Goal: Task Accomplishment & Management: Use online tool/utility

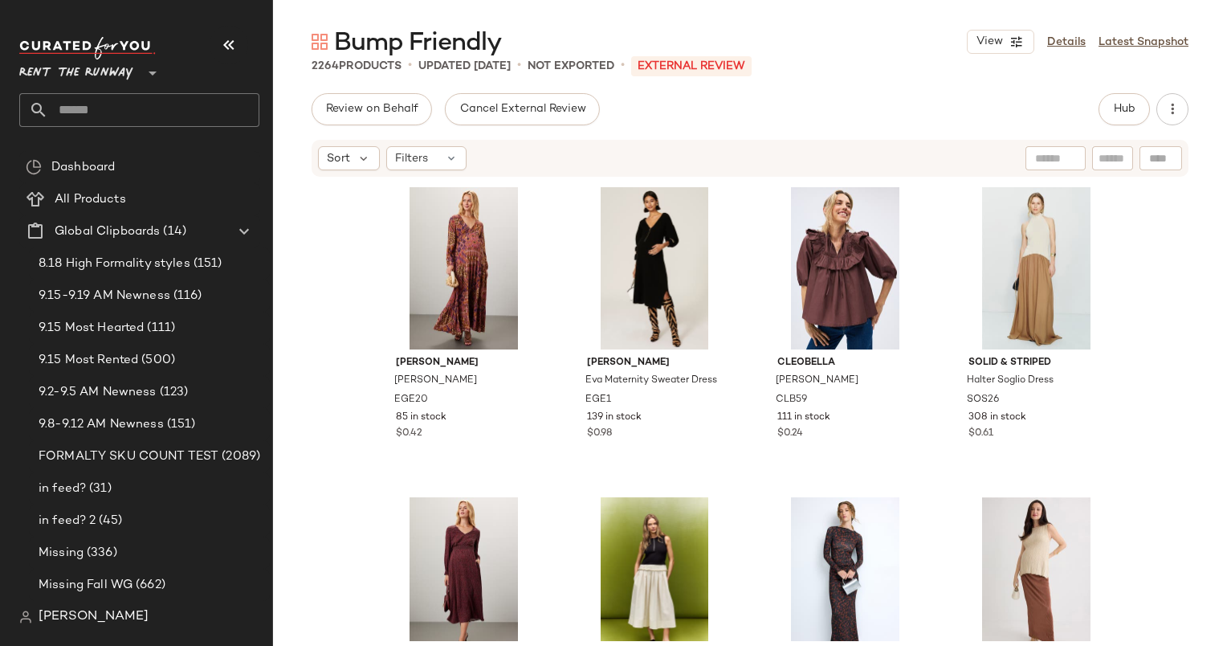
click at [1169, 375] on div "Emilia George Emilee Dress EGE20 85 in stock $0.42 Emilia George Eva Maternity …" at bounding box center [750, 409] width 954 height 463
click at [922, 68] on div "2264 Products • updated Sep 16th • Not Exported • External REVIEW" at bounding box center [750, 66] width 954 height 16
click at [1187, 221] on div "Emilia George Emilee Dress EGE20 85 in stock $0.42 Emilia George Eva Maternity …" at bounding box center [750, 409] width 954 height 463
click at [87, 408] on div "9.8-9.12 AM Newness (151)" at bounding box center [149, 424] width 241 height 32
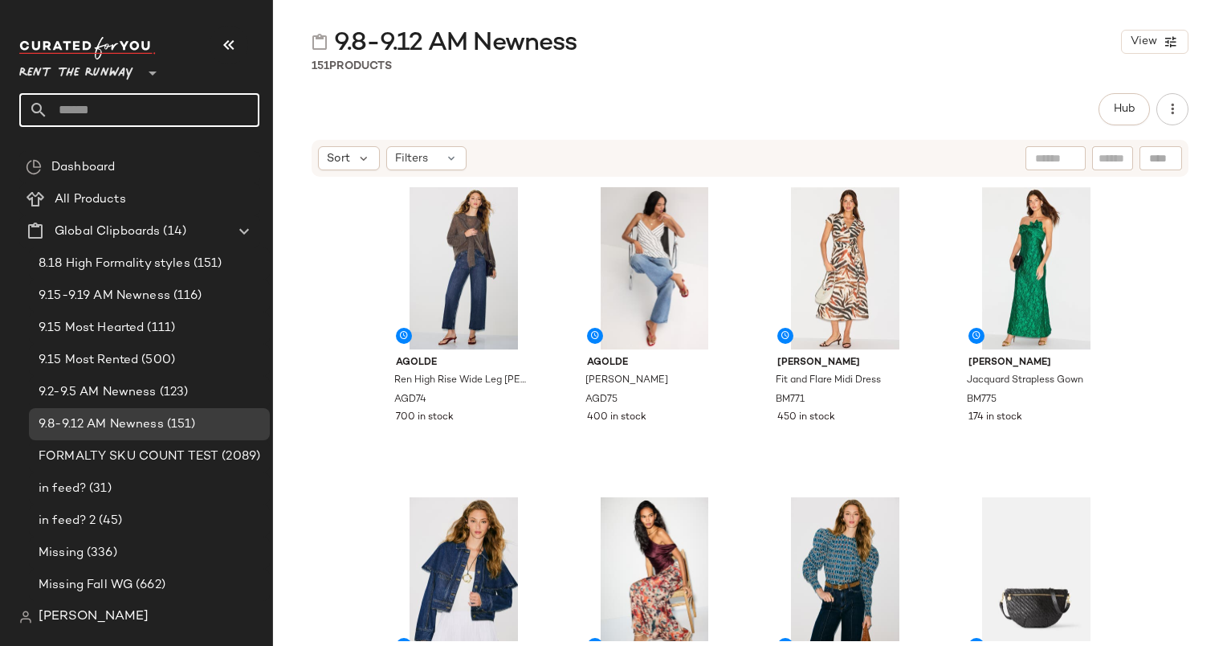
click at [188, 106] on input "text" at bounding box center [153, 110] width 211 height 34
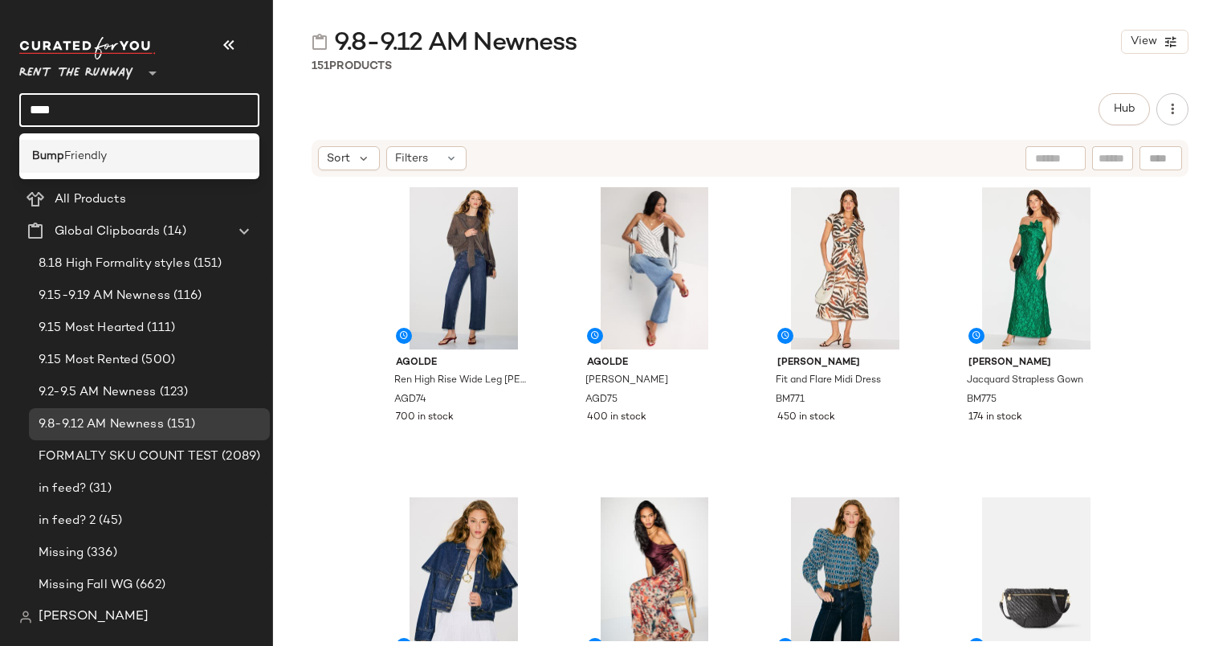
type input "****"
click at [138, 151] on div "Bump Friendly" at bounding box center [139, 156] width 214 height 17
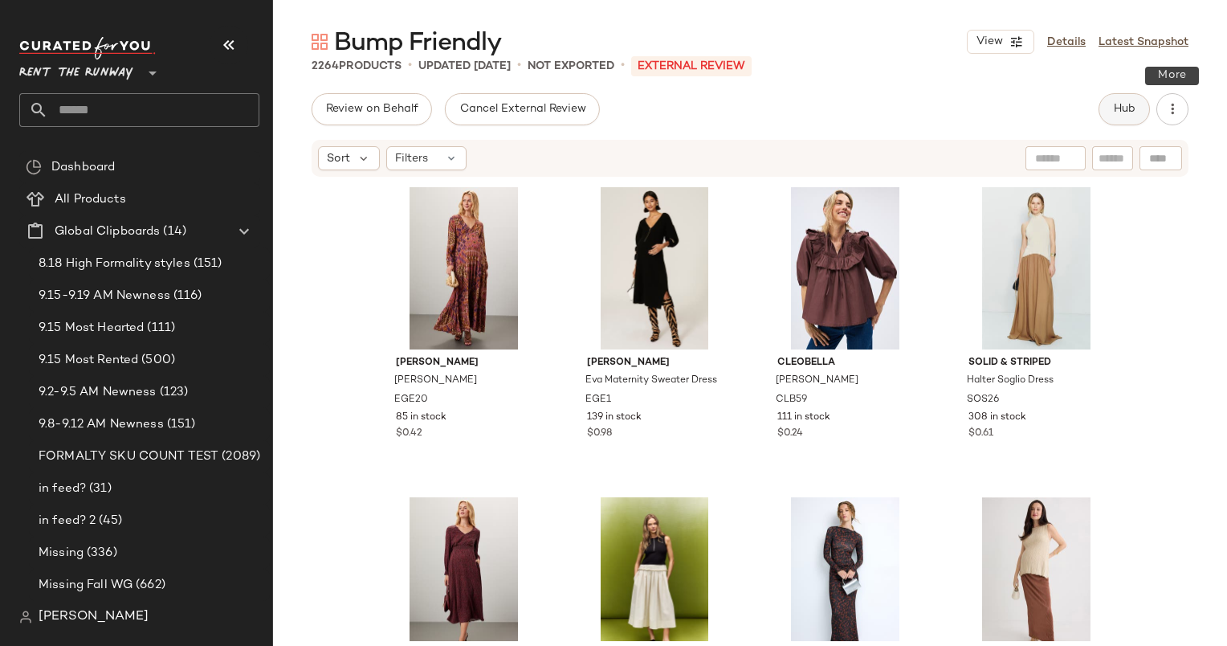
click at [1141, 109] on button "Hub" at bounding box center [1124, 109] width 51 height 32
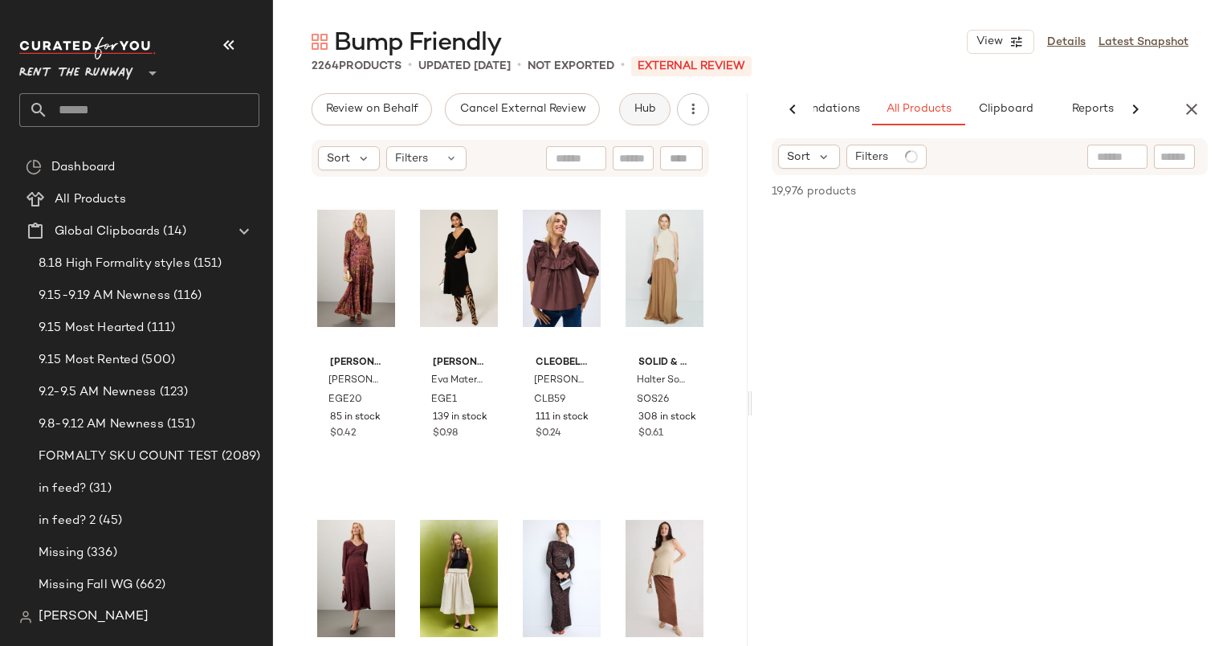
scroll to position [0, 83]
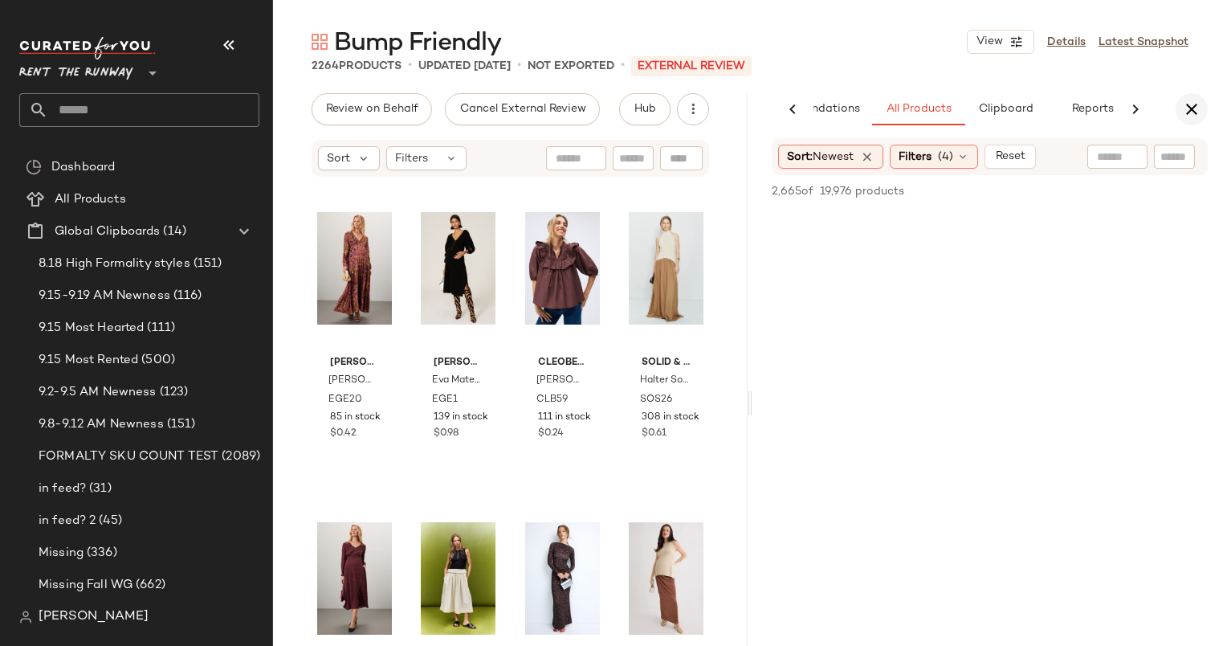
click at [1188, 115] on icon "button" at bounding box center [1191, 109] width 19 height 19
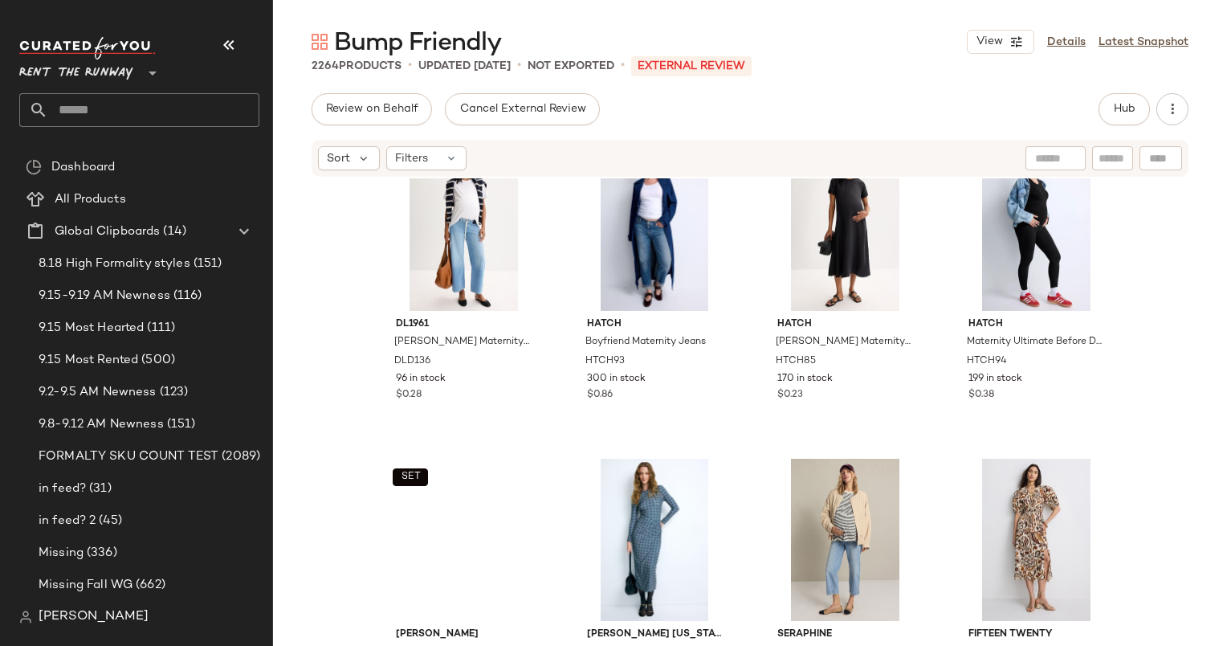
scroll to position [982, 0]
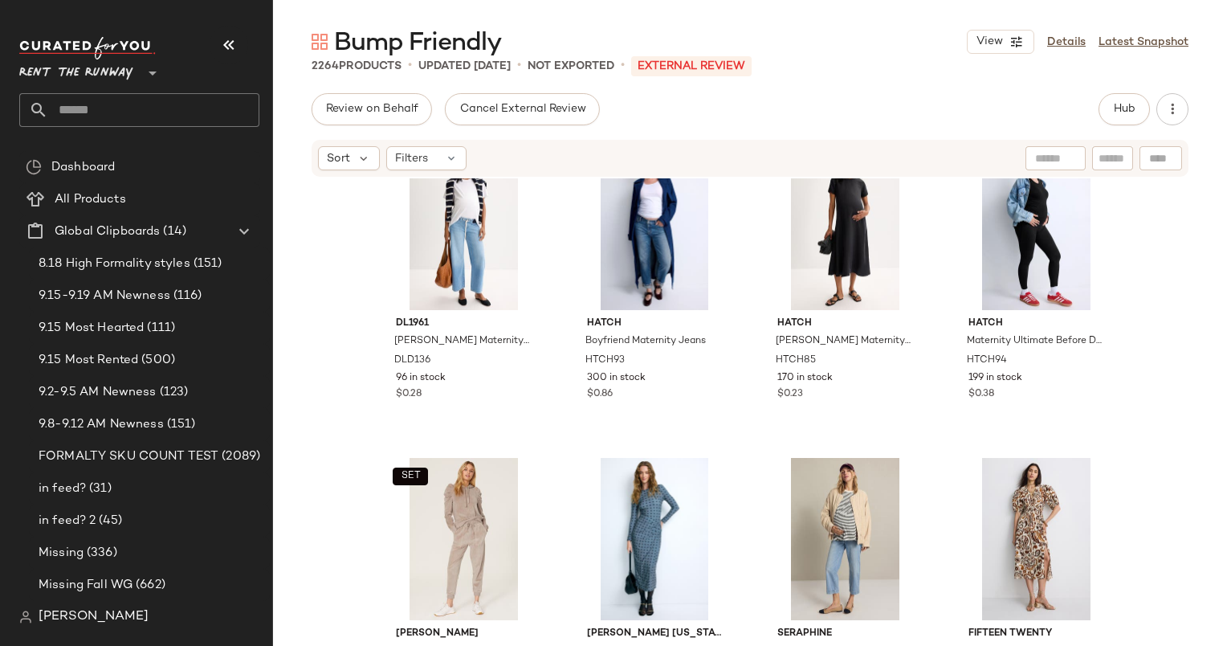
click at [350, 170] on div "Sort Filters" at bounding box center [750, 158] width 877 height 37
click at [346, 154] on span "Sort" at bounding box center [338, 158] width 23 height 17
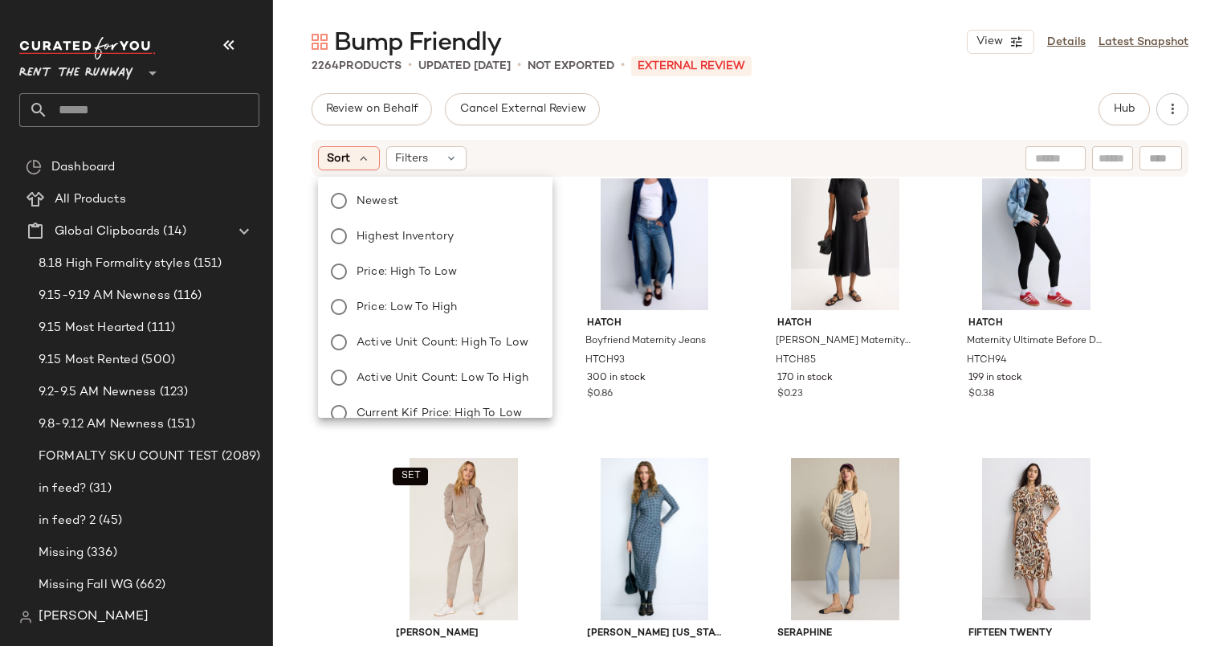
click at [410, 189] on div "Newest Highest Inventory Price: High to Low Price: Low to High Active Unit Coun…" at bounding box center [434, 395] width 238 height 424
click at [495, 205] on label "Newest" at bounding box center [445, 201] width 190 height 22
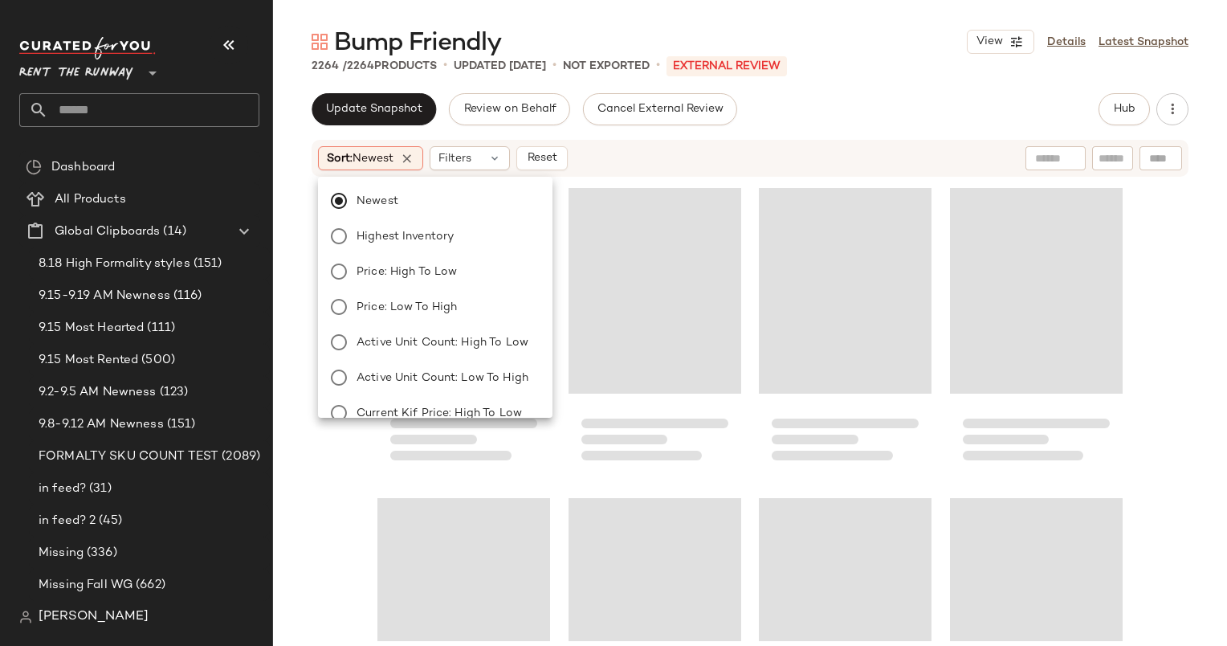
click at [693, 137] on div "Update Snapshot Review on Behalf Cancel External Review Hub Sort: Newest Filter…" at bounding box center [750, 403] width 954 height 620
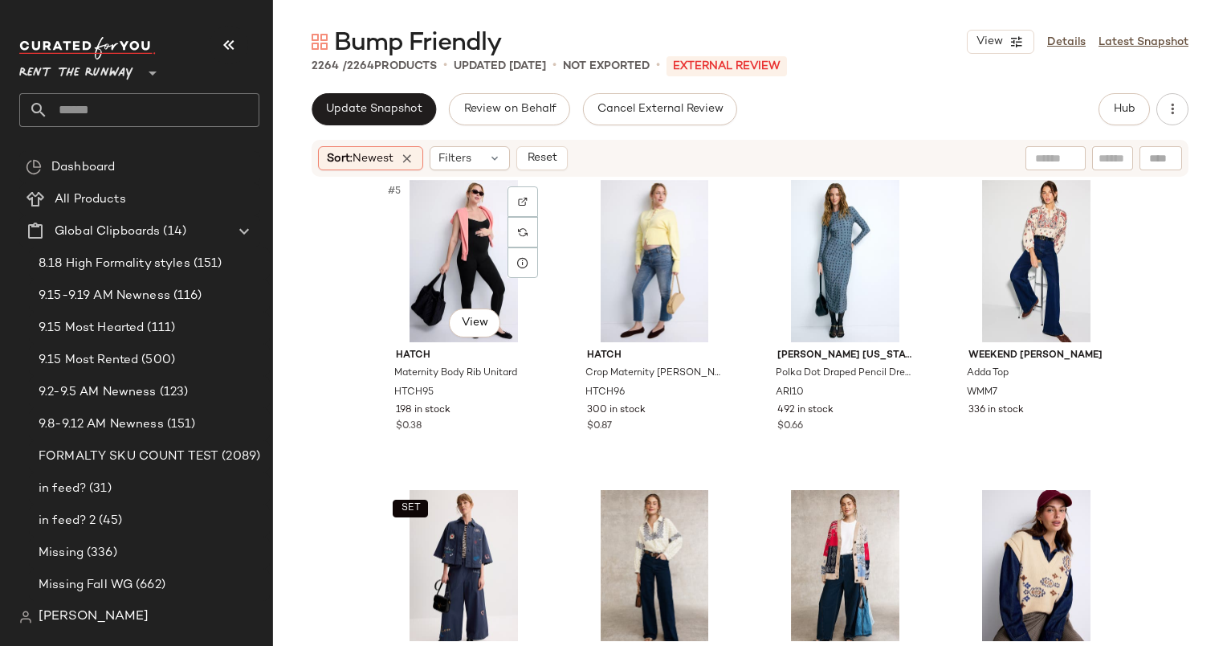
scroll to position [0, 0]
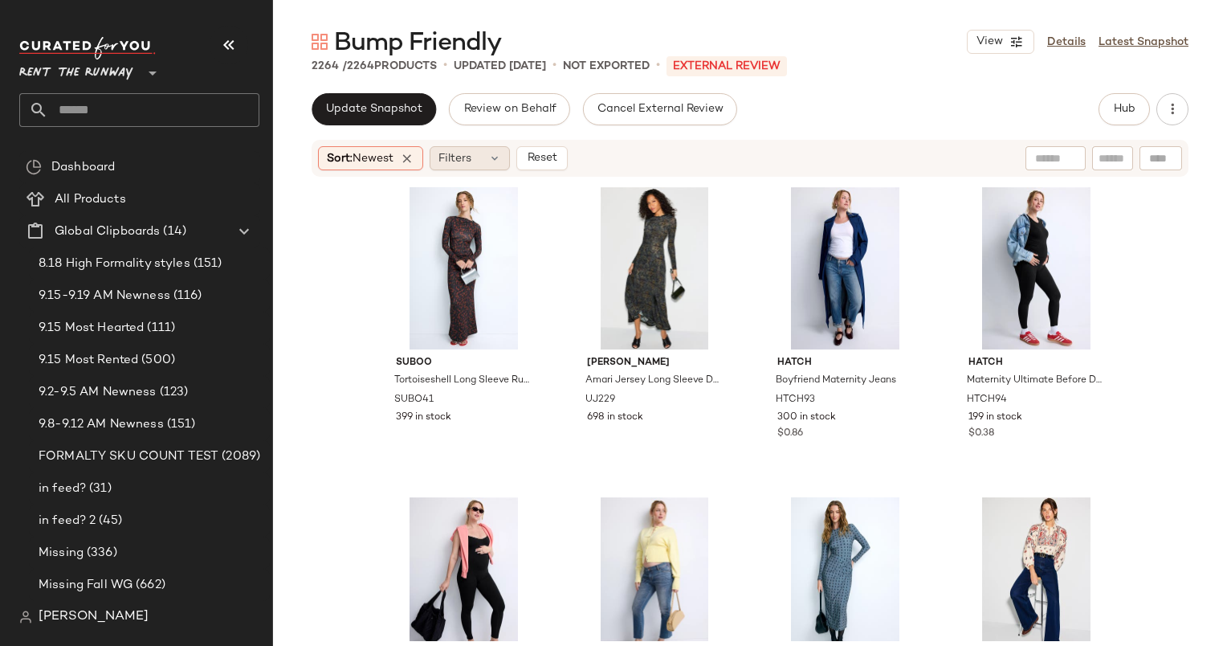
click at [472, 167] on div "Filters" at bounding box center [470, 158] width 80 height 24
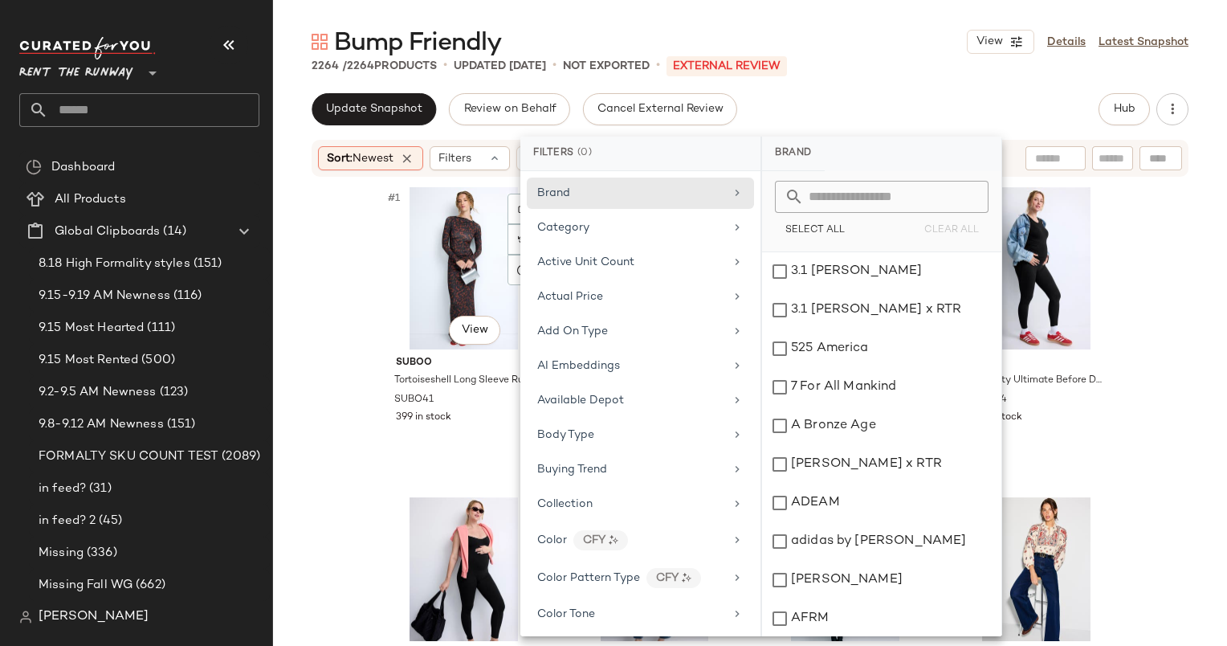
click at [354, 294] on div "#1 View Suboo Tortoiseshell Long Sleeve Ruched Maxi Dress SUBO41 399 in stock U…" at bounding box center [750, 409] width 954 height 463
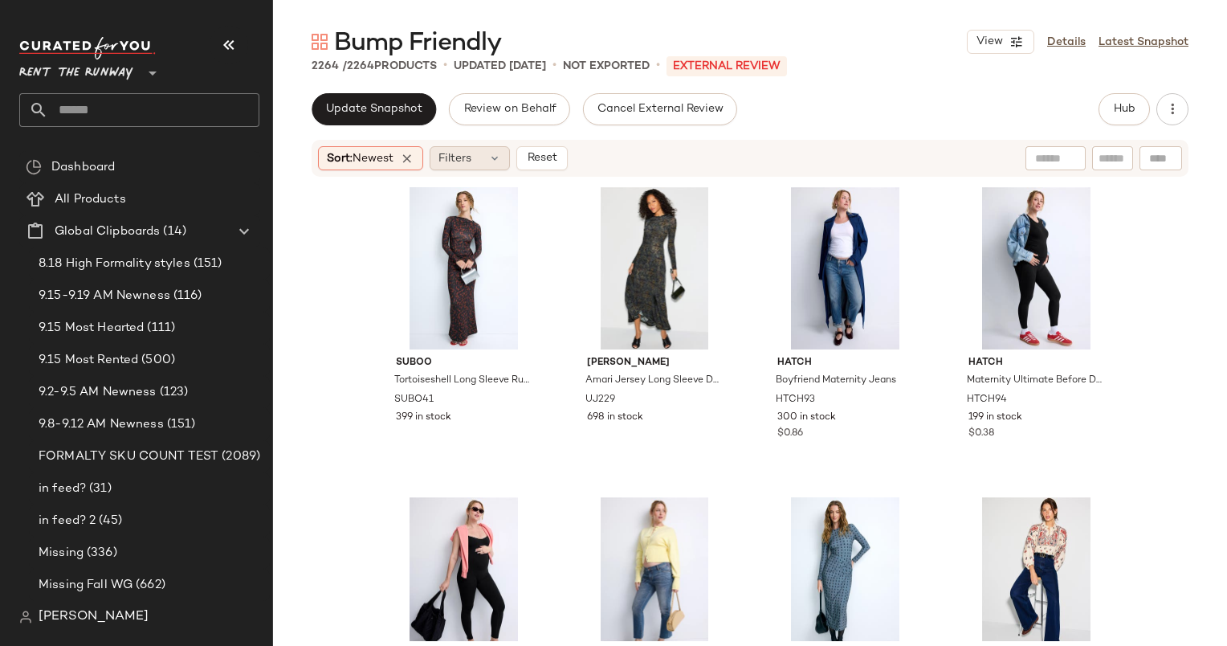
click at [477, 155] on div "Filters" at bounding box center [470, 158] width 80 height 24
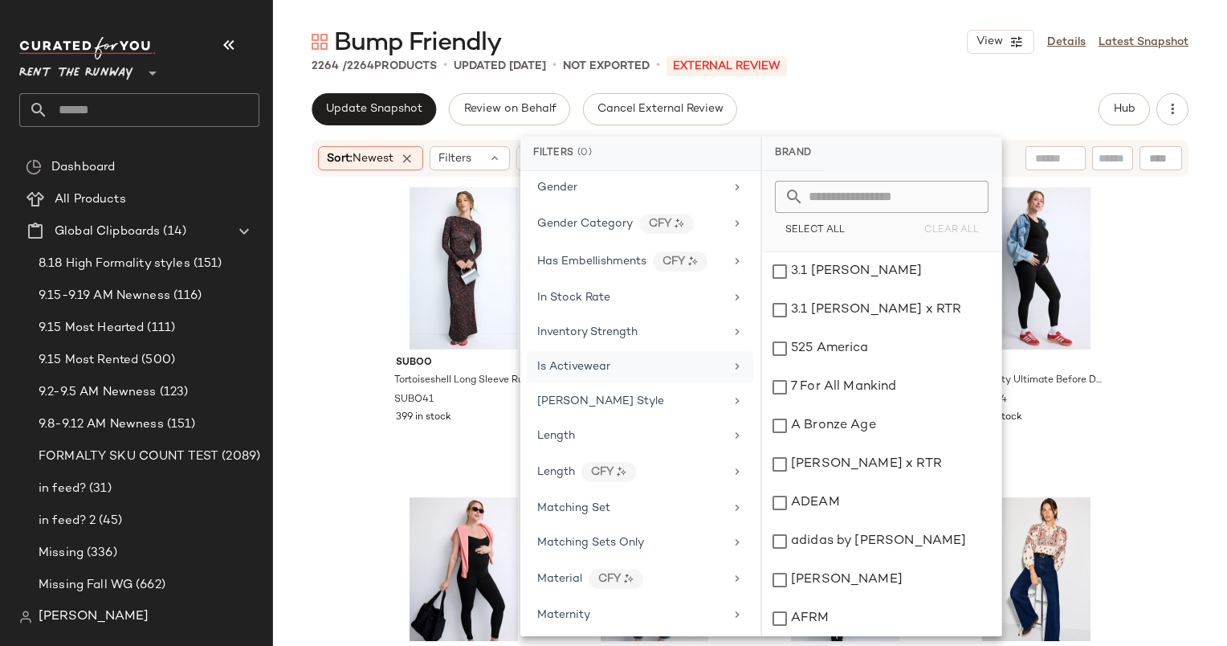
scroll to position [1060, 0]
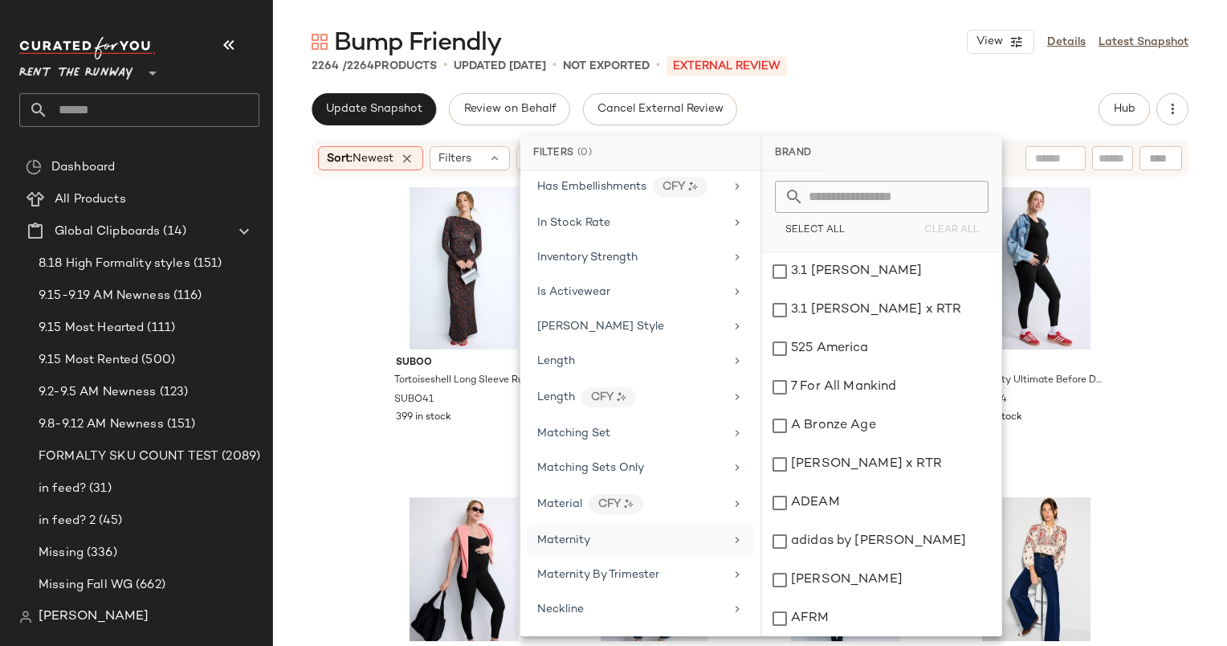
click at [628, 532] on div "Maternity" at bounding box center [630, 540] width 187 height 17
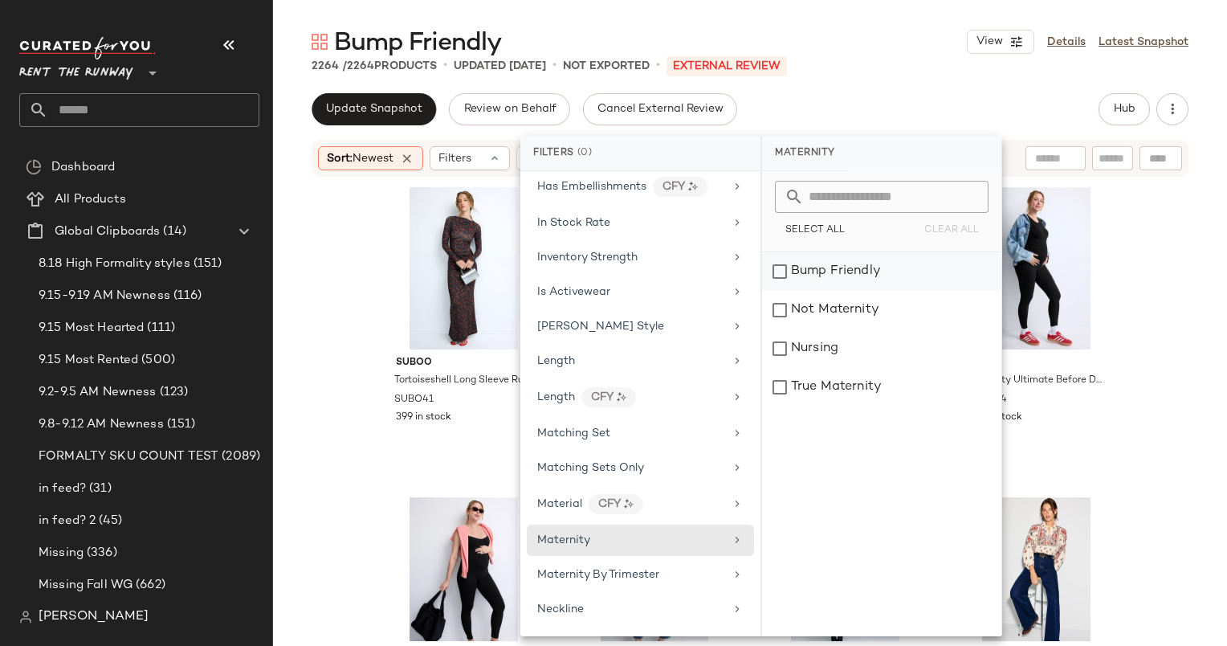
click at [839, 256] on div "Bump Friendly" at bounding box center [881, 271] width 239 height 39
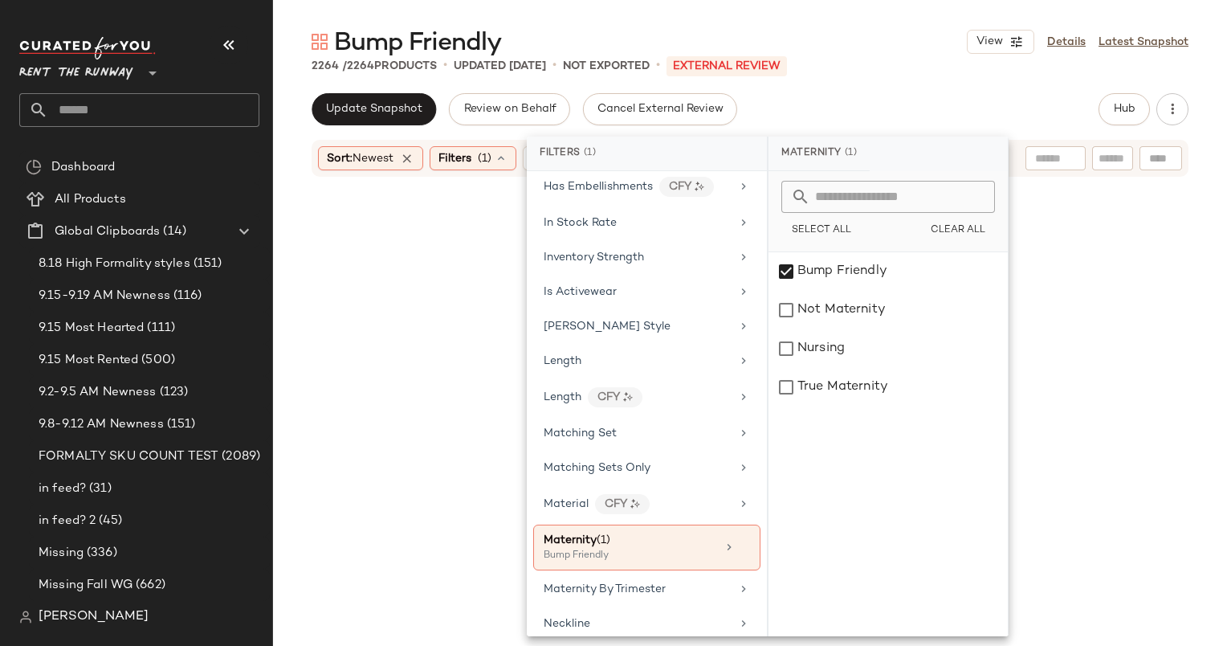
click at [789, 109] on div "Update Snapshot Review on Behalf Cancel External Review Hub" at bounding box center [750, 109] width 877 height 32
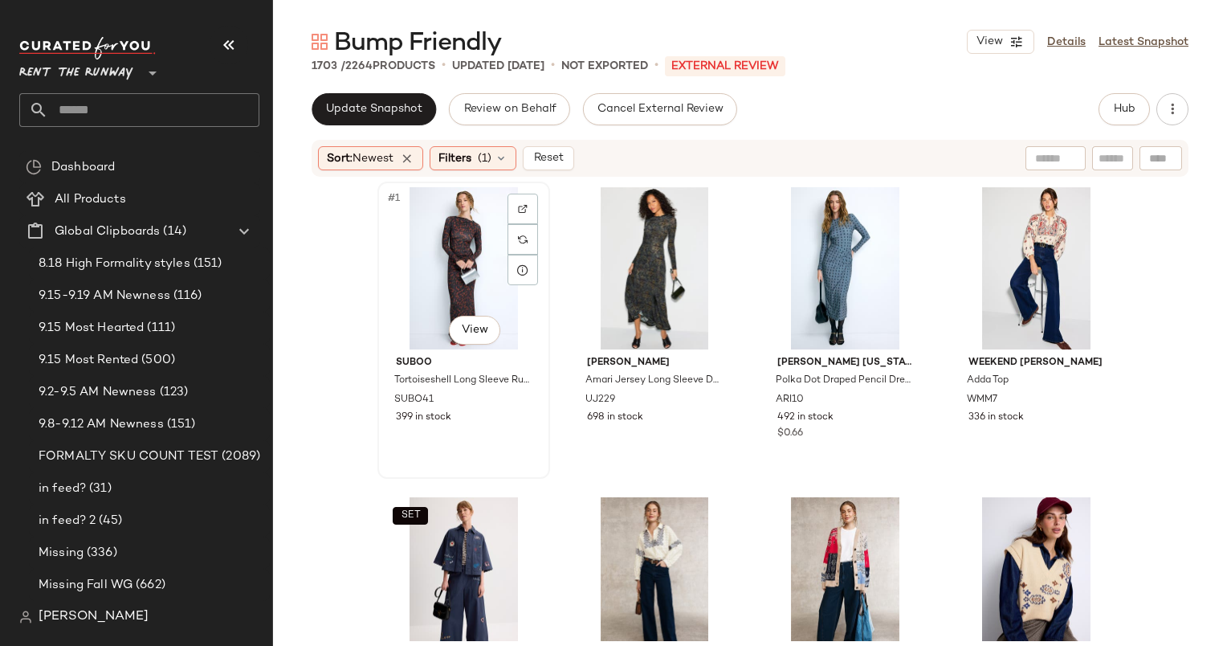
click at [441, 250] on div "#1 View" at bounding box center [463, 268] width 161 height 162
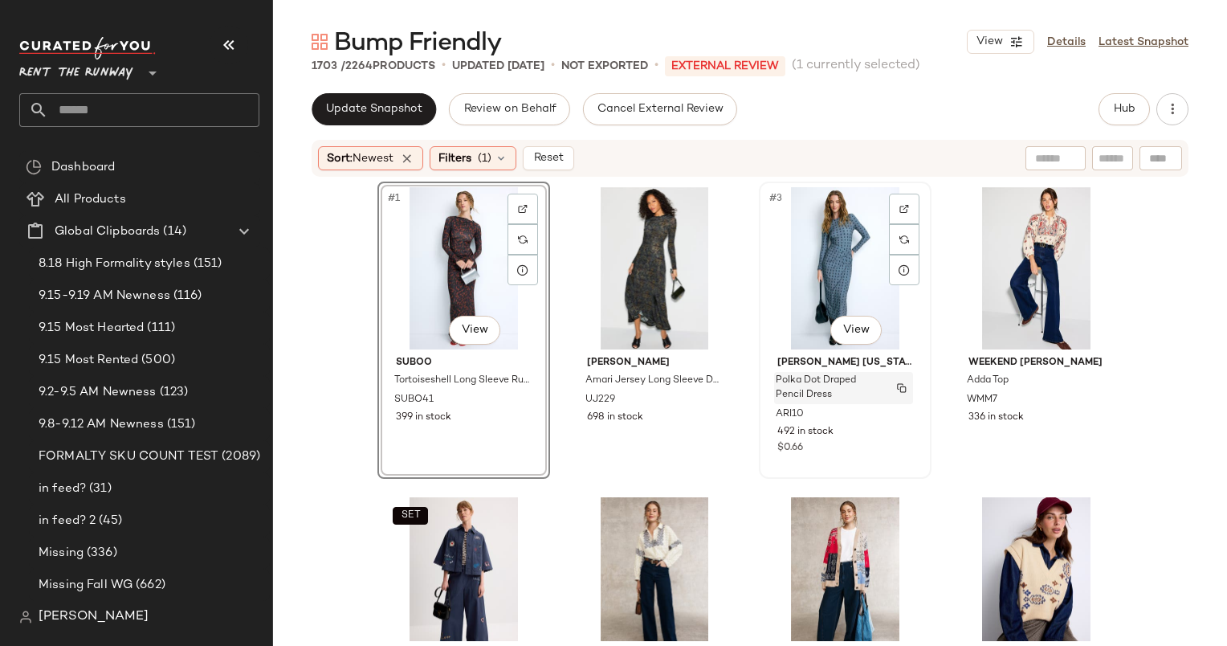
scroll to position [602, 0]
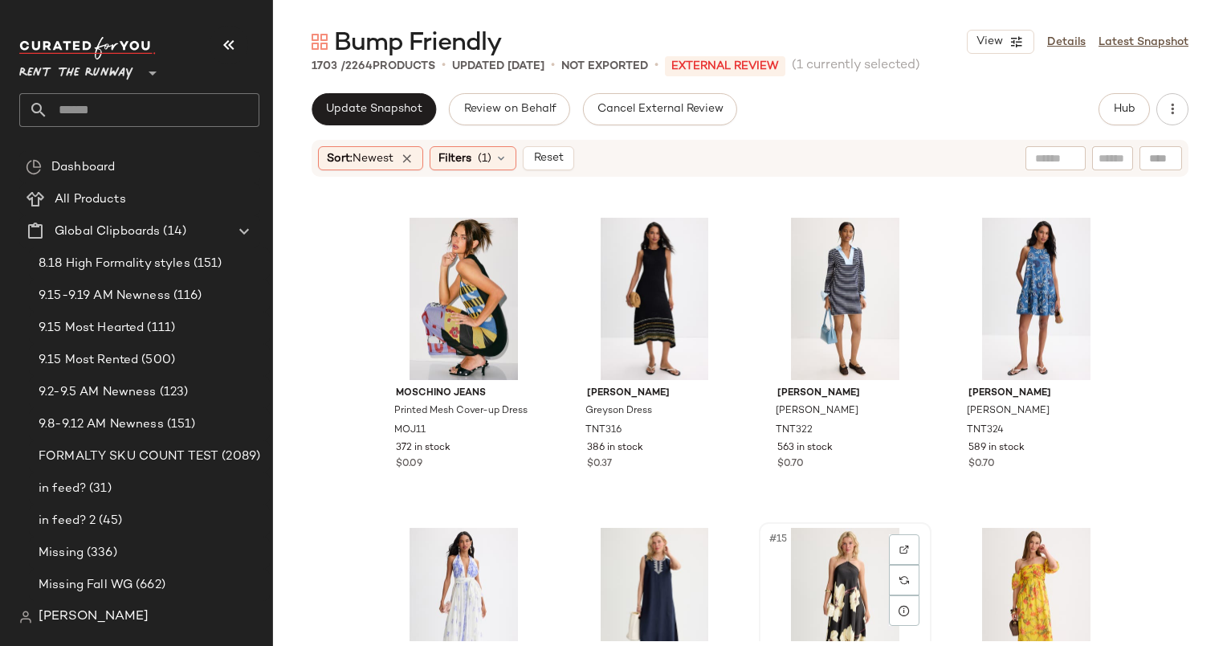
click at [852, 563] on div "#15 View" at bounding box center [844, 609] width 161 height 162
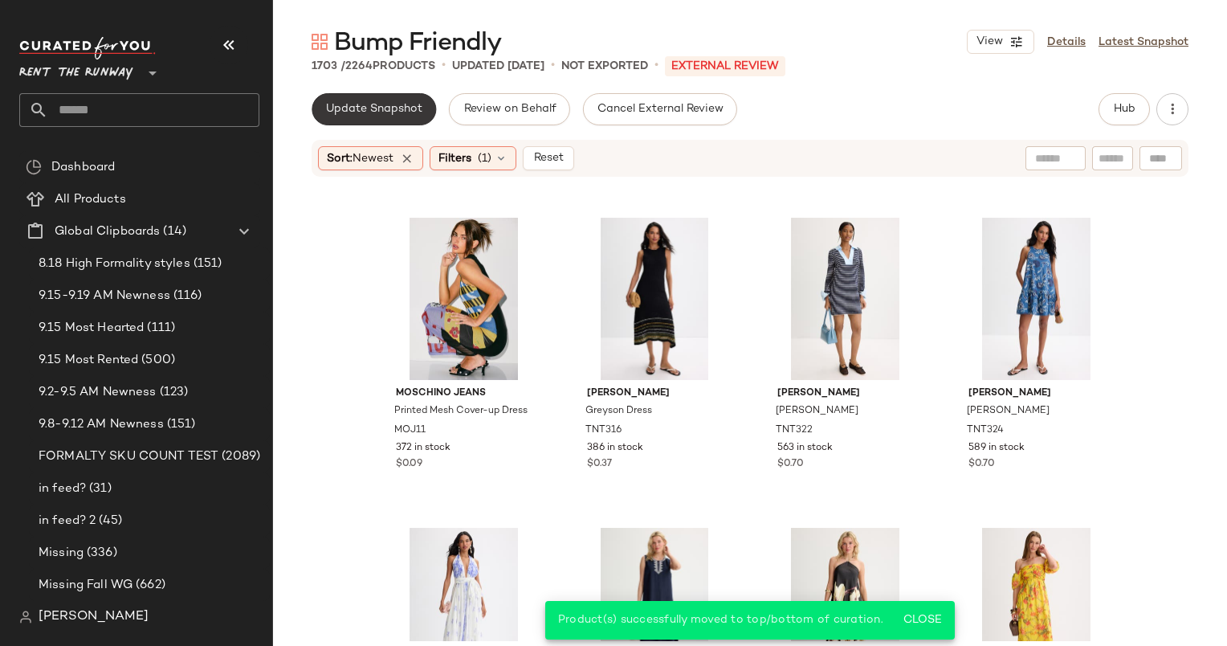
click at [369, 116] on button "Update Snapshot" at bounding box center [374, 109] width 124 height 32
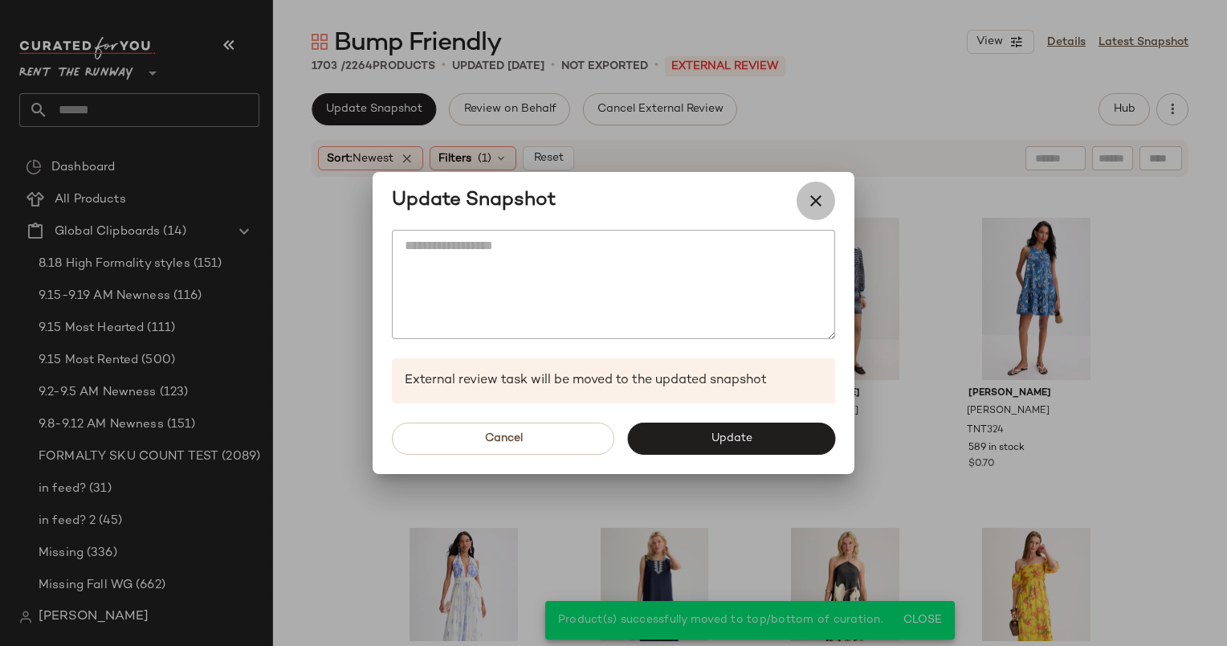
click at [815, 202] on icon "button" at bounding box center [815, 200] width 19 height 19
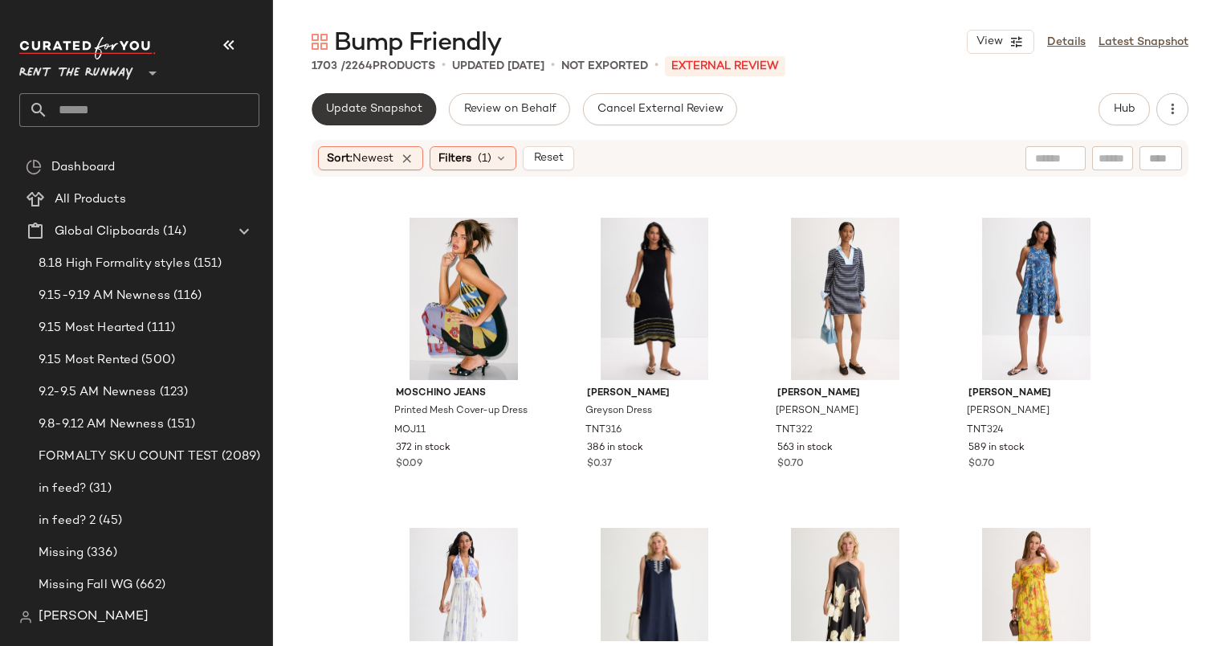
click at [393, 119] on button "Update Snapshot" at bounding box center [374, 109] width 124 height 32
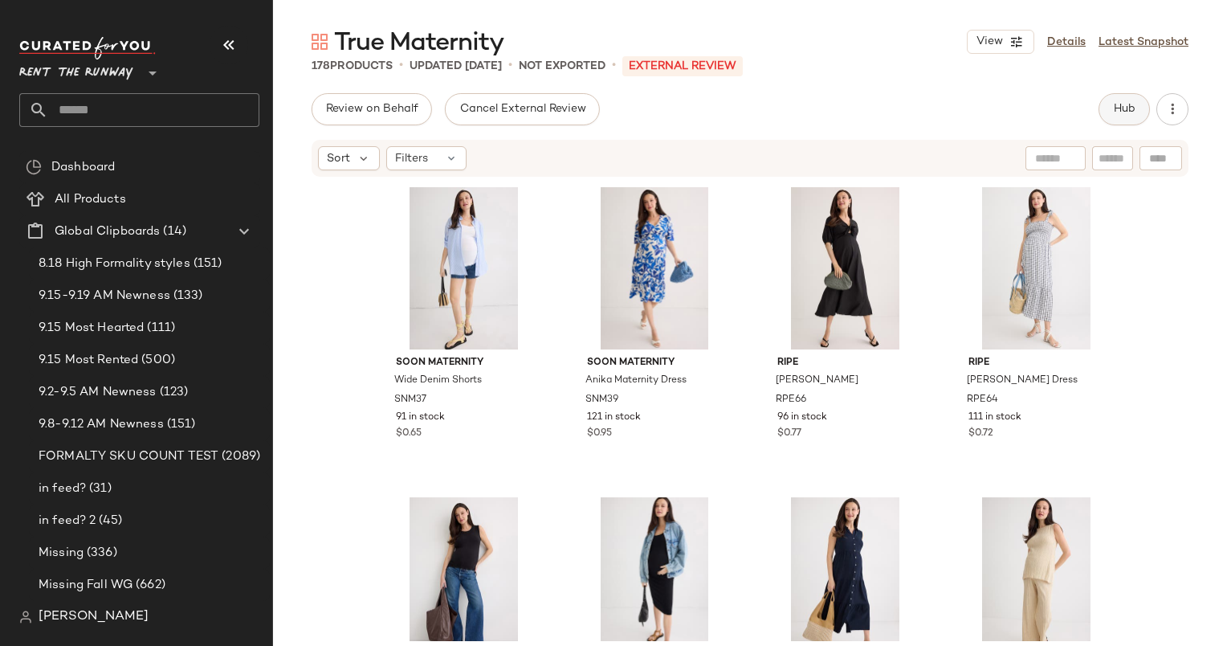
click at [1127, 109] on span "Hub" at bounding box center [1124, 109] width 22 height 13
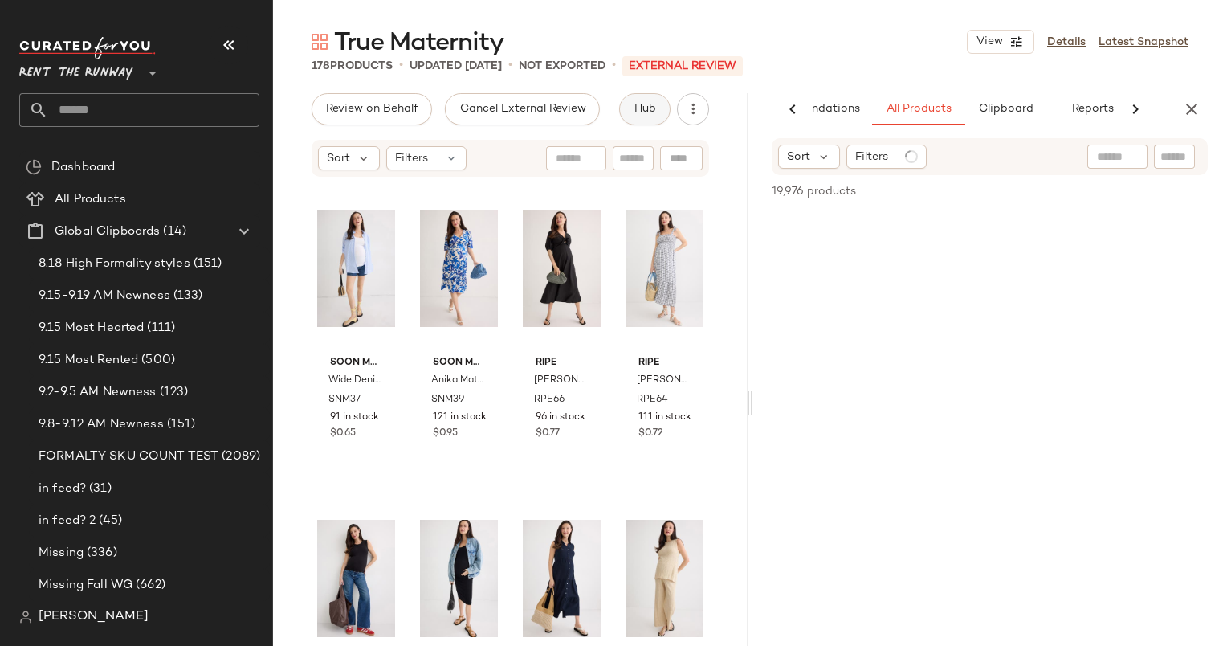
scroll to position [0, 83]
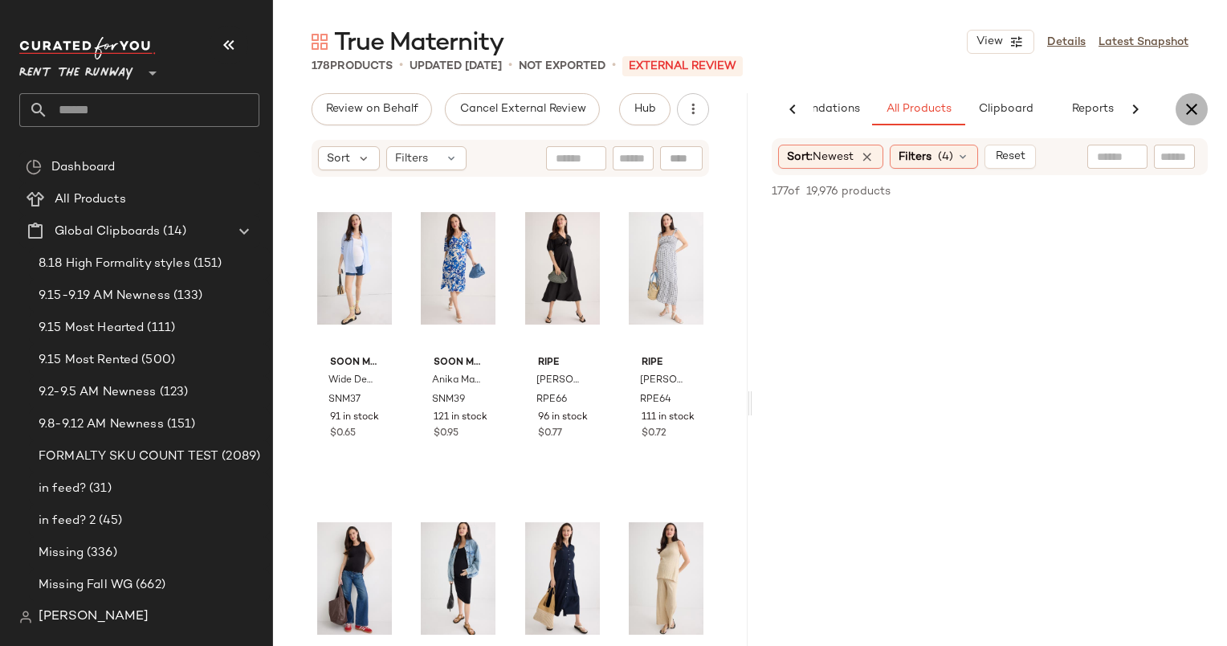
click at [1196, 113] on icon "button" at bounding box center [1191, 109] width 19 height 19
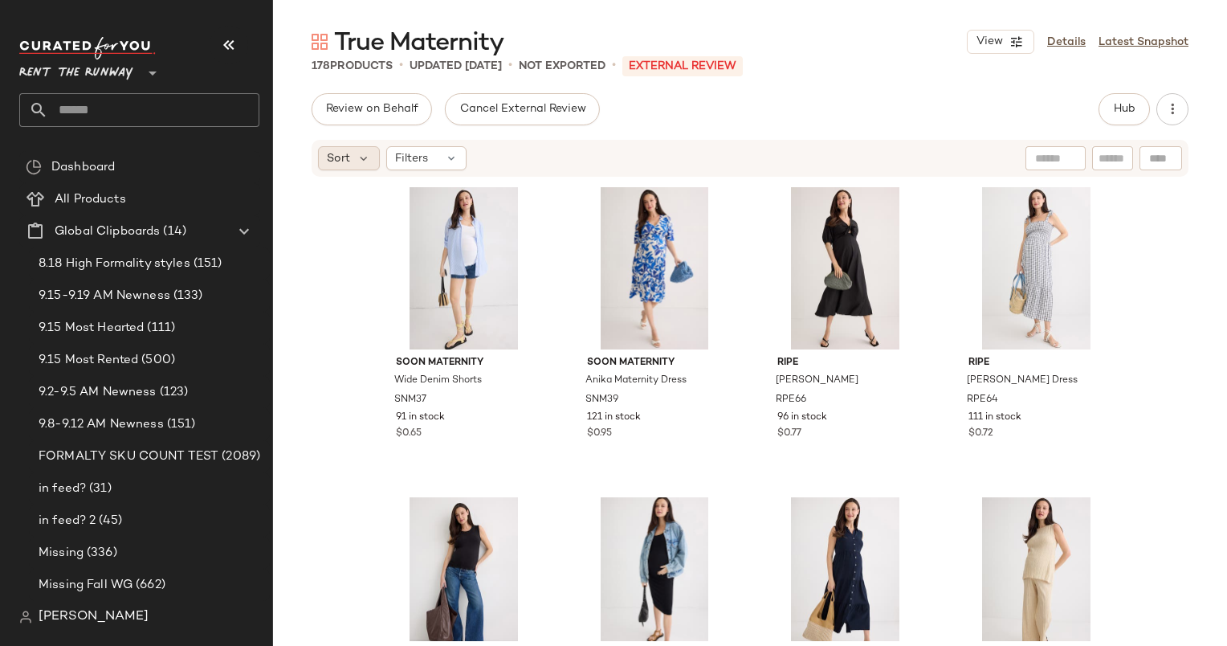
click at [334, 166] on span "Sort" at bounding box center [338, 158] width 23 height 17
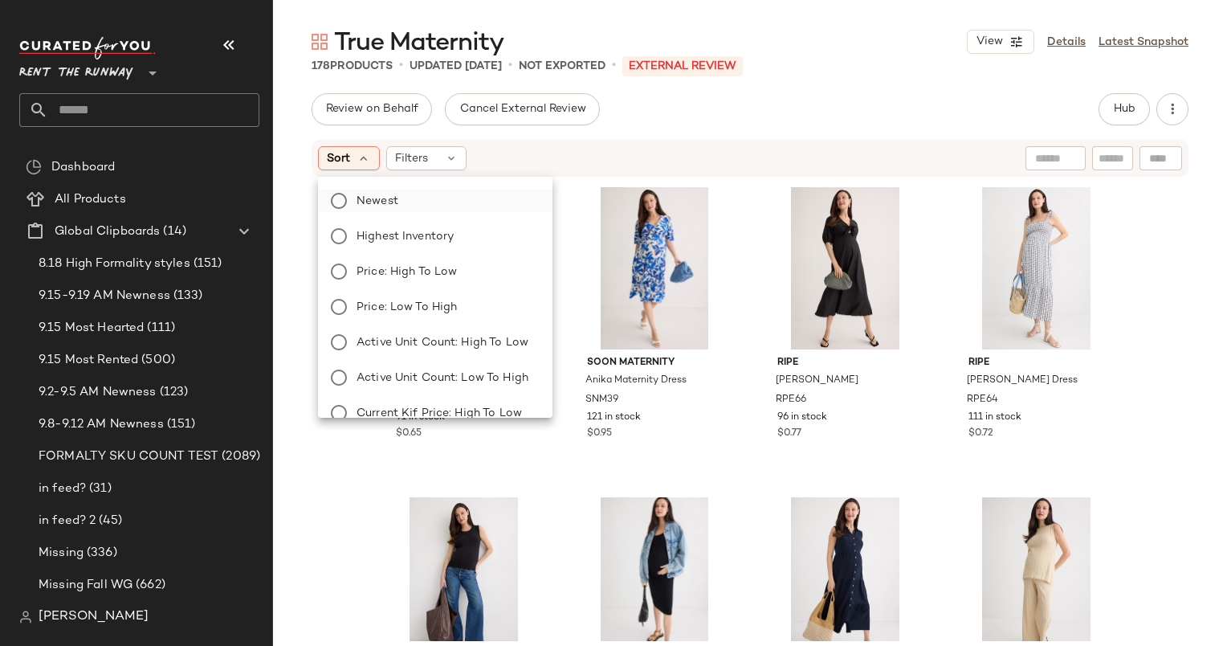
click at [403, 196] on label "Newest" at bounding box center [445, 201] width 190 height 22
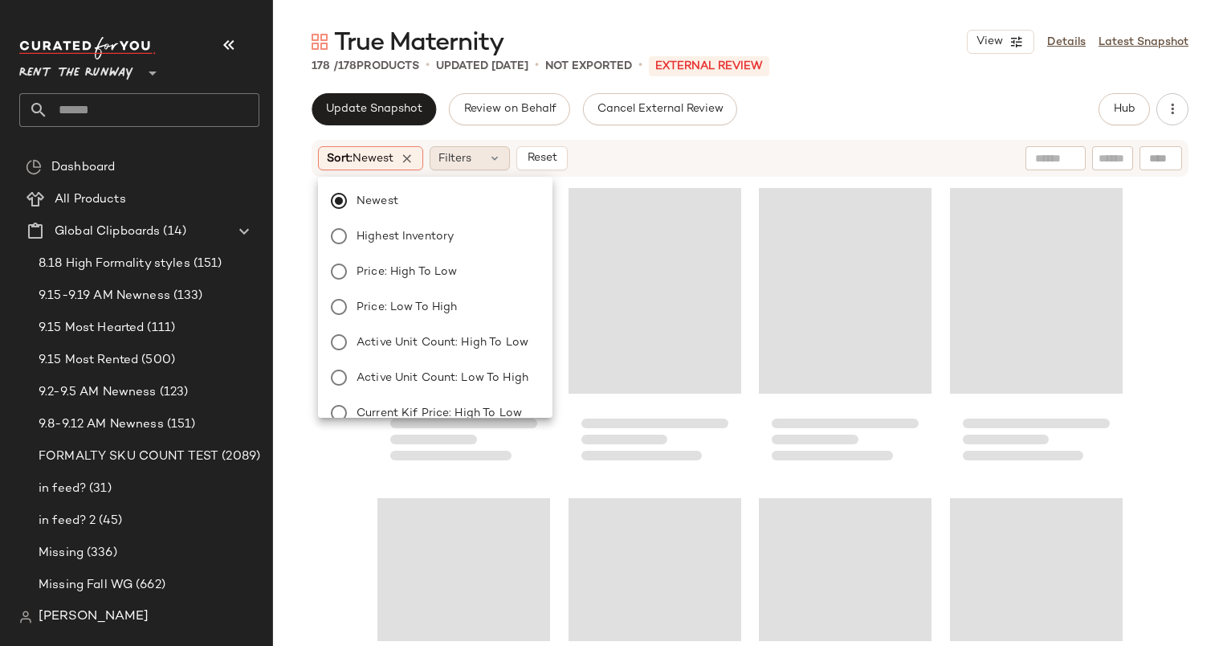
click at [477, 164] on div "Filters" at bounding box center [470, 158] width 80 height 24
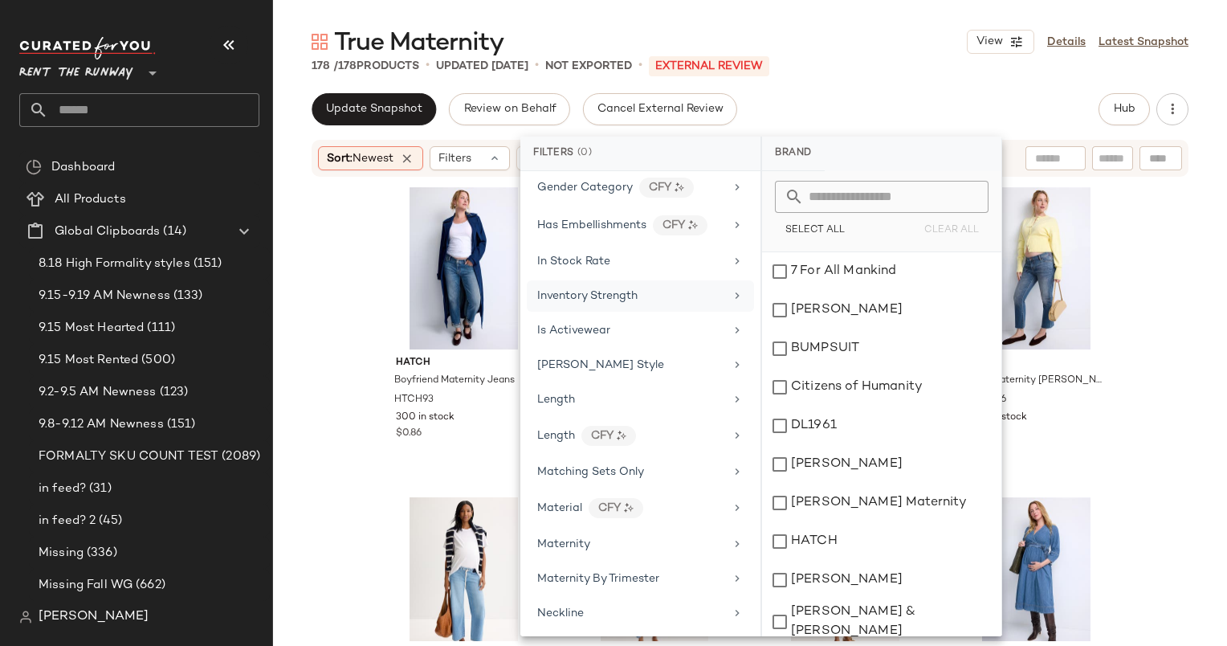
scroll to position [1030, 0]
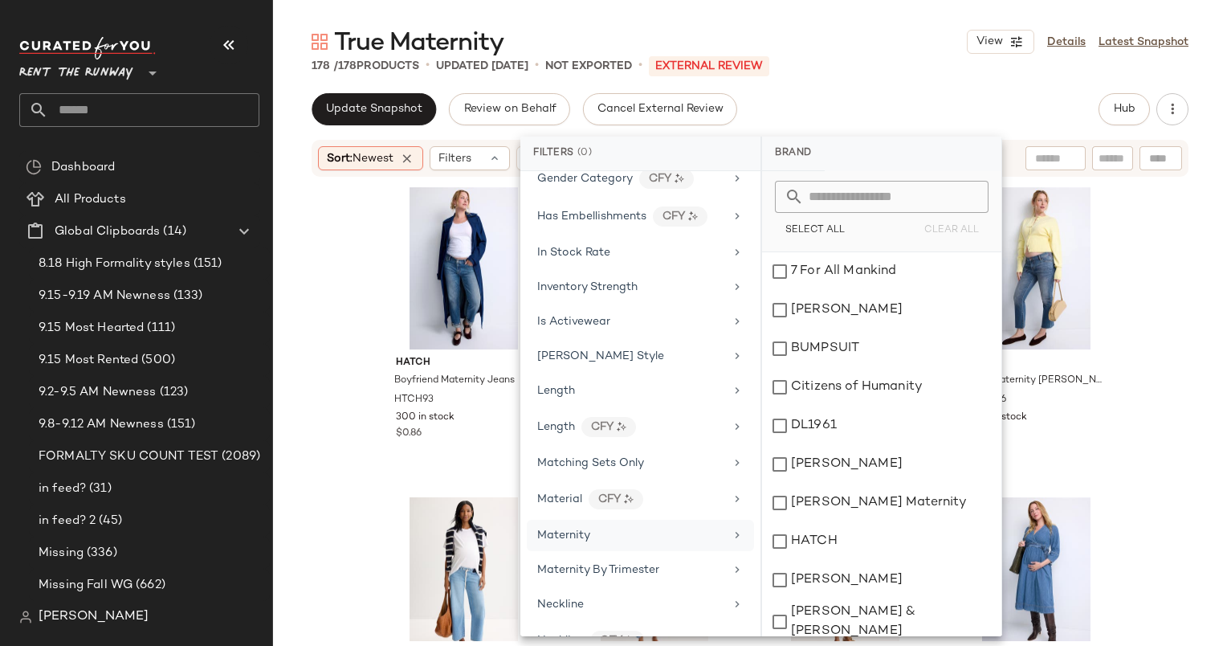
click at [645, 527] on div "Maternity" at bounding box center [630, 535] width 187 height 17
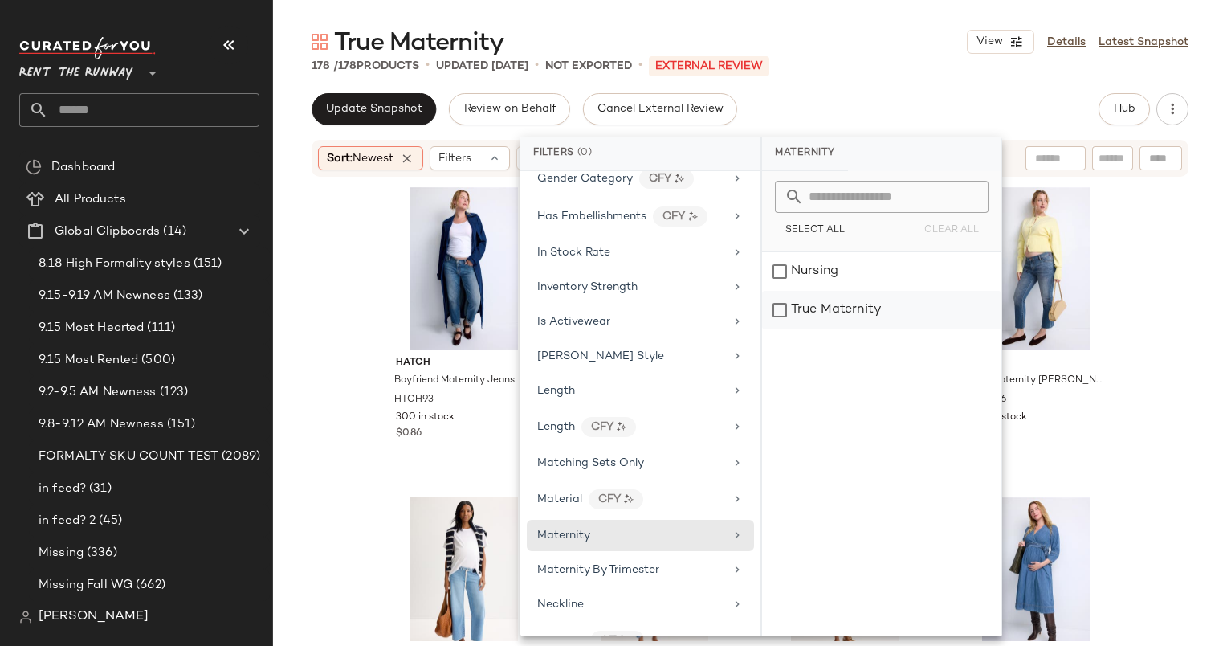
click at [865, 308] on div "True Maternity" at bounding box center [881, 310] width 239 height 39
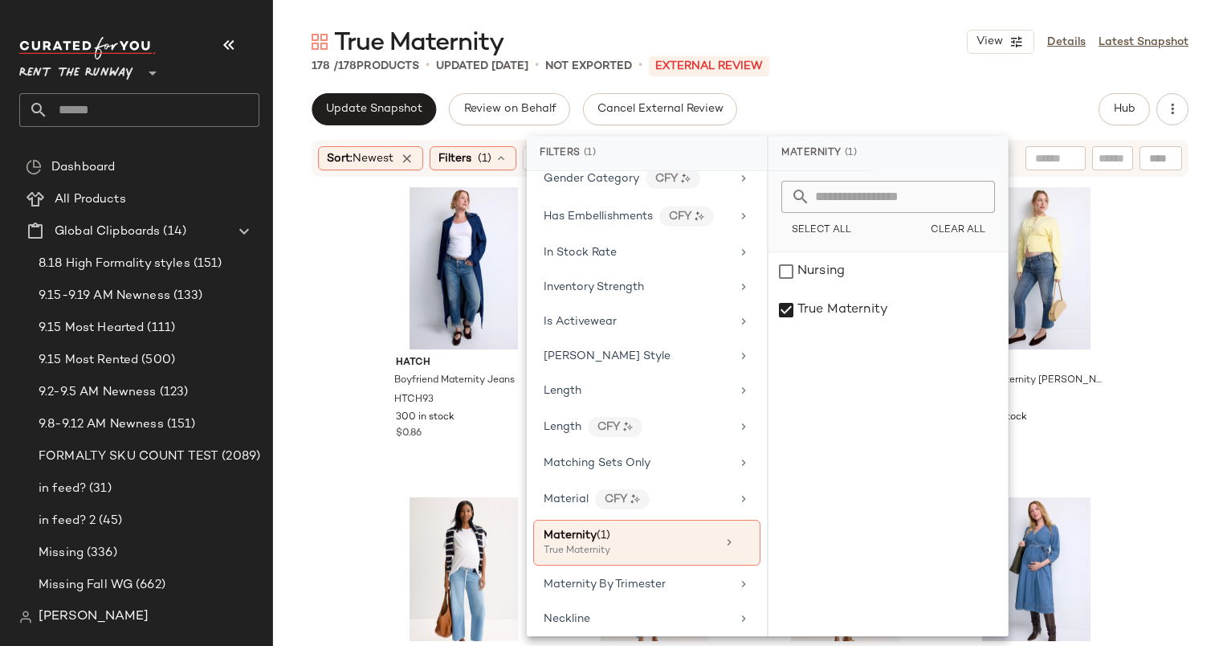
click at [883, 107] on div "Update Snapshot Review on Behalf Cancel External Review Hub" at bounding box center [750, 109] width 877 height 32
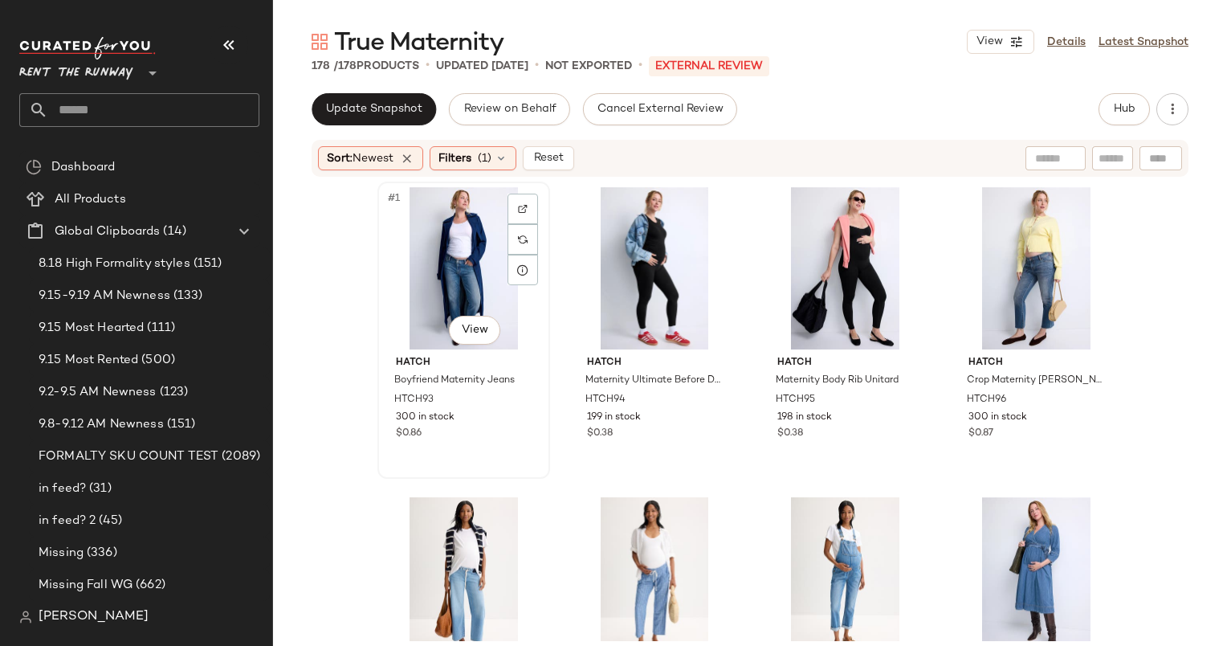
click at [438, 260] on div "#1 View" at bounding box center [463, 268] width 161 height 162
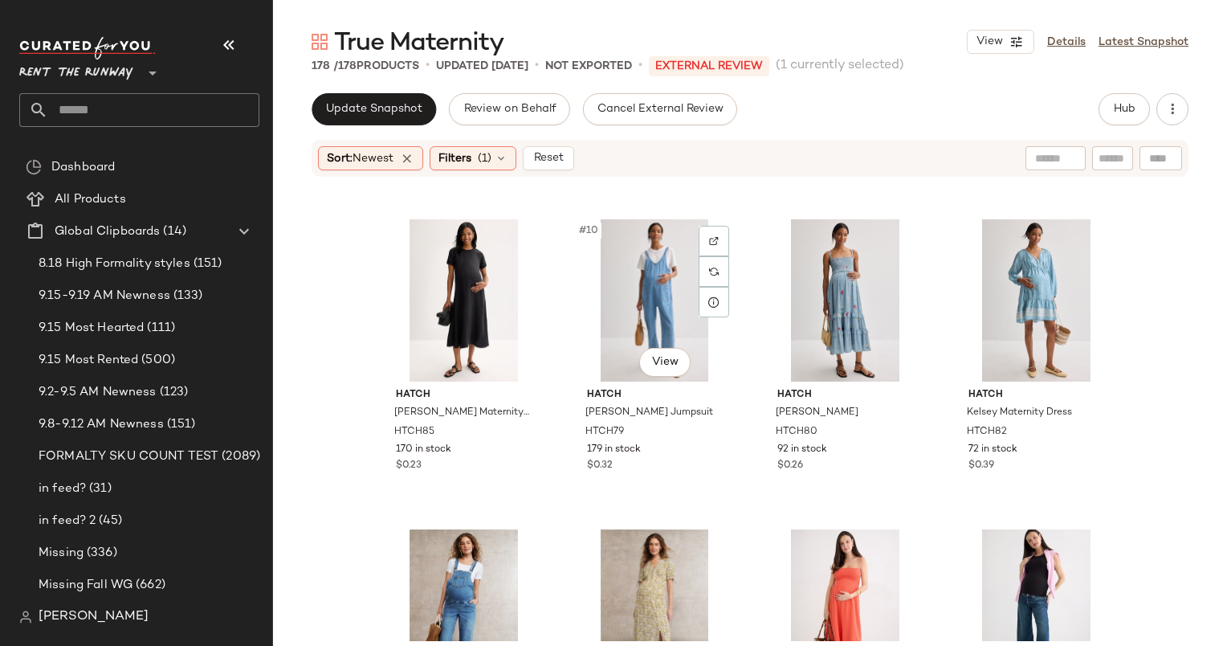
scroll to position [922, 0]
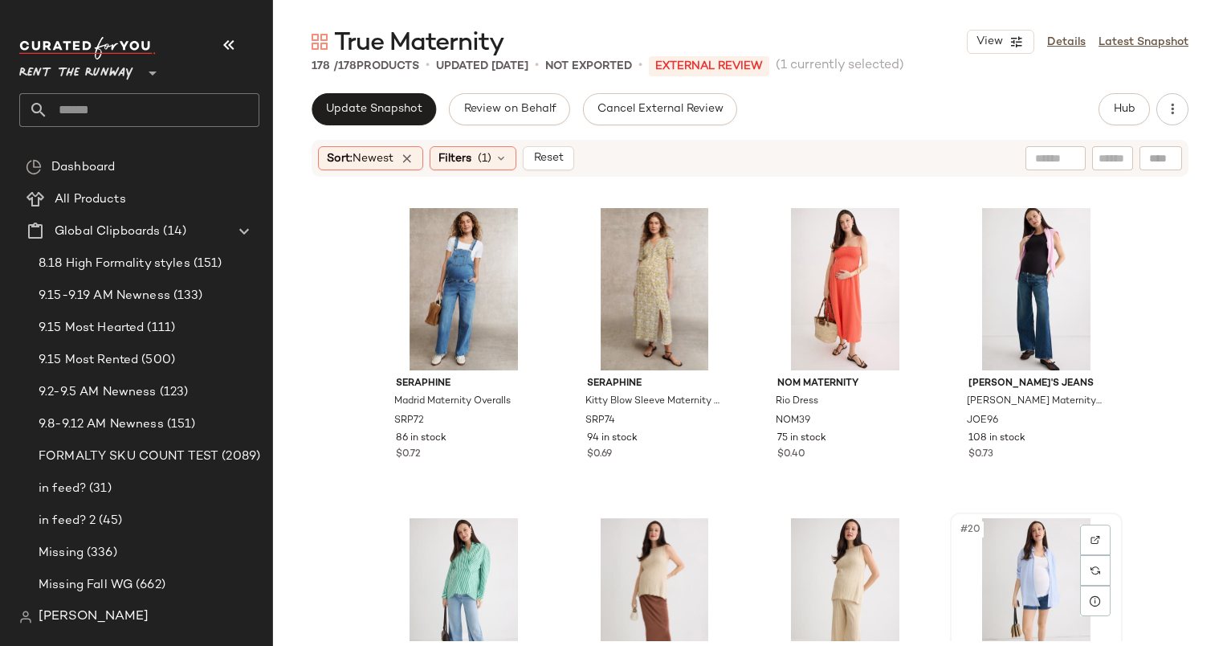
click at [1035, 544] on div "#20 View" at bounding box center [1036, 599] width 161 height 162
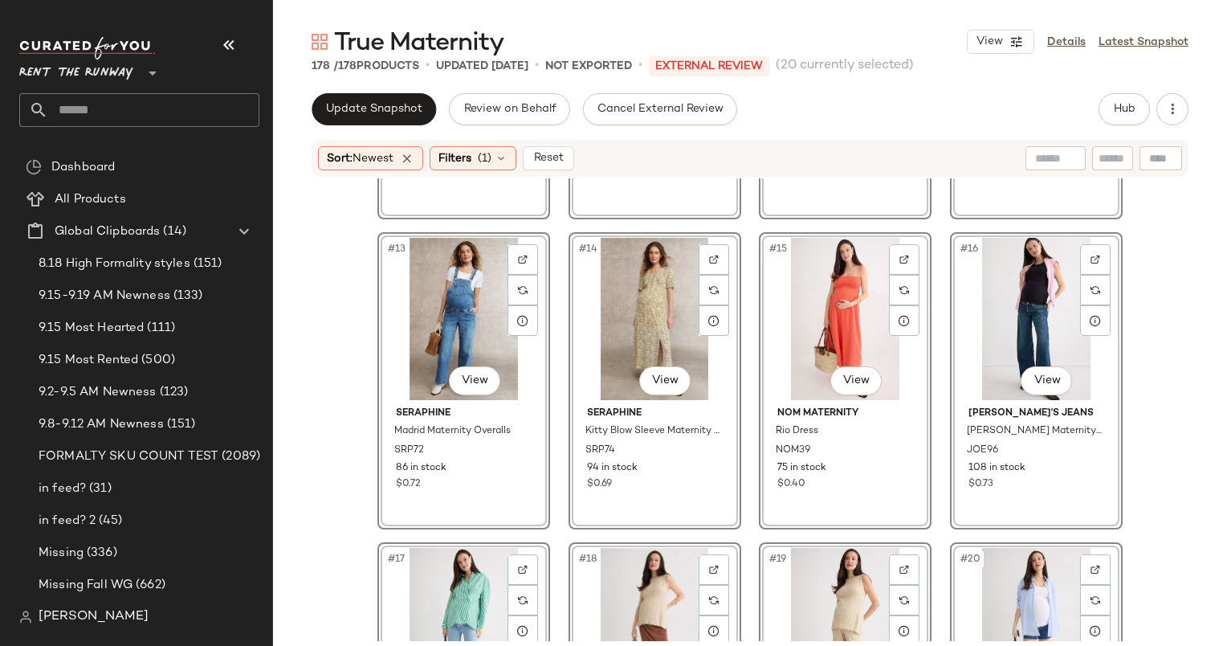
scroll to position [891, 0]
click at [414, 599] on div "#17 View" at bounding box center [463, 629] width 161 height 162
click at [853, 302] on div "#15 View" at bounding box center [844, 319] width 161 height 162
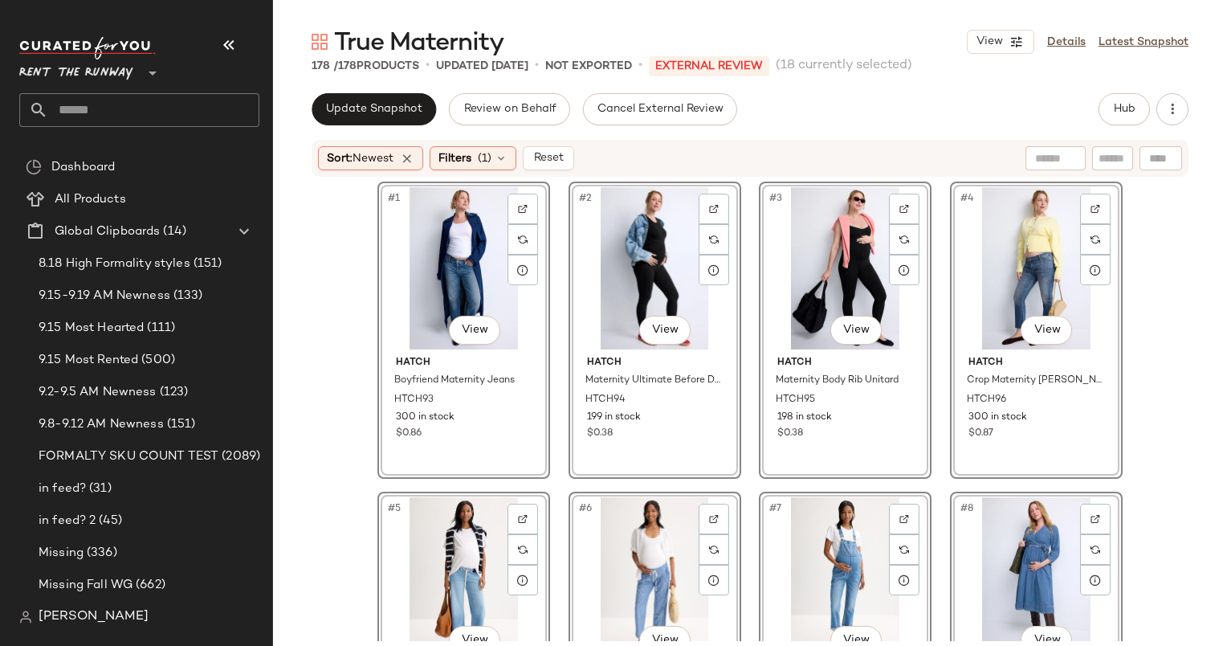
click at [834, 246] on div "#3 View" at bounding box center [844, 268] width 161 height 162
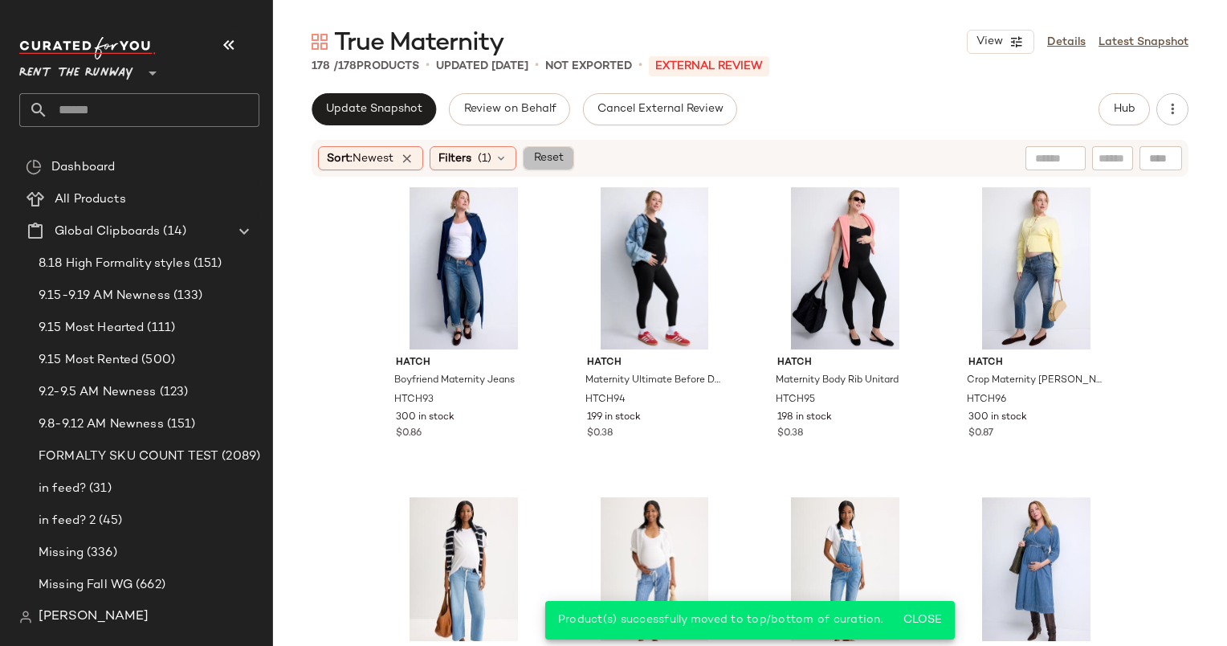
click at [543, 159] on span "Reset" at bounding box center [547, 158] width 31 height 13
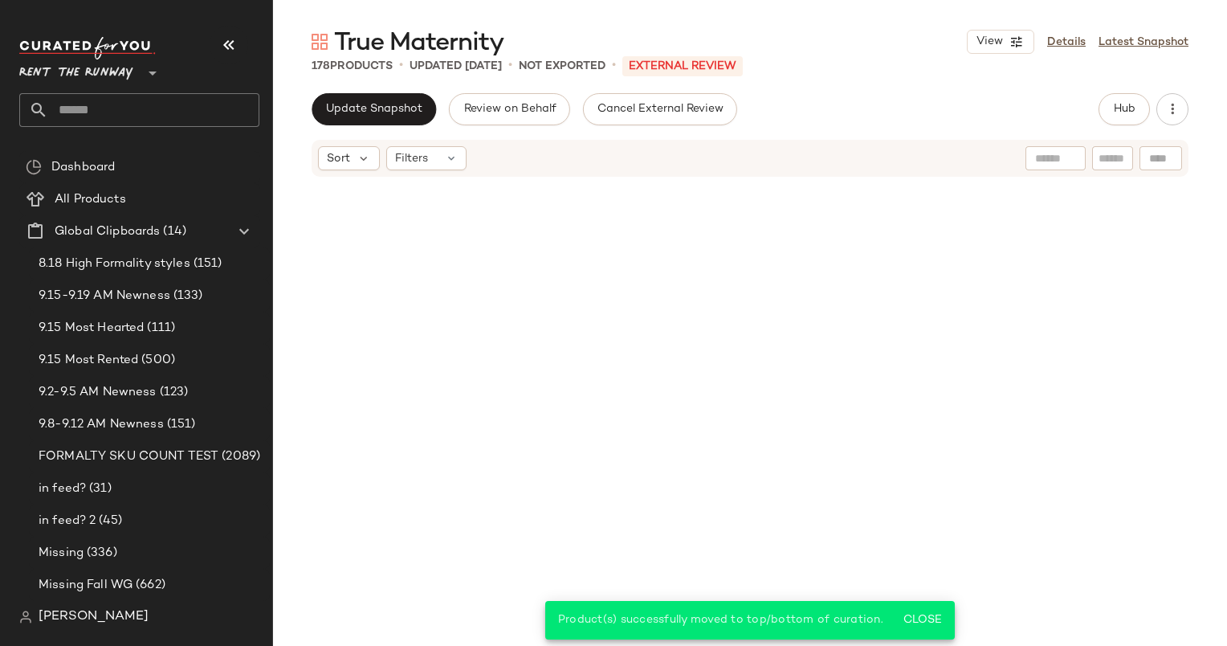
scroll to position [1550, 0]
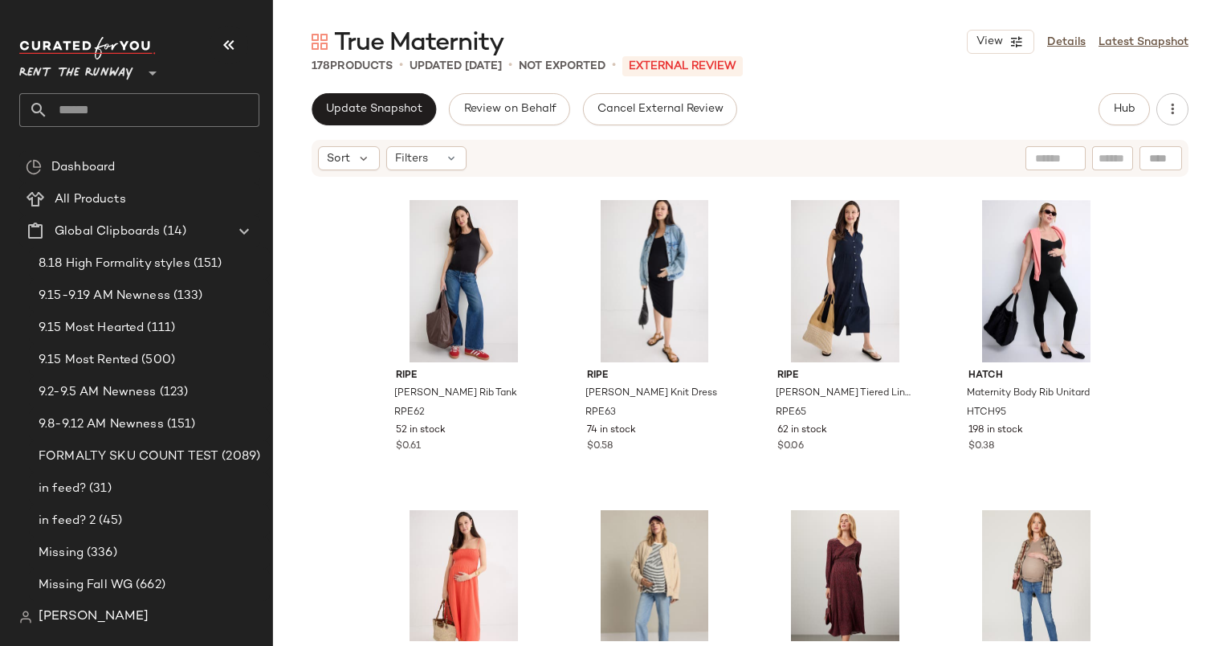
click at [830, 129] on div "Update Snapshot Review on Behalf Cancel External Review Hub Sort Filters ripe J…" at bounding box center [750, 403] width 954 height 620
click at [453, 163] on icon at bounding box center [451, 158] width 13 height 13
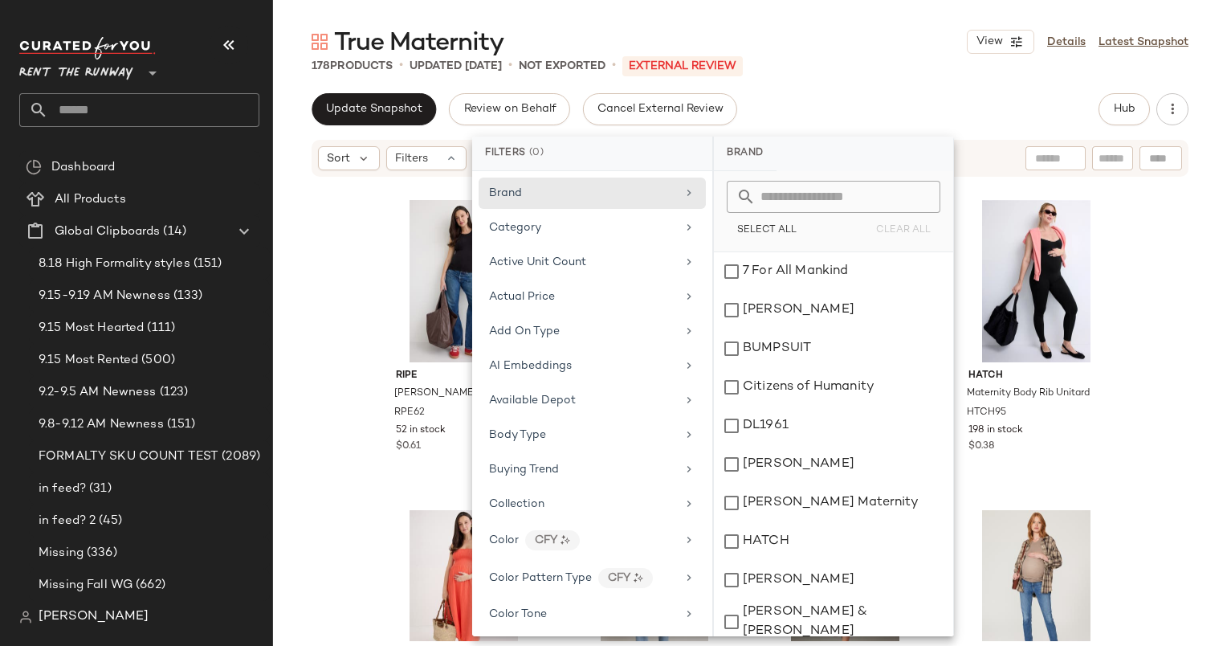
click at [343, 296] on div "ripe Jodie Ruched Rib Tank RPE62 52 in stock $0.61 ripe Carmen Rib Knit Dress R…" at bounding box center [750, 409] width 954 height 463
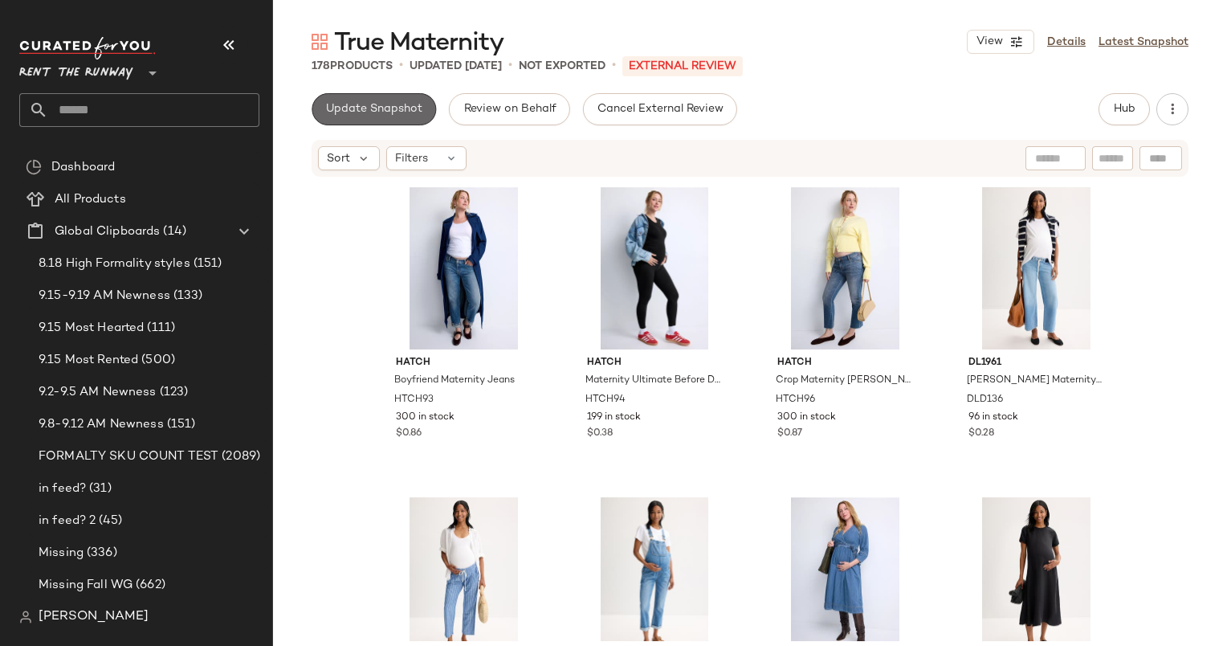
click at [386, 116] on button "Update Snapshot" at bounding box center [374, 109] width 124 height 32
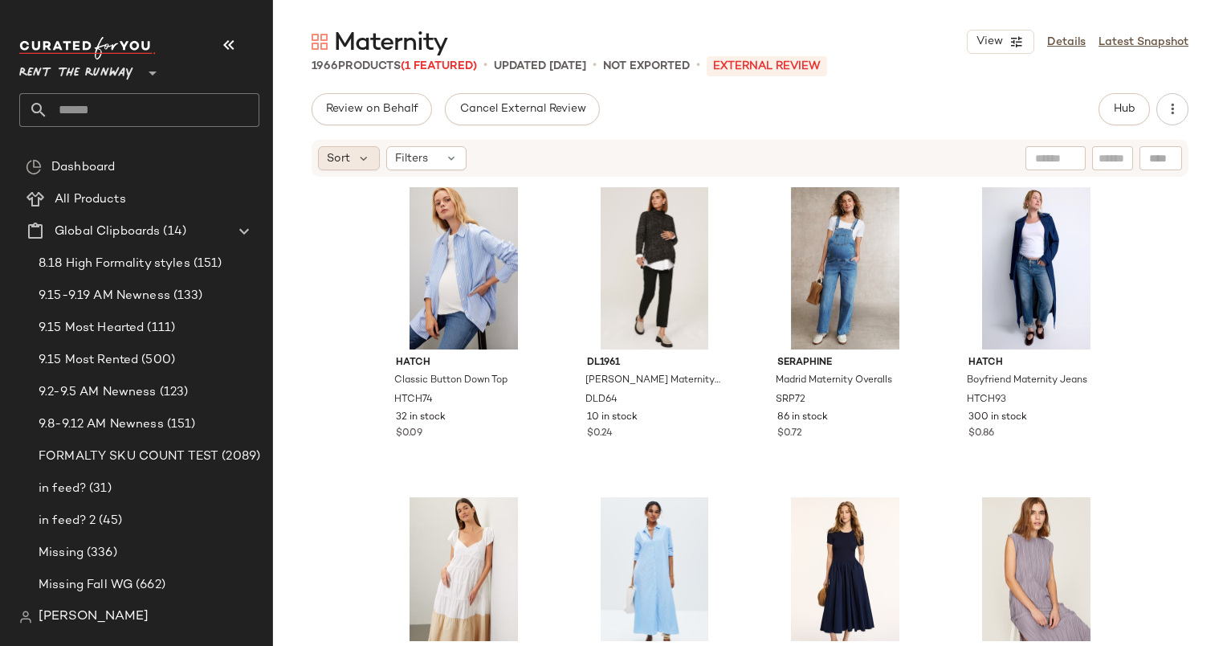
click at [329, 166] on span "Sort" at bounding box center [338, 158] width 23 height 17
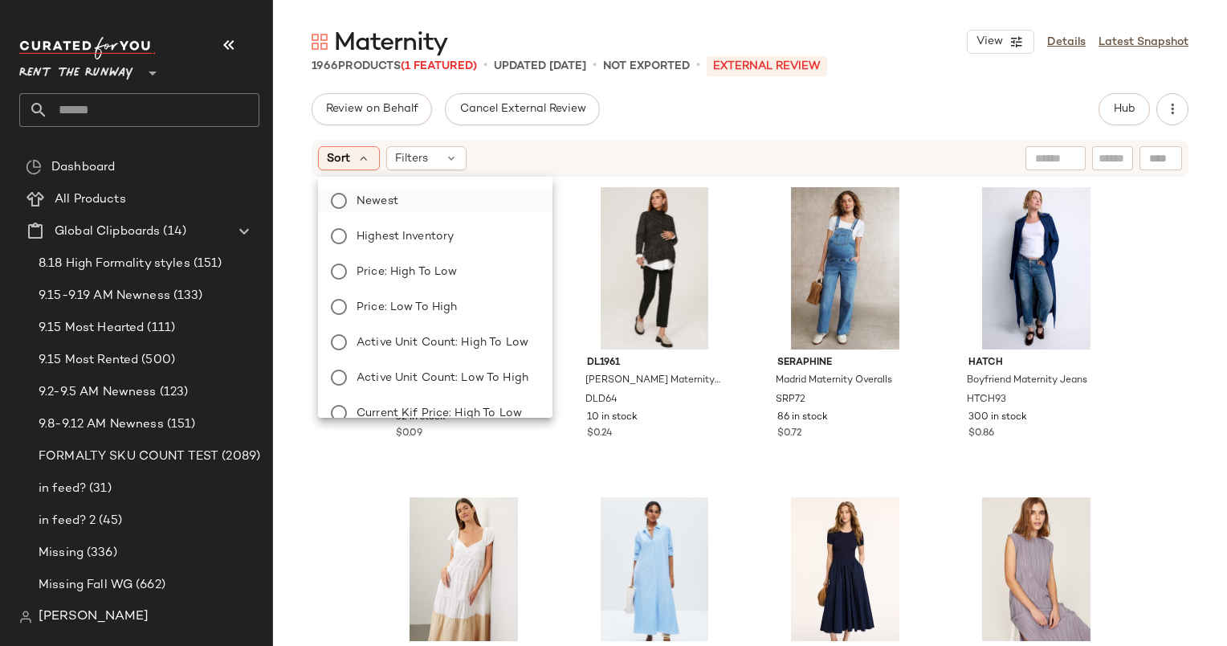
click at [442, 203] on label "Newest" at bounding box center [445, 201] width 190 height 22
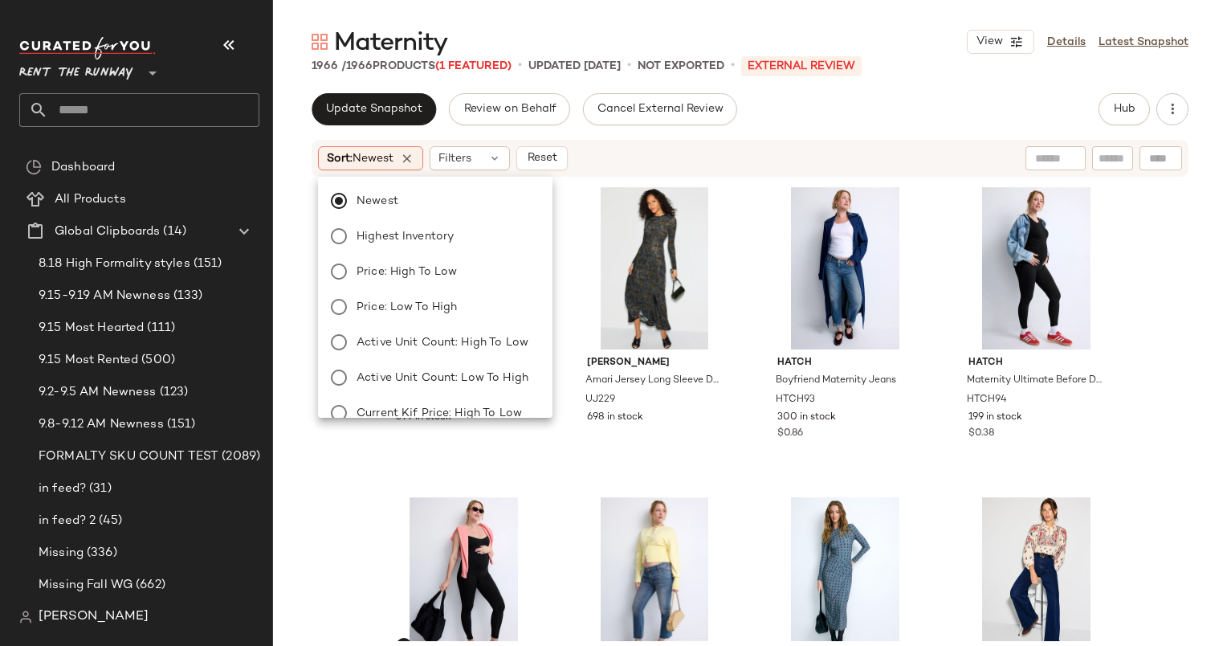
click at [625, 155] on div "Sort: Newest Filters Reset" at bounding box center [645, 158] width 655 height 24
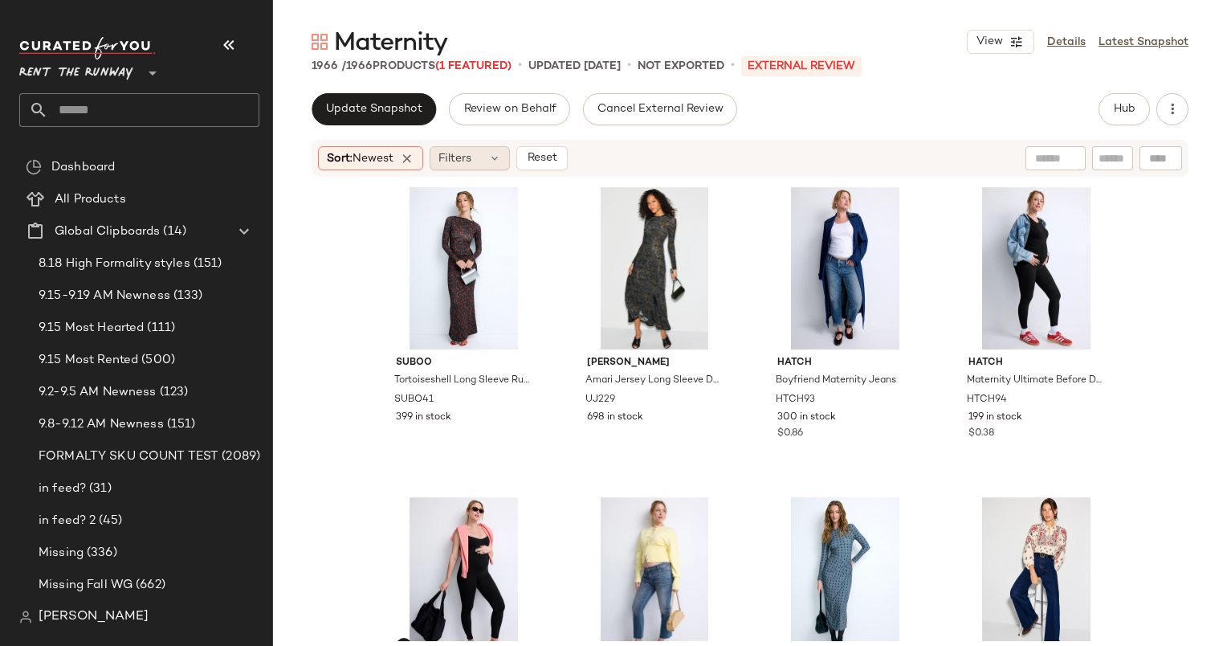
click at [499, 157] on icon at bounding box center [494, 158] width 13 height 13
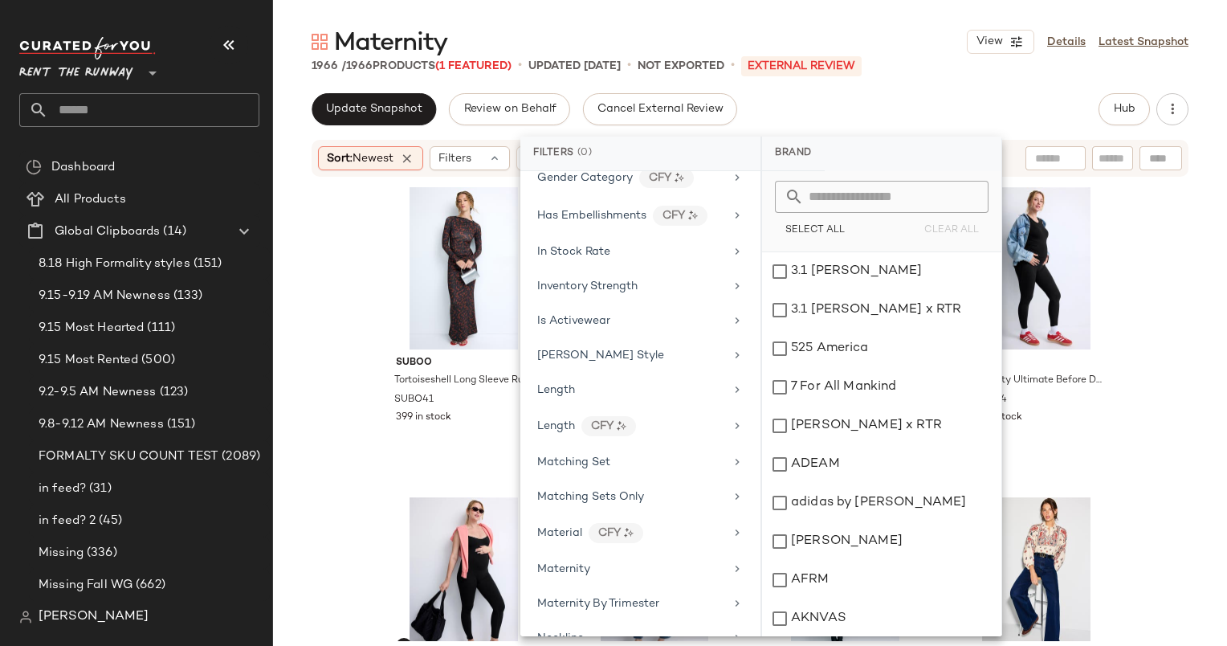
scroll to position [1049, 0]
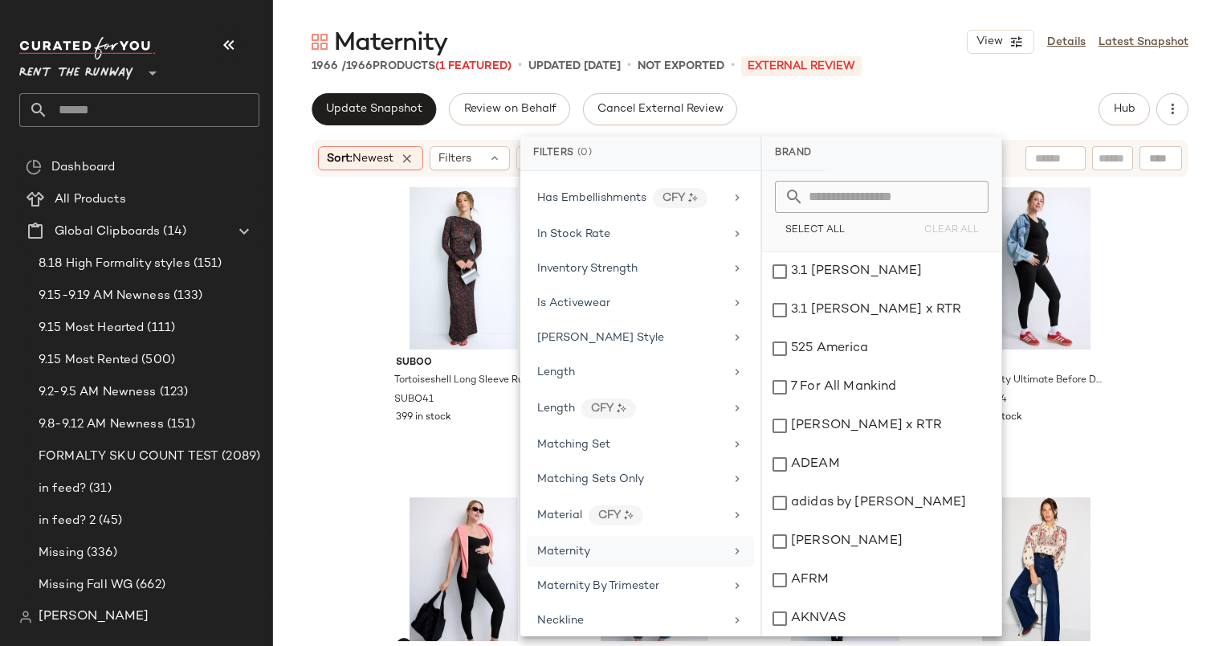
click at [657, 543] on div "Maternity" at bounding box center [630, 551] width 187 height 17
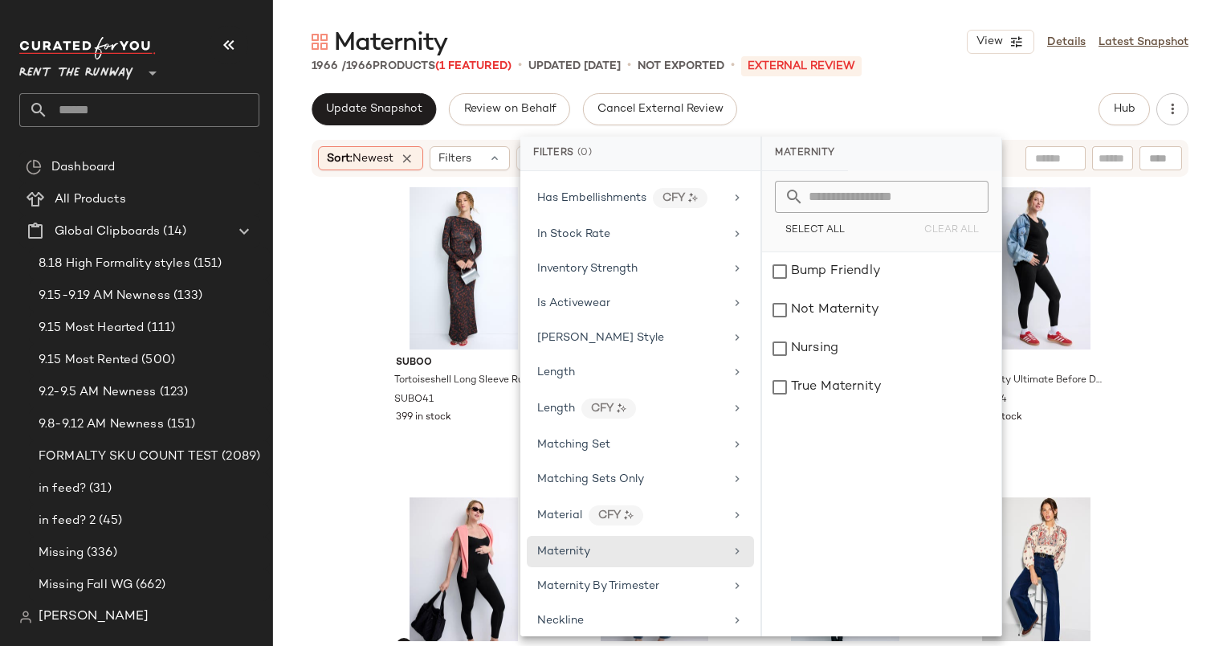
click at [904, 104] on div "Update Snapshot Review on Behalf Cancel External Review Hub" at bounding box center [750, 109] width 877 height 32
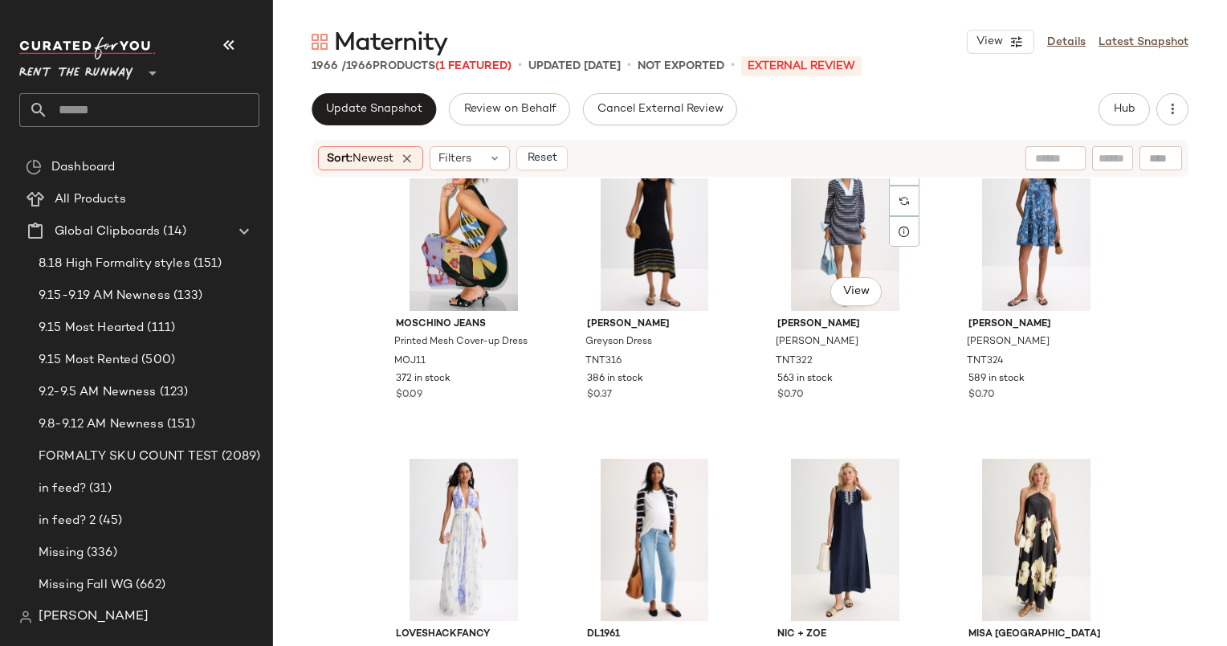
scroll to position [1056, 0]
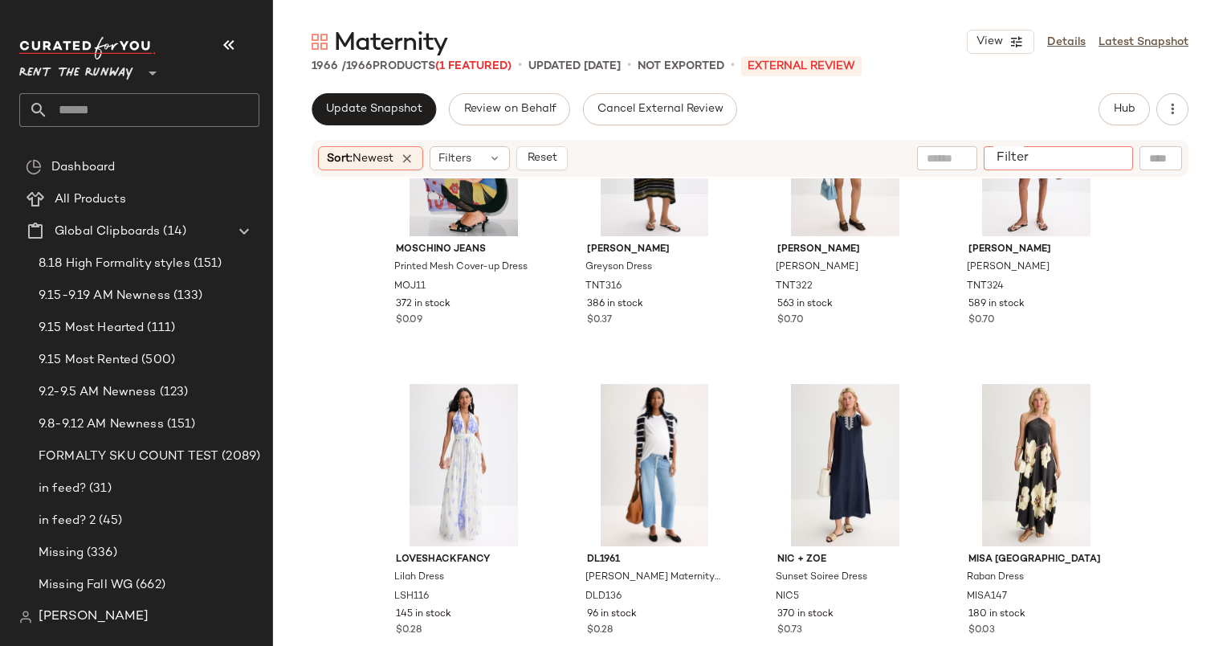
click at [1131, 158] on div at bounding box center [1058, 158] width 149 height 24
click at [928, 156] on input "text" at bounding box center [985, 158] width 140 height 17
type input "*****"
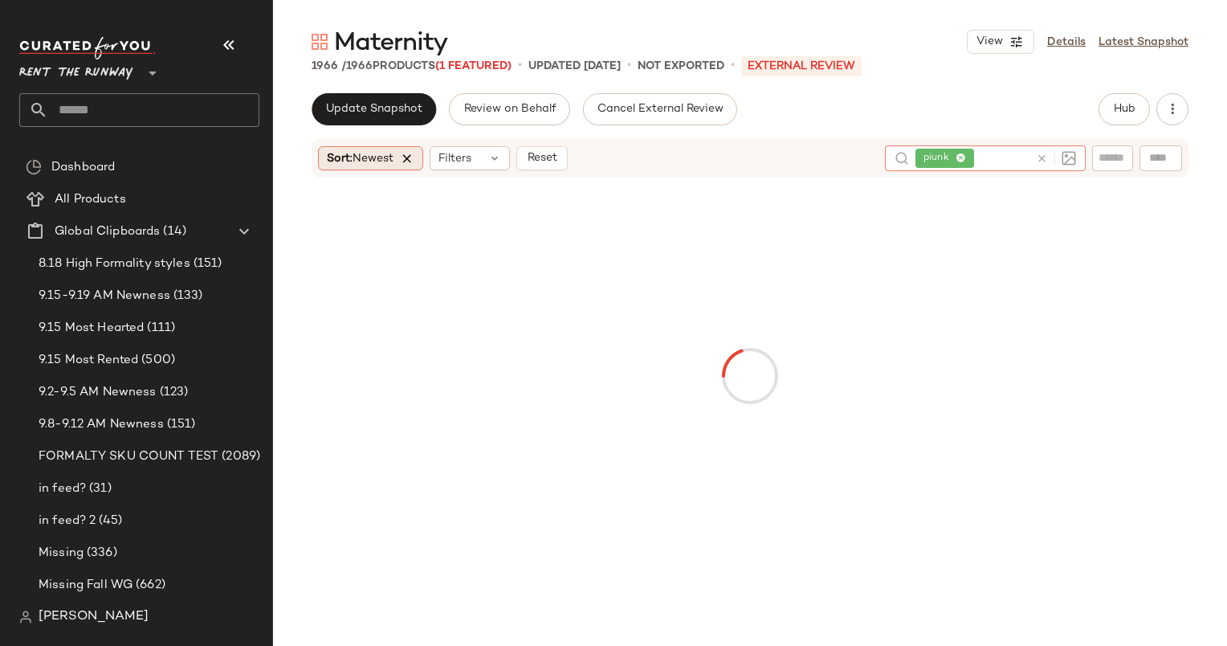
click at [408, 156] on icon at bounding box center [407, 158] width 14 height 14
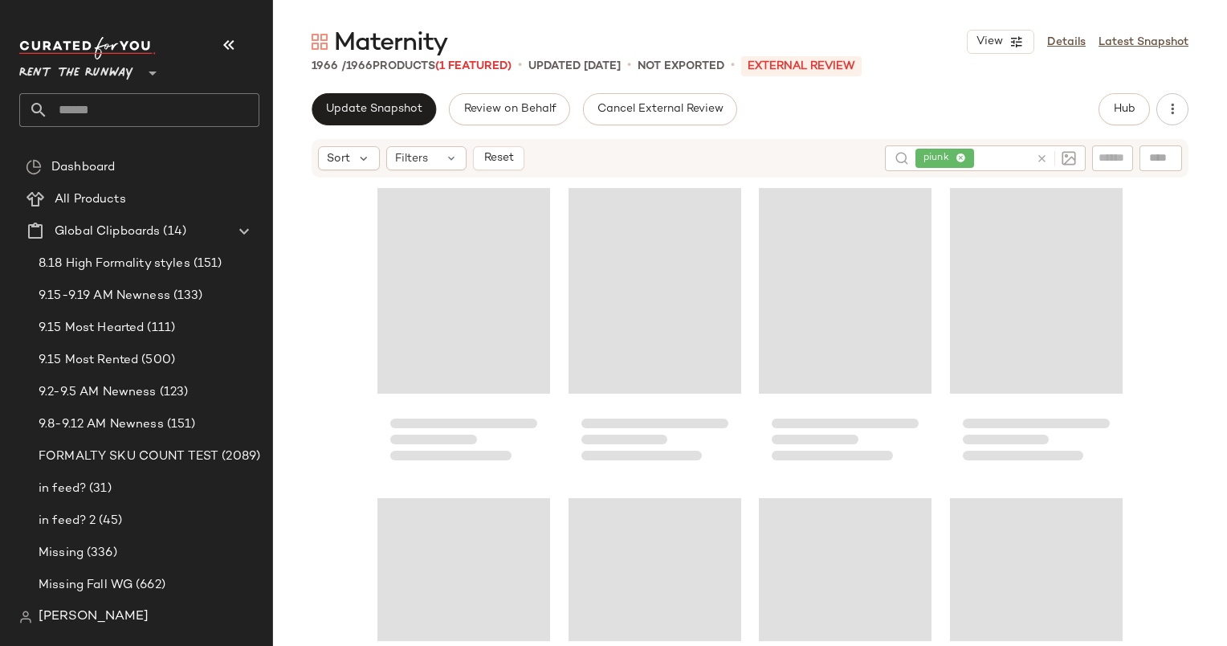
click at [1044, 161] on icon at bounding box center [1042, 159] width 12 height 12
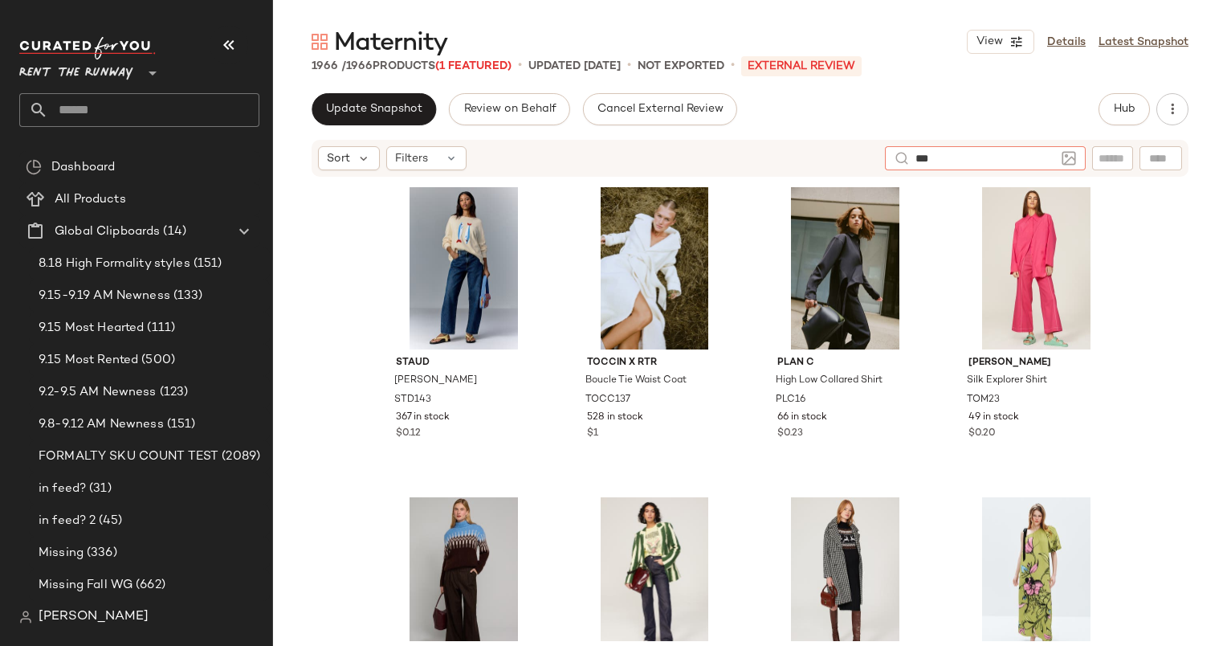
type input "****"
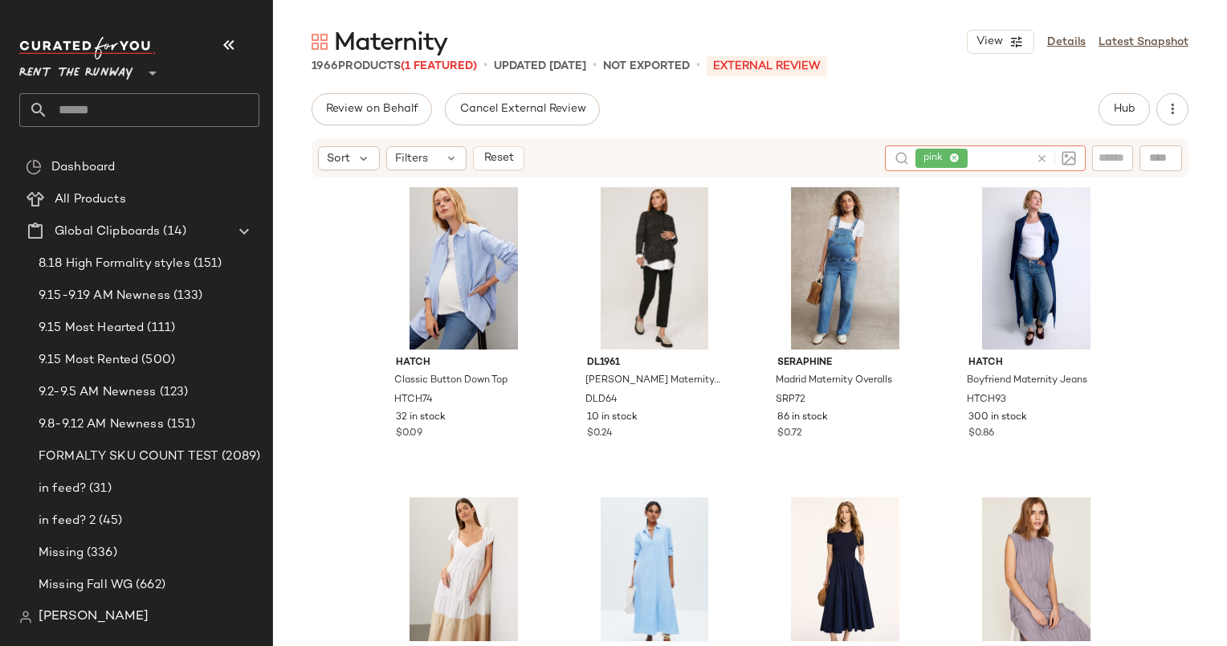
click at [1044, 161] on icon at bounding box center [1042, 159] width 12 height 12
type input "****"
click at [893, 144] on div "Sort Filters Reset pink" at bounding box center [750, 158] width 877 height 39
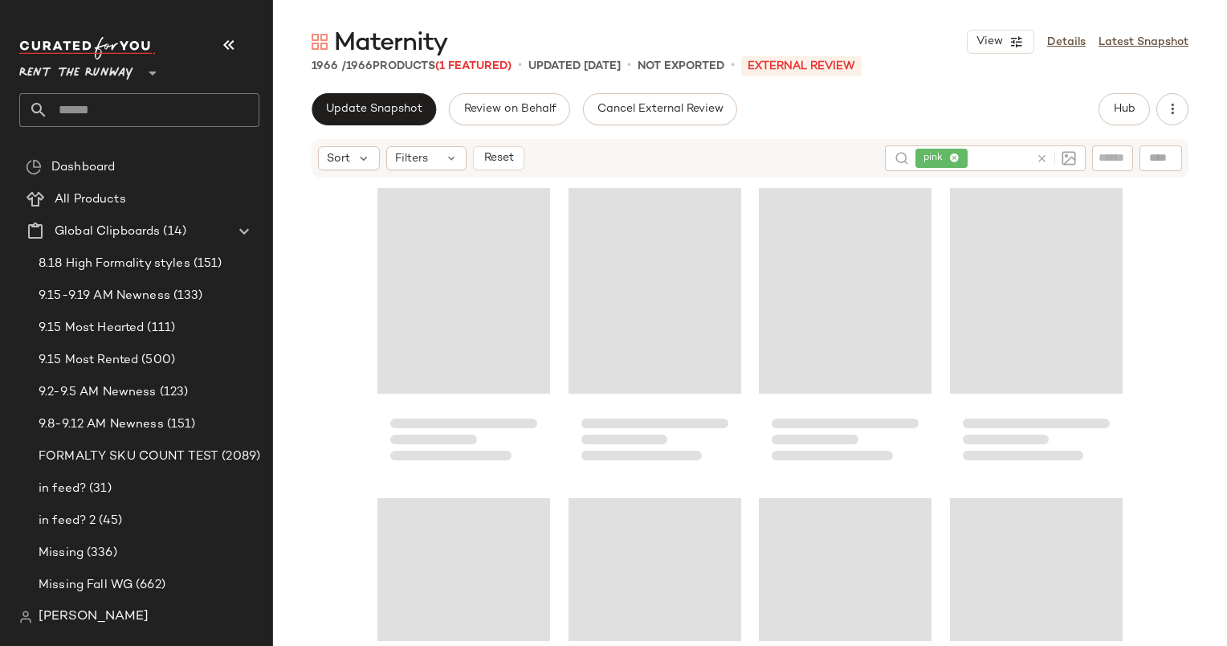
click at [858, 130] on div "Update Snapshot Review on Behalf Cancel External Review Hub Sort Filters Reset …" at bounding box center [750, 403] width 954 height 620
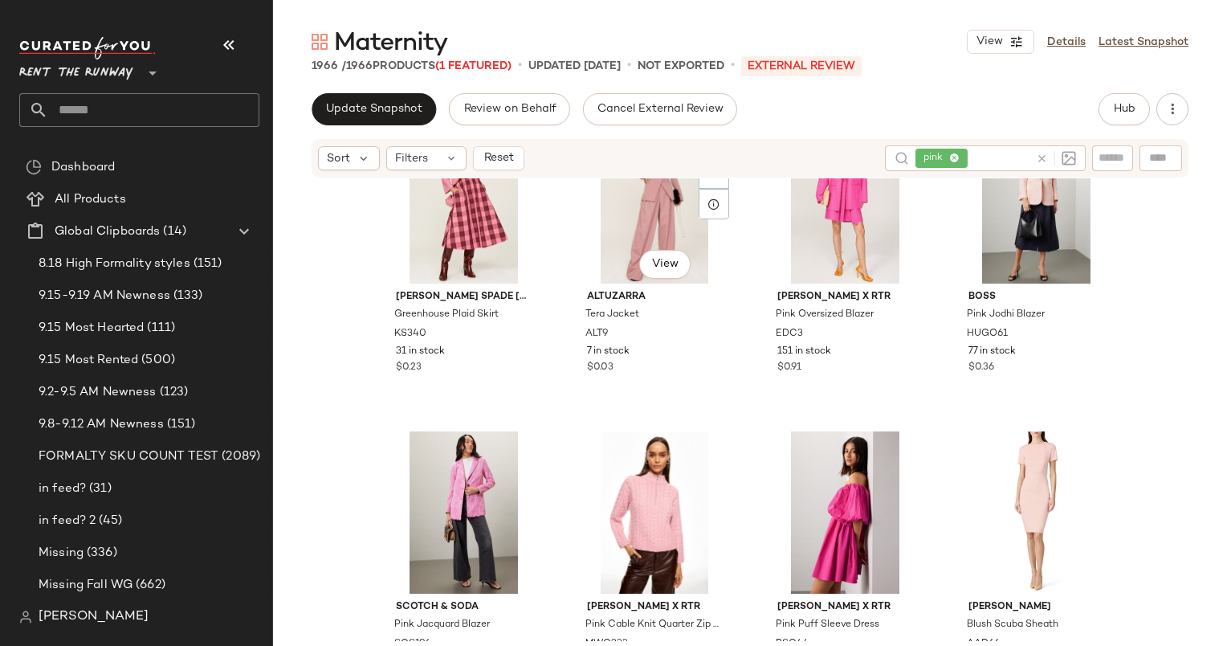
scroll to position [0, 0]
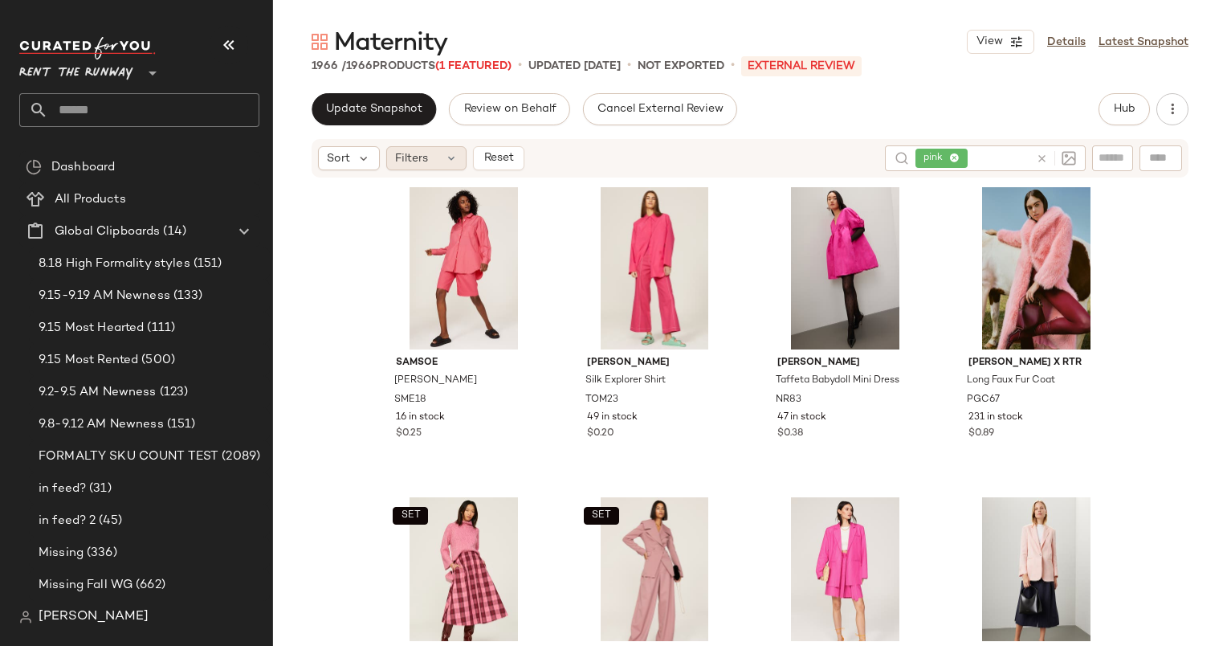
click at [445, 160] on icon at bounding box center [451, 158] width 13 height 13
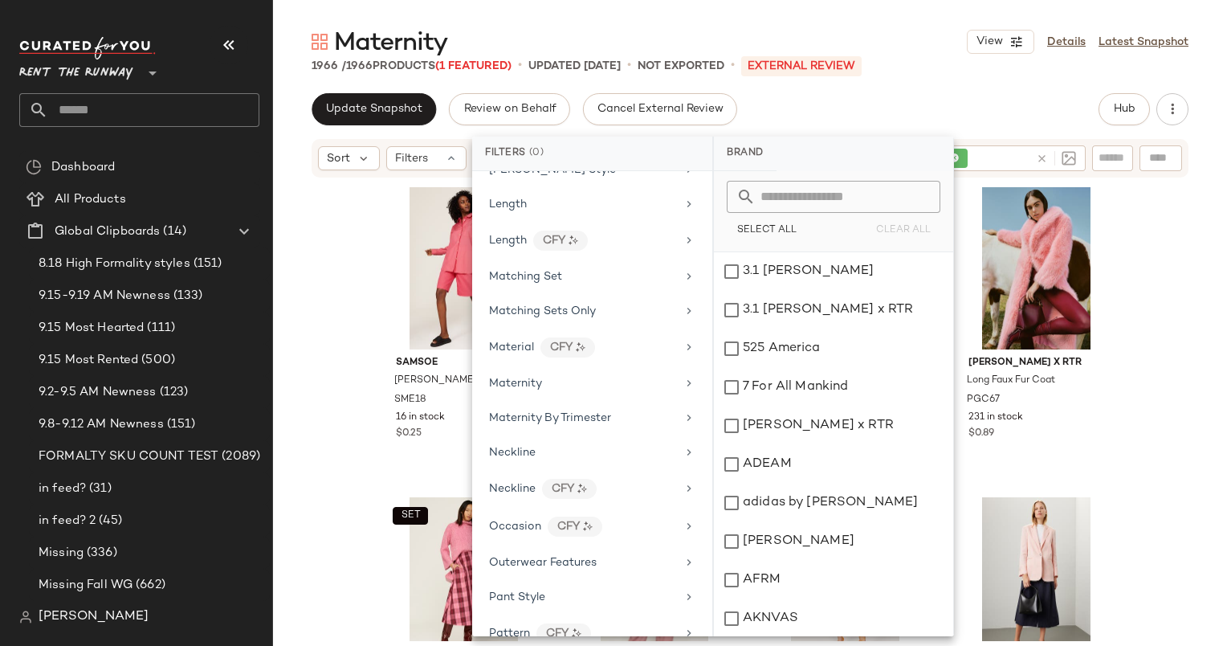
scroll to position [1217, 0]
click at [582, 374] on div "Maternity" at bounding box center [582, 382] width 187 height 17
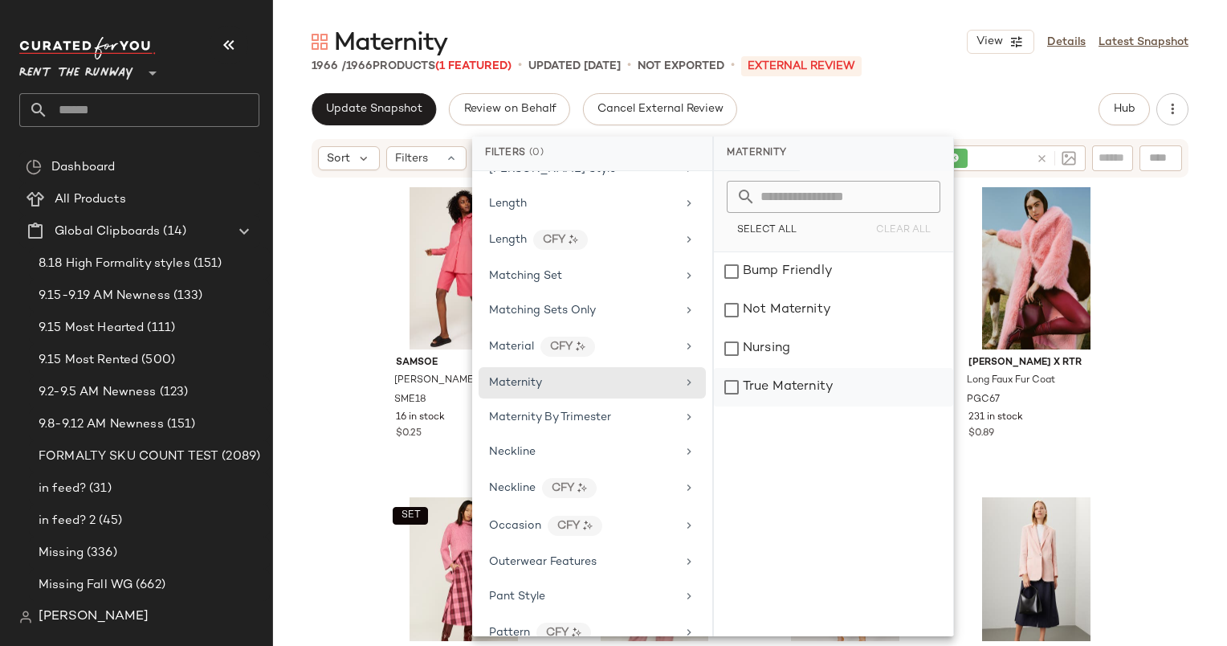
click at [777, 382] on div "True Maternity" at bounding box center [833, 387] width 239 height 39
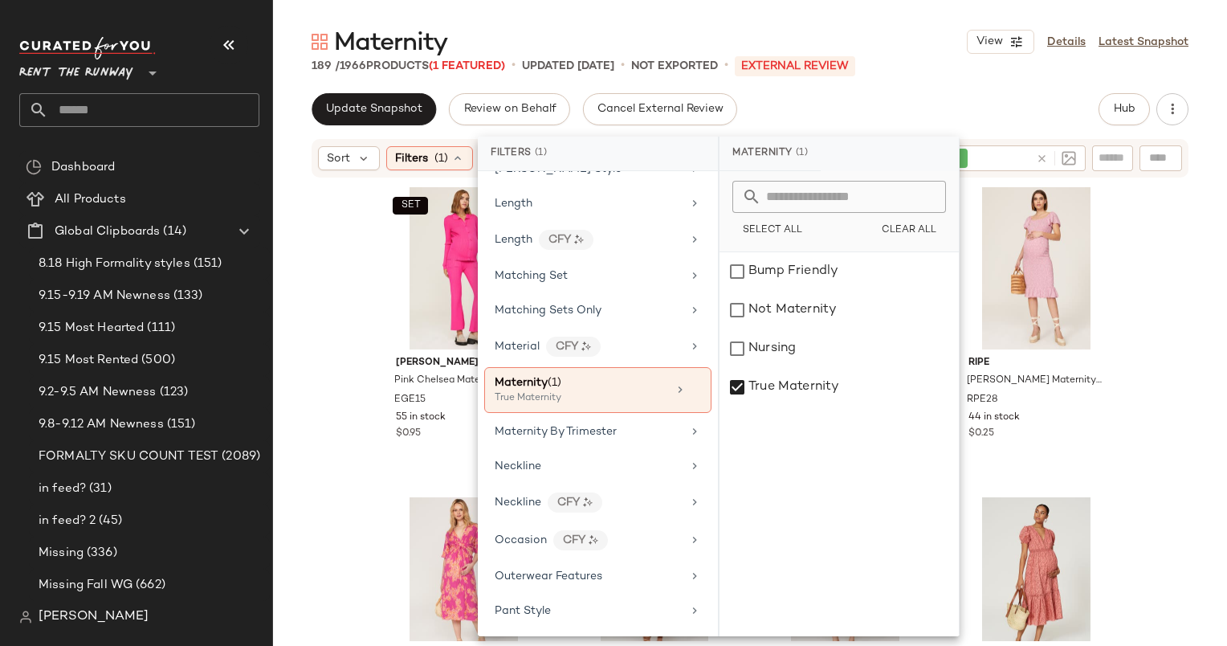
click at [911, 108] on div "Update Snapshot Review on Behalf Cancel External Review Hub" at bounding box center [750, 109] width 877 height 32
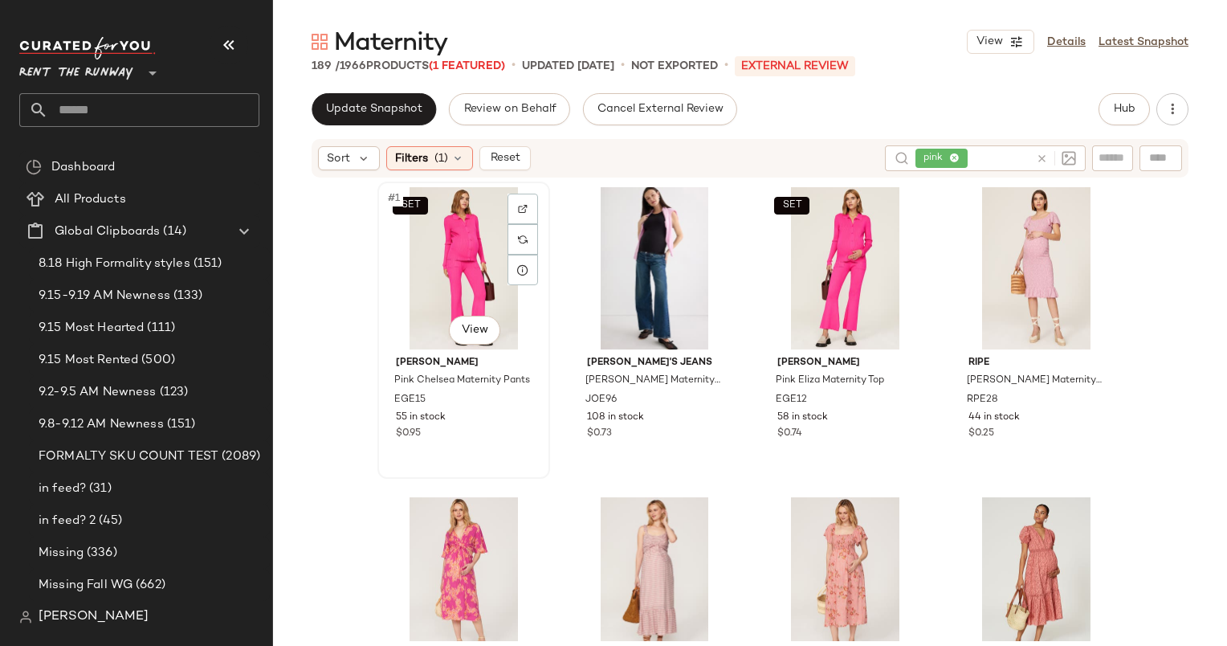
click at [435, 212] on div "SET #1 View" at bounding box center [463, 268] width 161 height 162
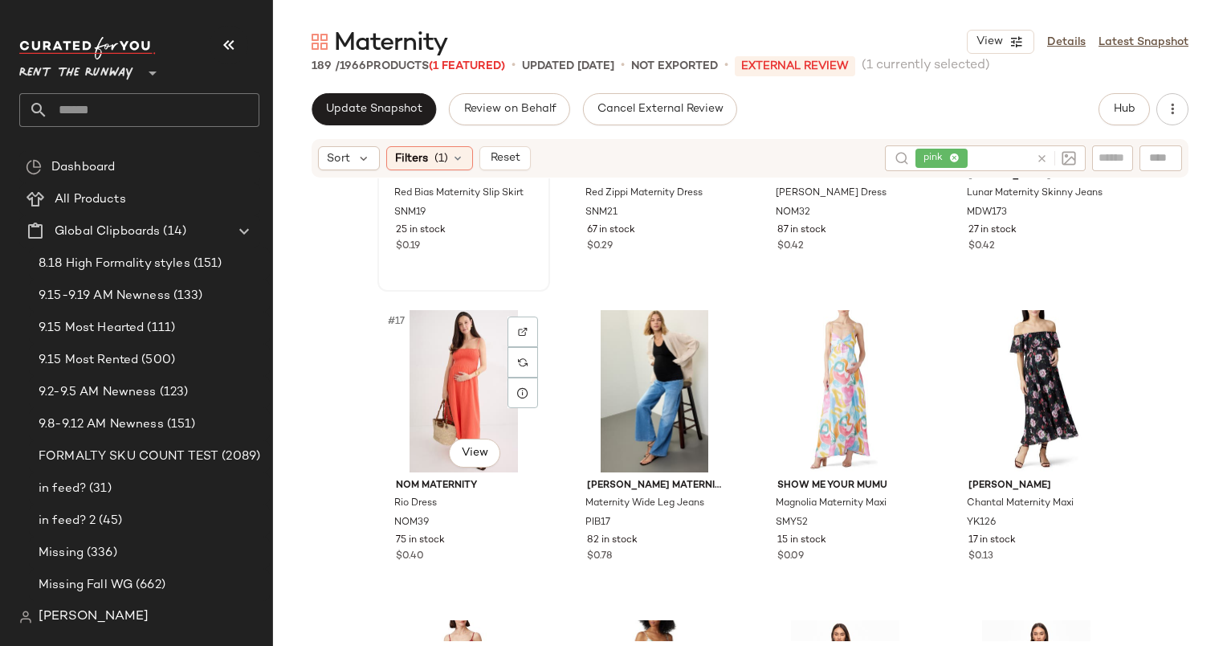
scroll to position [1143, 0]
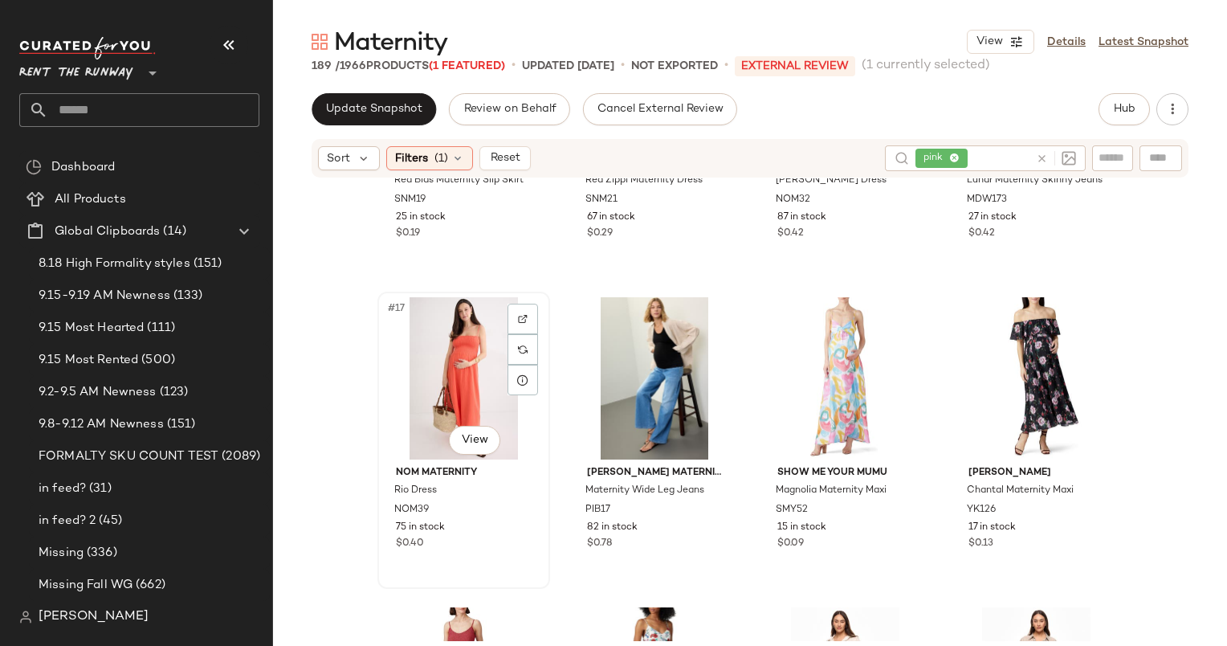
click at [410, 385] on div "#17 View" at bounding box center [463, 378] width 161 height 162
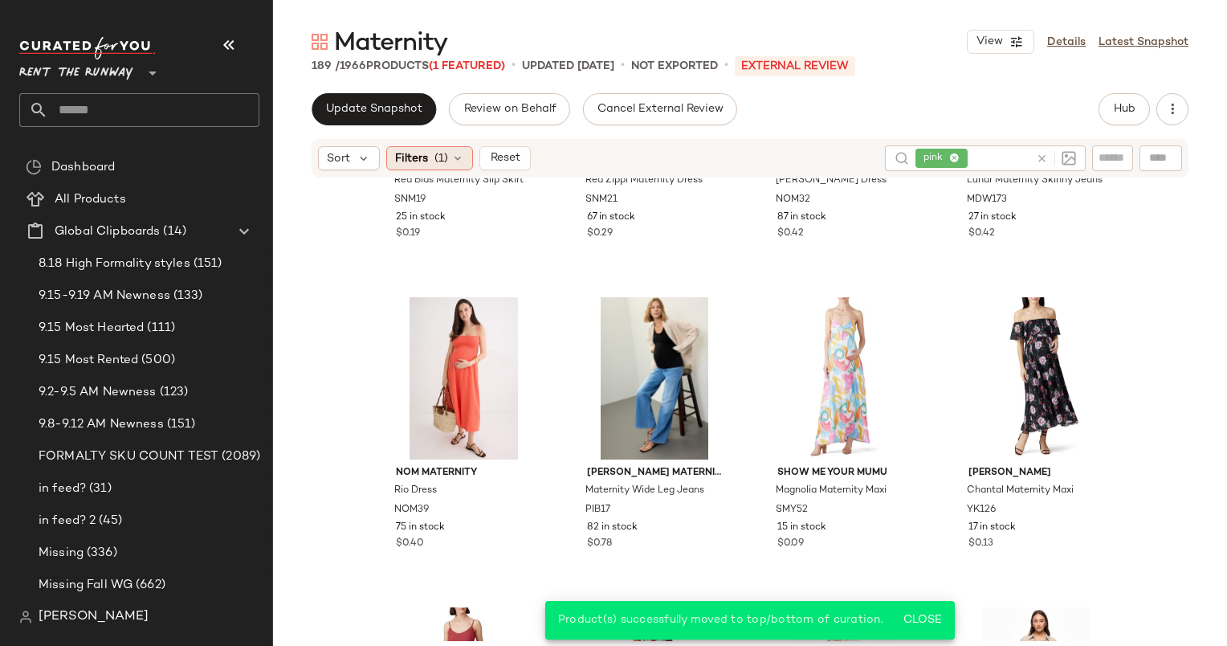
click at [443, 151] on span "(1)" at bounding box center [441, 158] width 14 height 17
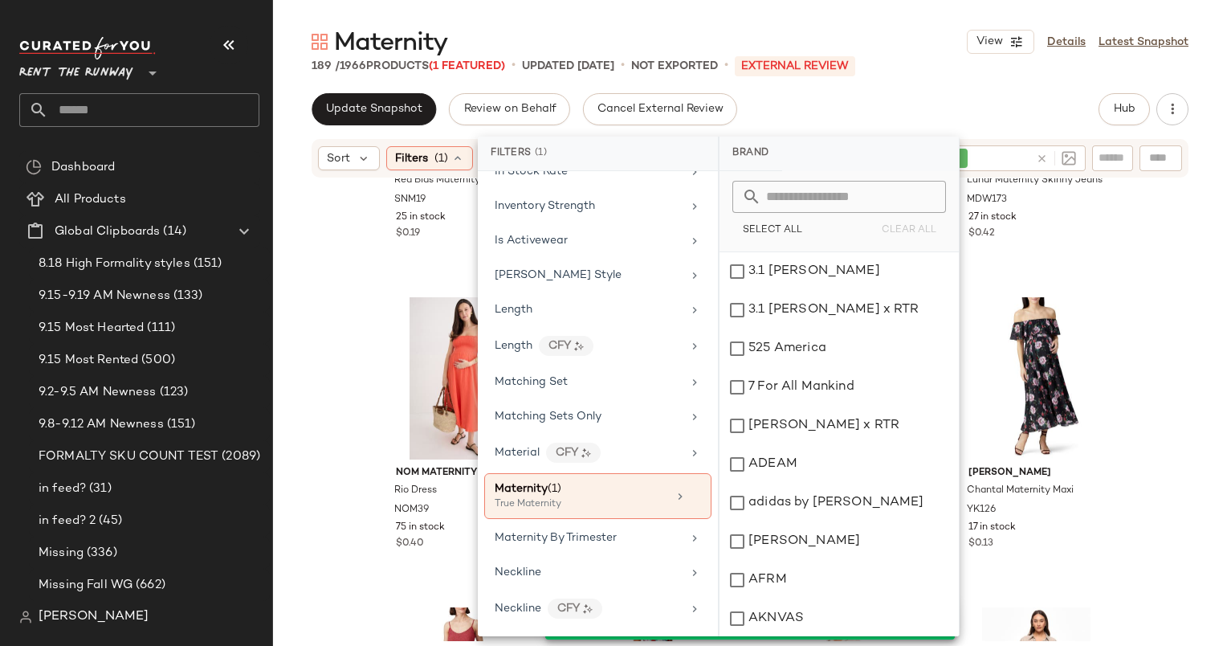
scroll to position [1086, 0]
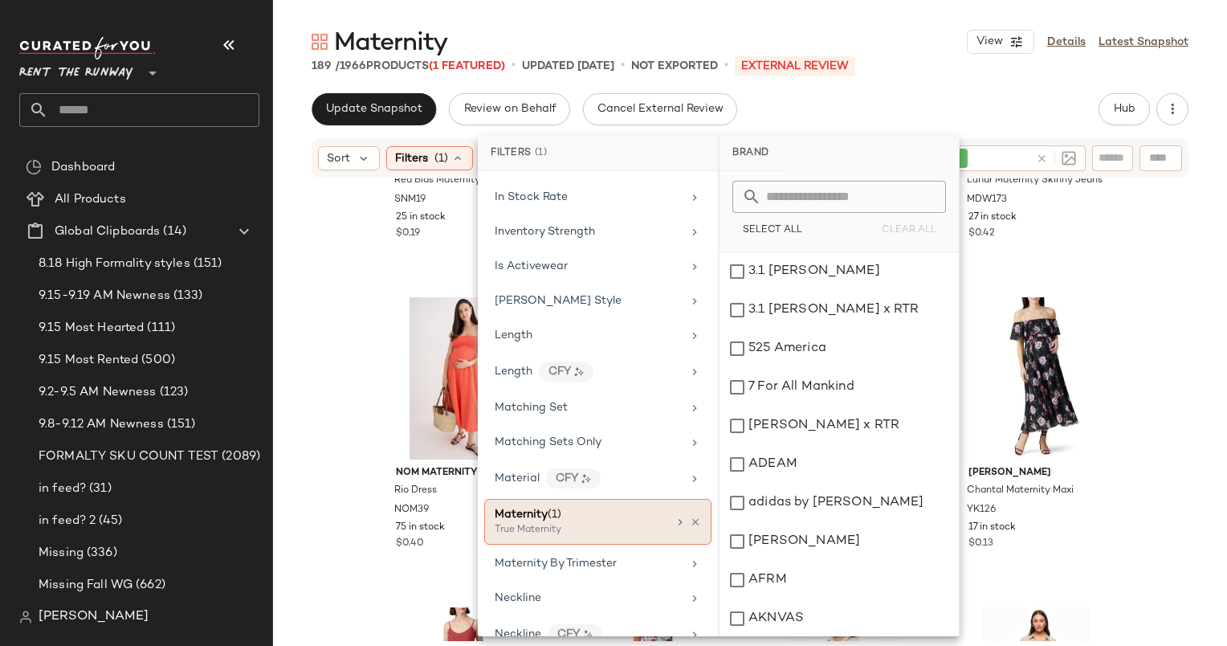
click at [689, 499] on div "Maternity (1) True Maternity" at bounding box center [597, 522] width 227 height 46
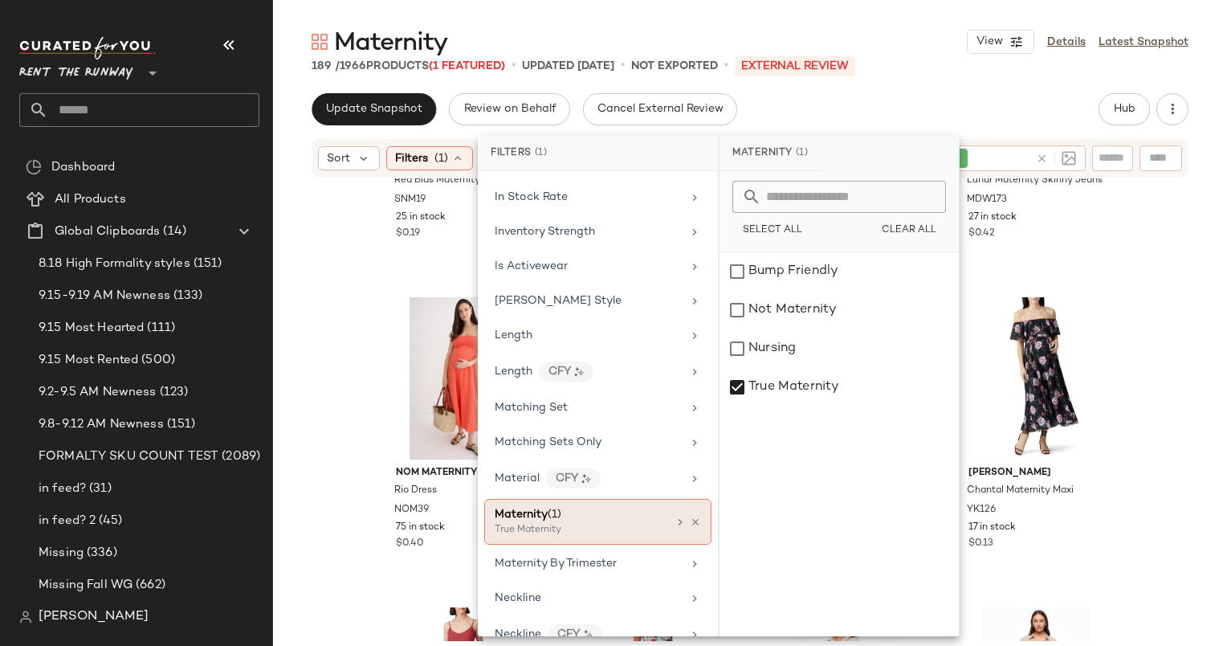
click at [690, 516] on div "Maternity (1) True Maternity" at bounding box center [597, 522] width 227 height 46
drag, startPoint x: 690, startPoint y: 513, endPoint x: 610, endPoint y: 507, distance: 79.7
click at [610, 507] on div "Maternity (1)" at bounding box center [581, 514] width 173 height 17
click at [692, 516] on icon at bounding box center [695, 521] width 11 height 11
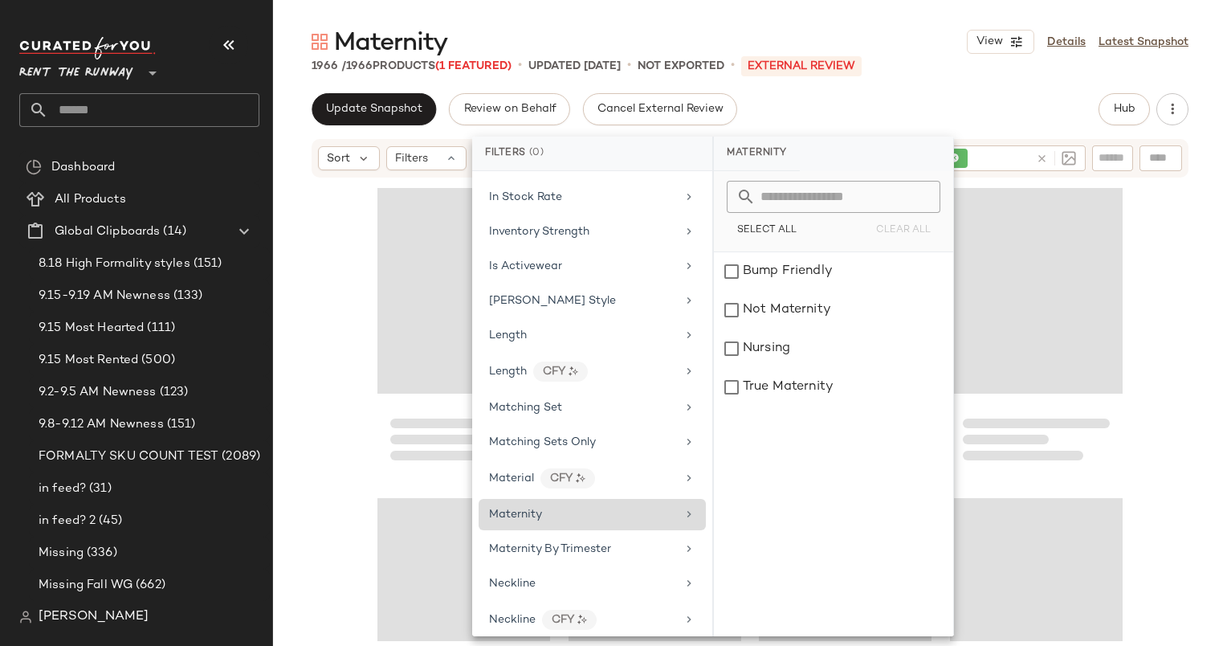
scroll to position [26037, 0]
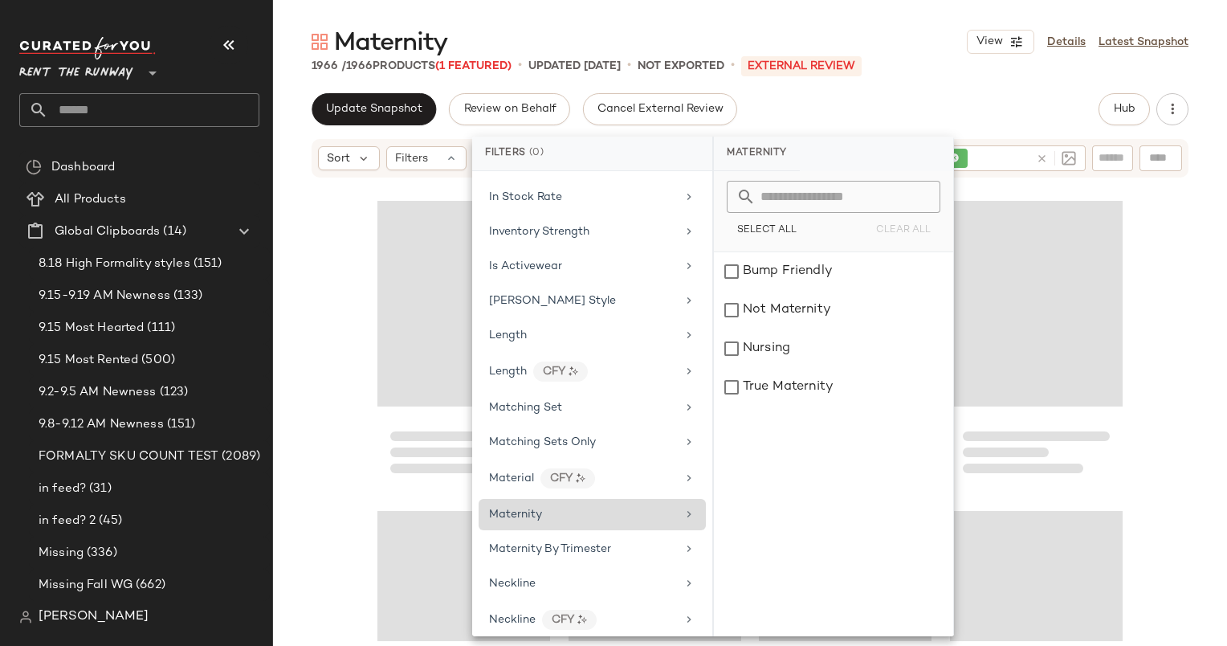
click at [891, 103] on div "Update Snapshot Review on Behalf Cancel External Review Hub" at bounding box center [750, 109] width 877 height 32
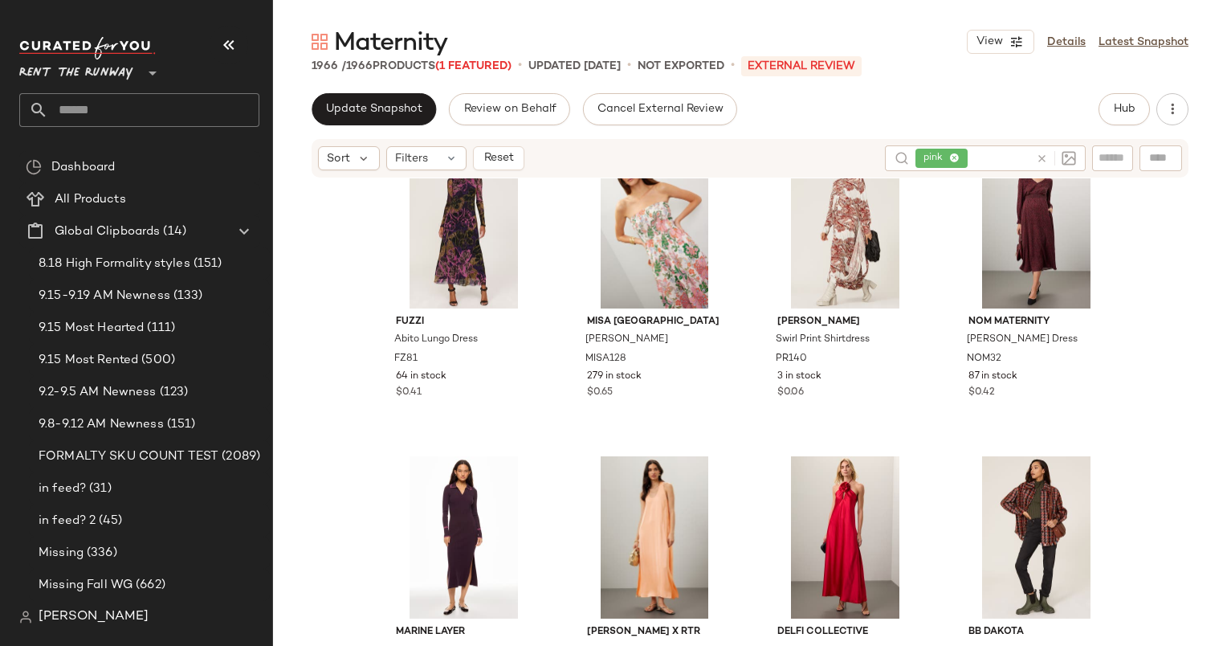
scroll to position [0, 0]
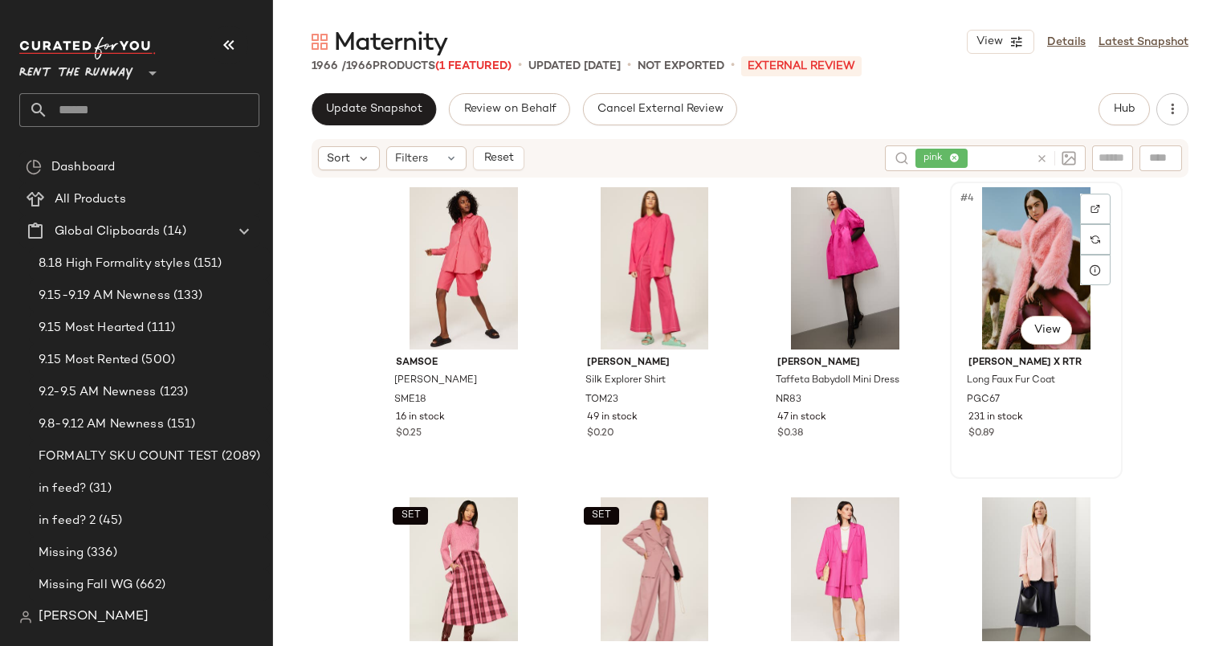
click at [1049, 218] on div "#4 View" at bounding box center [1036, 268] width 161 height 162
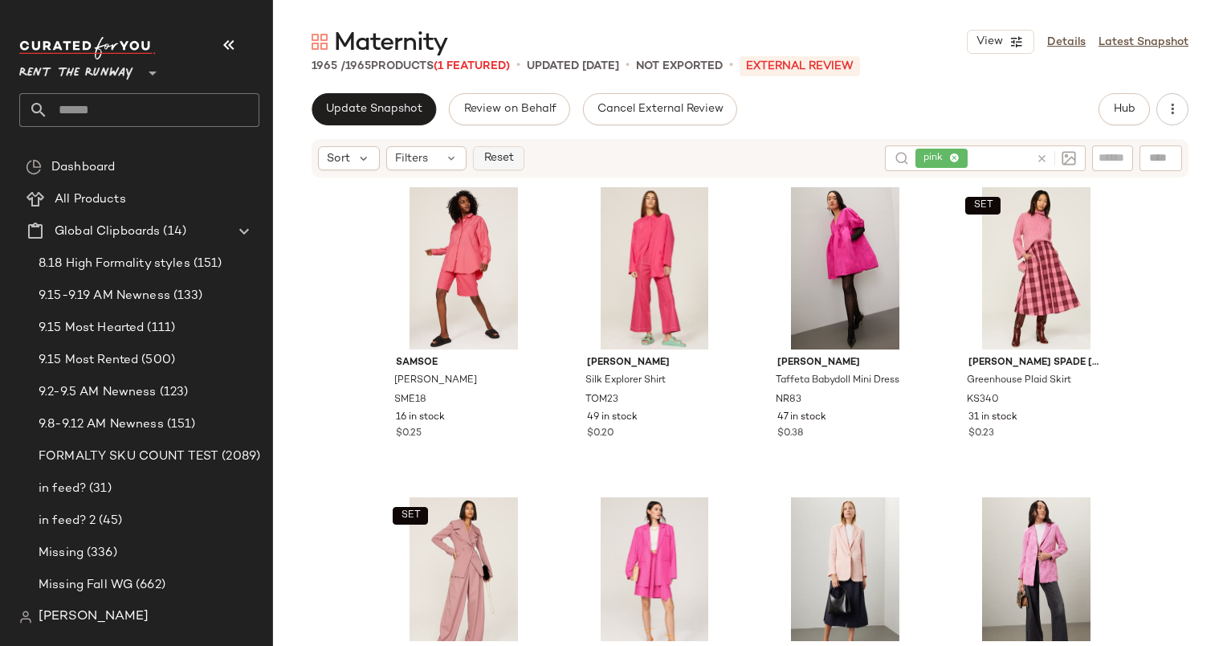
click at [511, 161] on span "Reset" at bounding box center [498, 158] width 31 height 13
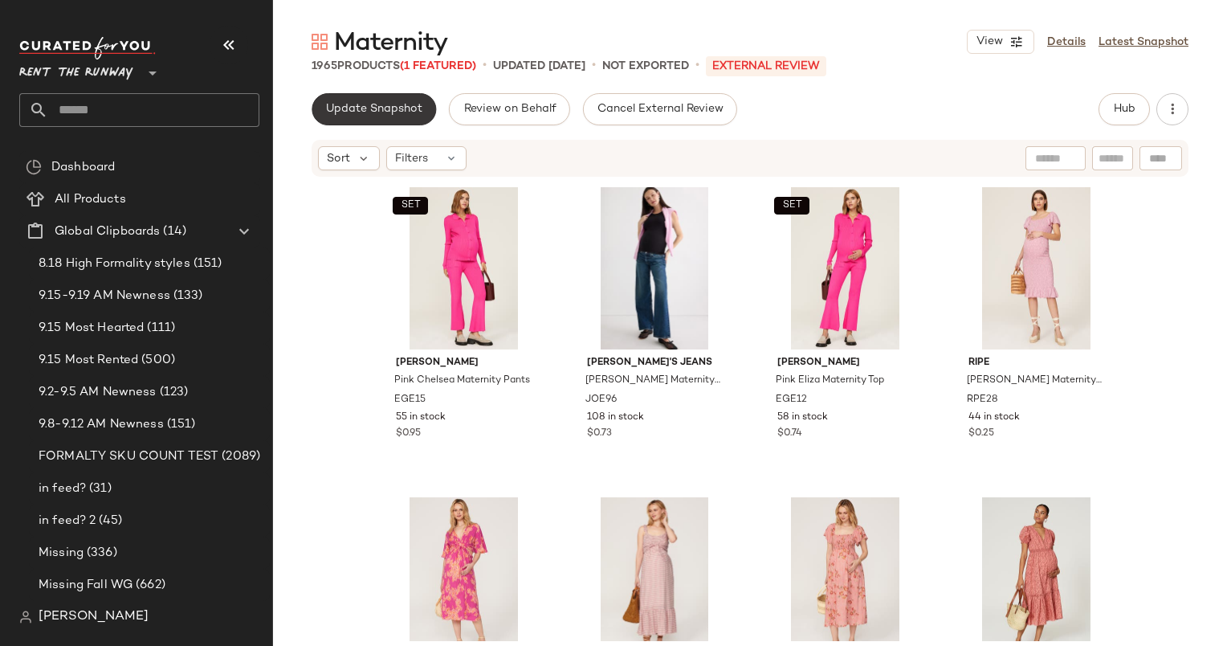
click at [392, 103] on span "Update Snapshot" at bounding box center [373, 109] width 97 height 13
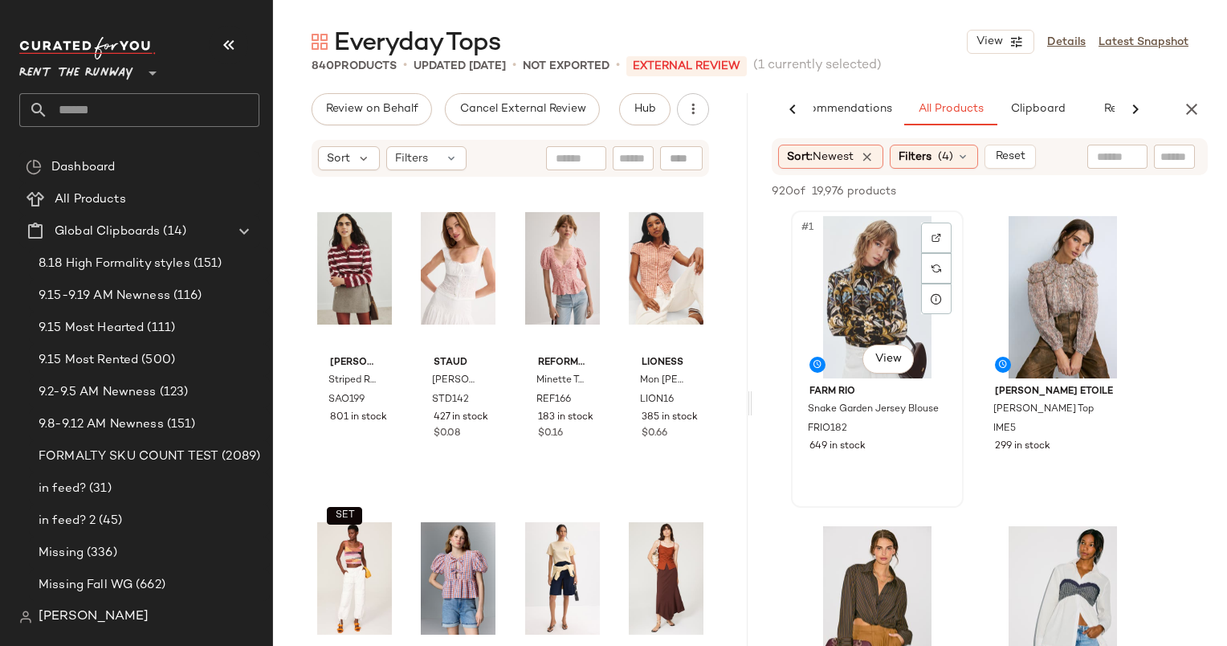
click at [855, 243] on div "#1 View" at bounding box center [877, 297] width 161 height 162
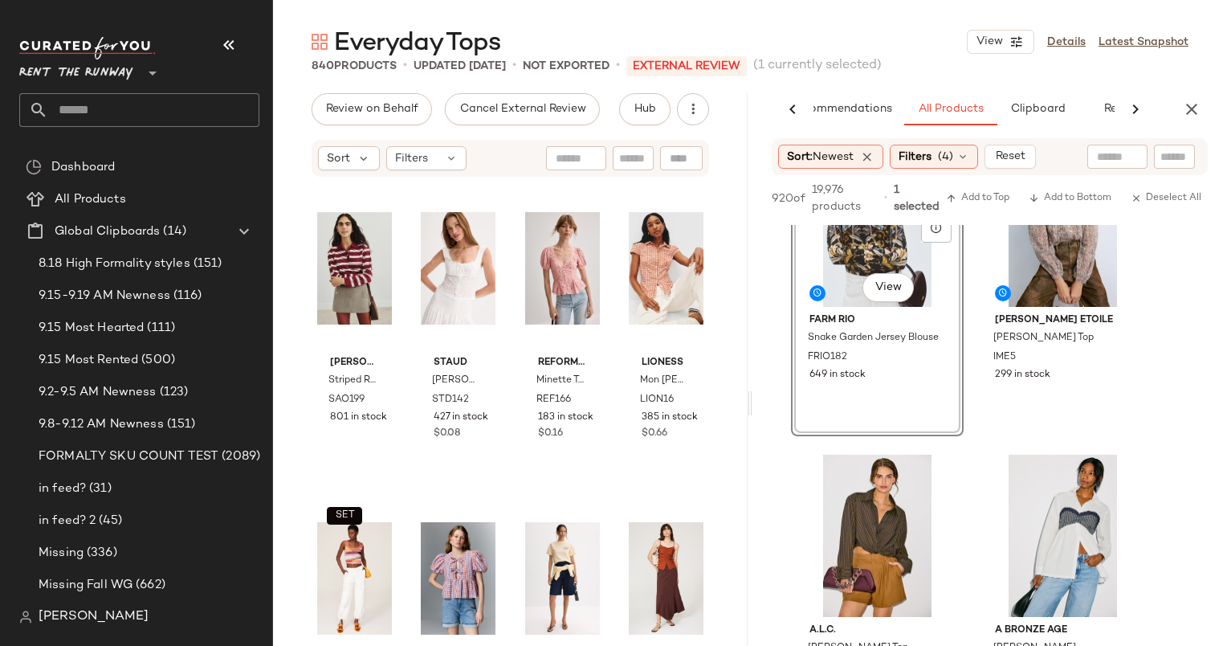
scroll to position [88, 0]
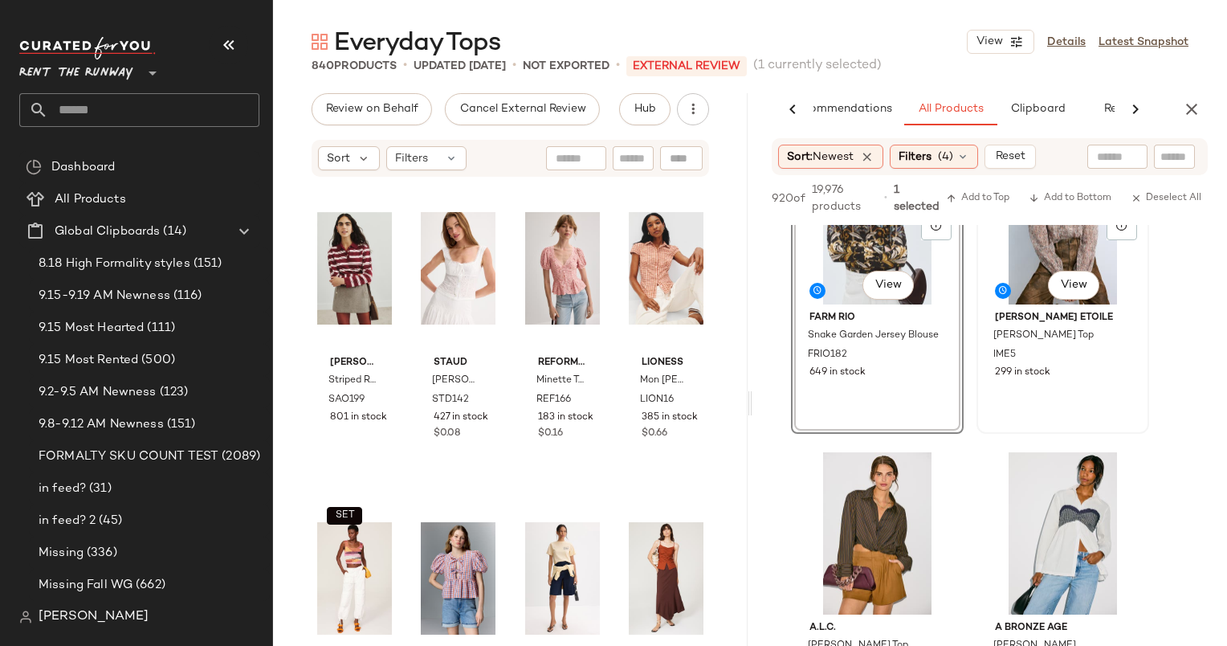
click at [1071, 389] on div "#2 View [PERSON_NAME] Etoile [PERSON_NAME] Top IME5 299 in stock" at bounding box center [1062, 285] width 169 height 294
click at [993, 196] on span "Add to Top" at bounding box center [977, 198] width 63 height 11
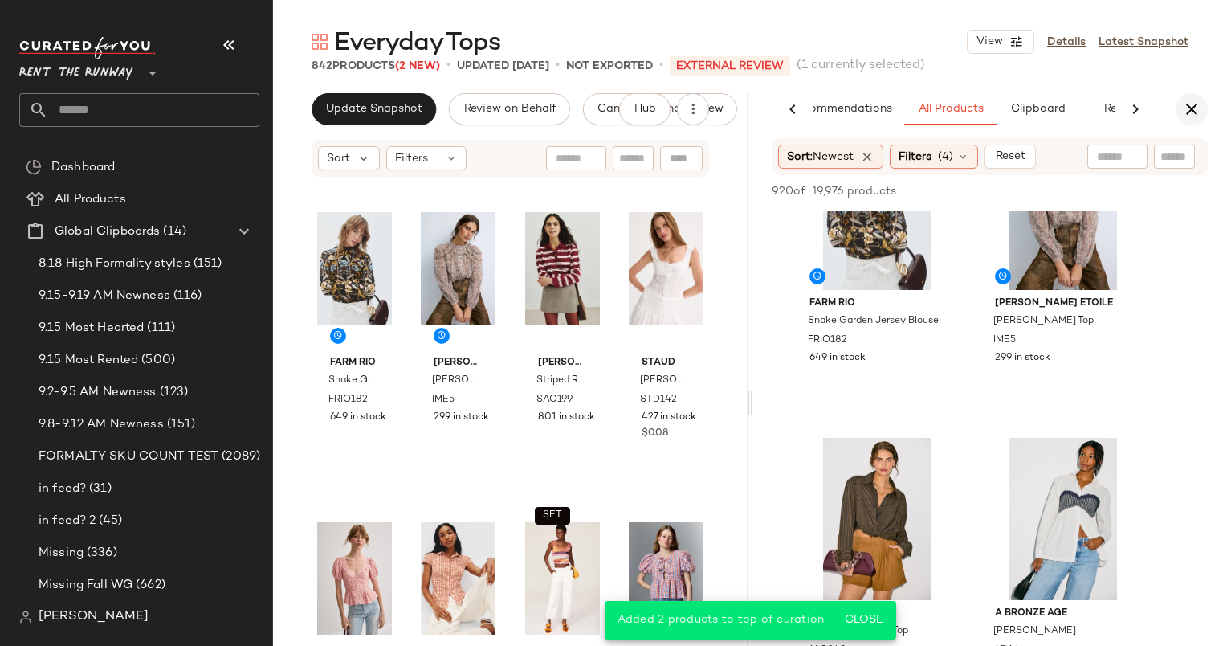
click at [1191, 108] on icon "button" at bounding box center [1191, 109] width 19 height 19
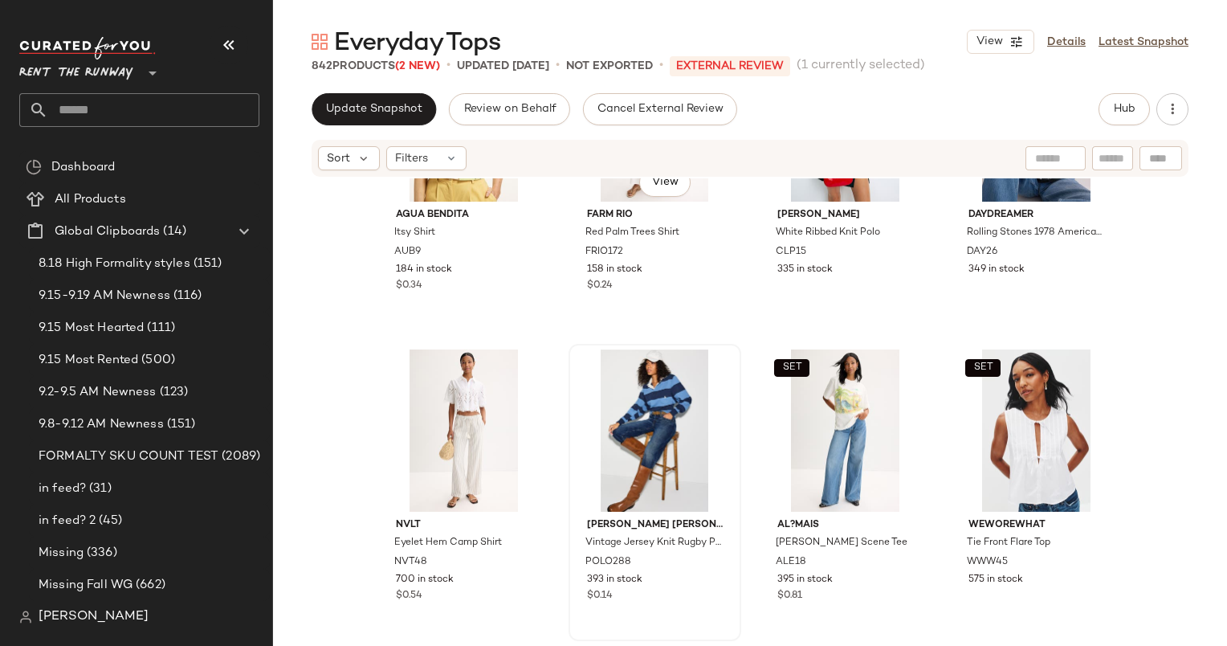
scroll to position [6671, 0]
click at [1006, 304] on div "#88 View DAYDREAMER Rolling Stones 1978 American Tour Merch T-Shirt DAY26 349 i…" at bounding box center [1036, 182] width 169 height 294
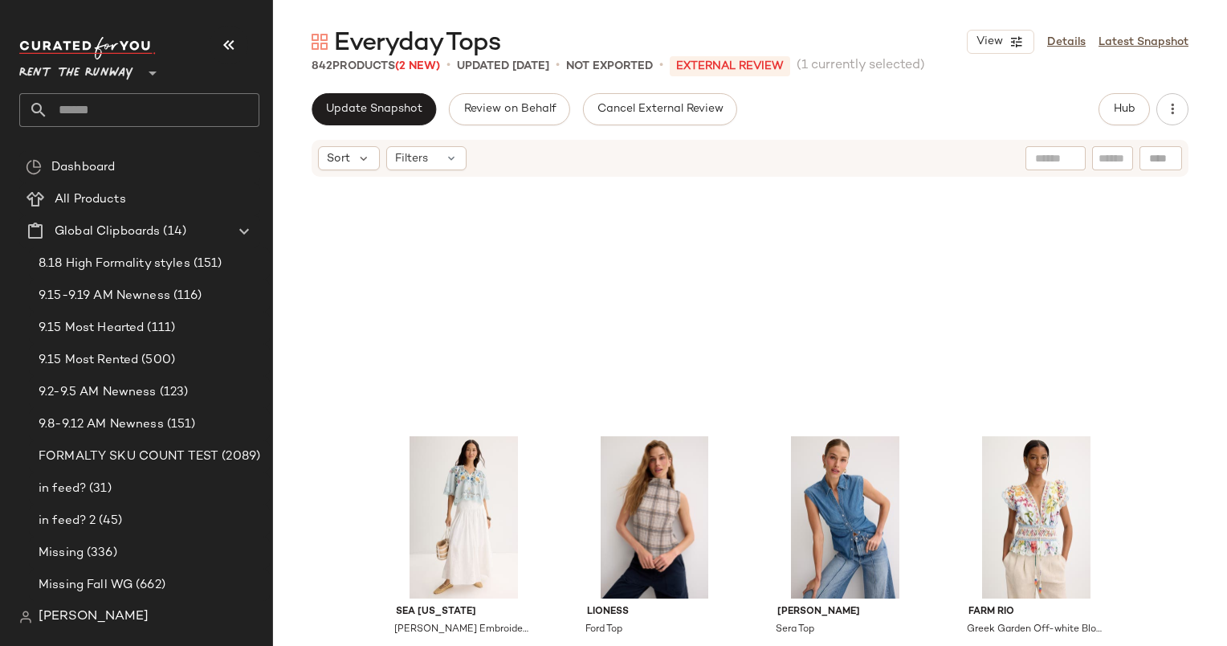
scroll to position [11843, 0]
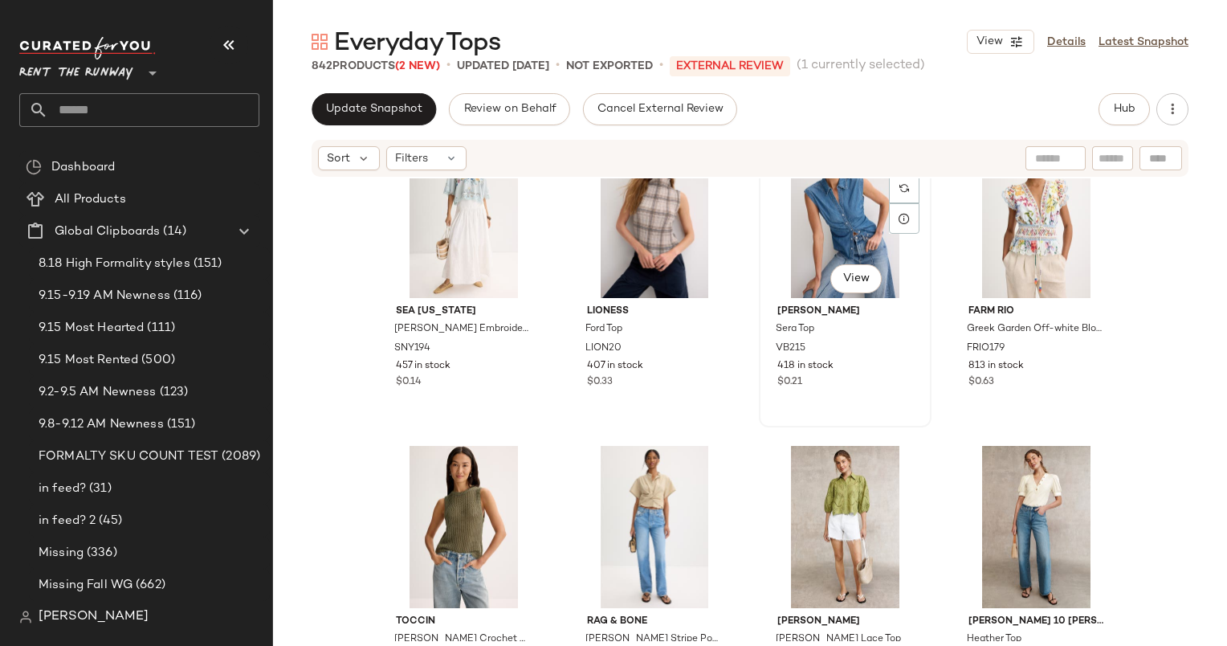
click at [823, 247] on div "#155 View" at bounding box center [844, 217] width 161 height 162
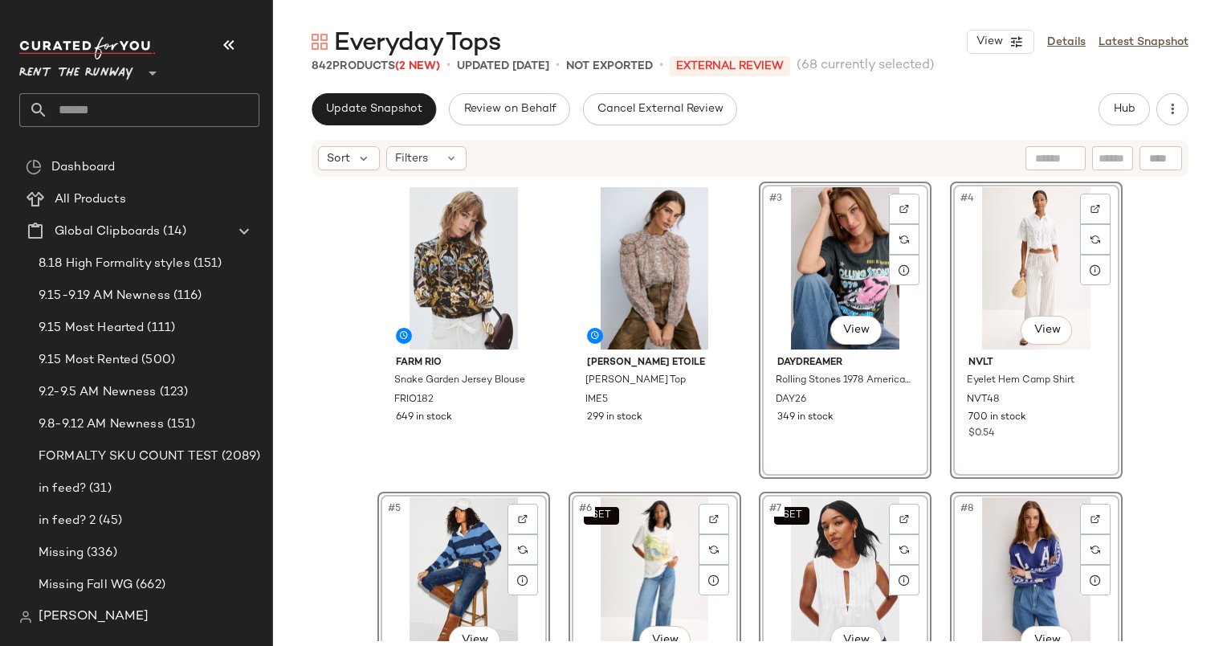
click at [1143, 314] on div "FARM Rio Snake Garden Jersey Blouse FRIO182 649 in stock Isabel Marant Etoile C…" at bounding box center [750, 409] width 954 height 463
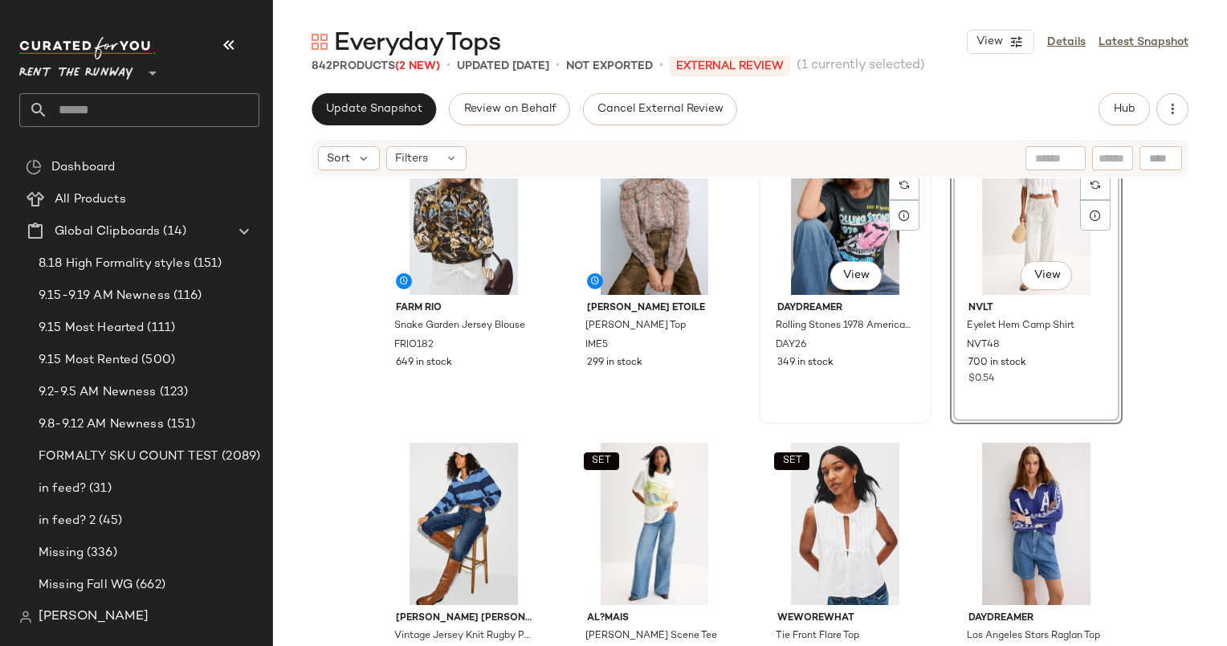
scroll to position [29, 0]
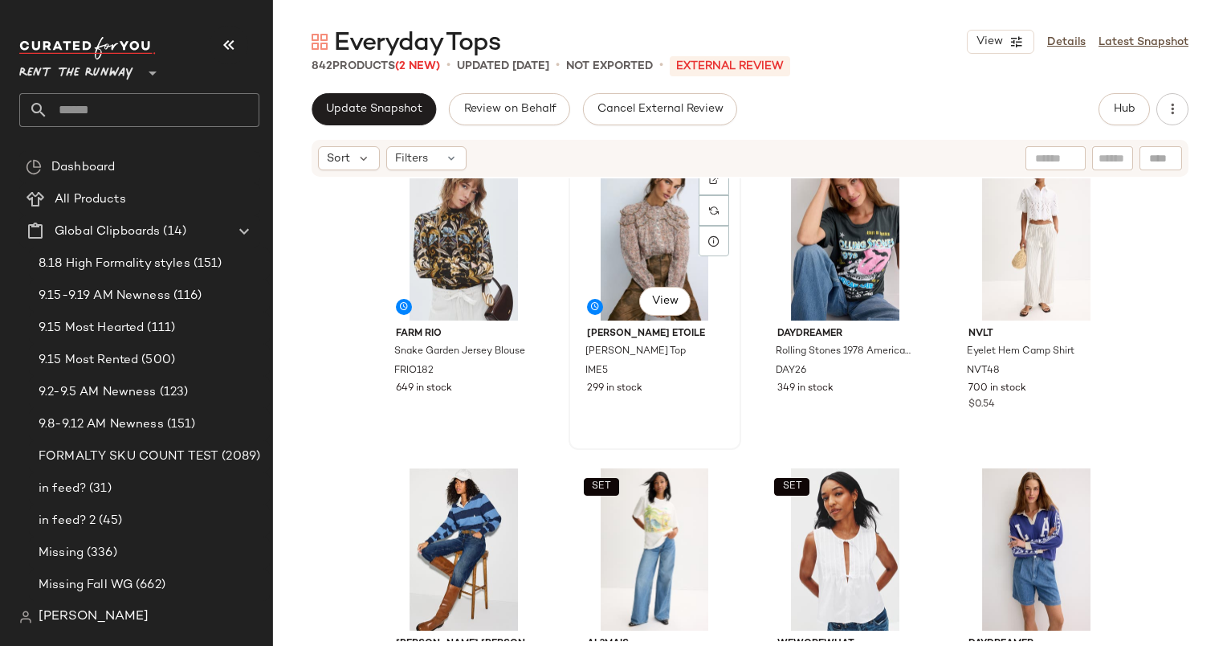
drag, startPoint x: 658, startPoint y: 556, endPoint x: 593, endPoint y: 325, distance: 239.2
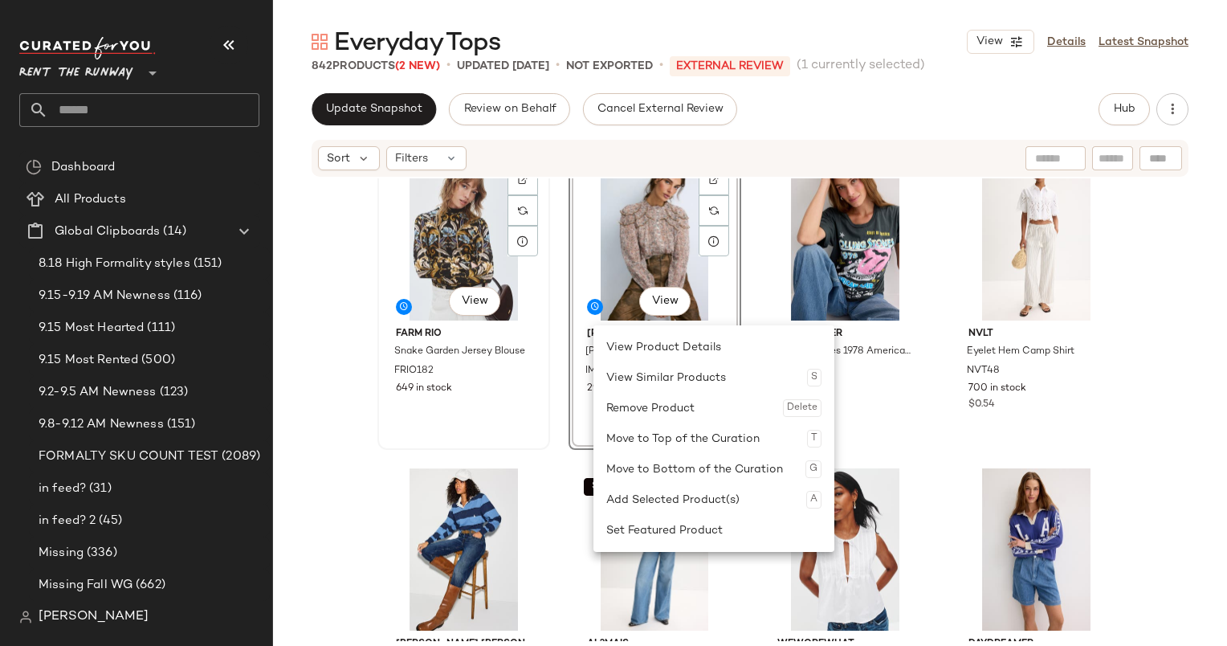
click at [491, 440] on div "#1 View FARM Rio Snake Garden Jersey Blouse FRIO182 649 in stock" at bounding box center [463, 301] width 169 height 294
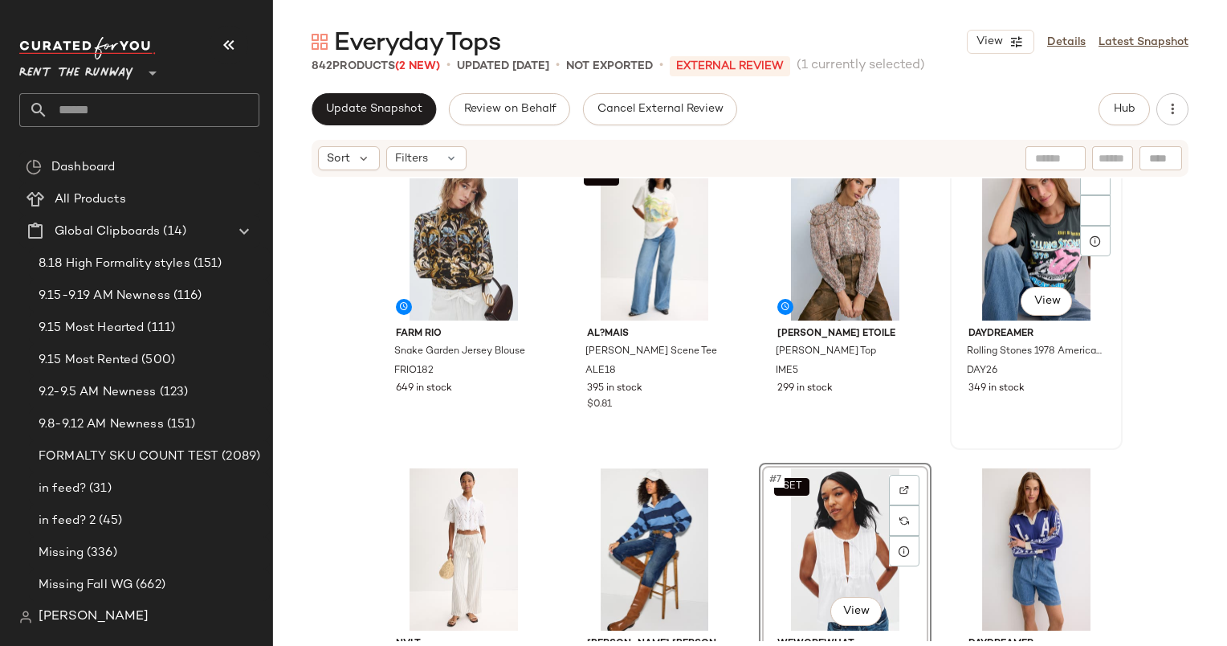
scroll to position [18, 0]
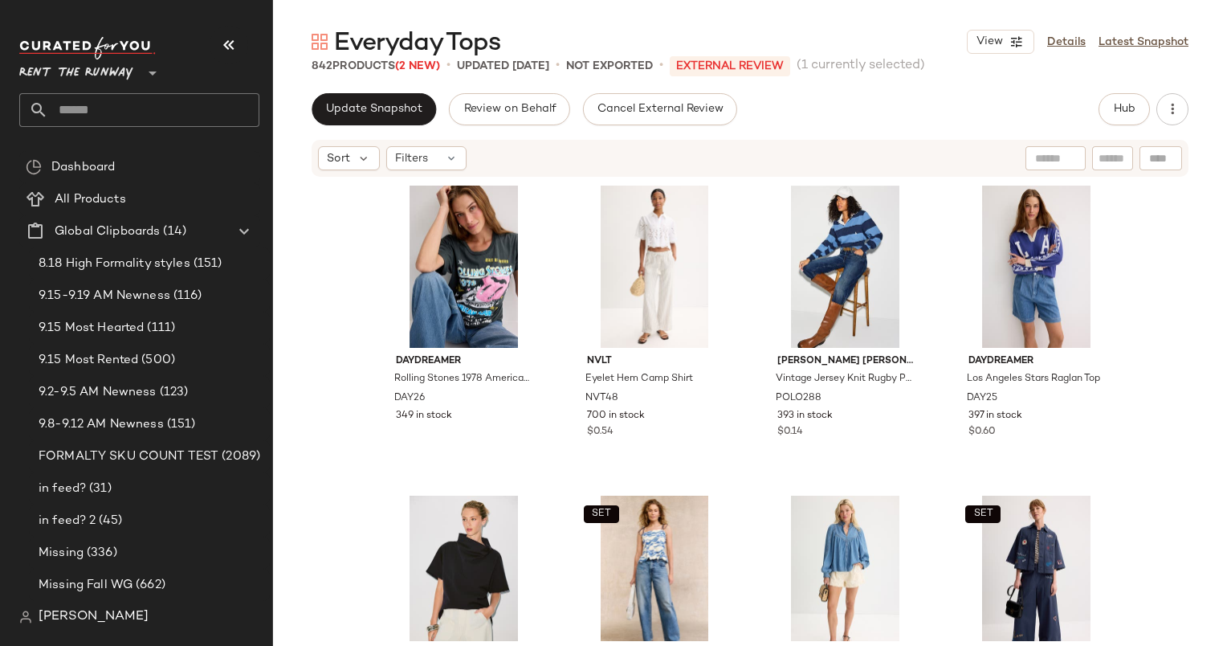
scroll to position [32, 0]
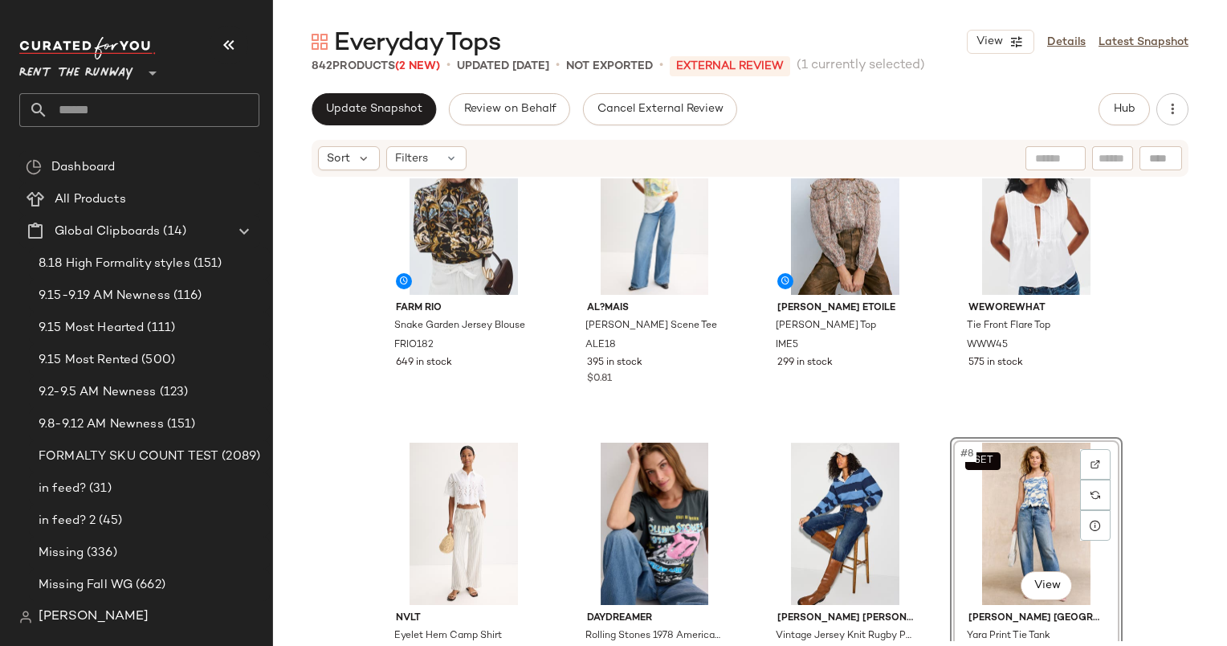
scroll to position [55, 0]
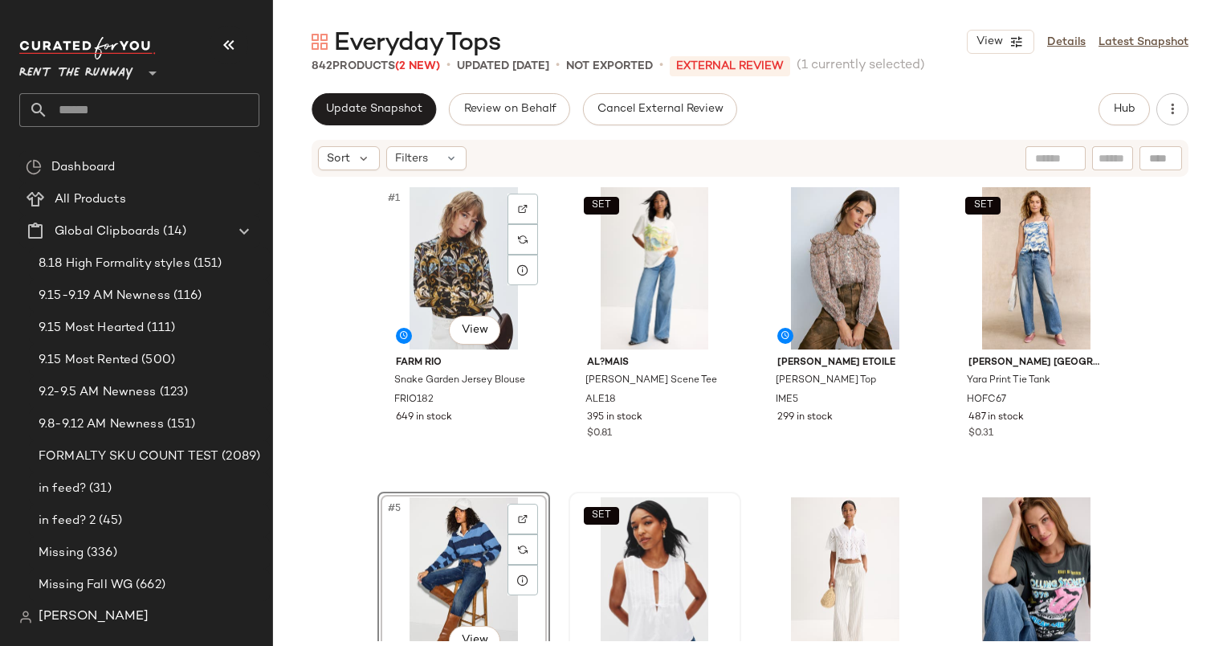
scroll to position [163, 0]
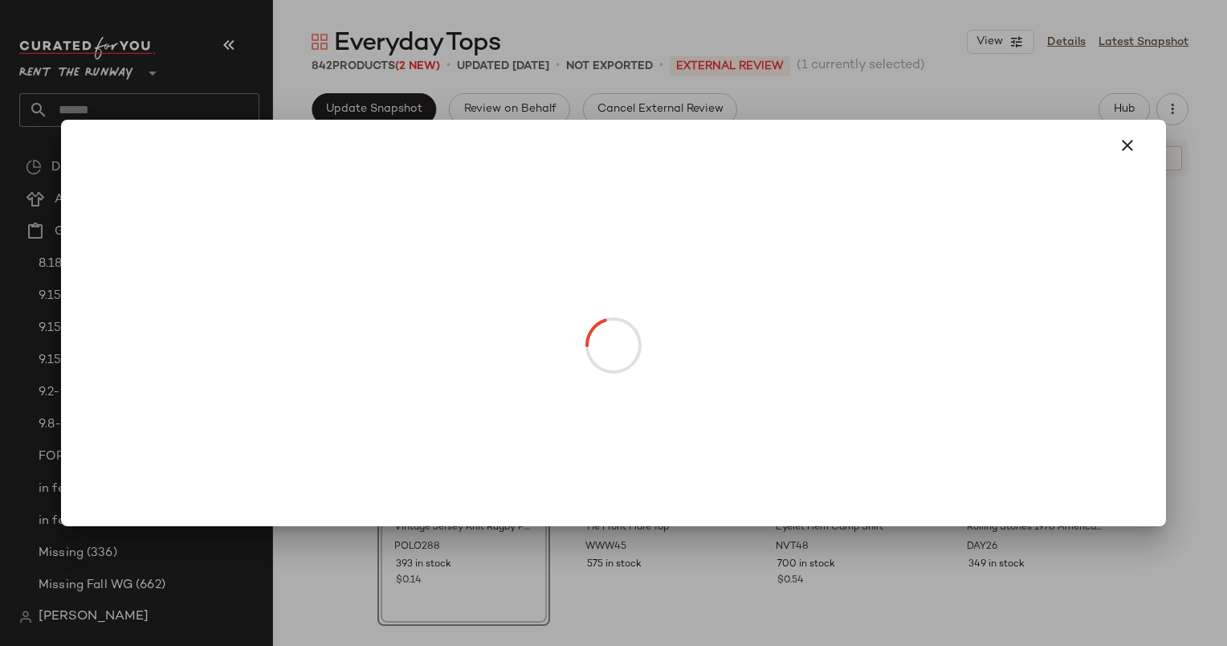
drag, startPoint x: 454, startPoint y: 456, endPoint x: 752, endPoint y: 432, distance: 299.7
click at [752, 432] on body "Rent the Runway ** Dashboard All Products Global Clipboards (14) 8.18 High Form…" at bounding box center [613, 323] width 1227 height 646
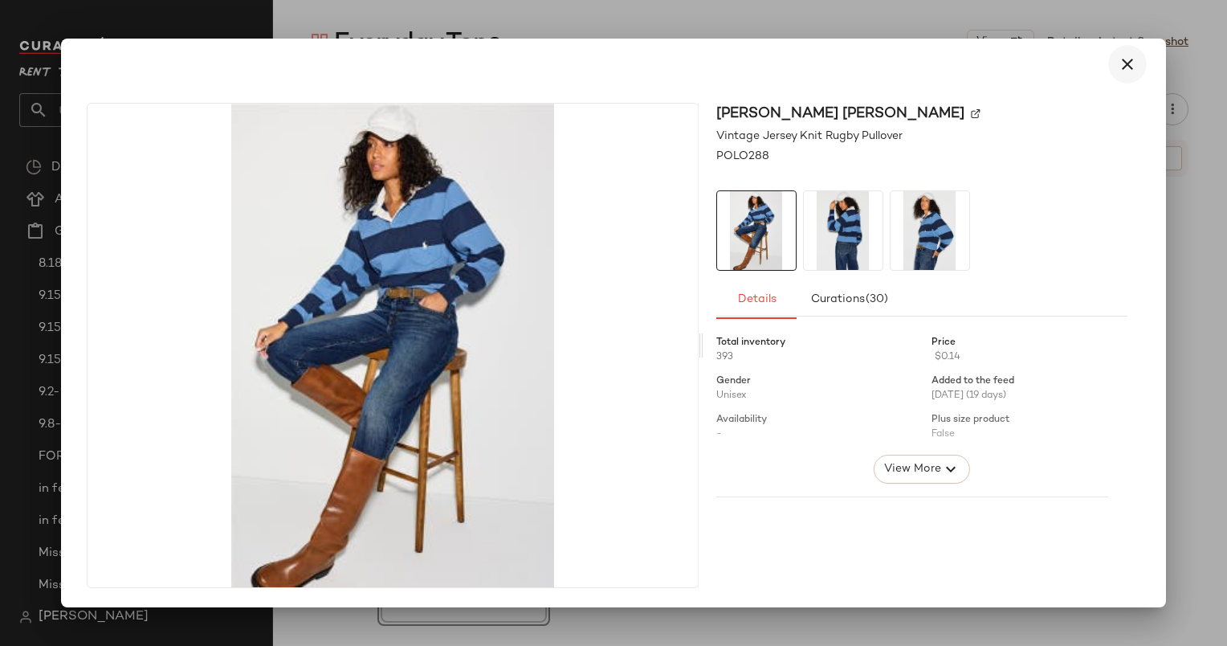
click at [1131, 55] on icon "button" at bounding box center [1127, 64] width 19 height 19
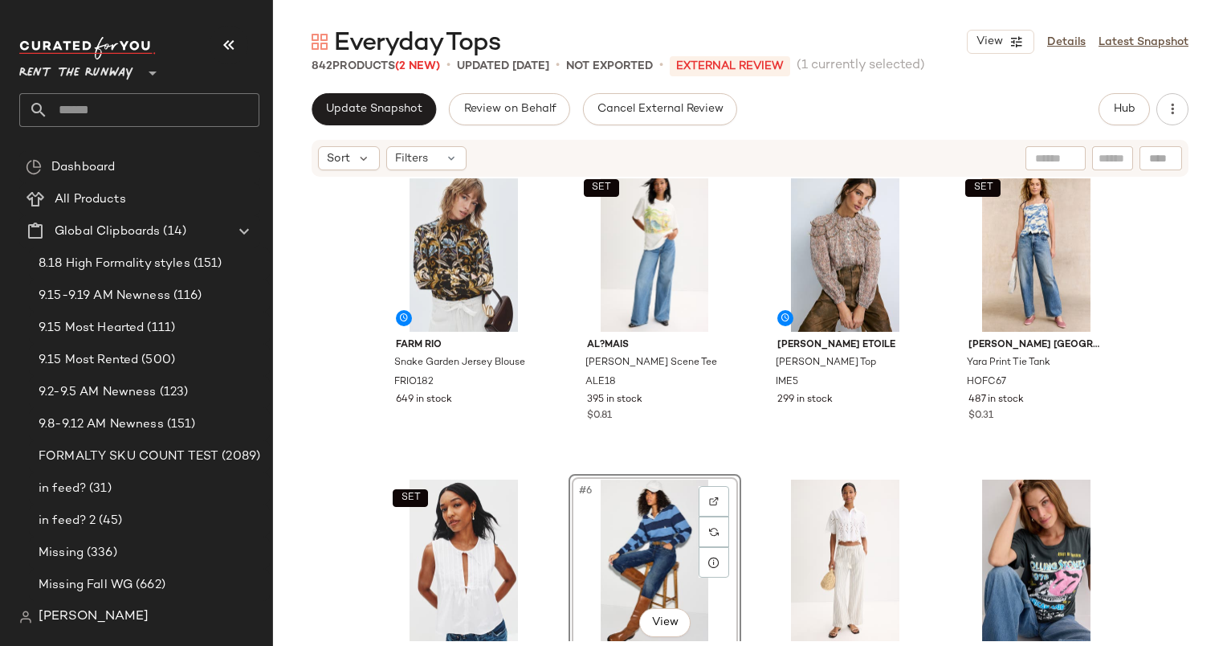
scroll to position [0, 0]
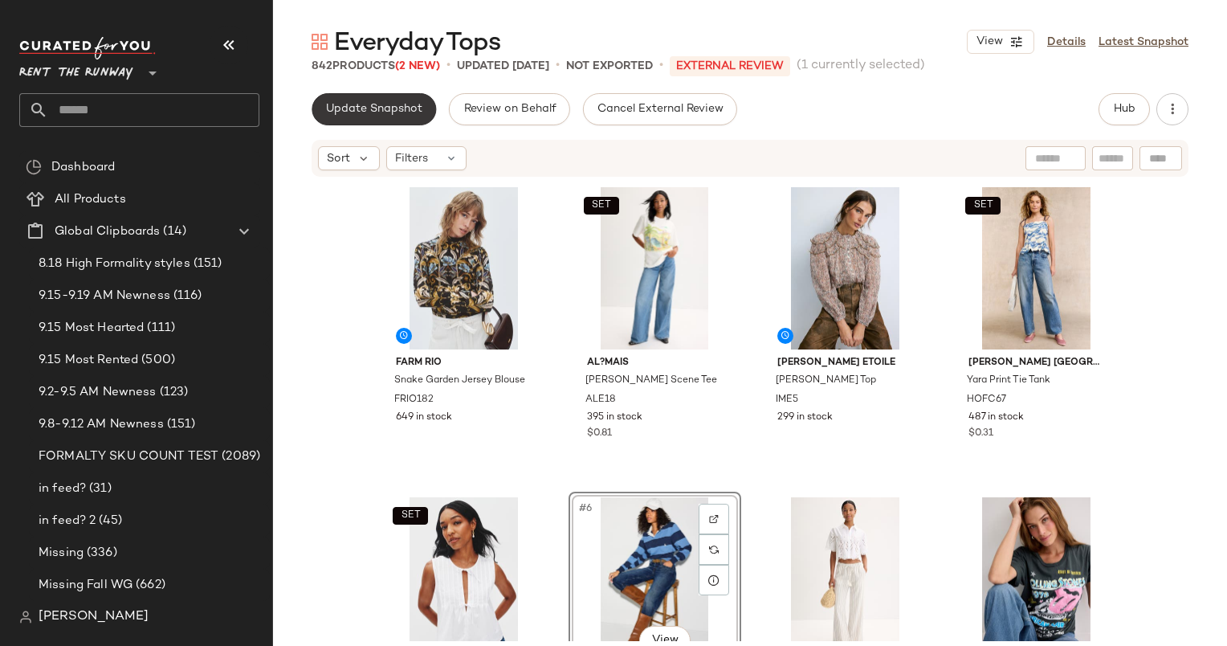
click at [372, 106] on span "Update Snapshot" at bounding box center [373, 109] width 97 height 13
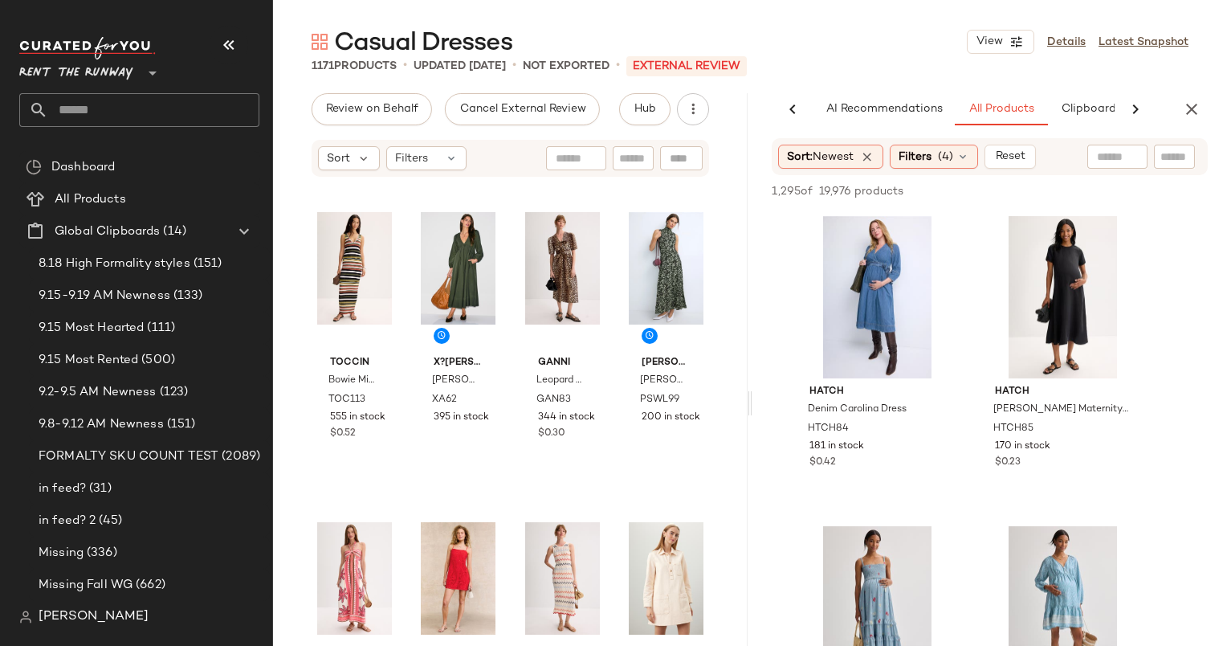
scroll to position [0, 83]
click at [1189, 123] on button "button" at bounding box center [1192, 109] width 32 height 32
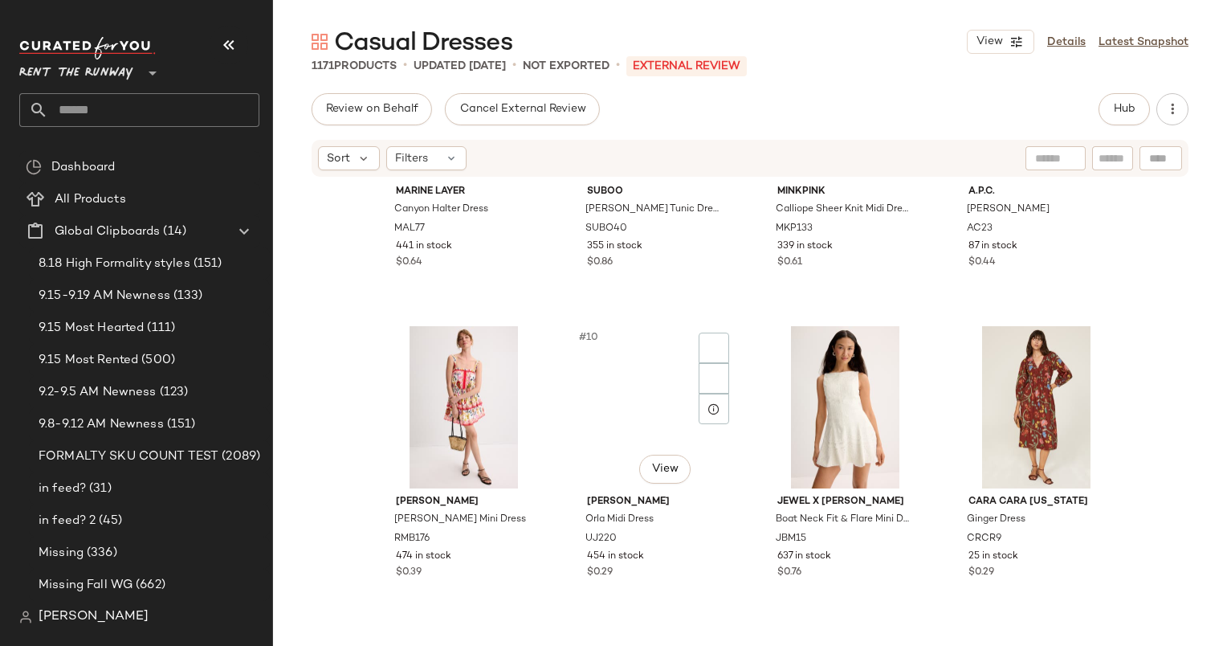
scroll to position [604, 0]
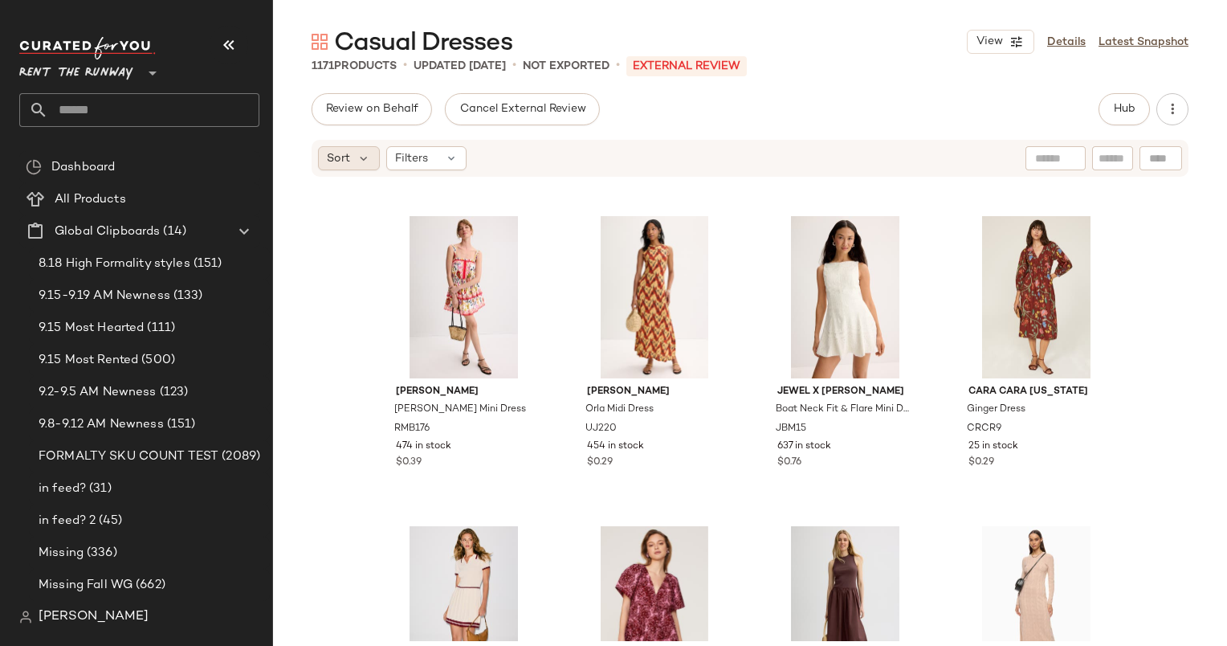
click at [353, 165] on div "Sort" at bounding box center [349, 158] width 62 height 24
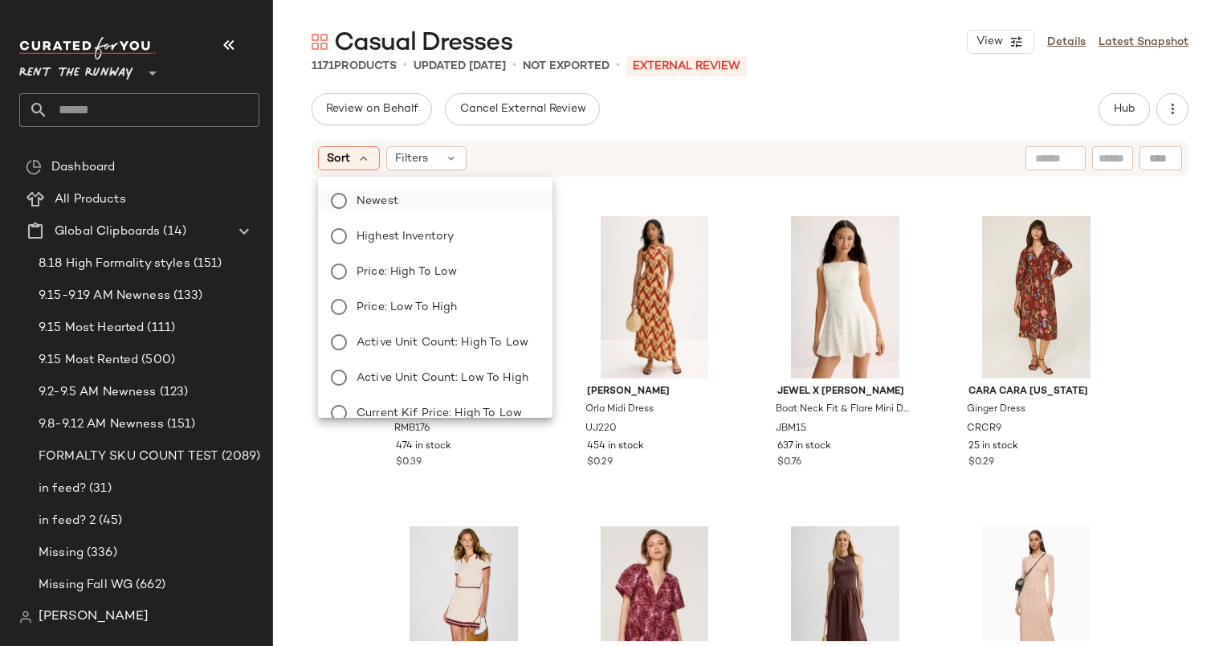
click at [410, 197] on label "Newest" at bounding box center [445, 201] width 190 height 22
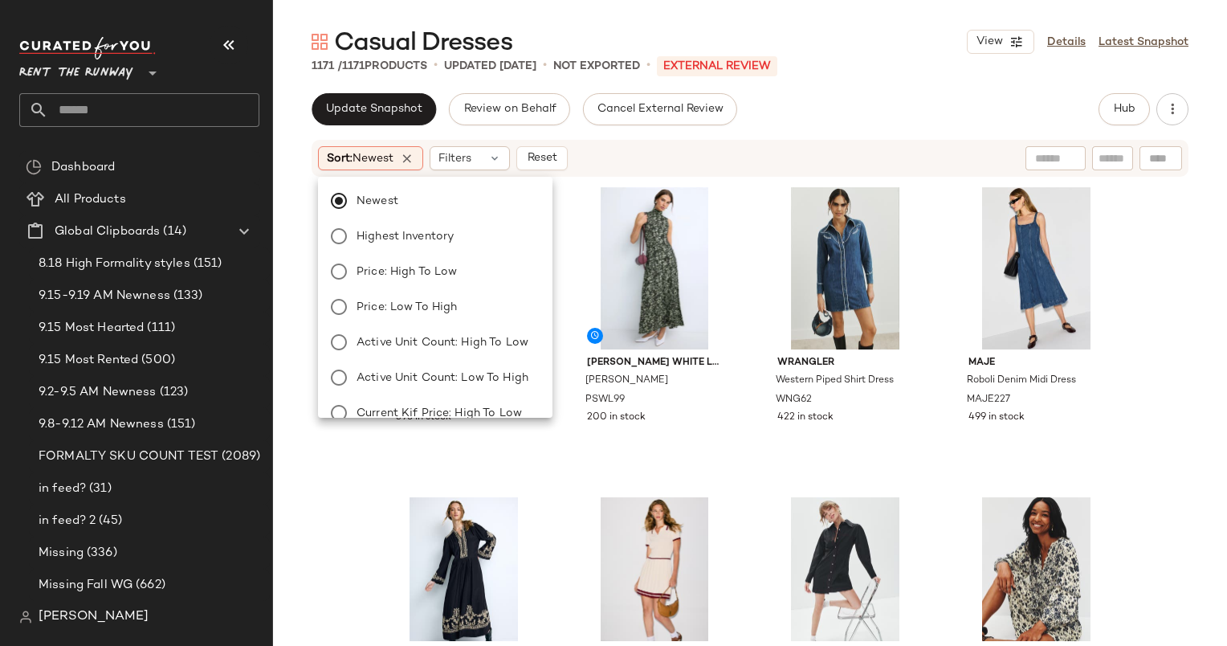
click at [634, 140] on div "Sort: Newest Filters Reset" at bounding box center [750, 158] width 877 height 37
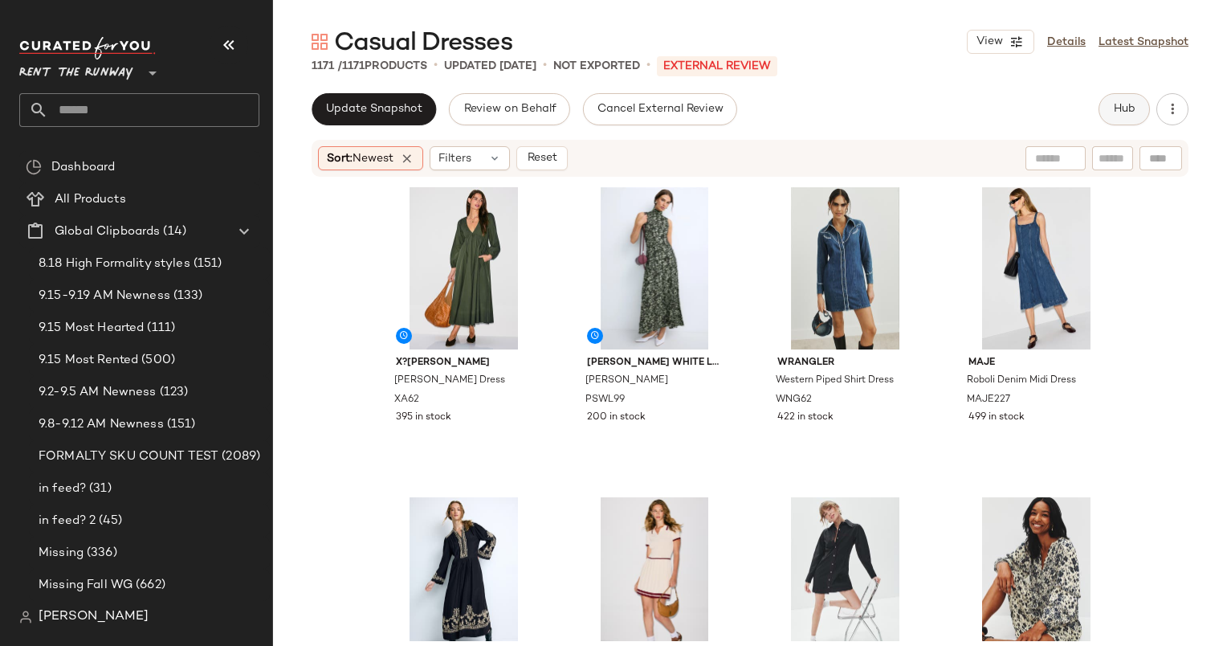
click at [1108, 103] on button "Hub" at bounding box center [1124, 109] width 51 height 32
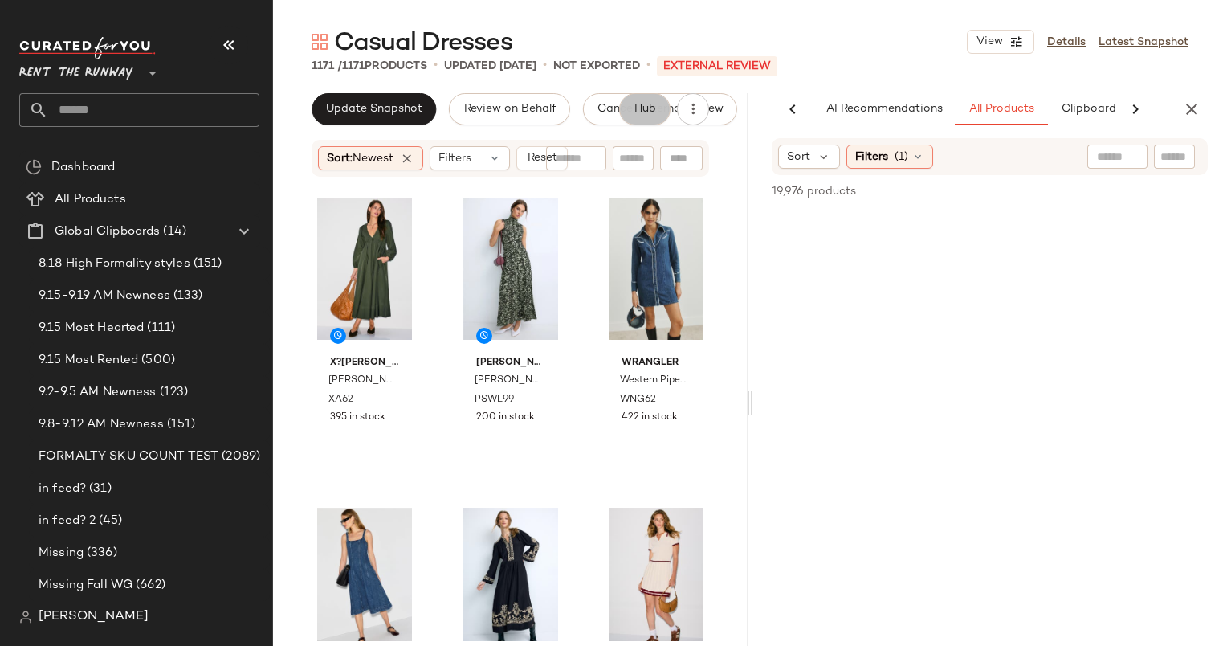
scroll to position [0, 83]
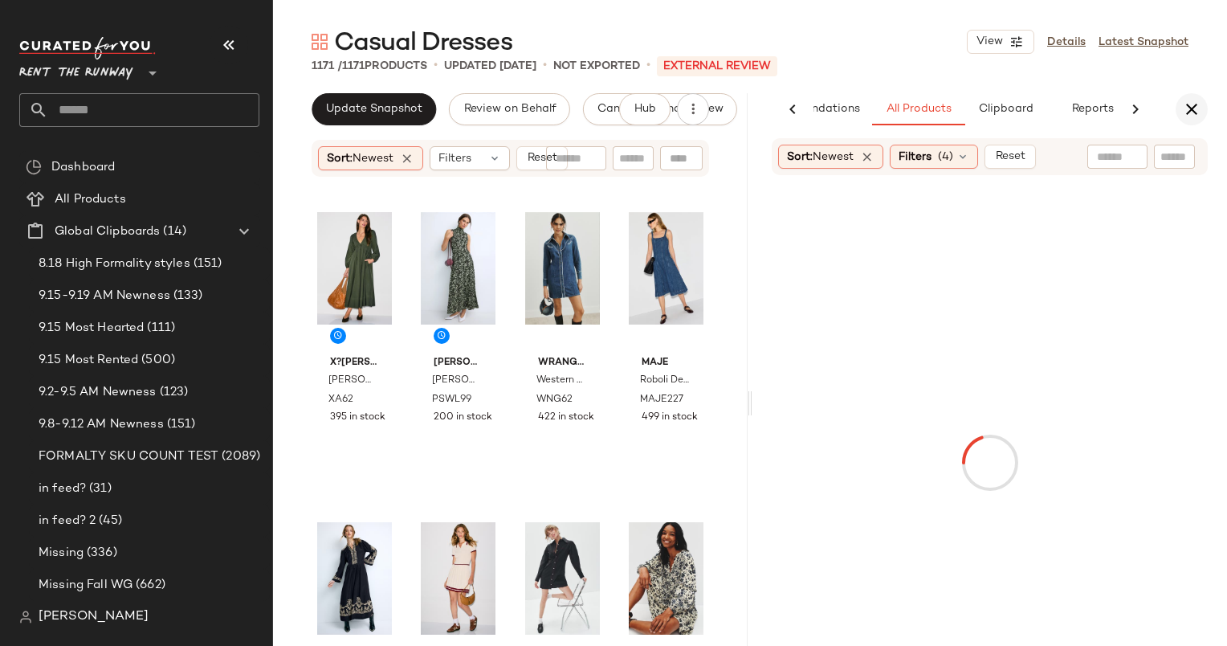
click at [1185, 104] on icon "button" at bounding box center [1191, 109] width 19 height 19
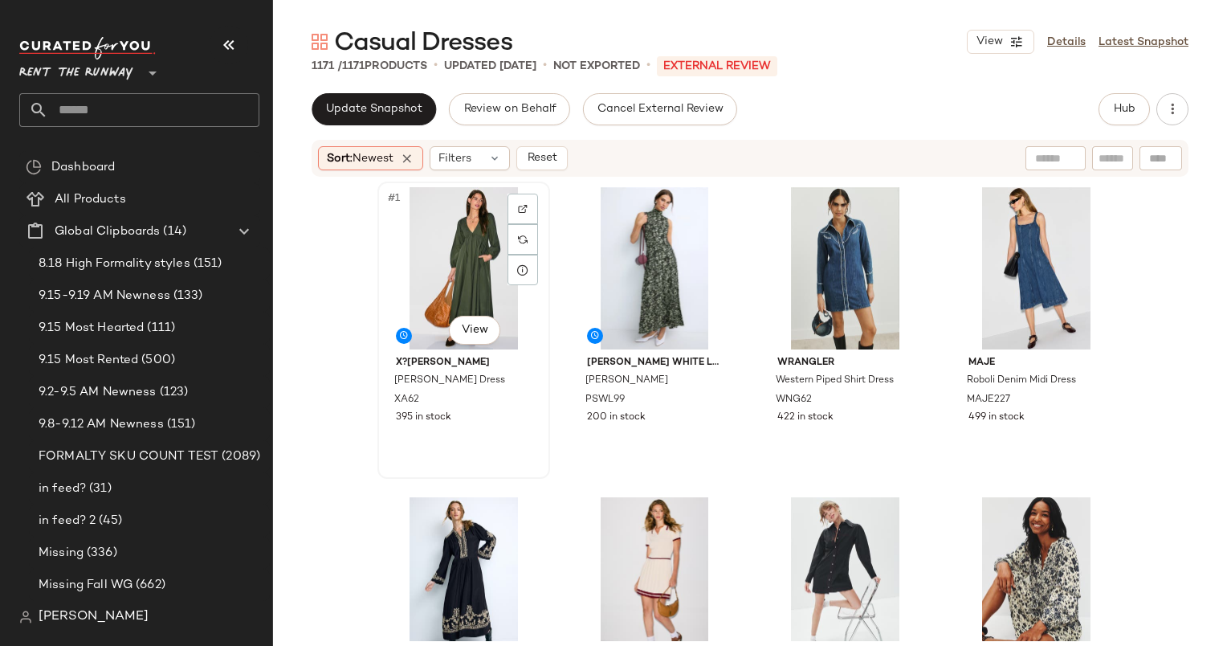
click at [455, 230] on div "#1 View" at bounding box center [463, 268] width 161 height 162
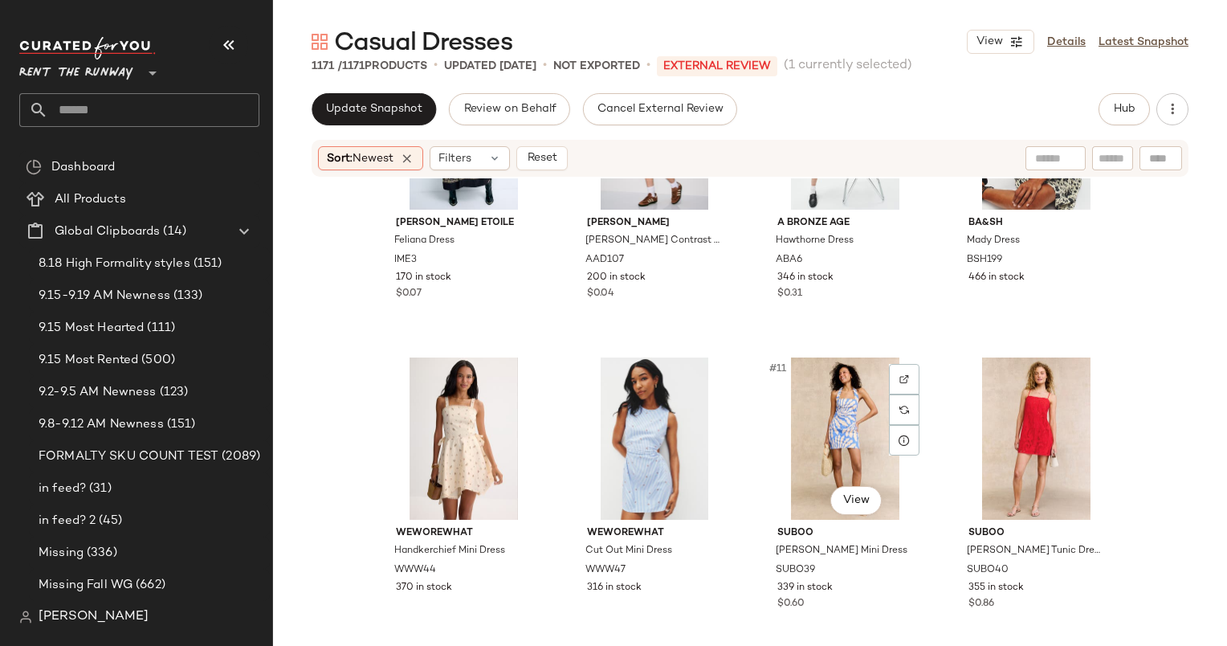
scroll to position [463, 0]
click at [636, 444] on div "#10 View" at bounding box center [654, 438] width 161 height 162
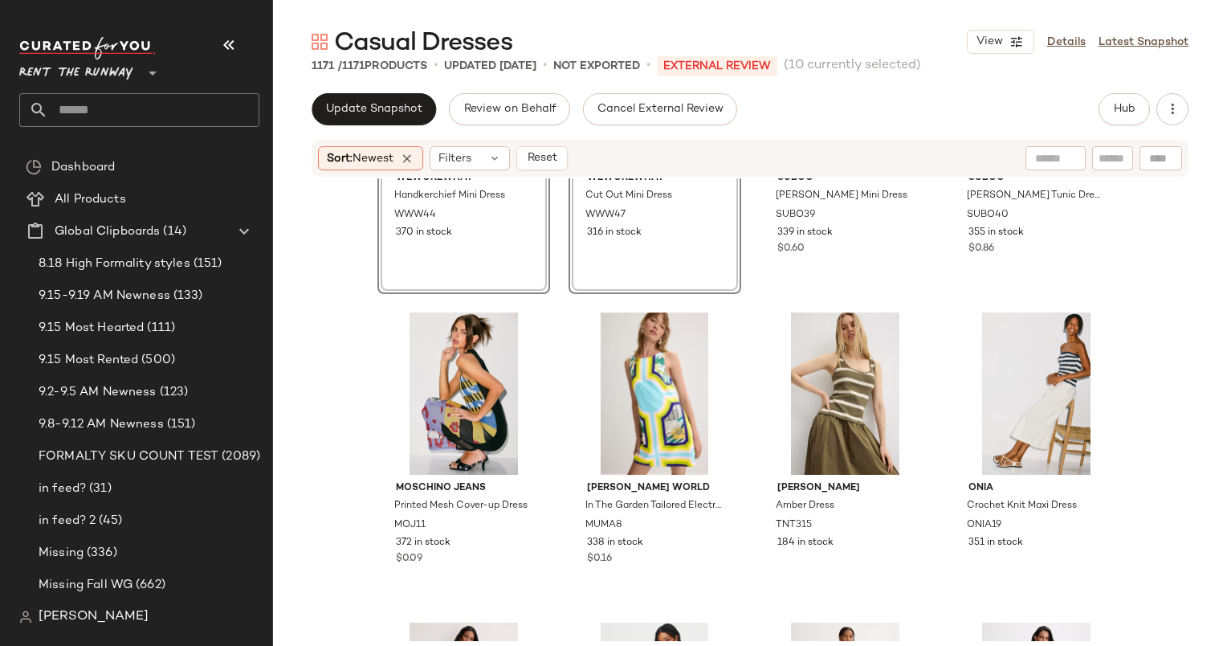
scroll to position [861, 0]
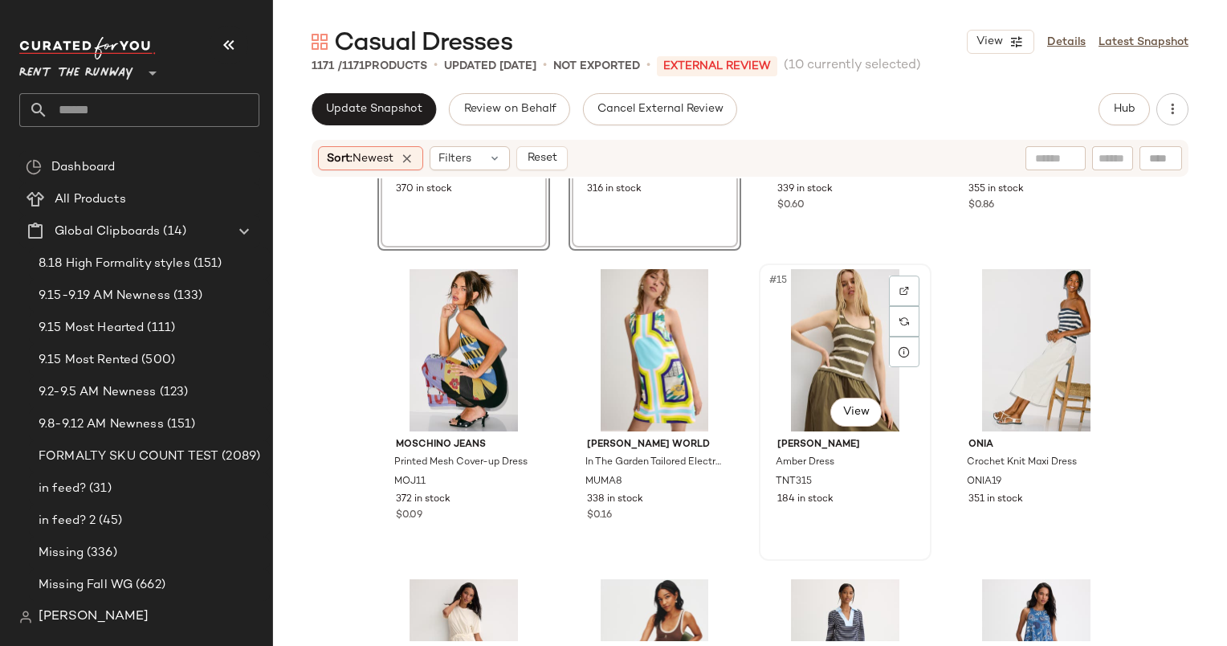
click at [838, 360] on div "#15 View" at bounding box center [844, 350] width 161 height 162
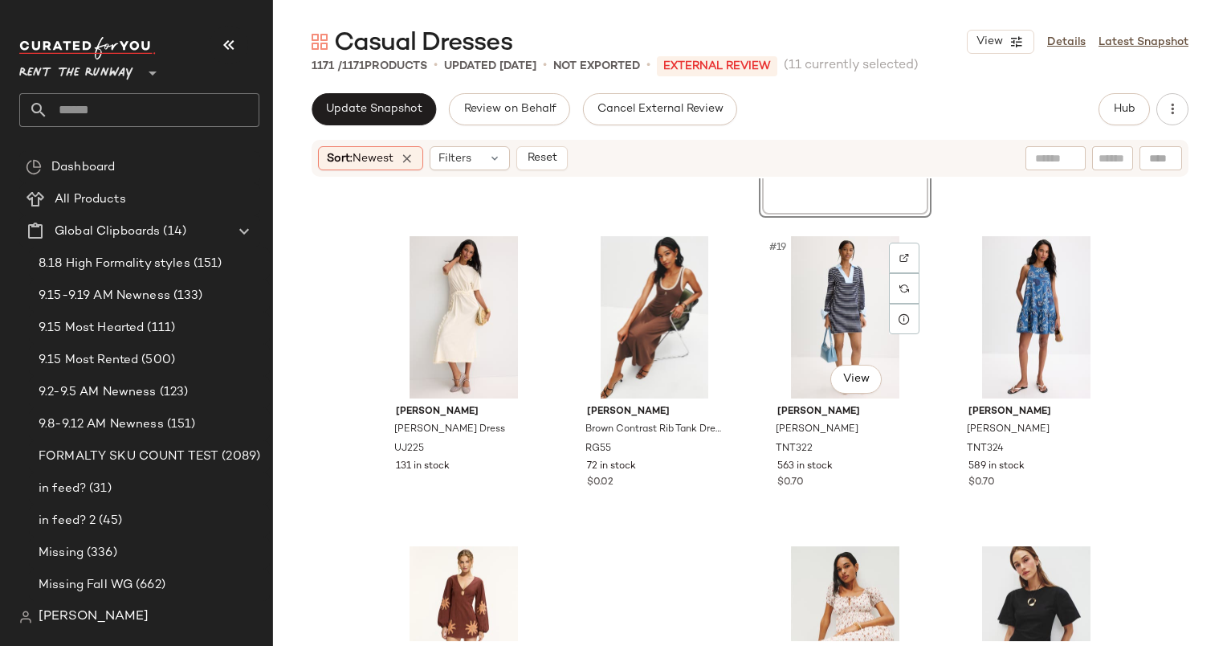
scroll to position [1208, 0]
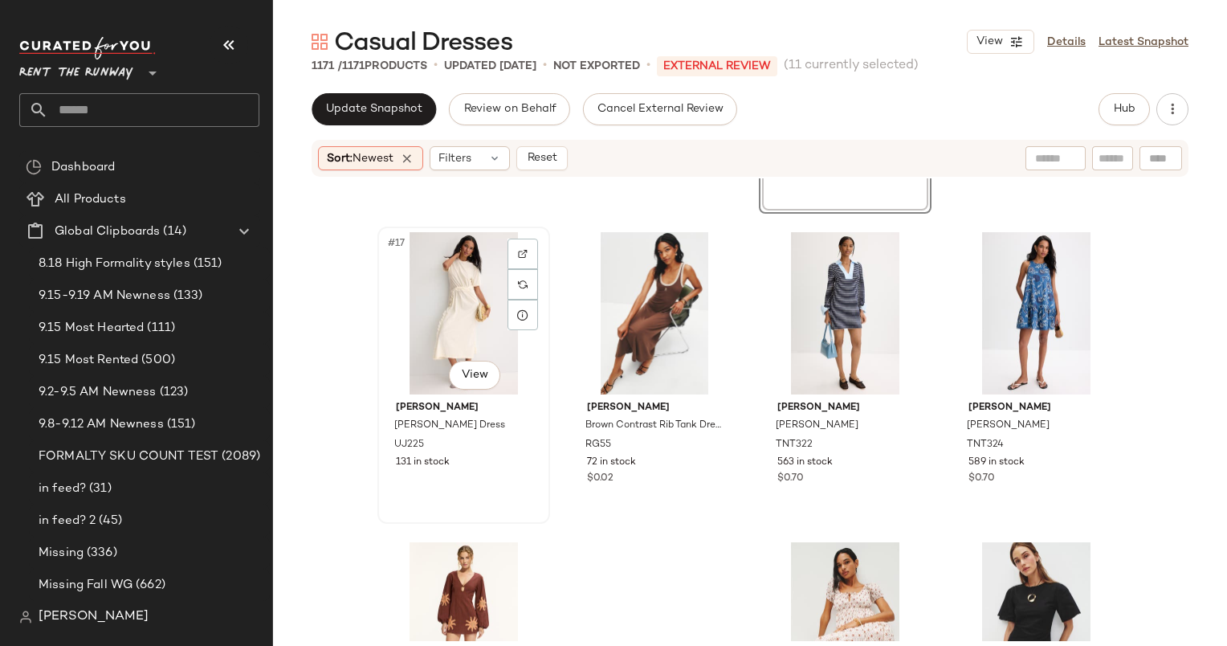
click at [456, 296] on div "#17 View" at bounding box center [463, 313] width 161 height 162
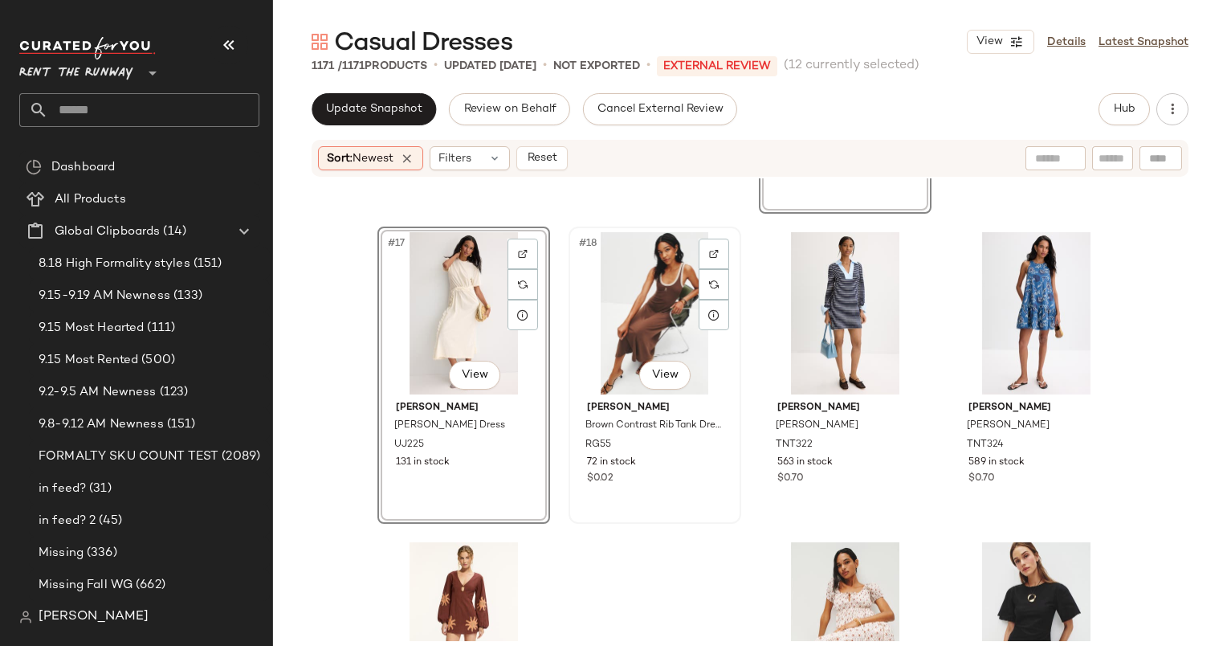
click at [657, 288] on div "#18 View" at bounding box center [654, 313] width 161 height 162
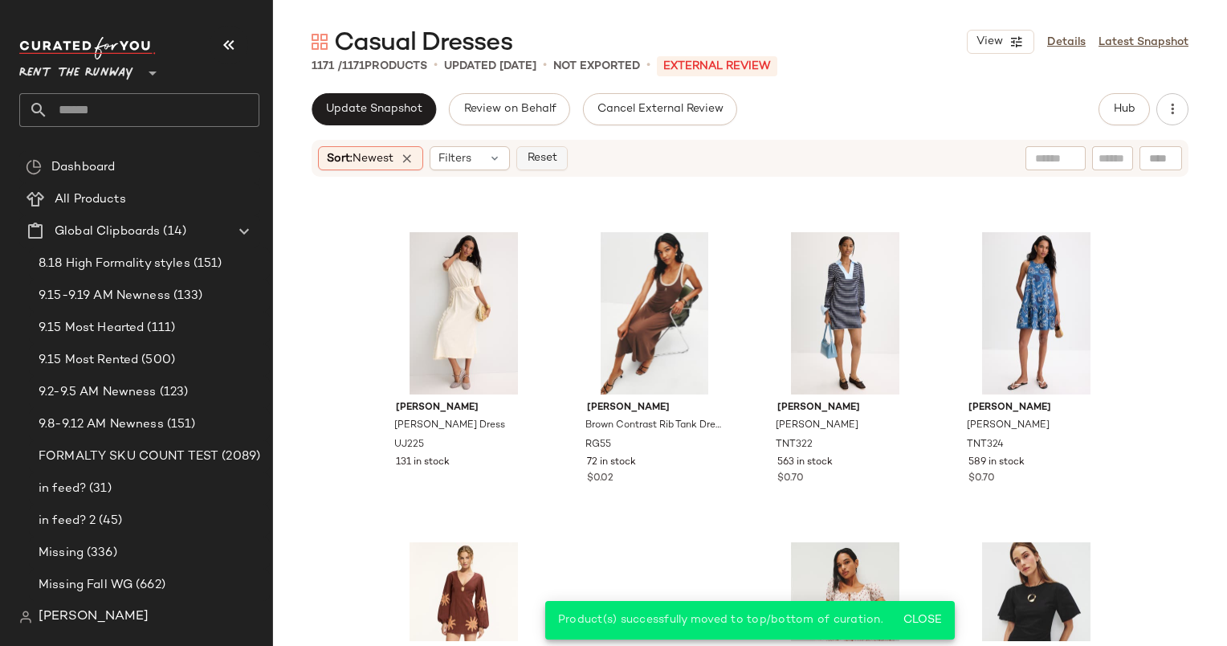
click at [548, 169] on button "Reset" at bounding box center [541, 158] width 51 height 24
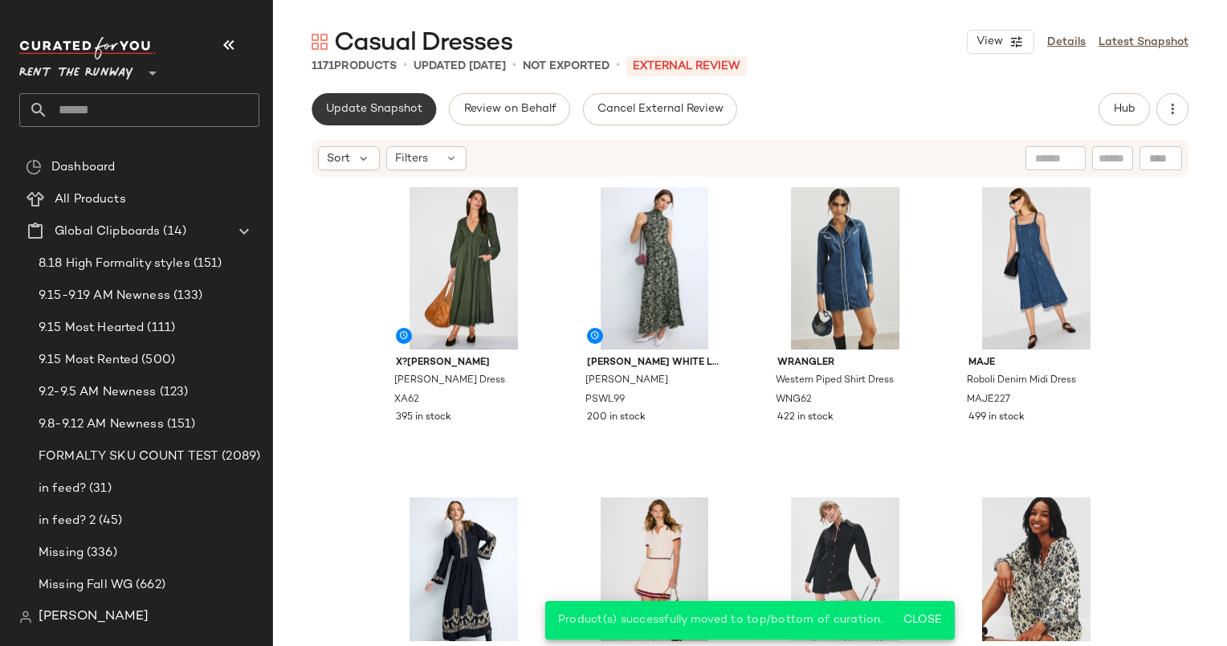
click at [338, 119] on button "Update Snapshot" at bounding box center [374, 109] width 124 height 32
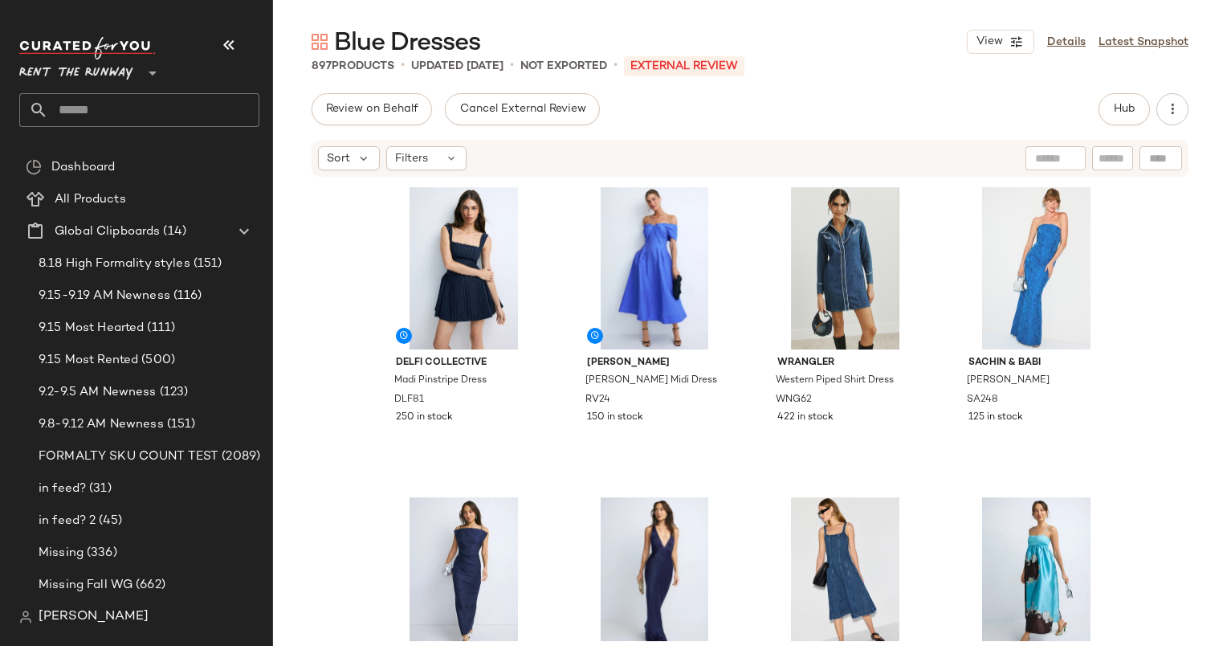
click at [1099, 118] on div "Hub" at bounding box center [1124, 109] width 51 height 32
click at [1110, 116] on button "Hub" at bounding box center [1124, 109] width 51 height 32
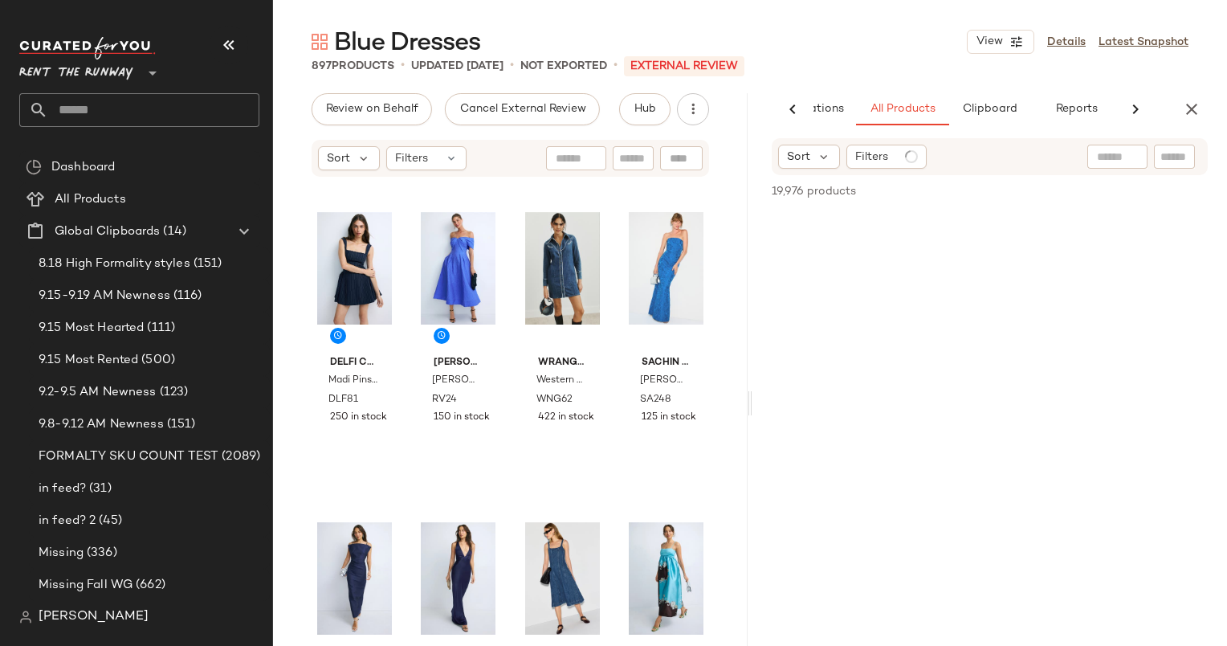
scroll to position [0, 99]
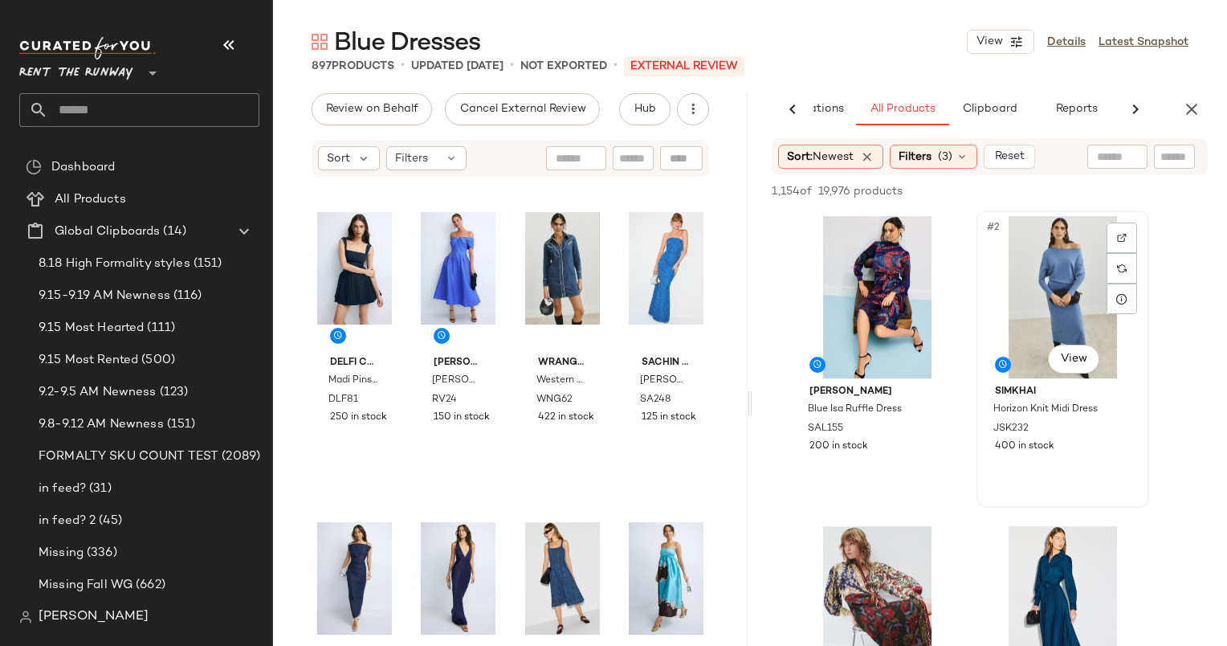
click at [1048, 279] on div "#2 View" at bounding box center [1062, 297] width 161 height 162
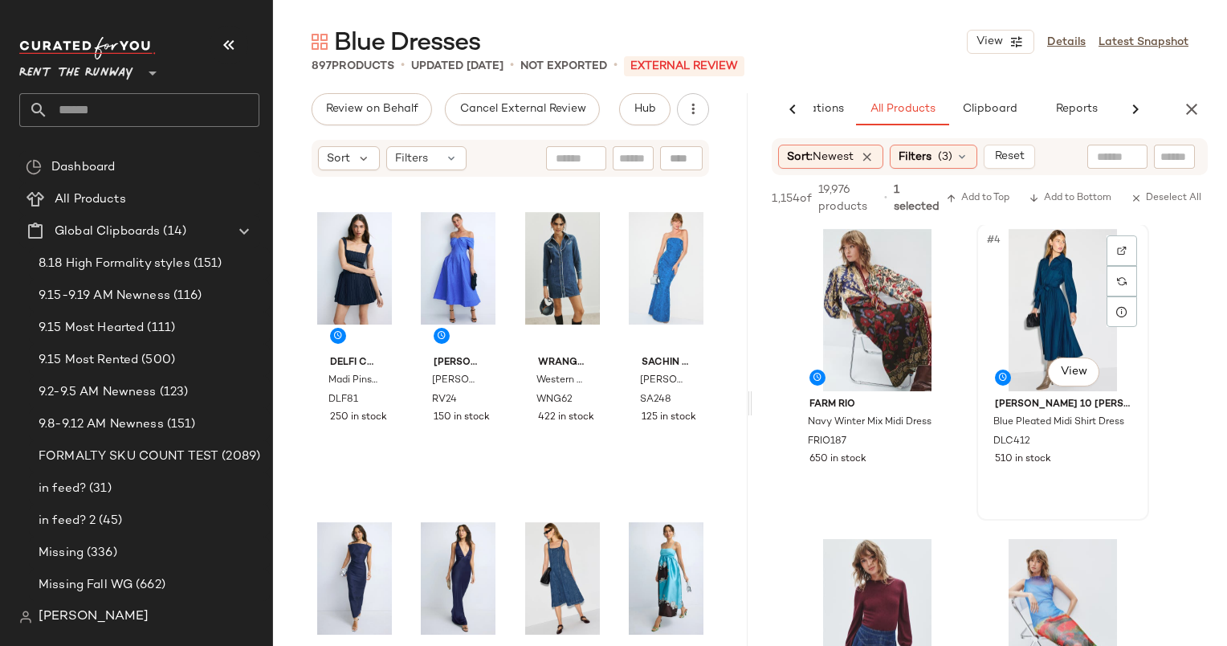
click at [1043, 292] on div "#4 View" at bounding box center [1062, 310] width 161 height 162
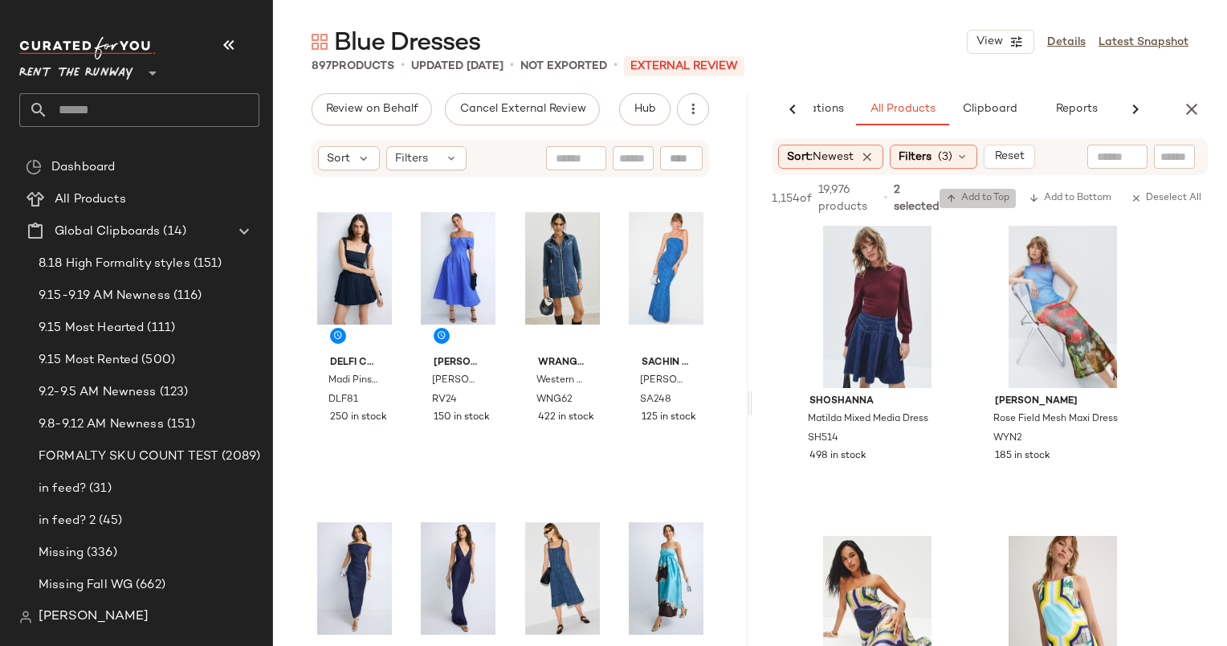
click at [979, 195] on span "Add to Top" at bounding box center [977, 198] width 63 height 11
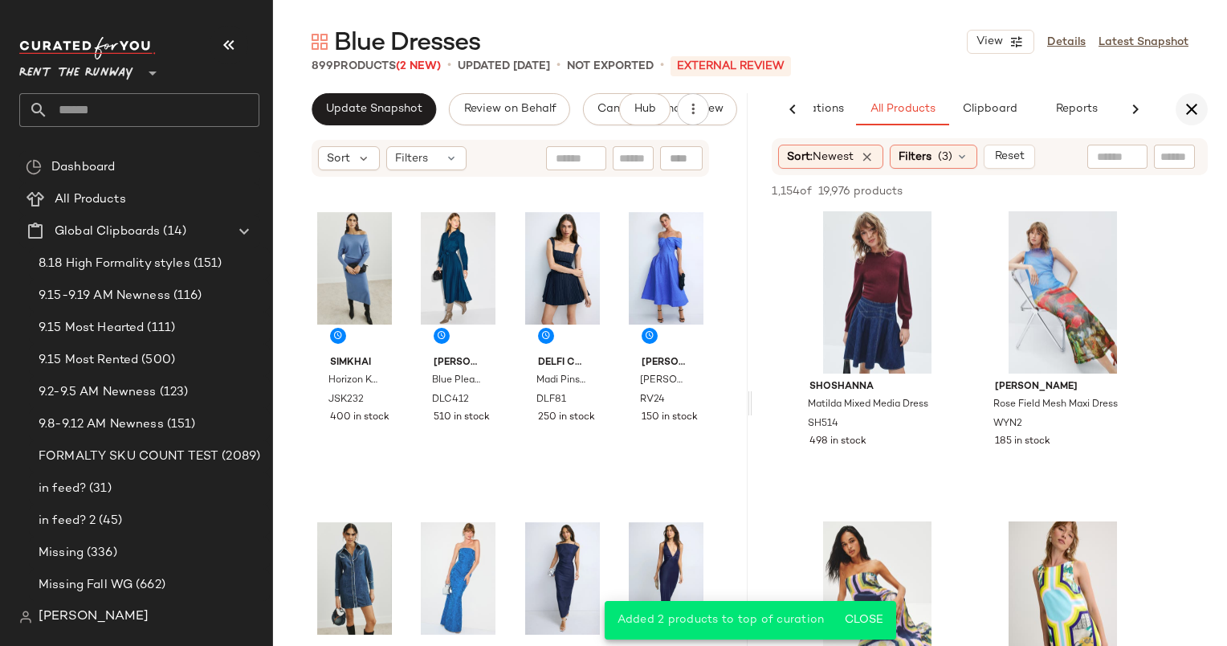
click at [1185, 112] on icon "button" at bounding box center [1191, 109] width 19 height 19
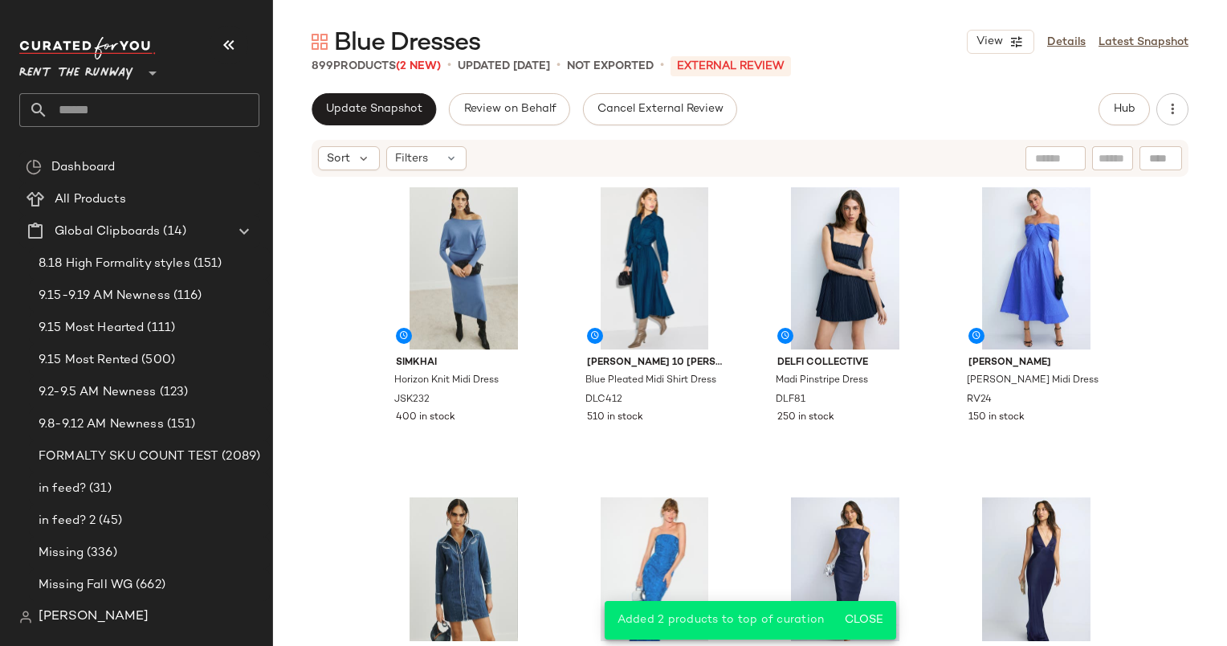
click at [340, 183] on div "SIMKHAI Horizon Knit Midi Dress JSK232 400 in stock Derek Lam 10 Crosby x RTR B…" at bounding box center [750, 409] width 954 height 463
click at [328, 167] on div "Sort" at bounding box center [349, 158] width 62 height 24
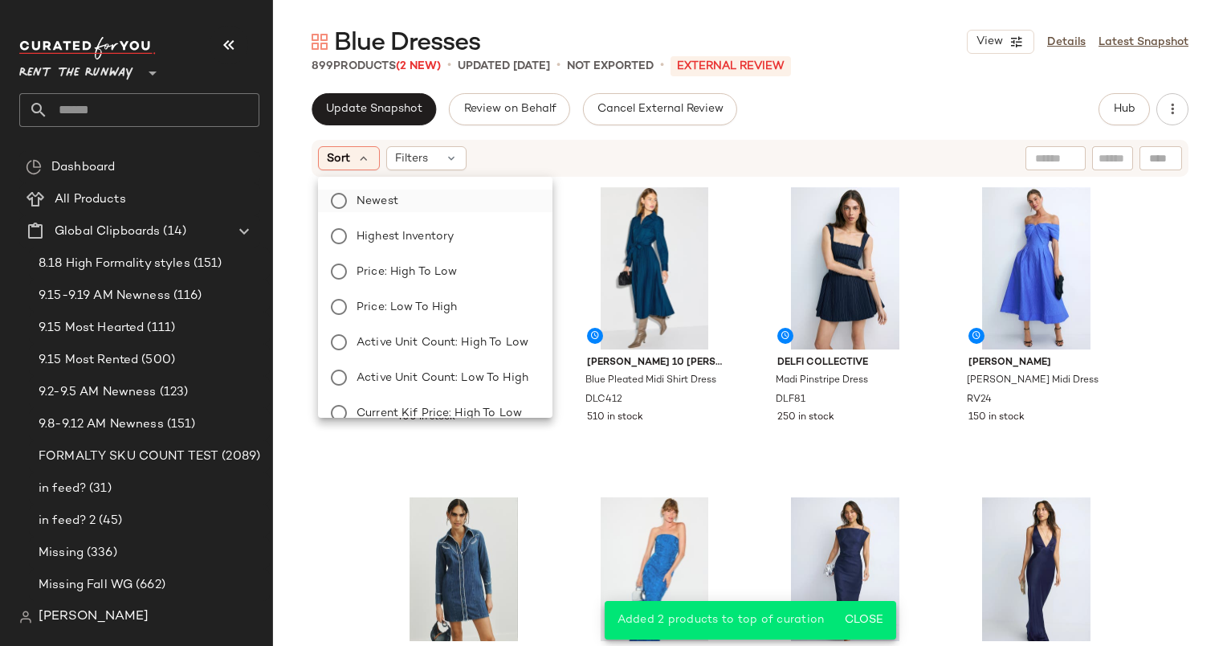
click at [414, 198] on label "Newest" at bounding box center [445, 201] width 190 height 22
click at [599, 176] on div "Sort: Newest Filters Reset" at bounding box center [750, 158] width 877 height 37
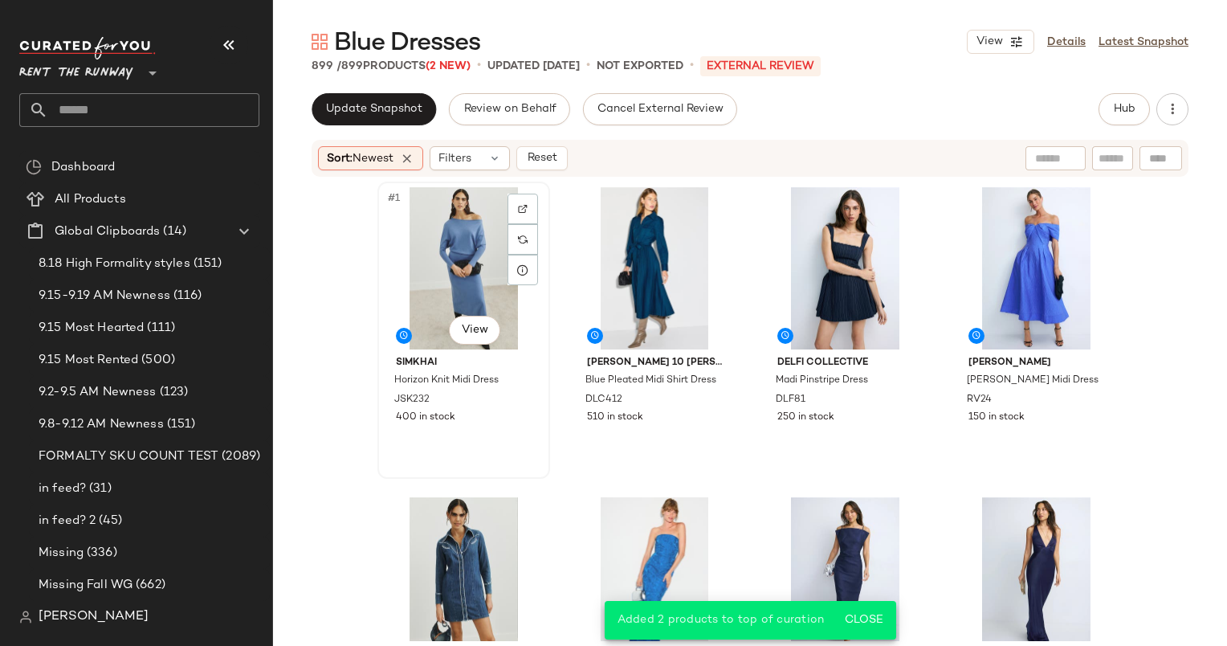
click at [414, 260] on div "#1 View" at bounding box center [463, 268] width 161 height 162
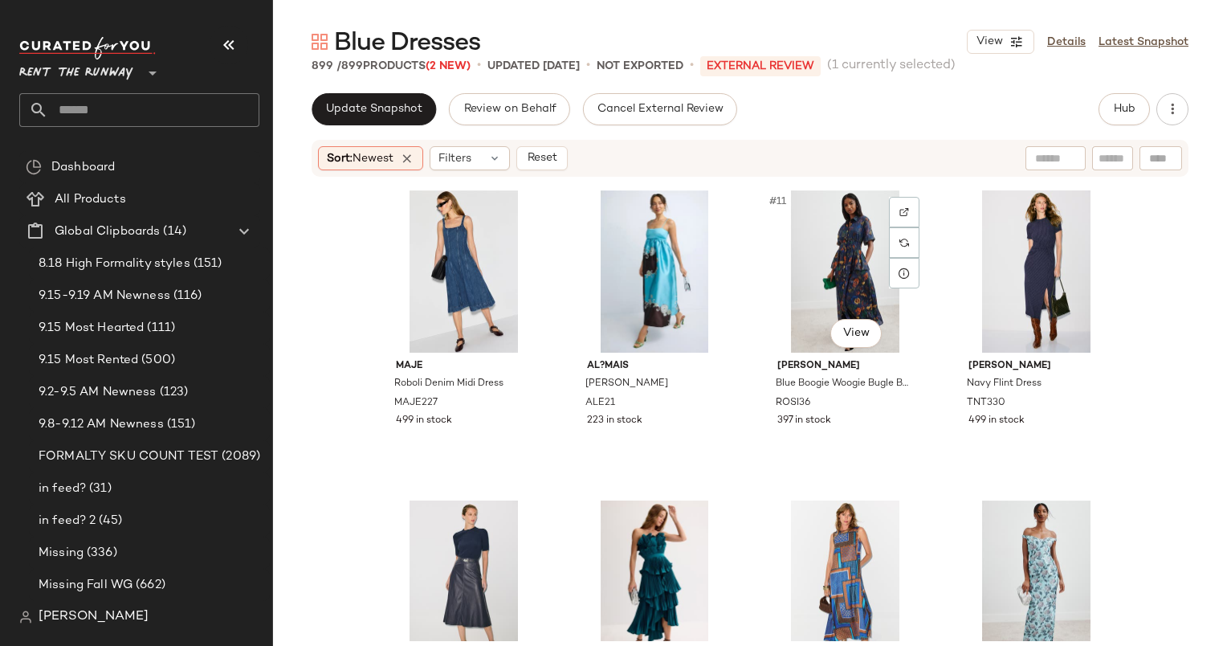
scroll to position [630, 0]
click at [825, 272] on div "#11 View" at bounding box center [844, 271] width 161 height 162
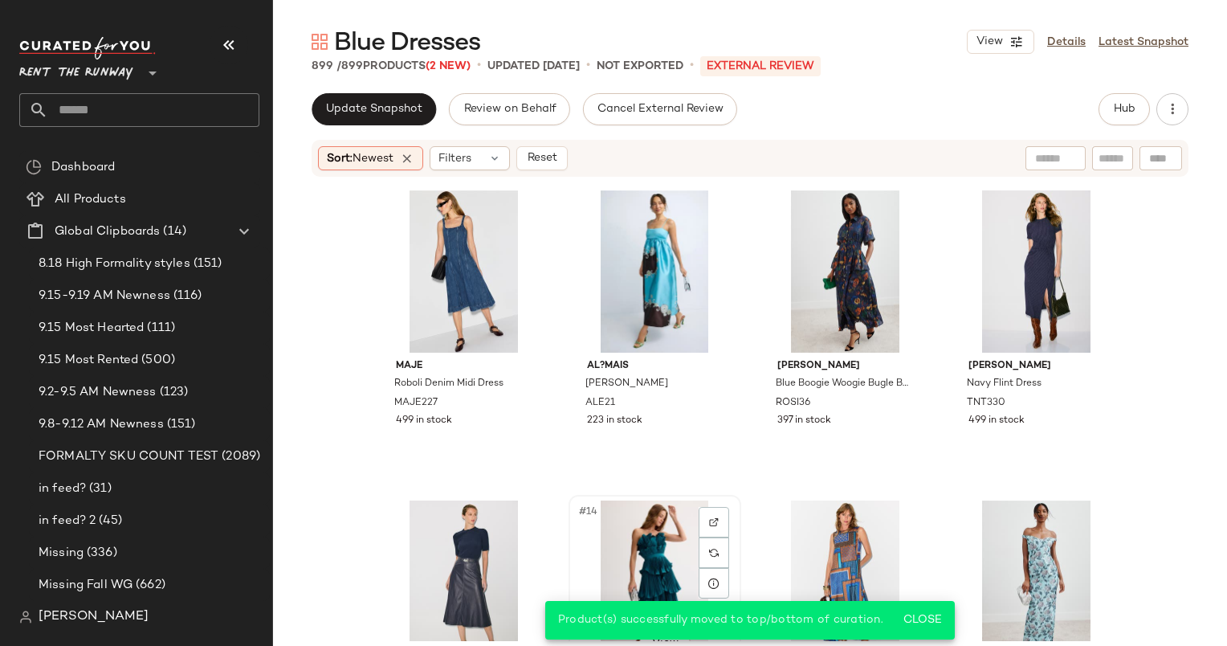
click at [651, 533] on div "#14 View" at bounding box center [654, 581] width 161 height 162
click at [1001, 543] on div "#16 View" at bounding box center [1036, 581] width 161 height 162
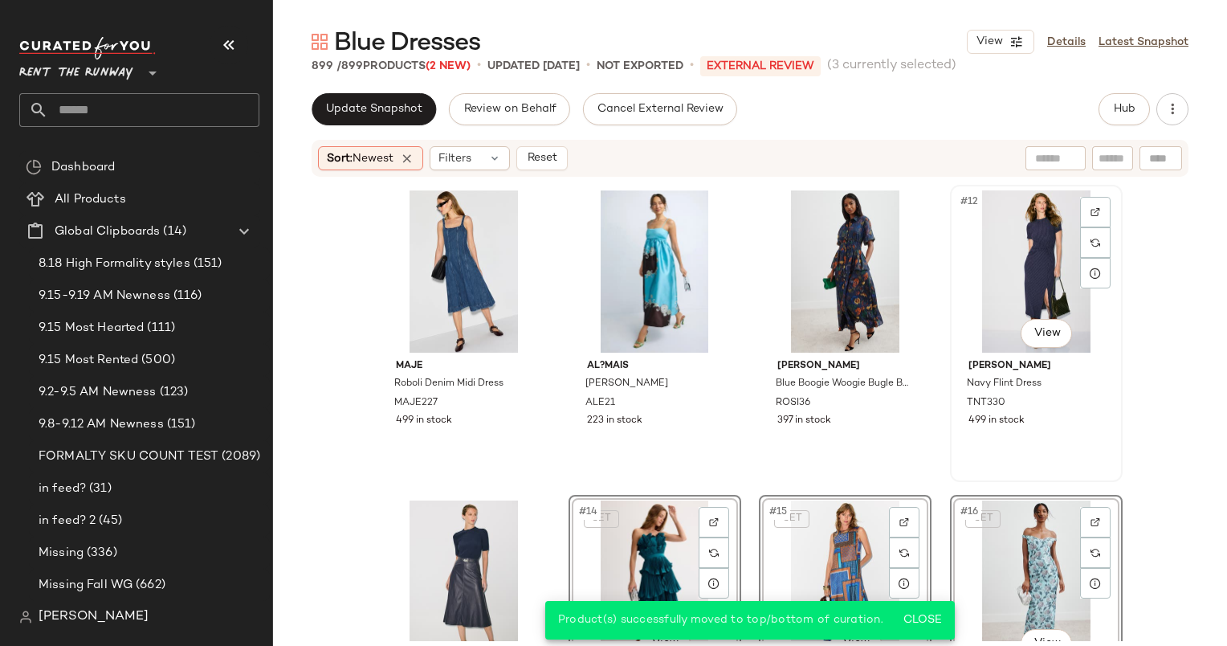
click at [1025, 230] on div "#12 View" at bounding box center [1036, 271] width 161 height 162
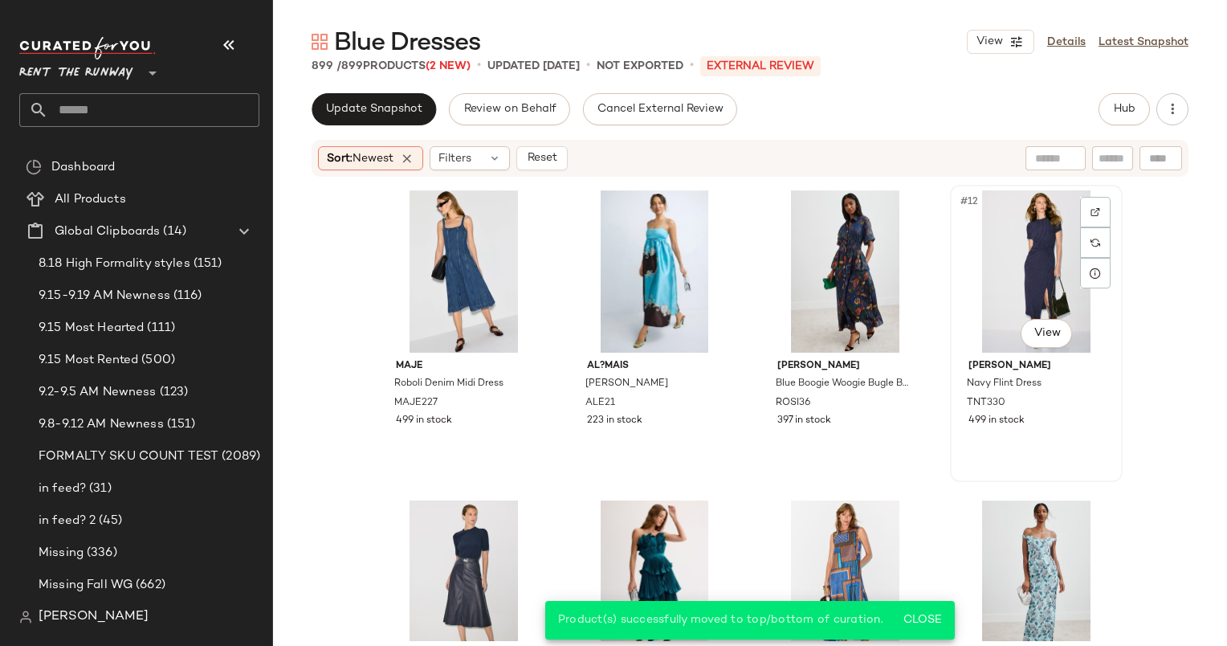
scroll to position [1030, 0]
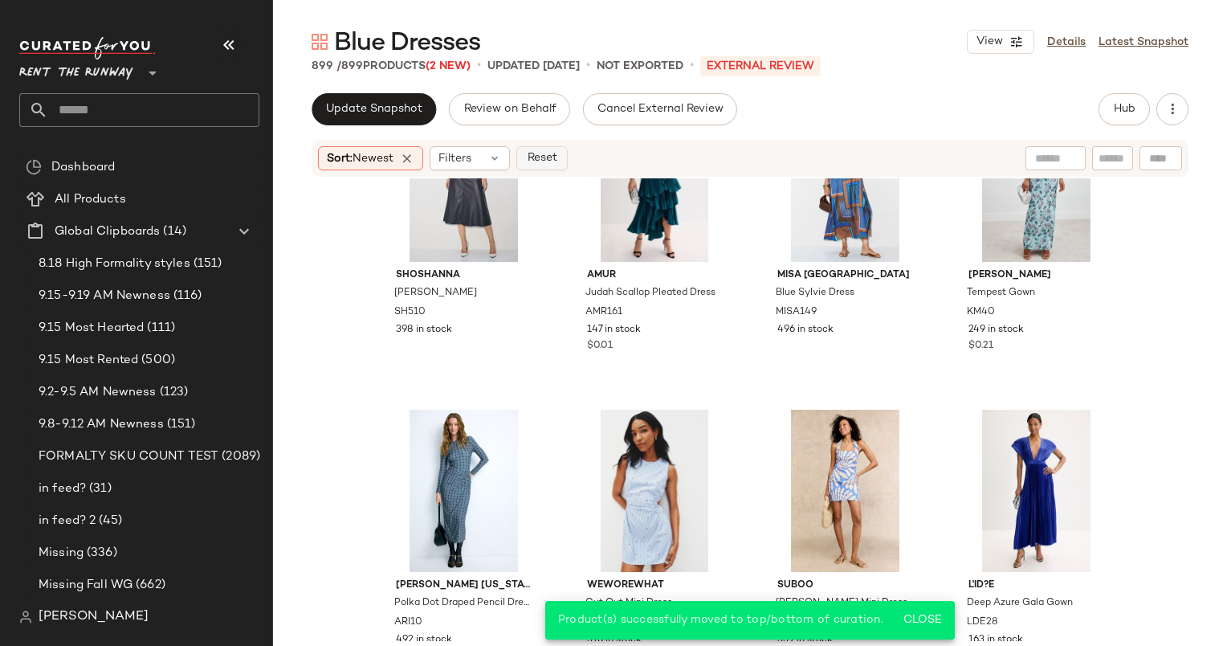
click at [552, 152] on span "Reset" at bounding box center [541, 158] width 31 height 13
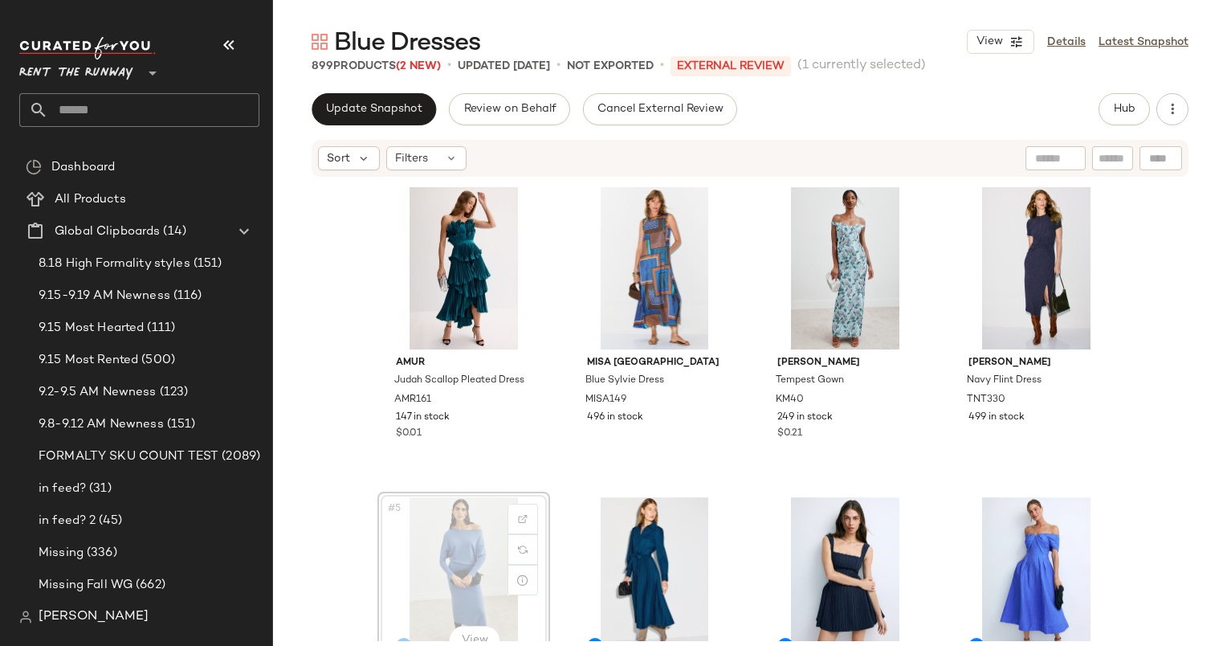
scroll to position [2, 0]
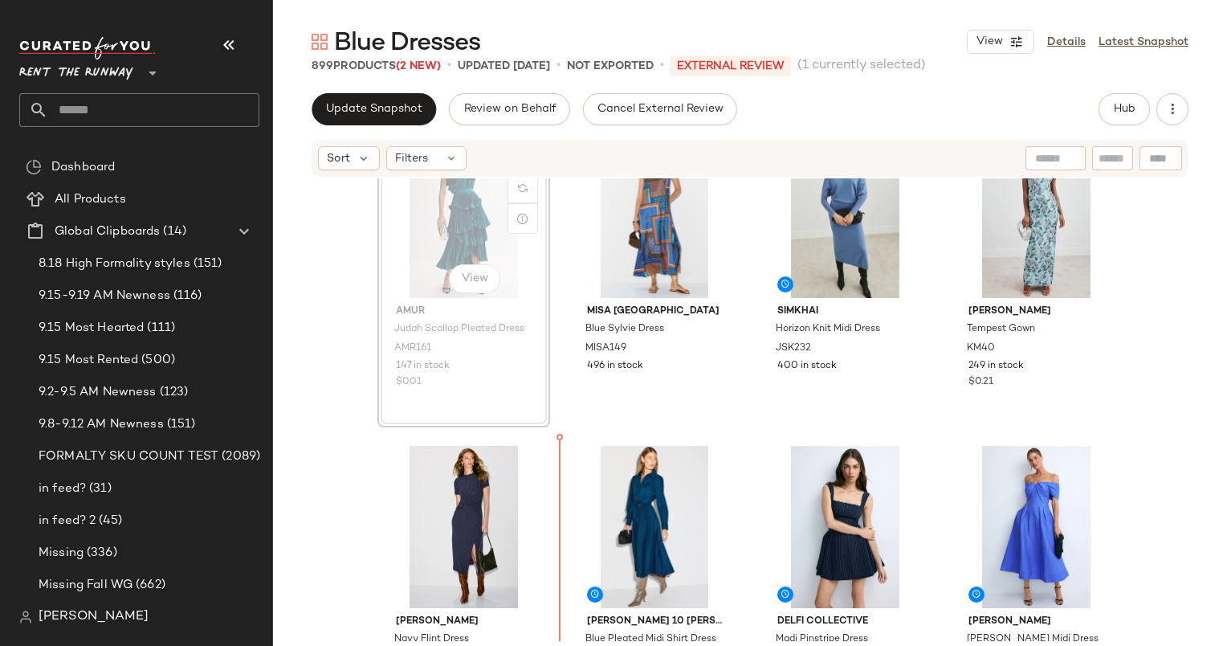
scroll to position [177, 0]
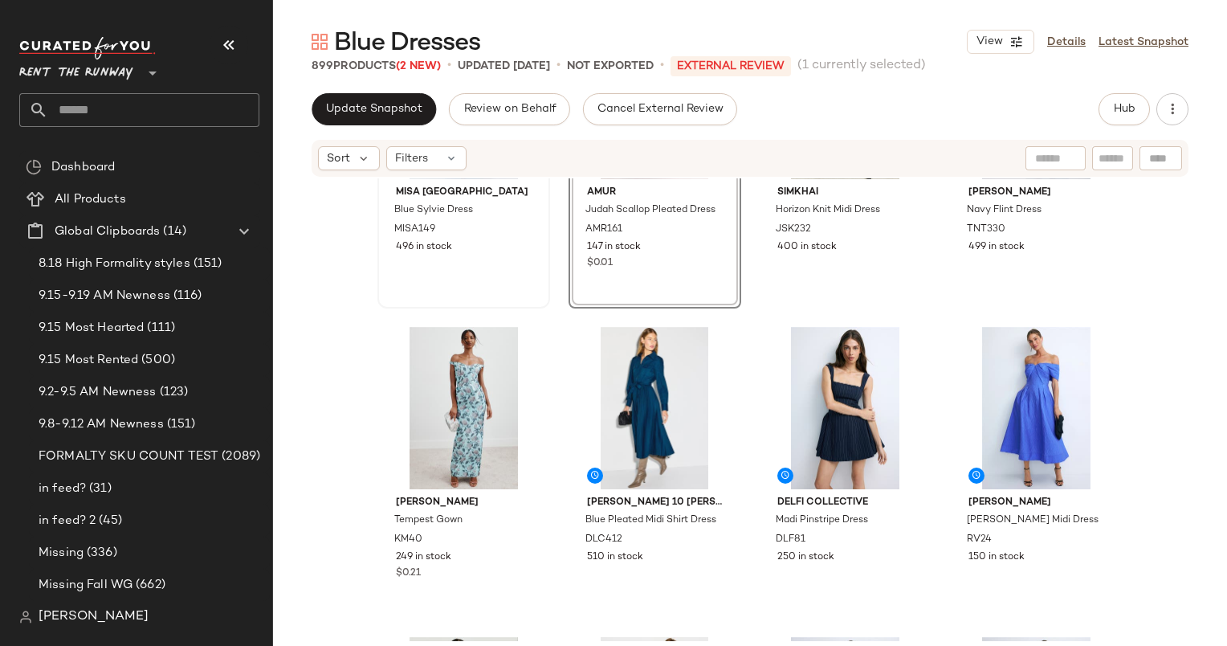
scroll to position [189, 0]
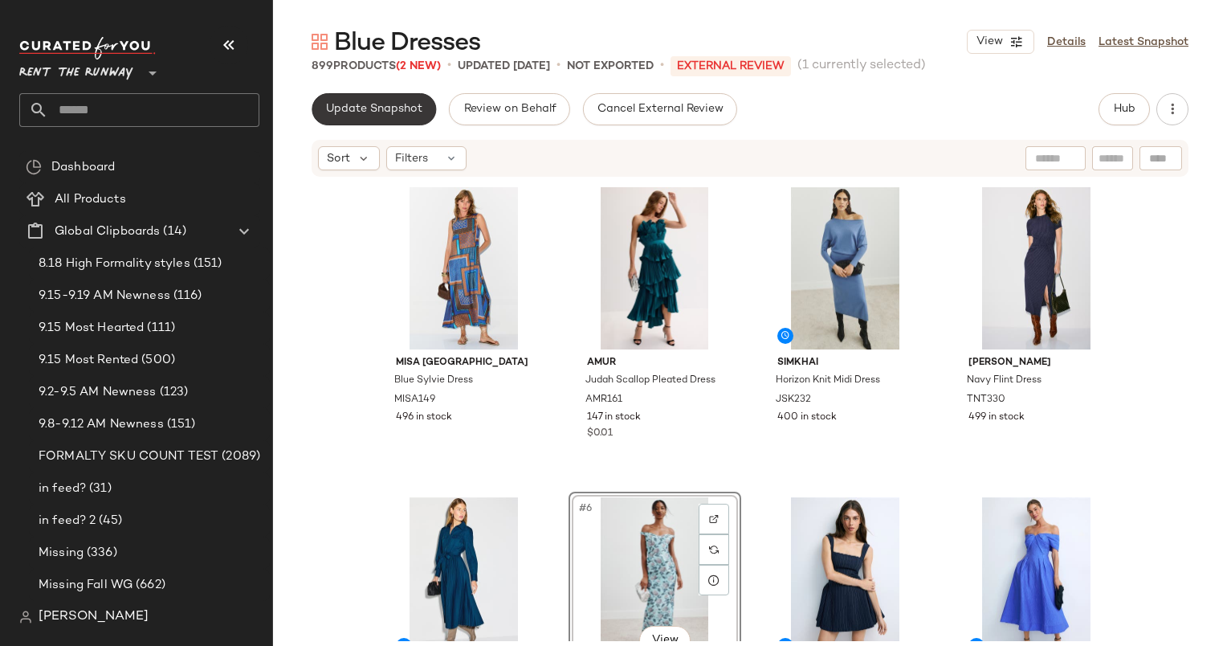
click at [381, 112] on span "Update Snapshot" at bounding box center [373, 109] width 97 height 13
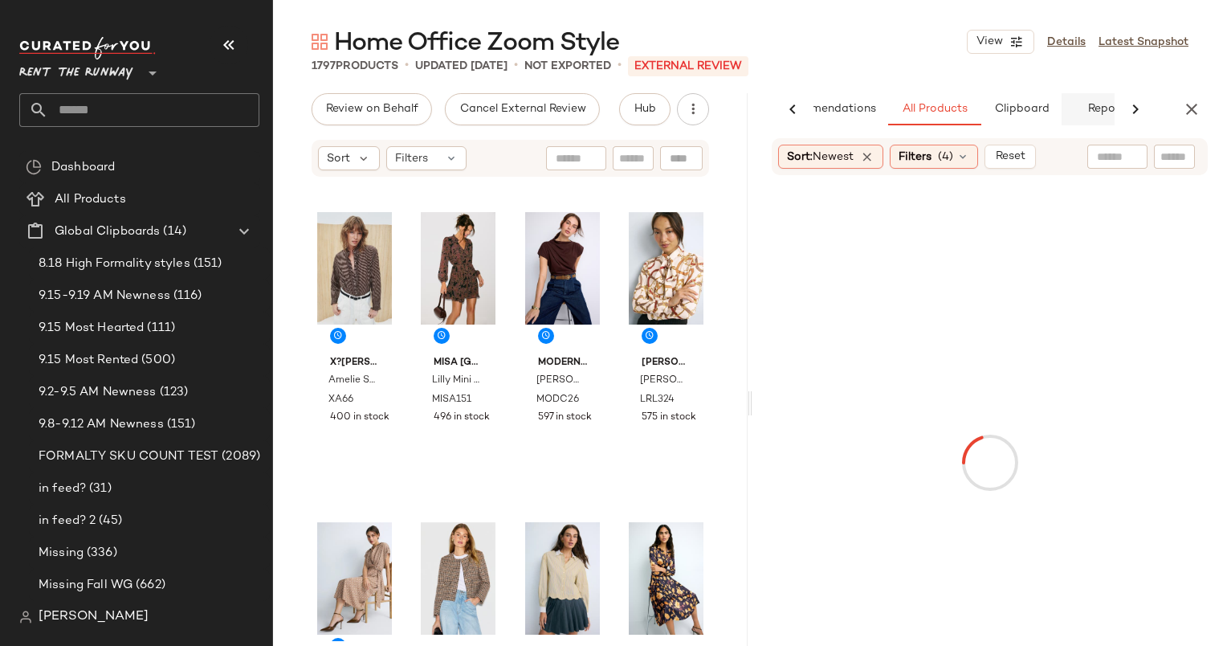
scroll to position [0, 67]
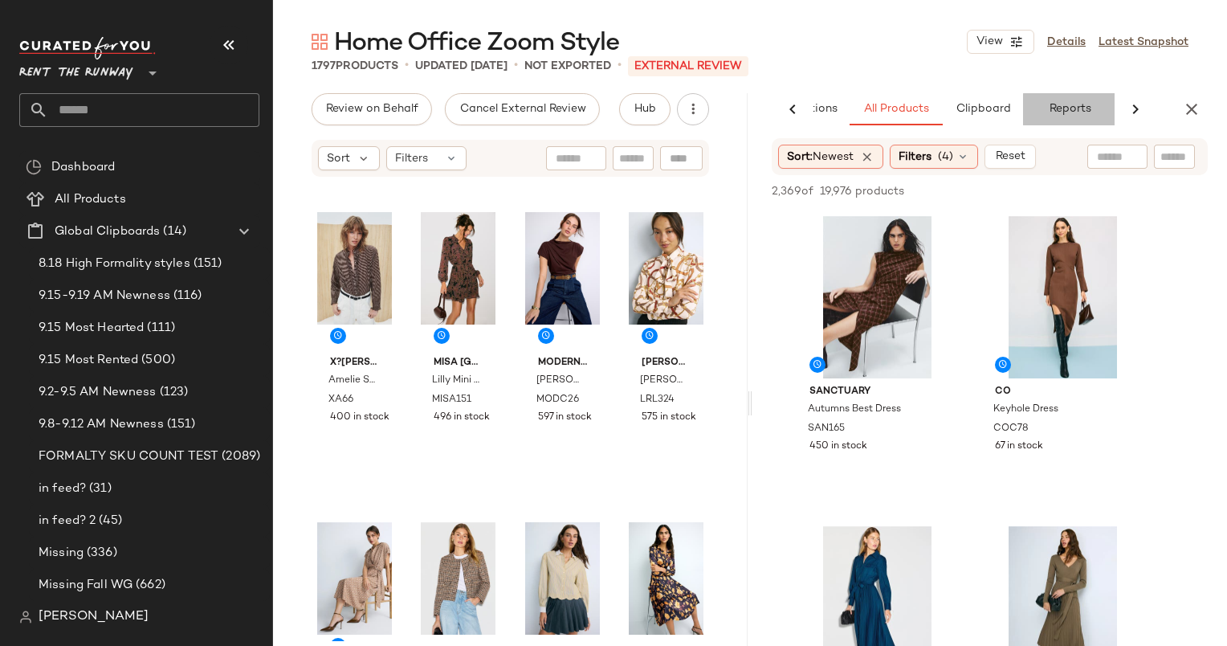
click at [1068, 109] on button "Reports" at bounding box center [1069, 109] width 93 height 32
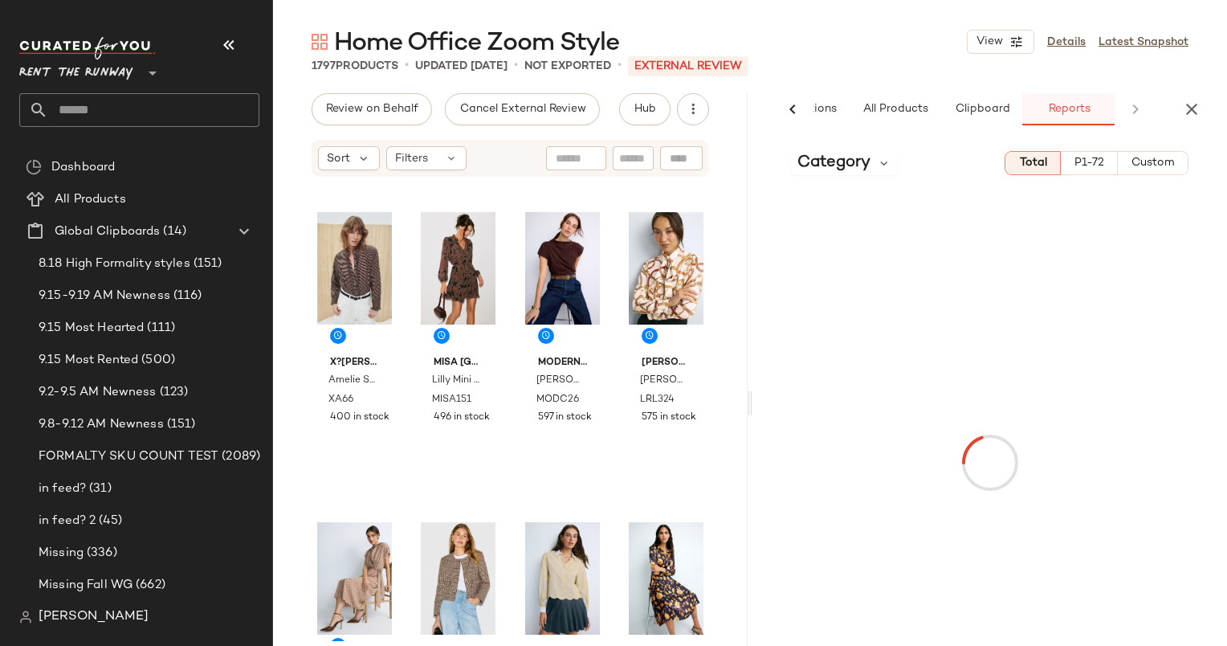
scroll to position [0, 106]
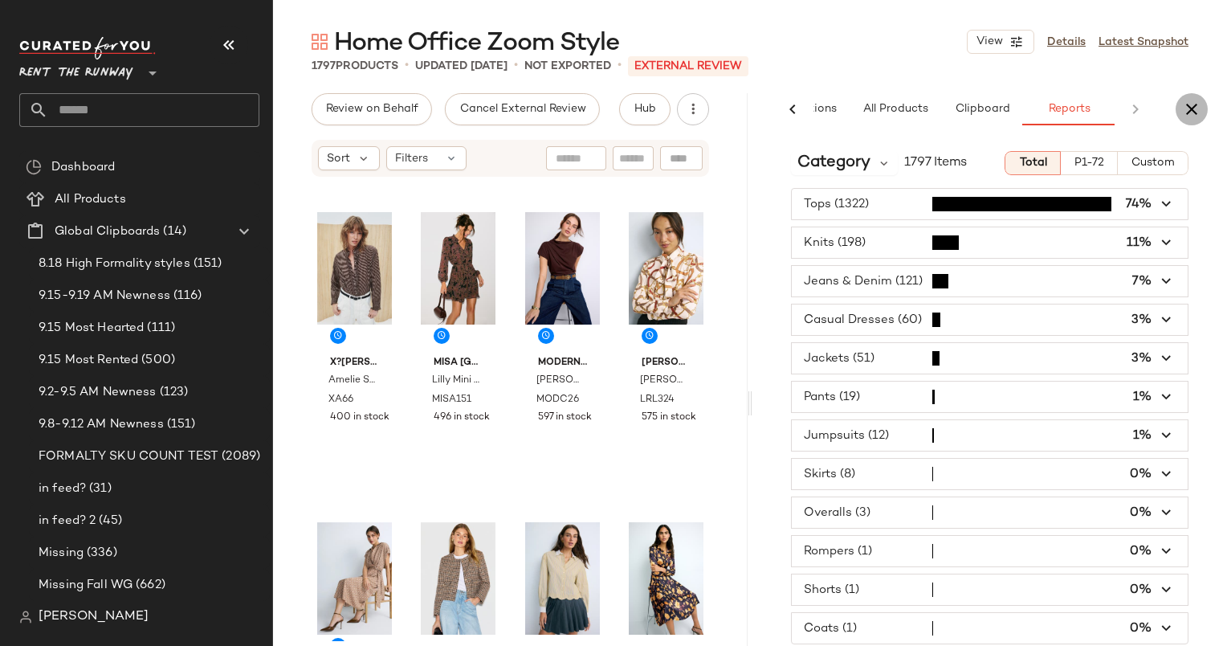
click at [1188, 112] on icon "button" at bounding box center [1191, 109] width 19 height 19
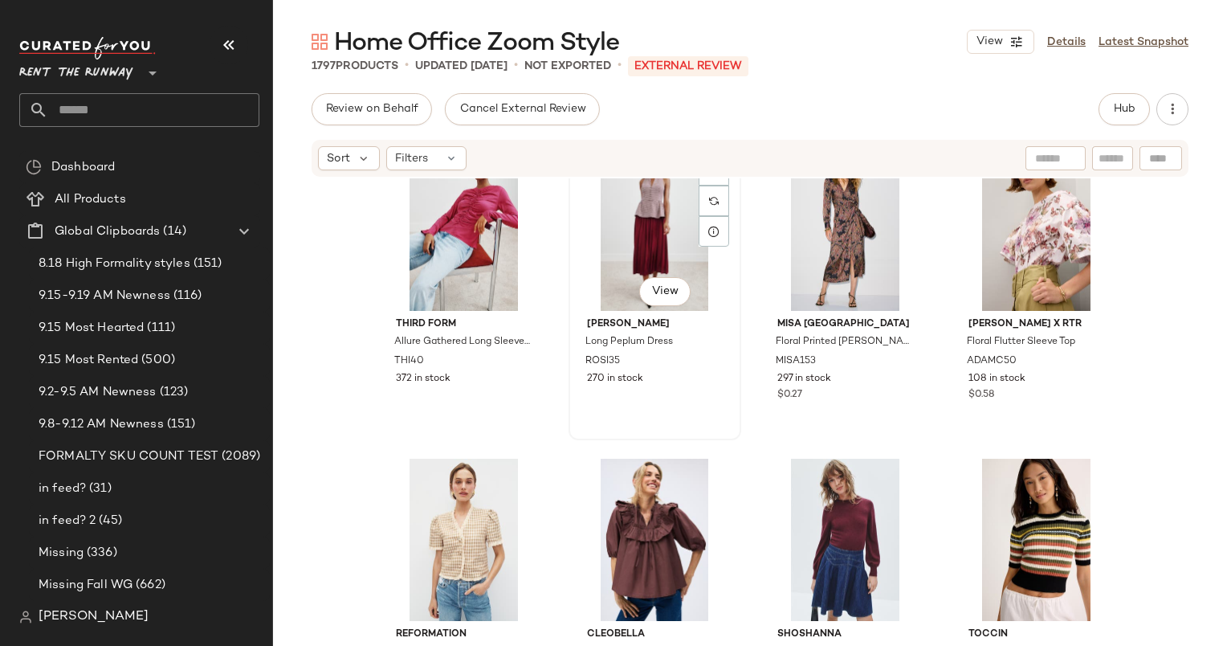
scroll to position [673, 0]
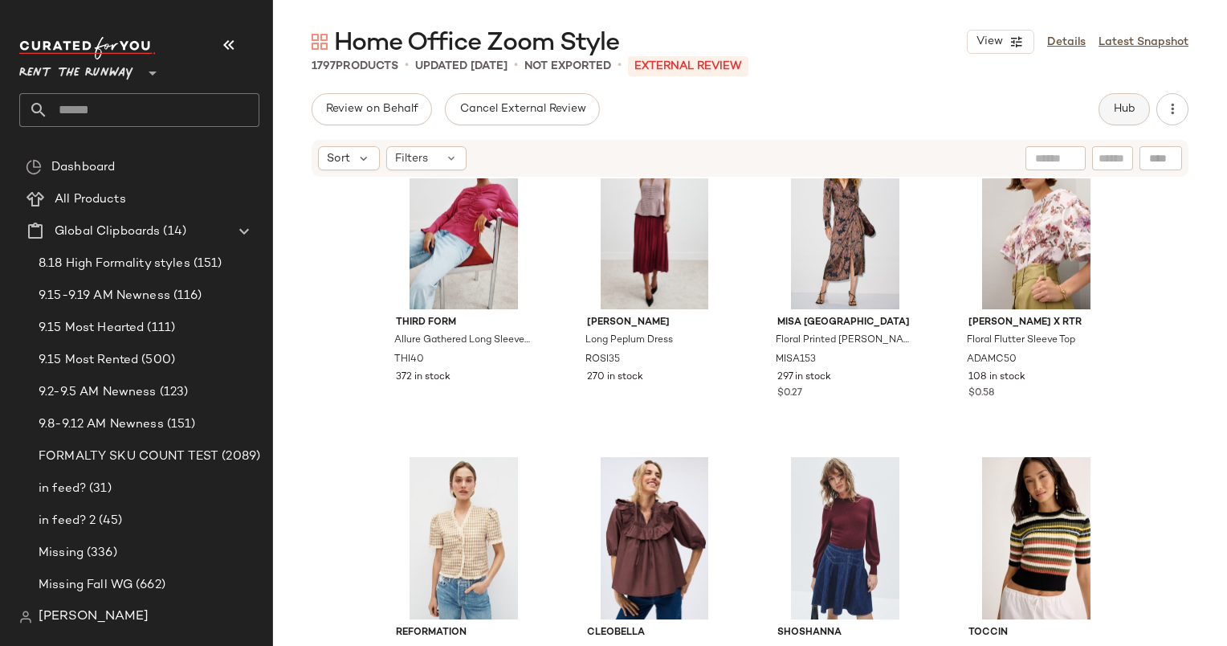
click at [1135, 105] on span "Hub" at bounding box center [1124, 109] width 22 height 13
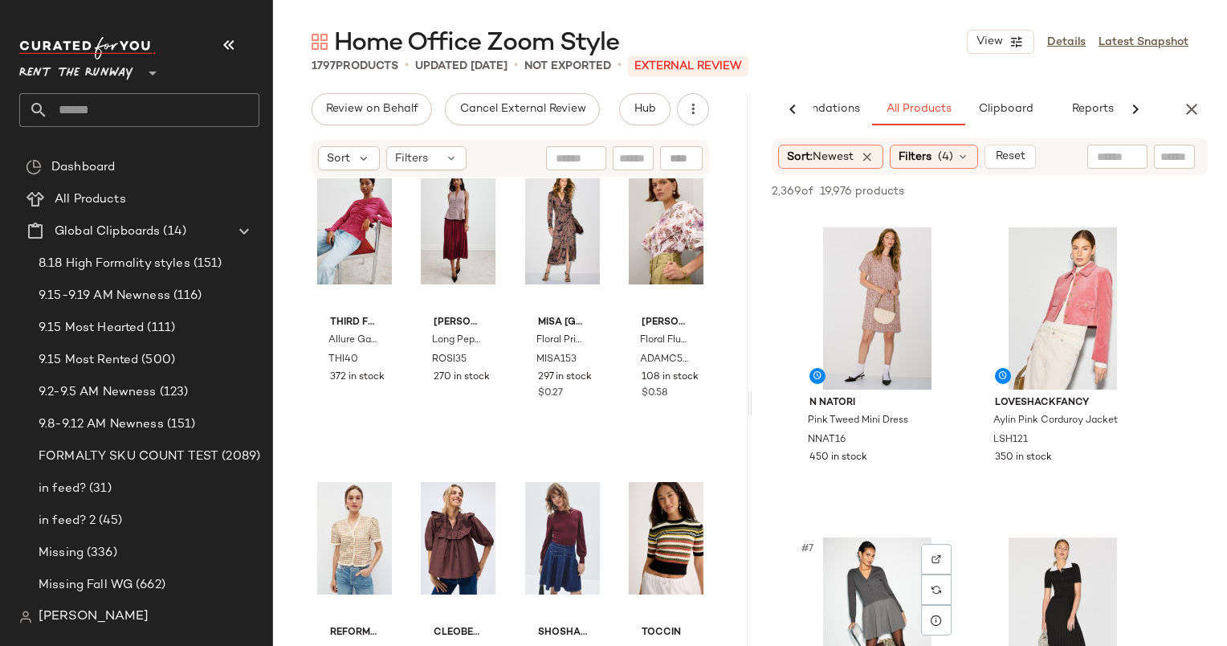
scroll to position [671, 0]
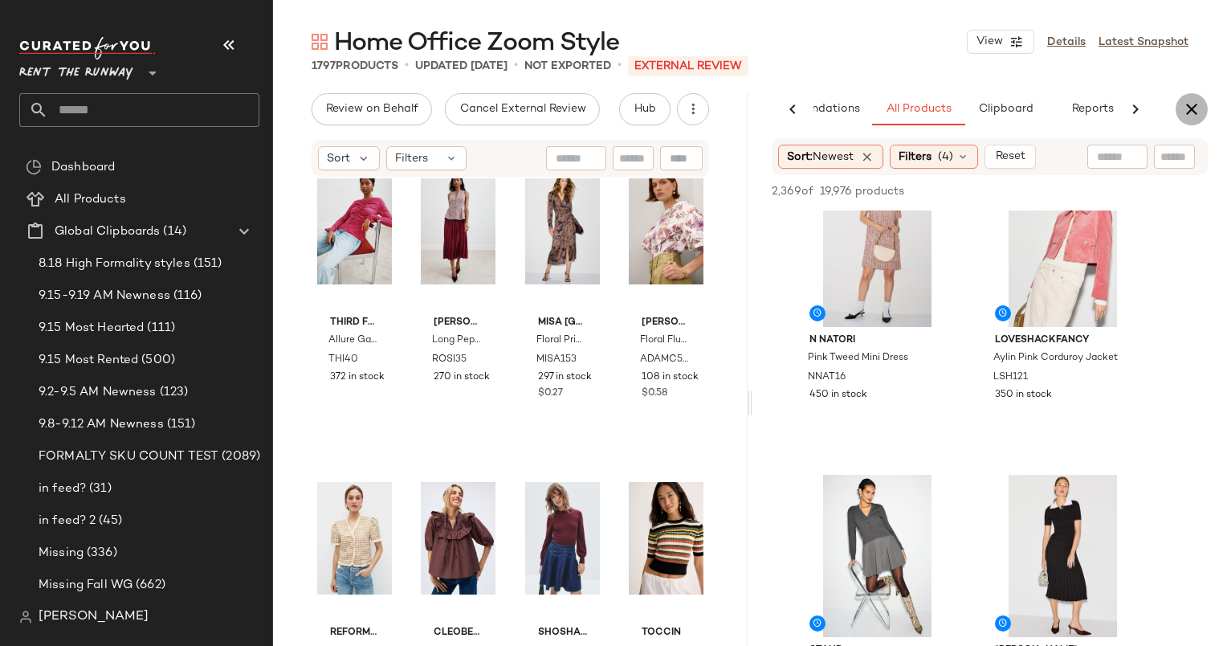
click at [1194, 113] on icon "button" at bounding box center [1191, 109] width 19 height 19
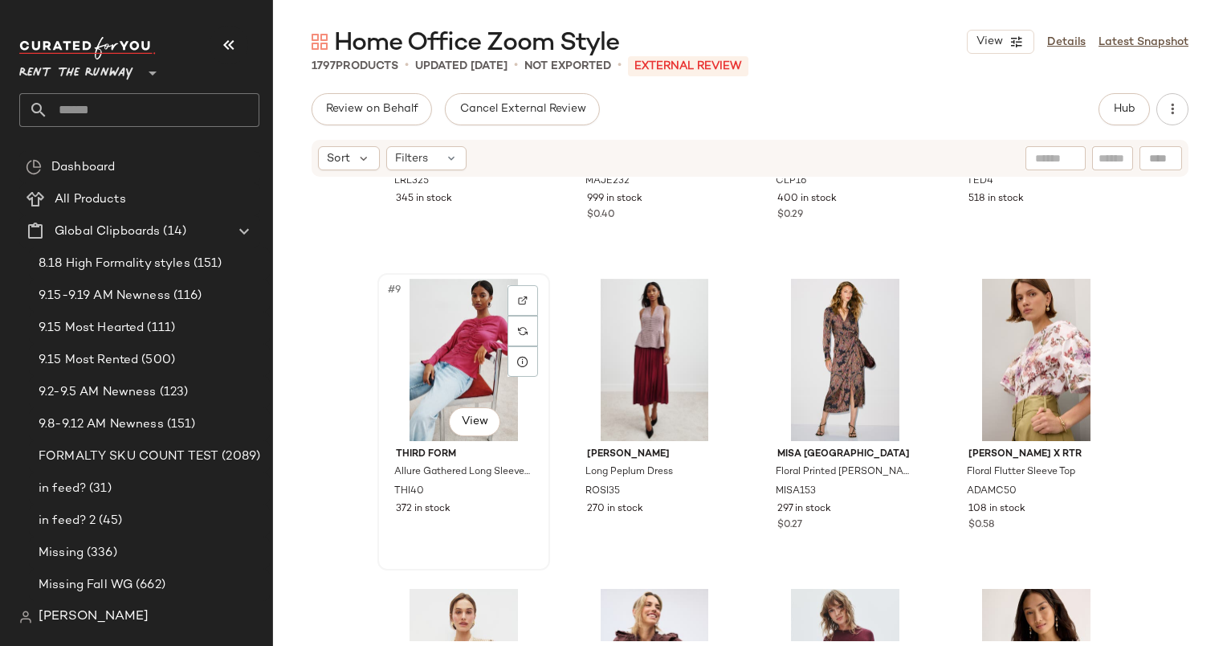
scroll to position [0, 0]
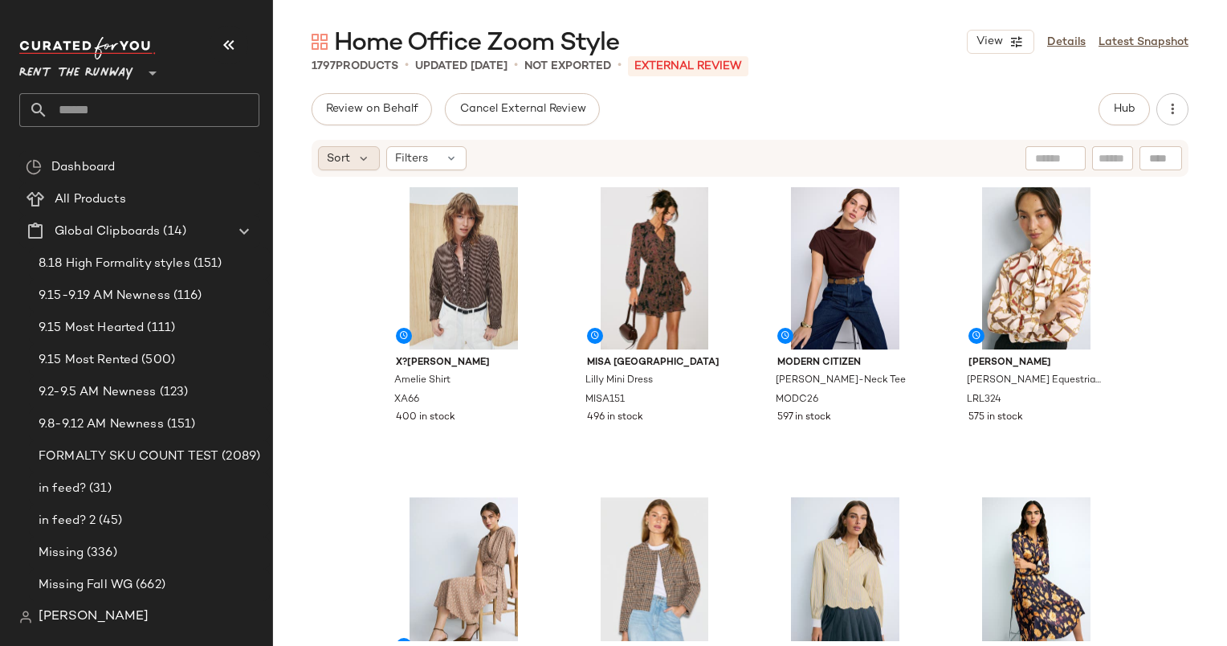
click at [353, 153] on div "Sort" at bounding box center [349, 158] width 62 height 24
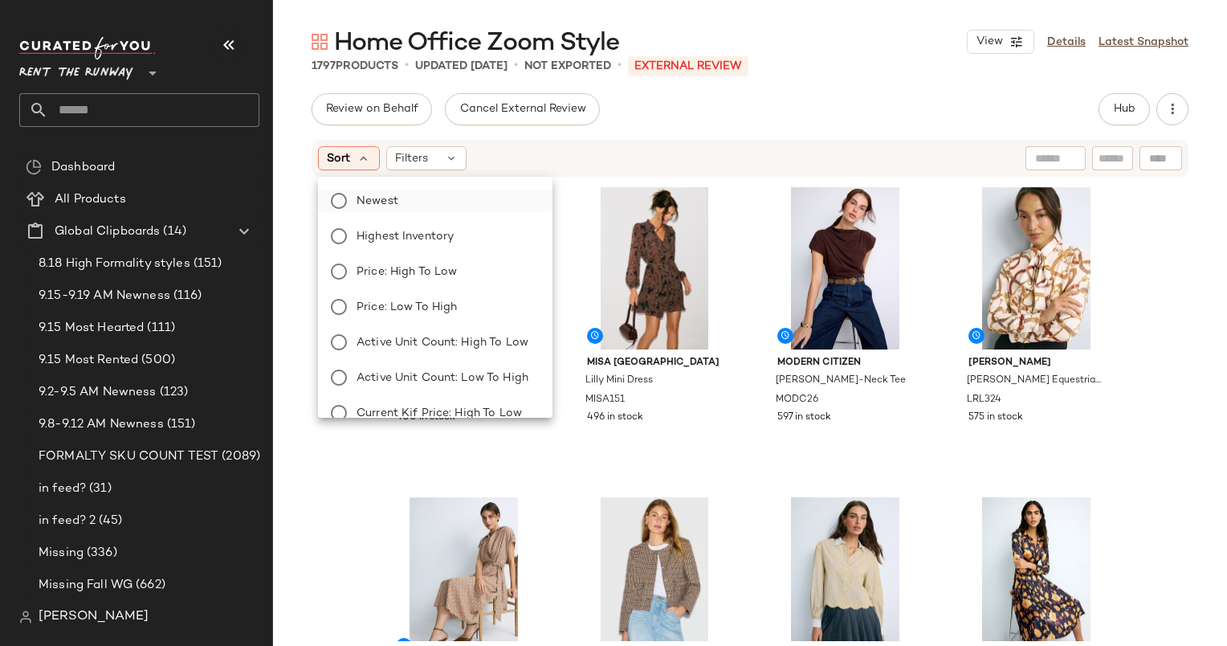
click at [426, 198] on label "Newest" at bounding box center [445, 201] width 190 height 22
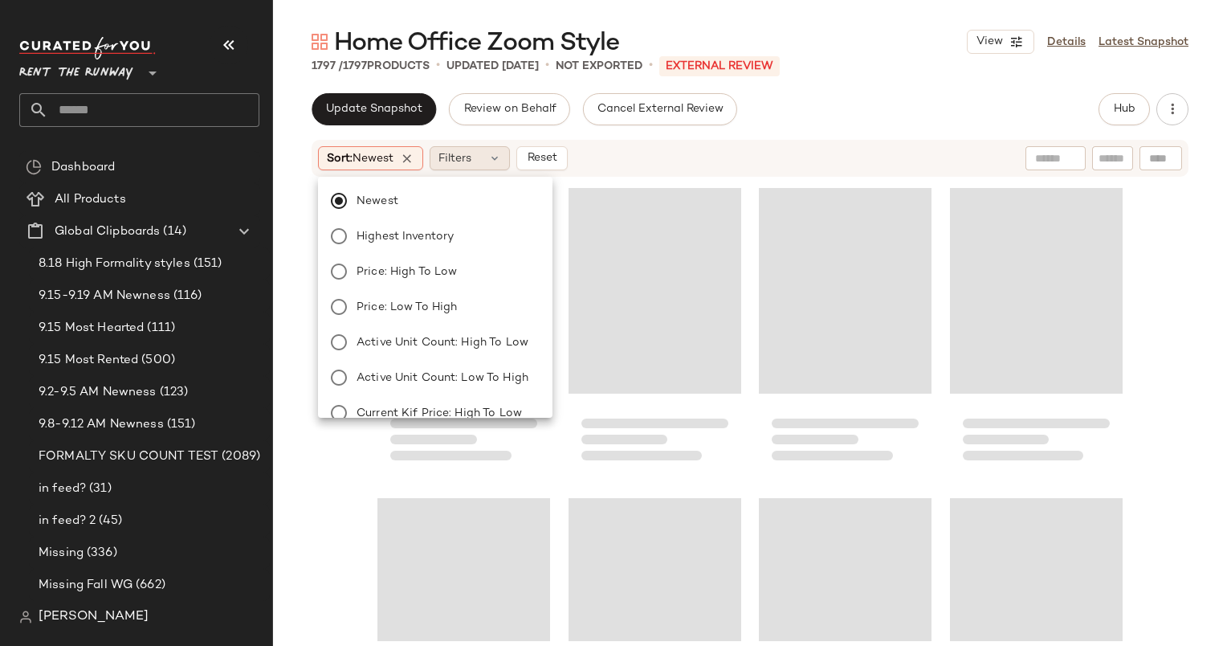
click at [462, 152] on span "Filters" at bounding box center [454, 158] width 33 height 17
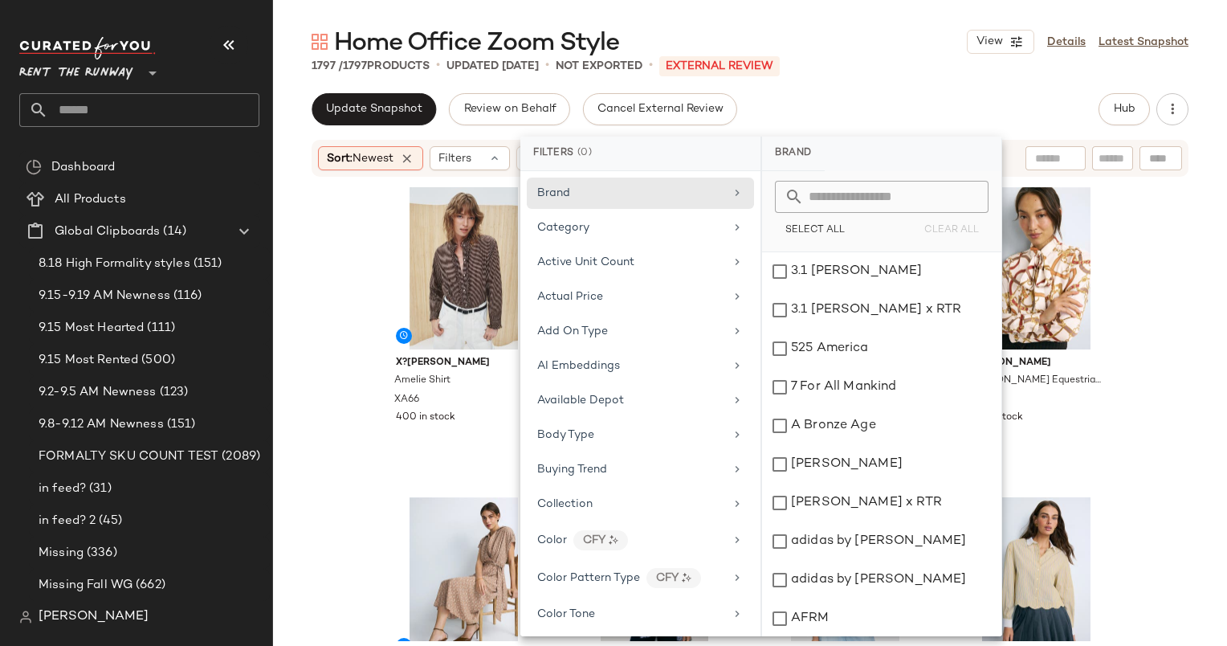
click at [612, 208] on div "Brand Category Active Unit Count Actual Price Add On Type AI Embeddings Availab…" at bounding box center [640, 403] width 240 height 465
click at [626, 216] on div "Category" at bounding box center [640, 227] width 227 height 31
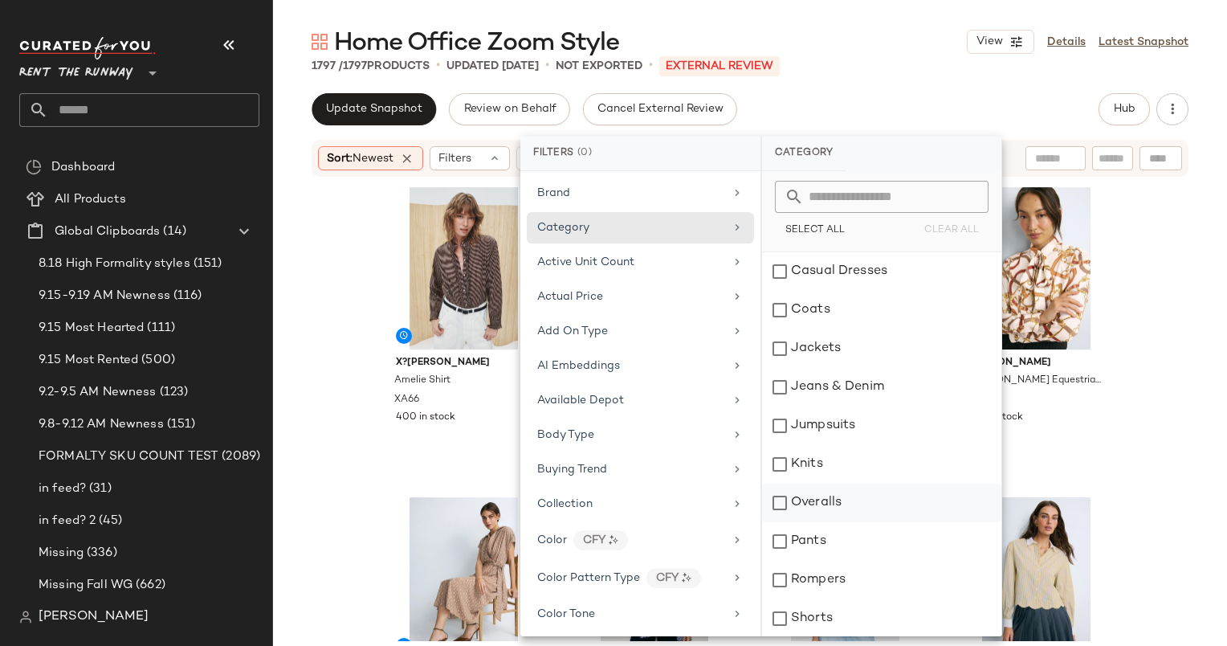
scroll to position [78, 0]
click at [857, 605] on div "Tops" at bounding box center [881, 617] width 239 height 39
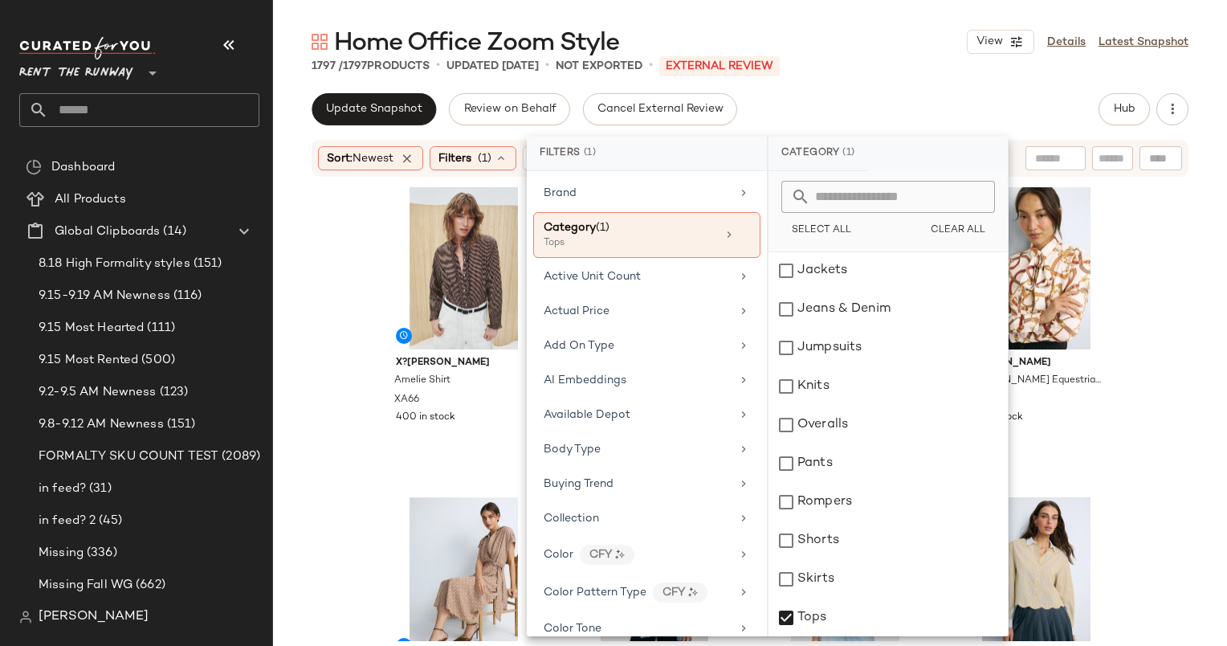
click at [895, 62] on div "1797 / 1797 Products • updated Sep 16th • Not Exported • External REVIEW" at bounding box center [750, 66] width 954 height 16
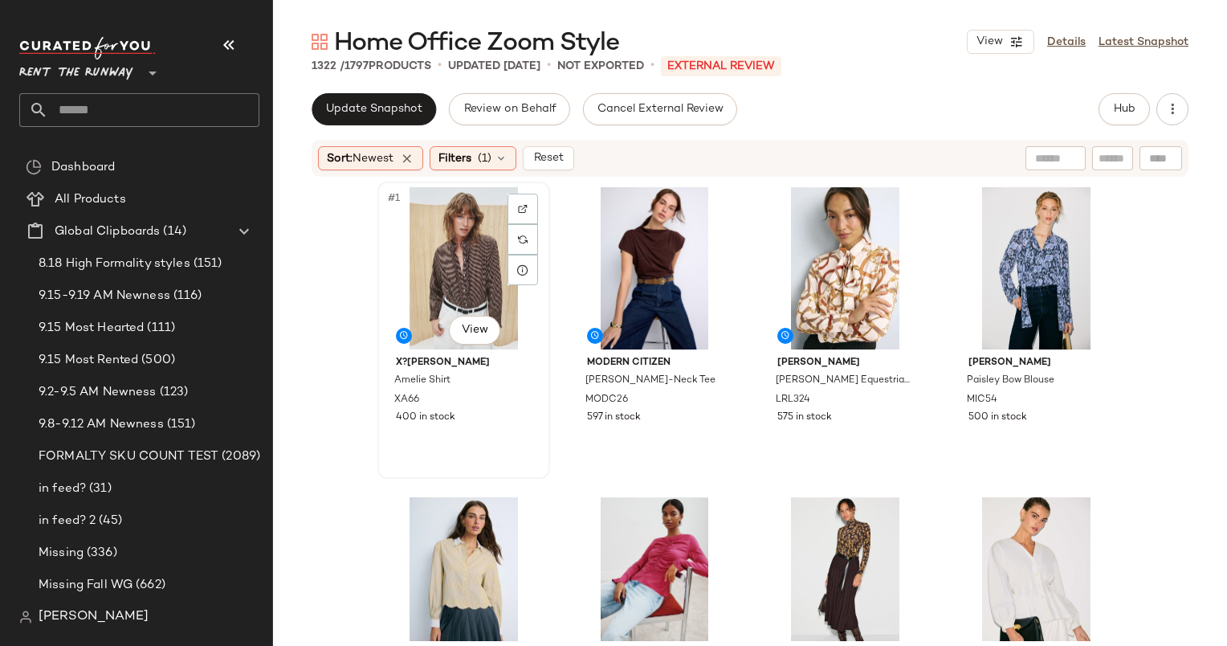
click at [452, 281] on div "#1 View" at bounding box center [463, 268] width 161 height 162
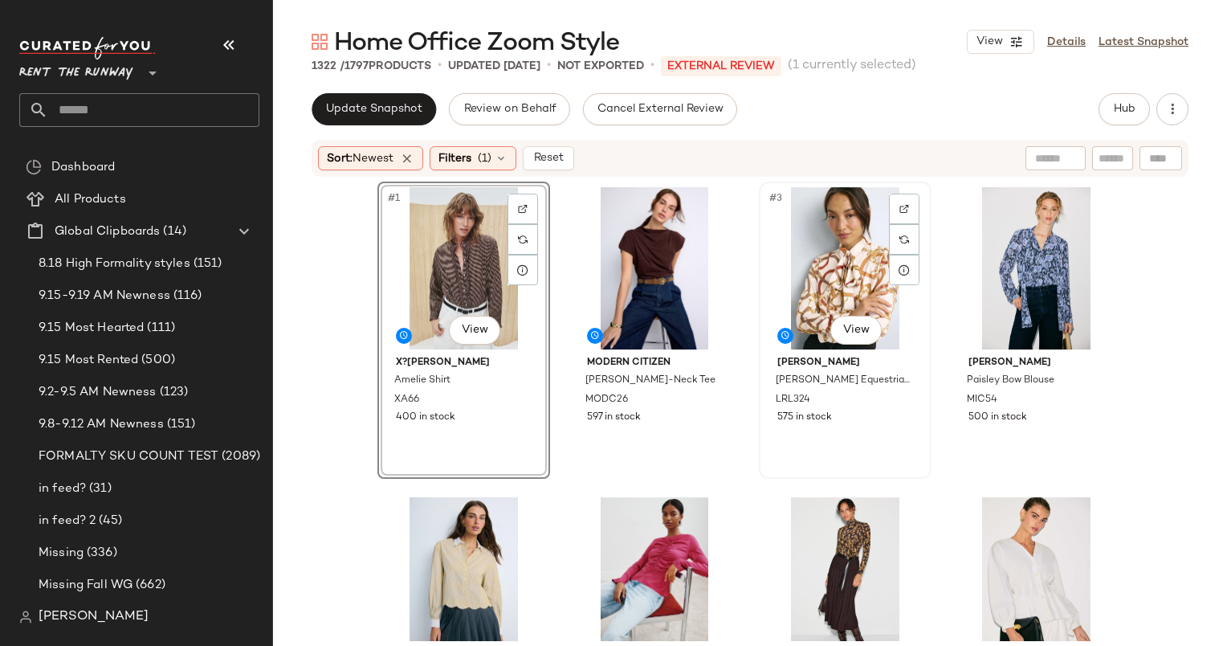
click at [825, 302] on div "#3 View" at bounding box center [844, 268] width 161 height 162
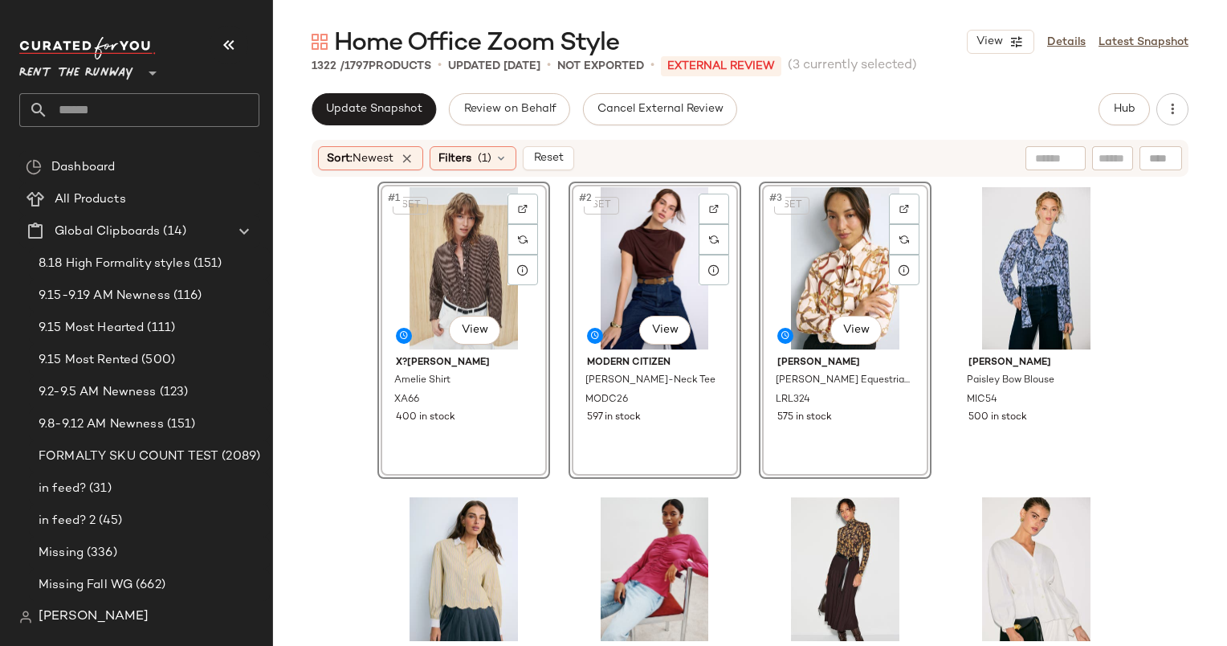
scroll to position [279, 0]
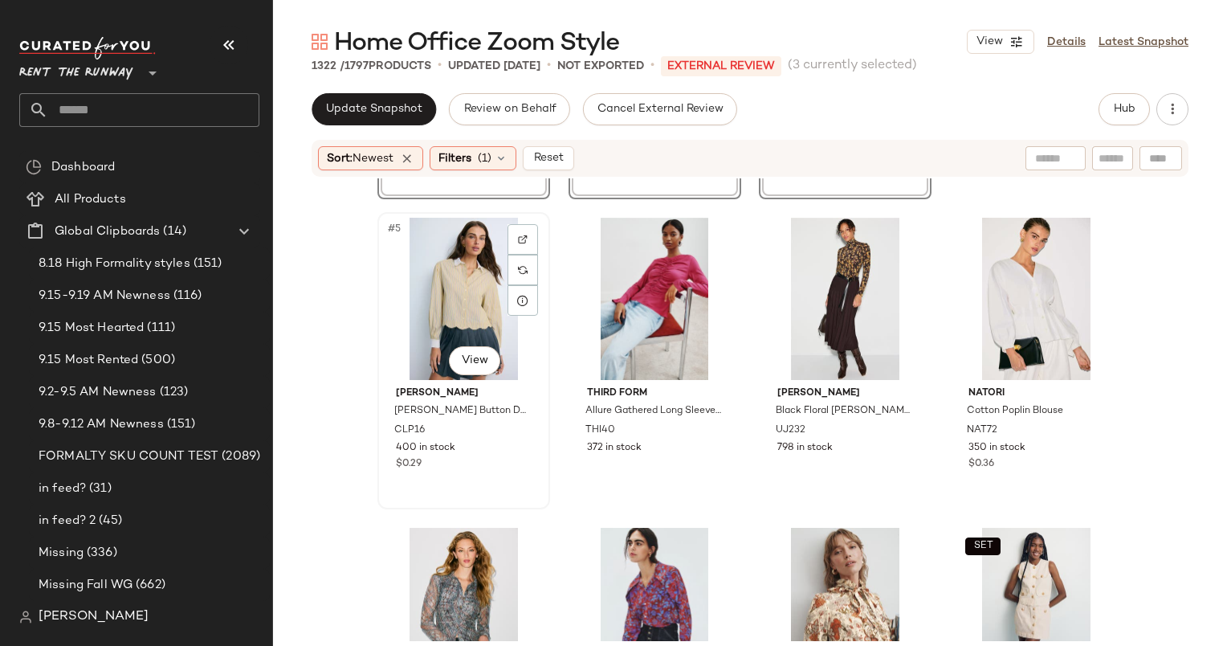
click at [454, 301] on div "#5 View" at bounding box center [463, 299] width 161 height 162
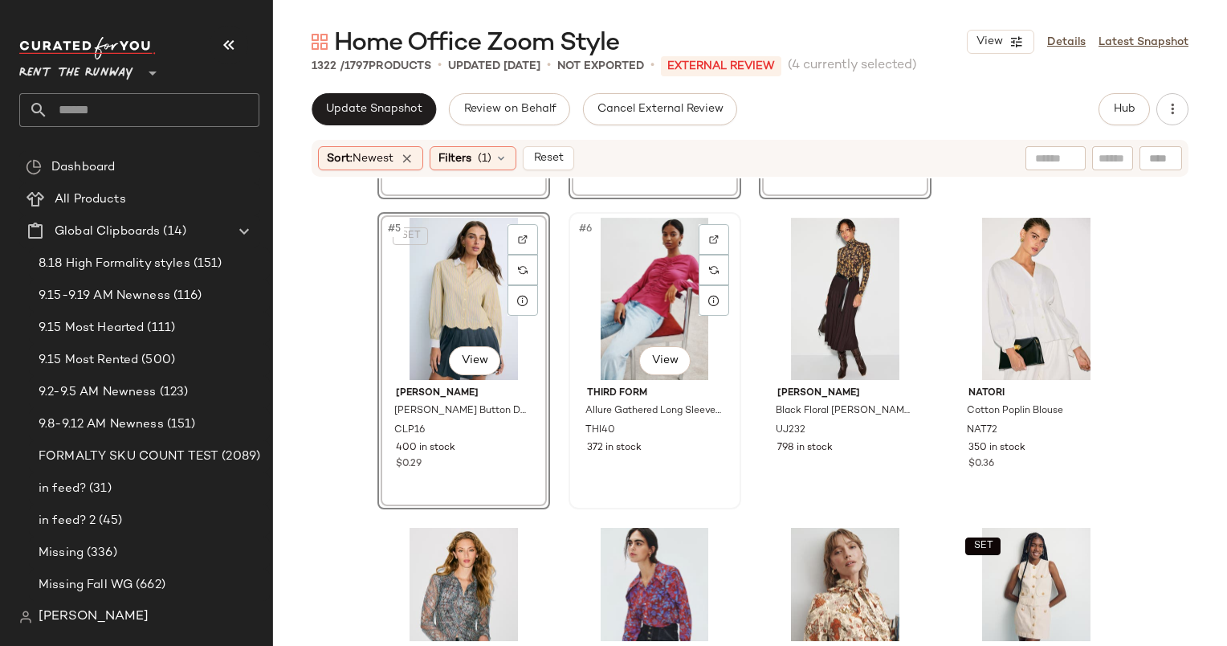
click at [654, 335] on div "#6 View" at bounding box center [654, 299] width 161 height 162
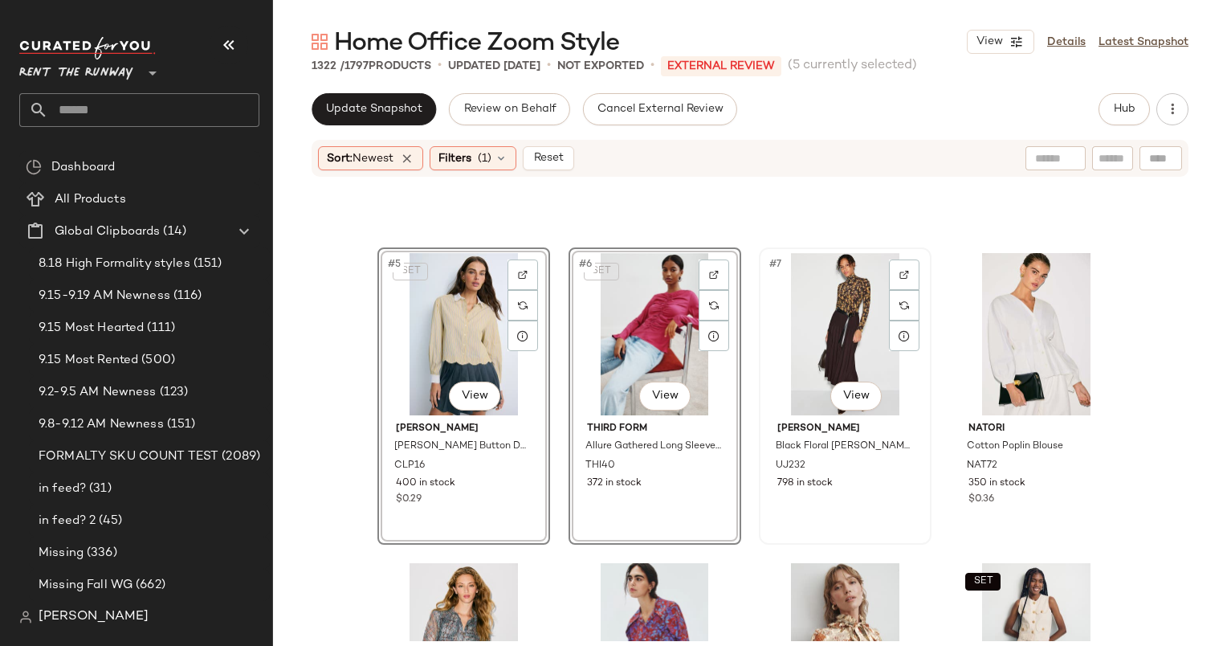
click at [840, 320] on div "#7 View" at bounding box center [844, 334] width 161 height 162
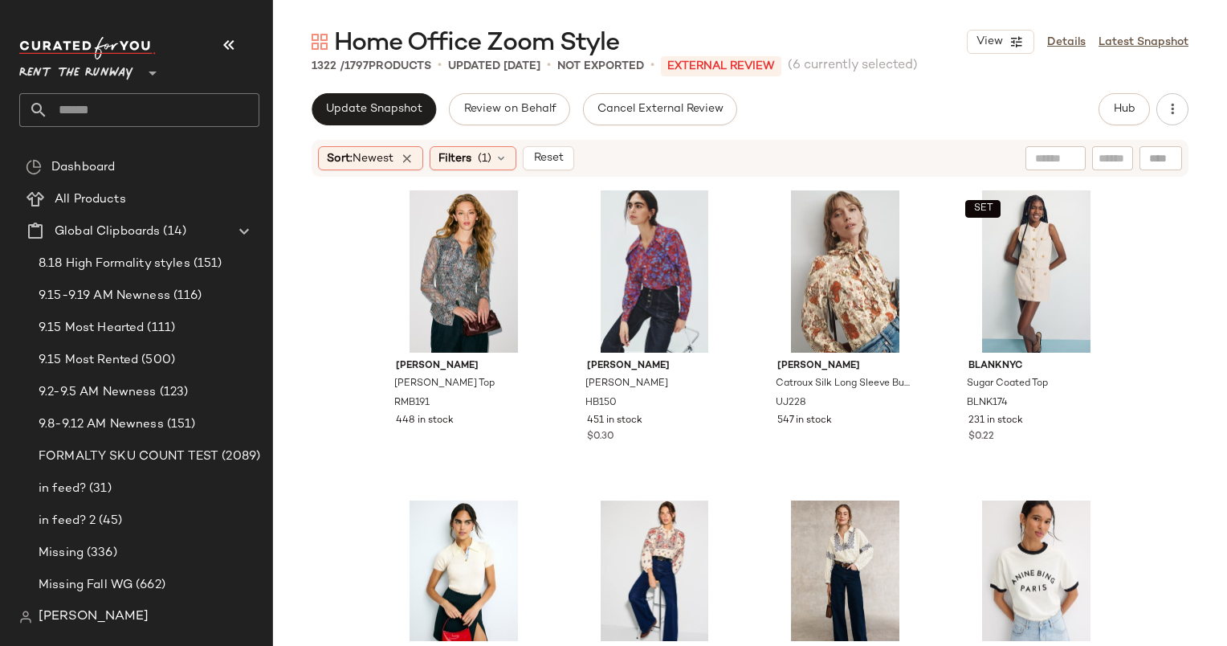
scroll to position [629, 0]
click at [851, 241] on div "#11 View" at bounding box center [844, 272] width 161 height 162
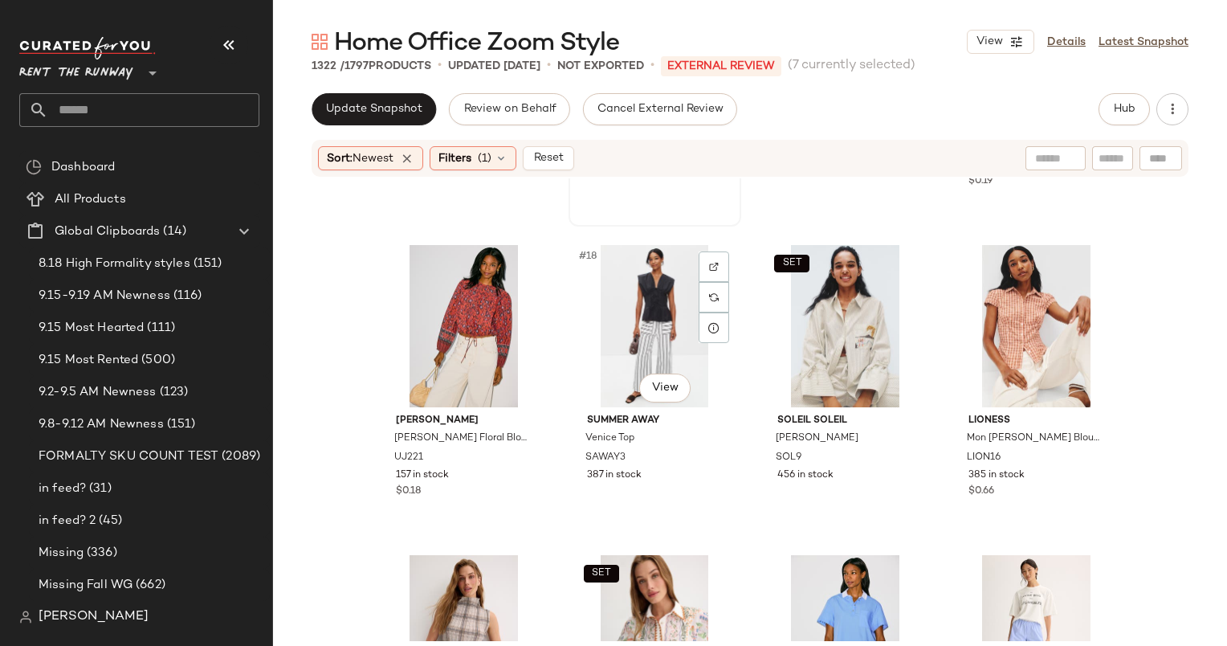
scroll to position [1195, 0]
click at [444, 283] on div "#17 View" at bounding box center [463, 326] width 161 height 162
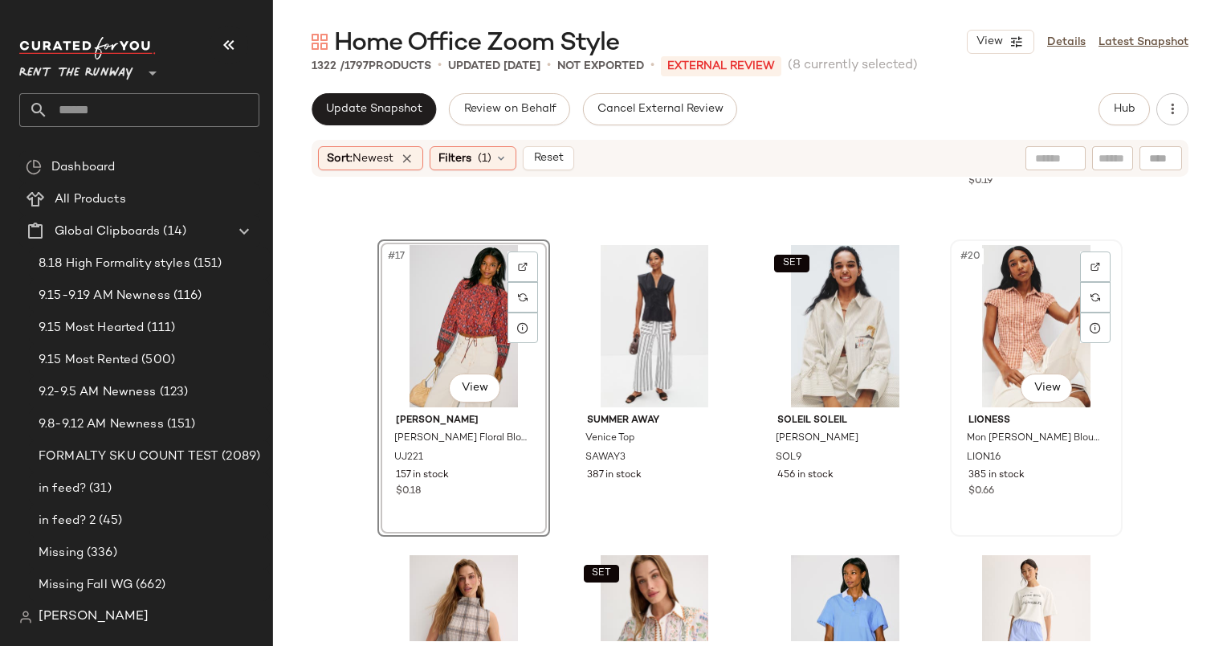
click at [1024, 319] on div "#20 View" at bounding box center [1036, 326] width 161 height 162
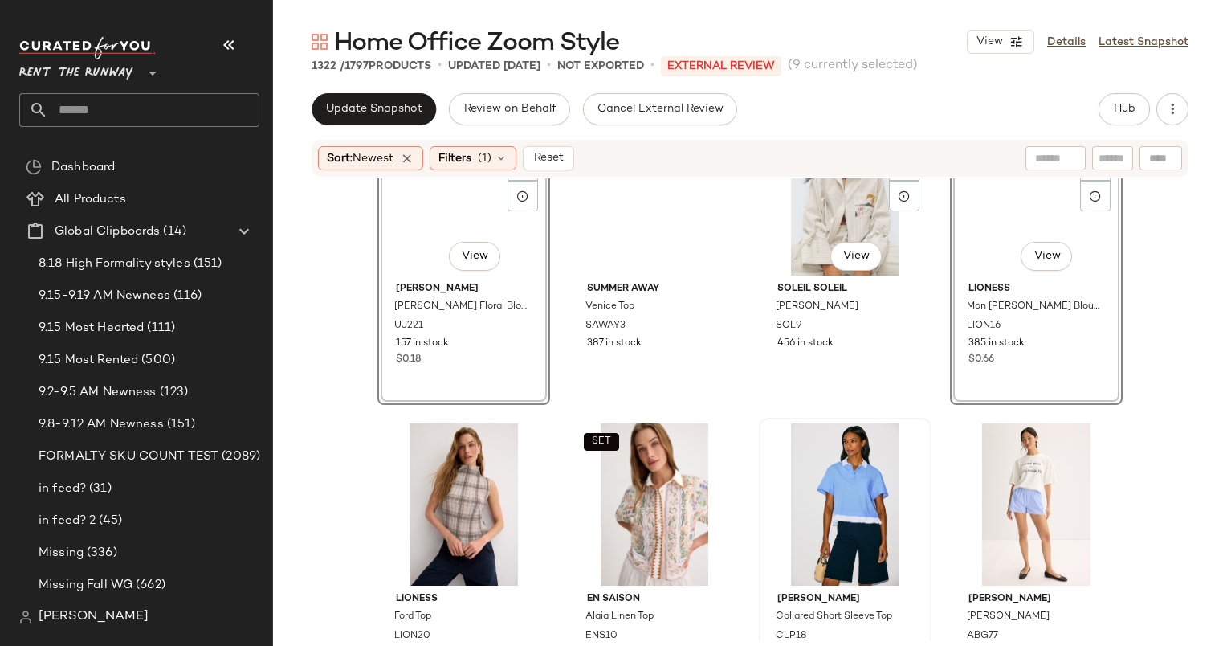
scroll to position [1326, 0]
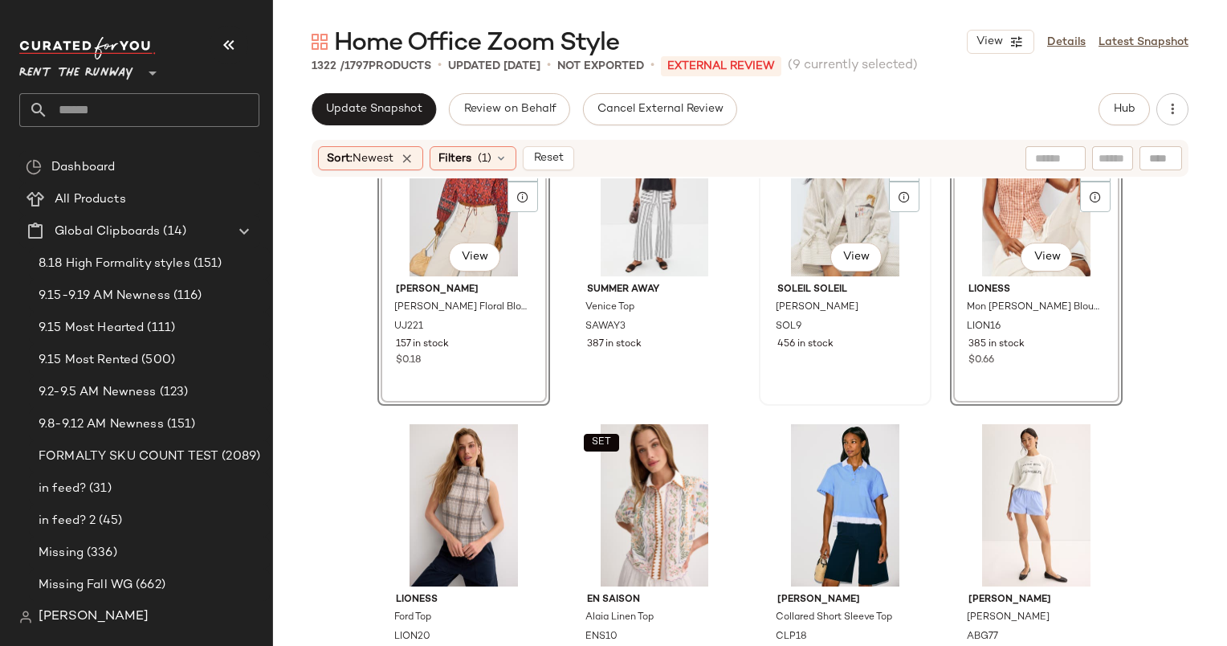
click at [809, 216] on div "SET #19 View" at bounding box center [844, 195] width 161 height 162
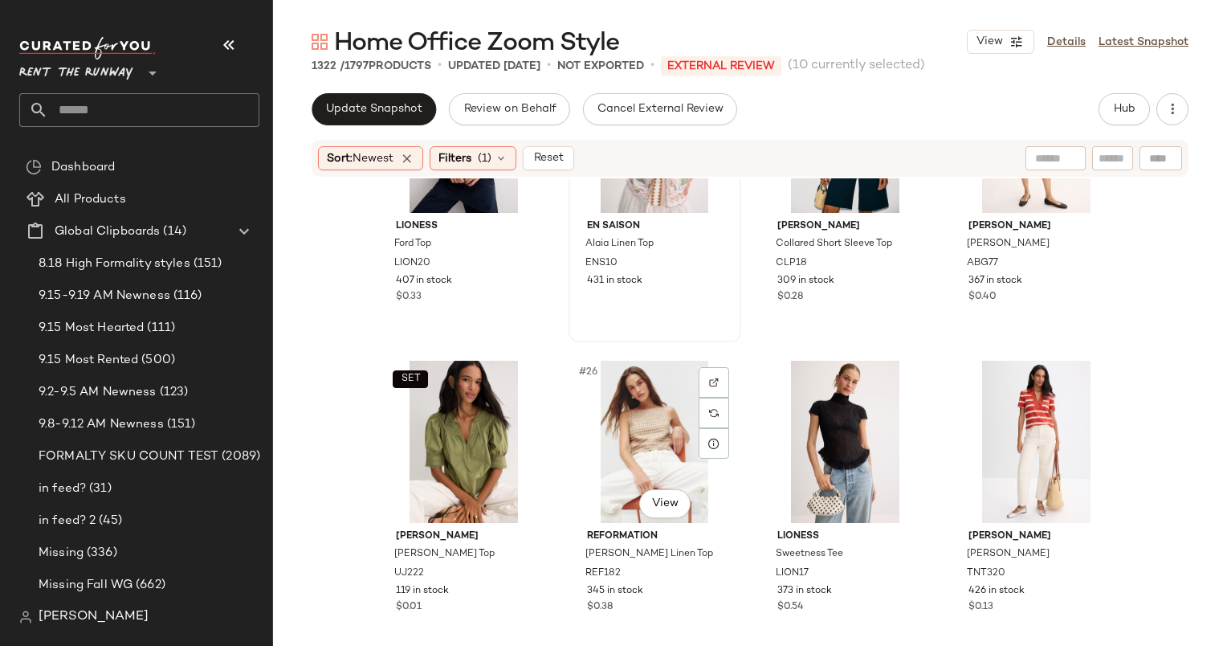
scroll to position [1840, 0]
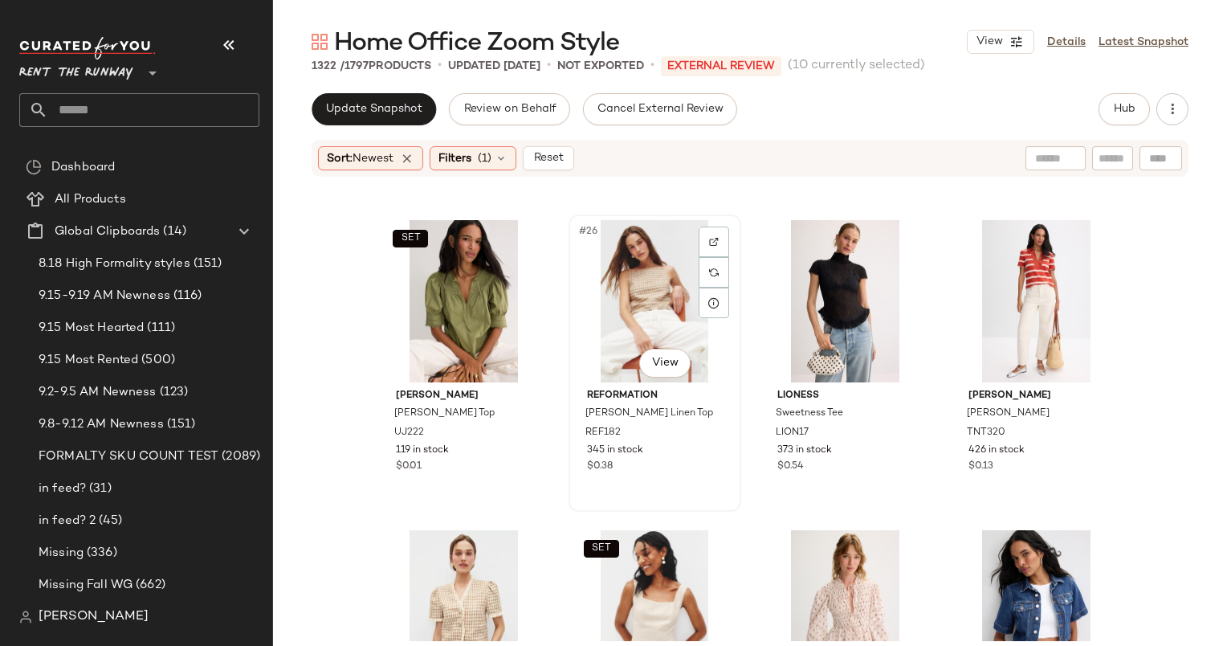
click at [642, 241] on div "#26 View" at bounding box center [654, 301] width 161 height 162
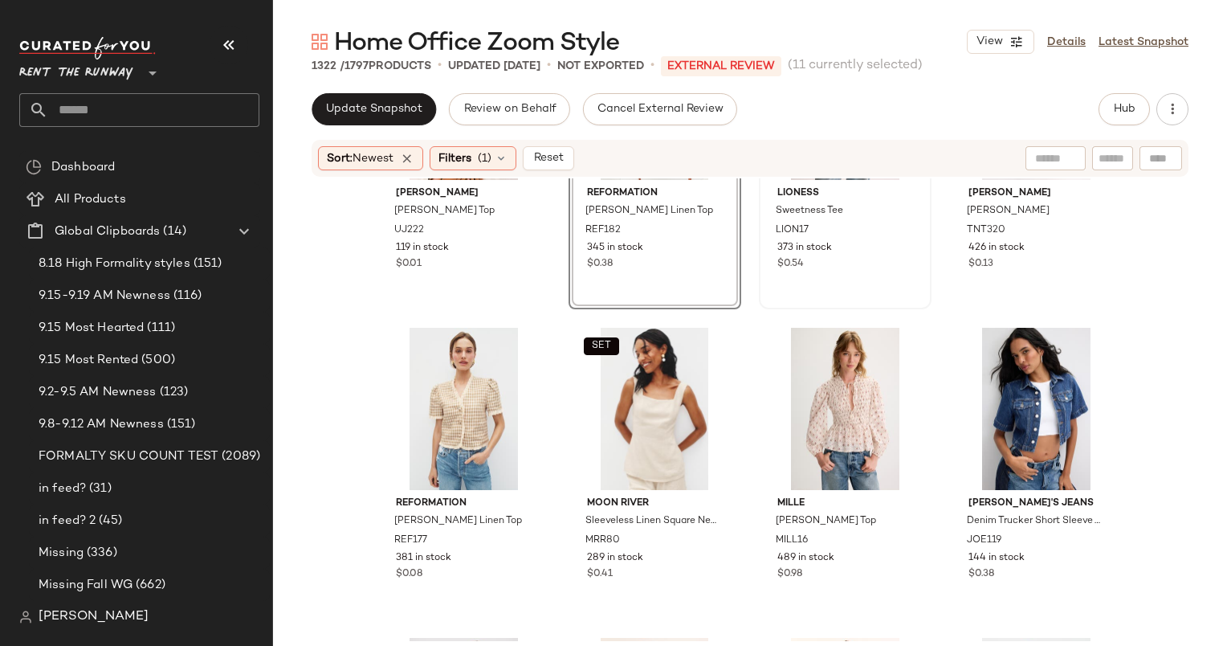
click at [836, 279] on div "#27 View Lioness Sweetness Tee LION17 373 in stock $0.54" at bounding box center [844, 161] width 169 height 294
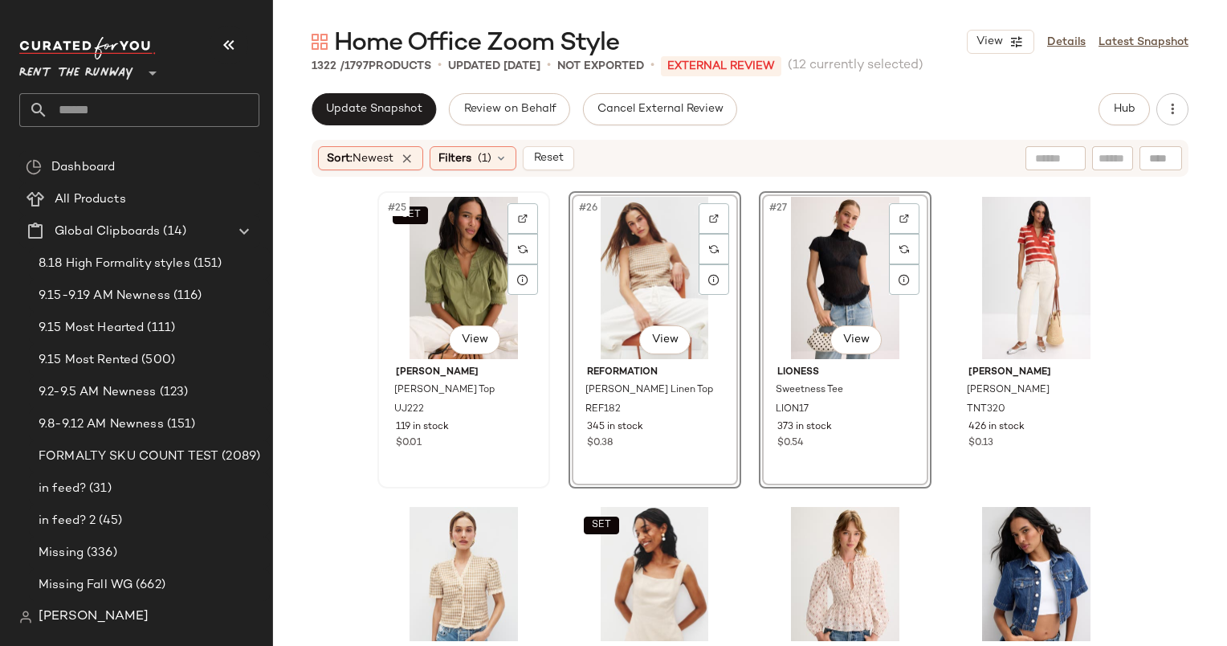
scroll to position [2354, 0]
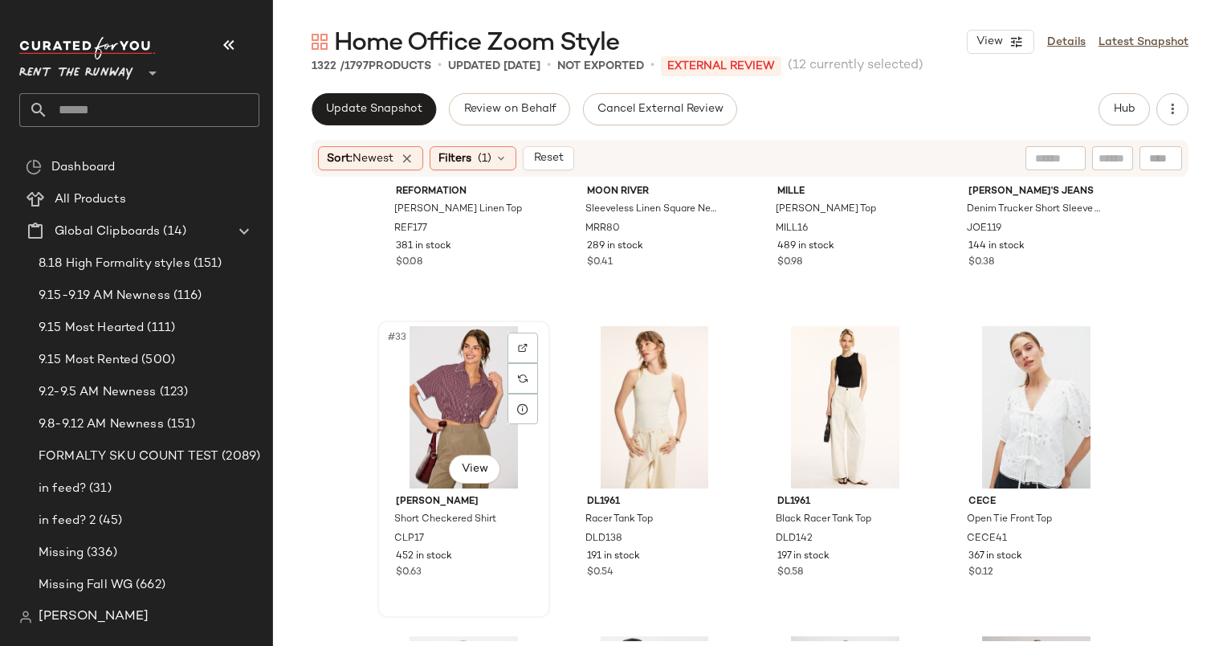
click at [456, 355] on div "#33 View" at bounding box center [463, 407] width 161 height 162
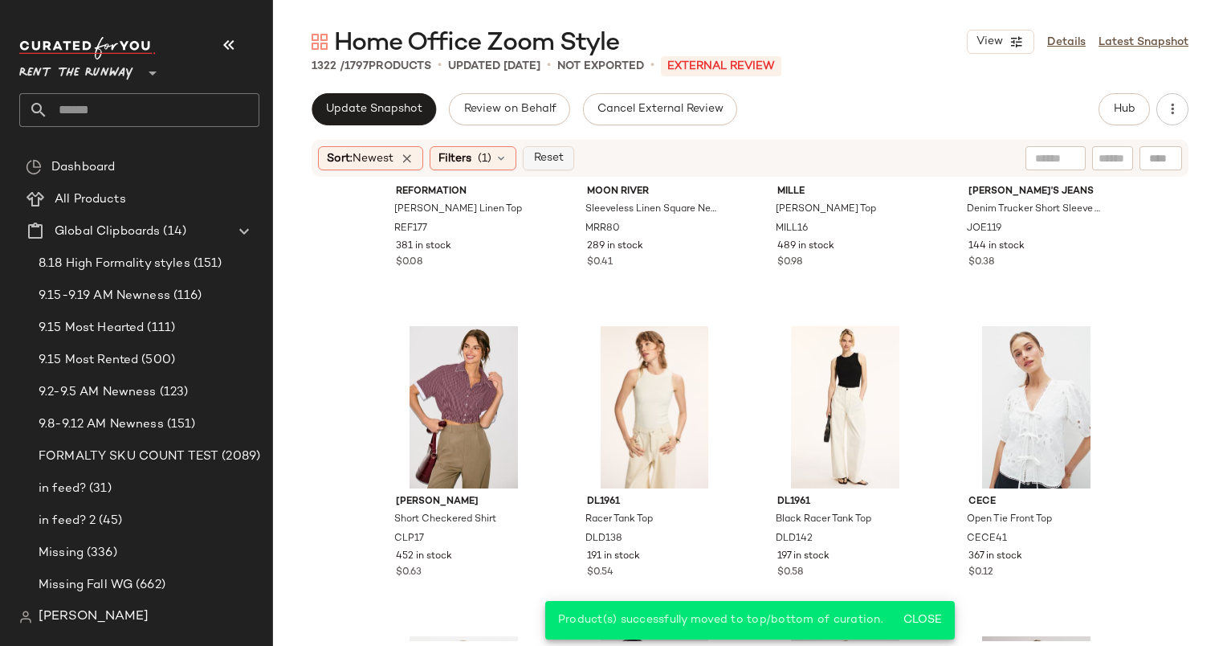
click at [563, 159] on span "Reset" at bounding box center [547, 158] width 31 height 13
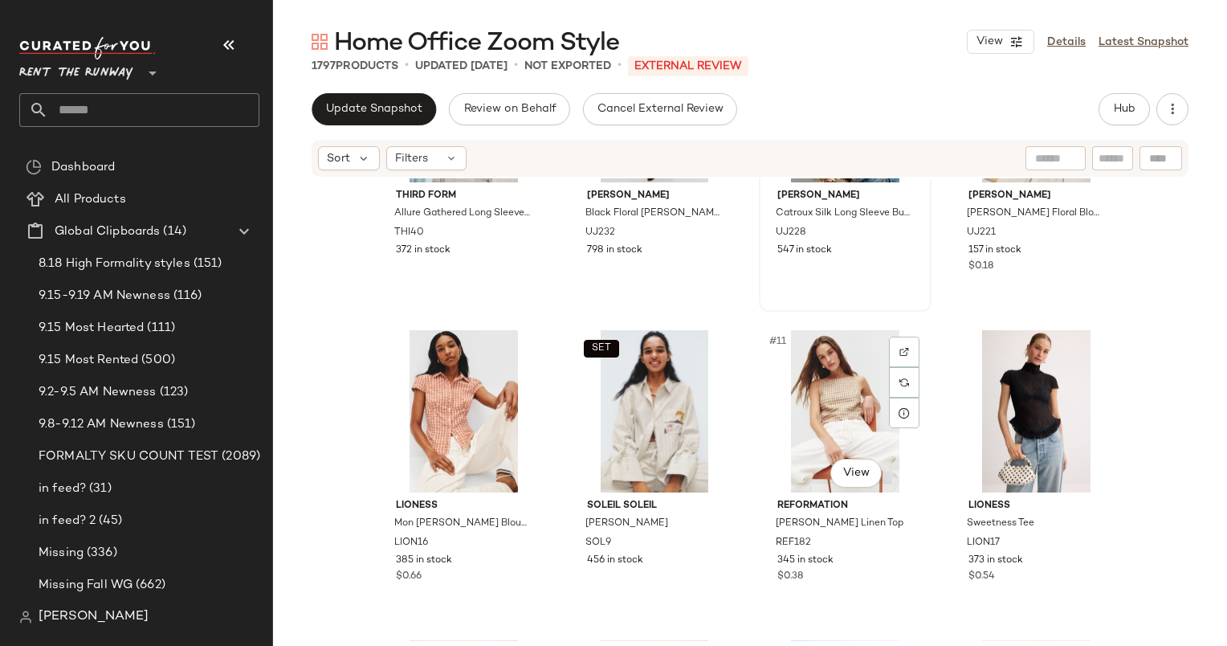
scroll to position [491, 0]
click at [630, 399] on div "SET #10 View" at bounding box center [654, 410] width 161 height 162
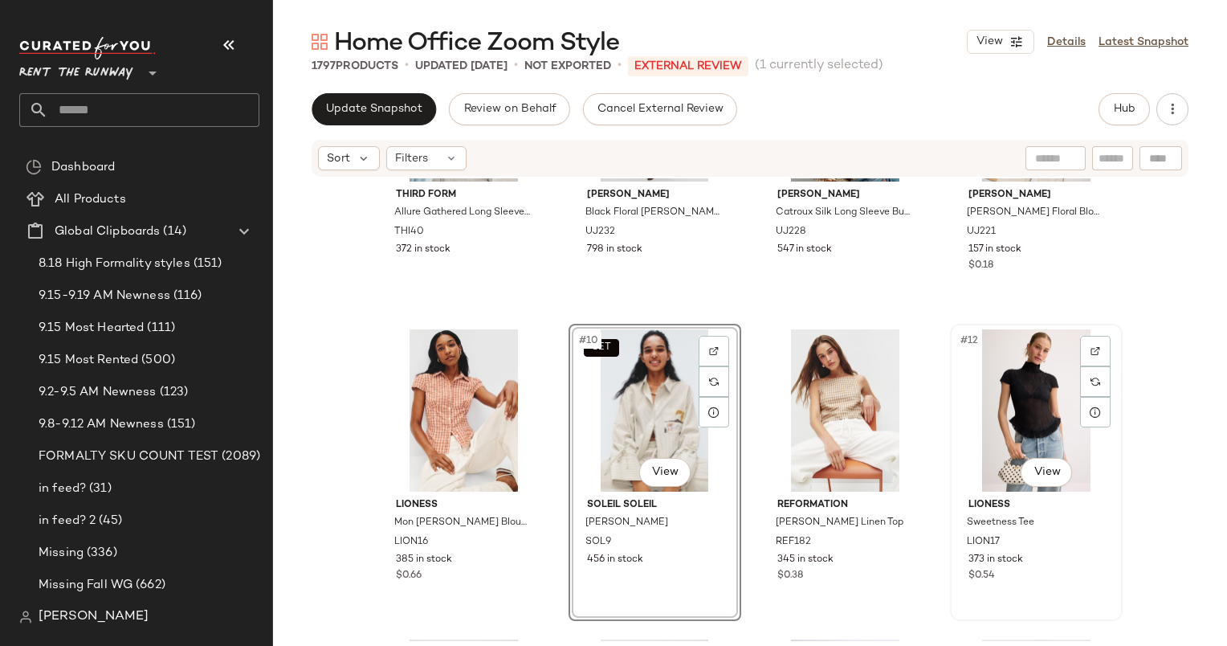
click at [1037, 389] on div "#12 View" at bounding box center [1036, 410] width 161 height 162
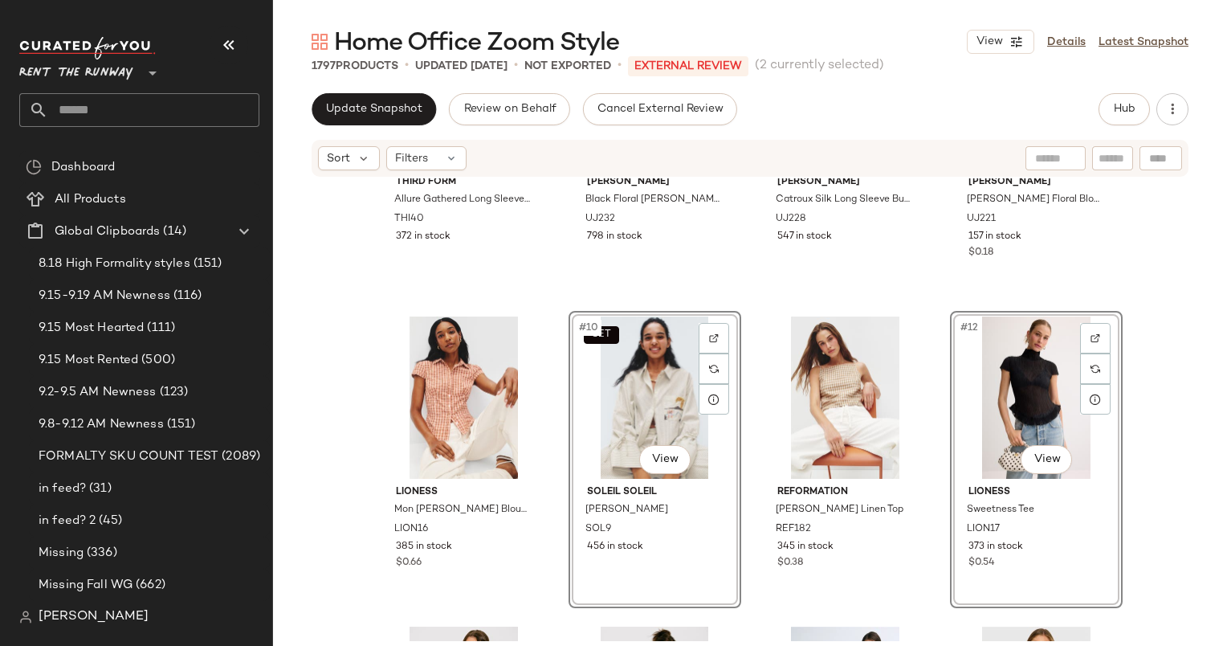
scroll to position [18, 0]
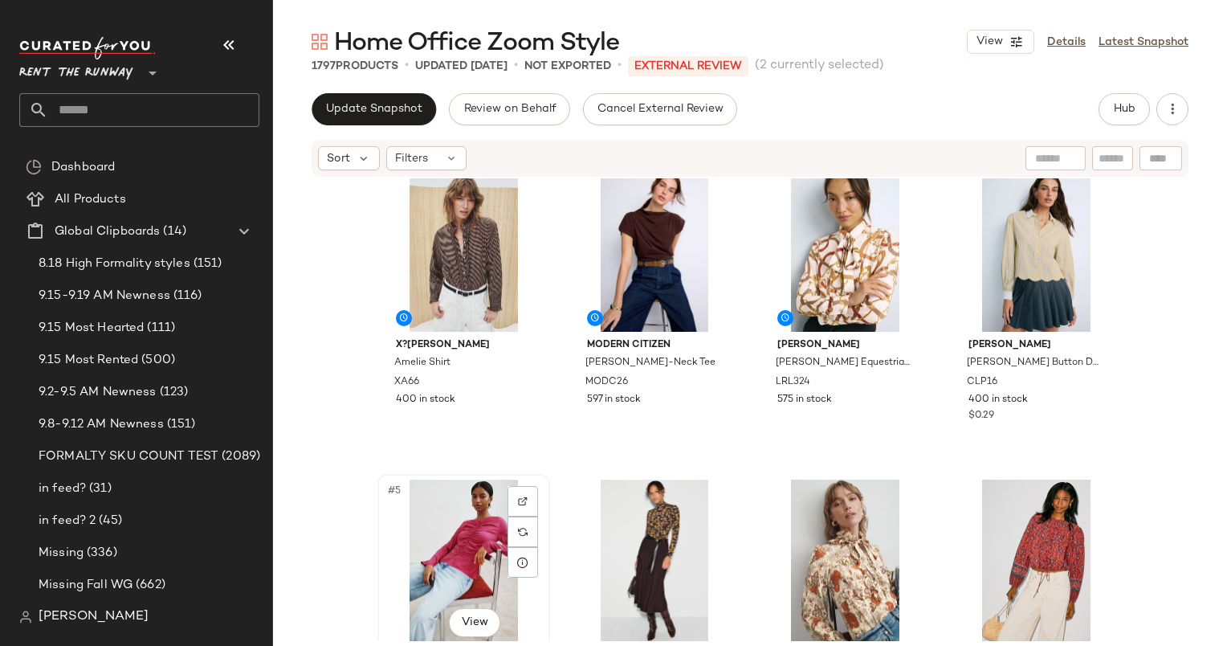
click at [436, 524] on div "#5 View" at bounding box center [463, 560] width 161 height 162
click at [656, 238] on div "#2 View" at bounding box center [654, 250] width 161 height 162
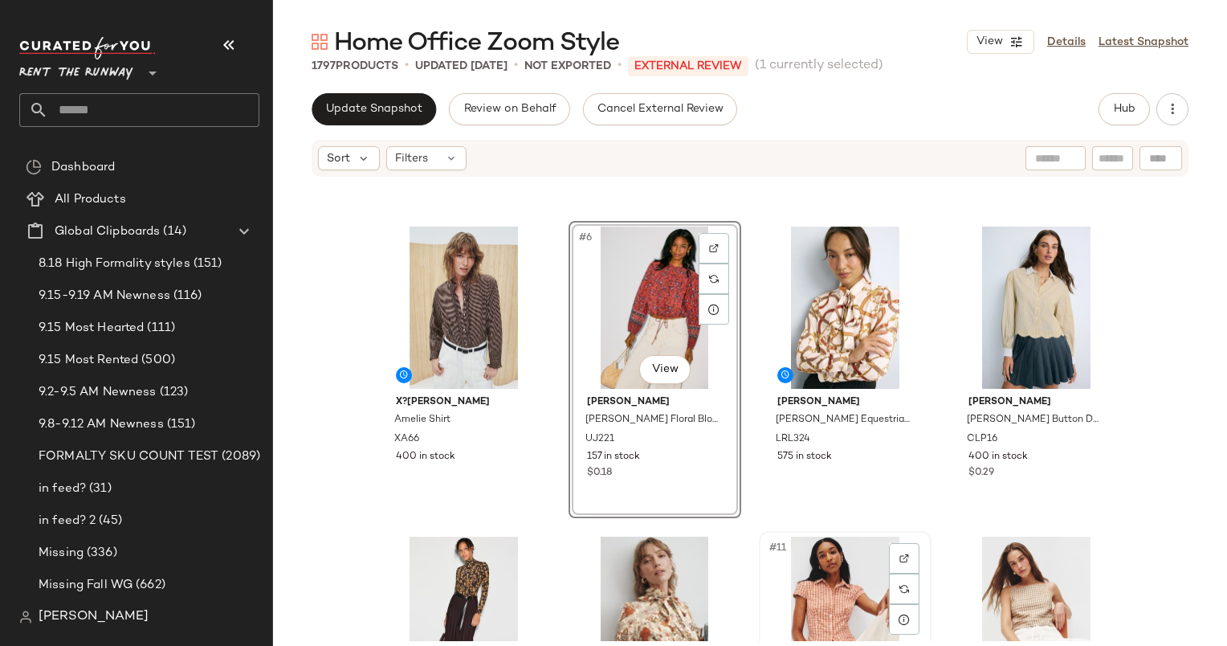
scroll to position [371, 0]
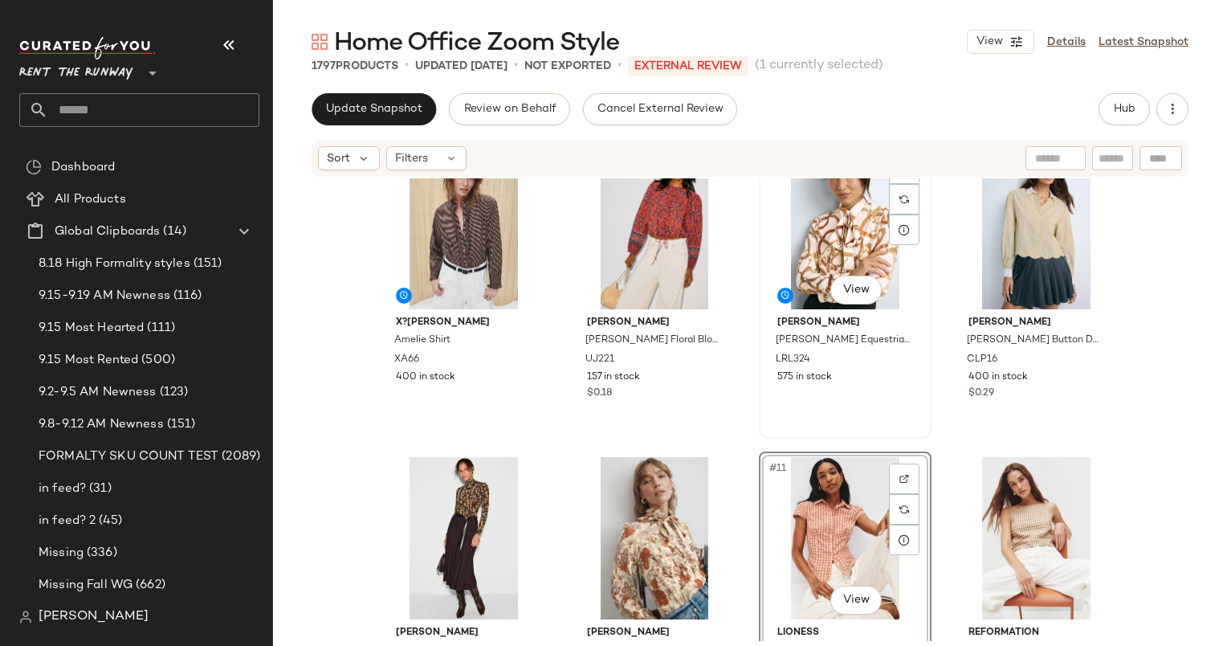
scroll to position [363, 0]
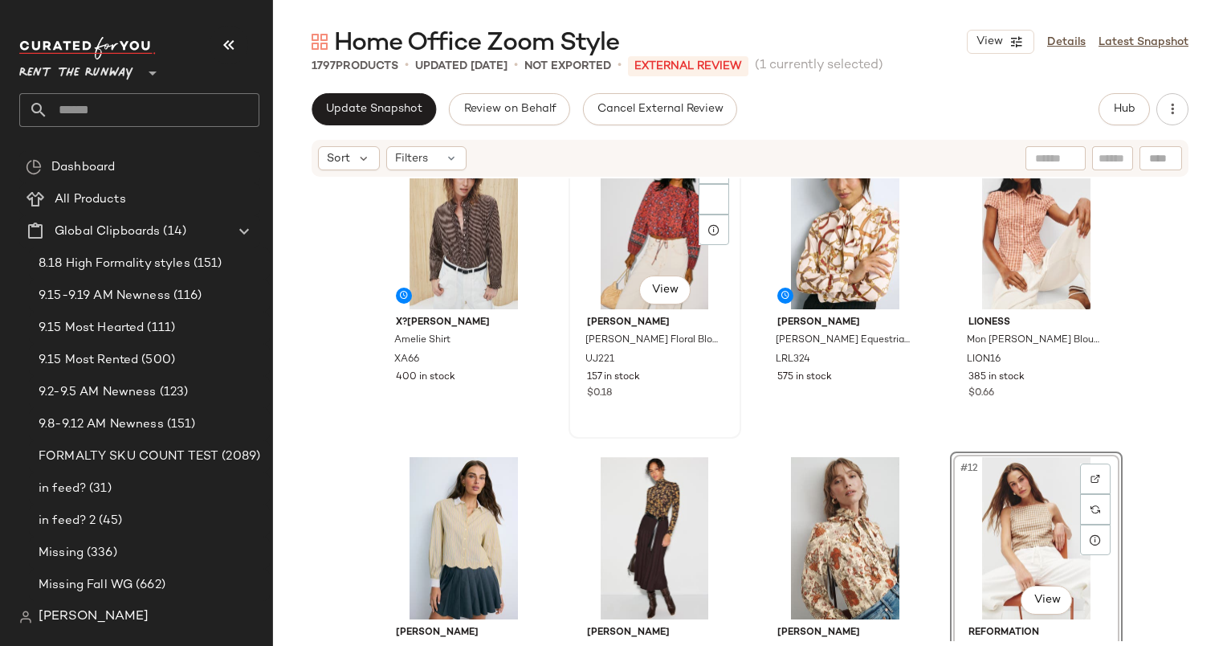
scroll to position [360, 0]
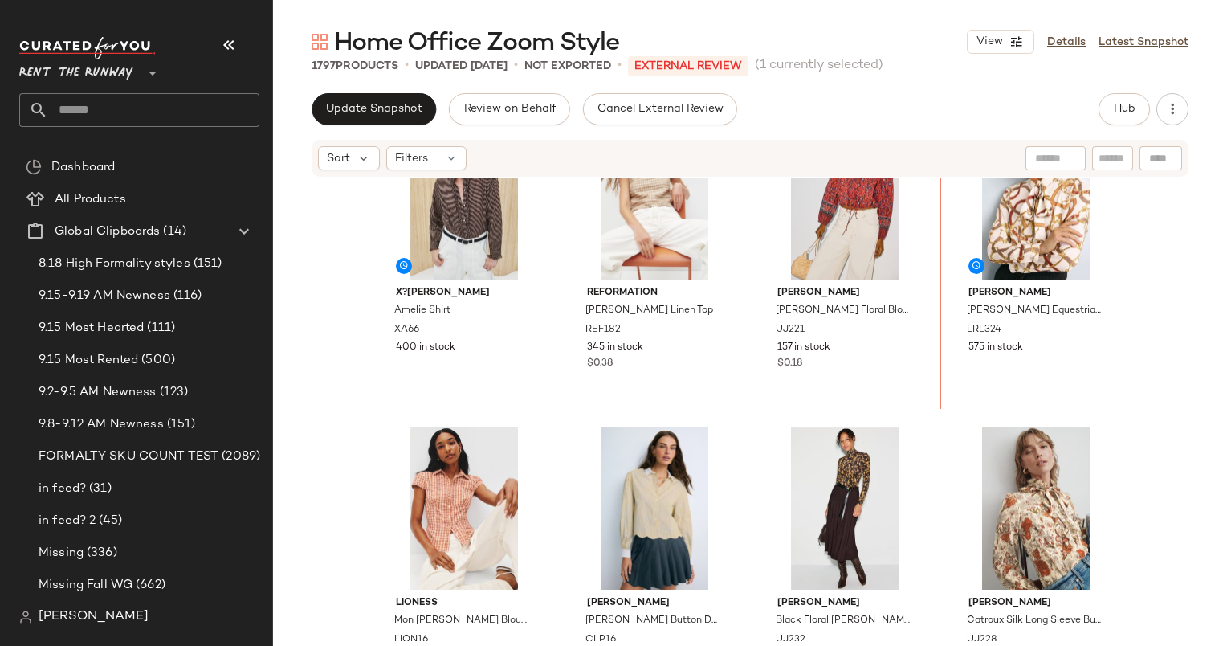
scroll to position [305, 0]
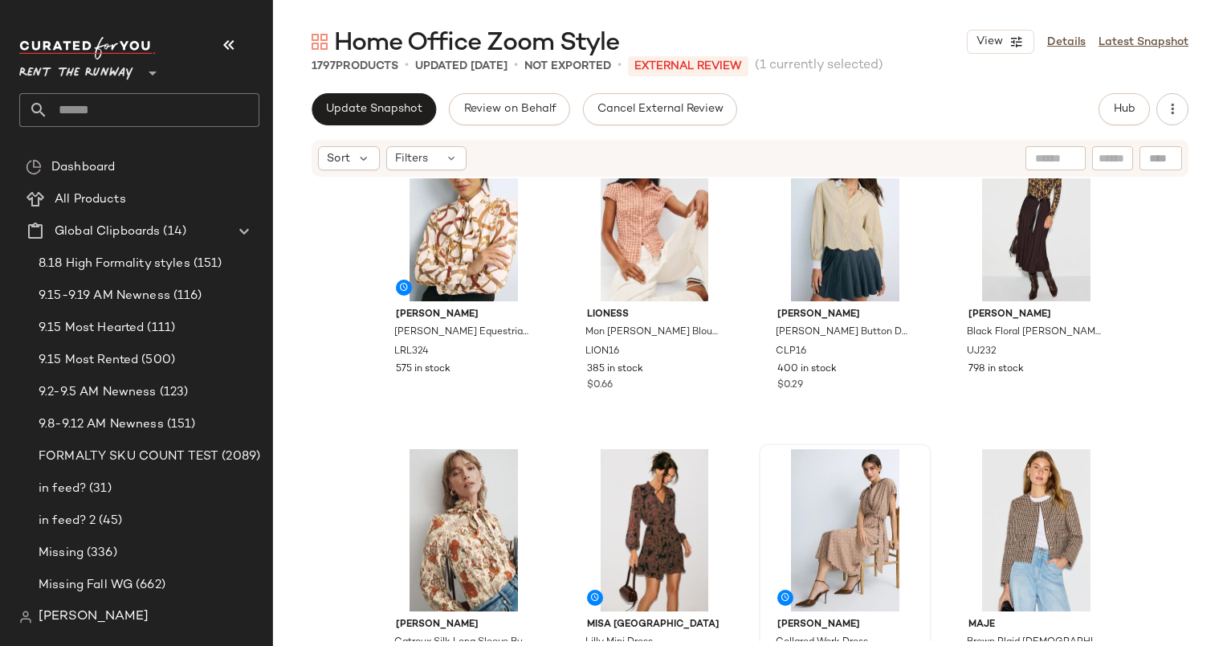
scroll to position [681, 0]
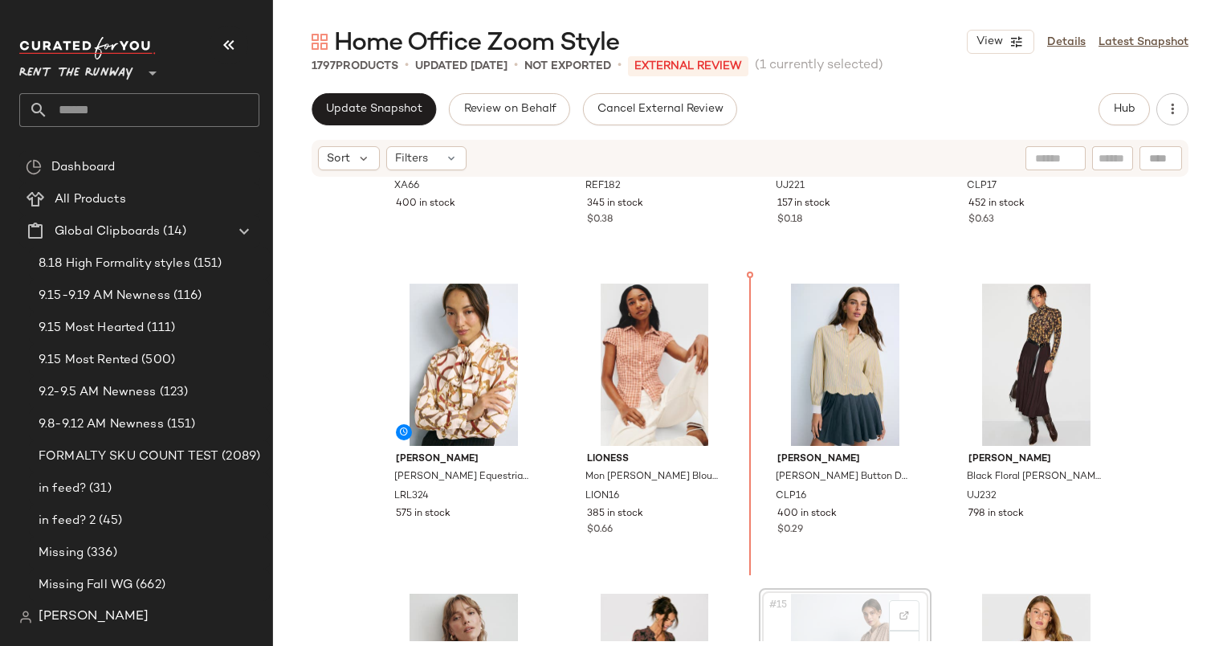
scroll to position [530, 0]
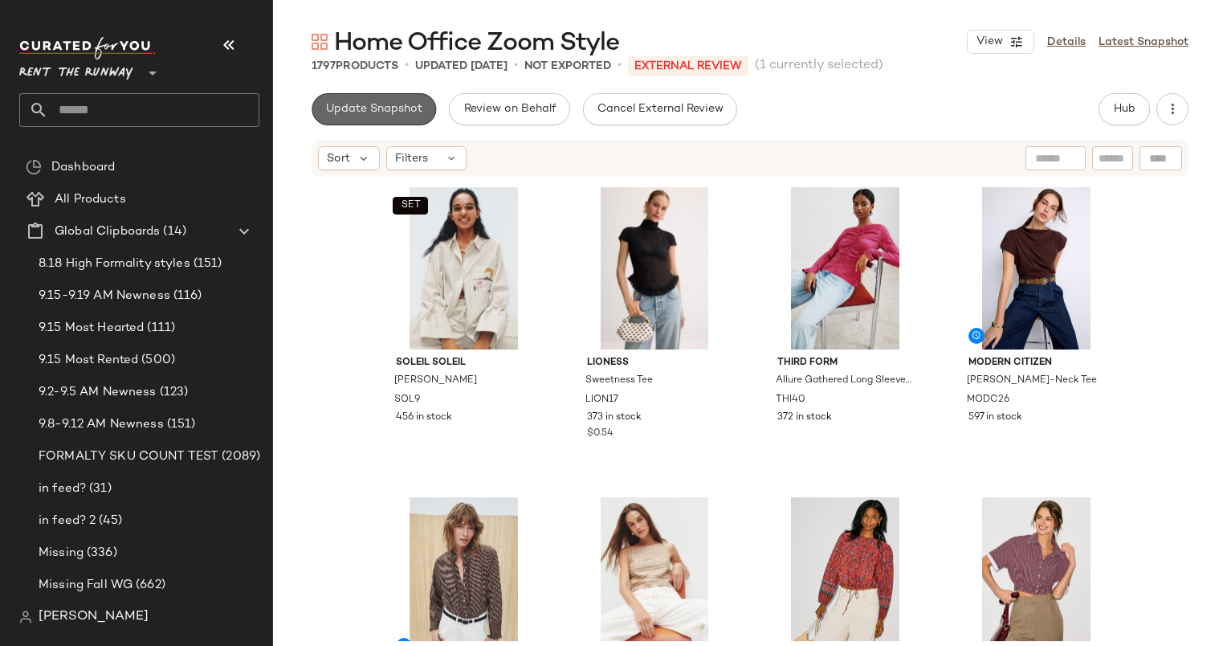
click at [352, 103] on span "Update Snapshot" at bounding box center [373, 109] width 97 height 13
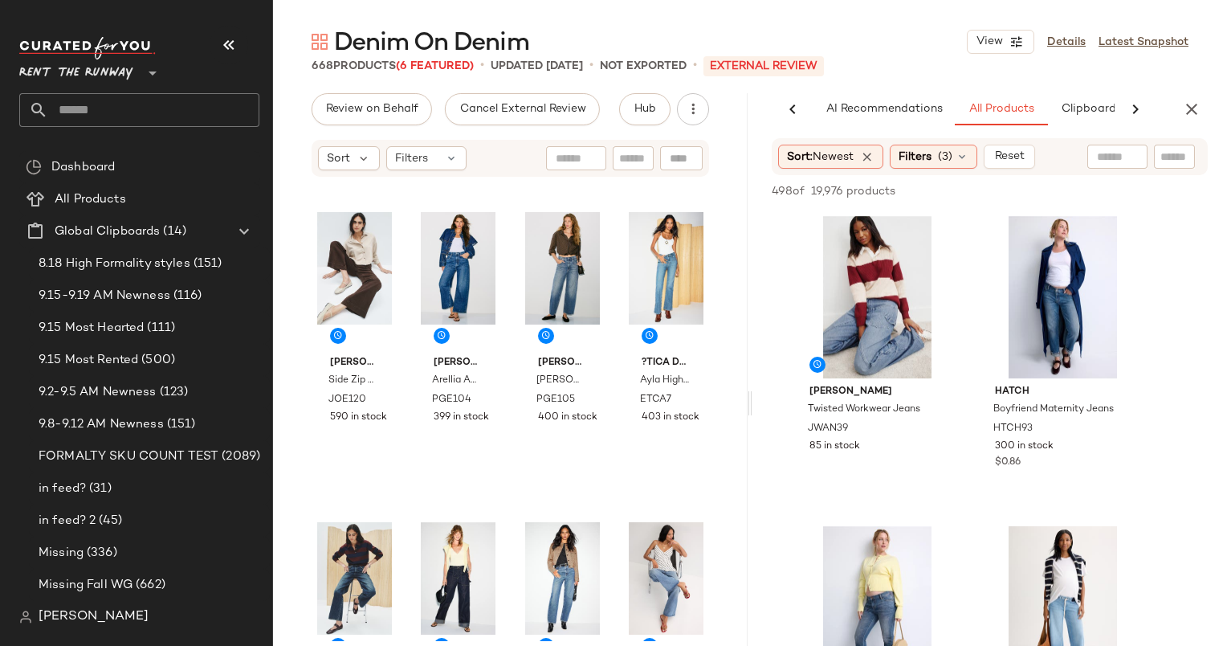
scroll to position [0, 83]
click at [866, 275] on div "#1 View" at bounding box center [877, 297] width 161 height 162
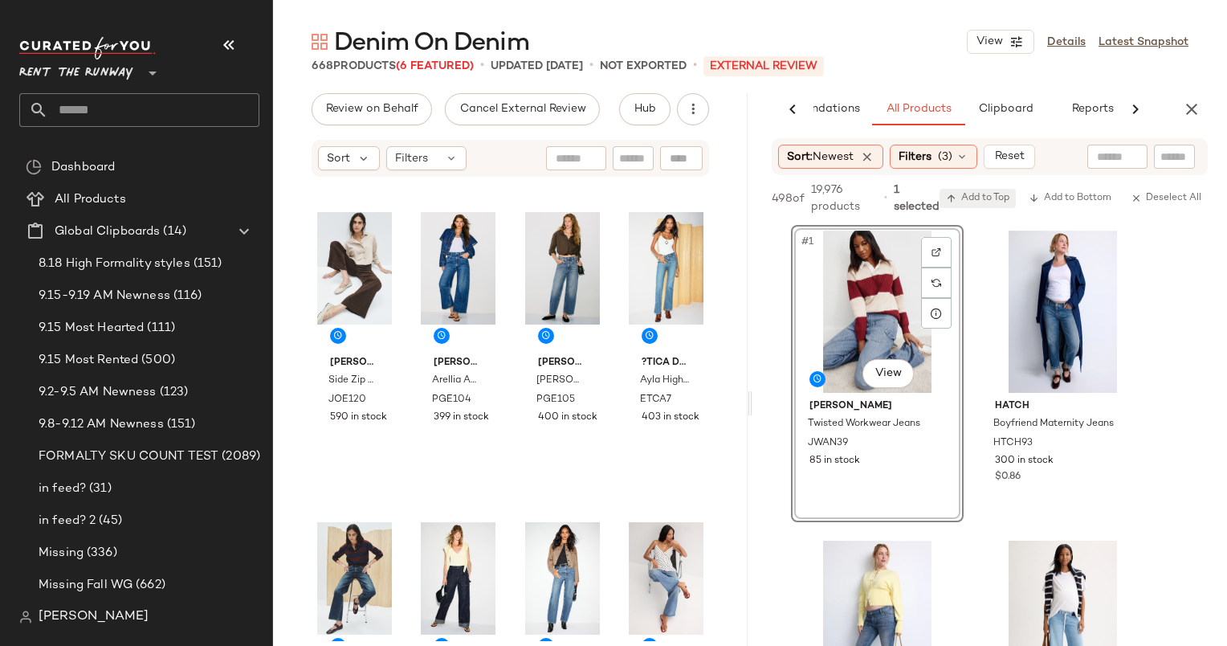
click at [997, 202] on span "Add to Top" at bounding box center [977, 198] width 63 height 11
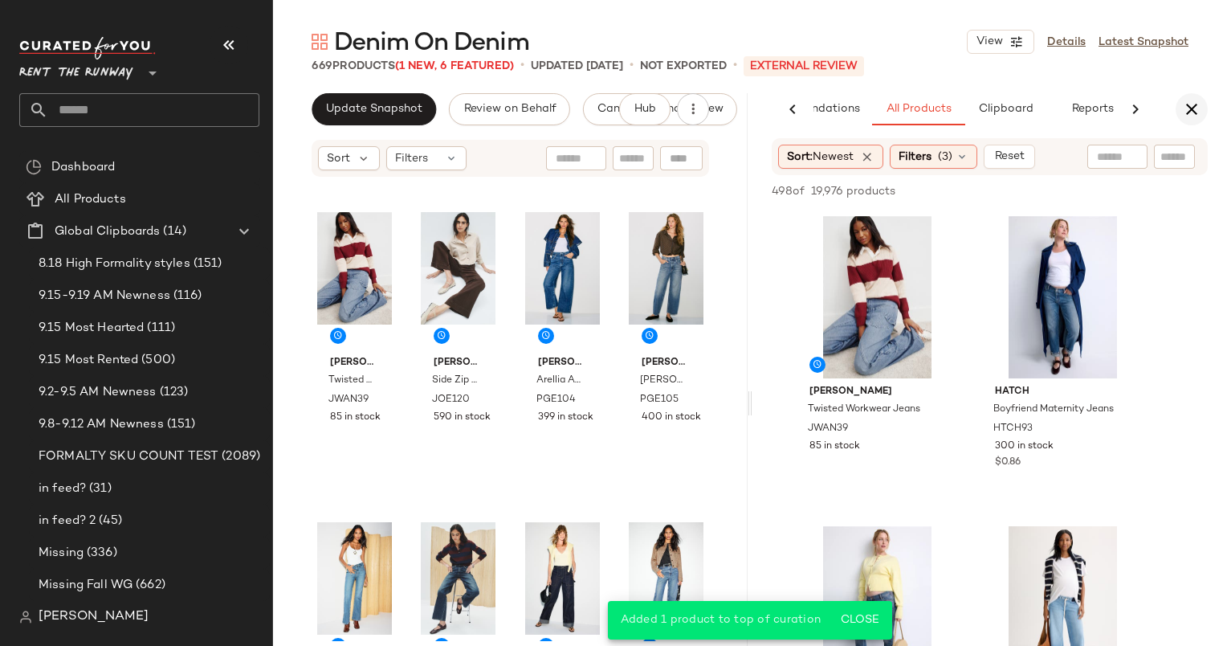
click at [1198, 107] on icon "button" at bounding box center [1191, 109] width 19 height 19
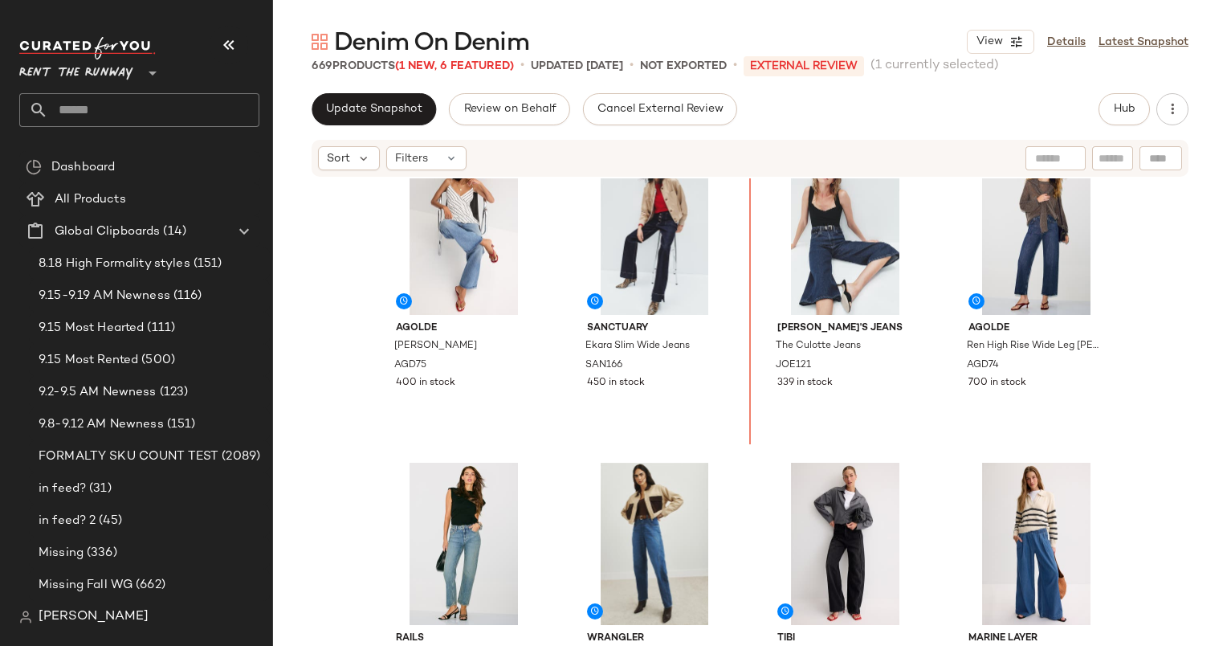
scroll to position [666, 0]
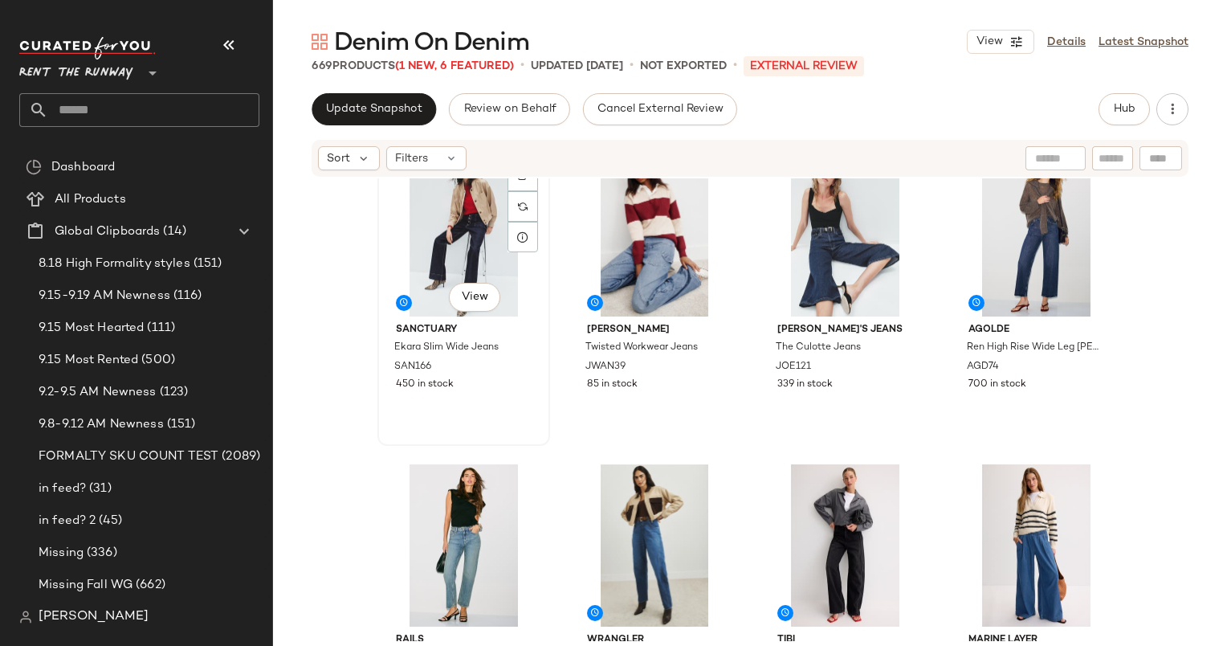
click at [444, 243] on div "#9 View" at bounding box center [463, 235] width 161 height 162
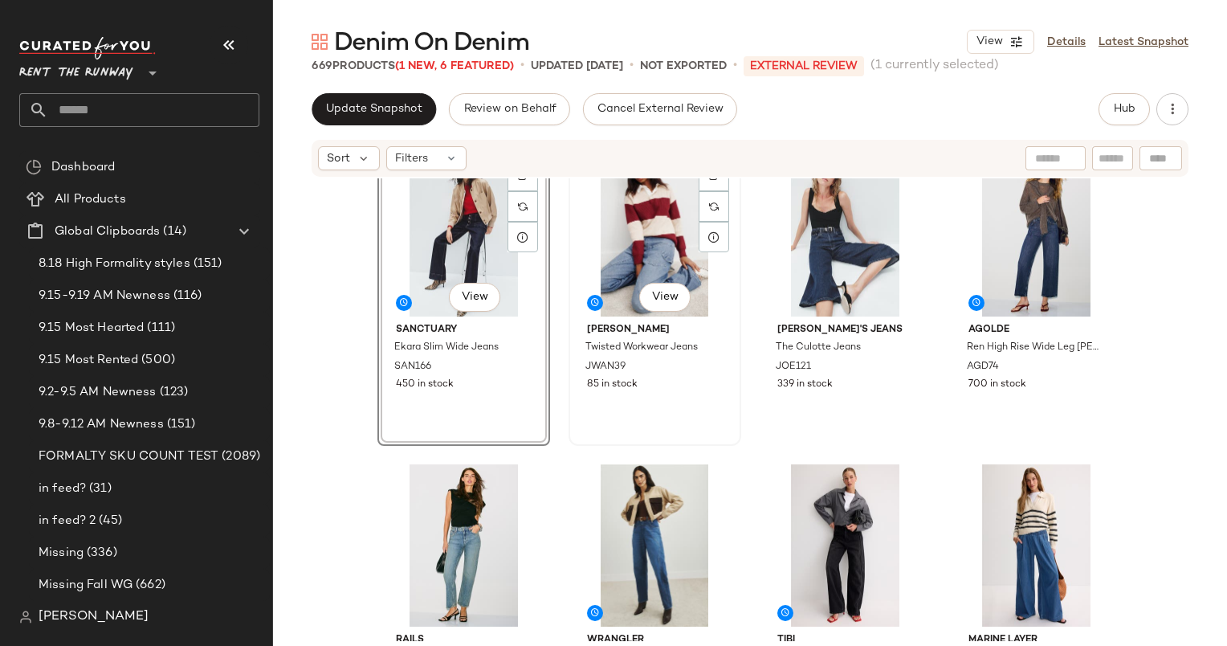
click at [643, 247] on div "#10 View" at bounding box center [654, 235] width 161 height 162
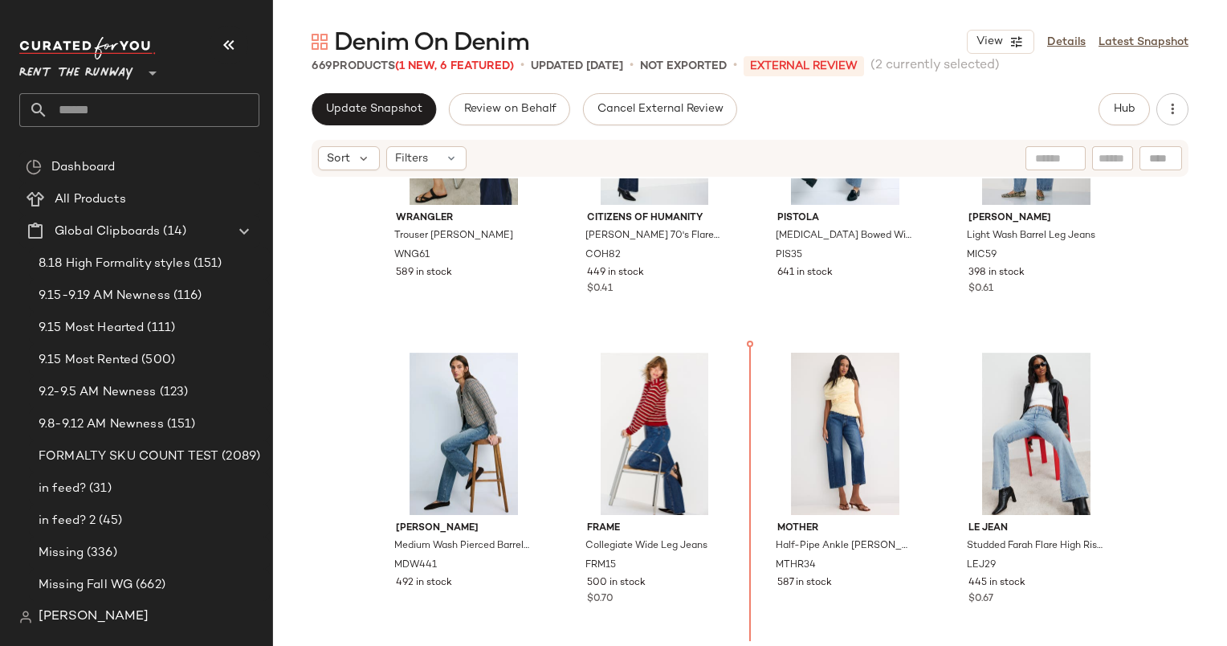
scroll to position [1392, 0]
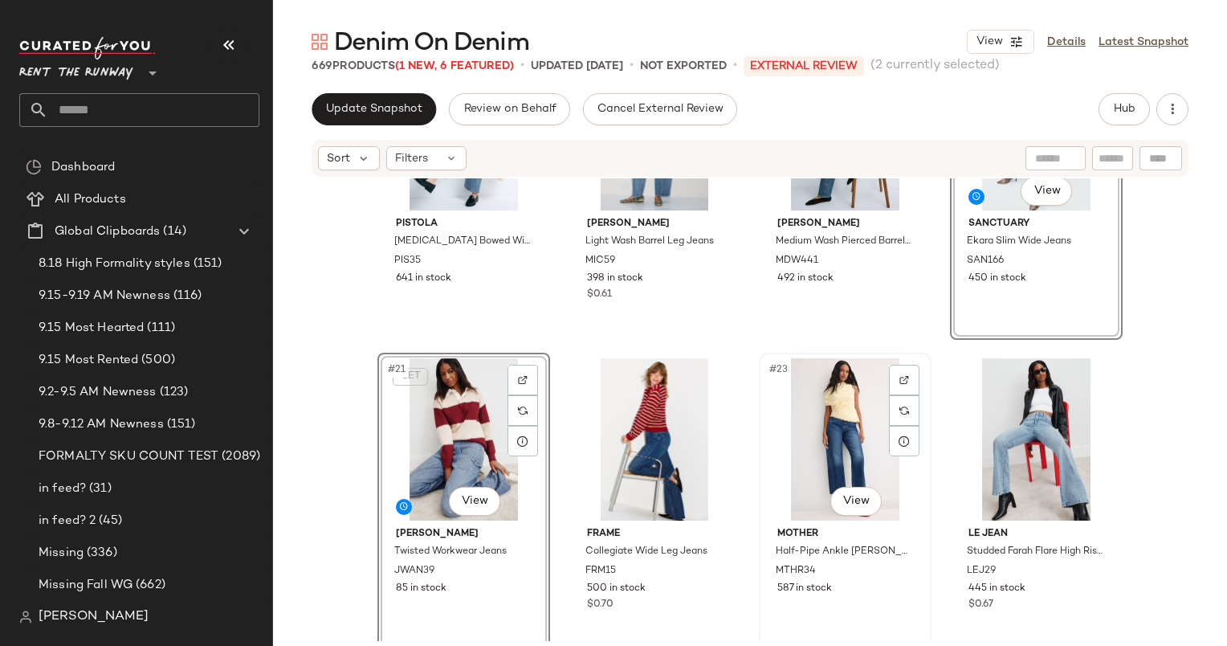
click at [854, 368] on div "#23 View" at bounding box center [844, 439] width 161 height 162
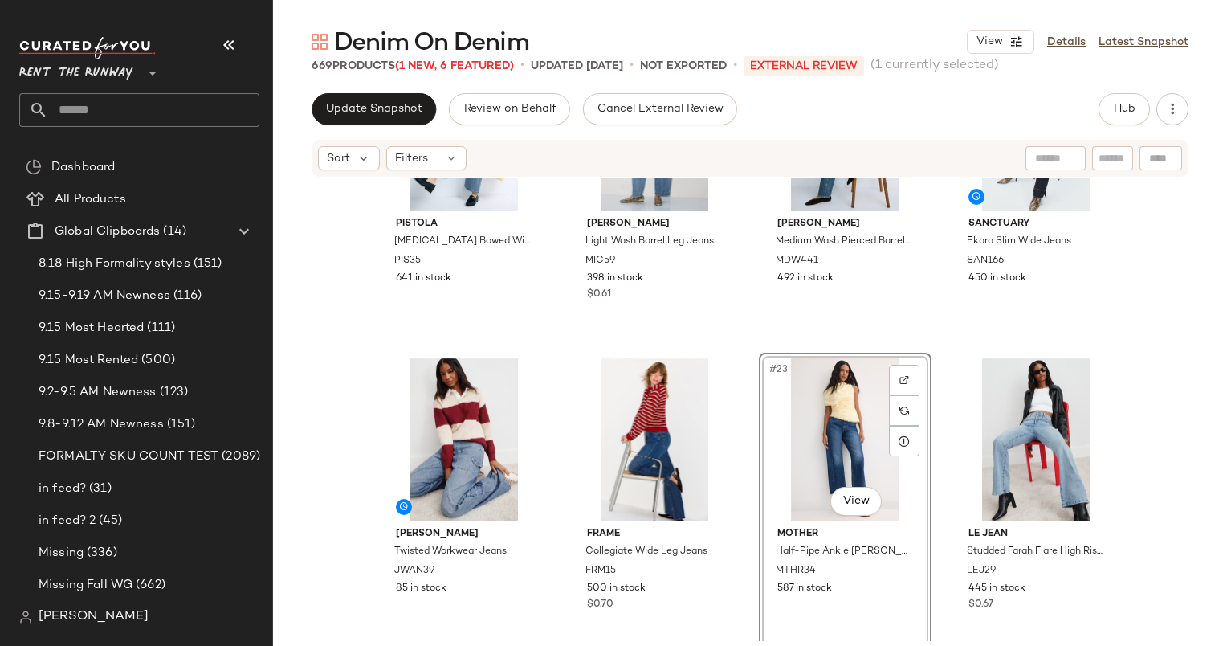
scroll to position [1295, 0]
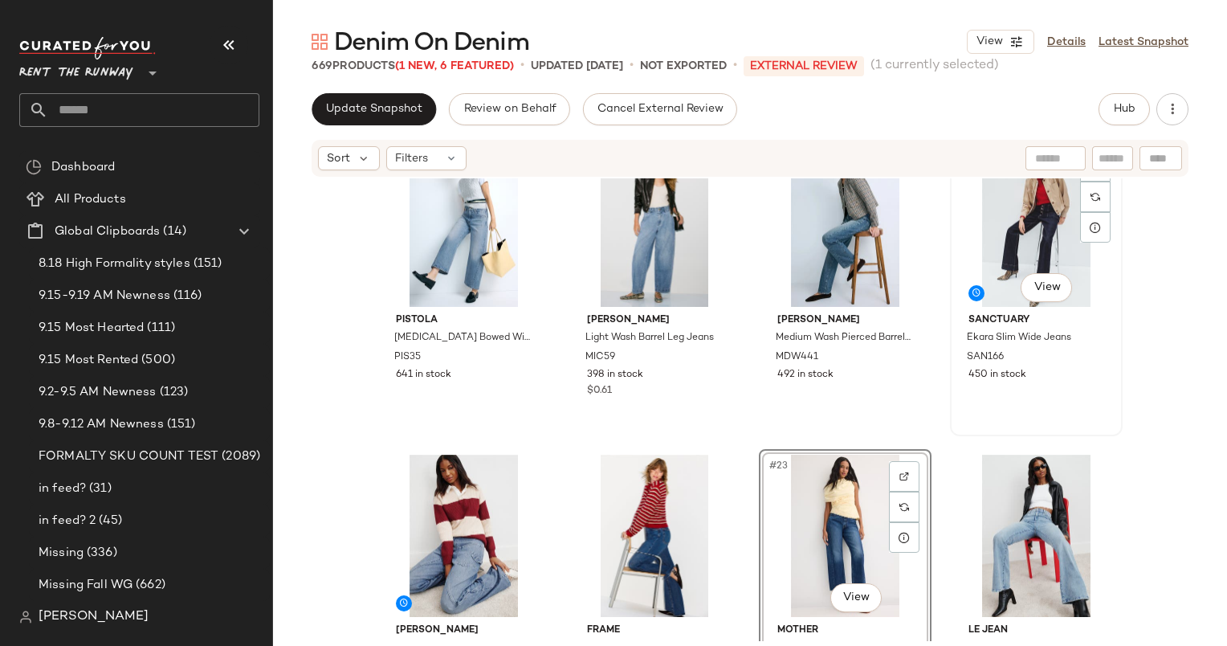
click at [973, 252] on div "#20 View" at bounding box center [1036, 226] width 161 height 162
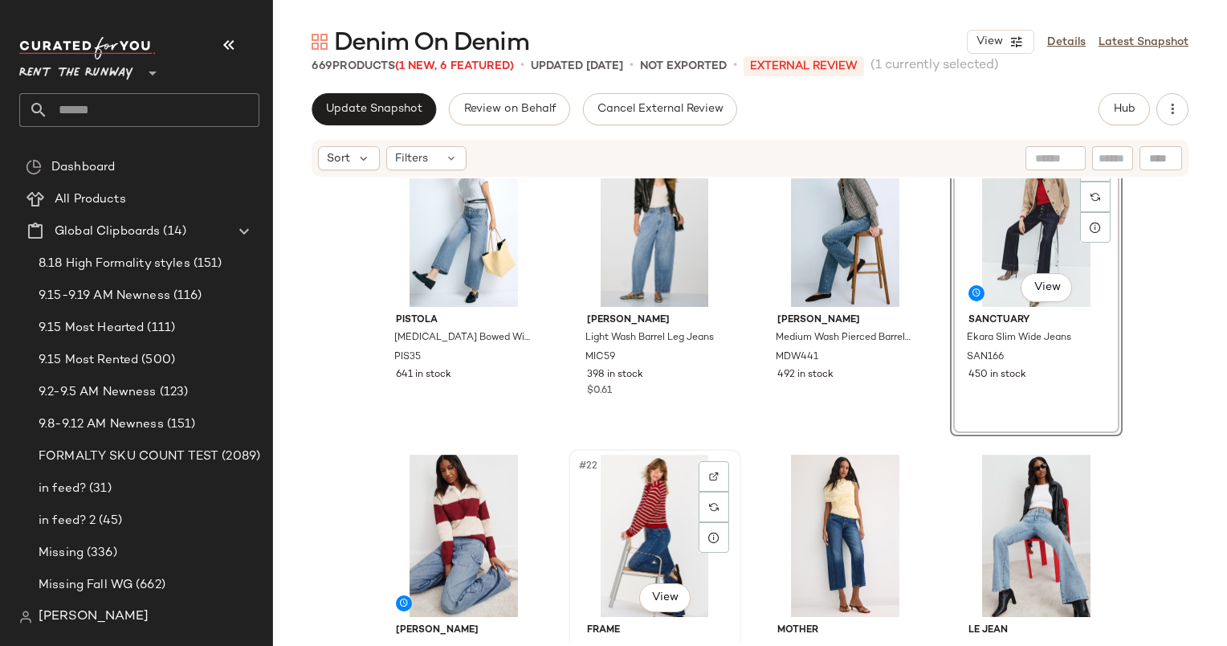
click at [636, 504] on div "#22 View" at bounding box center [654, 536] width 161 height 162
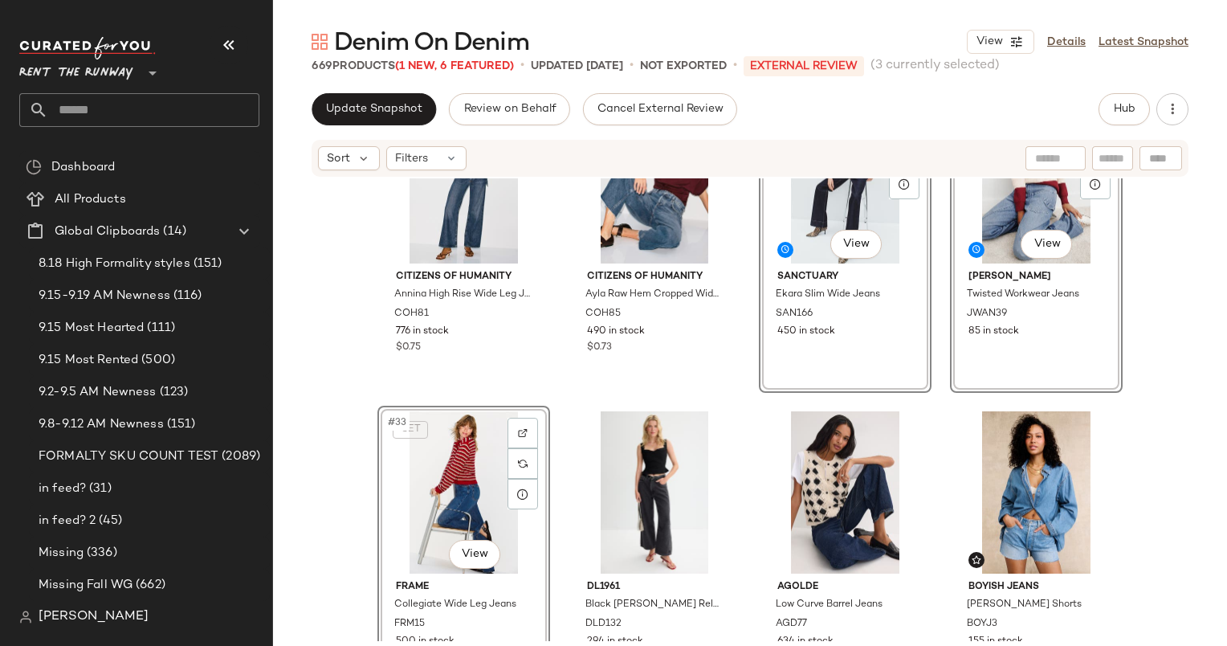
scroll to position [2134, 0]
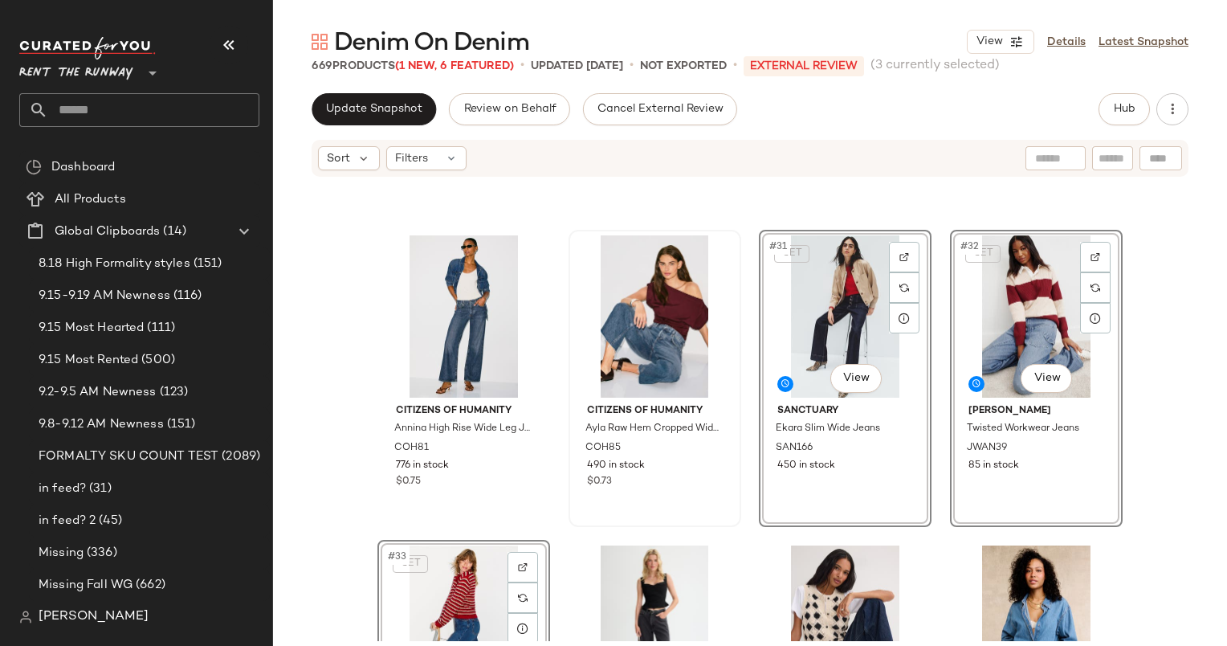
drag, startPoint x: 636, startPoint y: 504, endPoint x: 614, endPoint y: 372, distance: 134.3
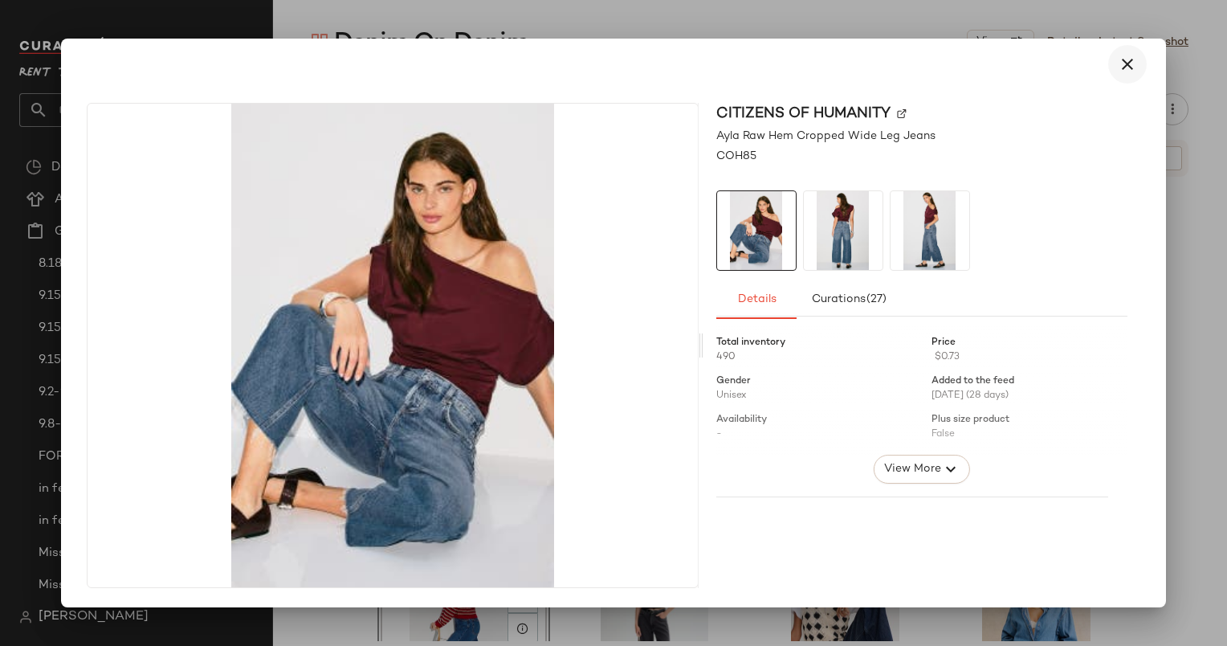
click at [1119, 76] on button "button" at bounding box center [1127, 64] width 39 height 39
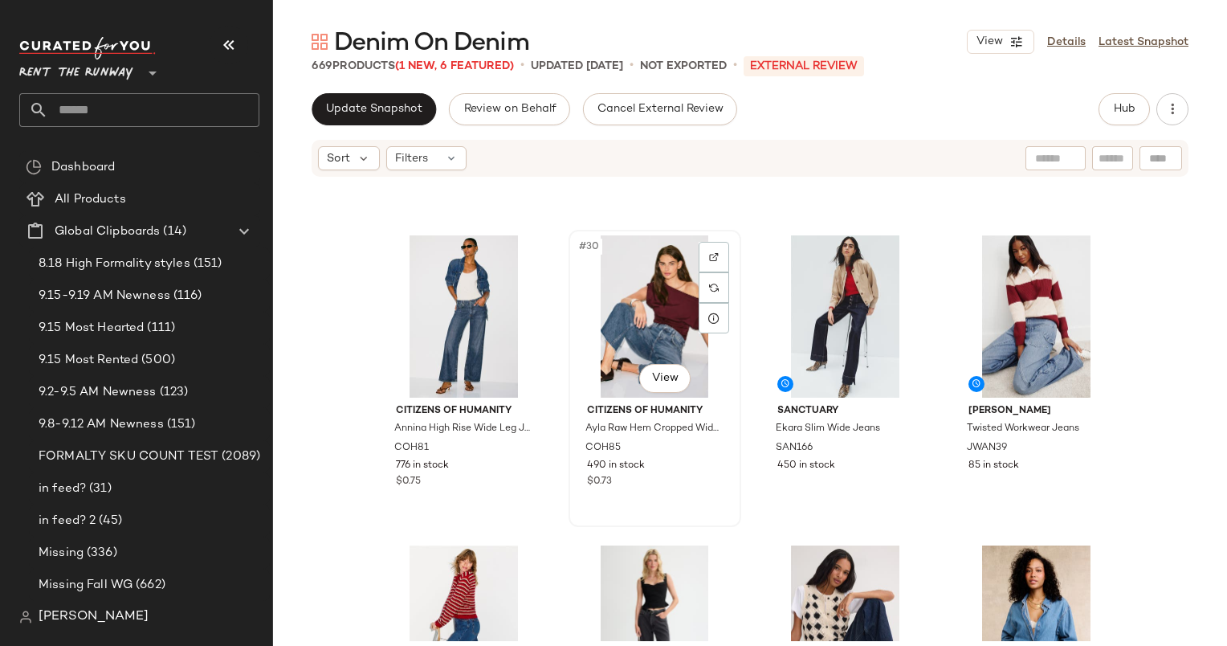
click at [630, 329] on div "#30 View" at bounding box center [654, 316] width 161 height 162
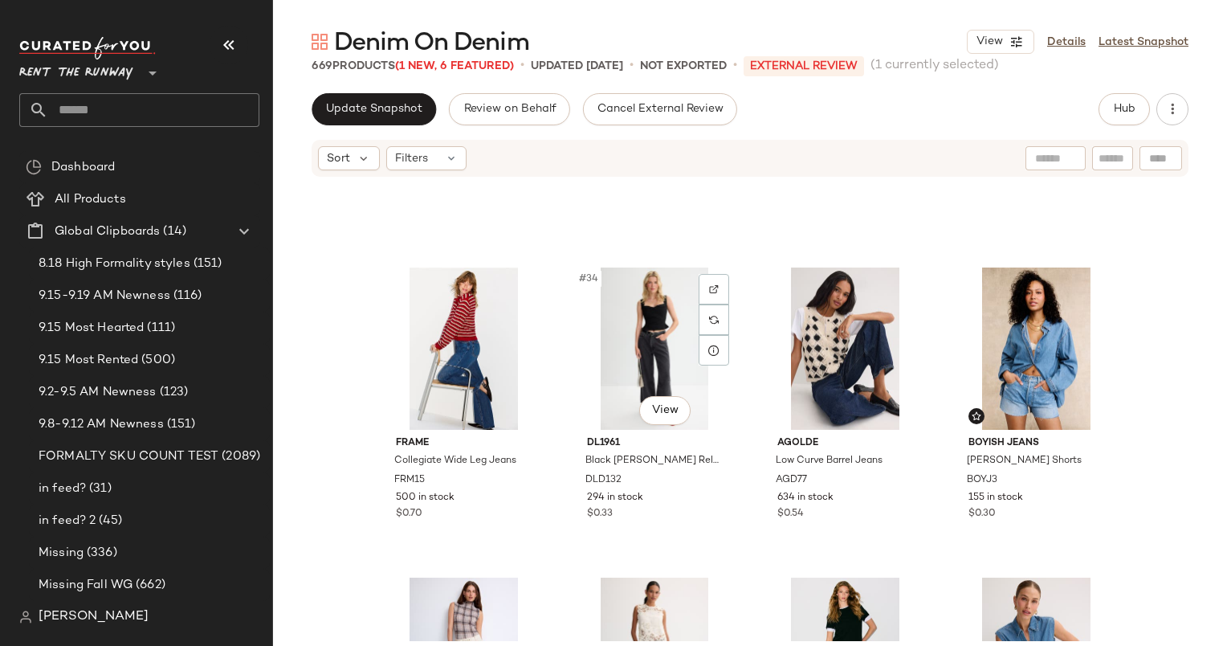
scroll to position [2411, 0]
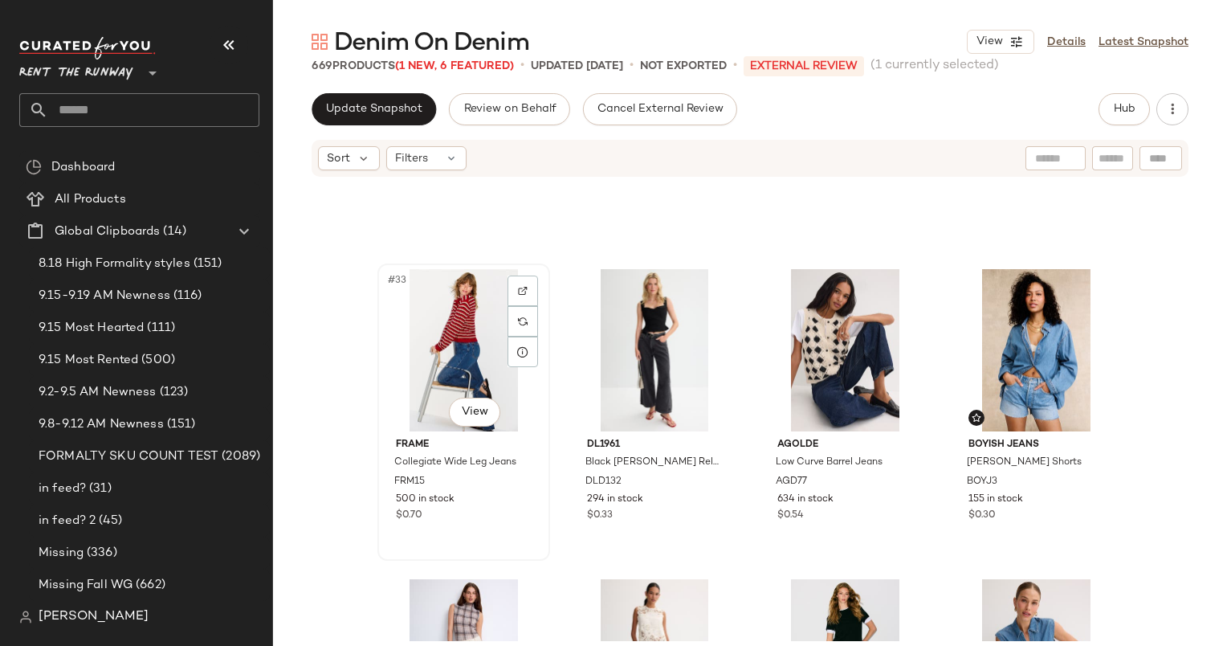
click at [441, 298] on div "#33 View" at bounding box center [463, 350] width 161 height 162
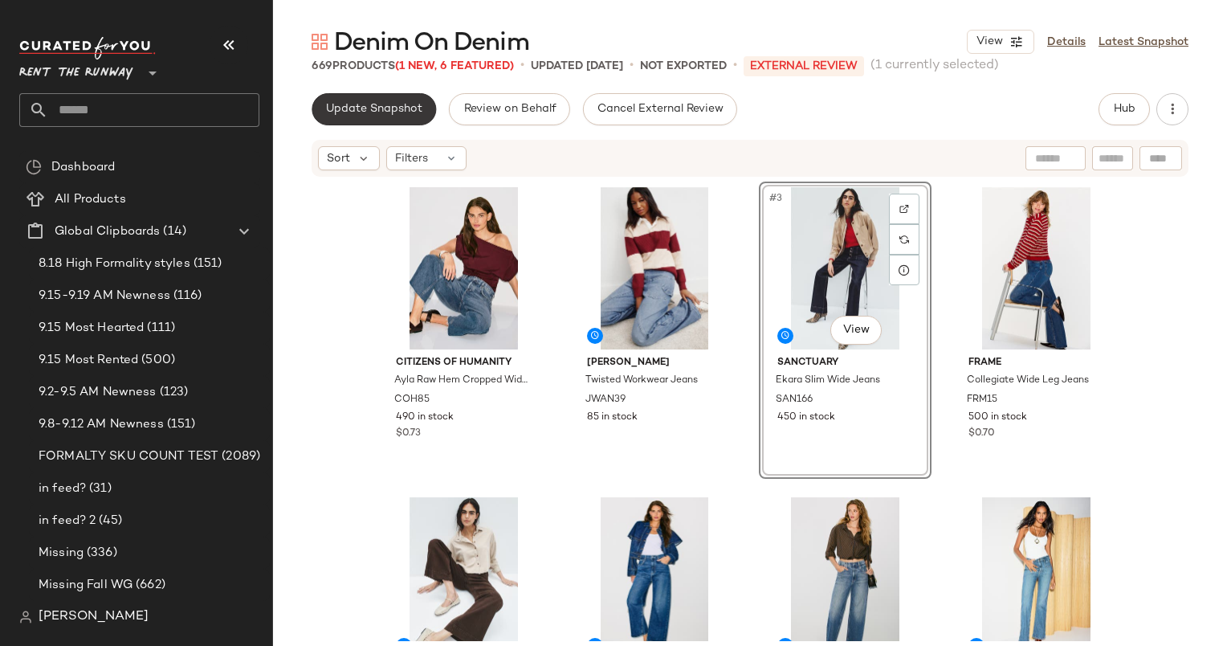
click at [357, 100] on button "Update Snapshot" at bounding box center [374, 109] width 124 height 32
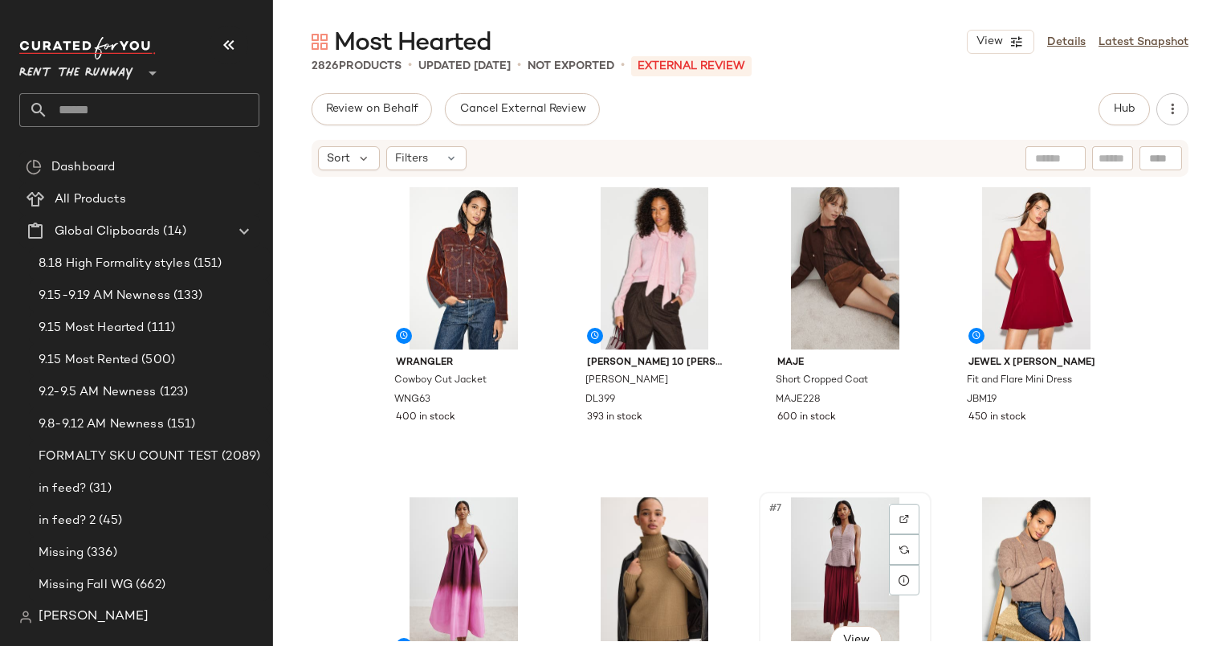
click at [841, 547] on div "#7 View" at bounding box center [844, 578] width 161 height 162
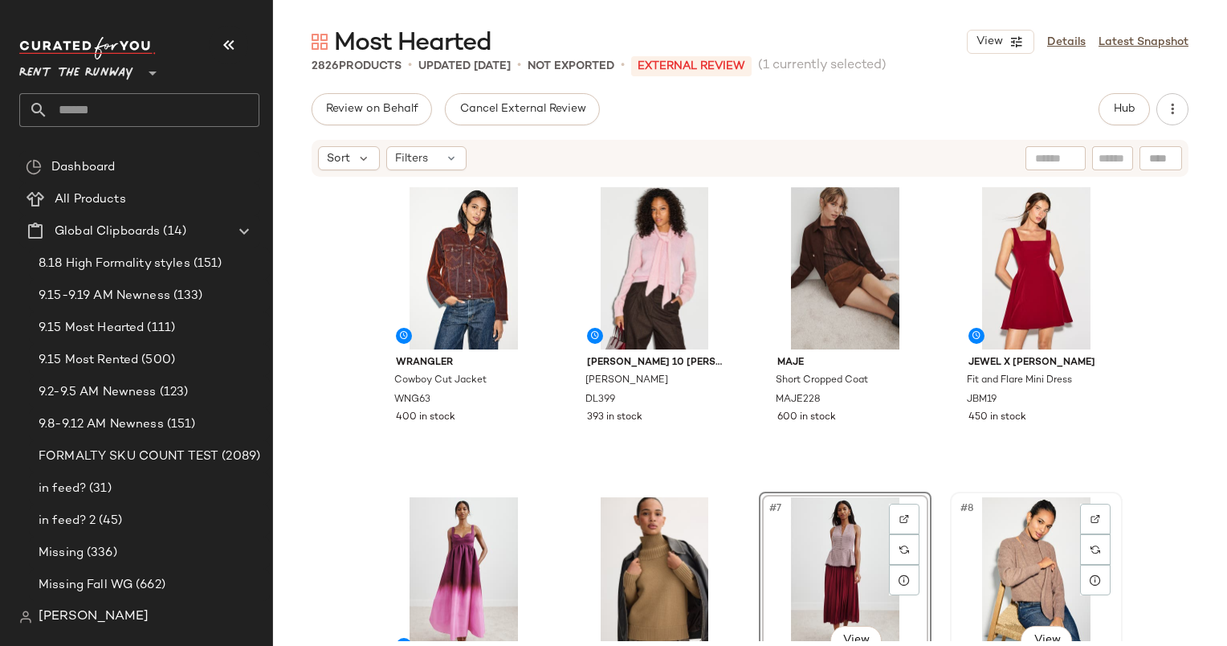
click at [1028, 548] on div "#8 View" at bounding box center [1036, 578] width 161 height 162
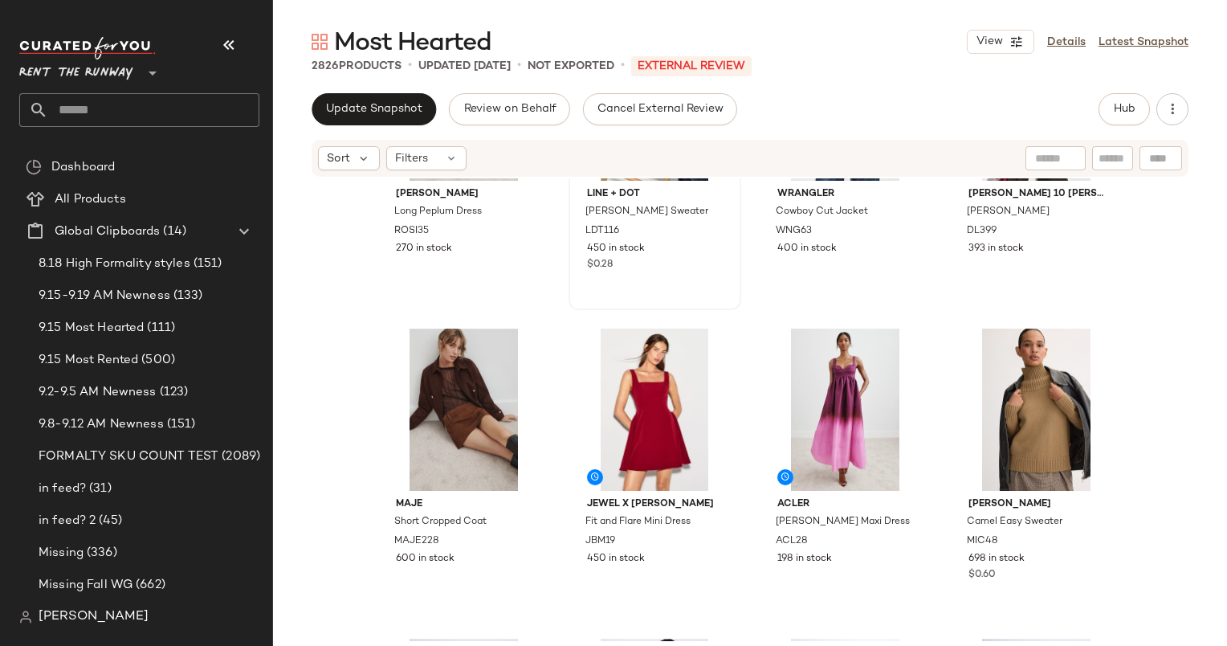
scroll to position [166, 0]
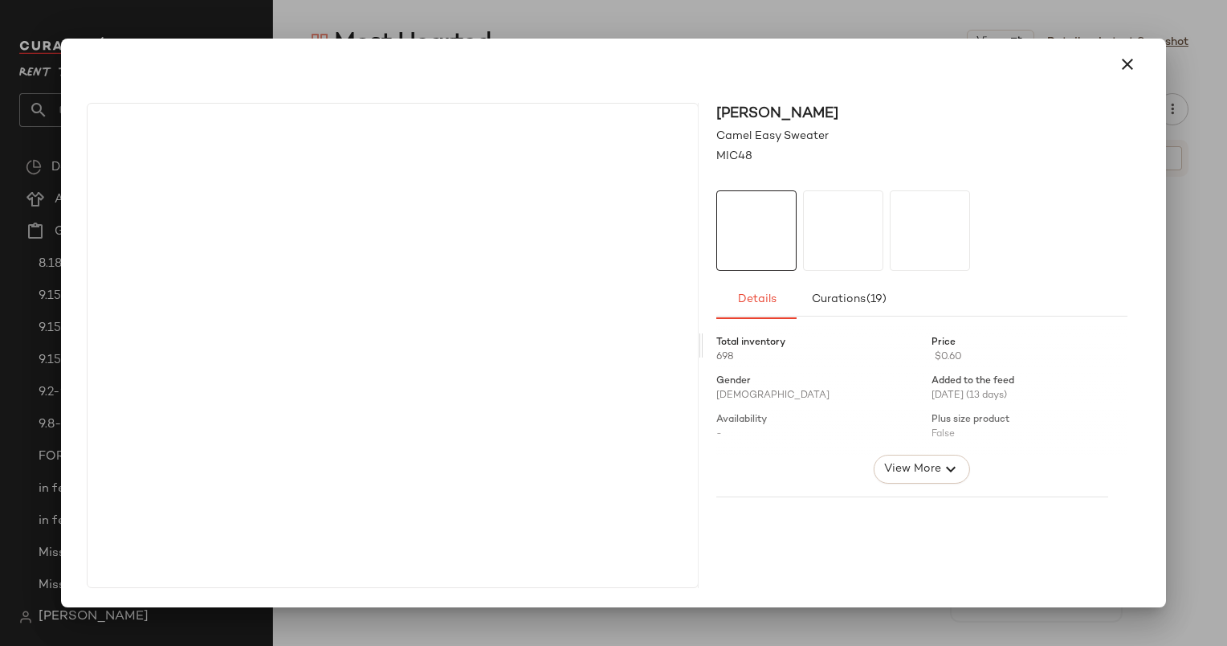
drag, startPoint x: 1033, startPoint y: 459, endPoint x: 562, endPoint y: 424, distance: 472.7
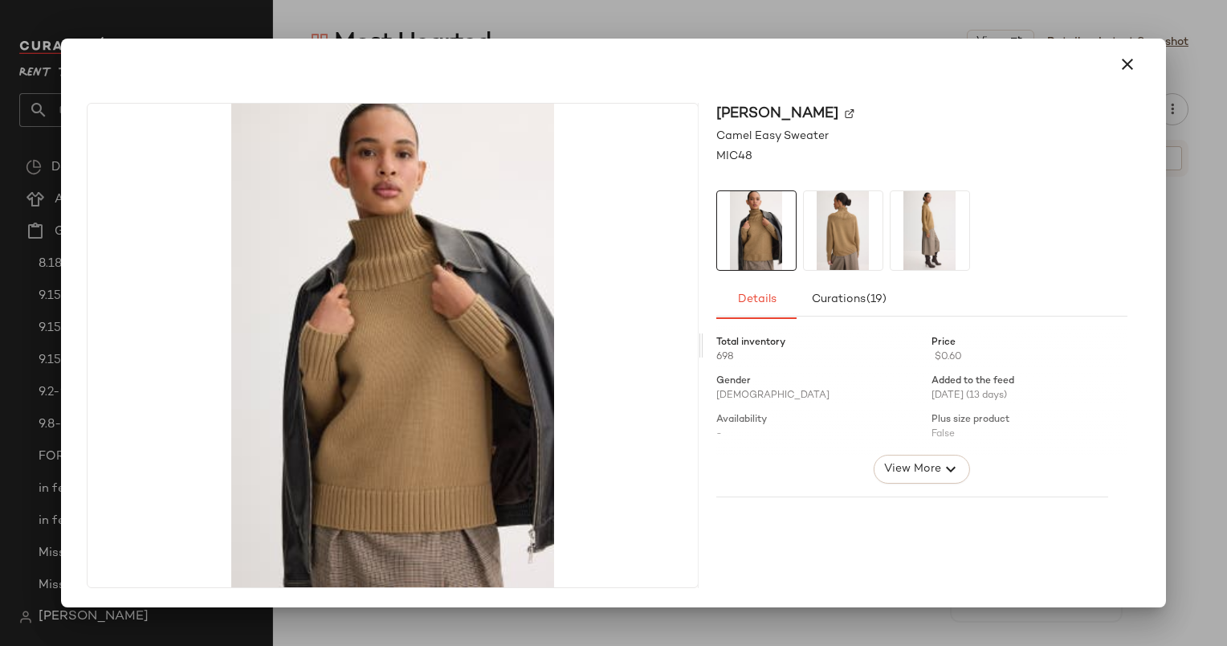
click at [1158, 277] on div "[PERSON_NAME] Camel Easy Sweater MIC48 Details Curations (19) Total inventory 6…" at bounding box center [612, 348] width 1091 height 517
click at [1191, 292] on div at bounding box center [613, 323] width 1227 height 646
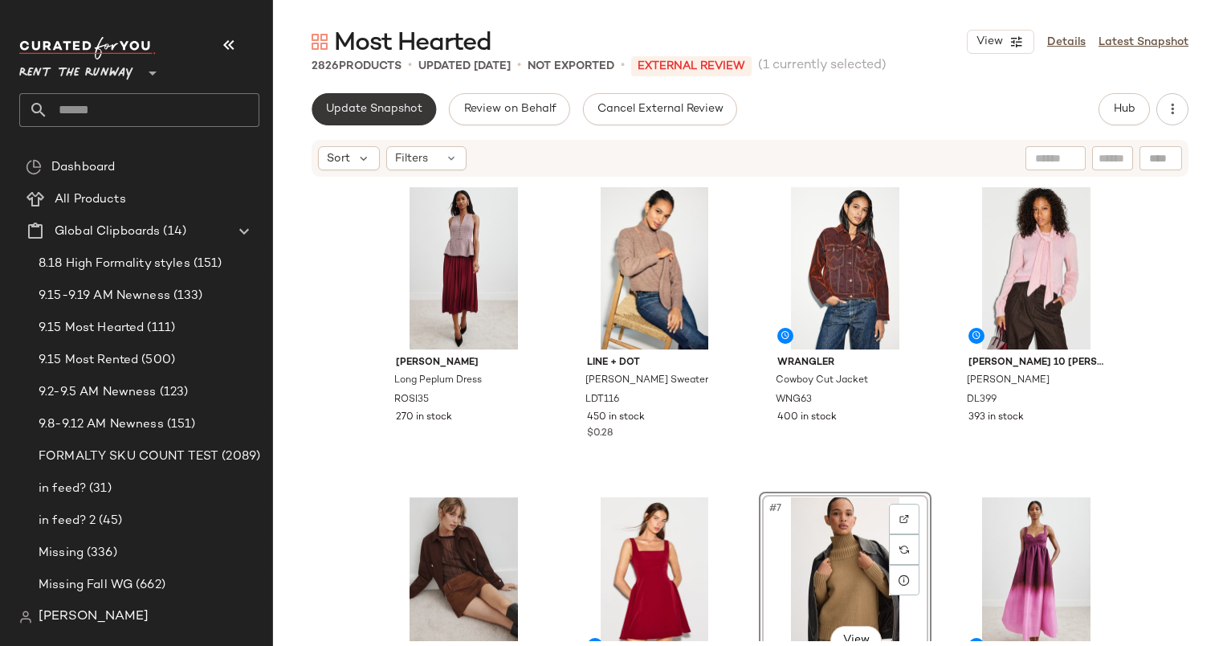
click at [349, 103] on span "Update Snapshot" at bounding box center [373, 109] width 97 height 13
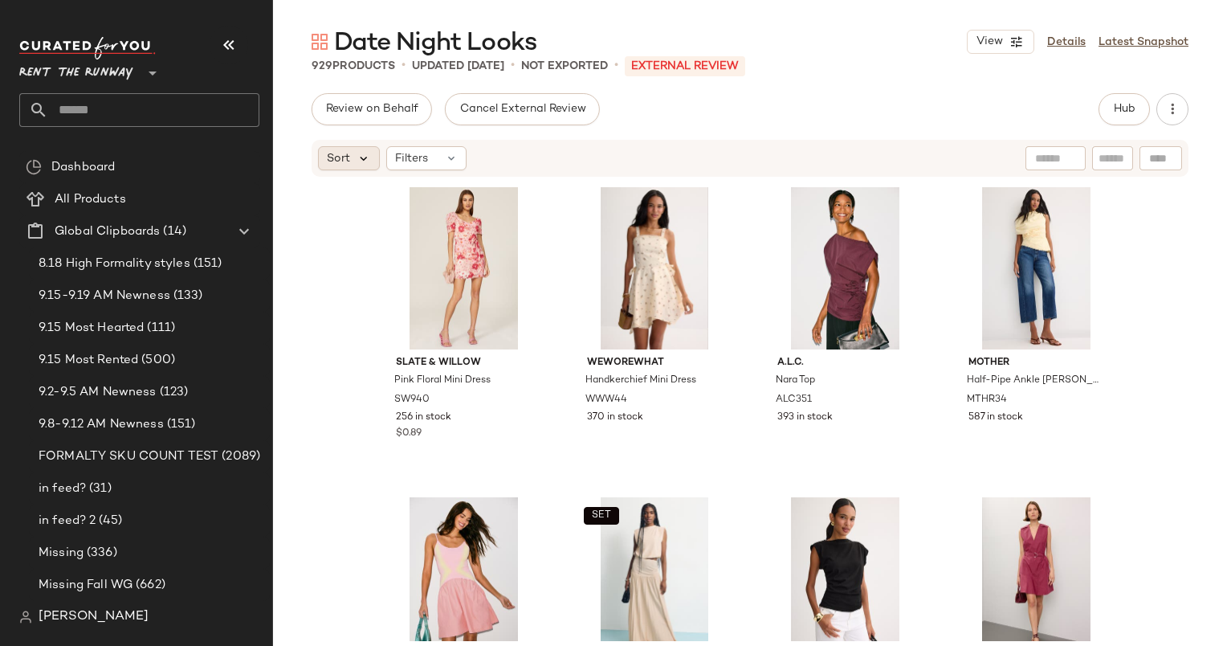
click at [357, 155] on icon at bounding box center [364, 158] width 14 height 14
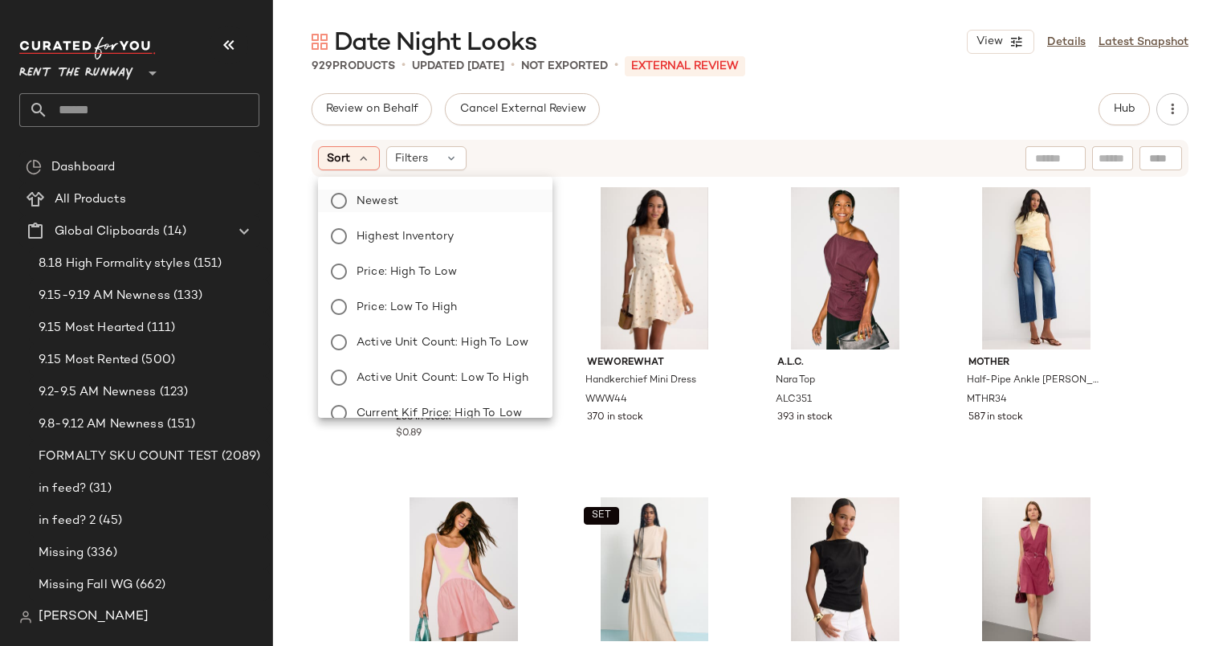
click at [418, 206] on label "Newest" at bounding box center [445, 201] width 190 height 22
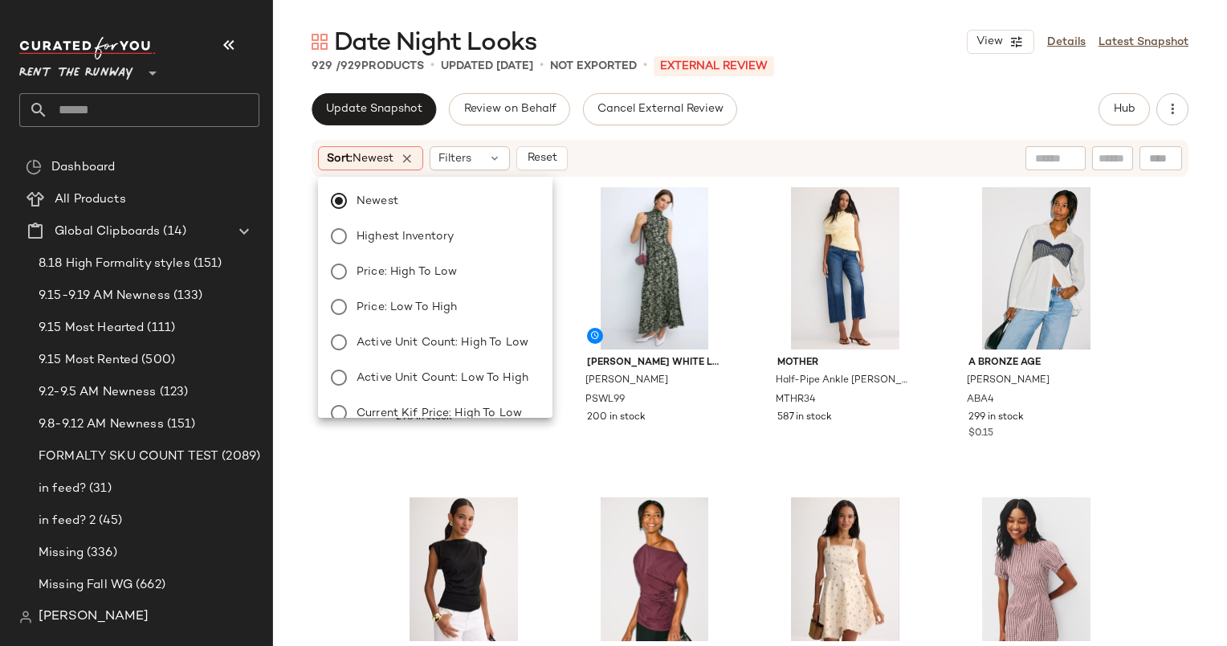
click at [646, 178] on div "X?RENA Gwynn Skirt XA64 298 in stock Proenza Schouler White Label Valentina Dre…" at bounding box center [750, 409] width 954 height 463
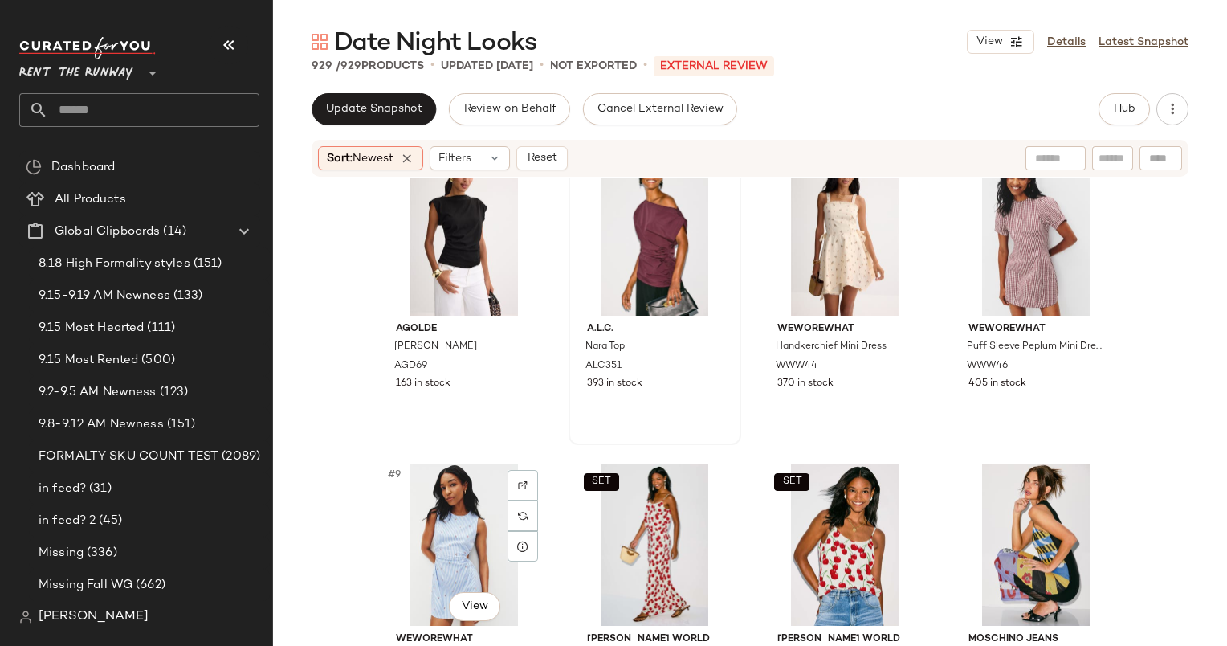
scroll to position [356, 0]
click at [630, 275] on div "#6 View" at bounding box center [654, 235] width 161 height 162
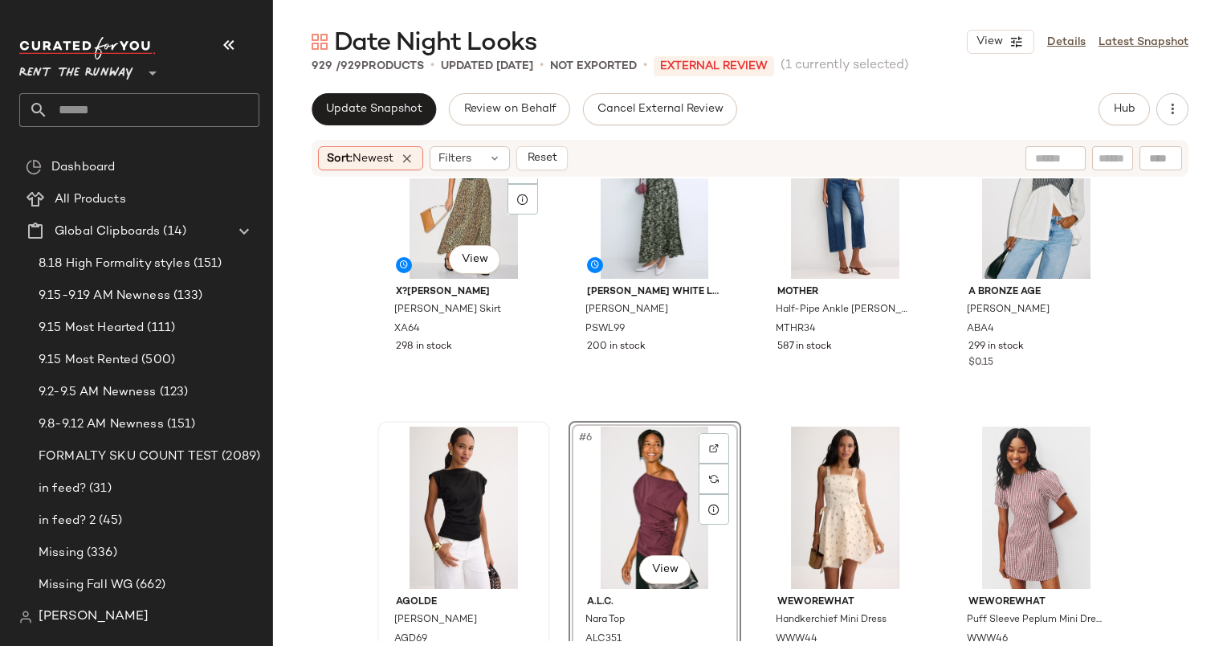
scroll to position [106, 0]
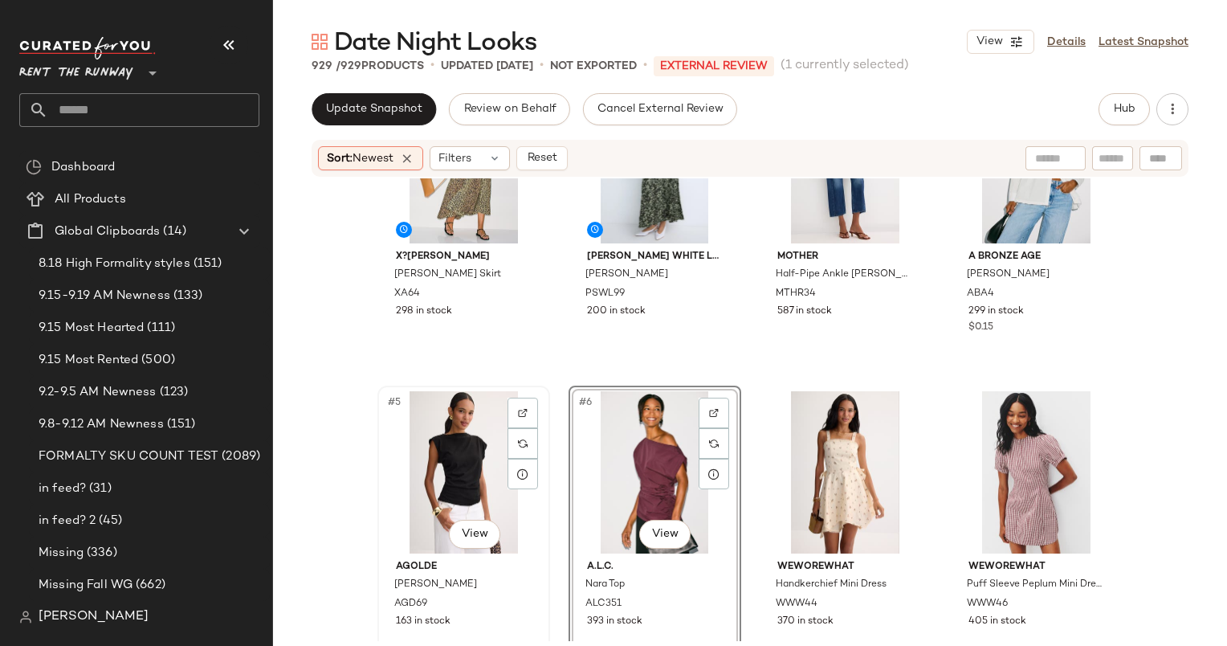
click at [414, 442] on div "#5 View" at bounding box center [463, 472] width 161 height 162
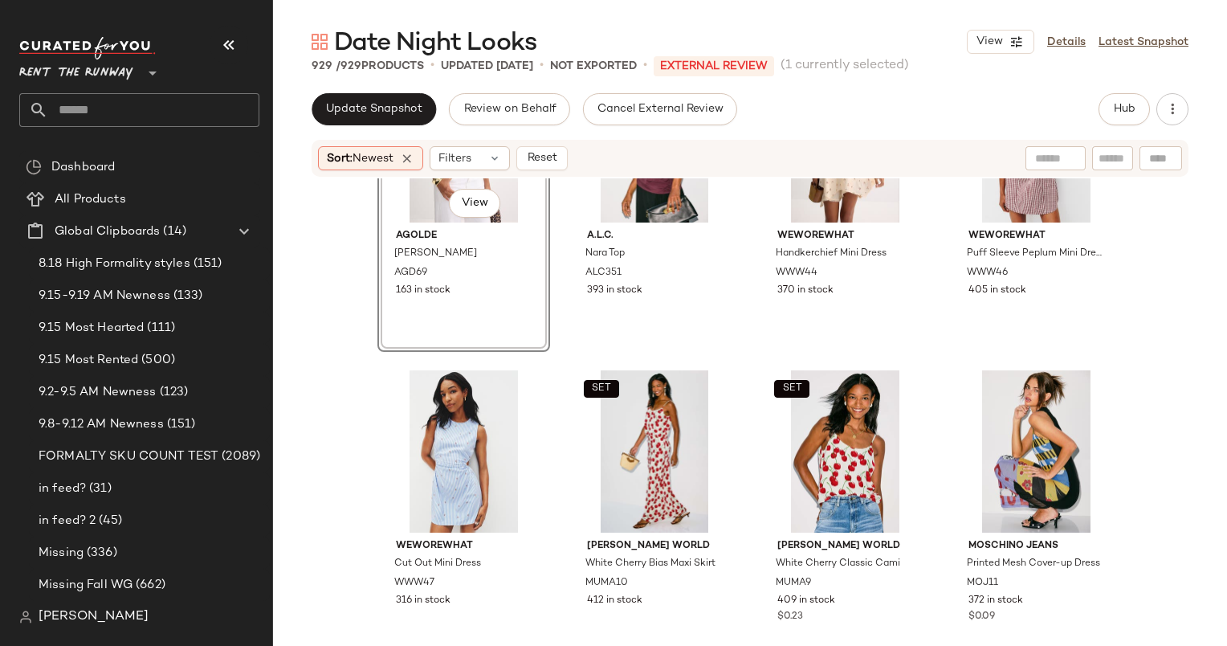
scroll to position [480, 0]
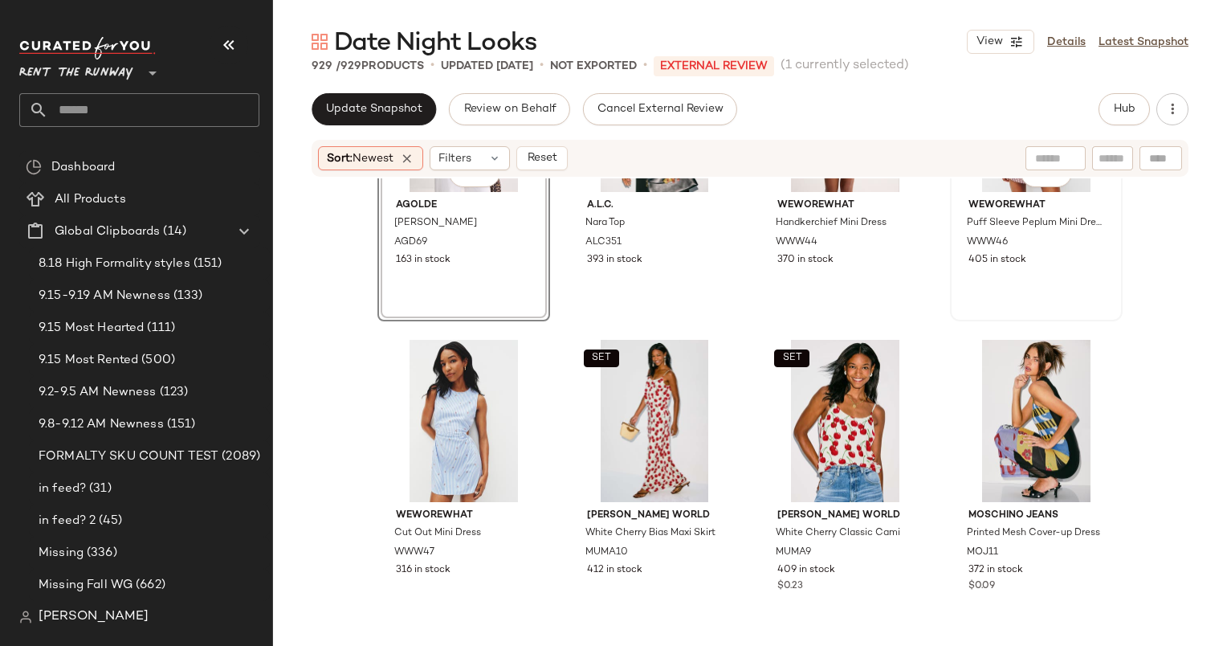
click at [1054, 277] on div "#8 View WEWOREWHAT Puff Sleeve Peplum Mini Dress WWW46 405 in stock" at bounding box center [1036, 173] width 169 height 294
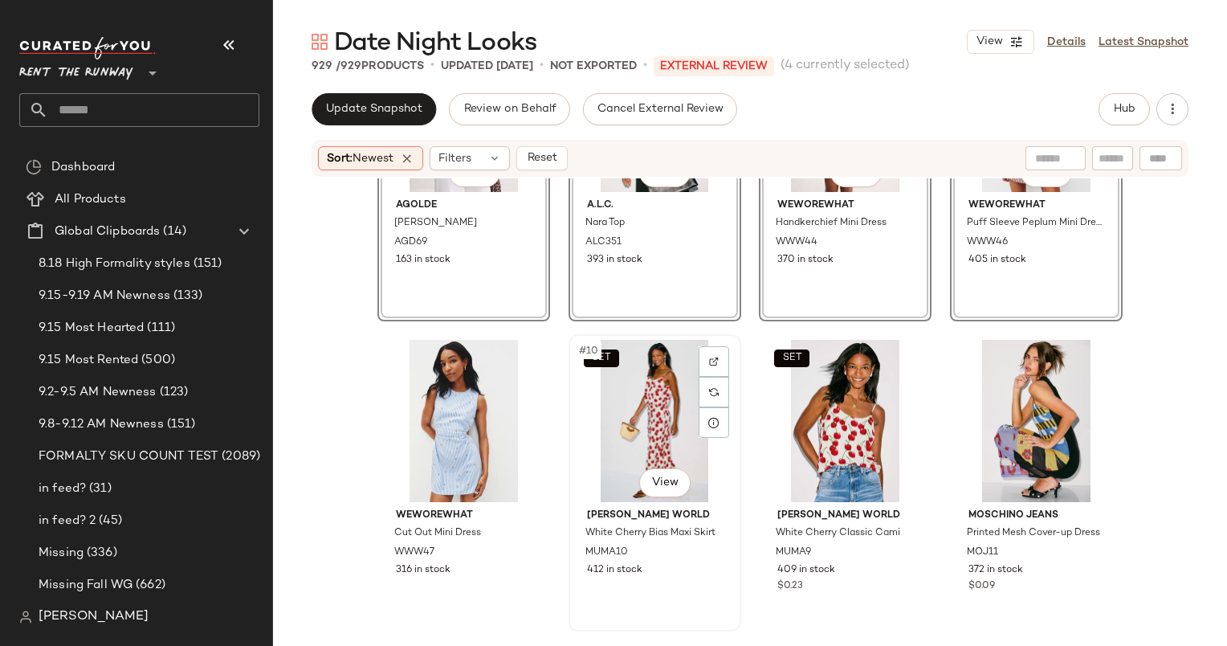
click at [654, 393] on div "SET #10 View" at bounding box center [654, 421] width 161 height 162
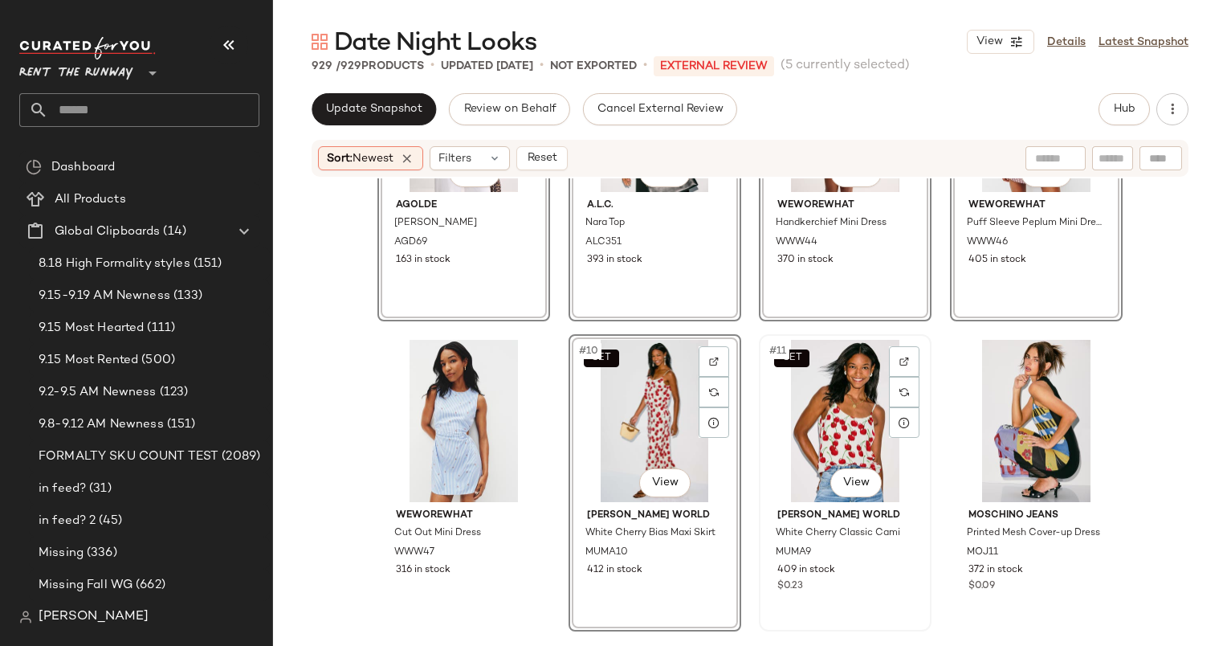
click at [820, 422] on div "SET #11 View" at bounding box center [844, 421] width 161 height 162
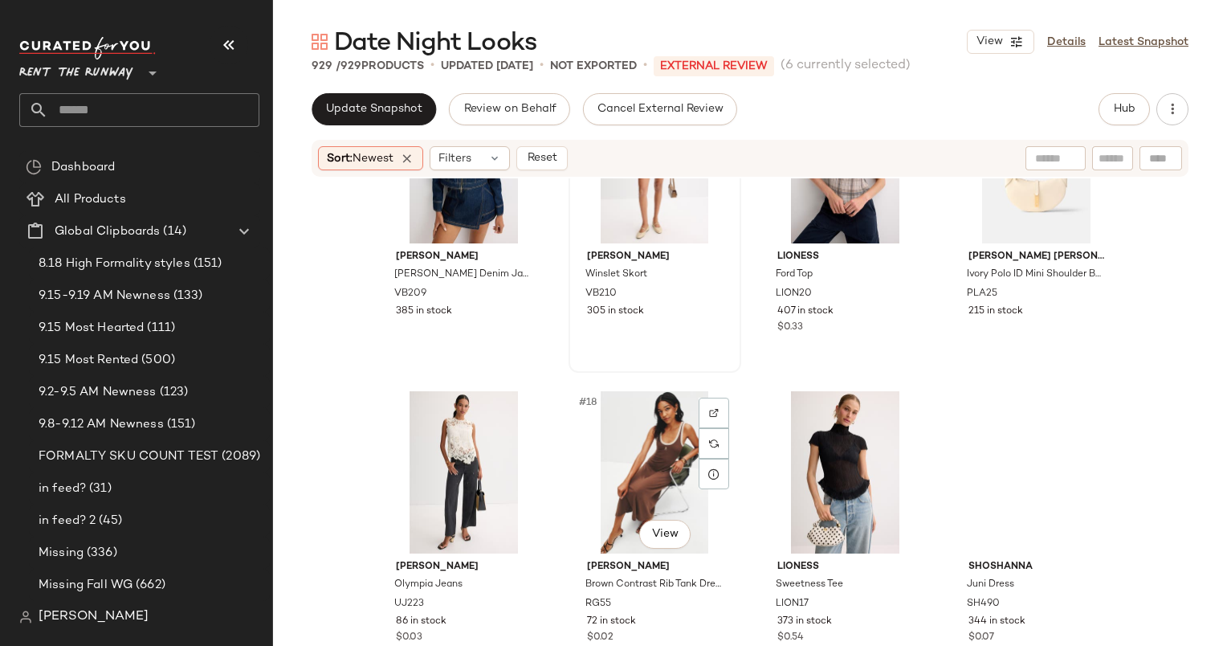
scroll to position [1123, 0]
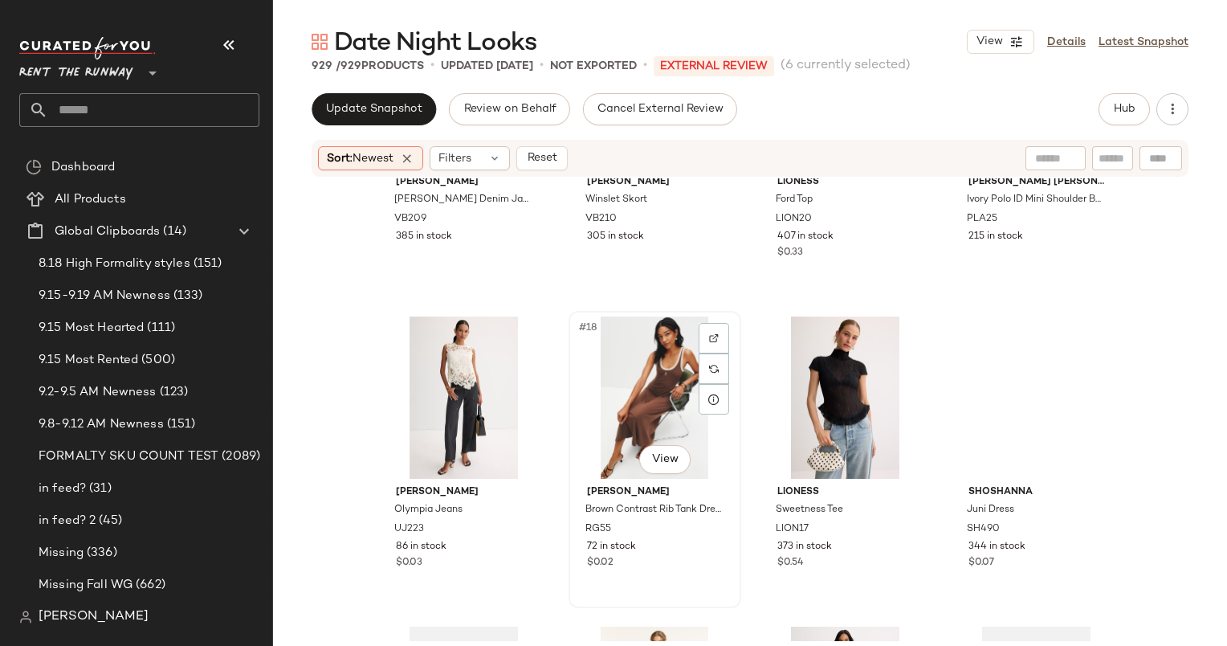
click at [646, 389] on div "#18 View" at bounding box center [654, 397] width 161 height 162
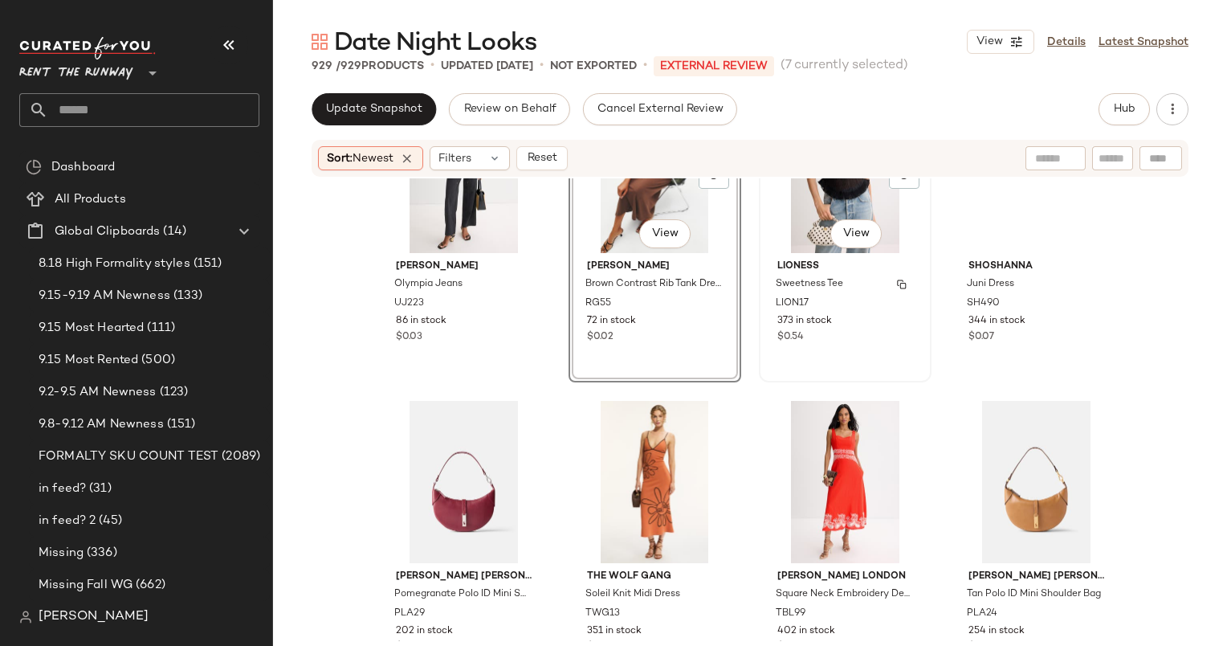
scroll to position [1259, 0]
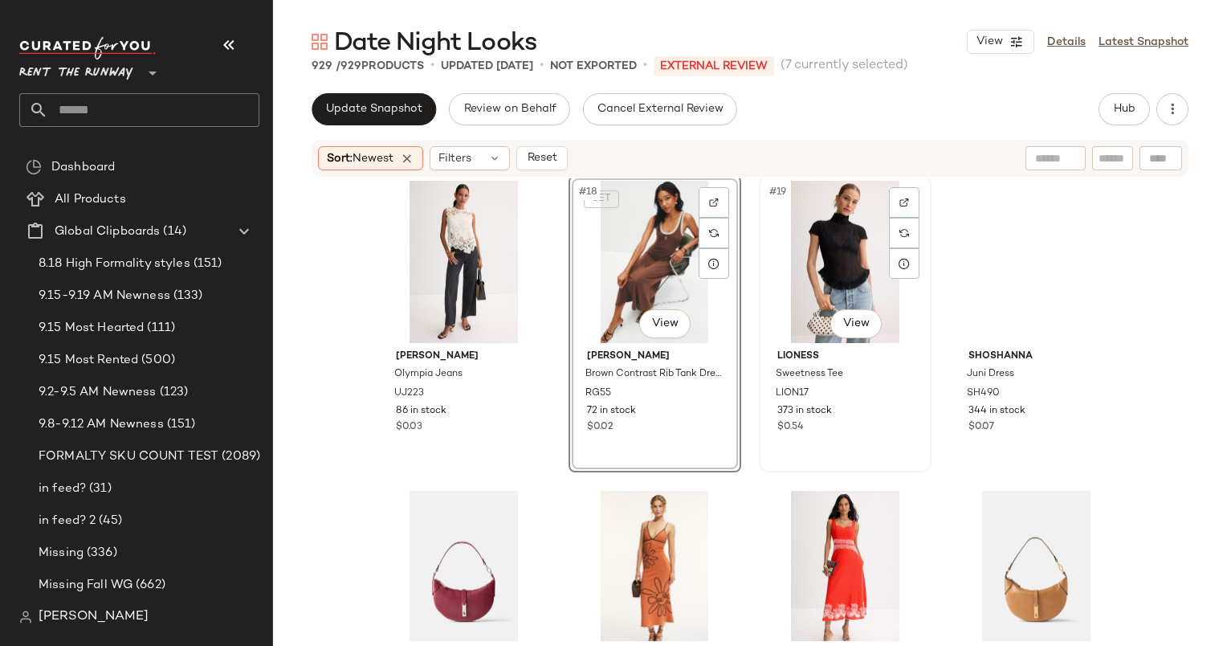
click at [830, 276] on div "#19 View" at bounding box center [844, 262] width 161 height 162
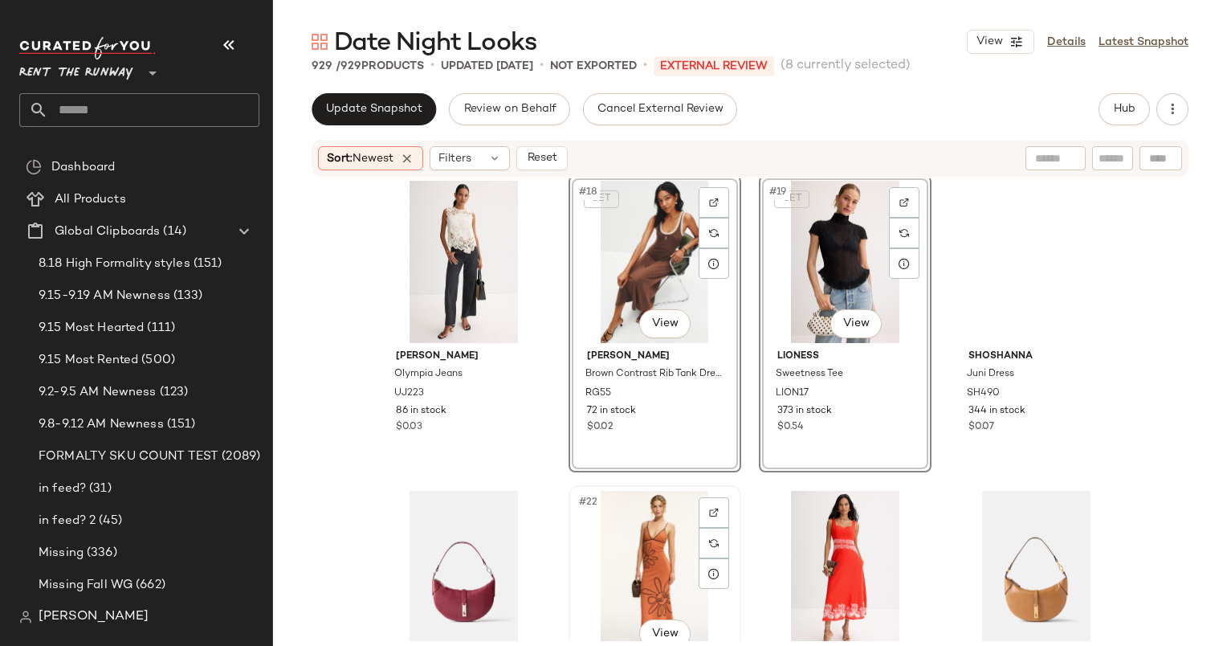
click at [665, 546] on div "#22 View" at bounding box center [654, 572] width 161 height 162
click at [781, 549] on div "#23 View" at bounding box center [844, 572] width 161 height 162
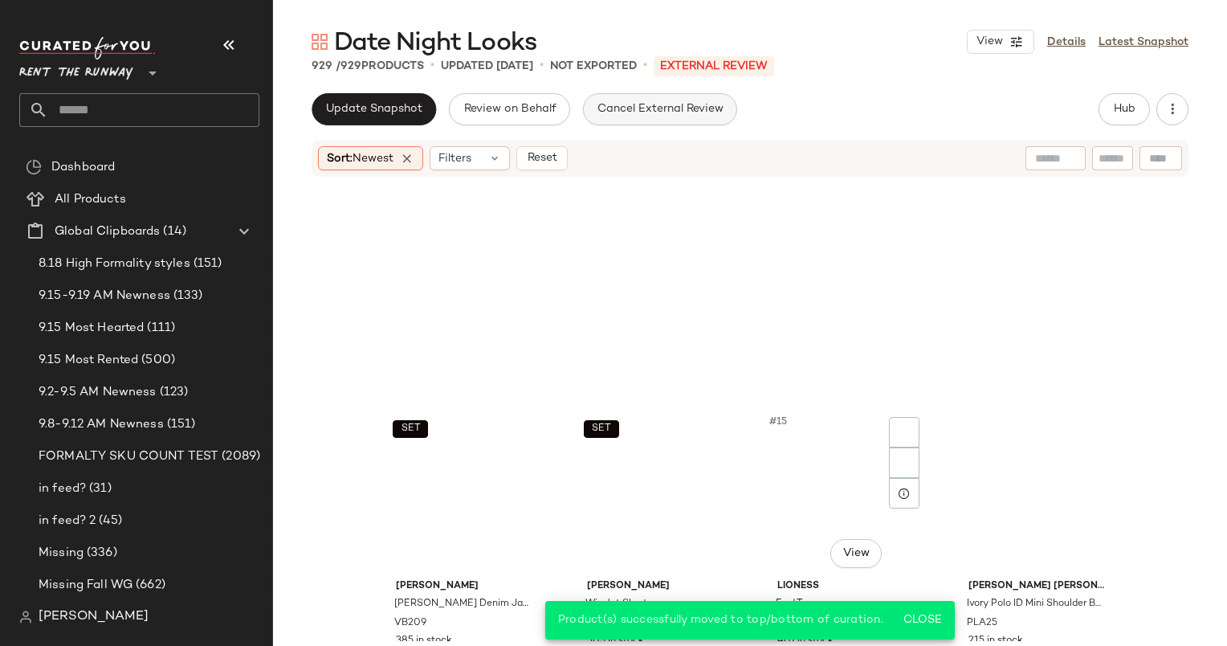
scroll to position [626, 0]
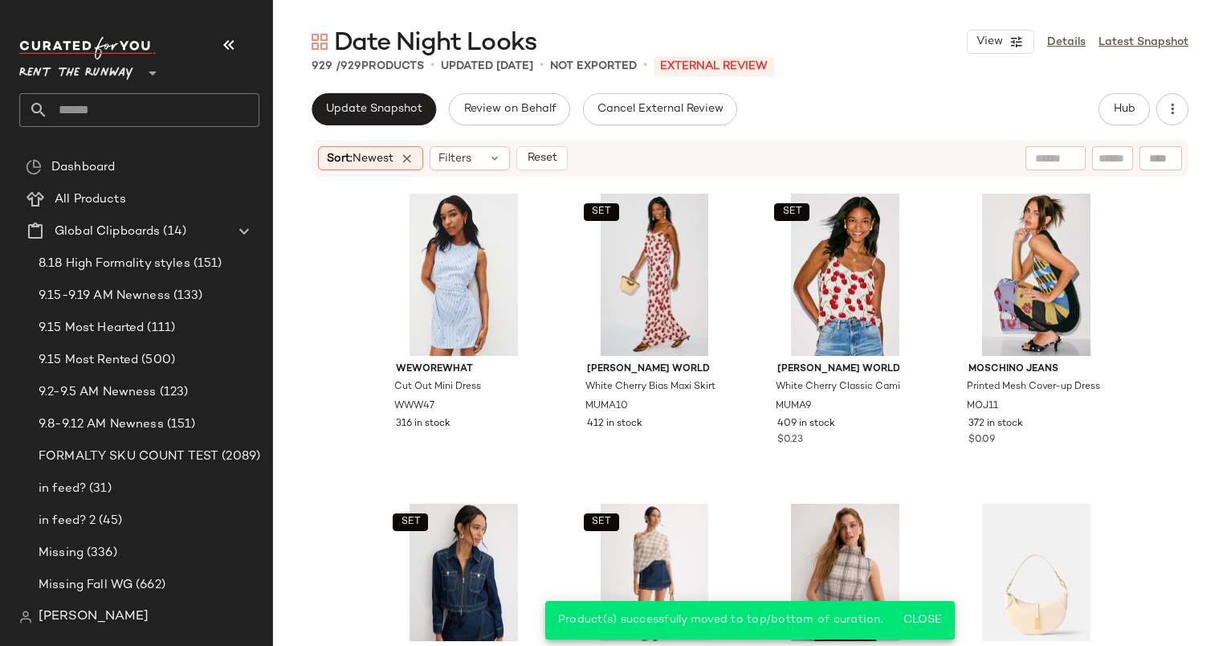
click at [554, 143] on div "Sort: Newest Filters Reset" at bounding box center [750, 158] width 877 height 37
click at [562, 149] on button "Reset" at bounding box center [541, 158] width 51 height 24
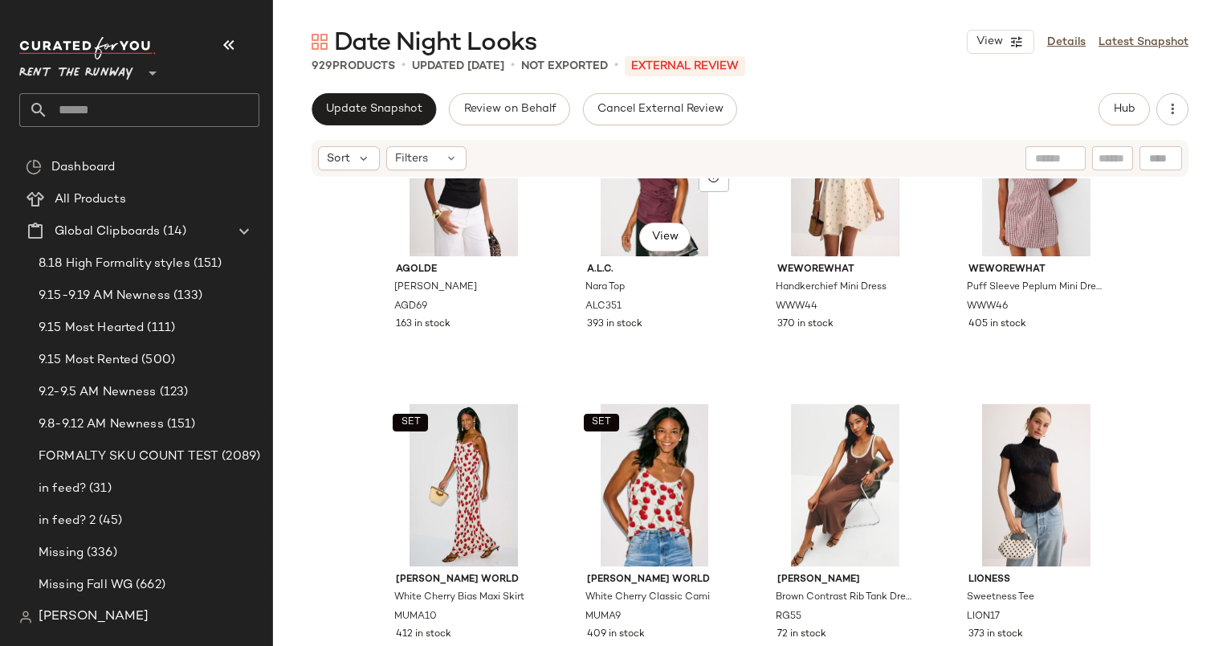
scroll to position [0, 0]
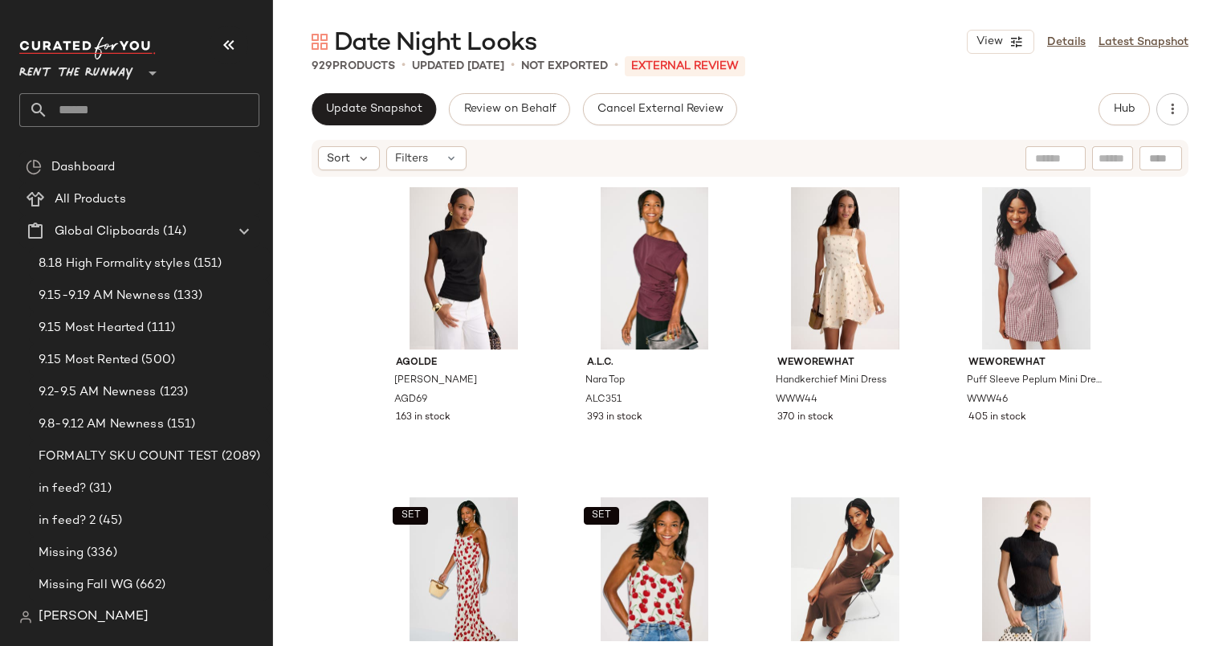
click at [316, 271] on div "AGOLDE Beth Tee AGD69 163 in stock A.L.C. Nara Top ALC351 393 in stock WEWOREWH…" at bounding box center [750, 409] width 954 height 463
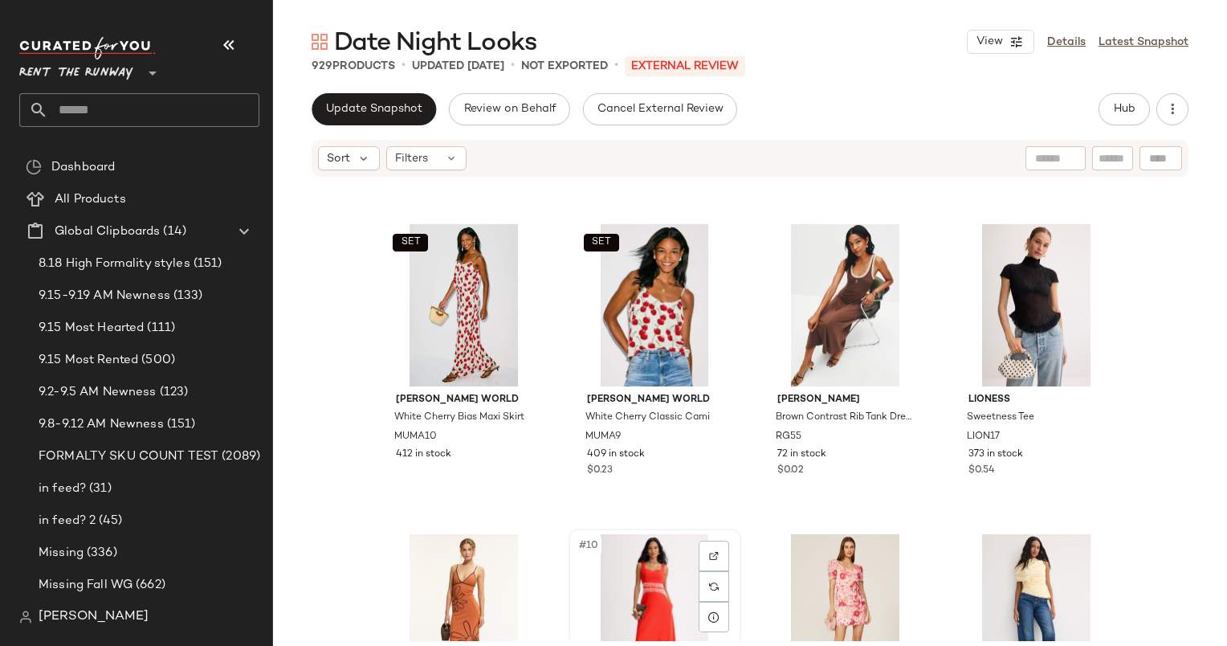
scroll to position [286, 0]
click at [468, 299] on div "SET #5 View" at bounding box center [463, 305] width 161 height 162
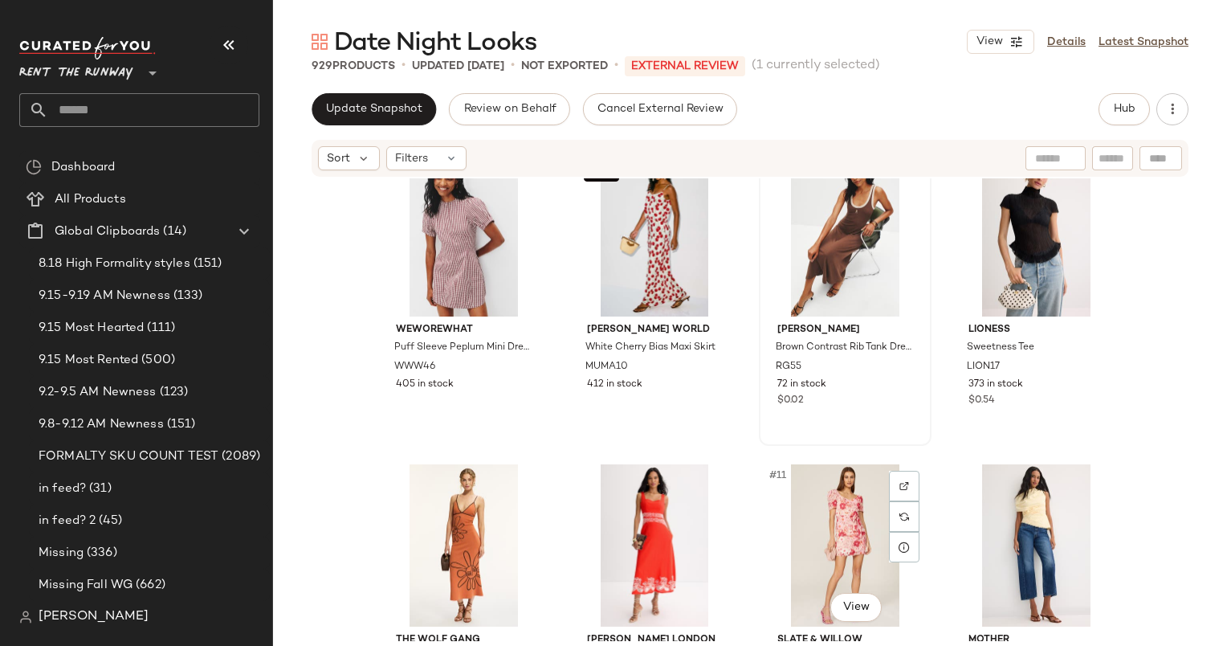
scroll to position [463, 0]
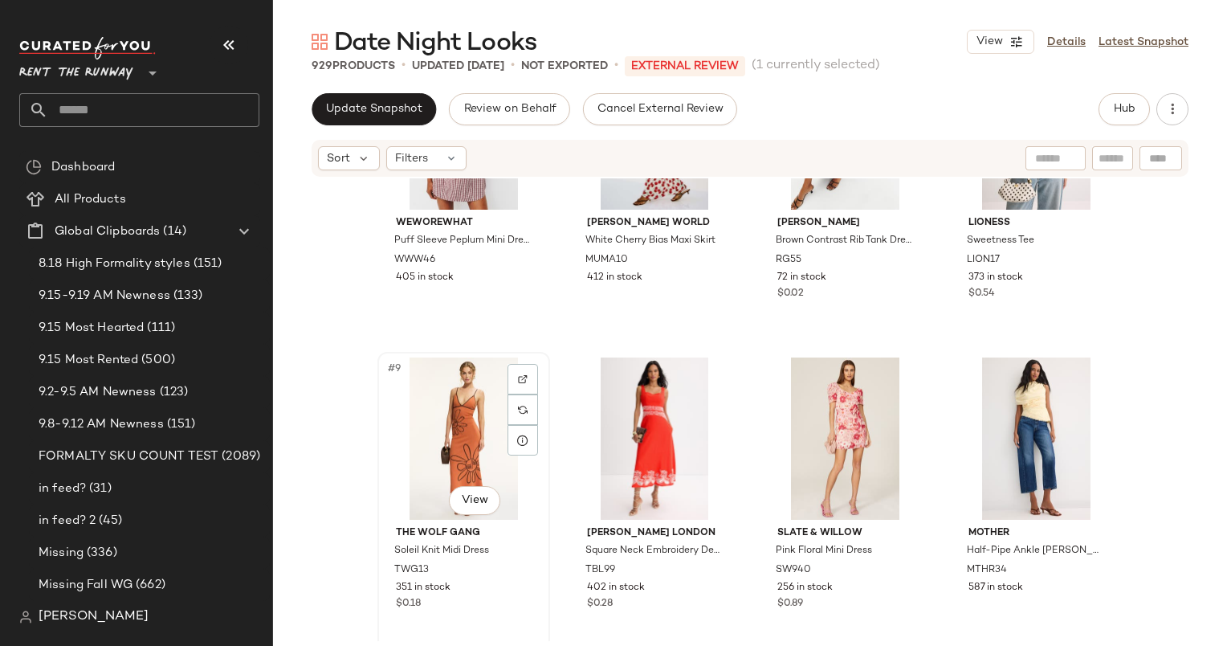
click at [409, 455] on div "#9 View" at bounding box center [463, 438] width 161 height 162
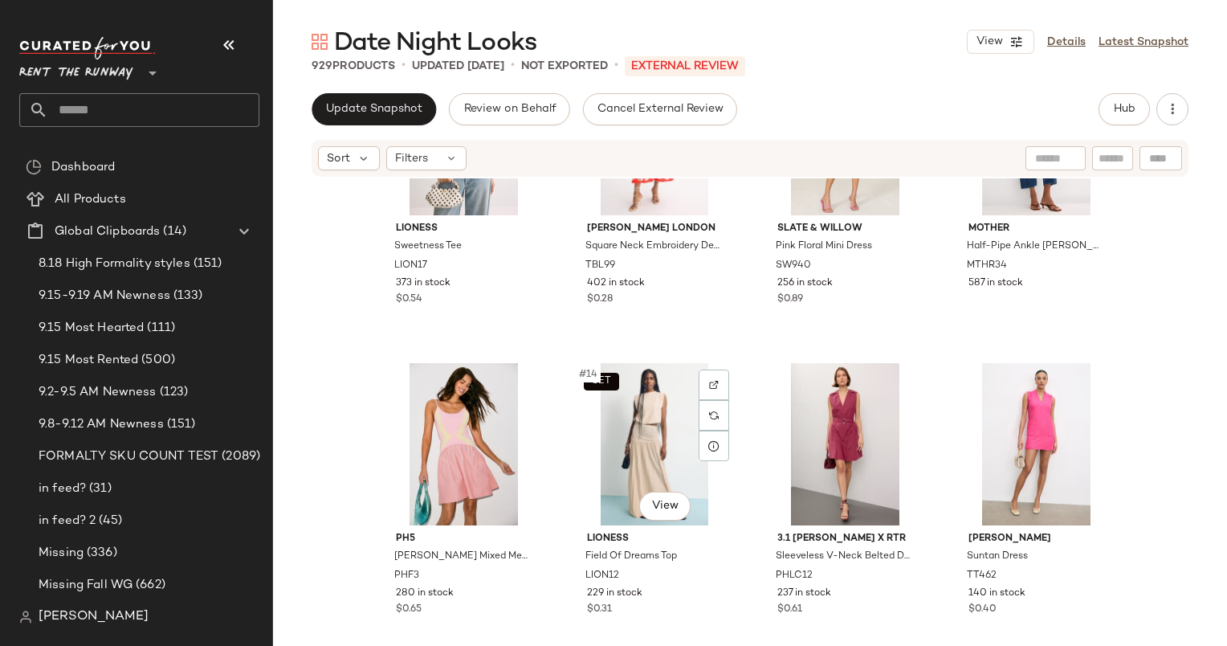
scroll to position [768, 0]
click at [363, 117] on button "Update Snapshot" at bounding box center [374, 109] width 124 height 32
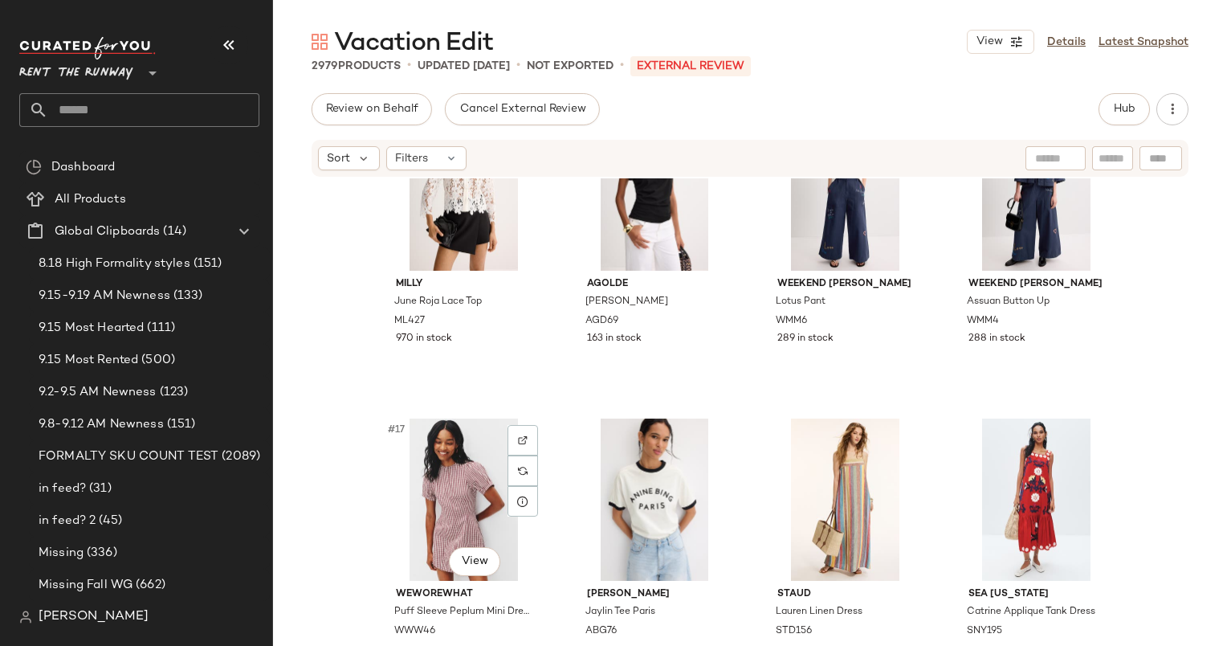
scroll to position [1015, 0]
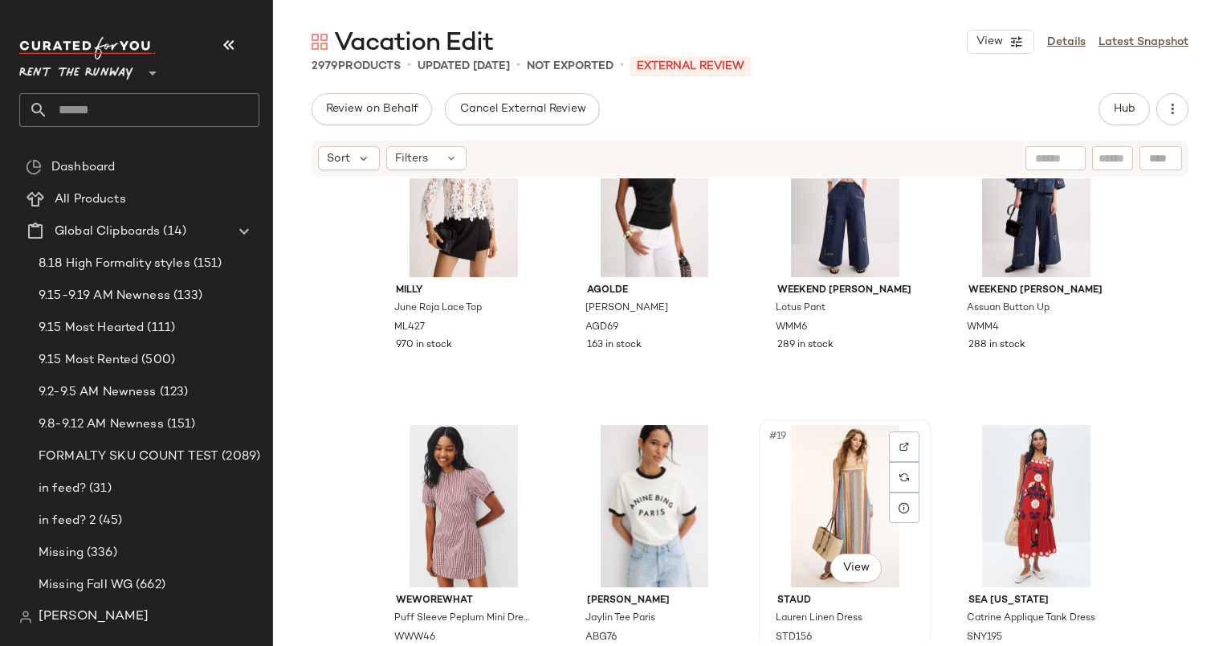
click at [829, 542] on div "#19 View" at bounding box center [844, 506] width 161 height 162
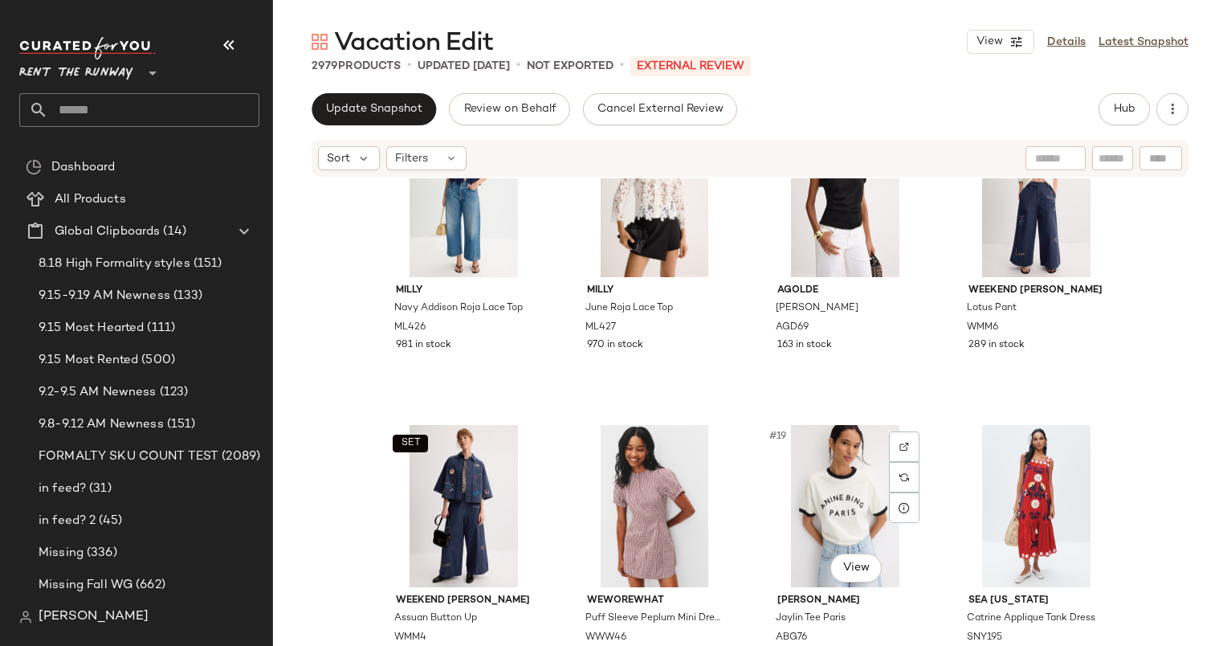
scroll to position [1108, 0]
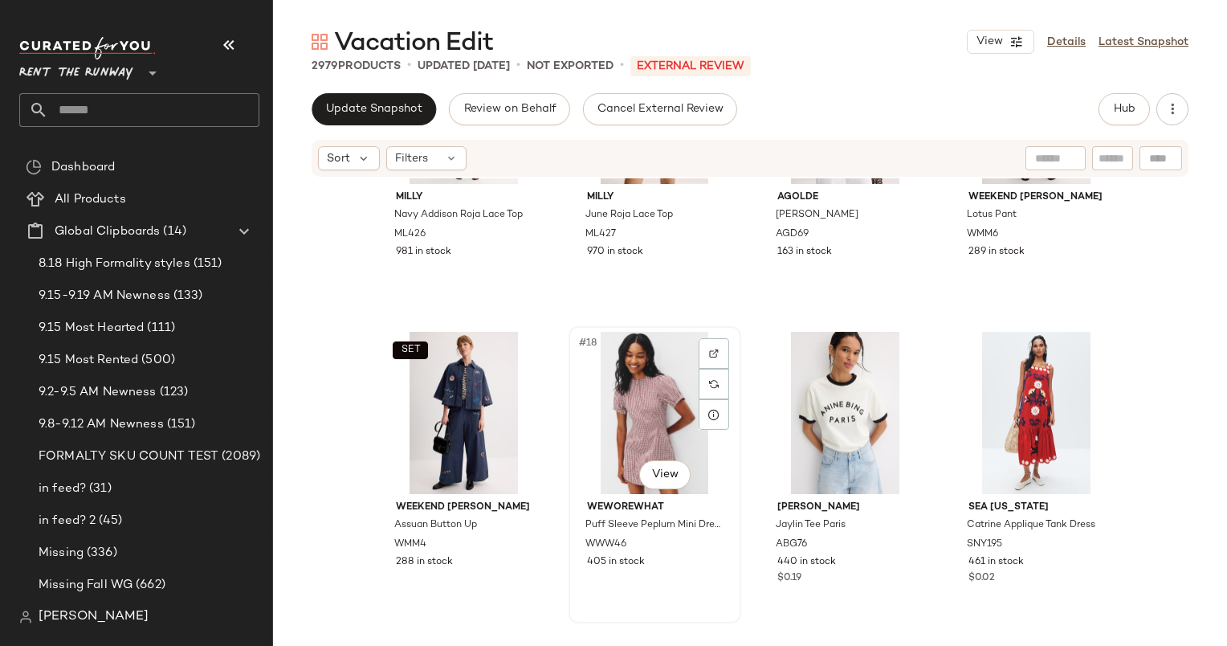
click at [621, 450] on div "#18 View" at bounding box center [654, 413] width 161 height 162
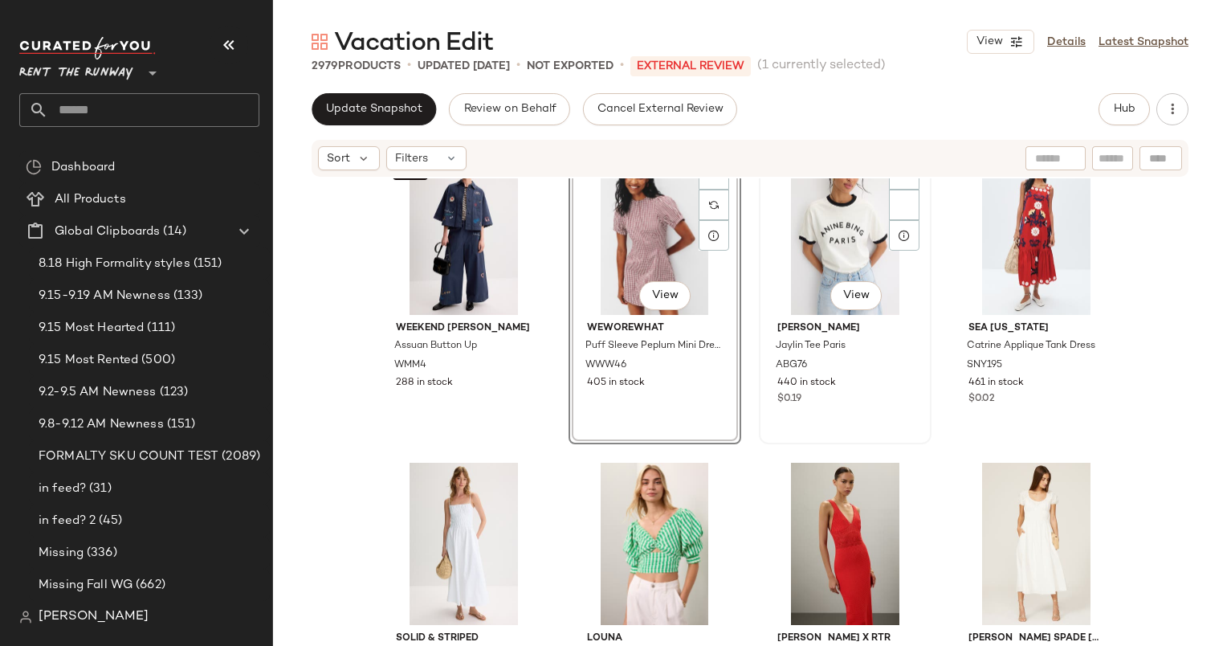
scroll to position [1286, 0]
click at [462, 527] on div "#21 View" at bounding box center [463, 544] width 161 height 162
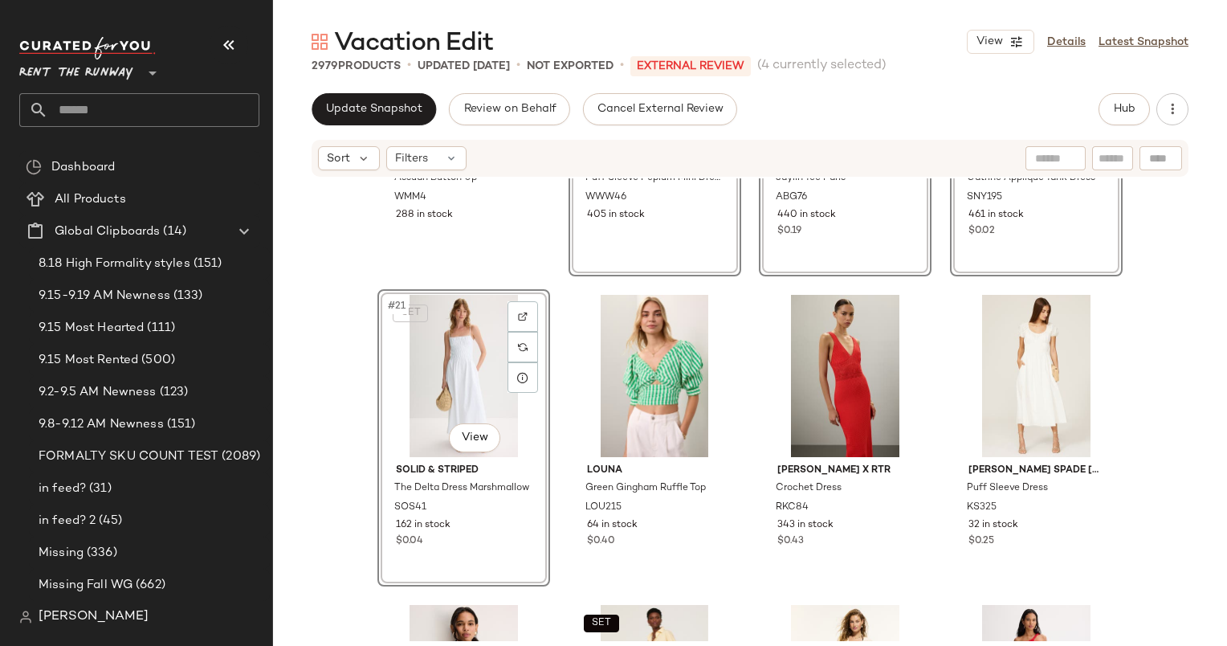
scroll to position [1455, 0]
click at [820, 374] on div "#23 View" at bounding box center [844, 376] width 161 height 162
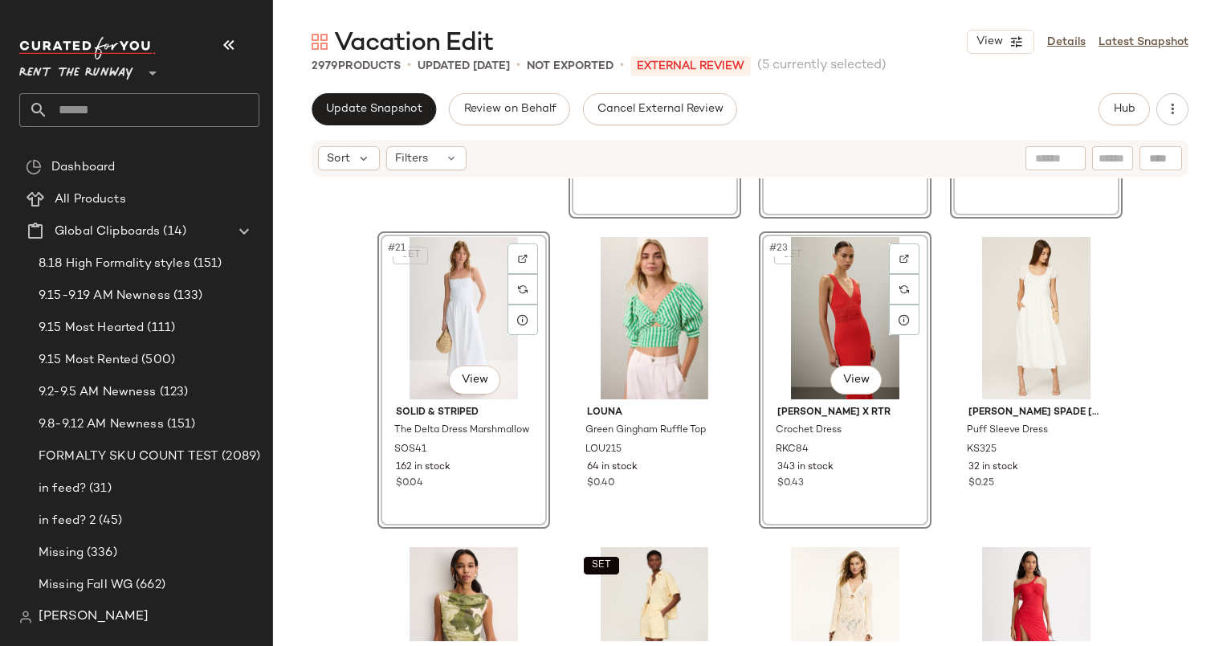
scroll to position [1521, 0]
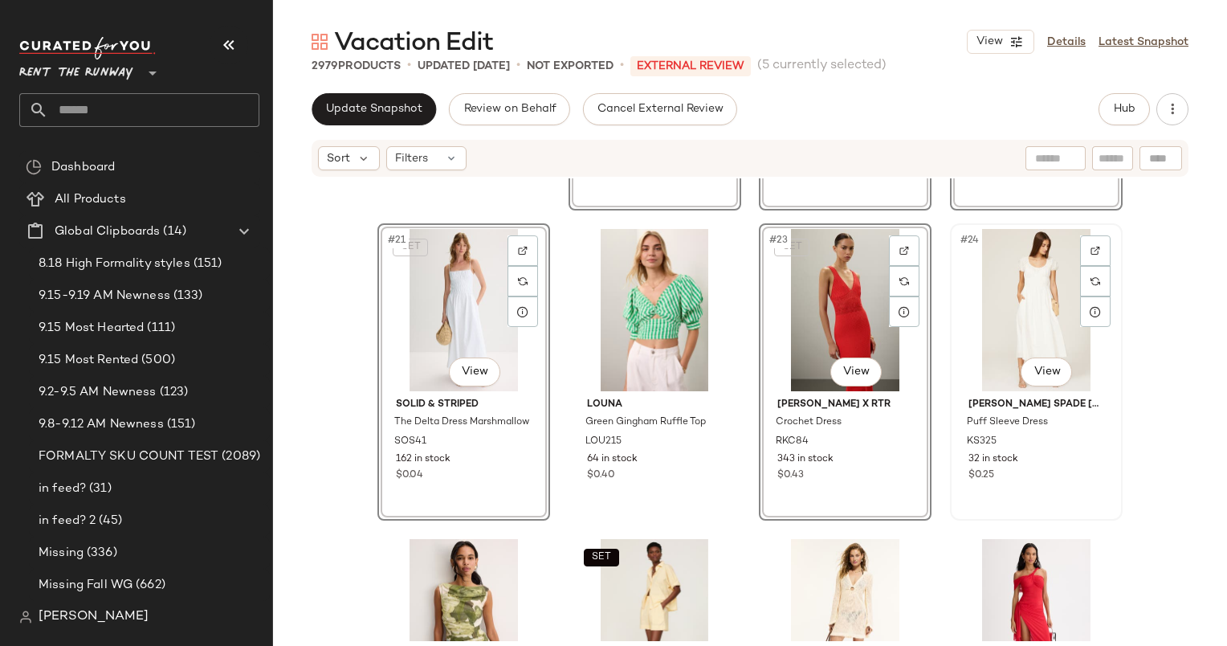
click at [993, 294] on div "#24 View" at bounding box center [1036, 310] width 161 height 162
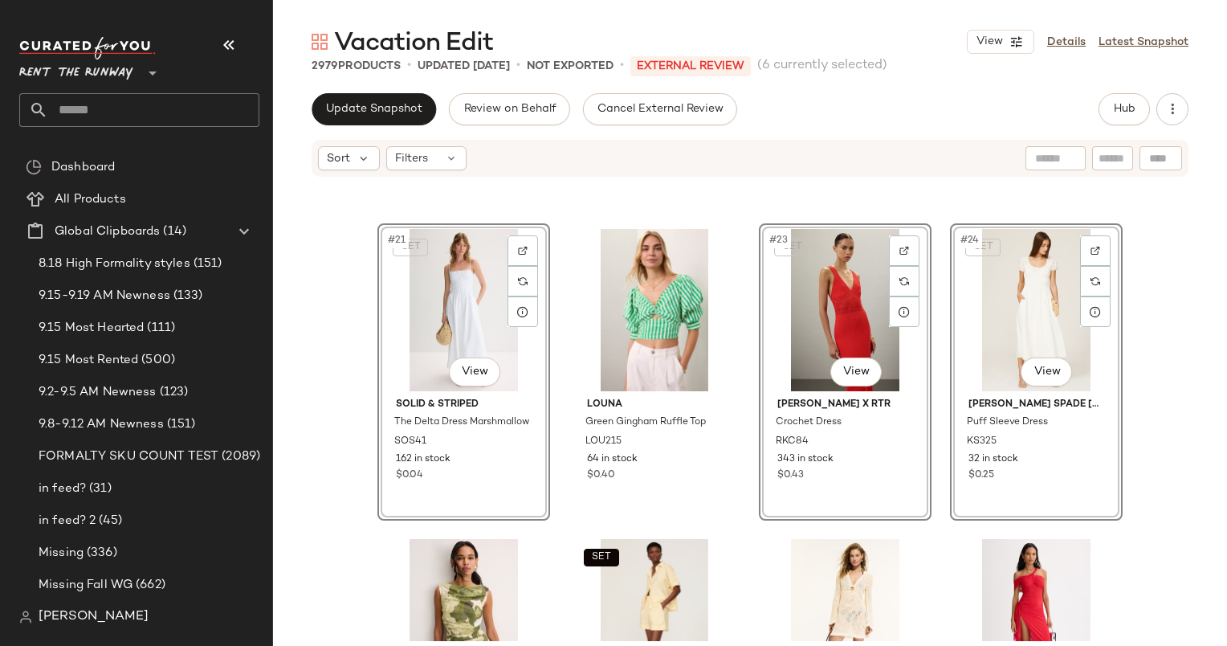
scroll to position [1847, 0]
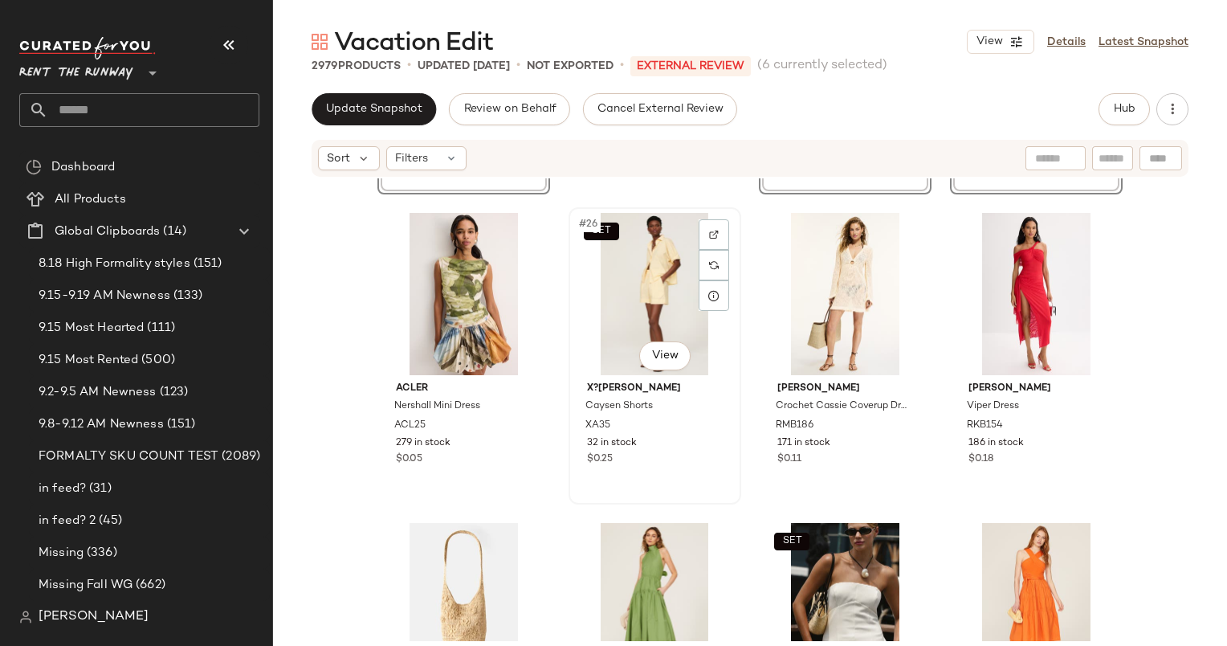
click at [648, 291] on div "SET #26 View" at bounding box center [654, 294] width 161 height 162
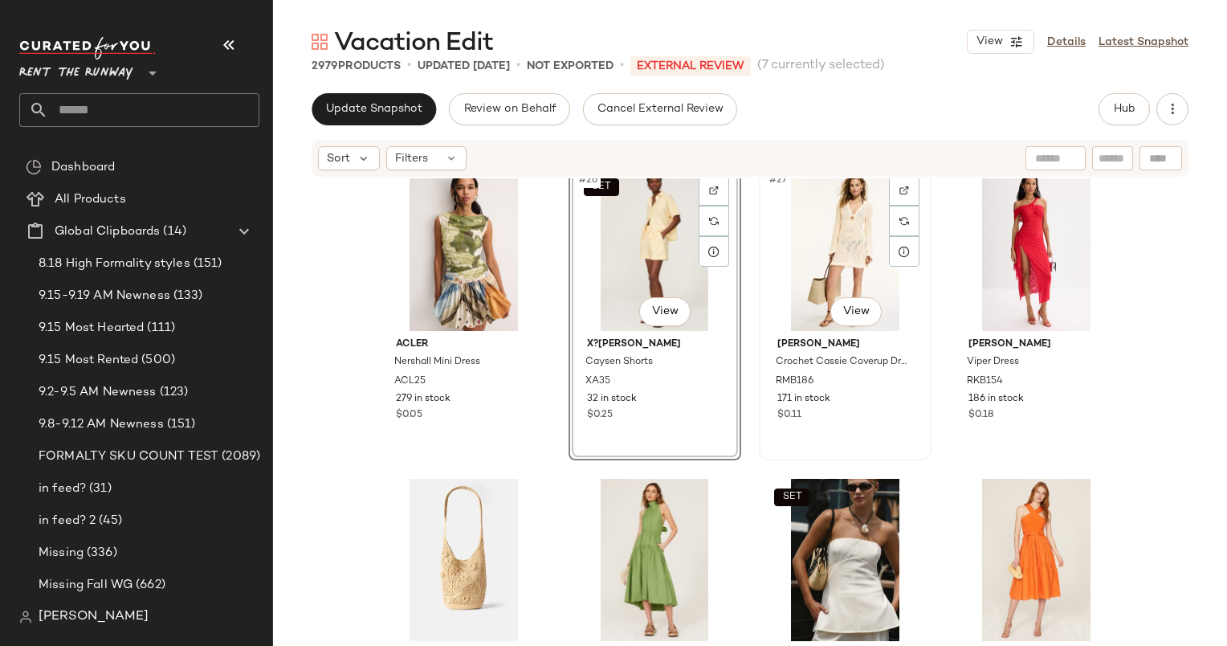
scroll to position [2087, 0]
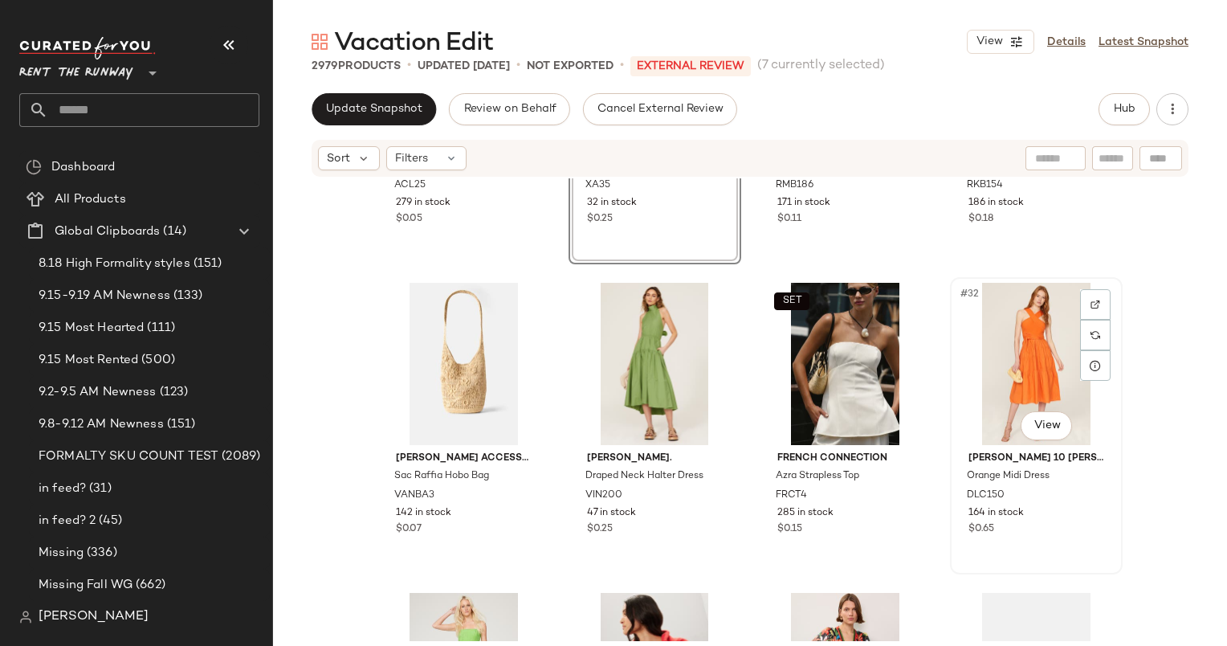
click at [990, 329] on div "#32 View" at bounding box center [1036, 364] width 161 height 162
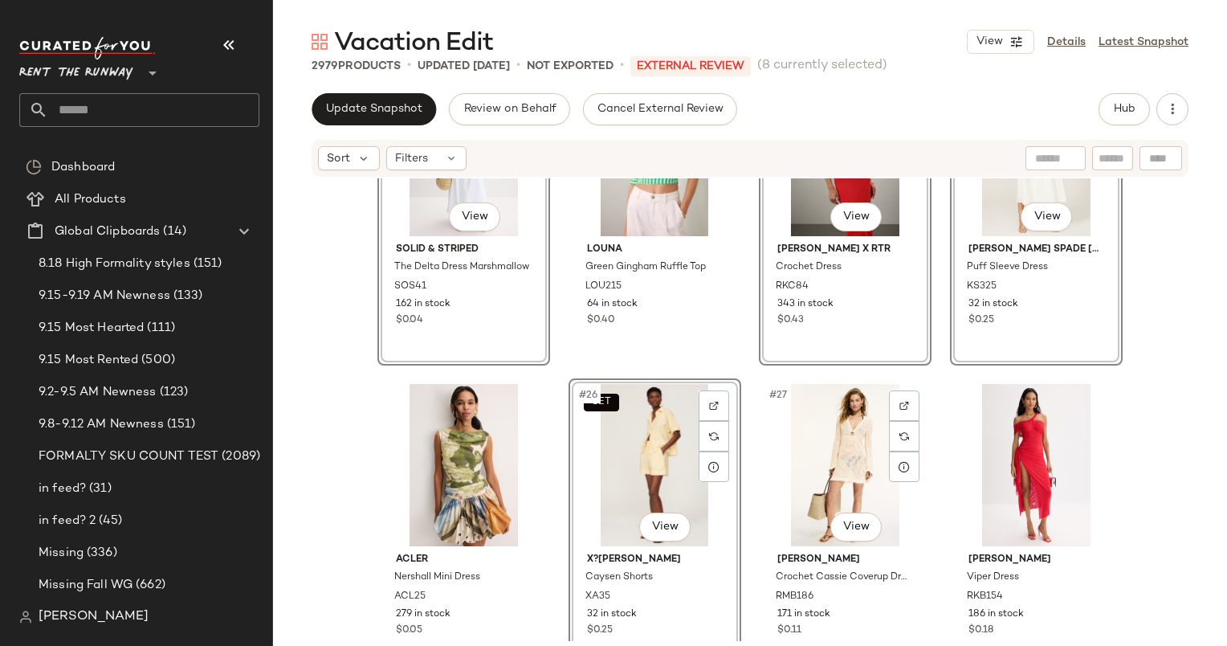
scroll to position [1824, 0]
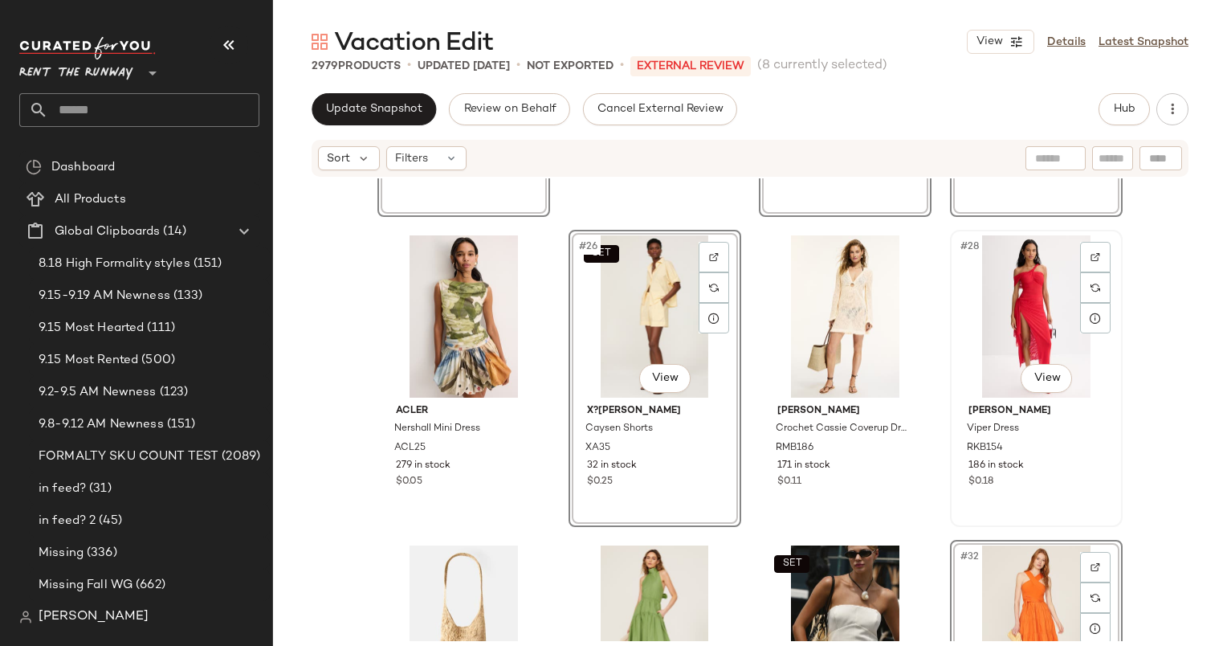
click at [1005, 291] on div "#28 View" at bounding box center [1036, 316] width 161 height 162
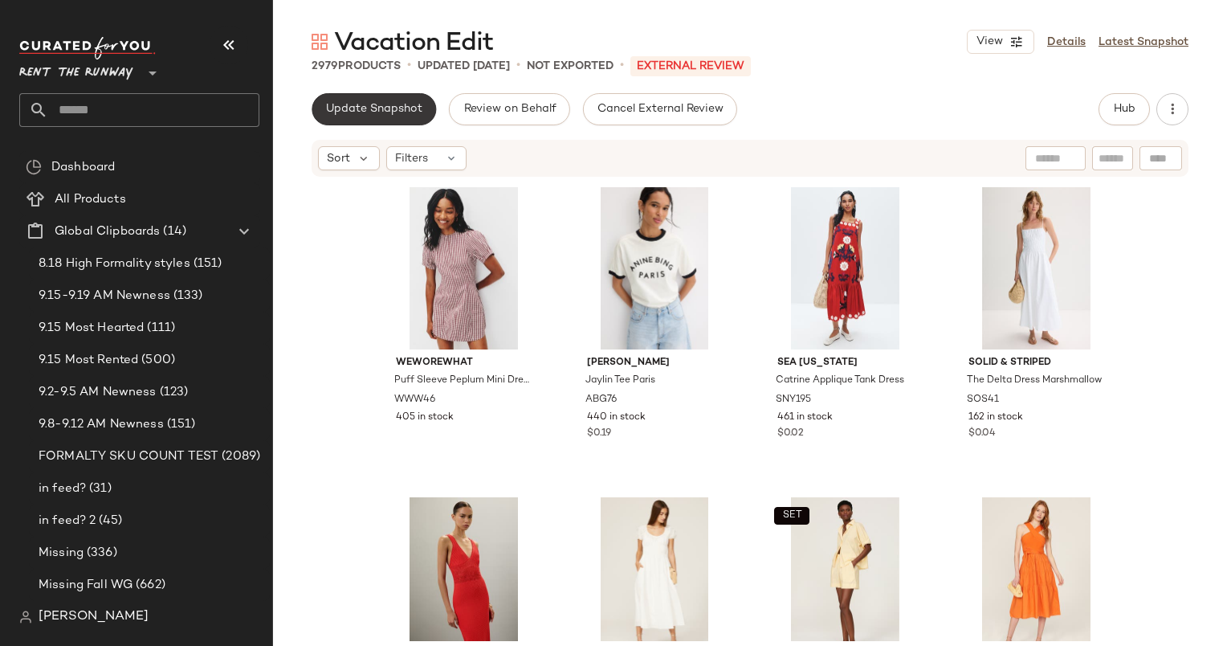
click at [391, 111] on span "Update Snapshot" at bounding box center [373, 109] width 97 height 13
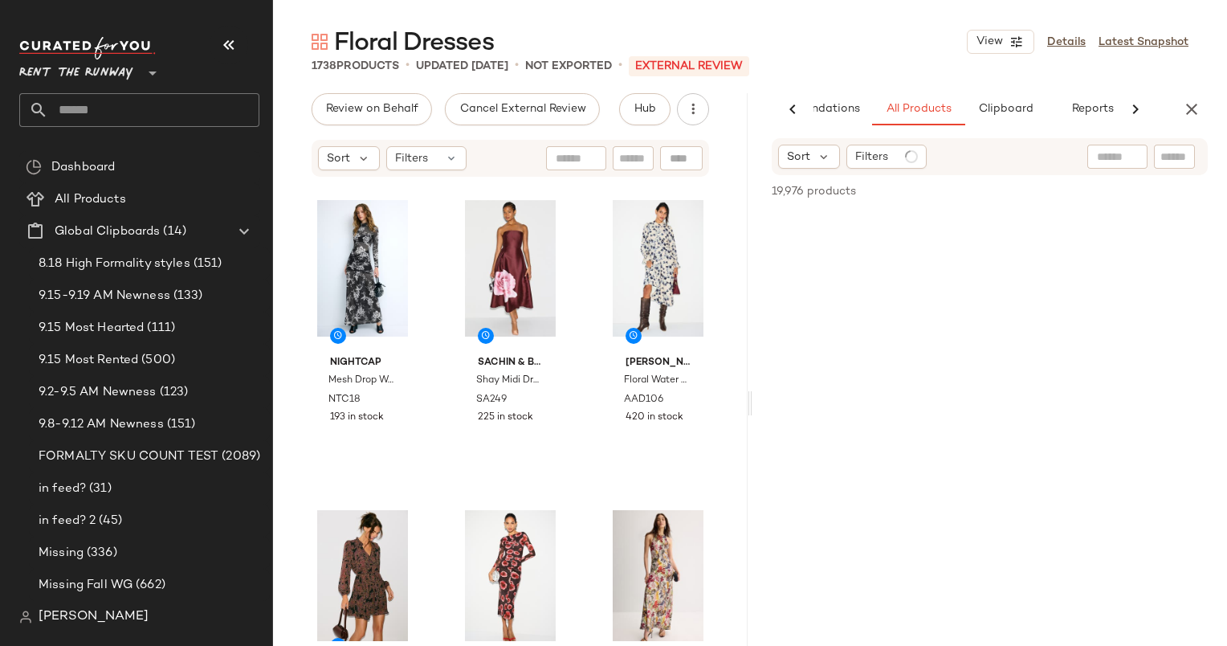
scroll to position [0, 83]
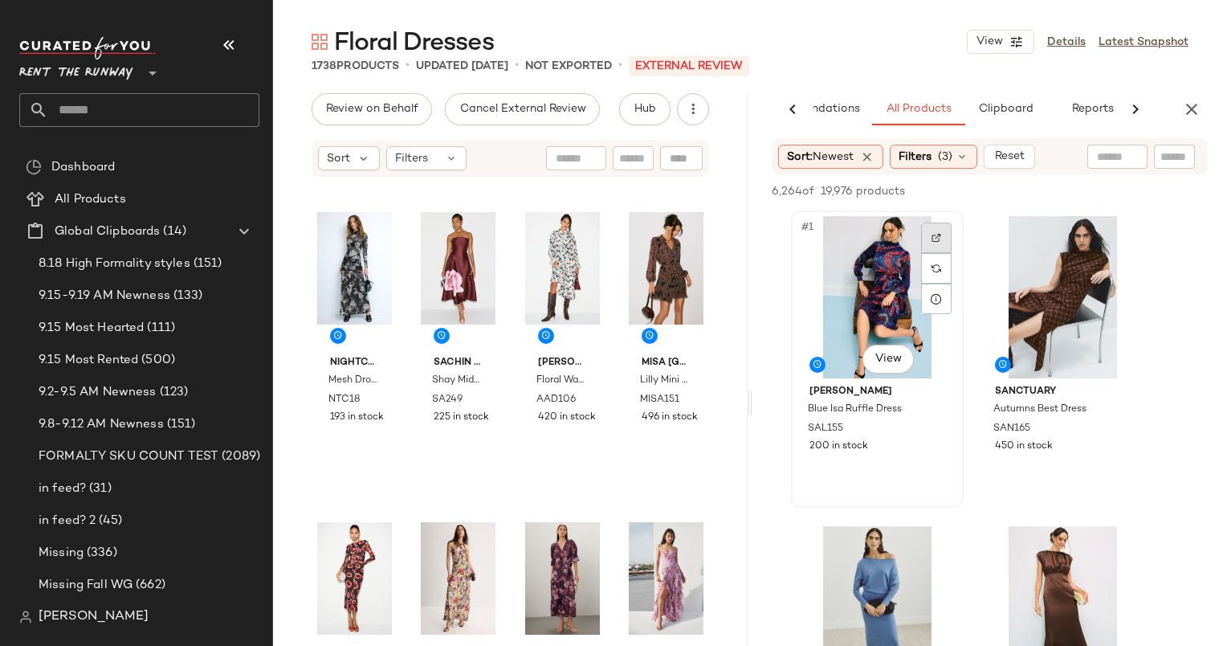
click at [935, 235] on img at bounding box center [936, 238] width 10 height 10
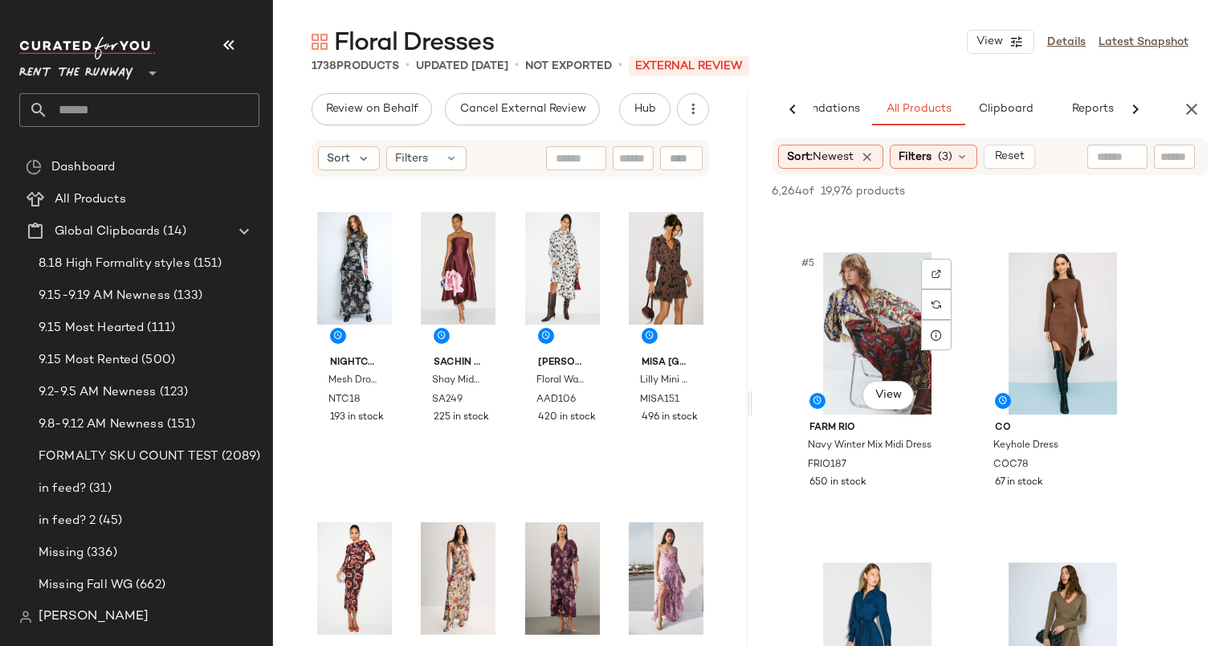
scroll to position [586, 0]
click at [846, 346] on div "#5 View" at bounding box center [877, 331] width 161 height 162
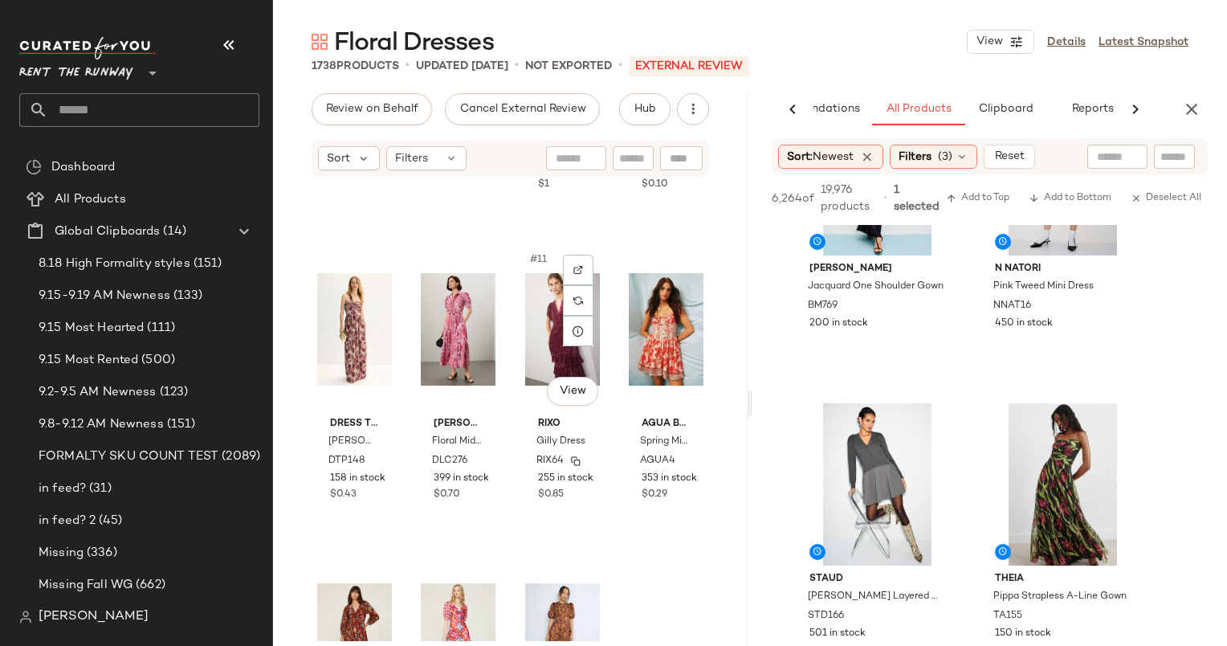
scroll to position [0, 0]
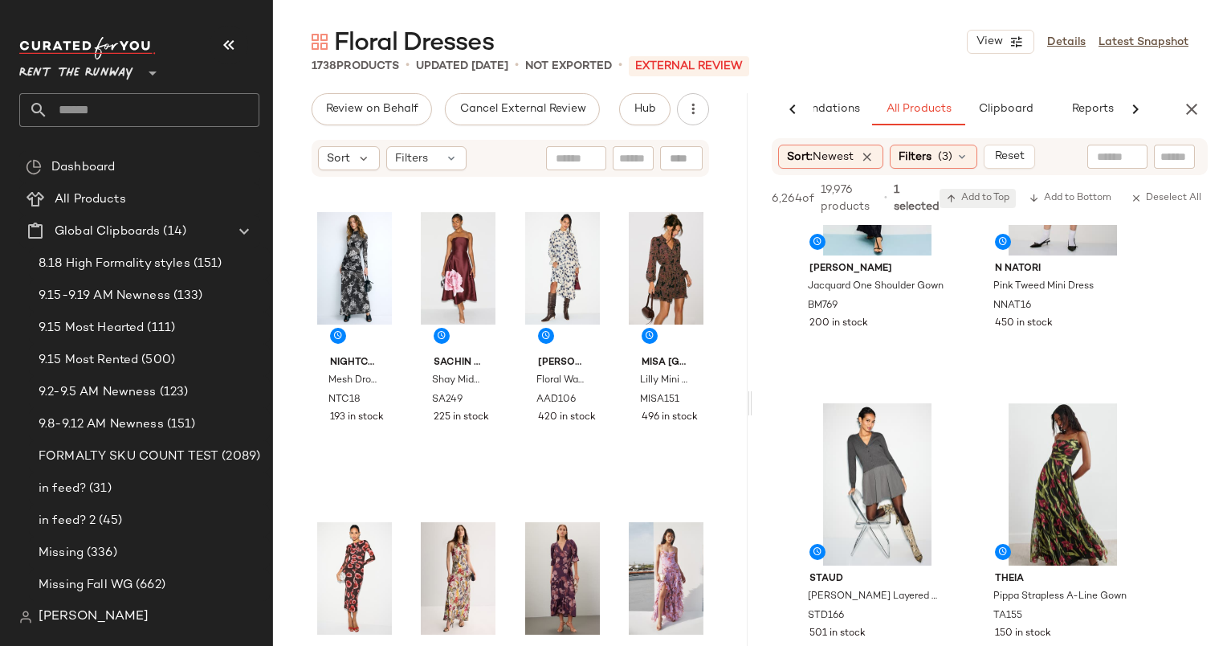
click at [969, 198] on span "Add to Top" at bounding box center [977, 198] width 63 height 11
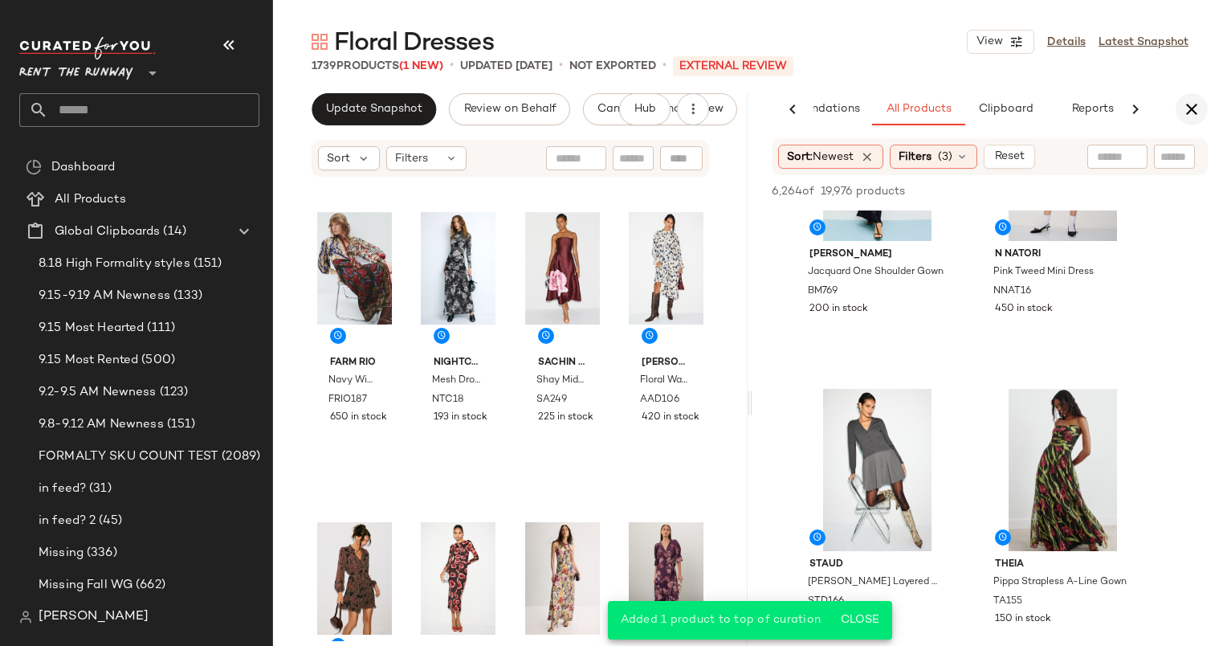
click at [1195, 100] on icon "button" at bounding box center [1191, 109] width 19 height 19
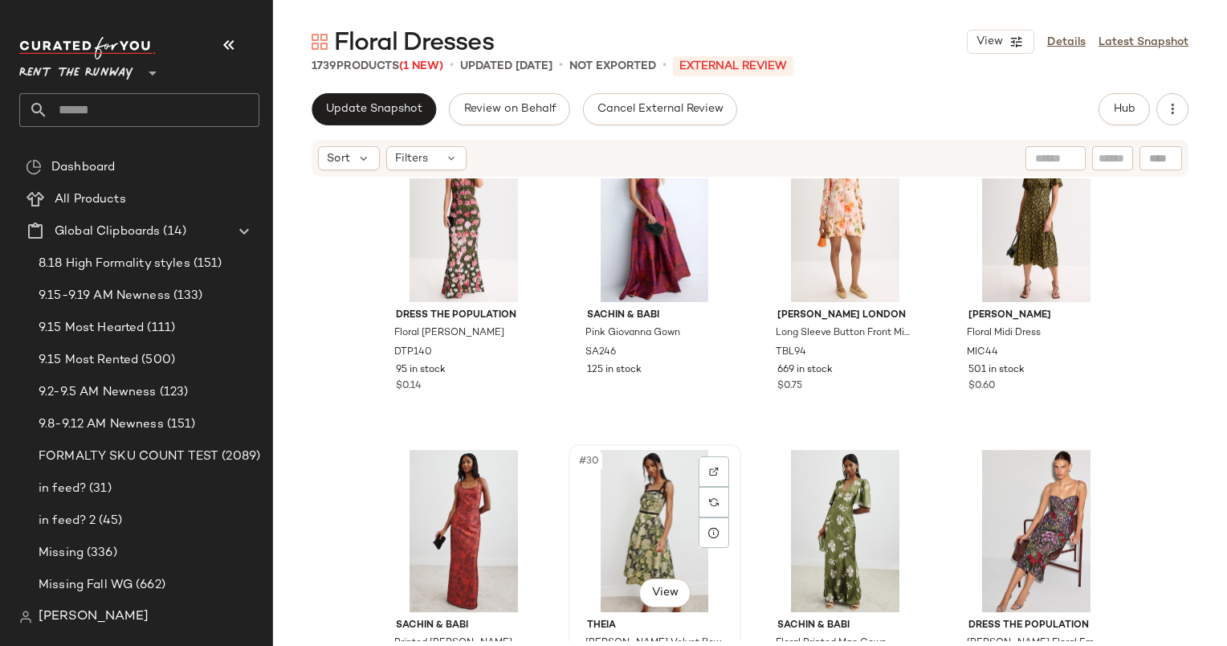
scroll to position [1921, 0]
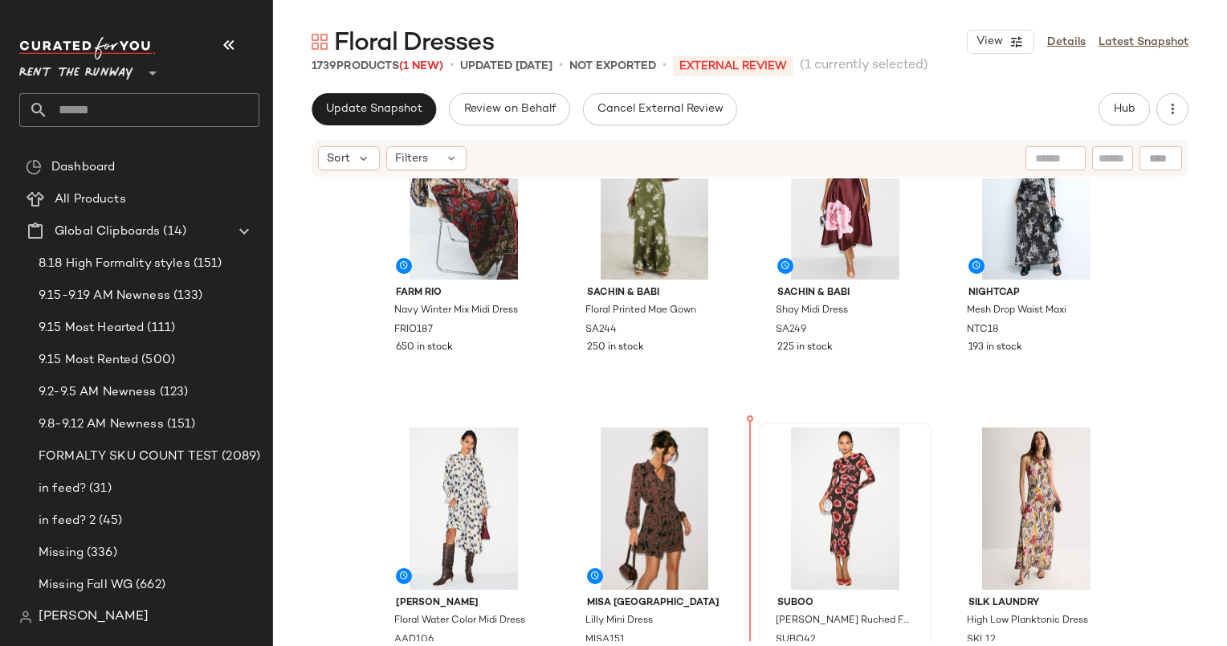
scroll to position [75, 0]
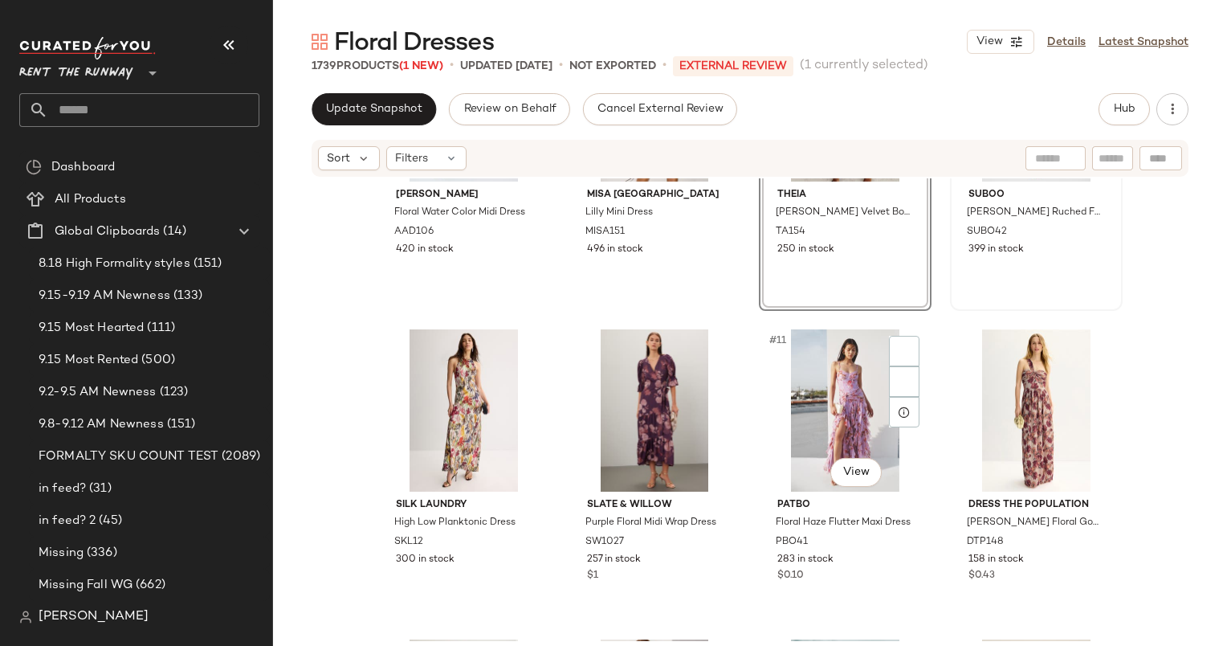
scroll to position [534, 0]
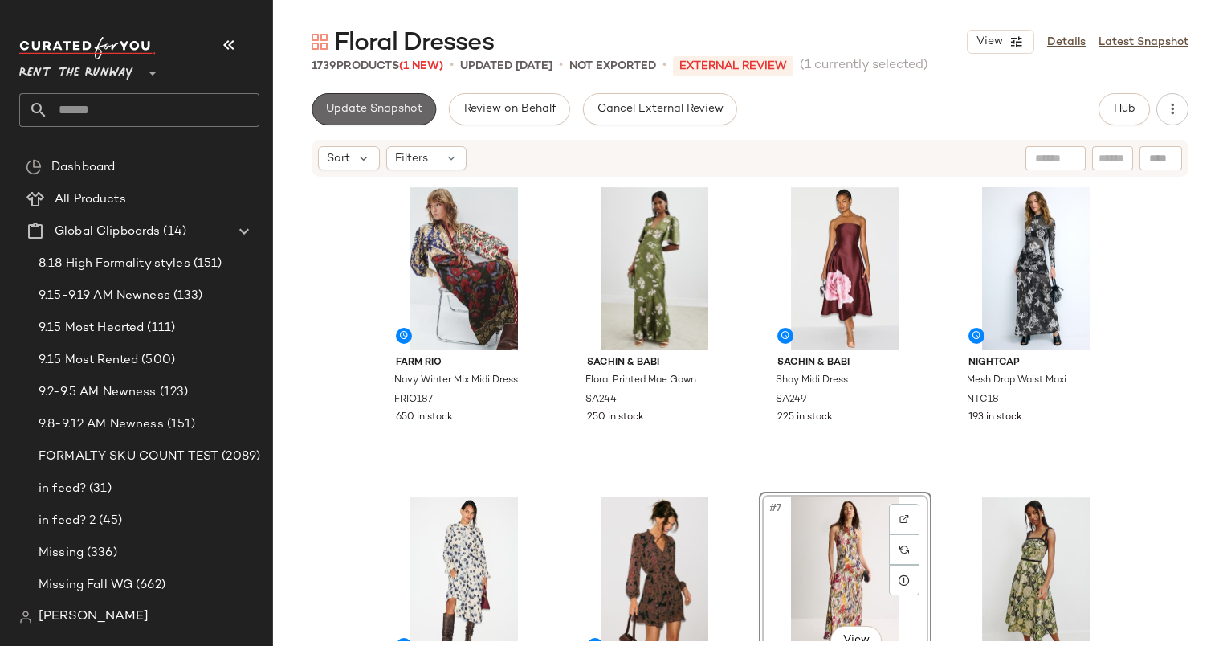
click at [384, 94] on button "Update Snapshot" at bounding box center [374, 109] width 124 height 32
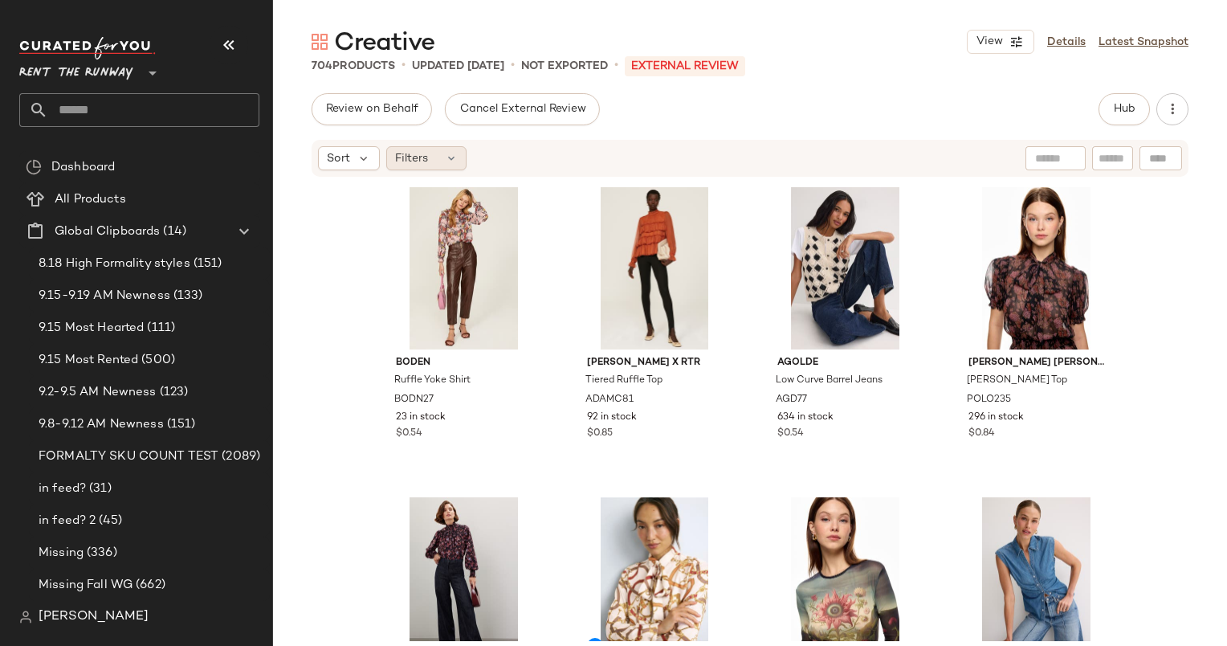
click at [454, 160] on icon at bounding box center [451, 158] width 13 height 13
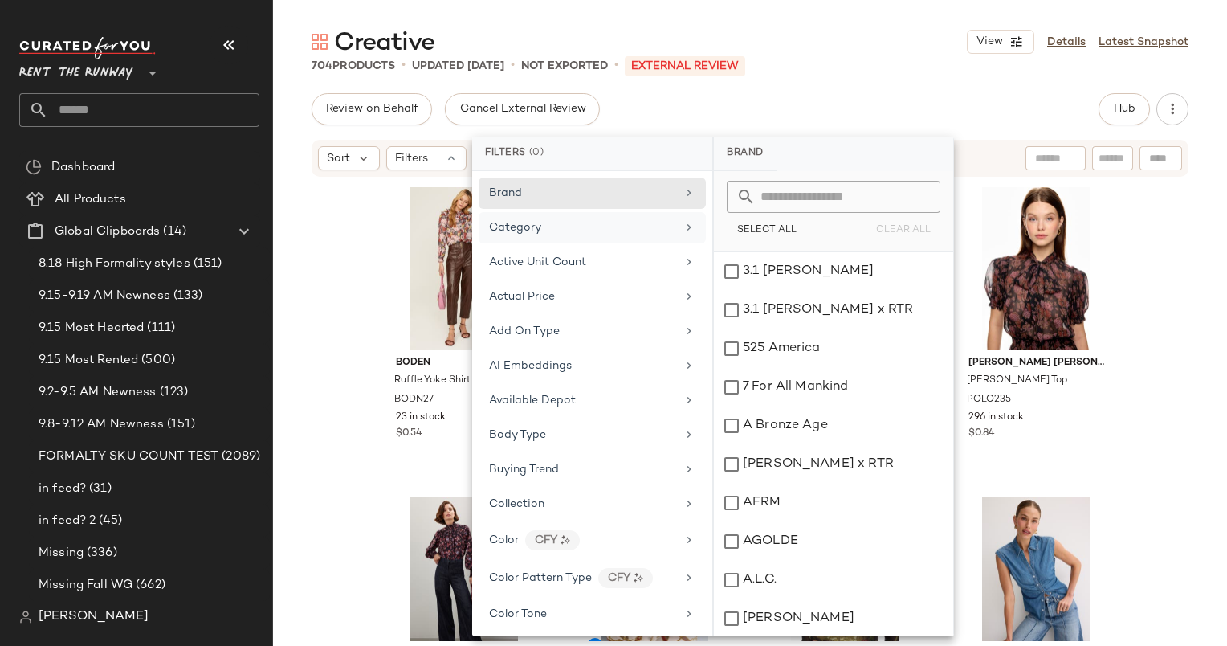
click at [546, 219] on div "Category" at bounding box center [582, 227] width 187 height 17
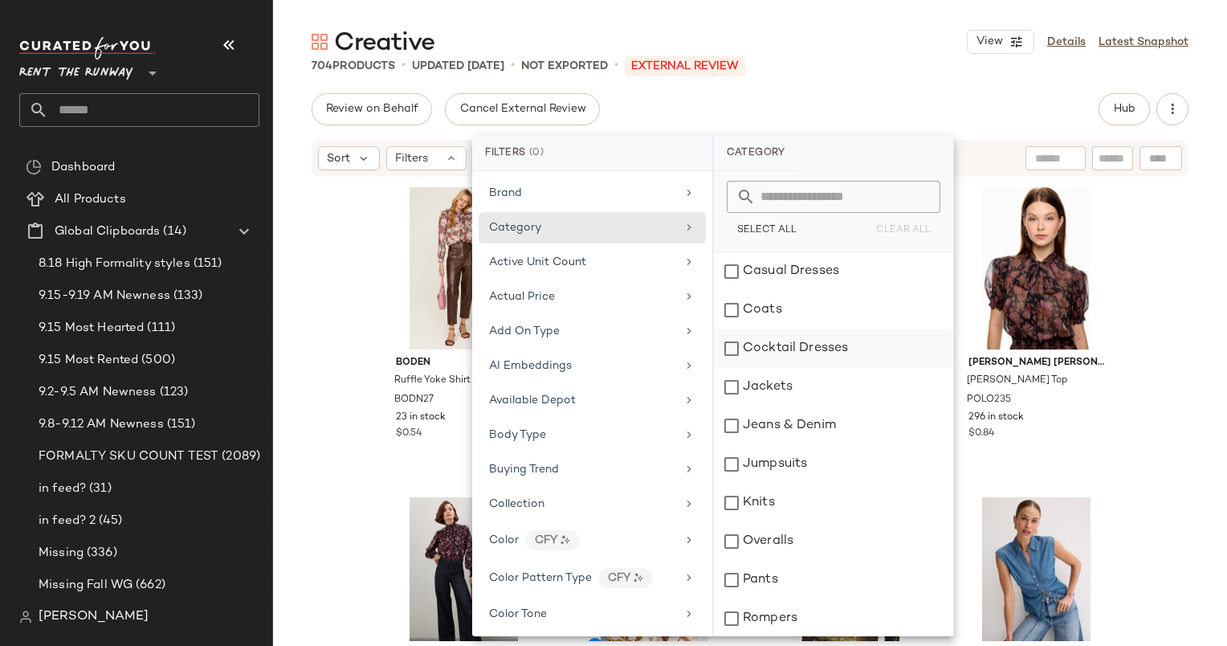
click at [775, 329] on div "Cocktail Dresses" at bounding box center [833, 348] width 239 height 39
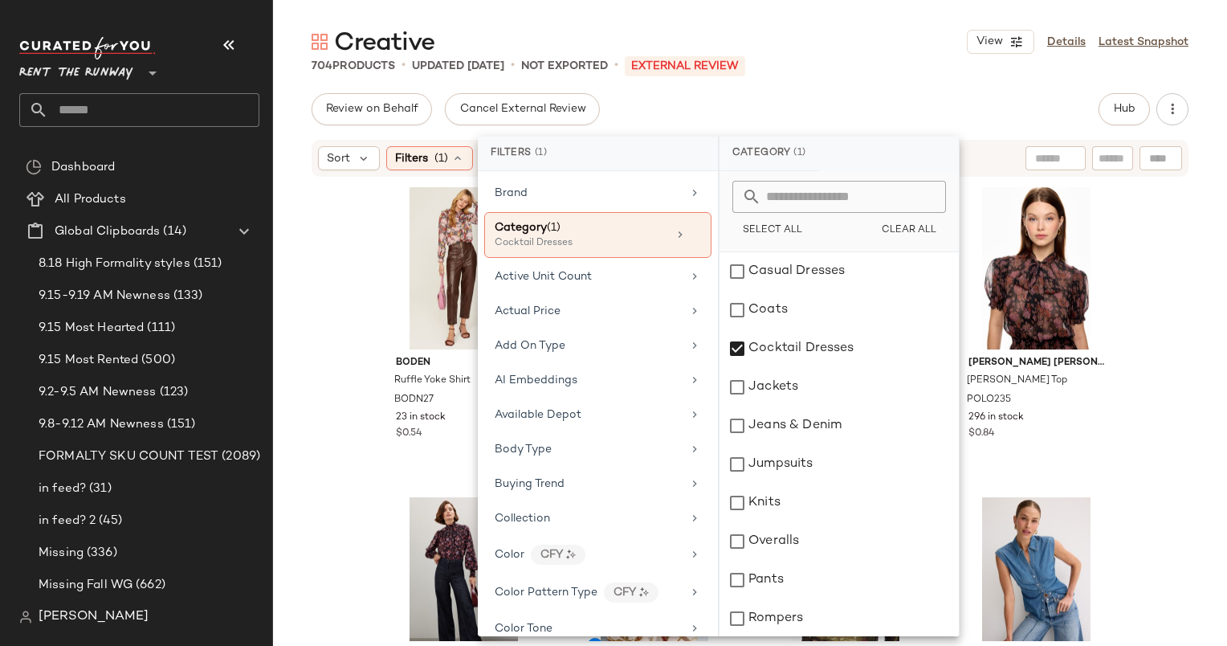
click at [909, 74] on div "Creative View Details Latest Snapshot 704 Products • updated [DATE] • Not Expor…" at bounding box center [750, 336] width 954 height 620
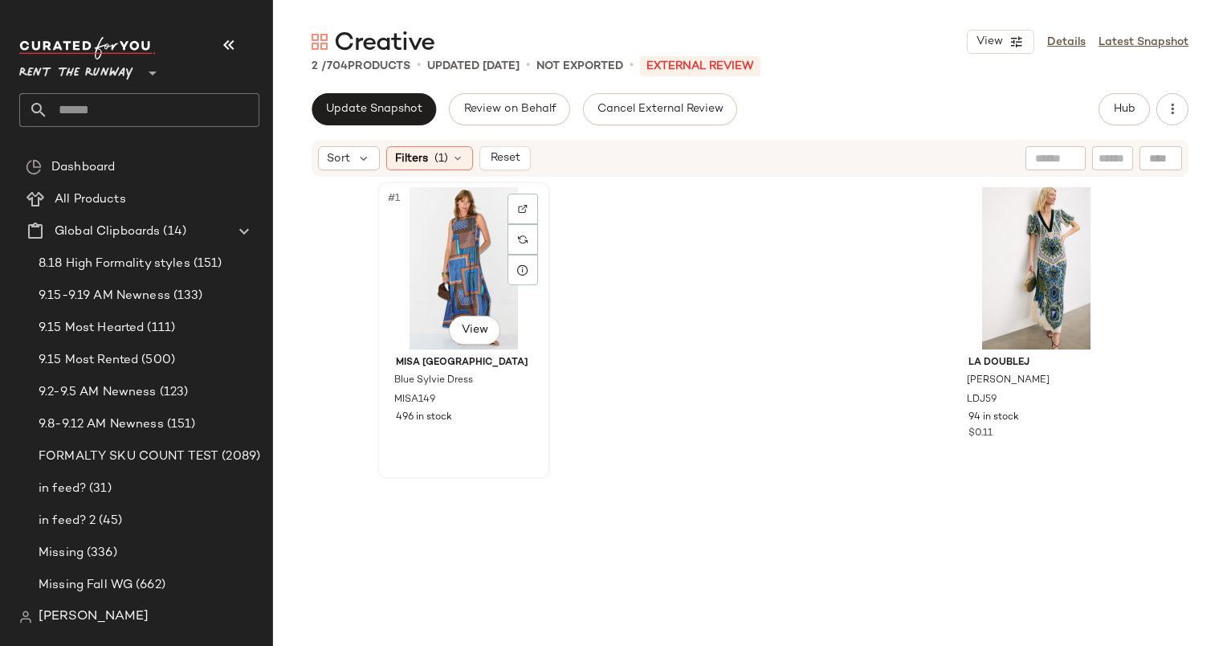
click at [424, 263] on div "#1 View" at bounding box center [463, 268] width 161 height 162
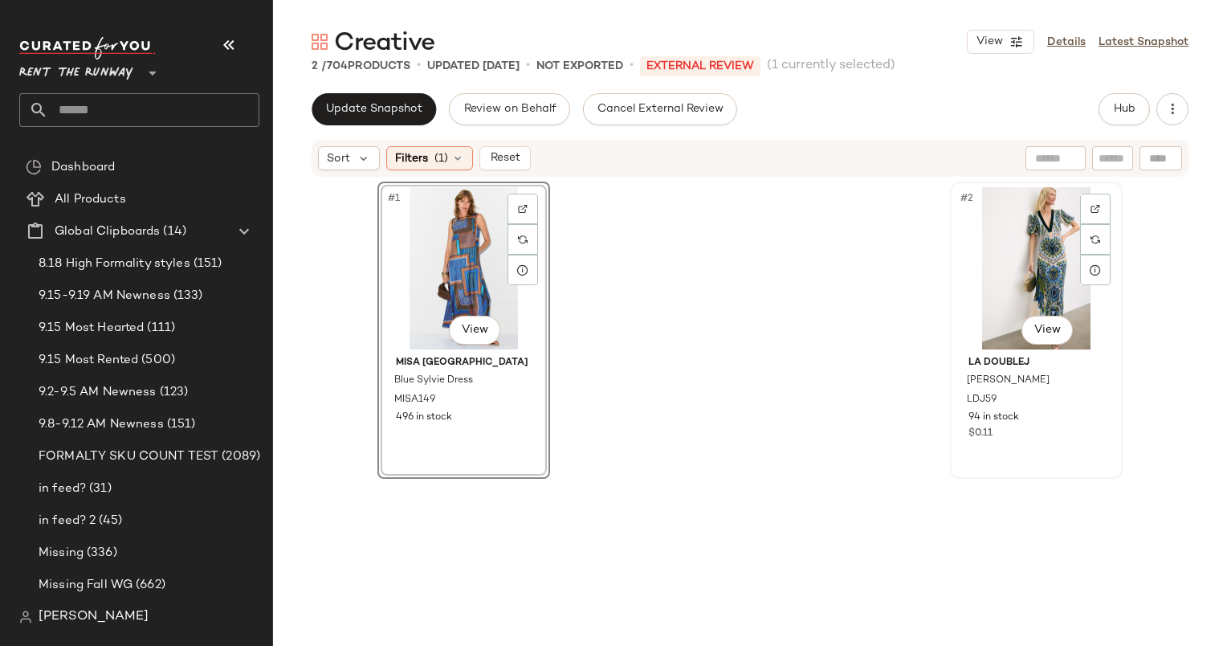
click at [1056, 257] on div "#2 View" at bounding box center [1036, 268] width 161 height 162
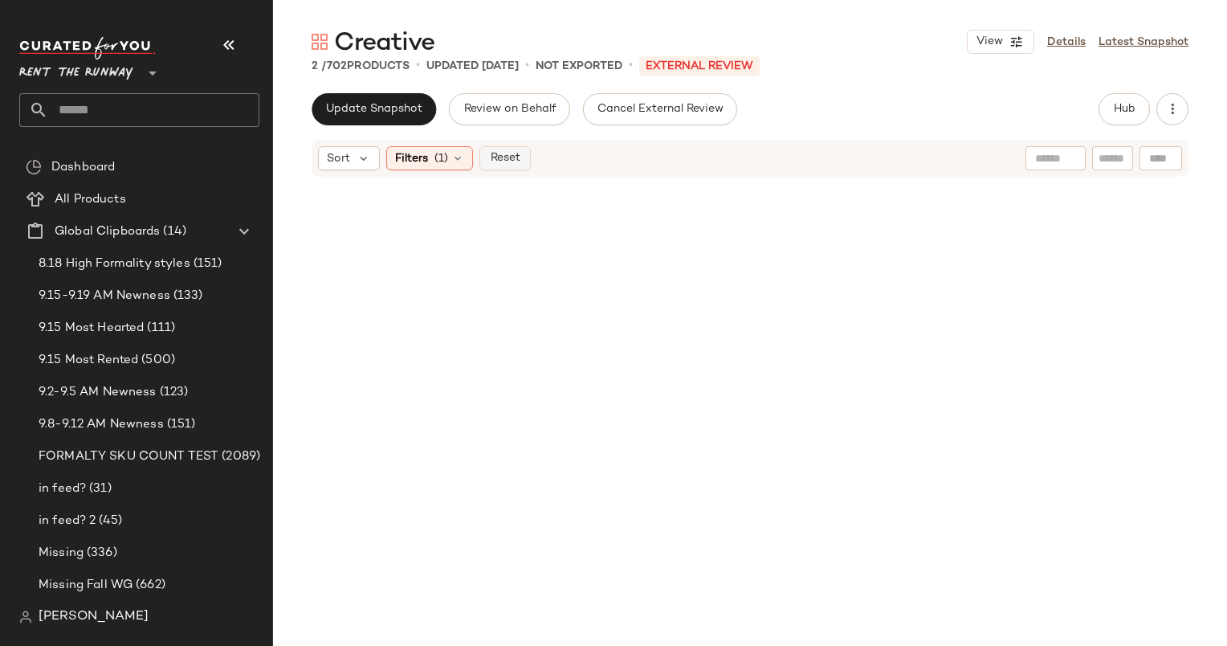
click at [504, 165] on span "Reset" at bounding box center [504, 158] width 31 height 13
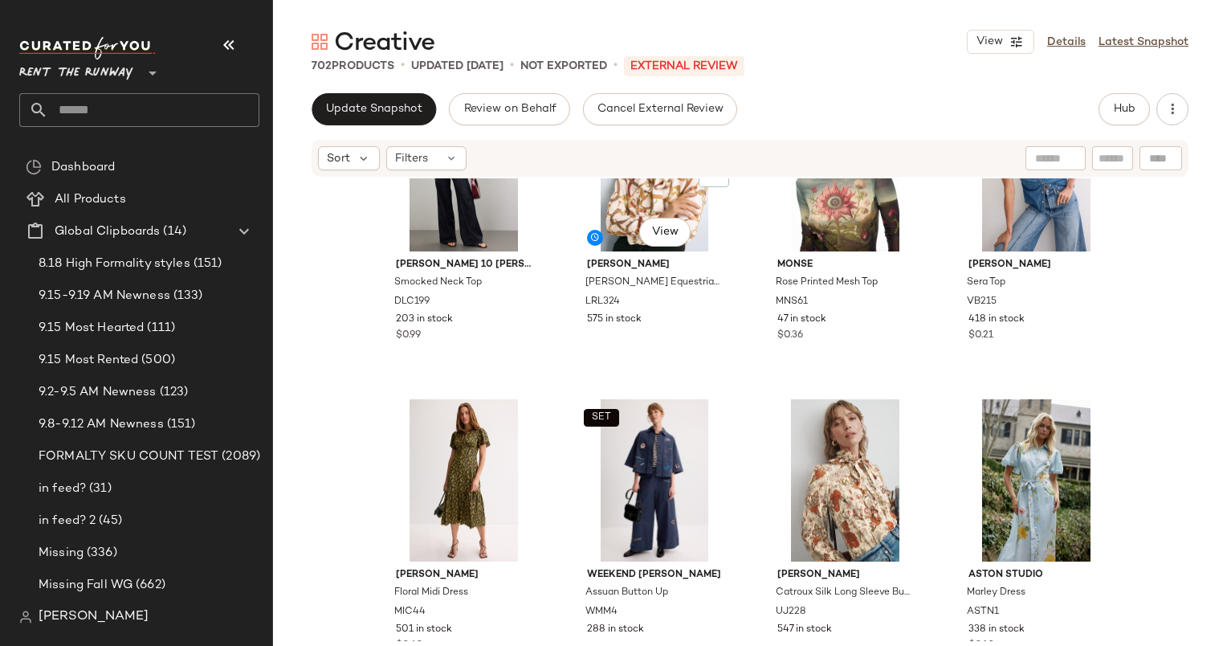
scroll to position [392, 0]
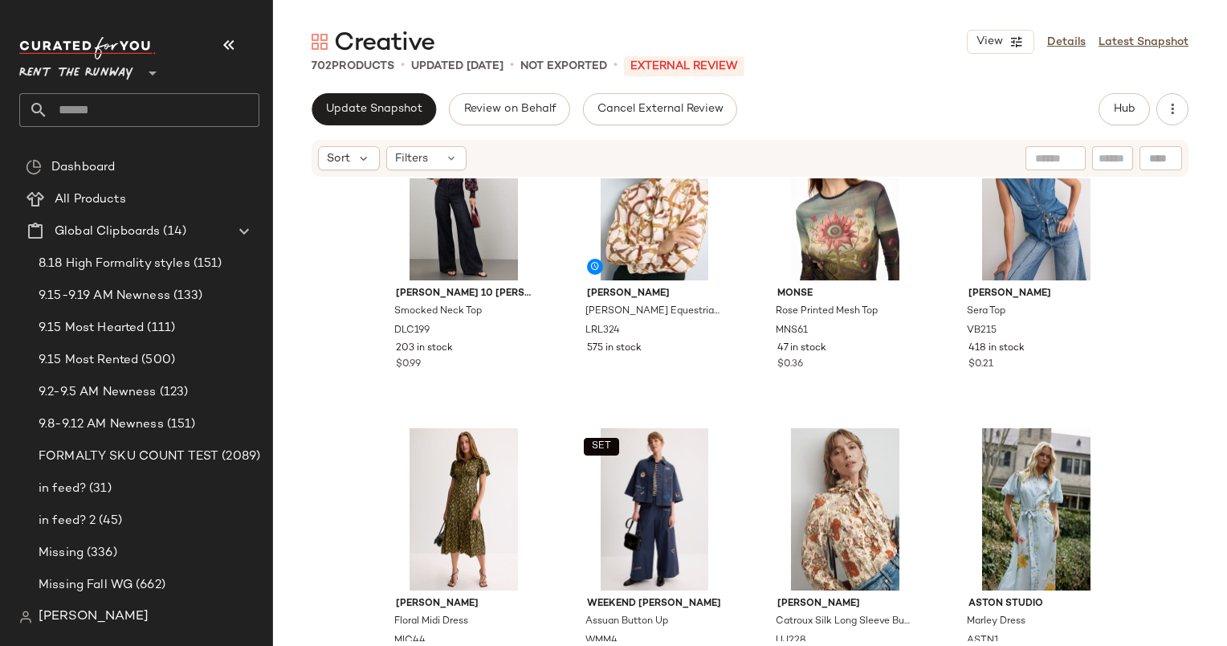
click at [1052, 153] on input "text" at bounding box center [1055, 158] width 41 height 17
type input "****"
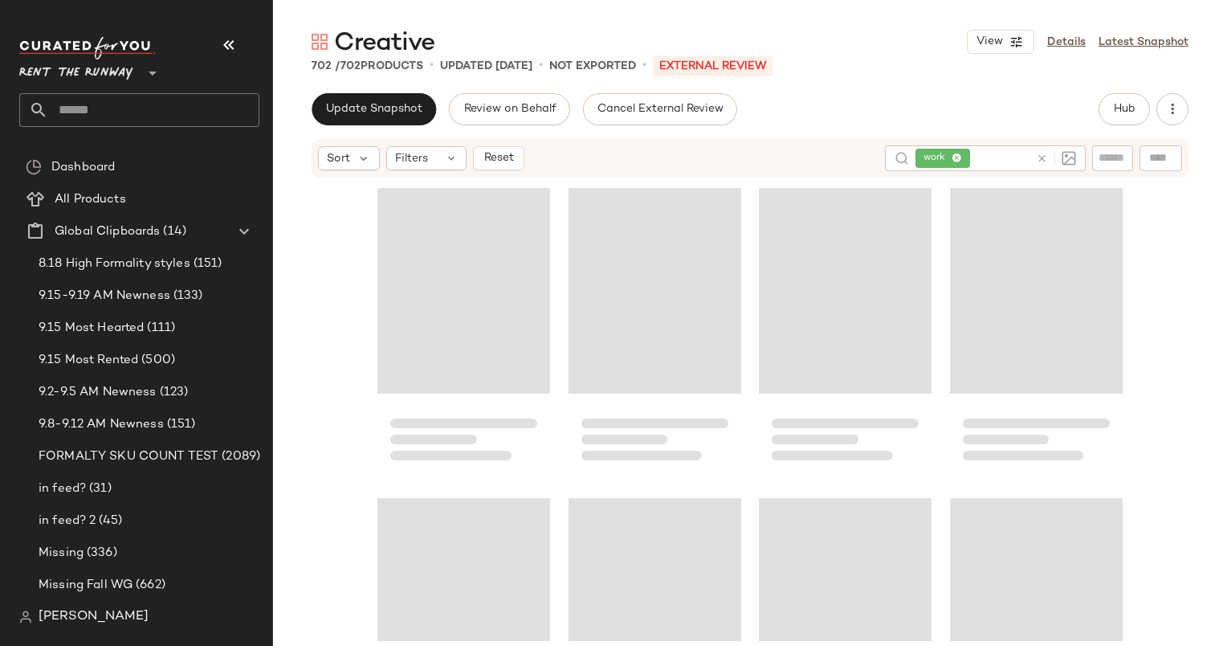
click at [850, 112] on div "Update Snapshot Review on Behalf Cancel External Review Hub" at bounding box center [750, 109] width 877 height 32
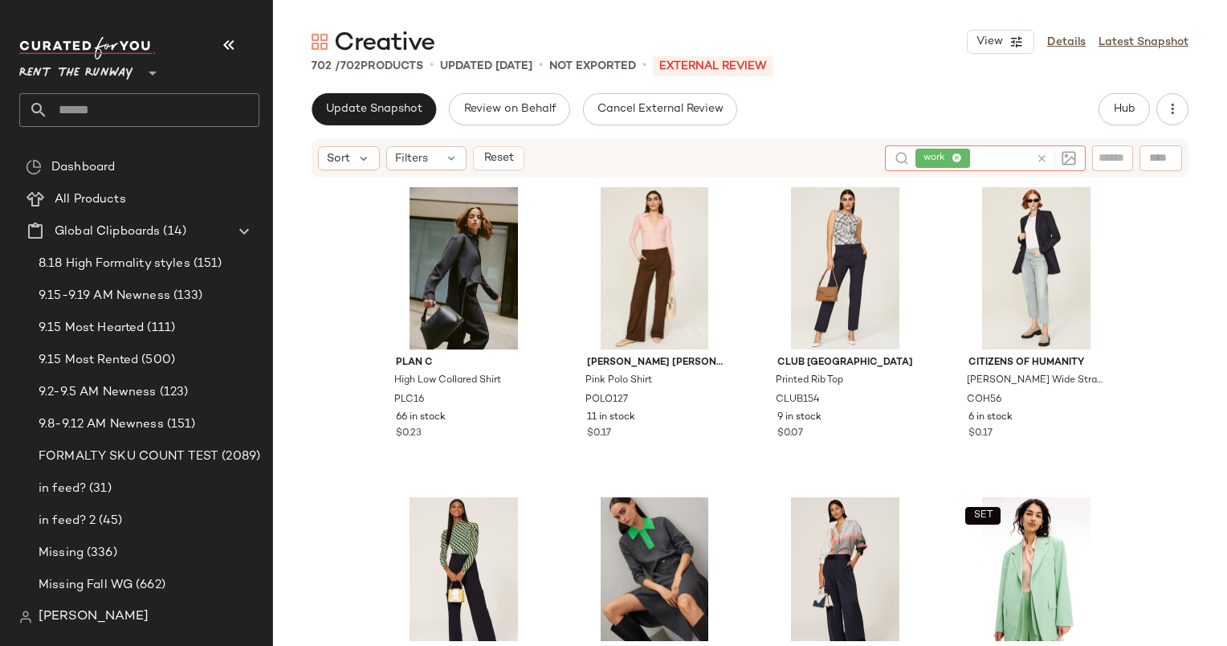
click at [1046, 161] on icon at bounding box center [1042, 159] width 12 height 12
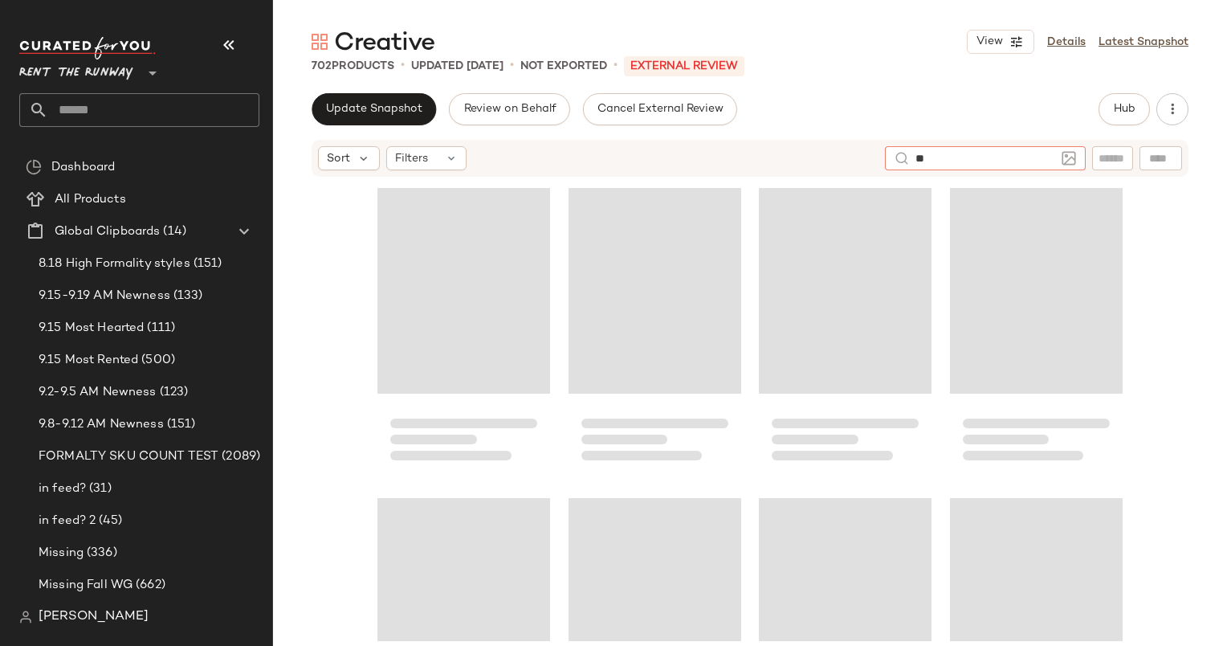
type input "*"
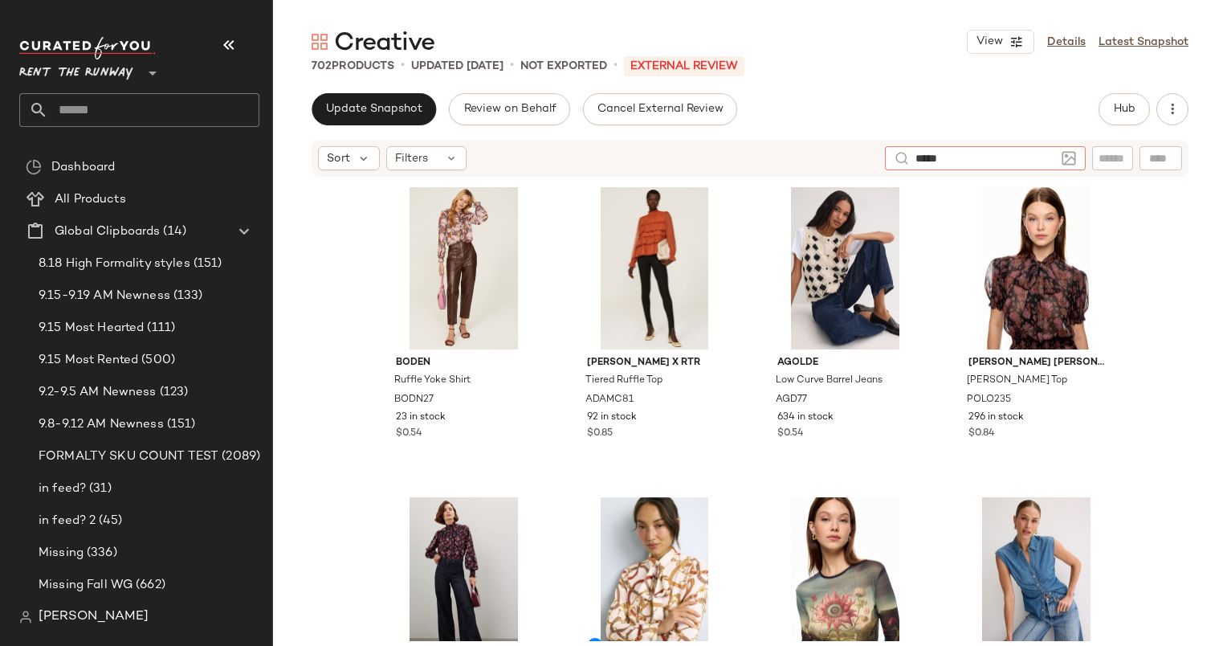
type input "******"
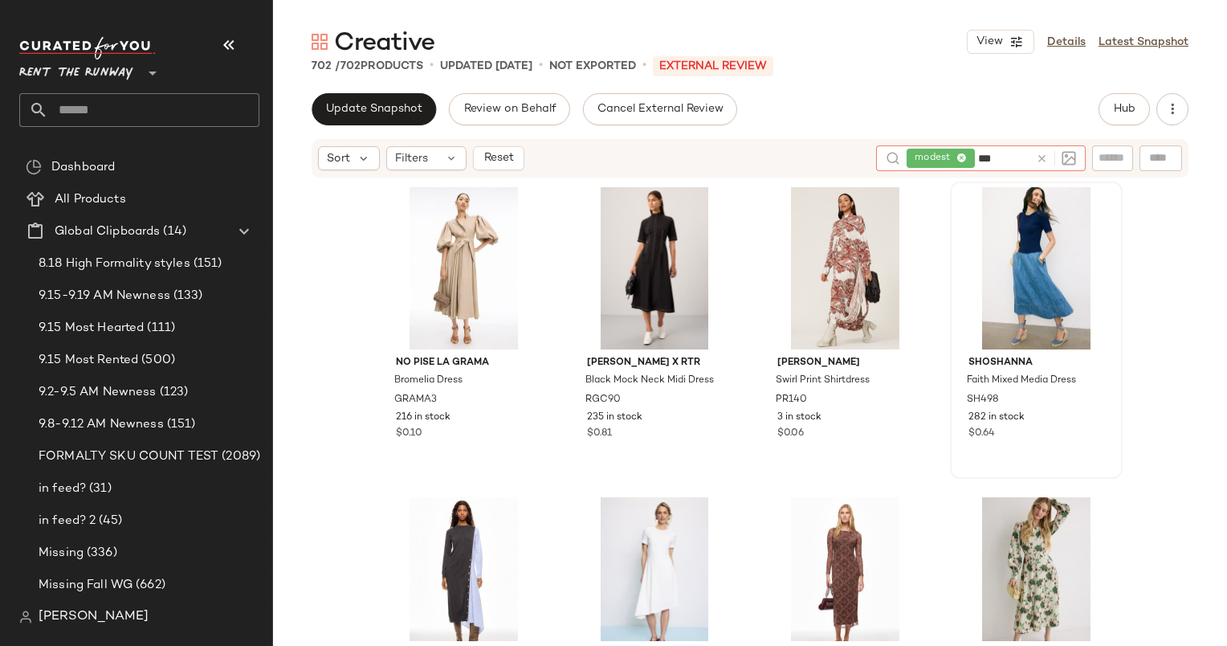
type input "****"
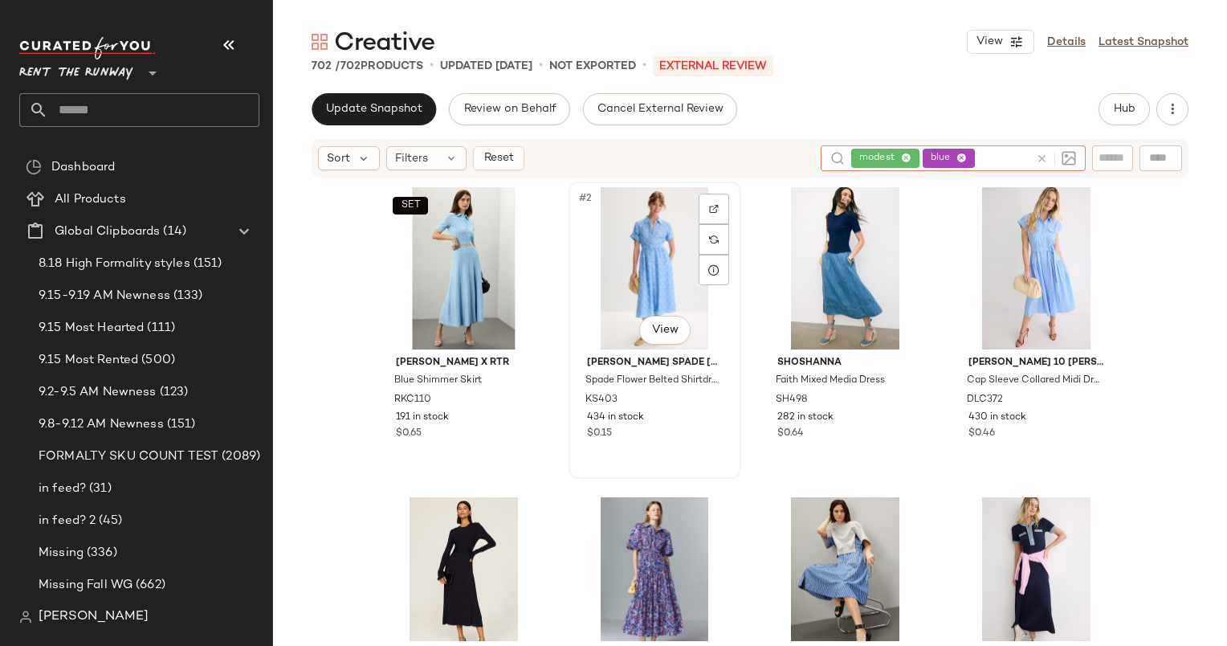
click at [626, 287] on div "#2 View" at bounding box center [654, 268] width 161 height 162
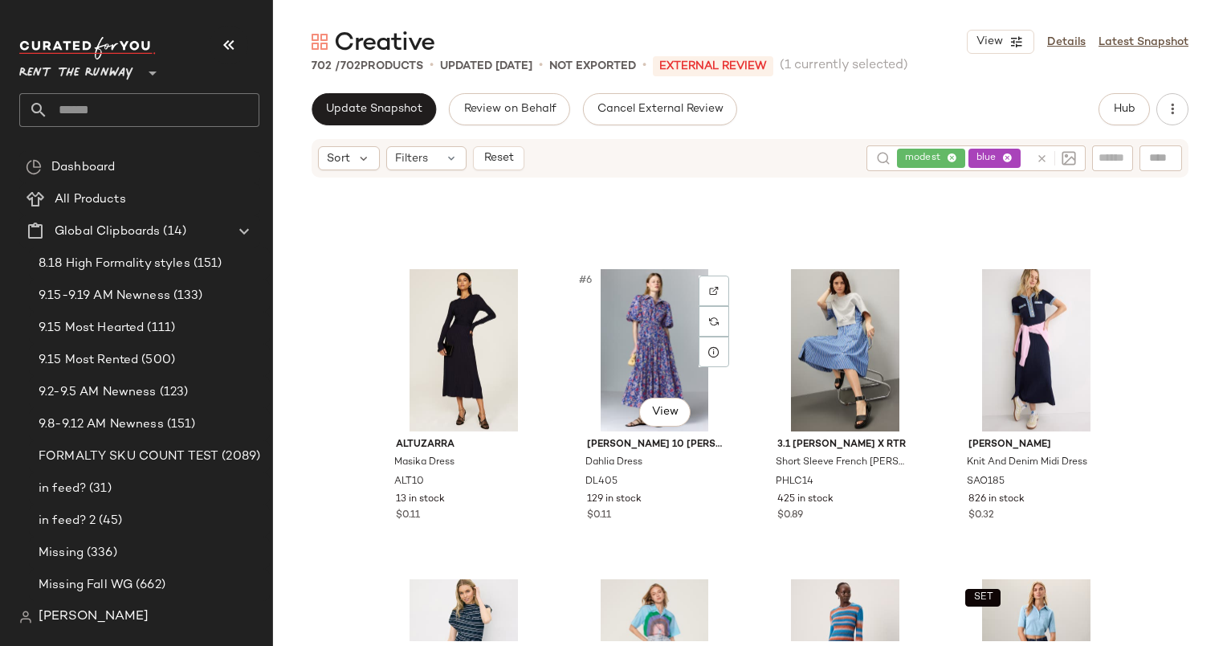
scroll to position [299, 0]
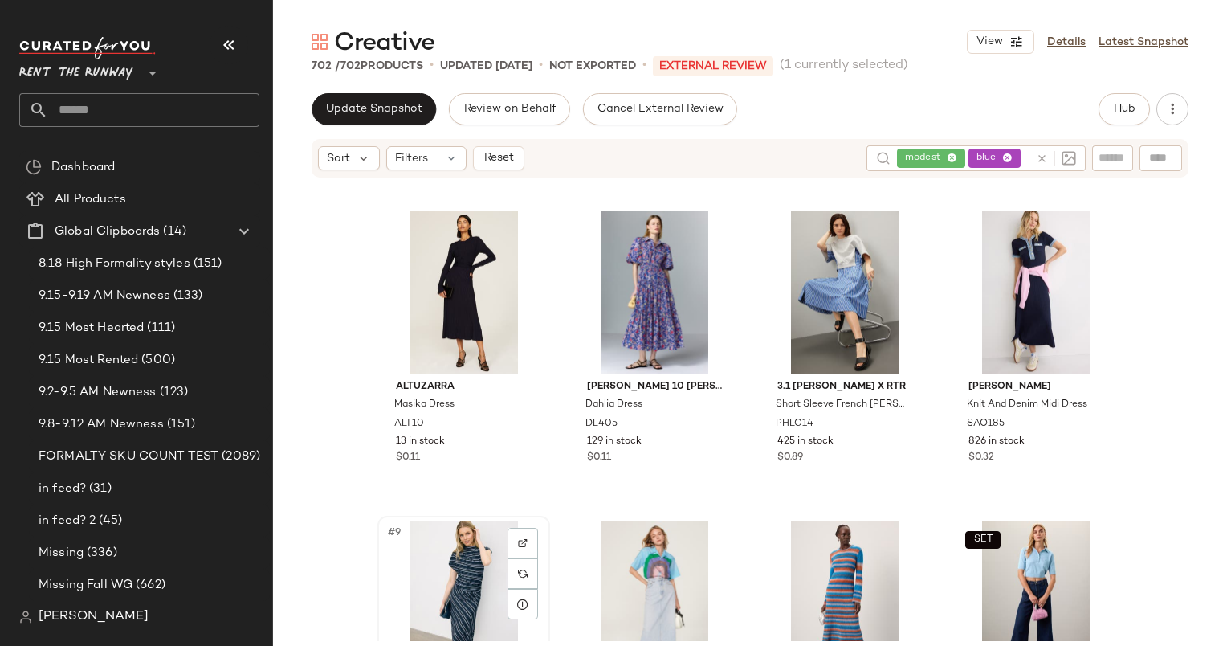
click at [443, 548] on div "#9 View" at bounding box center [463, 602] width 161 height 162
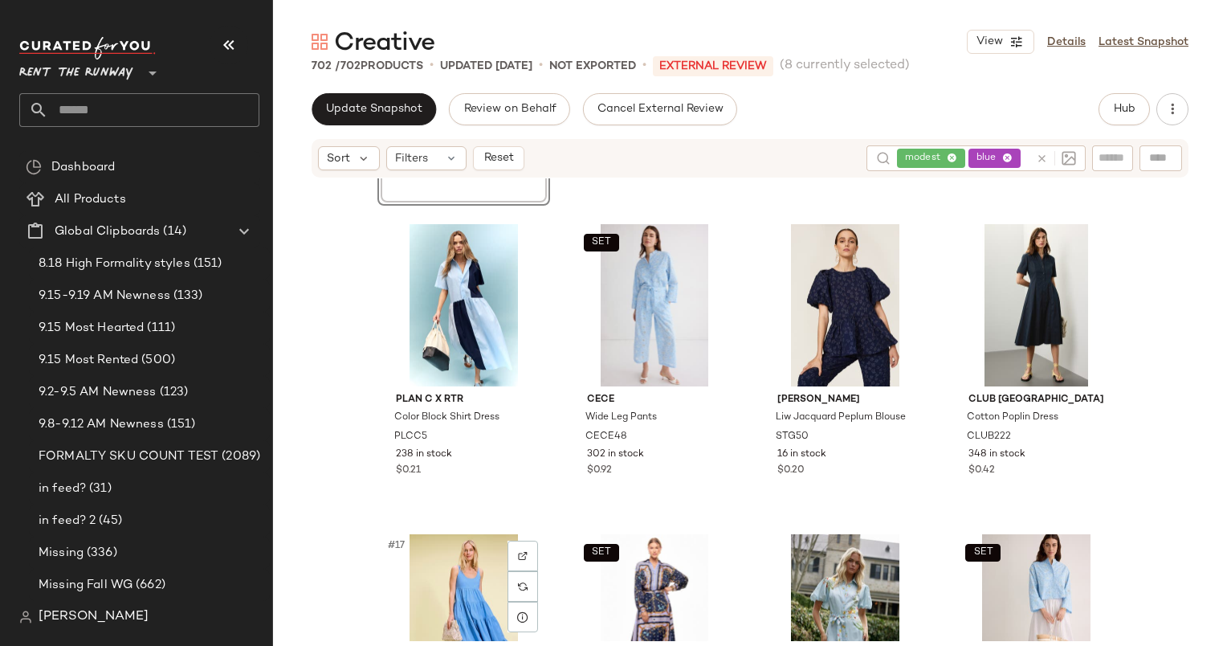
scroll to position [907, 0]
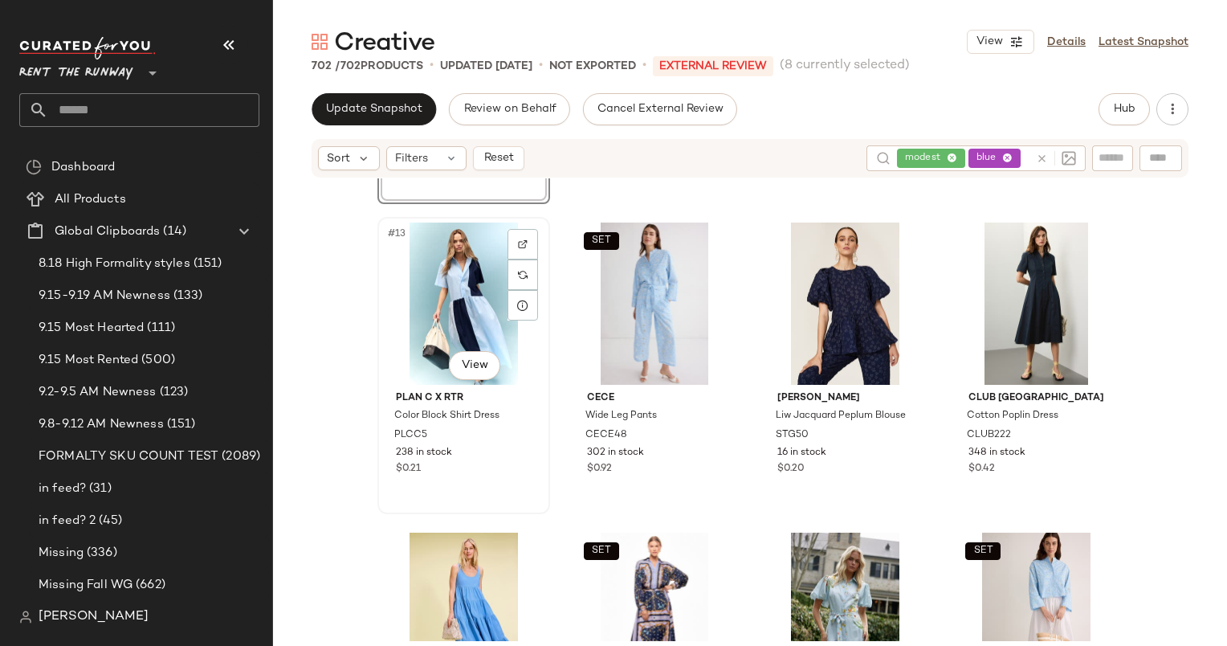
click at [446, 281] on div "#13 View" at bounding box center [463, 303] width 161 height 162
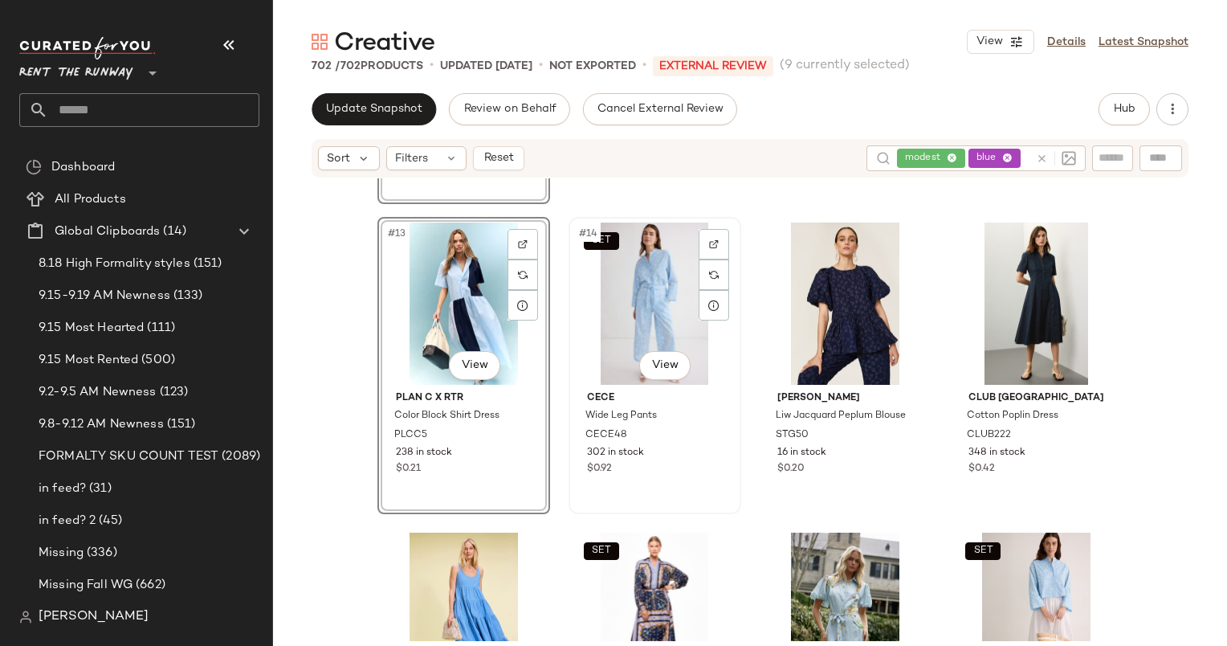
click at [631, 292] on div "SET #14 View" at bounding box center [654, 303] width 161 height 162
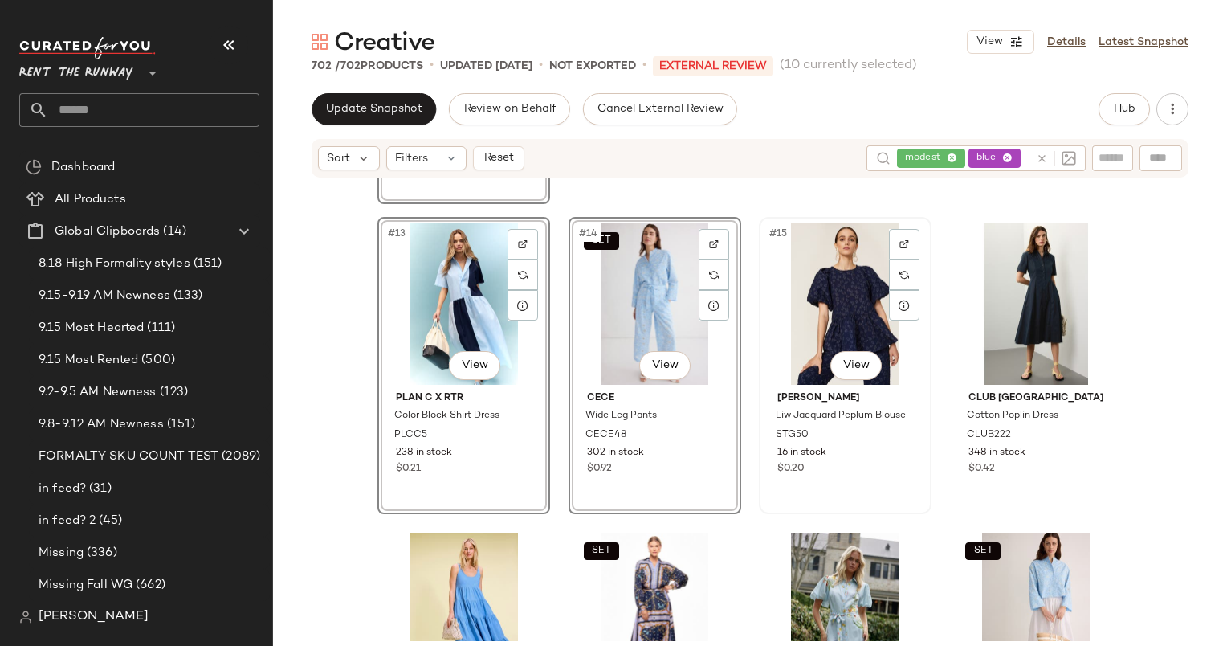
click at [846, 256] on div "#15 View" at bounding box center [844, 303] width 161 height 162
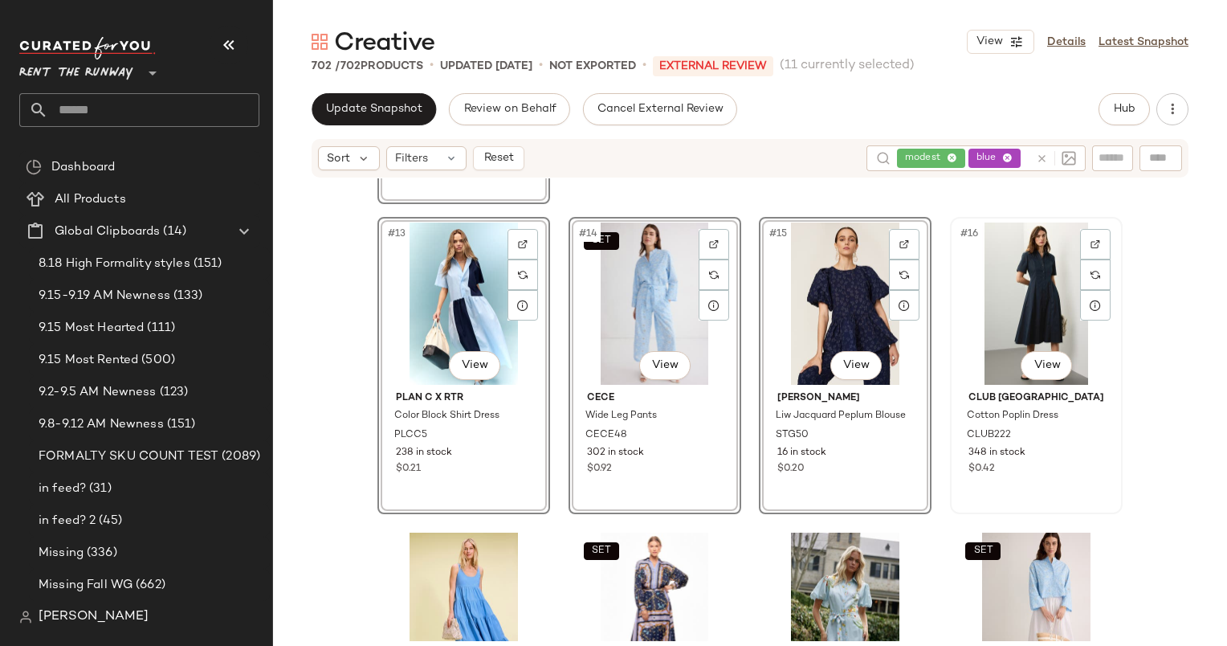
click at [1001, 251] on div "#16 View" at bounding box center [1036, 303] width 161 height 162
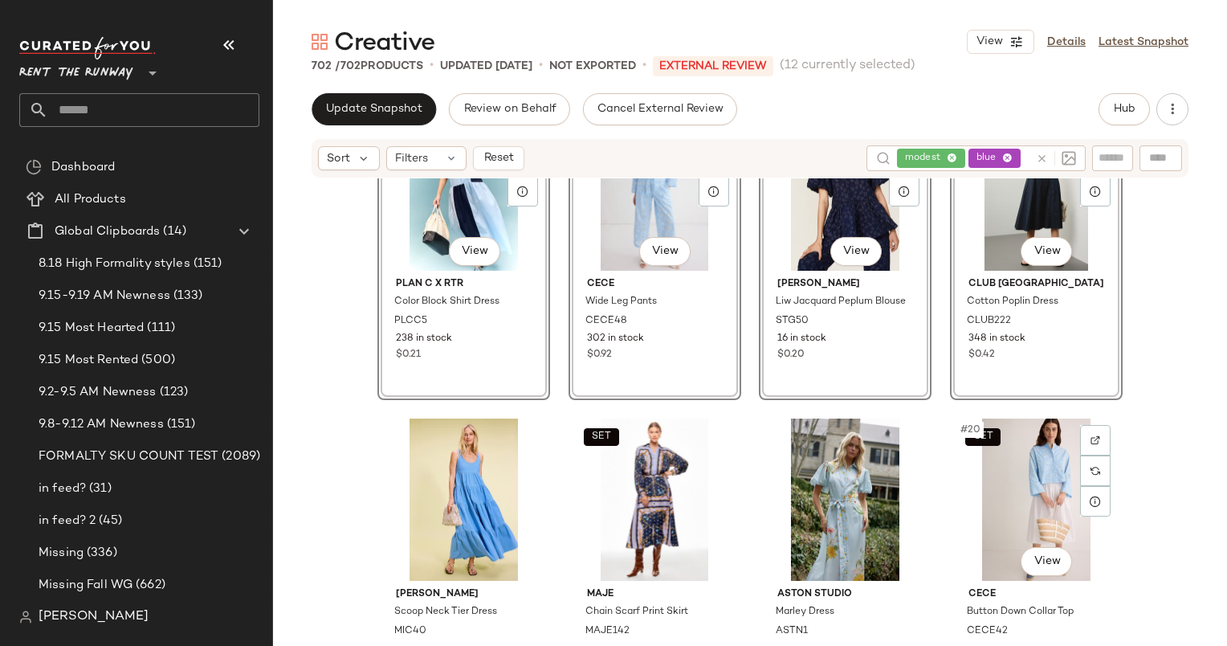
scroll to position [988, 0]
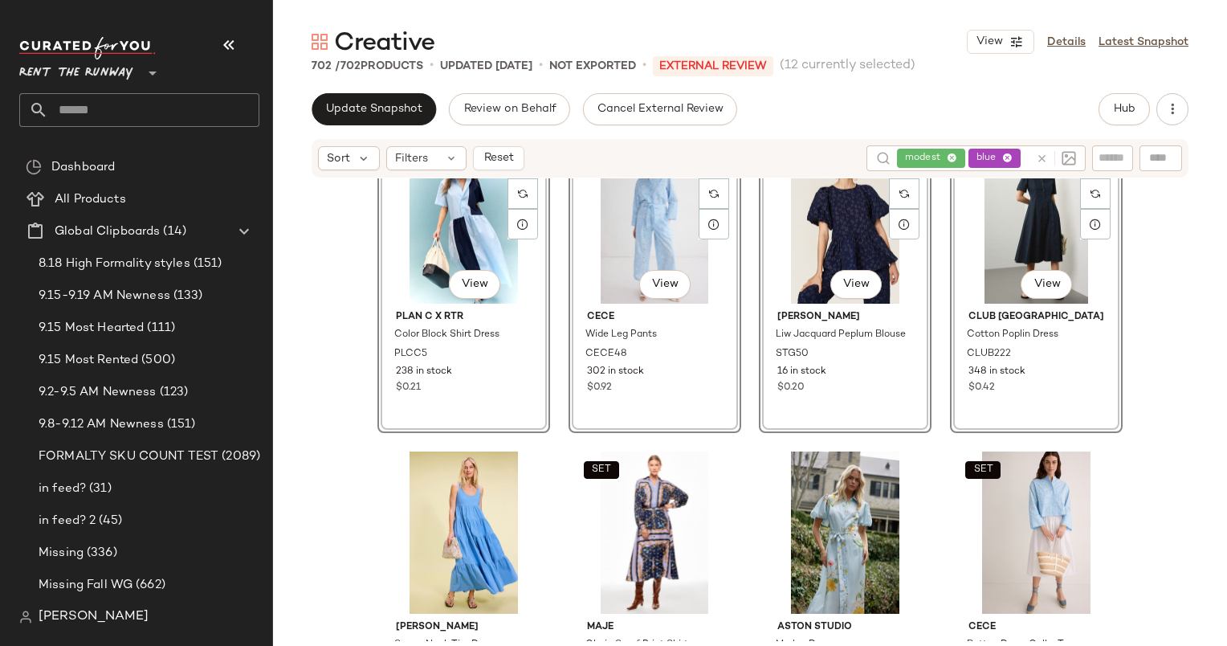
click at [1025, 230] on div "#16 View" at bounding box center [1036, 222] width 161 height 162
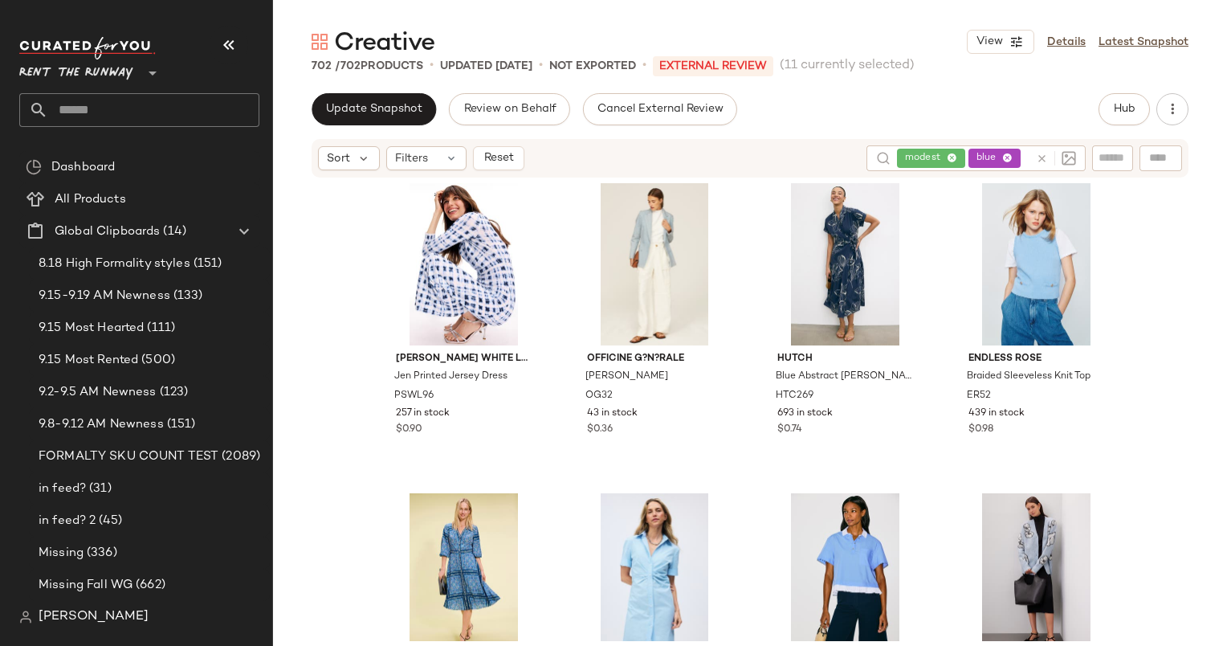
scroll to position [4052, 0]
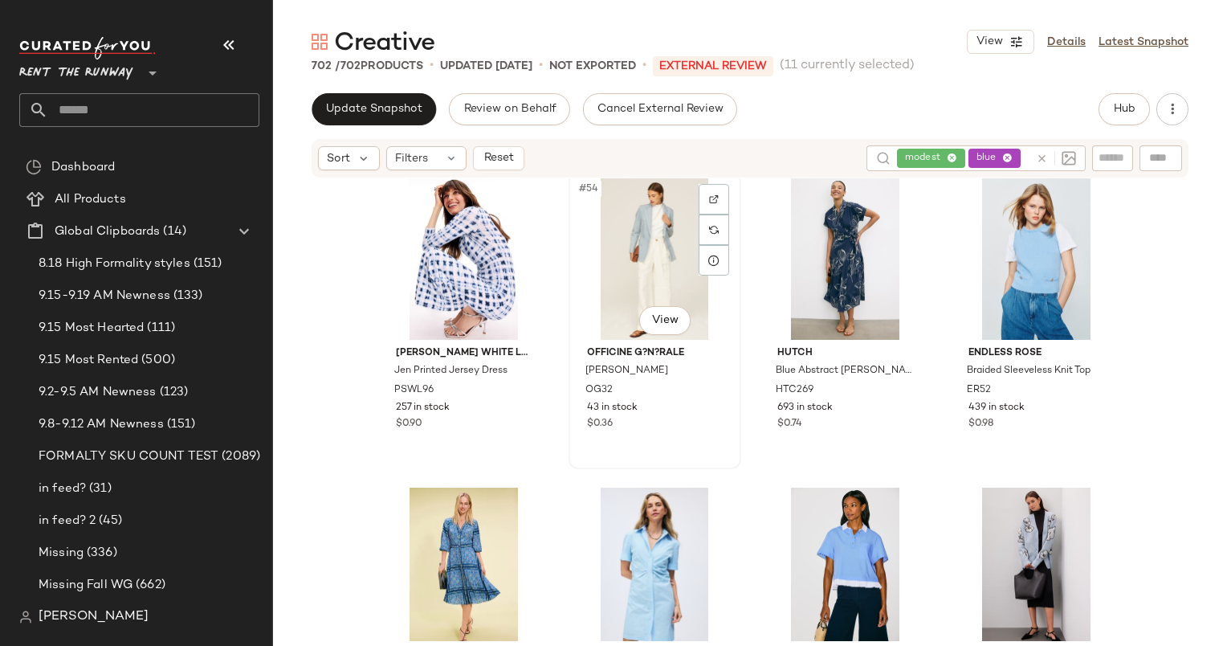
click at [670, 265] on div "#54 View" at bounding box center [654, 258] width 161 height 162
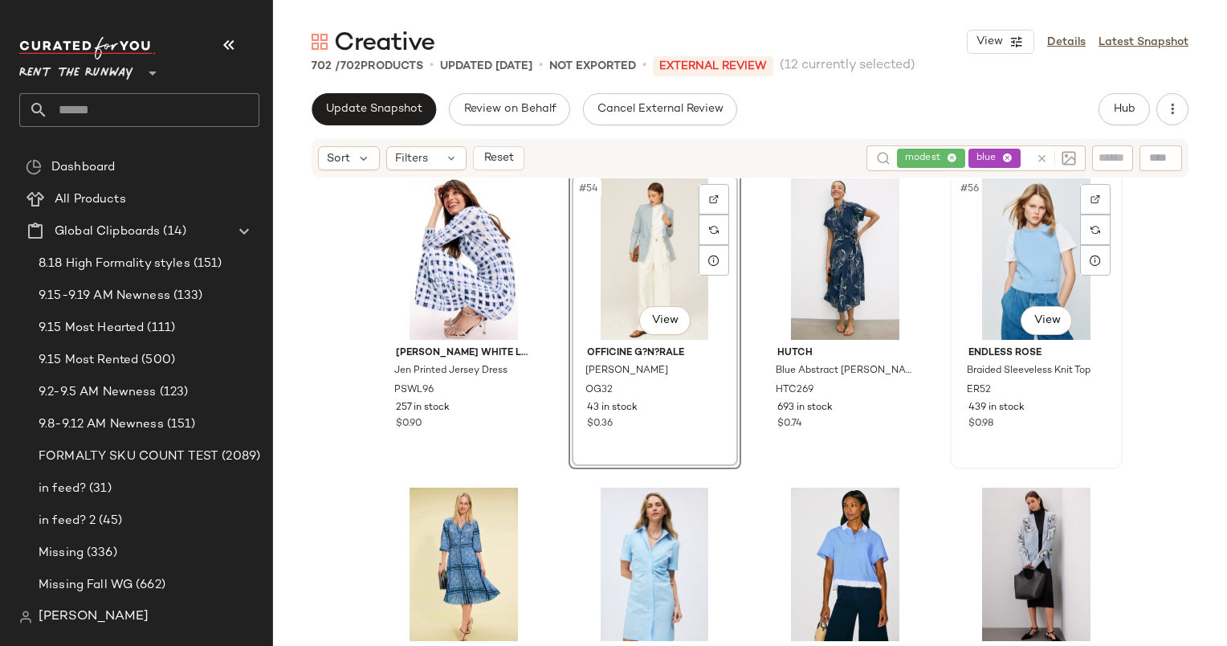
click at [1029, 253] on div "#56 View" at bounding box center [1036, 258] width 161 height 162
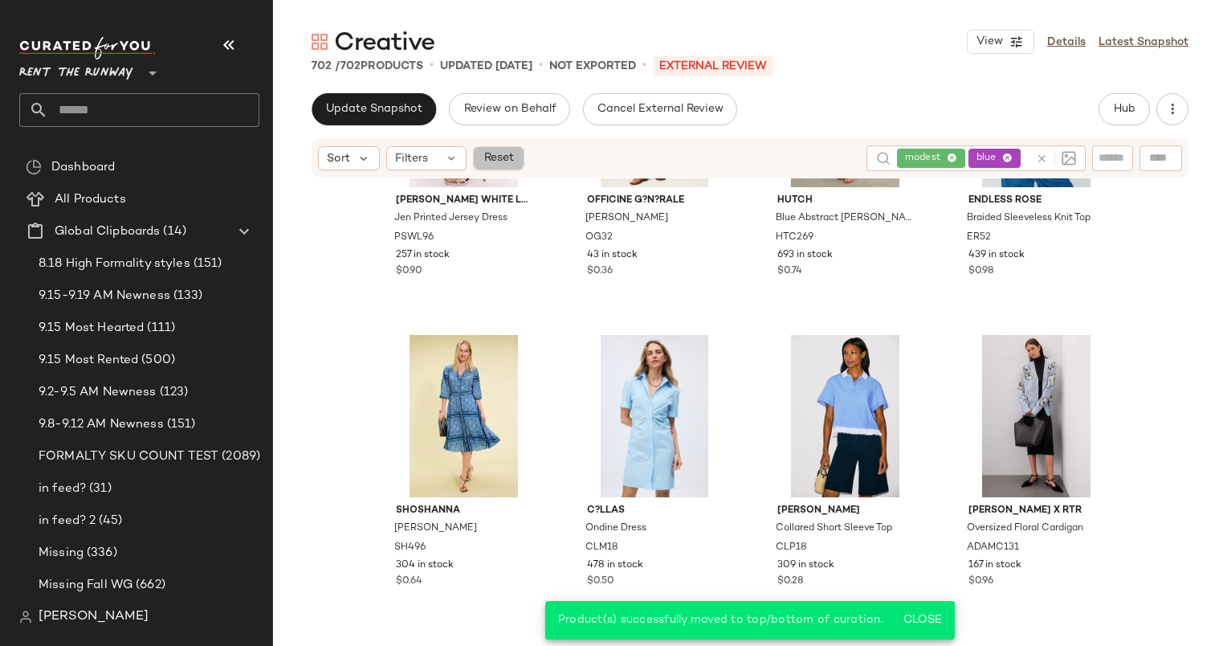
click at [495, 152] on span "Reset" at bounding box center [498, 158] width 31 height 13
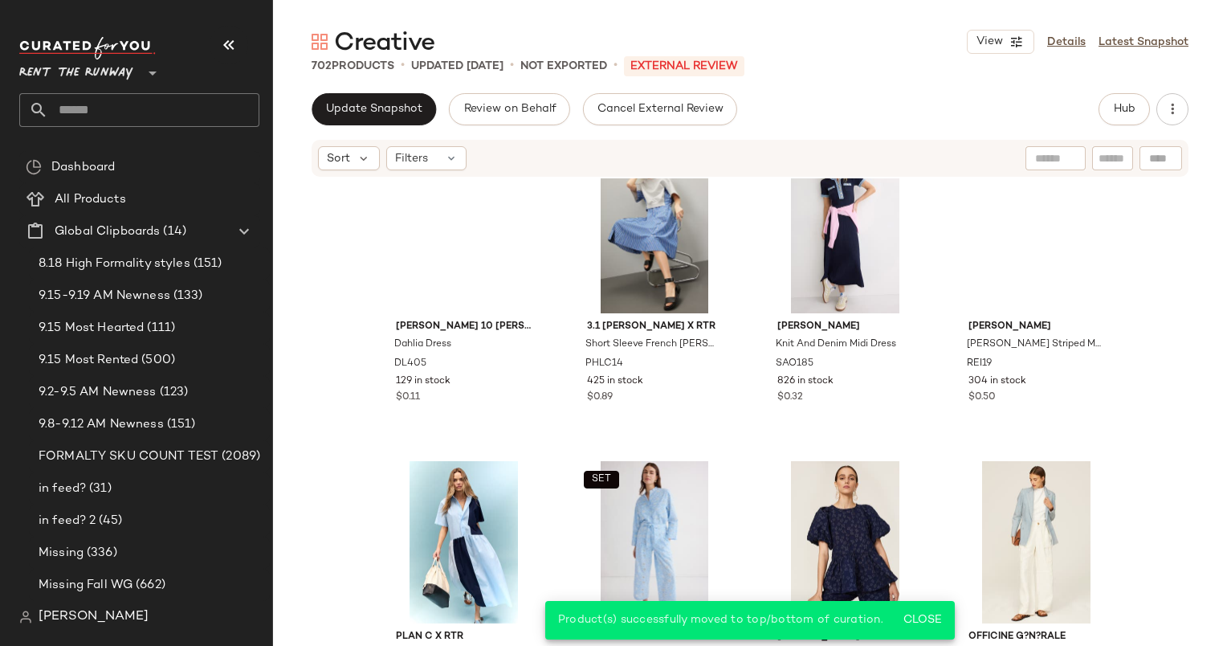
scroll to position [0, 0]
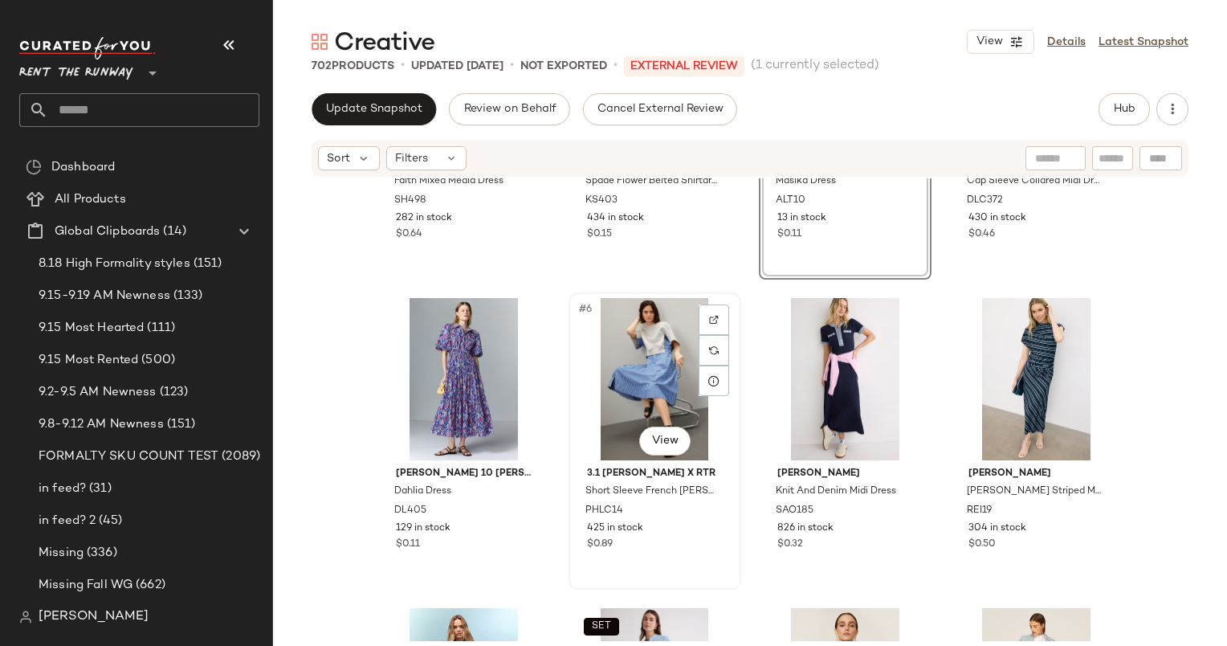
scroll to position [501, 0]
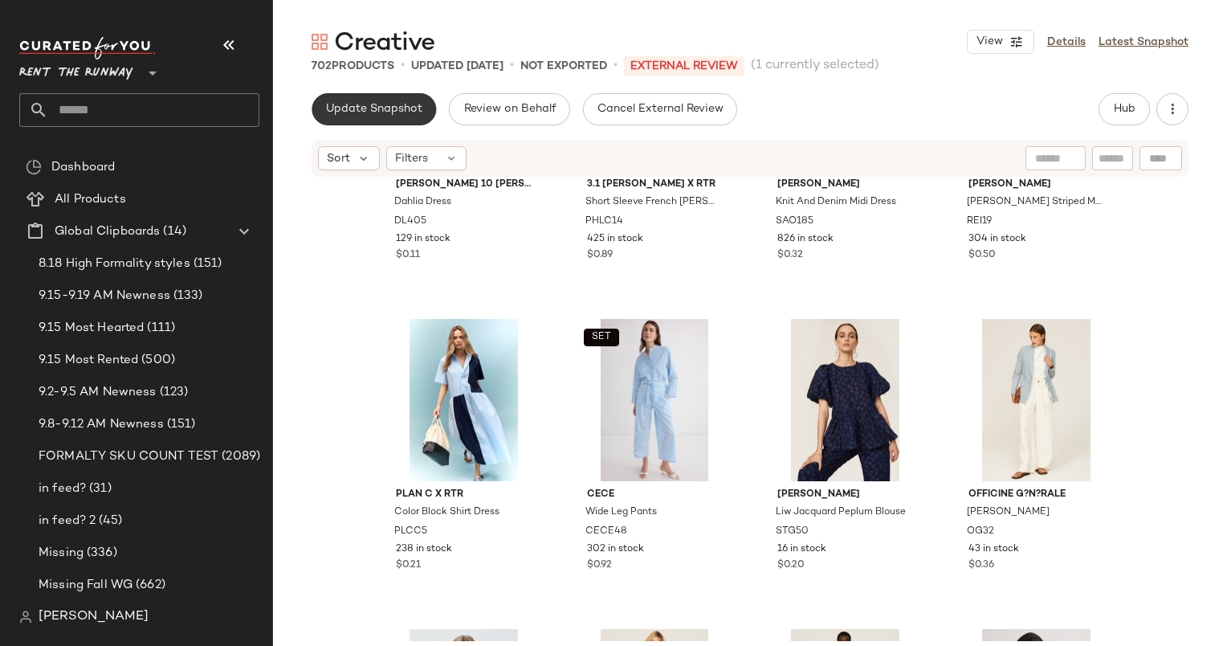
click at [400, 118] on button "Update Snapshot" at bounding box center [374, 109] width 124 height 32
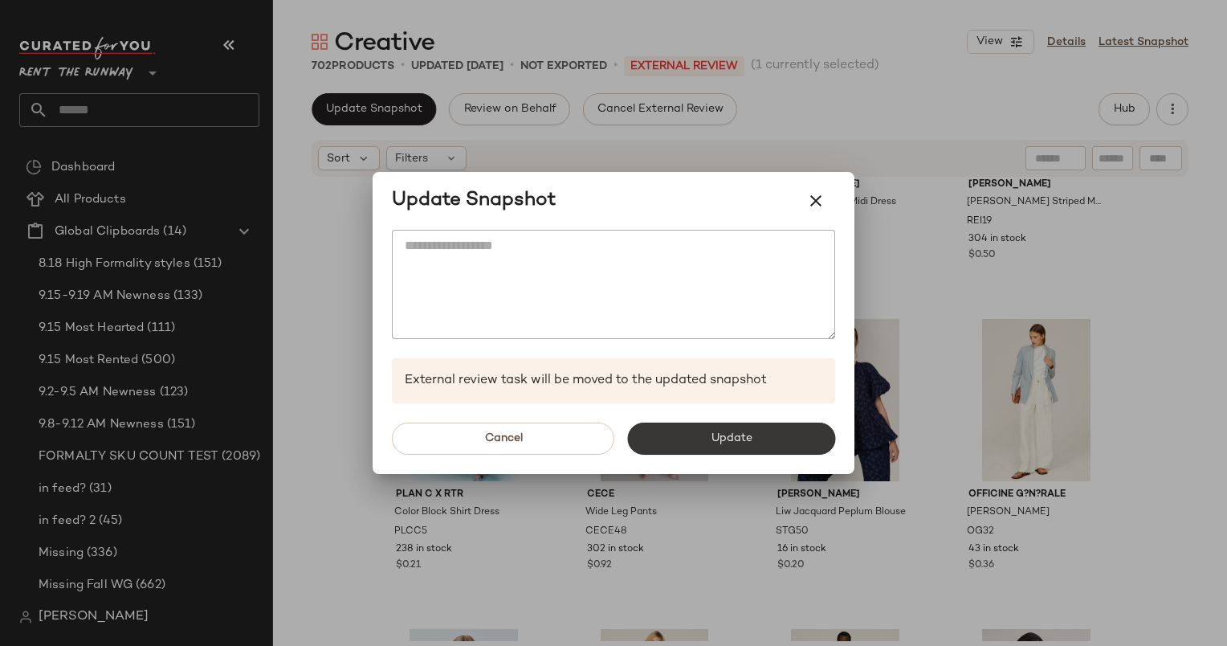
click at [697, 440] on button "Update" at bounding box center [731, 438] width 208 height 32
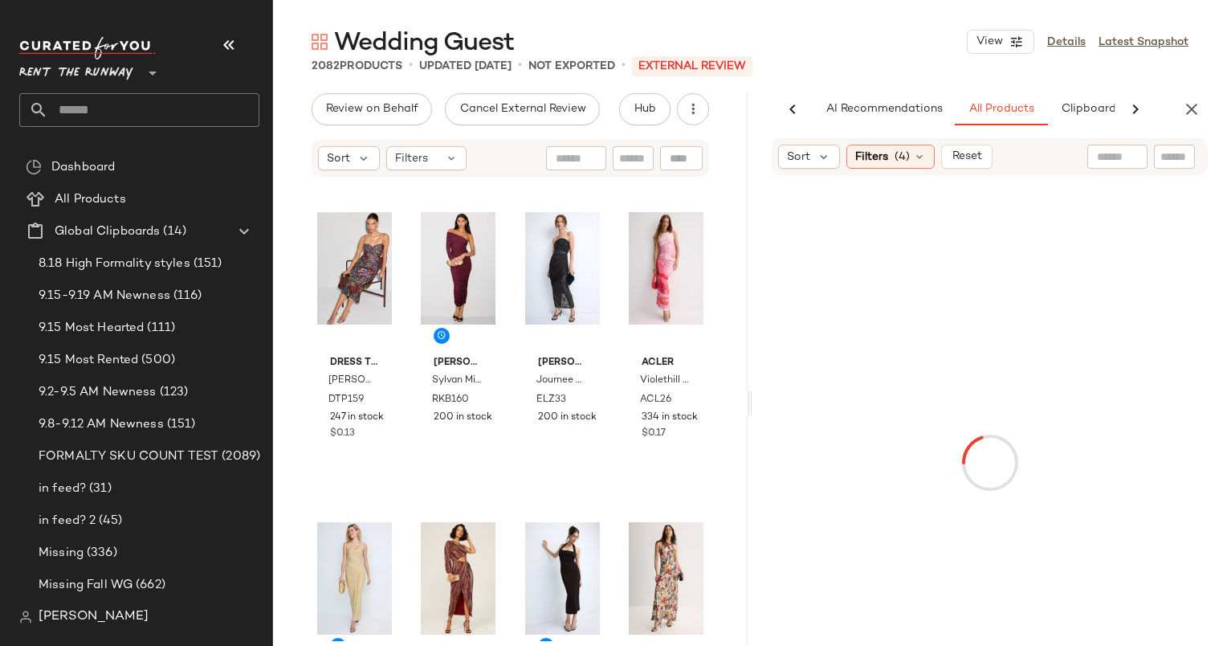
scroll to position [0, 83]
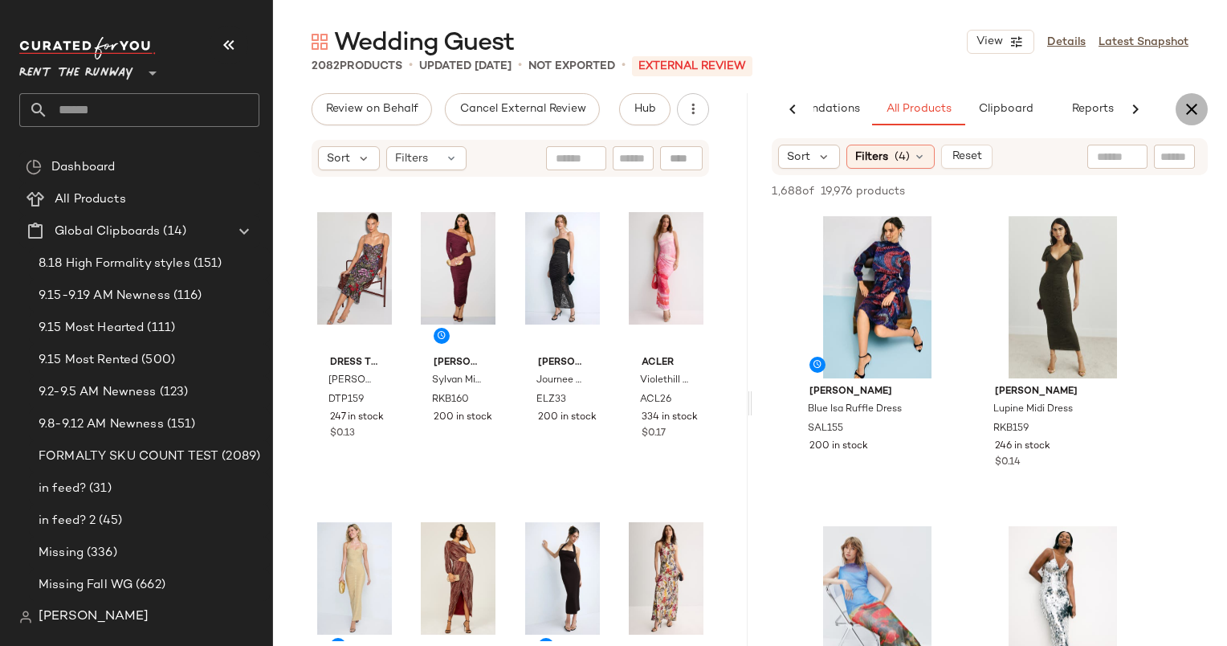
click at [1188, 112] on icon "button" at bounding box center [1191, 109] width 19 height 19
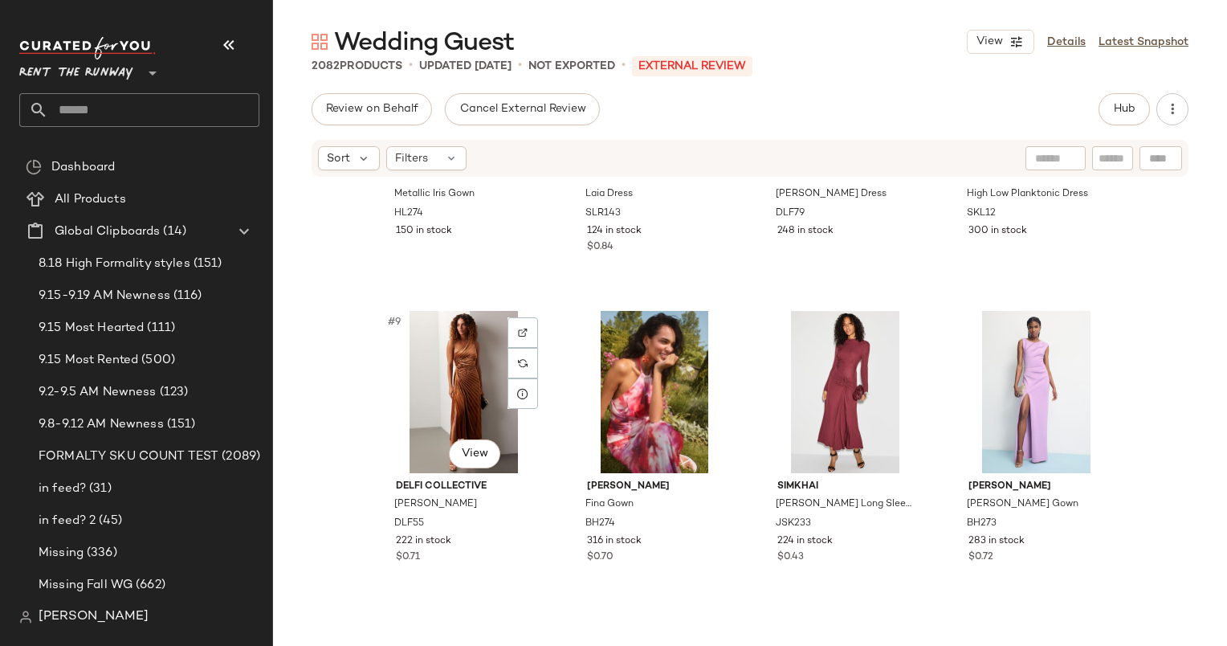
scroll to position [520, 0]
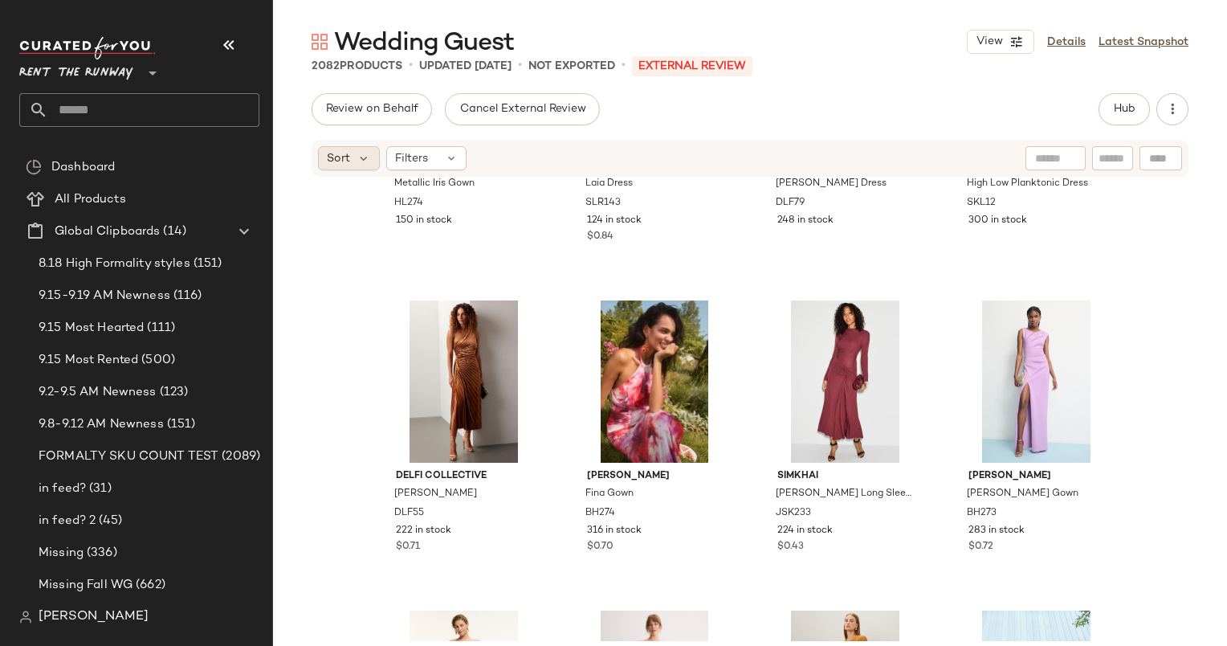
click at [330, 159] on span "Sort" at bounding box center [338, 158] width 23 height 17
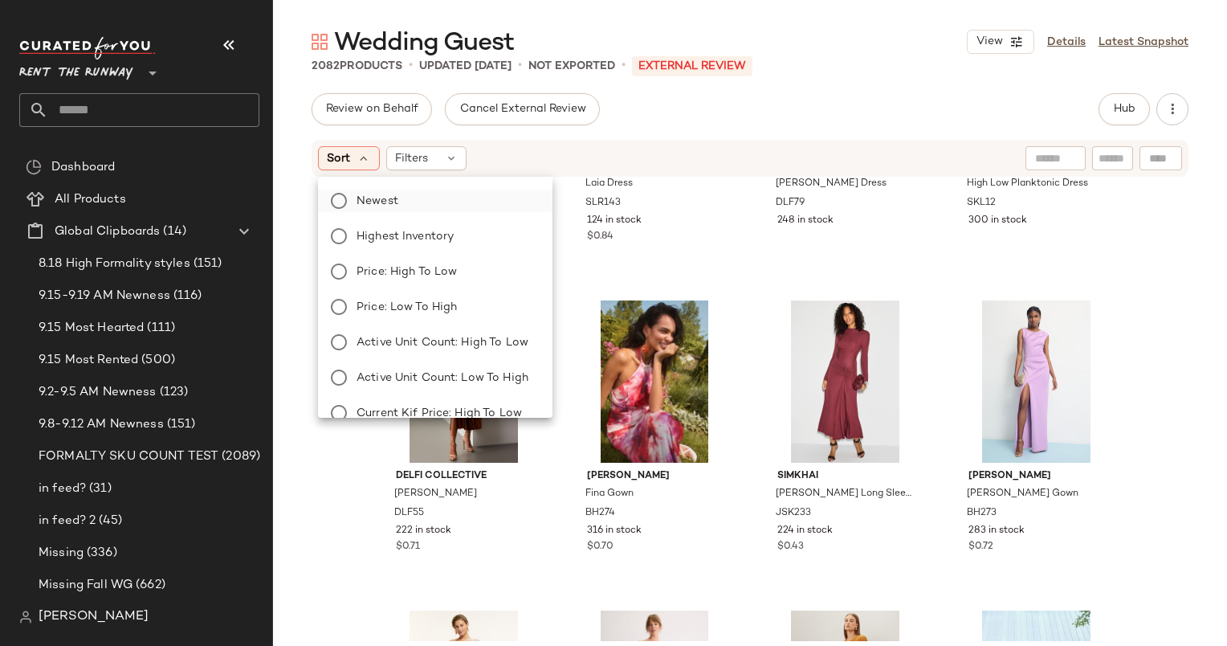
click at [387, 196] on span "Newest" at bounding box center [378, 201] width 42 height 17
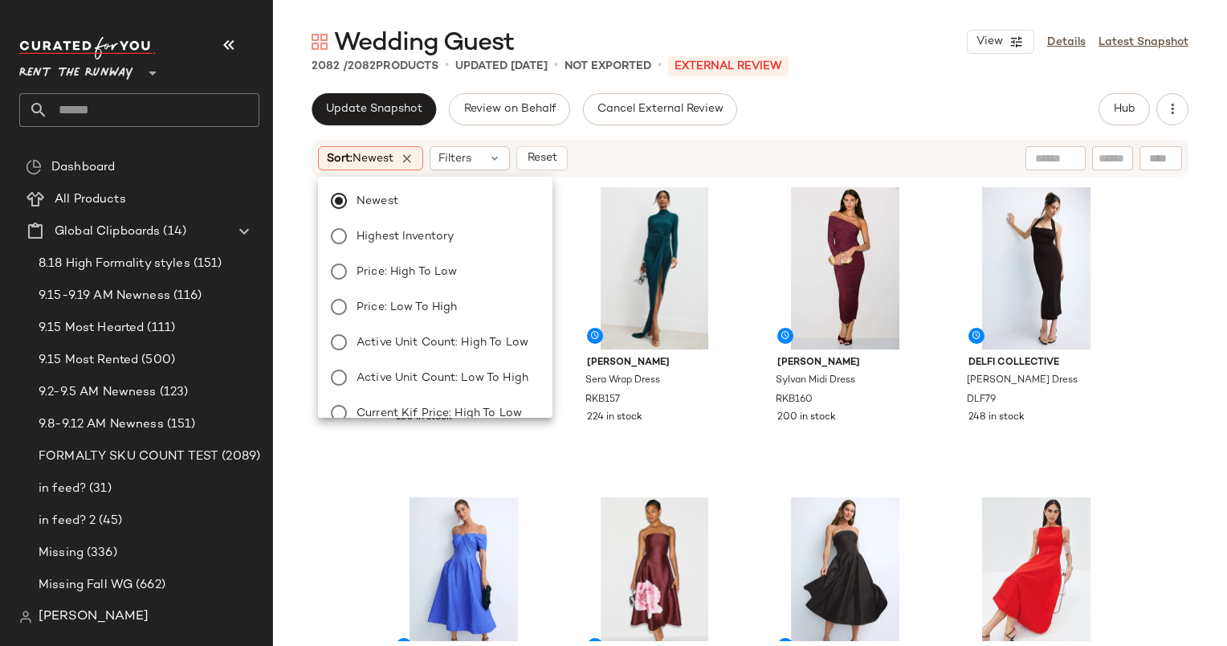
click at [679, 142] on div "Sort: Newest Filters Reset" at bounding box center [750, 158] width 877 height 37
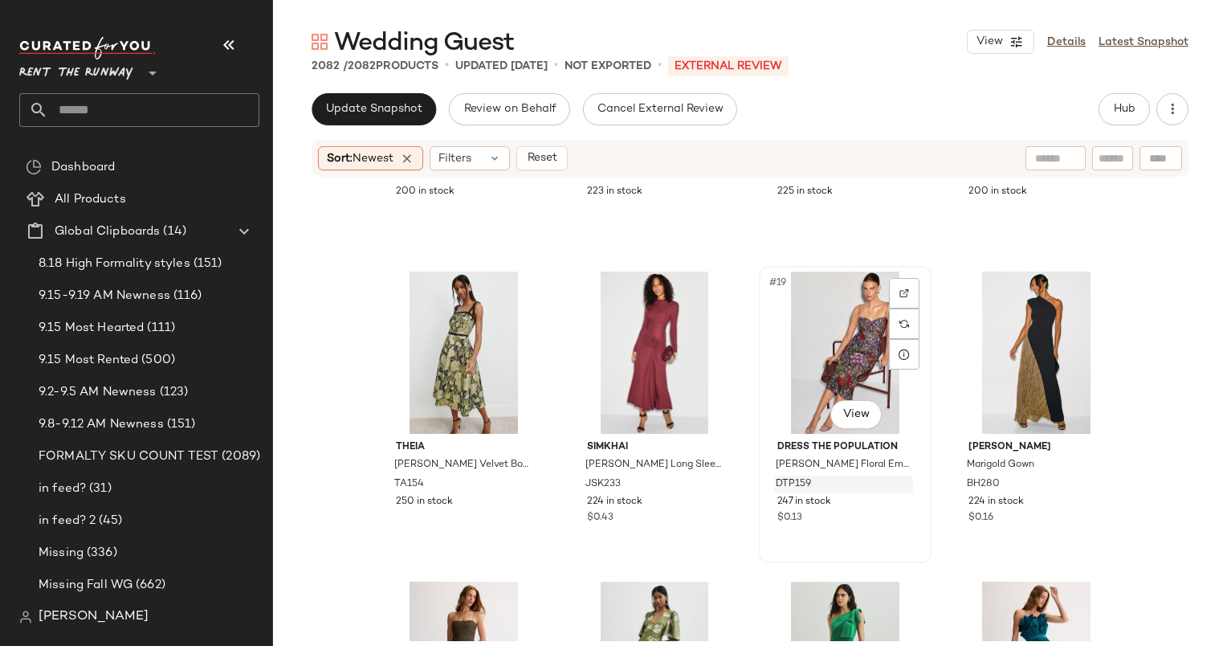
scroll to position [0, 0]
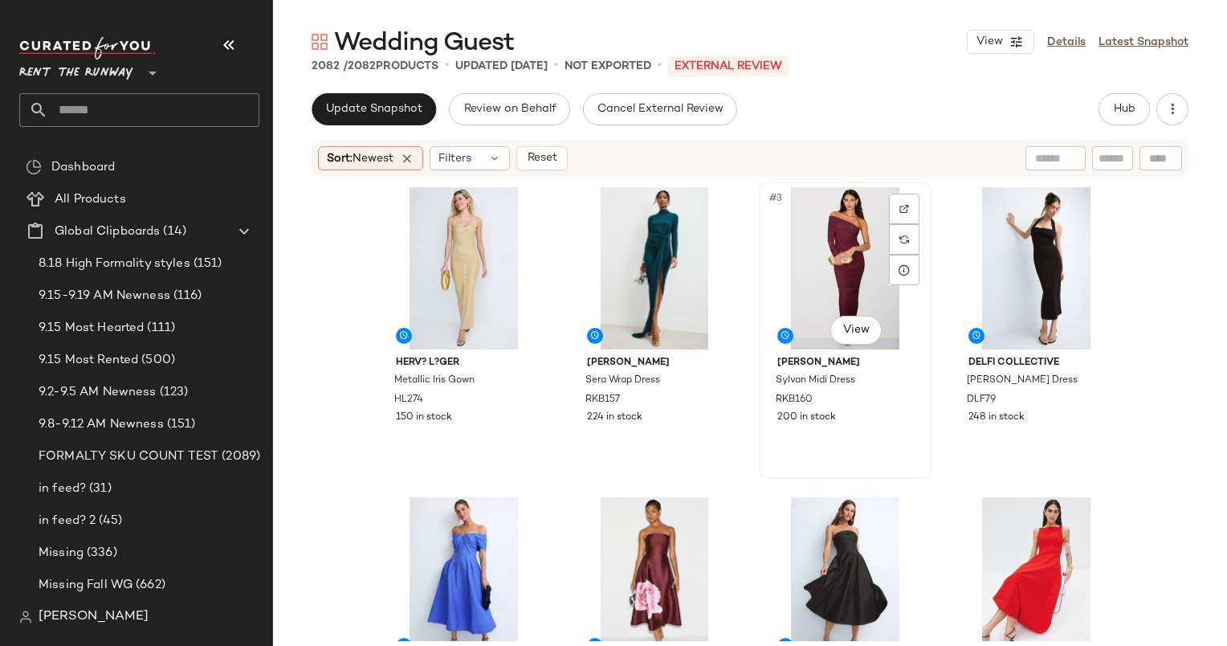
click at [830, 251] on div "#3 View" at bounding box center [844, 268] width 161 height 162
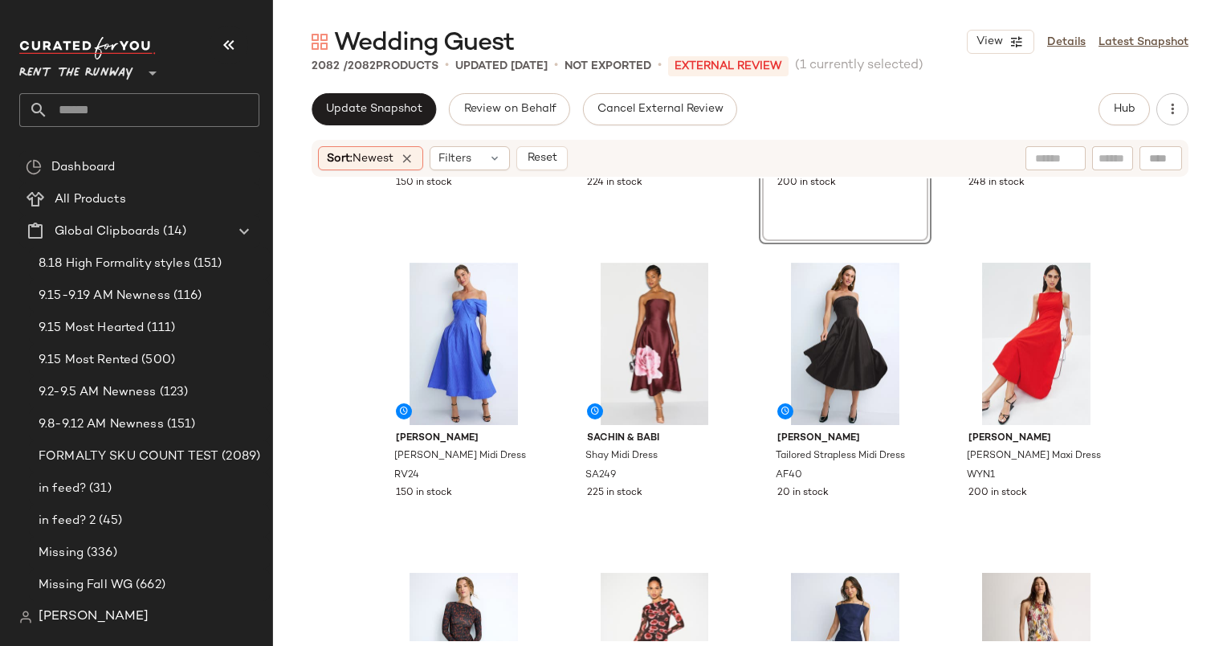
scroll to position [238, 0]
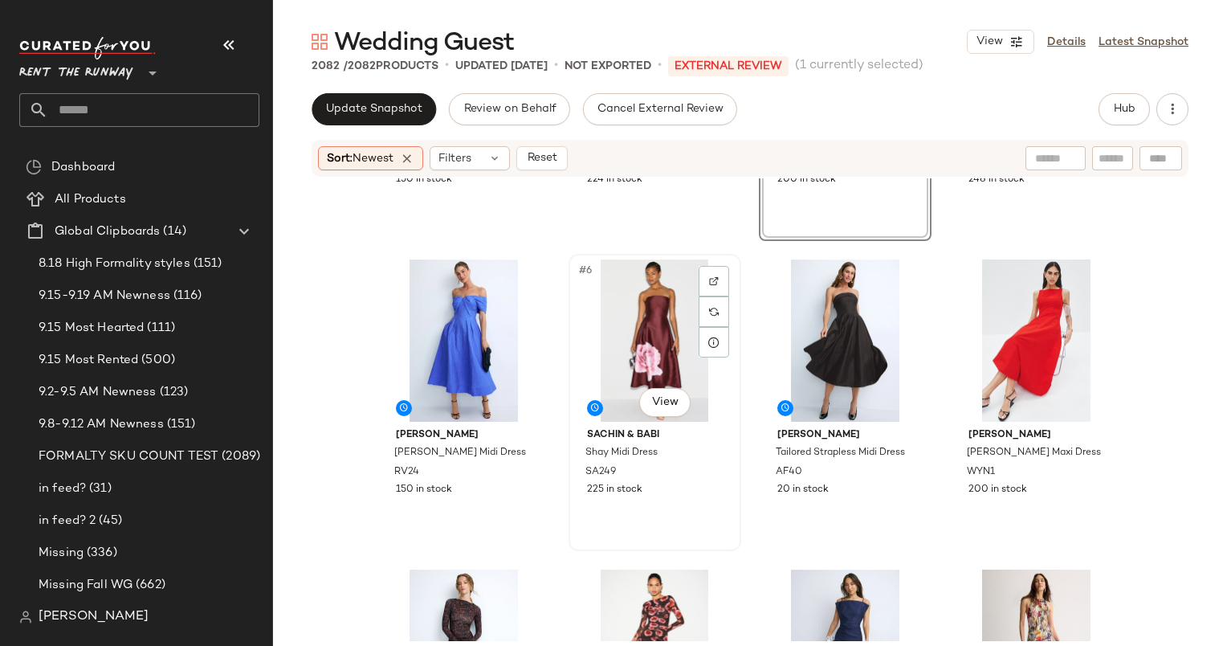
click at [623, 327] on div "#6 View" at bounding box center [654, 340] width 161 height 162
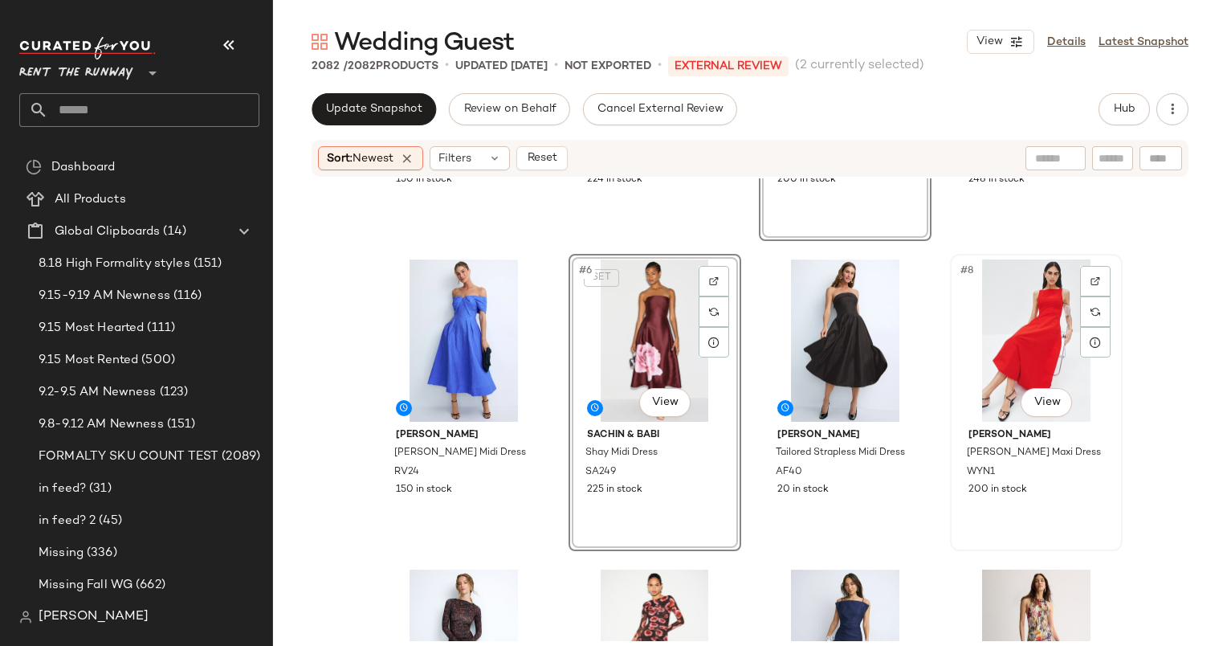
click at [1035, 307] on div "#8 View" at bounding box center [1036, 340] width 161 height 162
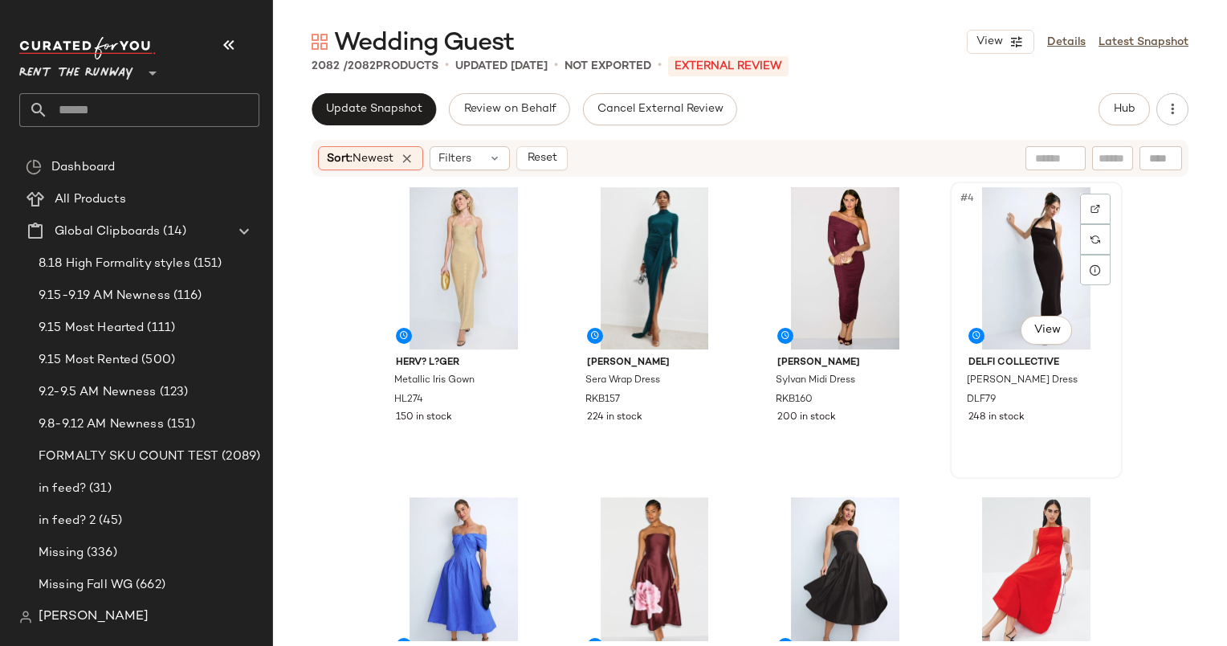
click at [1117, 228] on div "#4 View DELFI Collective [PERSON_NAME] Dress DLF79 248 in stock" at bounding box center [1036, 329] width 173 height 297
click at [799, 238] on div "#3 View" at bounding box center [844, 268] width 161 height 162
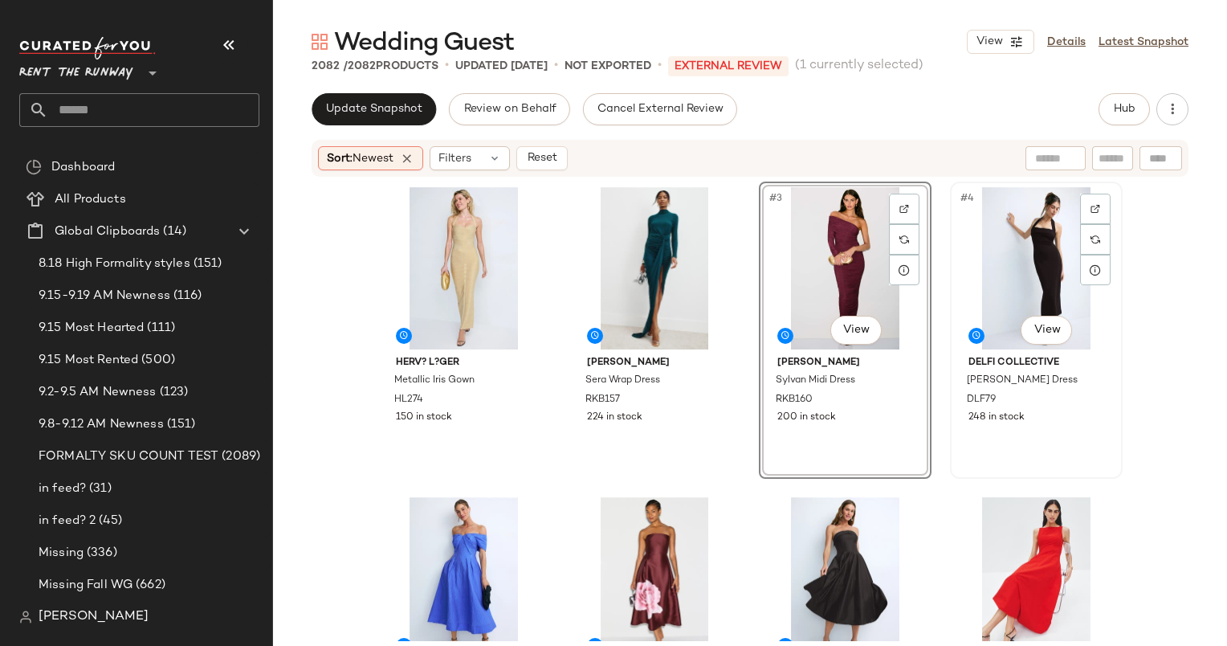
click at [1013, 236] on div "#4 View" at bounding box center [1036, 268] width 161 height 162
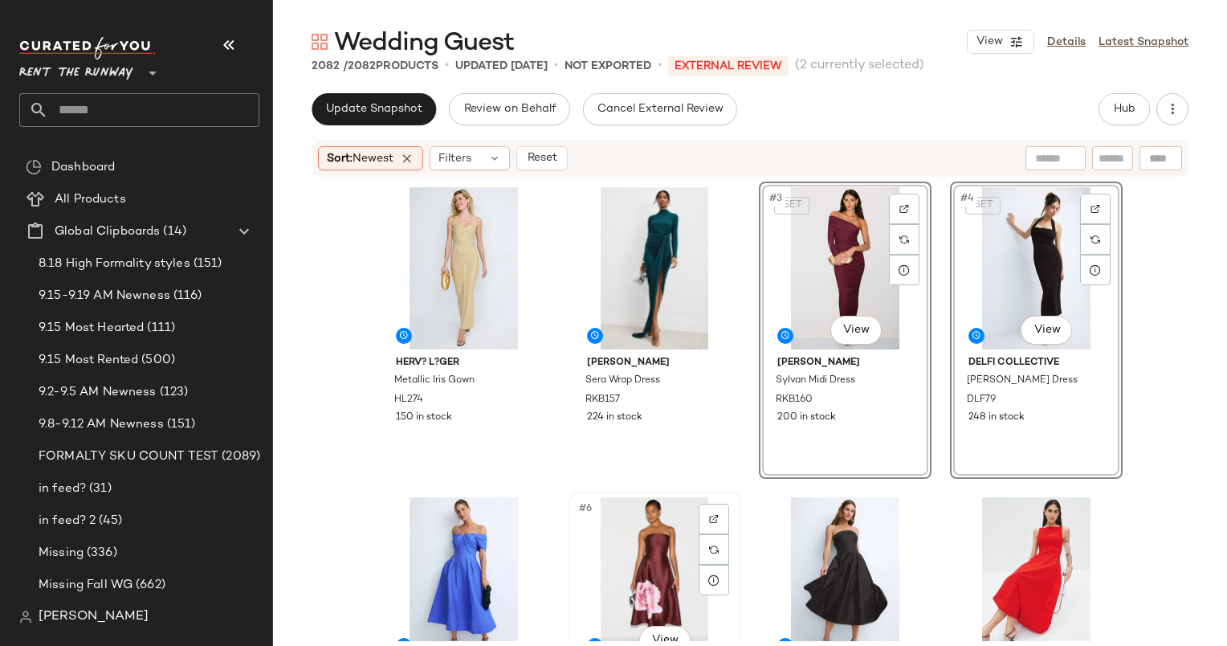
click at [647, 514] on div "#6 View" at bounding box center [654, 578] width 161 height 162
click at [865, 529] on div "#7 View" at bounding box center [844, 578] width 161 height 162
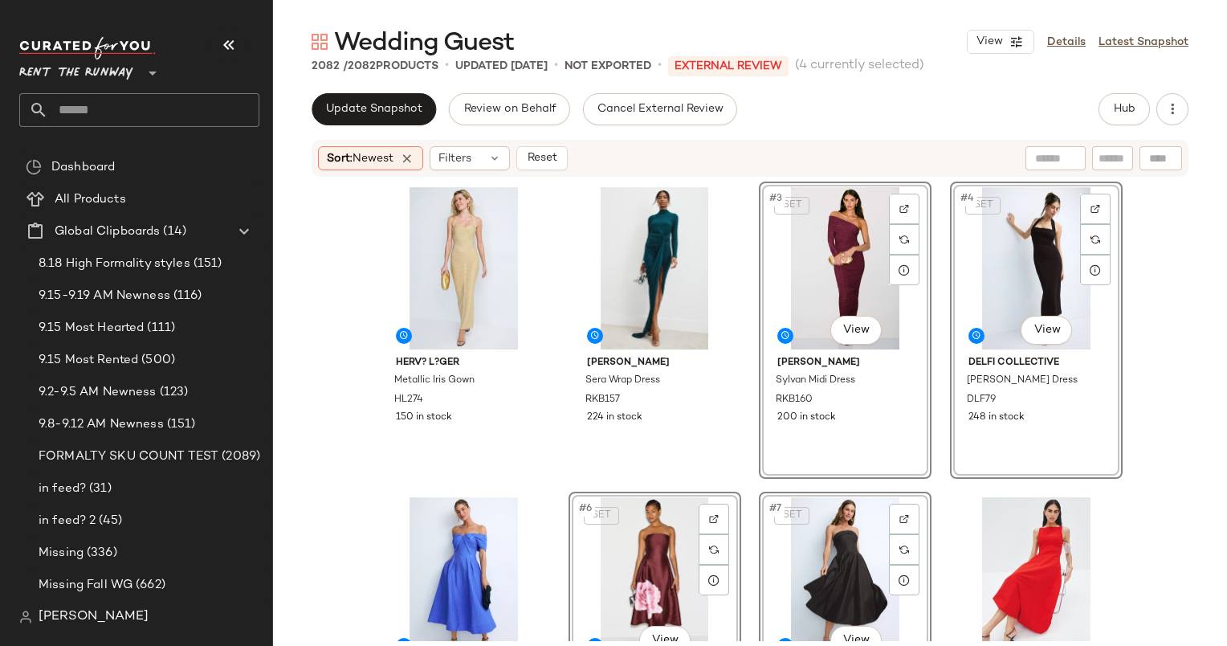
scroll to position [414, 0]
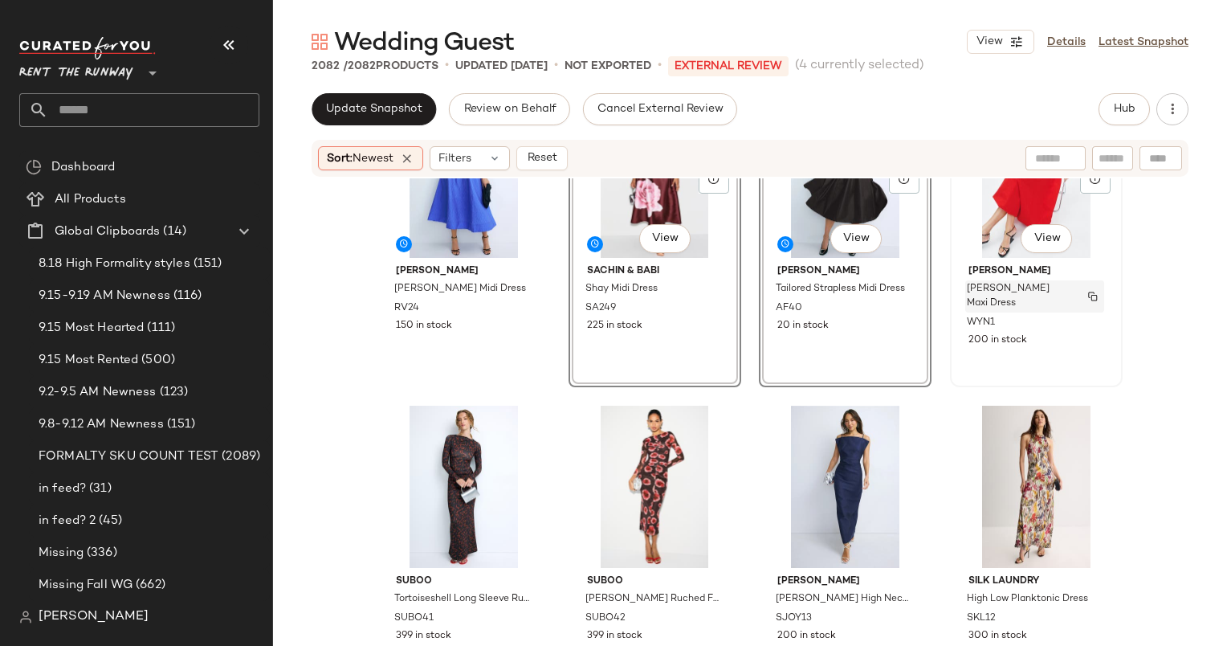
click at [982, 280] on div "Bobbie Maxi Dress" at bounding box center [1034, 296] width 139 height 32
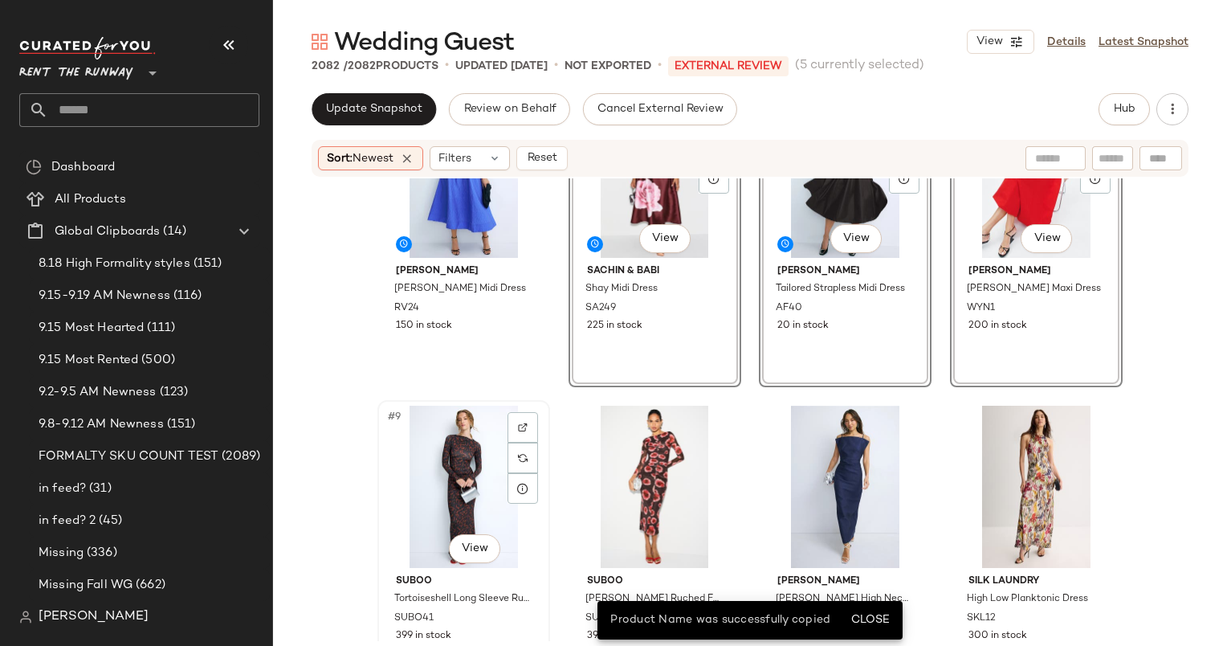
click at [447, 471] on div "#9 View" at bounding box center [463, 487] width 161 height 162
click at [624, 475] on div "#10 View" at bounding box center [654, 487] width 161 height 162
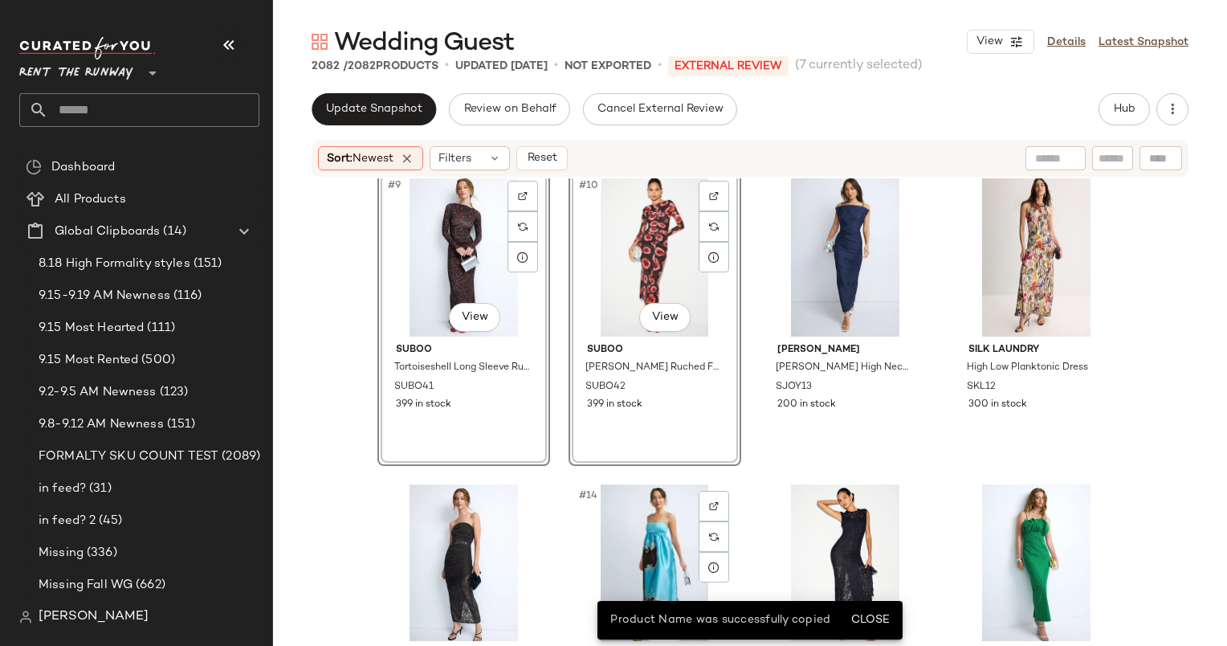
scroll to position [707, 0]
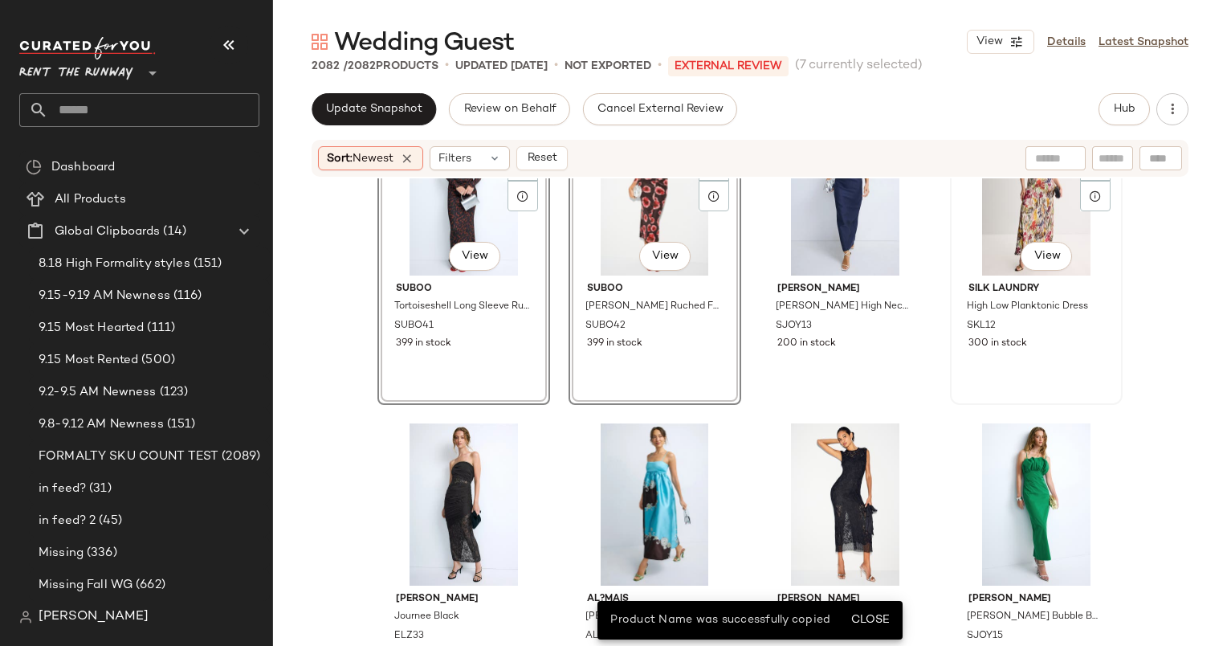
click at [983, 234] on div "#12 View" at bounding box center [1036, 194] width 161 height 162
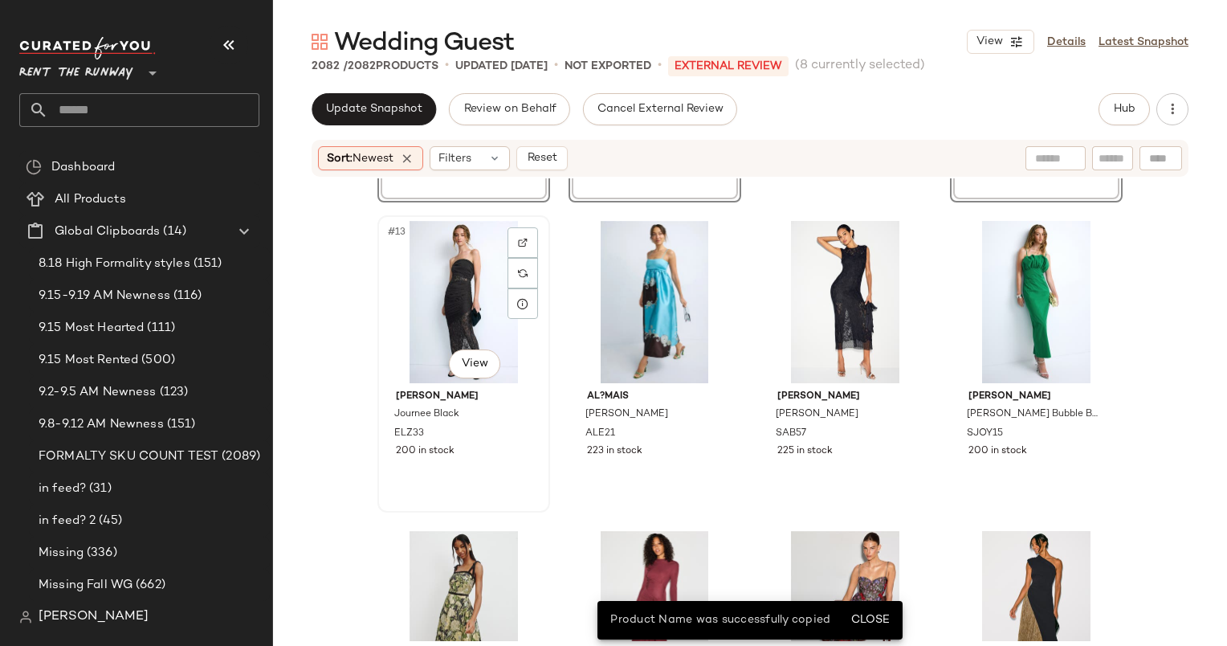
scroll to position [925, 0]
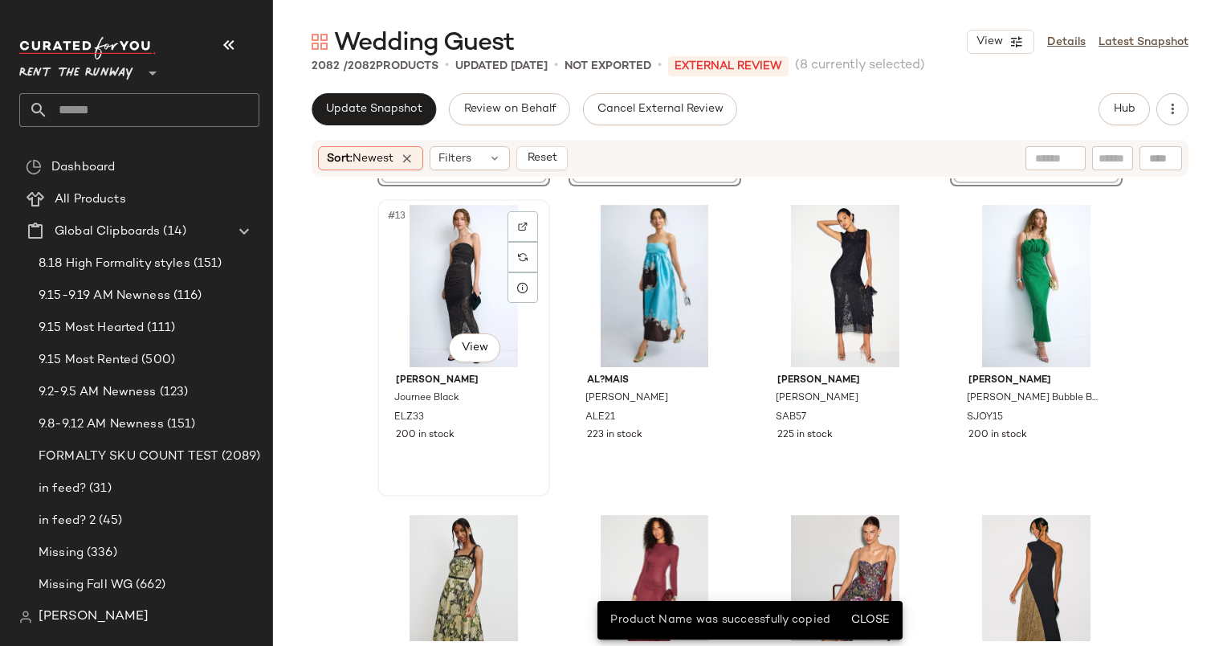
click at [418, 224] on div "#13 View" at bounding box center [463, 286] width 161 height 162
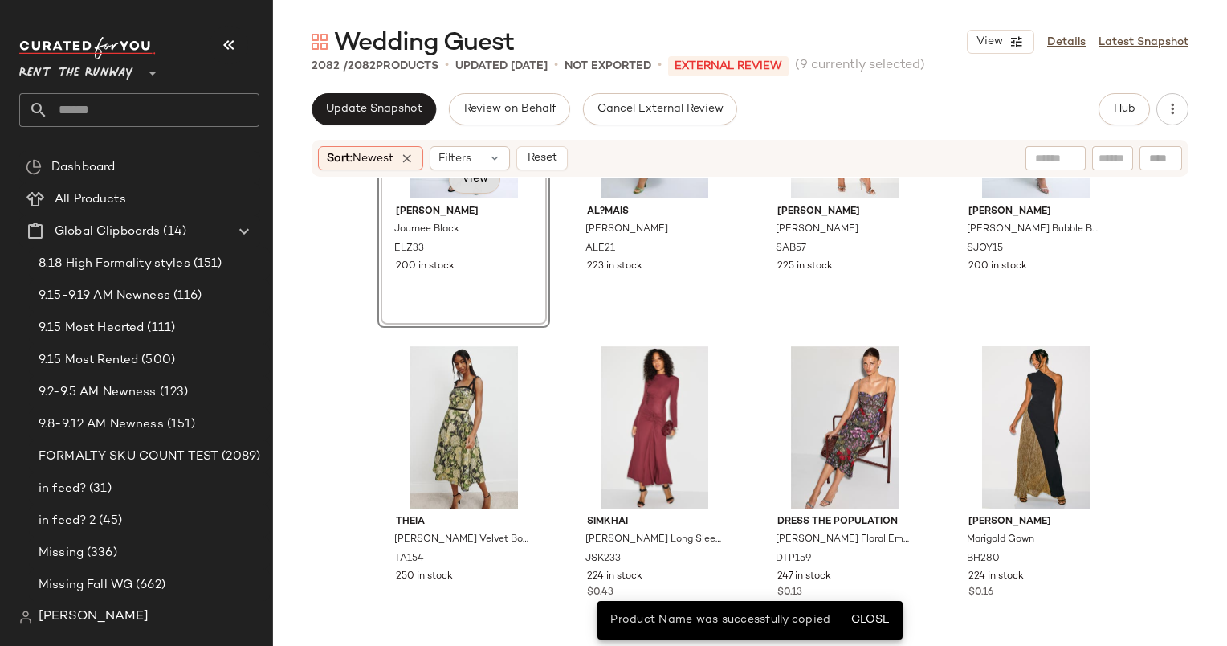
scroll to position [1097, 0]
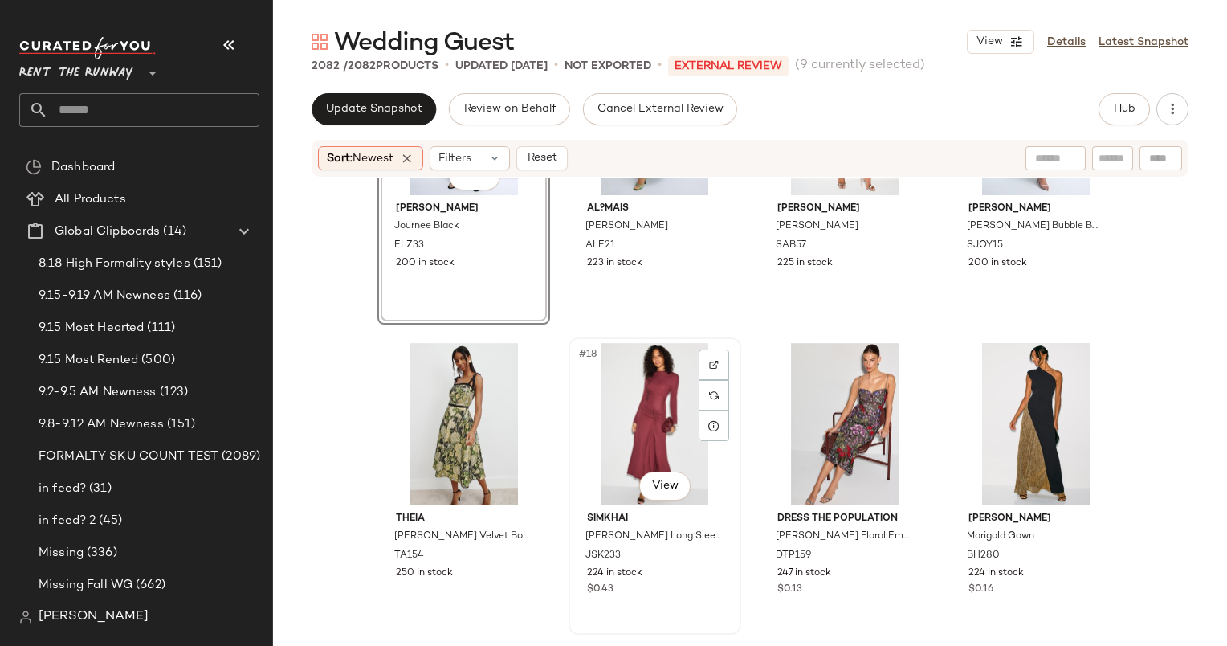
click at [676, 429] on div "#18 View" at bounding box center [654, 424] width 161 height 162
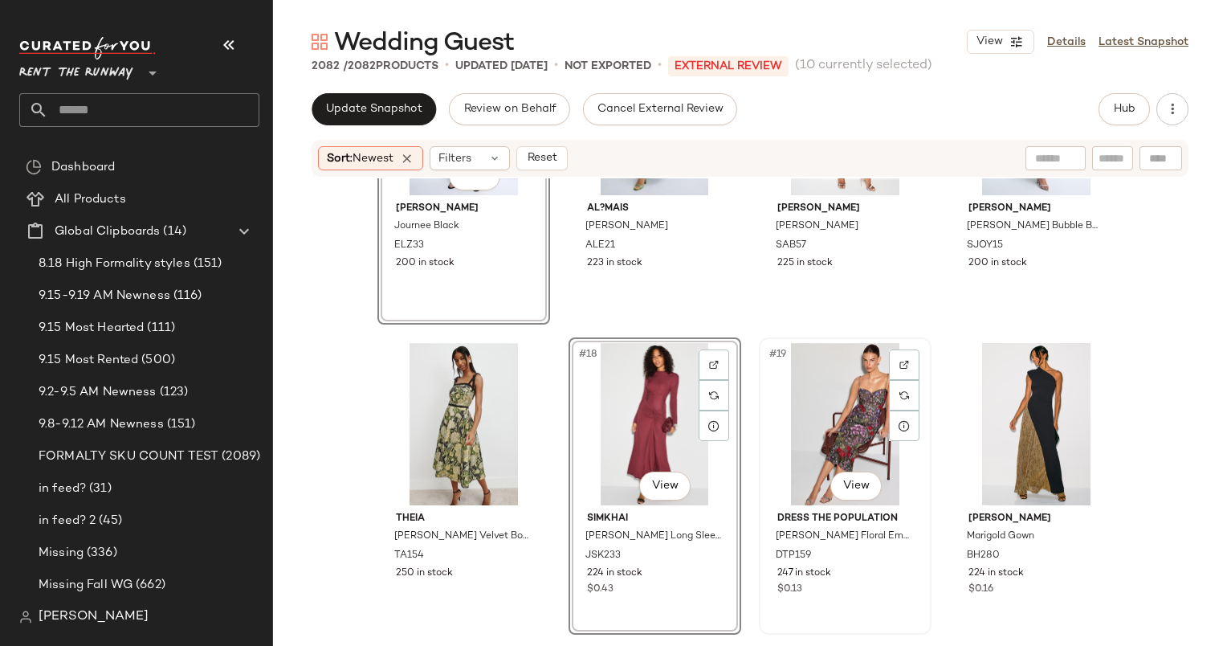
click at [825, 408] on div "#19 View" at bounding box center [844, 424] width 161 height 162
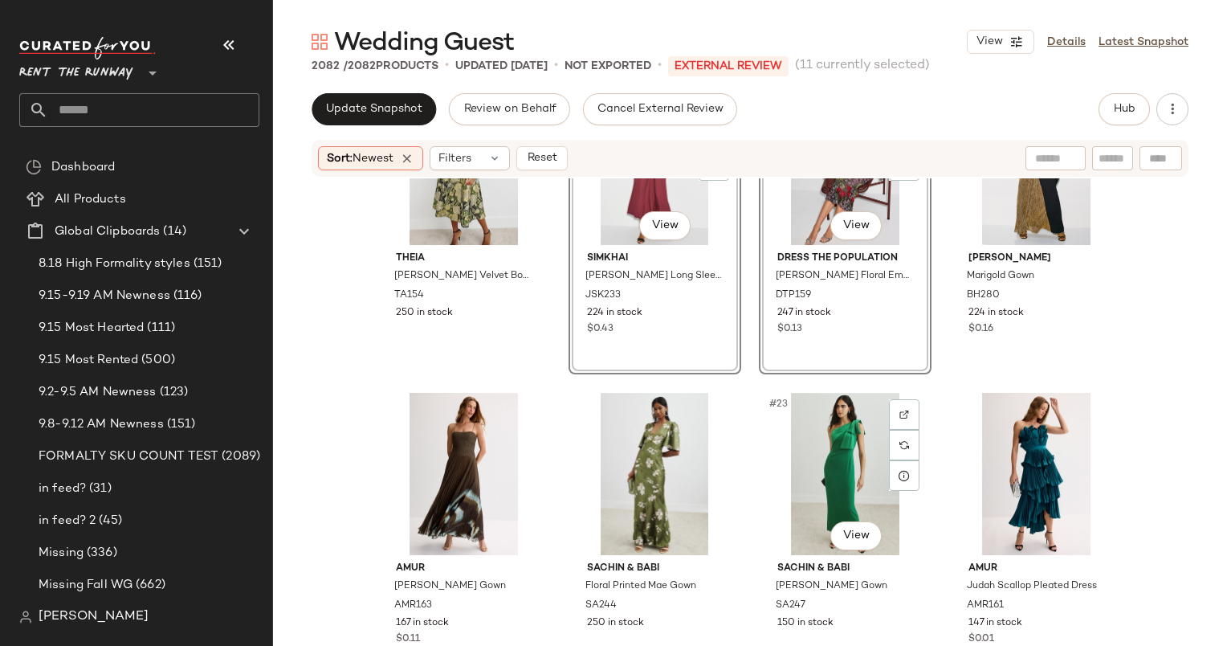
scroll to position [964, 0]
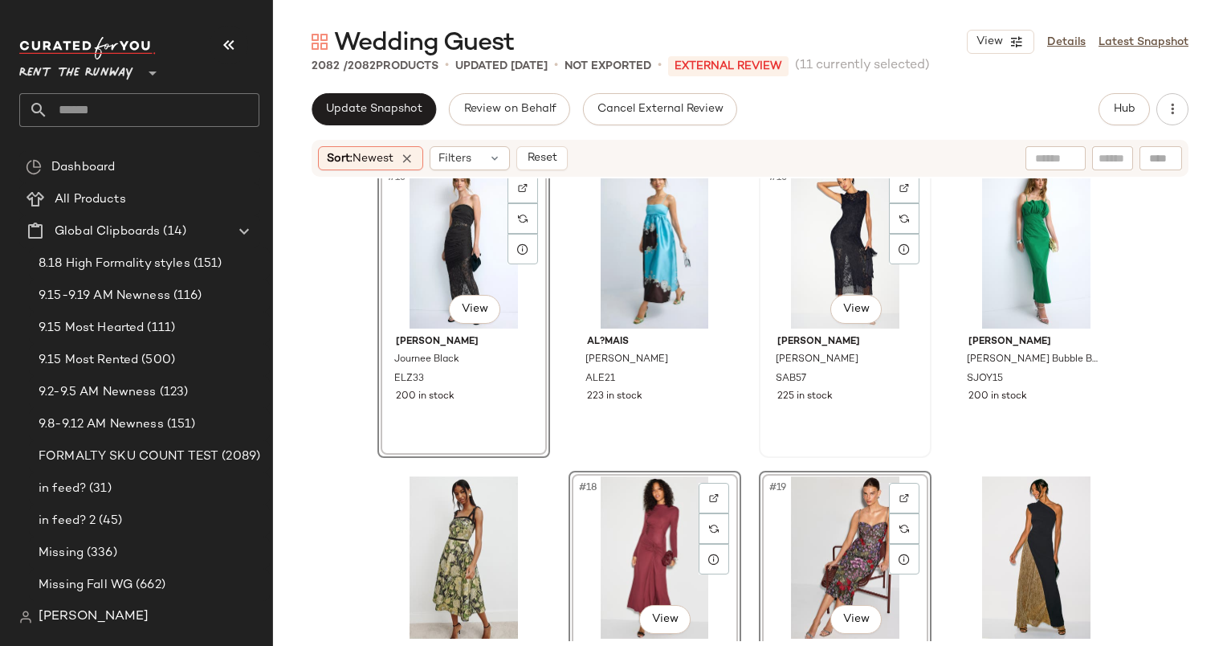
click at [808, 279] on div "#15 View" at bounding box center [844, 247] width 161 height 162
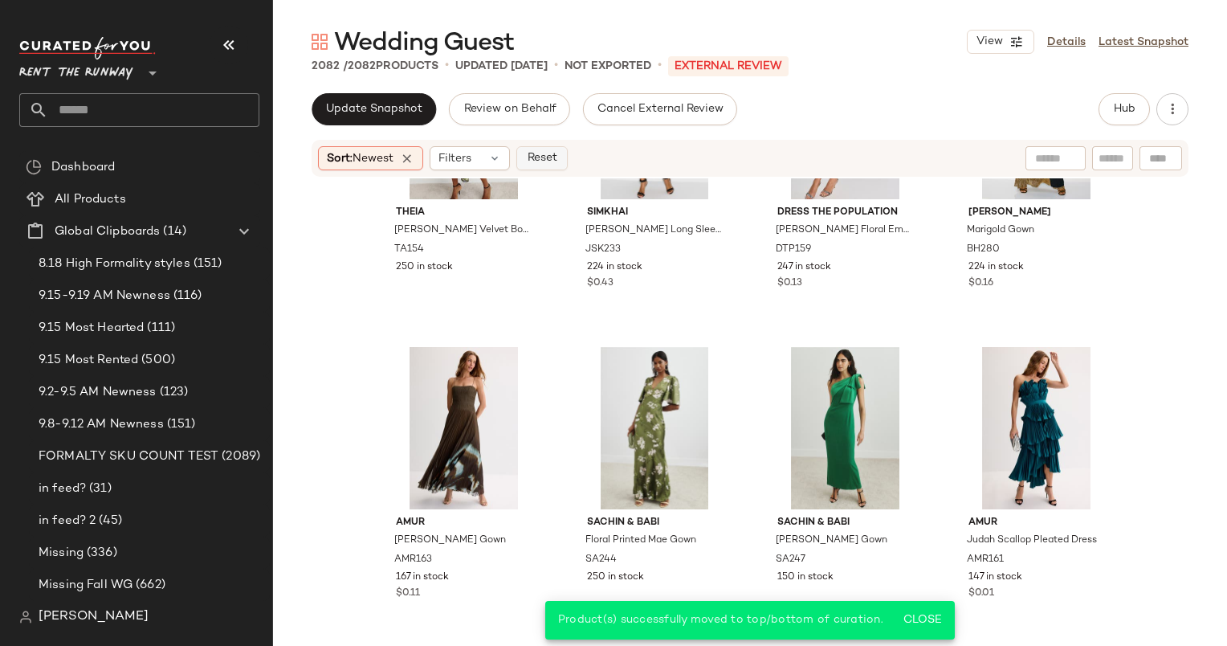
click at [552, 157] on span "Reset" at bounding box center [541, 158] width 31 height 13
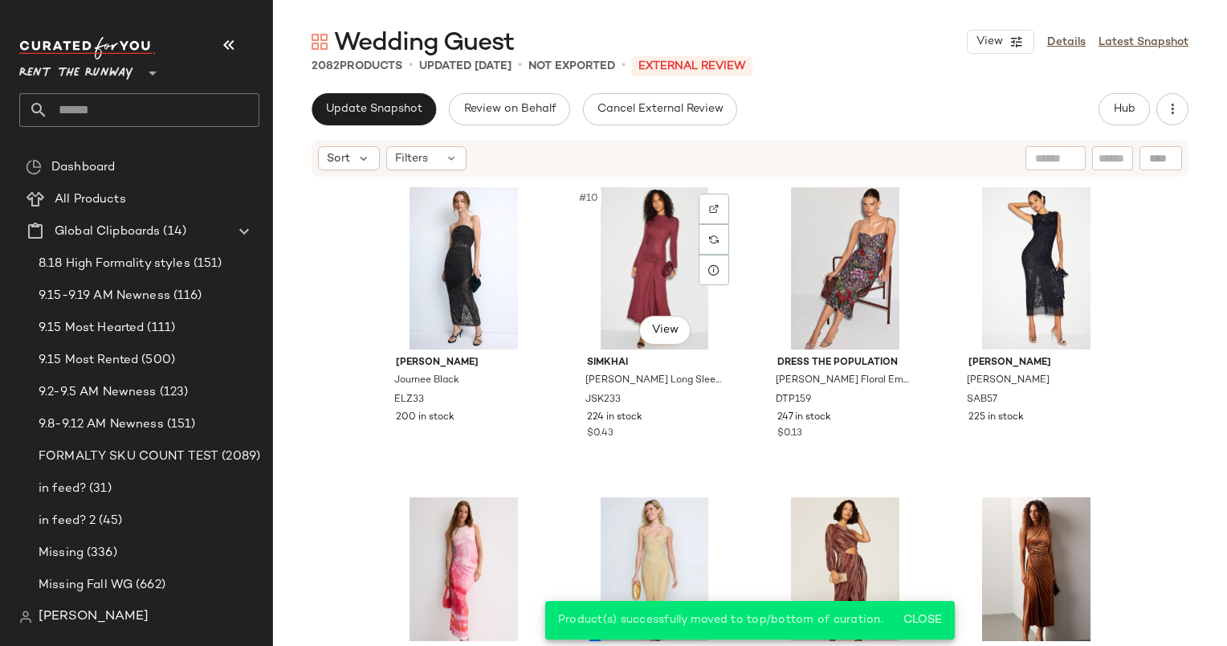
scroll to position [0, 0]
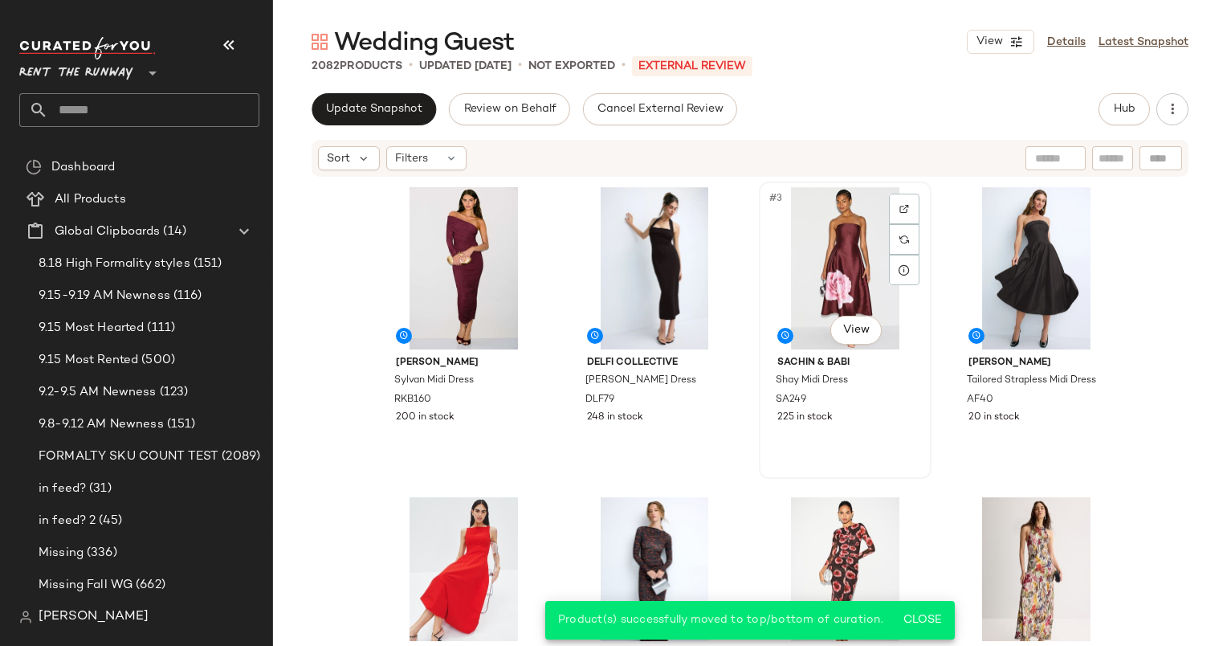
click at [805, 273] on div "#3 View" at bounding box center [844, 268] width 161 height 162
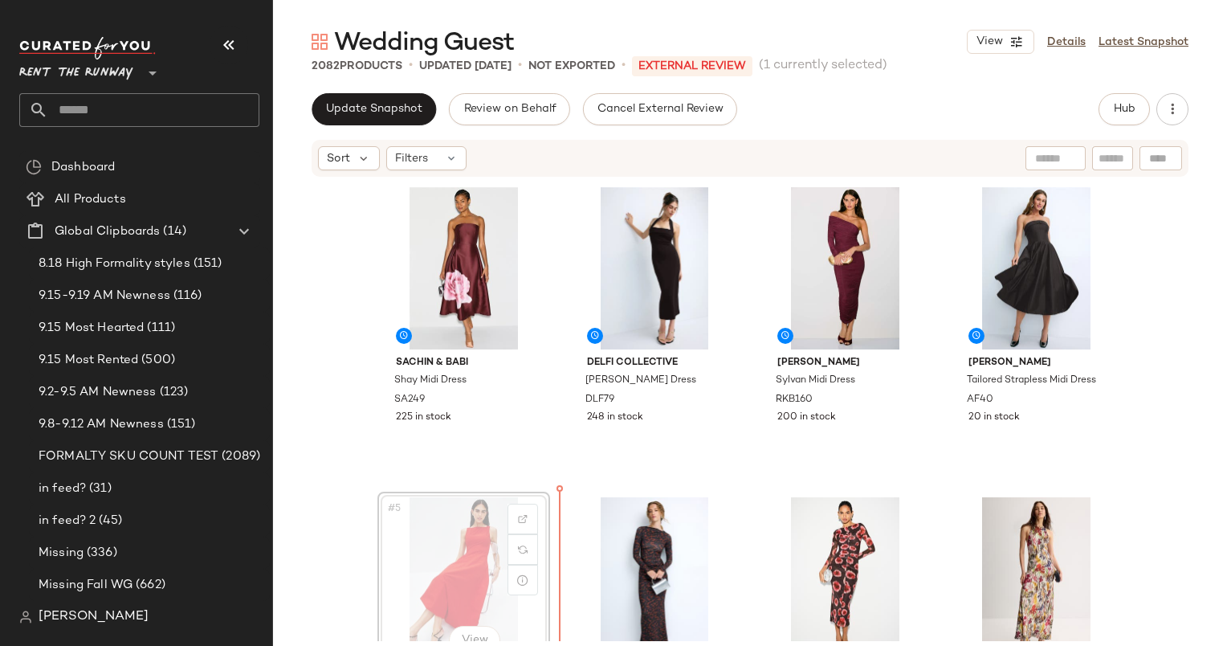
scroll to position [2, 0]
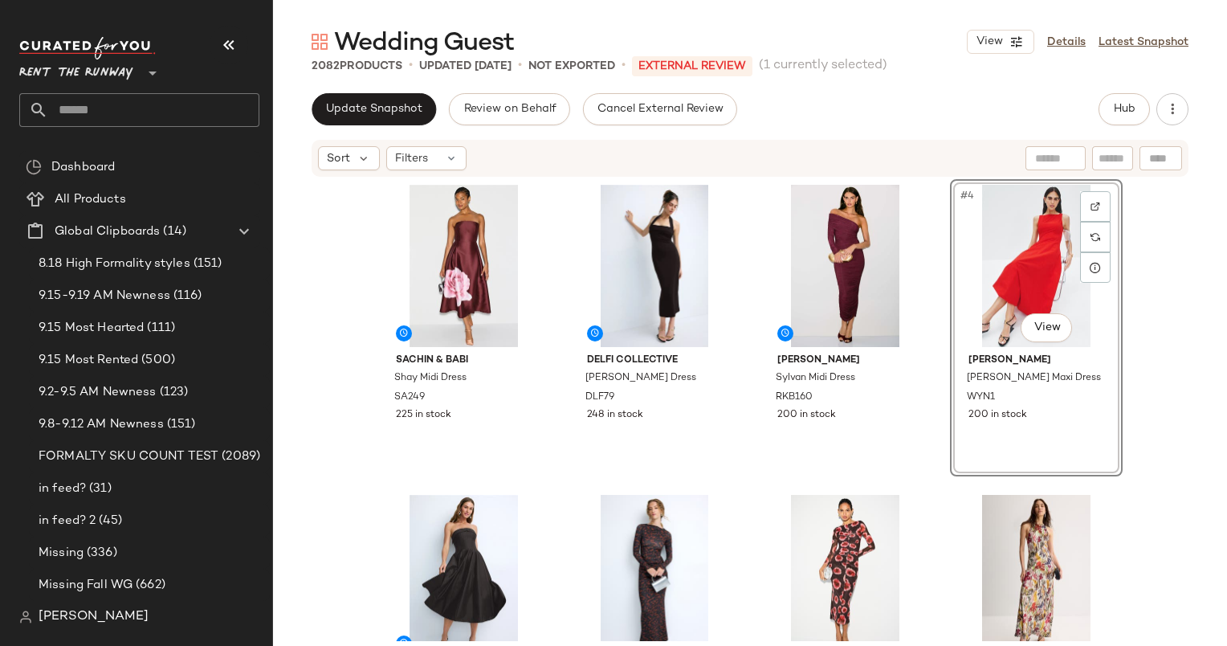
click at [1021, 265] on div "#4 View" at bounding box center [1036, 266] width 161 height 162
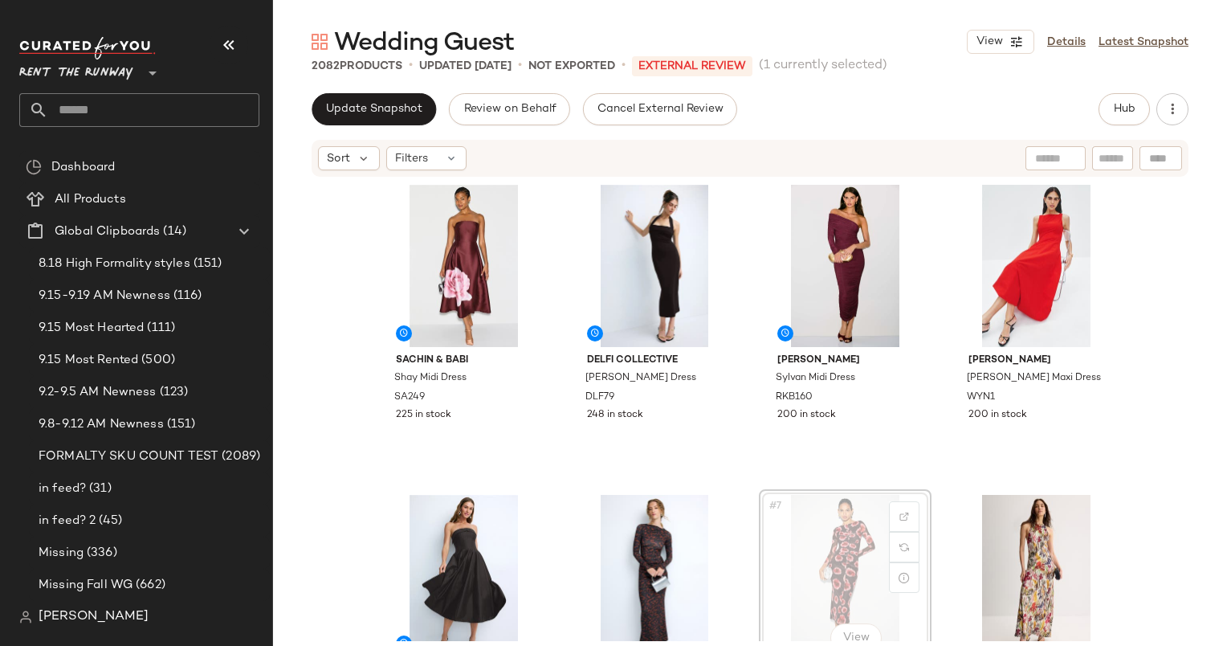
scroll to position [4, 0]
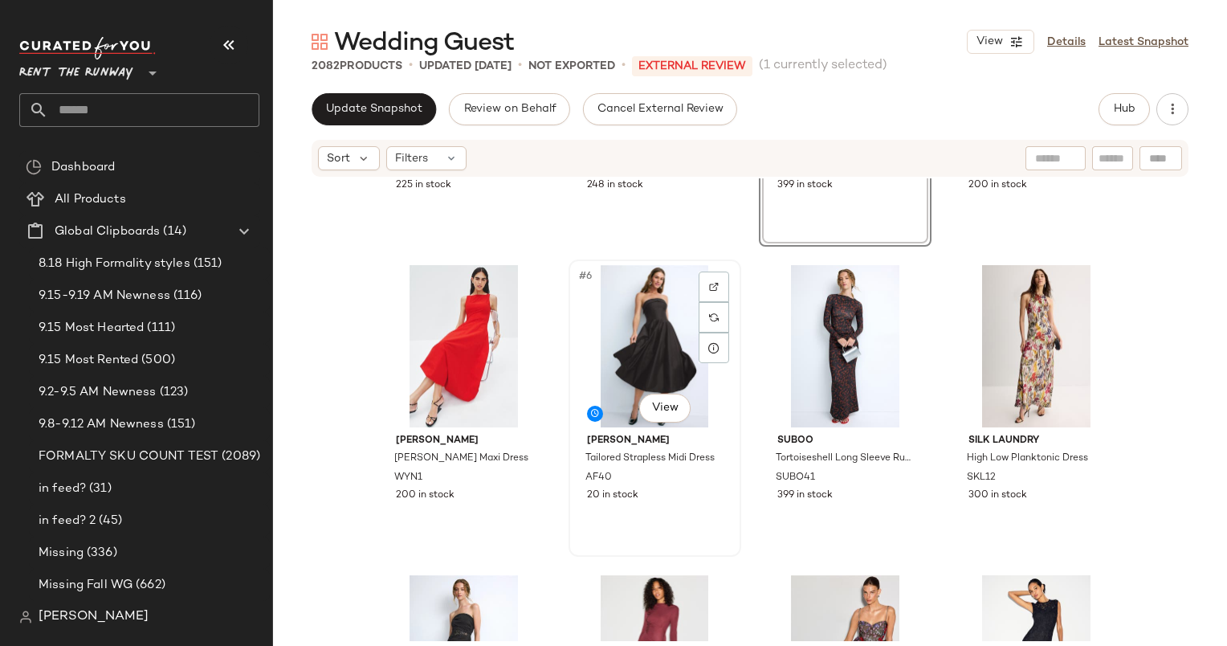
scroll to position [233, 0]
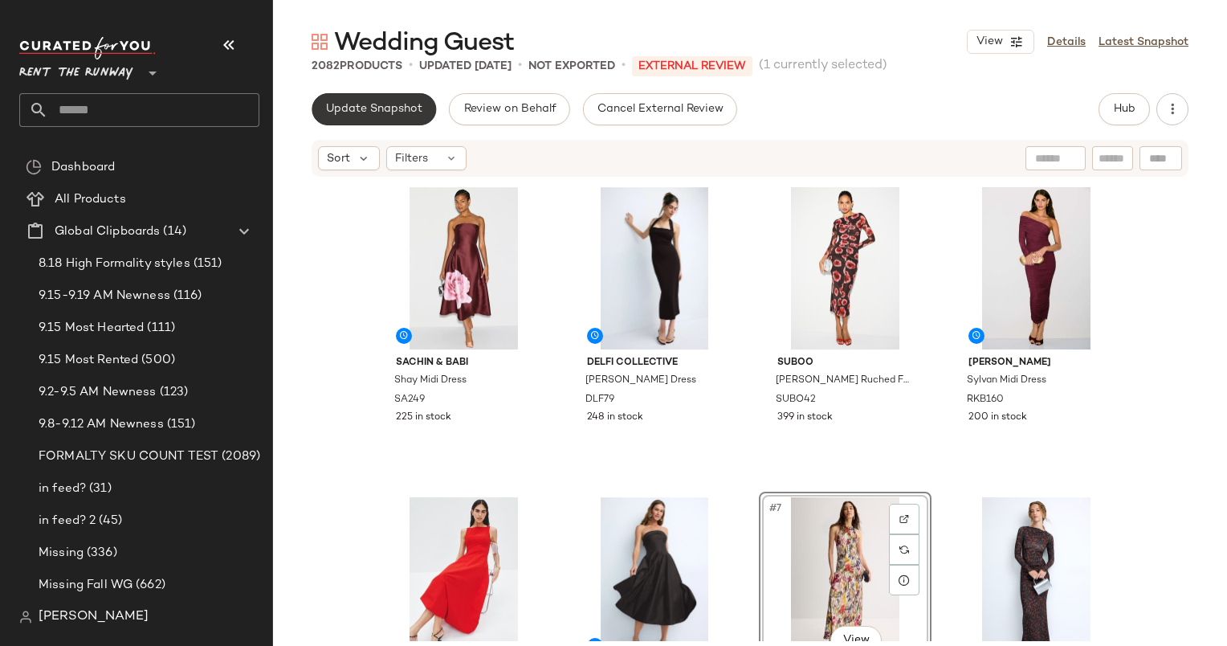
click at [382, 112] on span "Update Snapshot" at bounding box center [373, 109] width 97 height 13
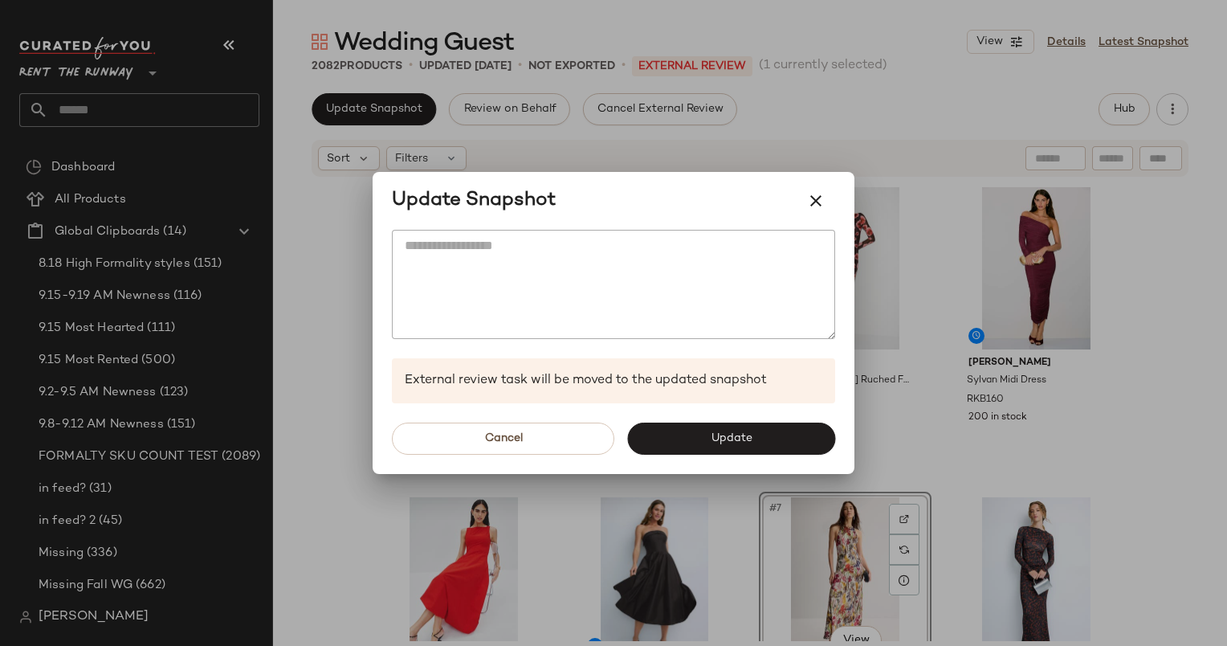
click at [683, 416] on div "Cancel Update" at bounding box center [614, 438] width 482 height 71
click at [695, 426] on button "Update" at bounding box center [731, 438] width 208 height 32
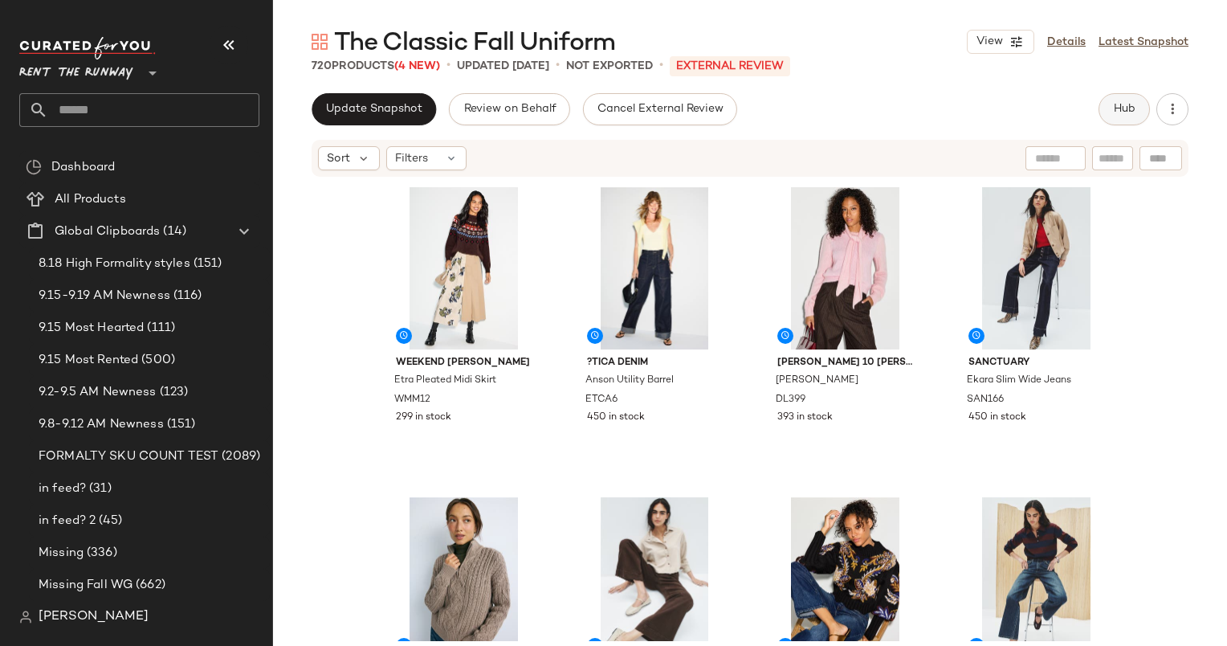
click at [1114, 103] on span "Hub" at bounding box center [1124, 109] width 22 height 13
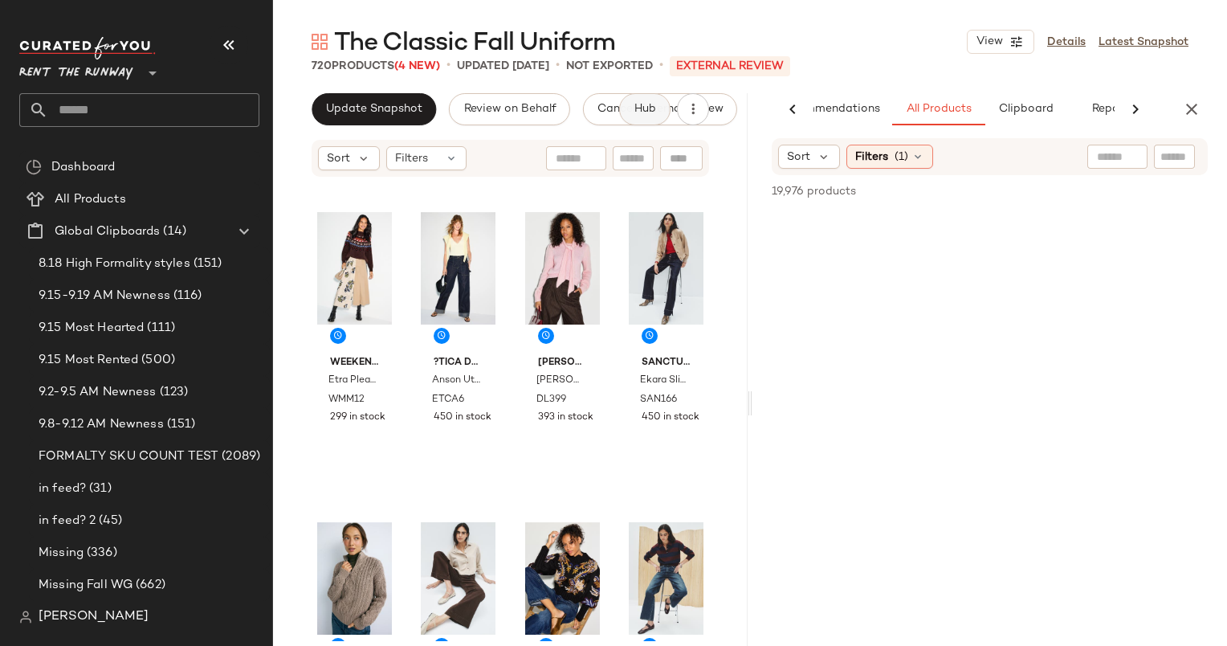
scroll to position [0, 67]
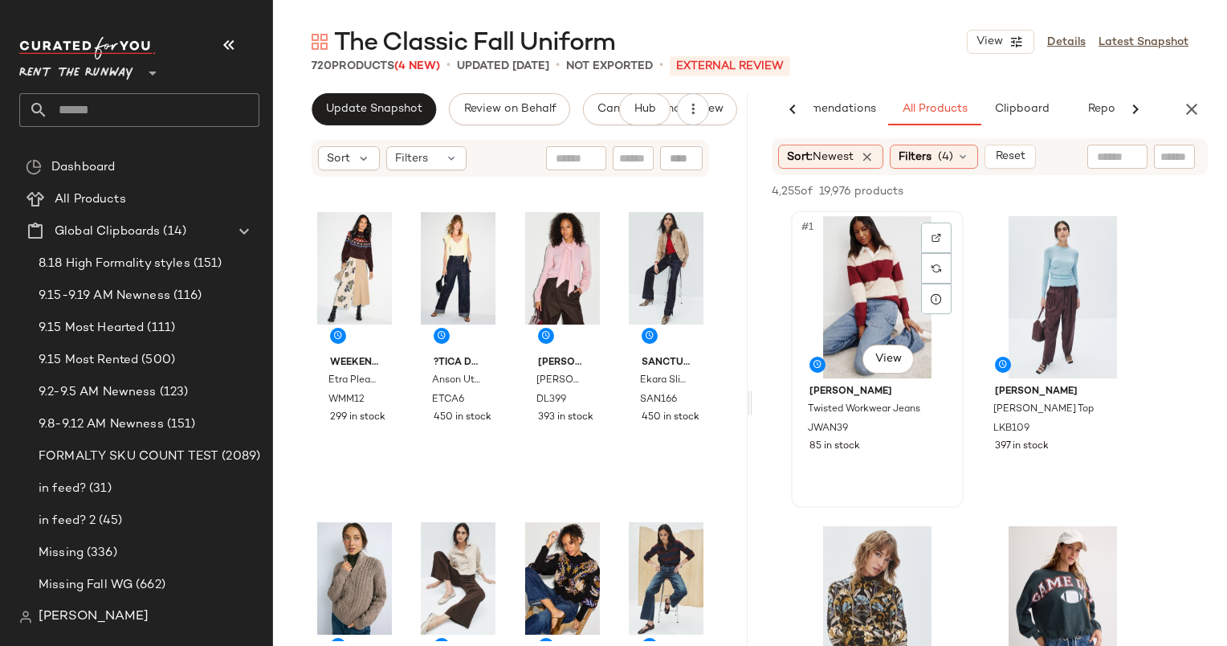
click at [862, 294] on div "#1 View" at bounding box center [877, 297] width 161 height 162
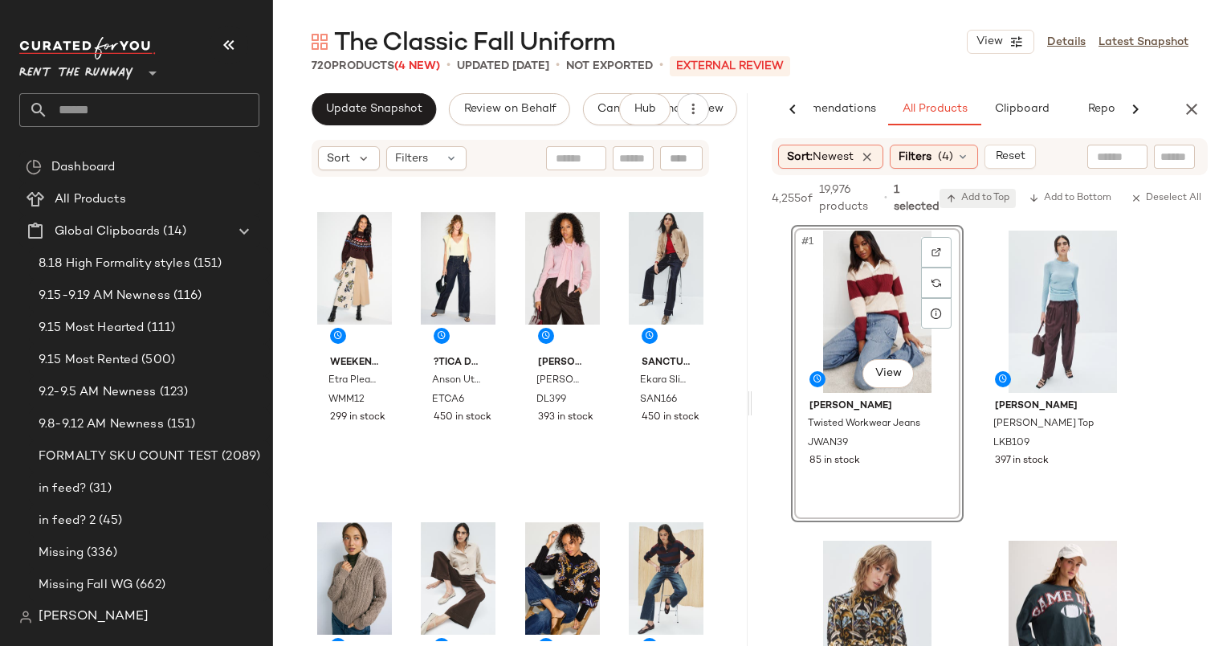
click at [978, 202] on span "Add to Top" at bounding box center [977, 198] width 63 height 11
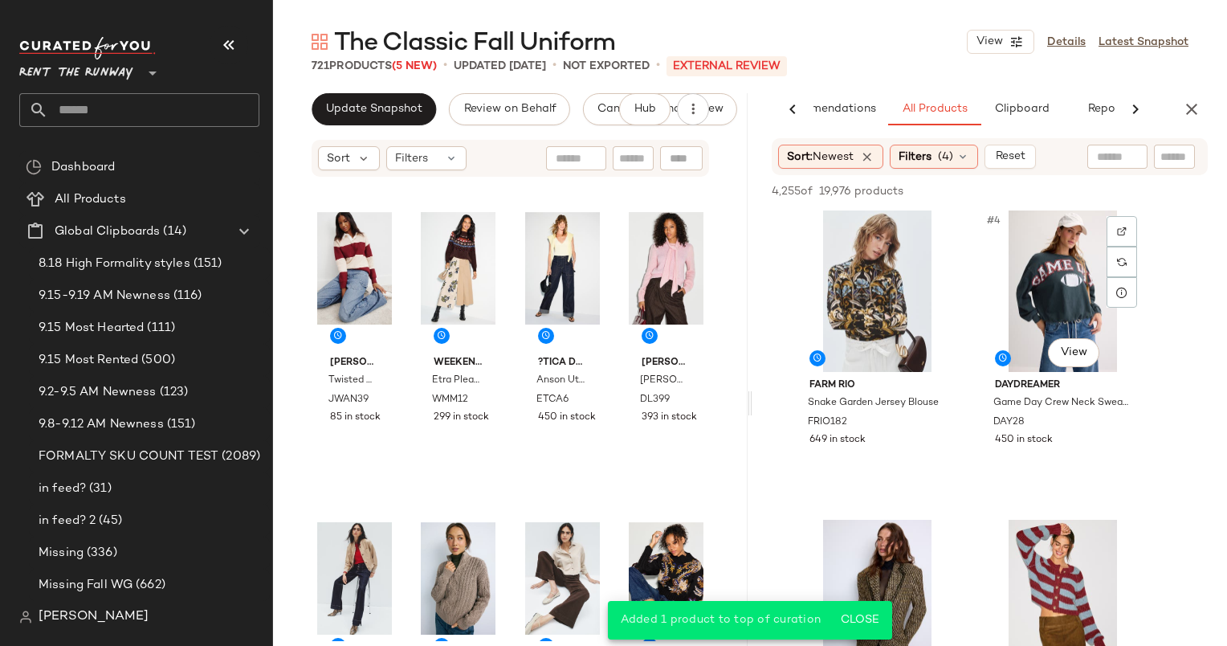
scroll to position [488, 0]
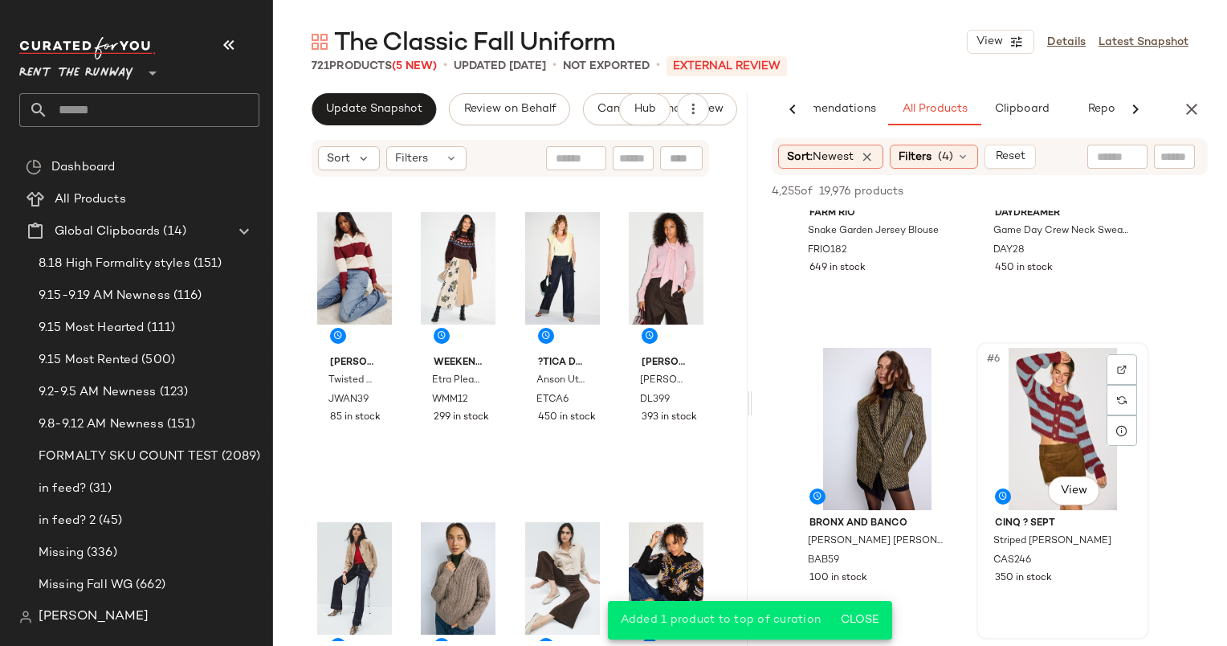
click at [1024, 376] on div "#6 View" at bounding box center [1062, 429] width 161 height 162
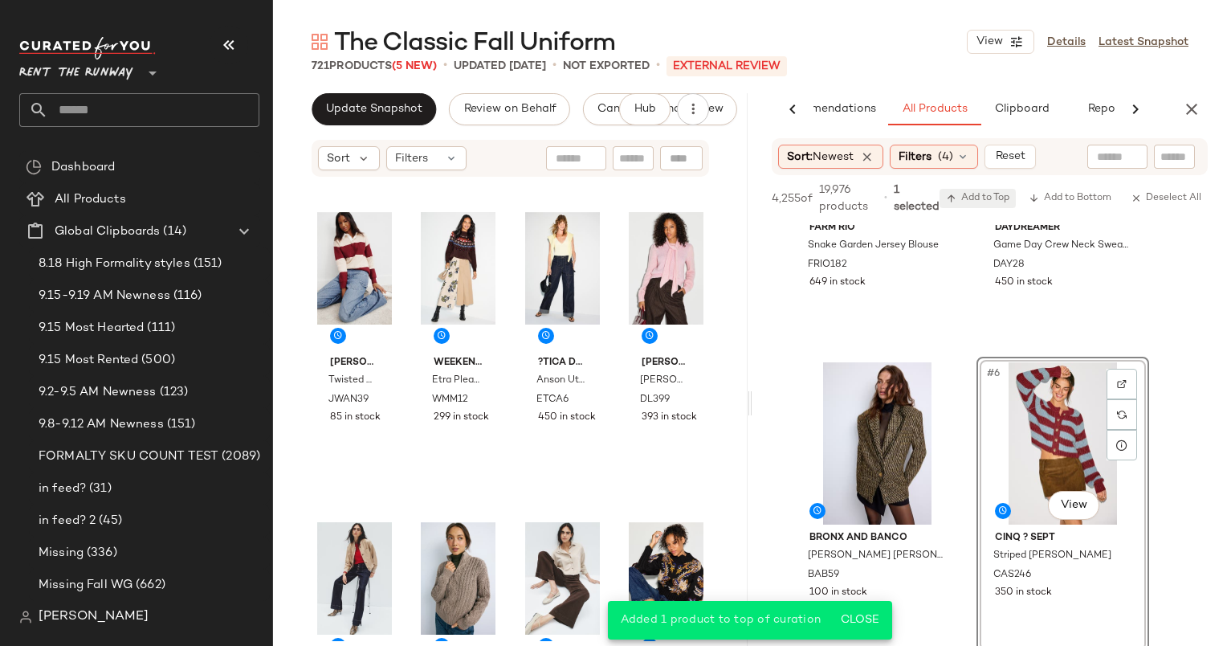
click at [991, 193] on span "Add to Top" at bounding box center [977, 198] width 63 height 11
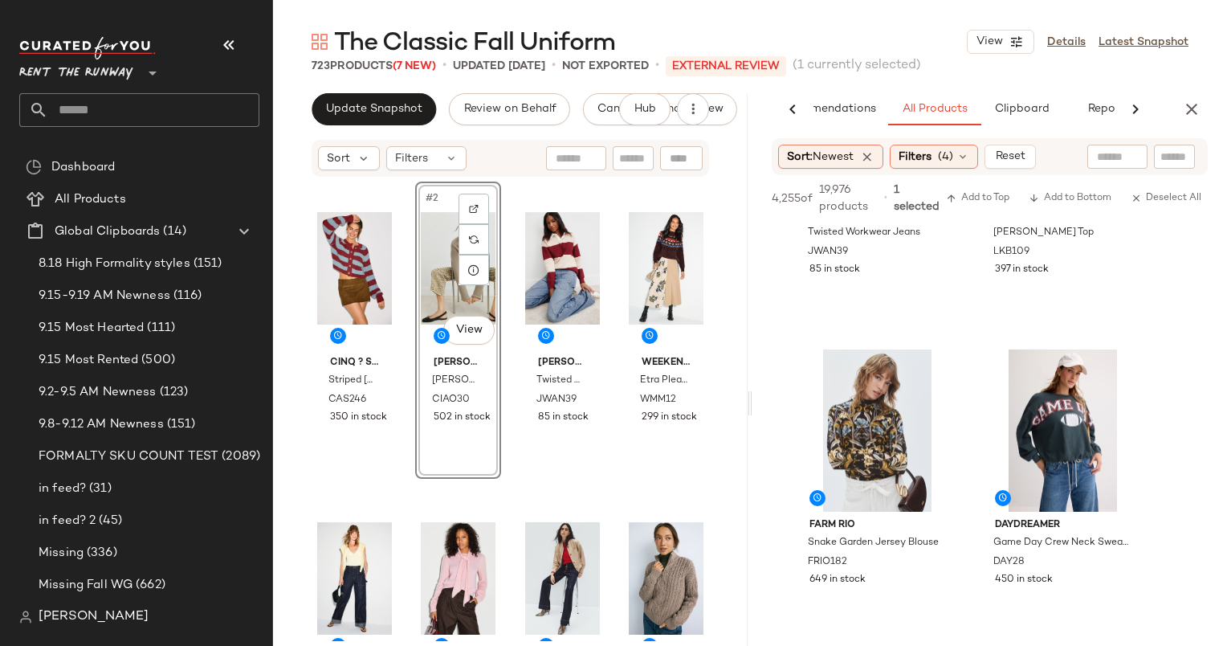
scroll to position [0, 0]
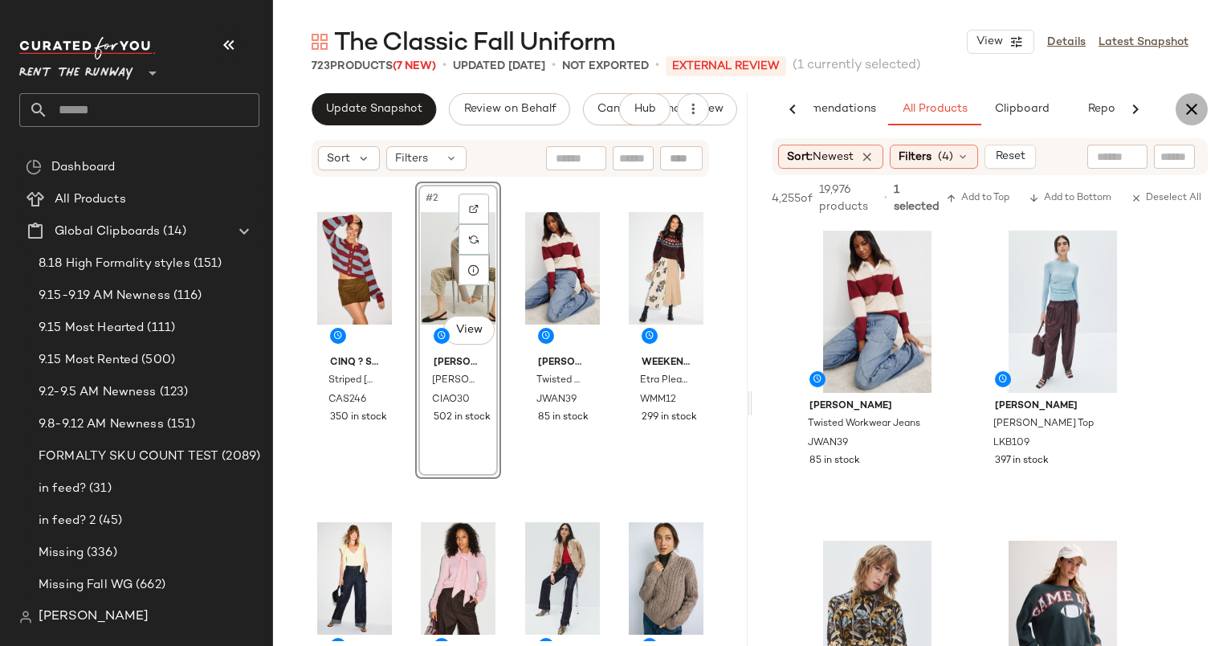
click at [1192, 100] on icon "button" at bounding box center [1191, 109] width 19 height 19
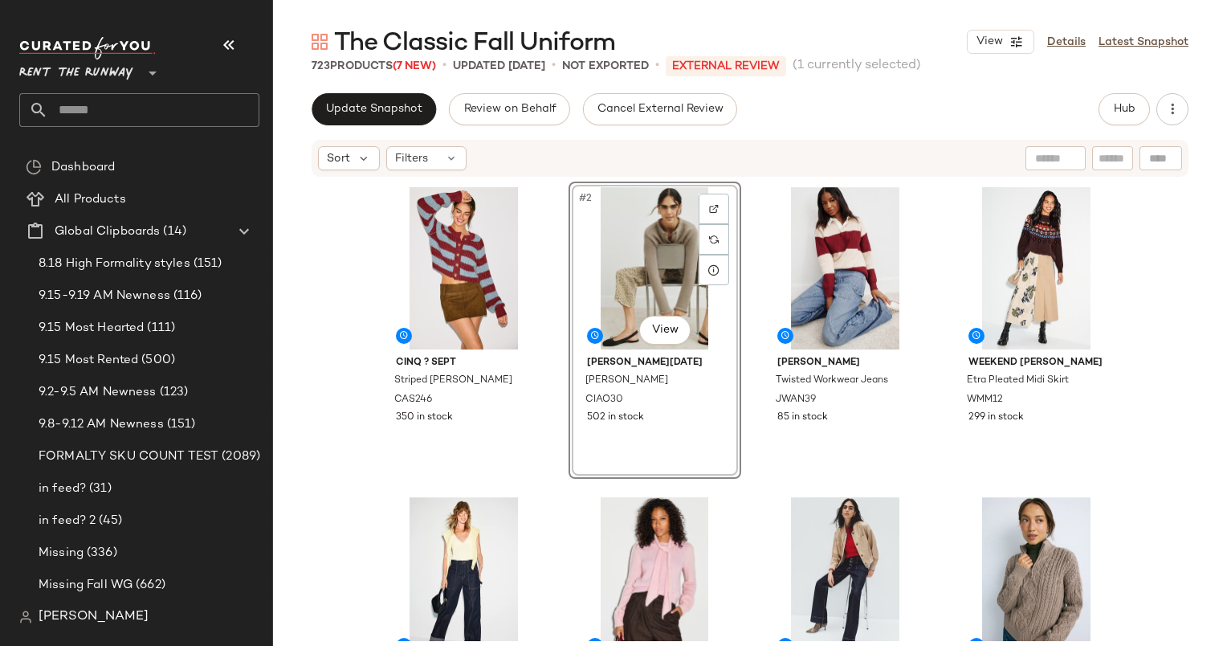
click at [327, 294] on div "Cinq ? Sept Striped Millie Cardigan CAS246 350 in stock #2 View Ciao Lucia Dori…" at bounding box center [750, 409] width 954 height 463
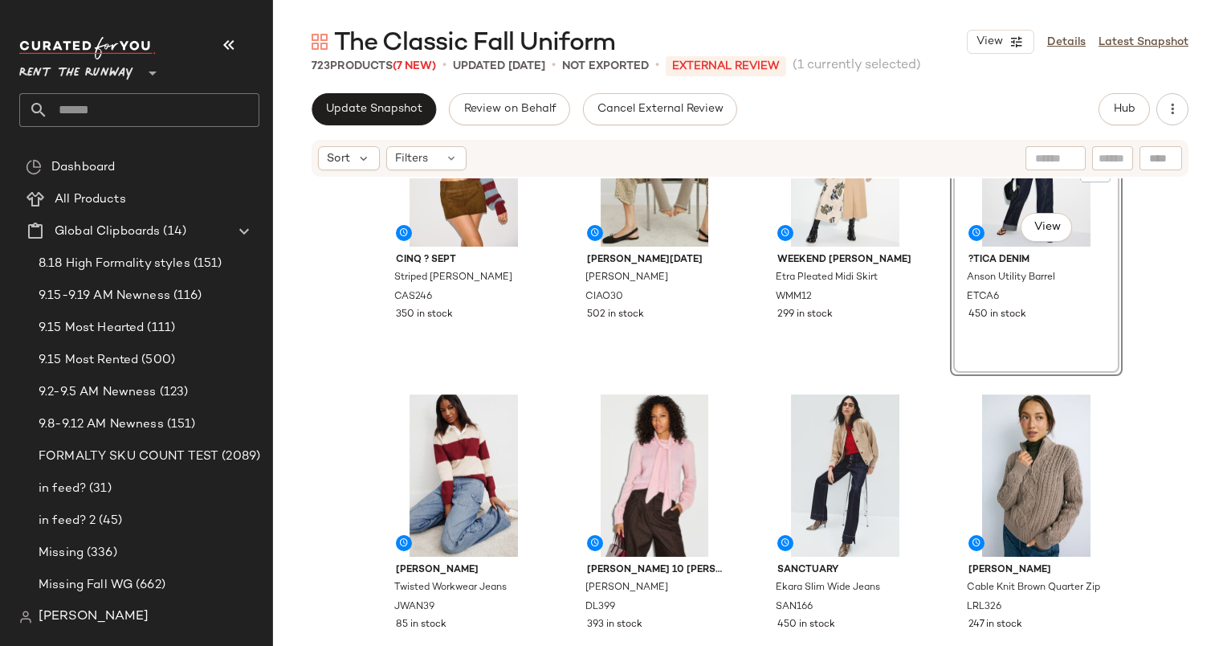
scroll to position [104, 0]
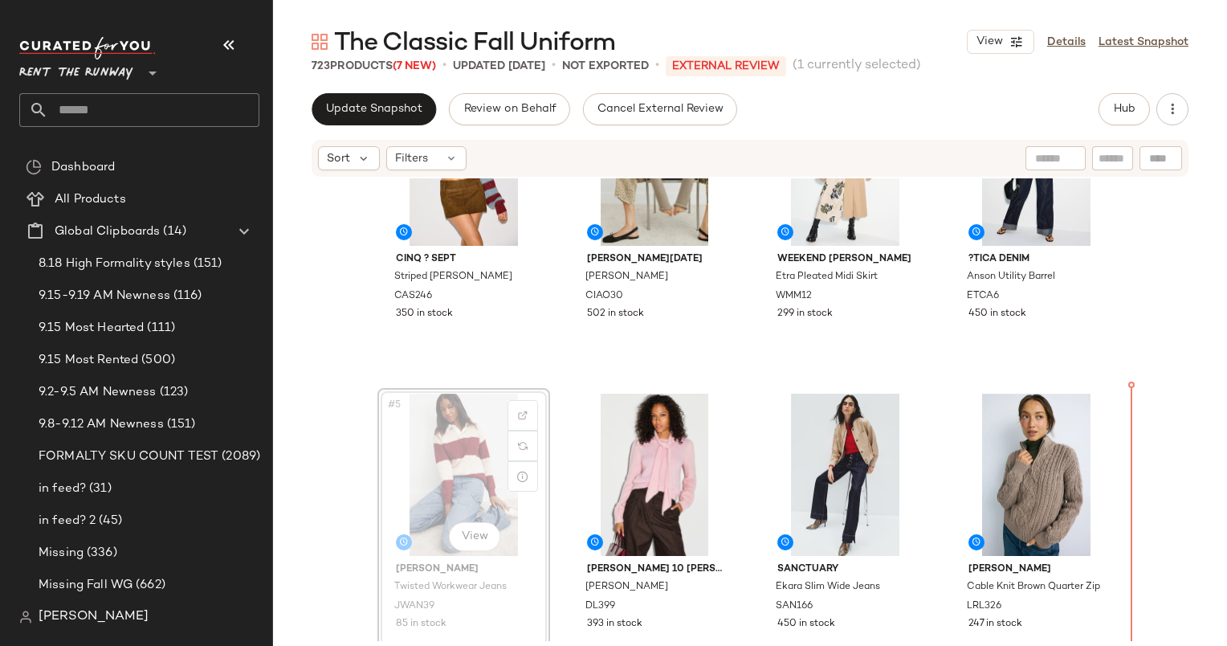
click at [1140, 462] on div "Cinq ? Sept Striped Millie Cardigan CAS246 350 in stock Ciao Lucia Doris Braide…" at bounding box center [750, 409] width 954 height 463
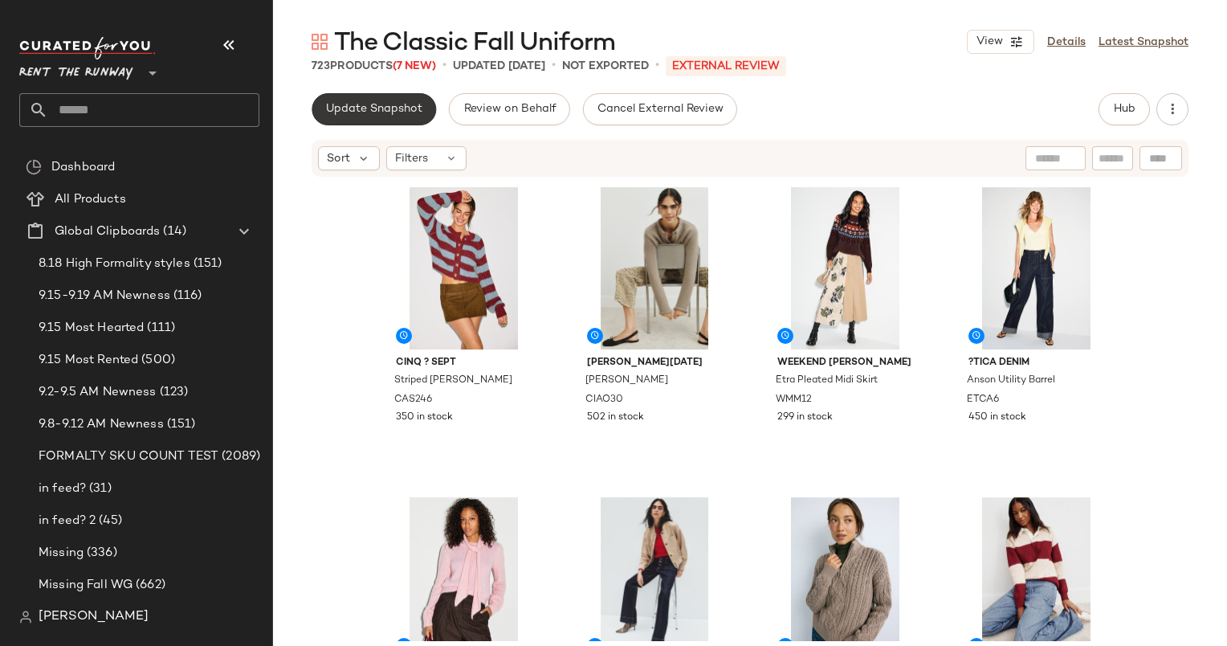
click at [395, 112] on span "Update Snapshot" at bounding box center [373, 109] width 97 height 13
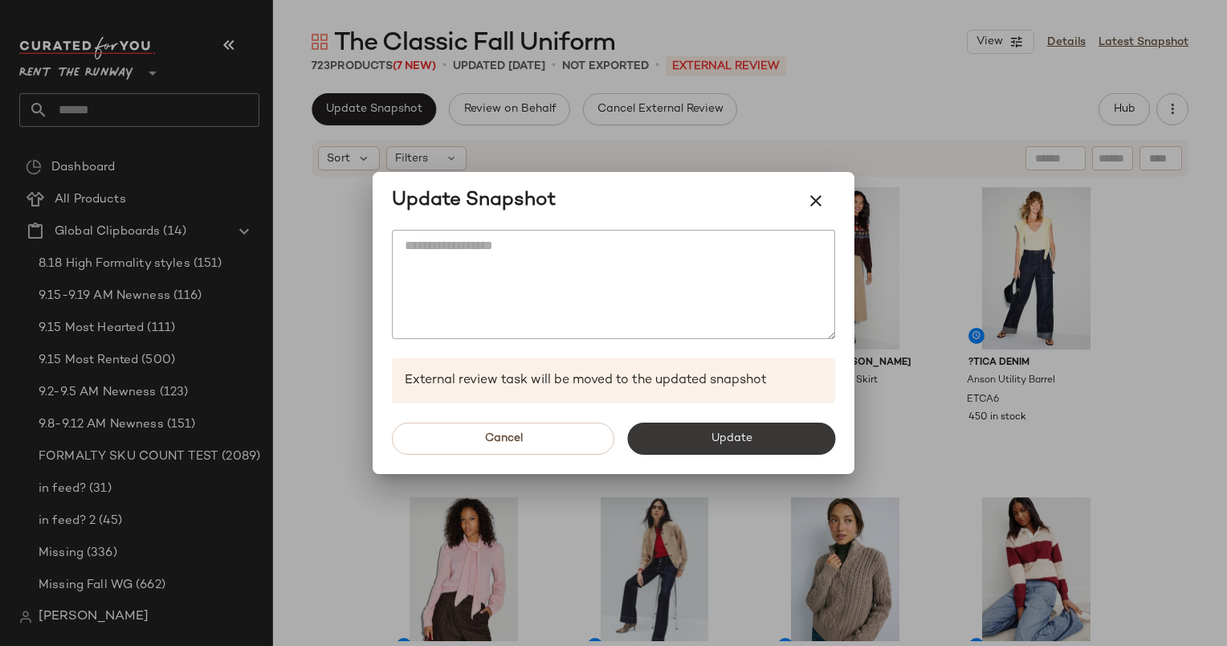
click at [728, 434] on span "Update" at bounding box center [731, 438] width 42 height 13
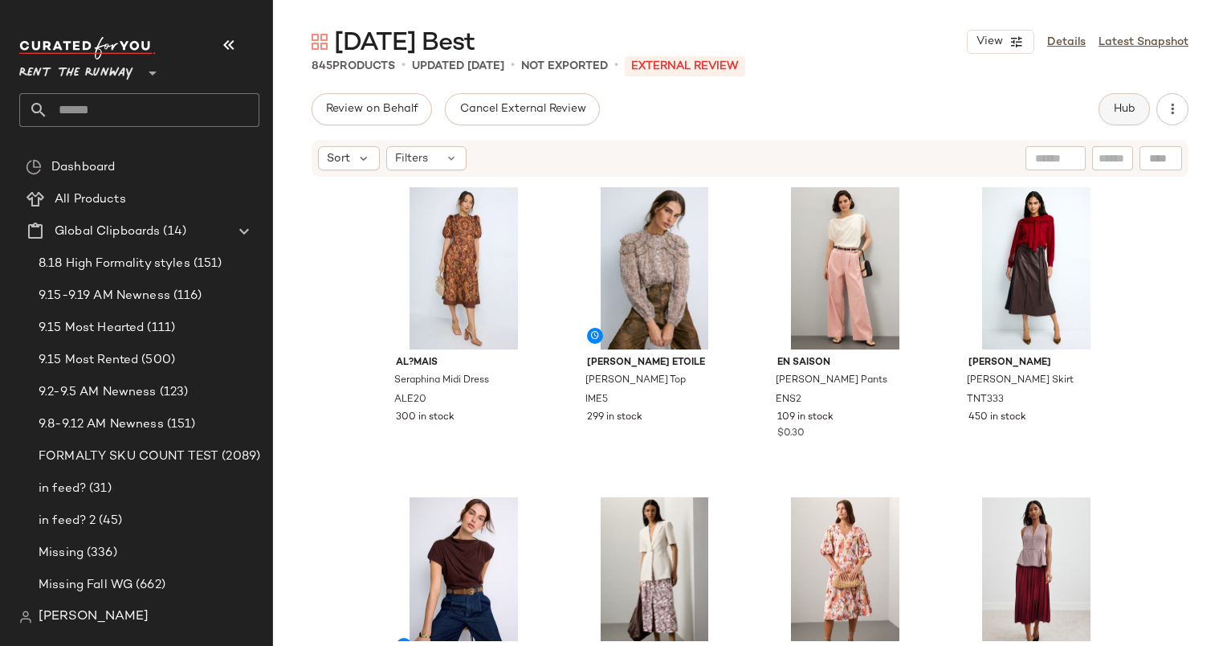
click at [1119, 103] on span "Hub" at bounding box center [1124, 109] width 22 height 13
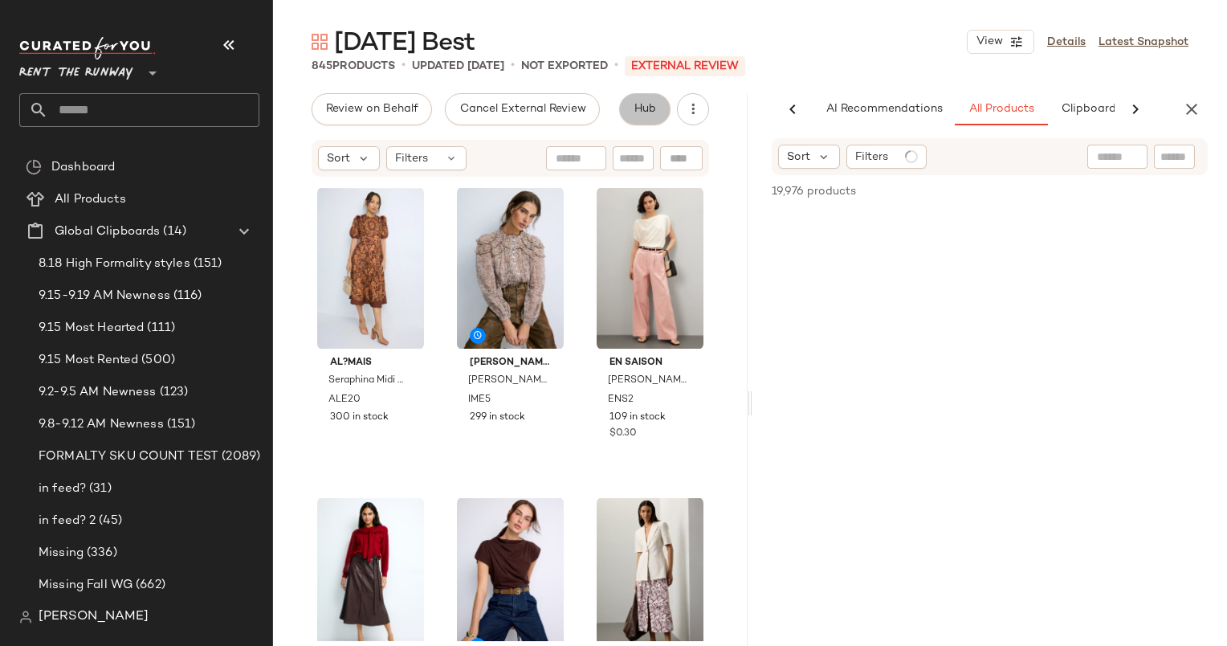
scroll to position [0, 99]
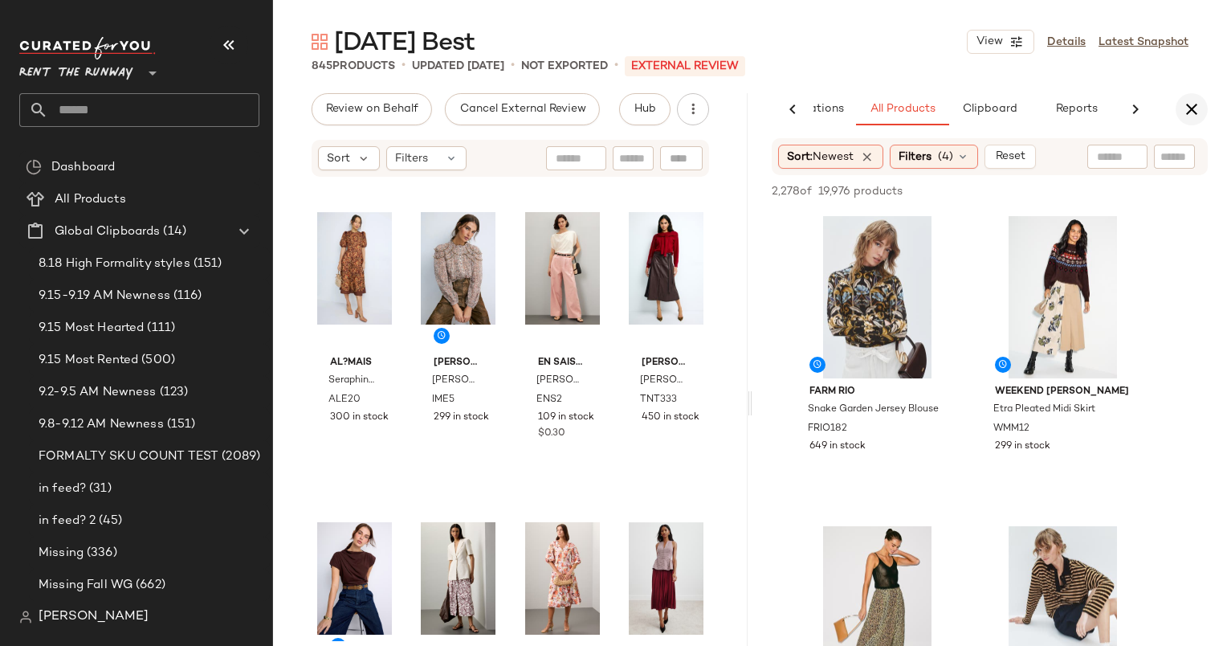
click at [1195, 111] on icon "button" at bounding box center [1191, 109] width 19 height 19
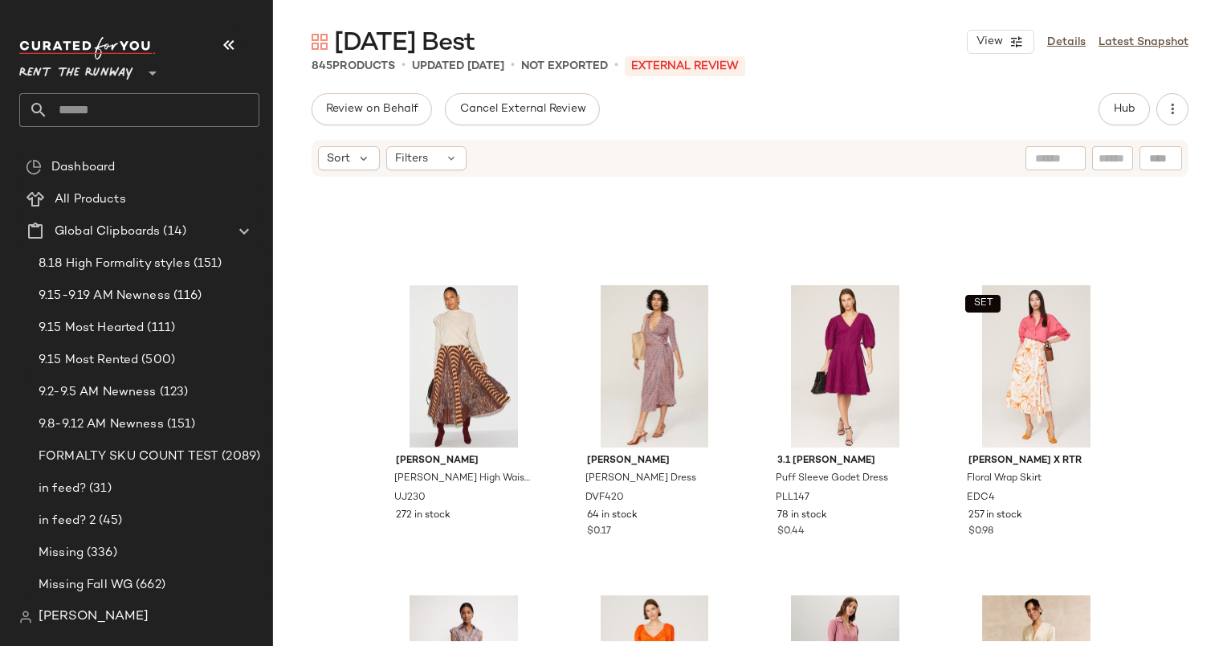
scroll to position [4254, 0]
click at [427, 364] on div "#57 View" at bounding box center [463, 366] width 161 height 162
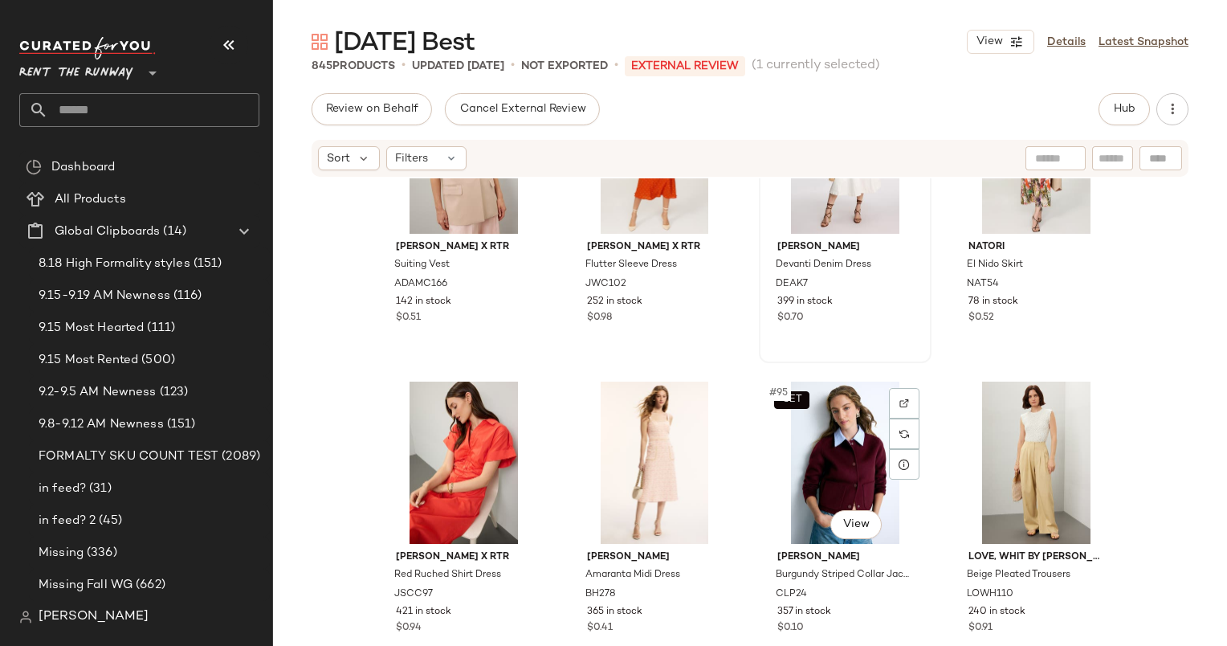
scroll to position [6905, 0]
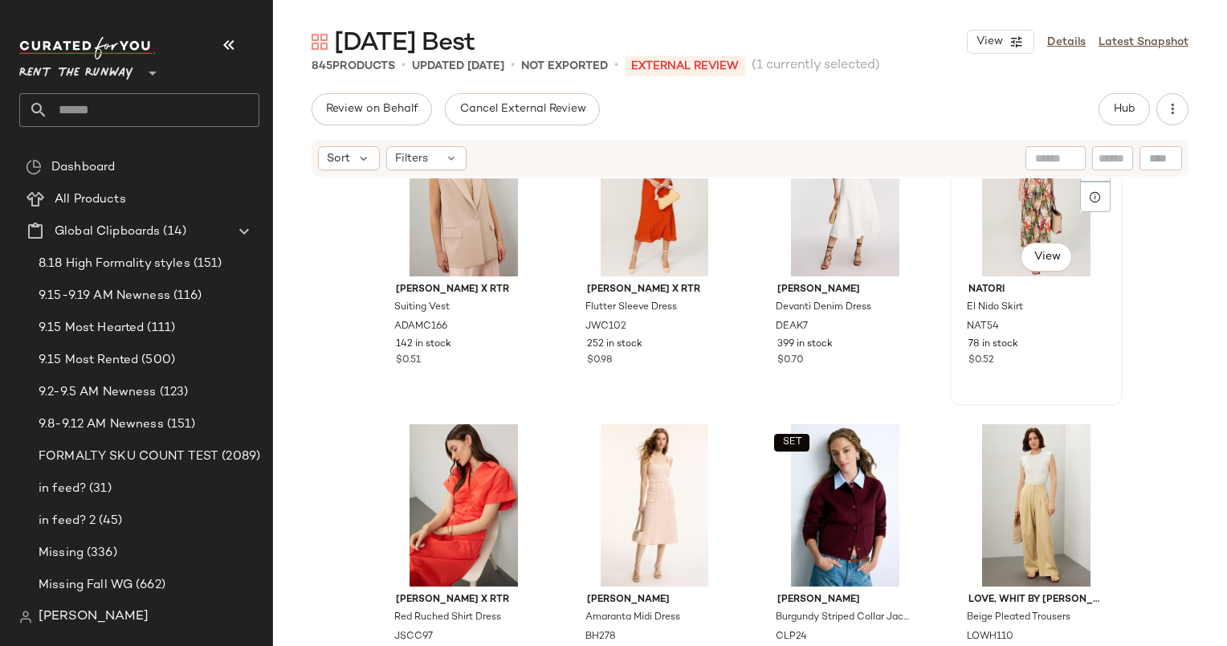
click at [1034, 198] on div "#92 View" at bounding box center [1036, 195] width 161 height 162
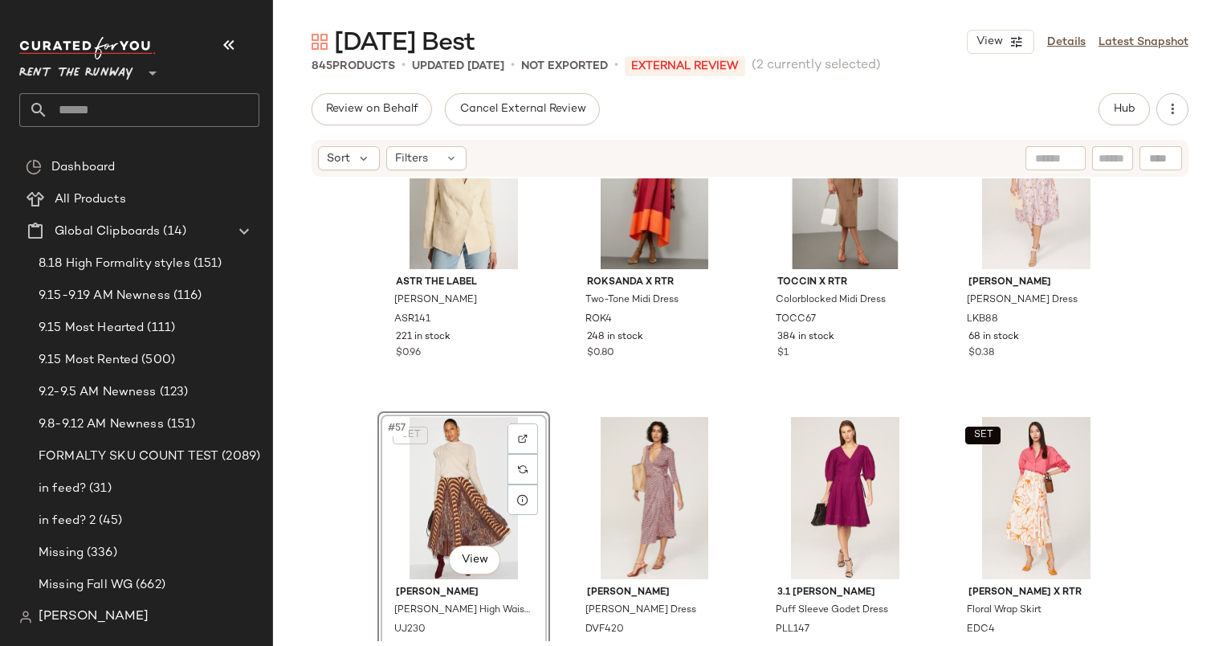
scroll to position [4119, 0]
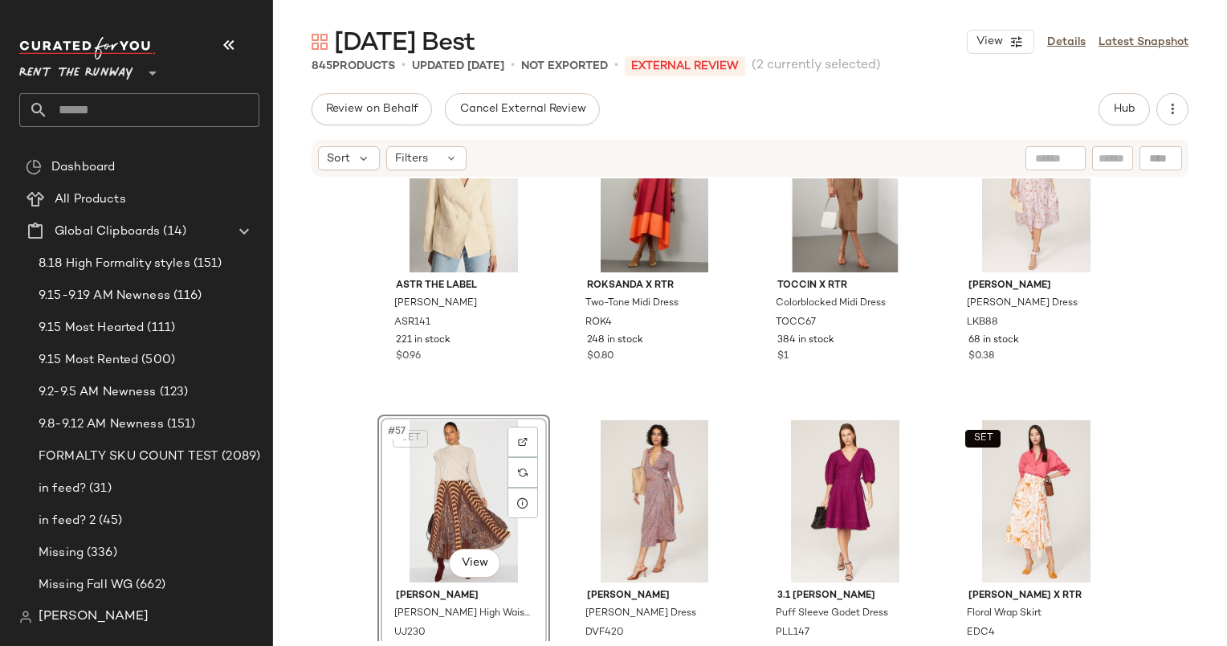
click at [463, 472] on div "SET #57 View" at bounding box center [463, 501] width 161 height 162
click at [320, 456] on div "ASTR the Label Dannika Blazer ASR141 221 in stock $0.96 Roksanda x RTR Two-Tone…" at bounding box center [750, 409] width 954 height 463
click at [437, 456] on div "#57 View" at bounding box center [463, 501] width 161 height 162
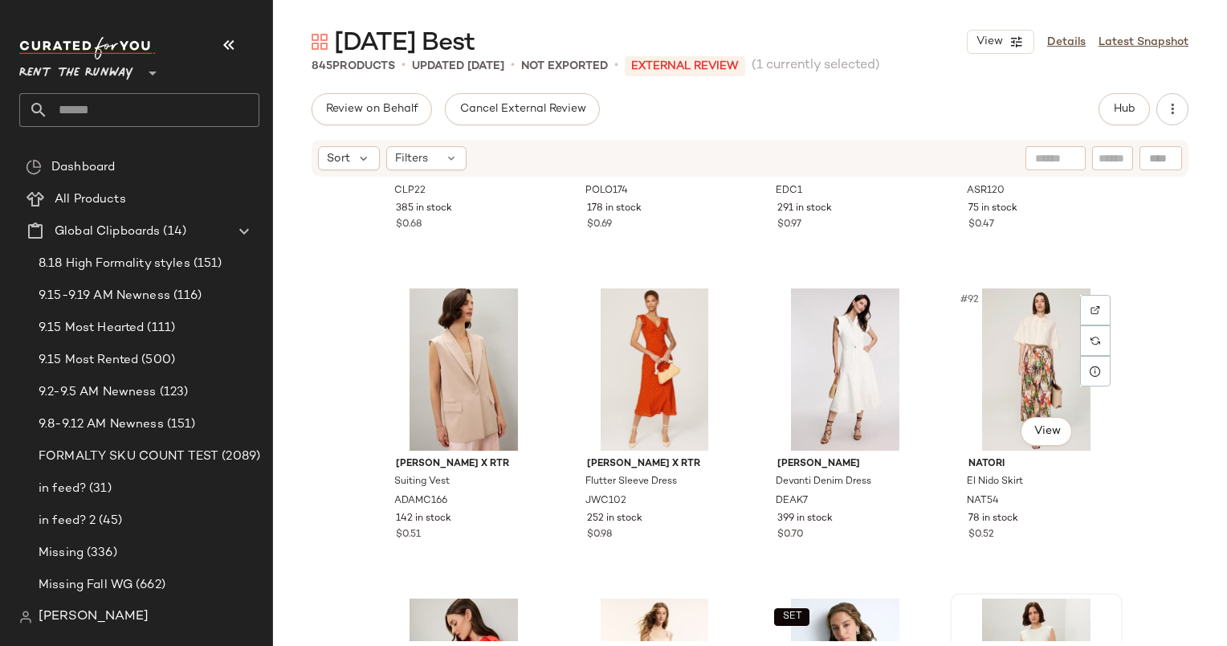
scroll to position [6729, 0]
click at [1025, 318] on div "#92 View" at bounding box center [1036, 371] width 161 height 162
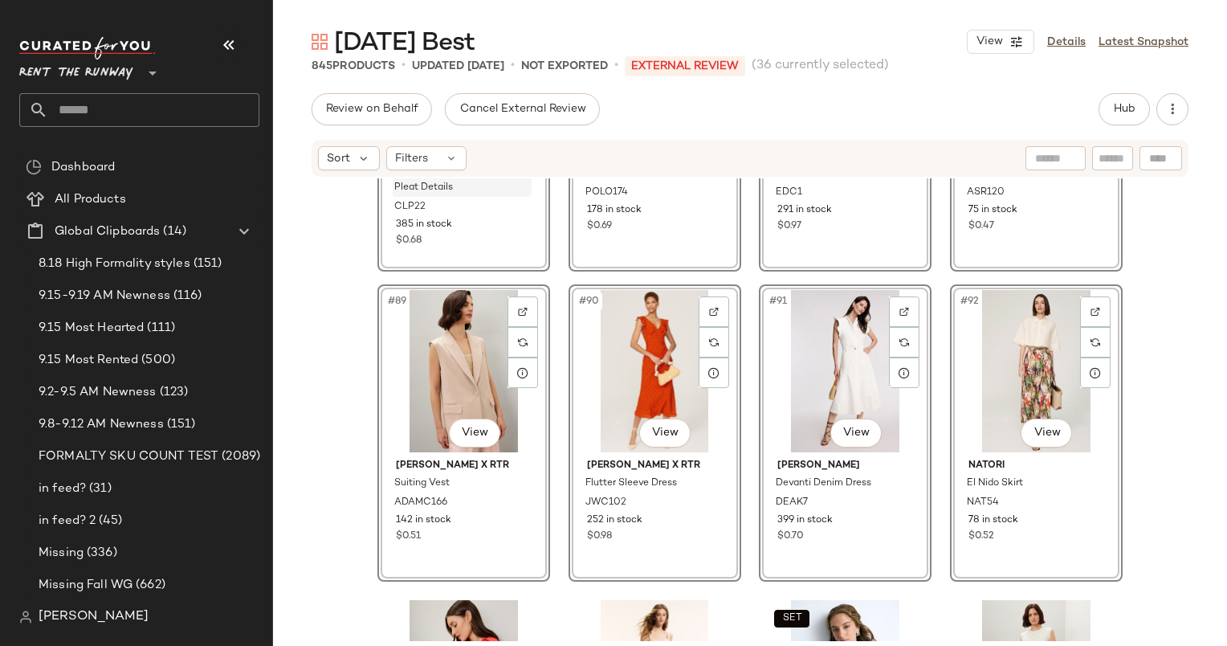
click at [463, 177] on span "Black Midi Skirt With Pleat Details" at bounding box center [446, 180] width 105 height 29
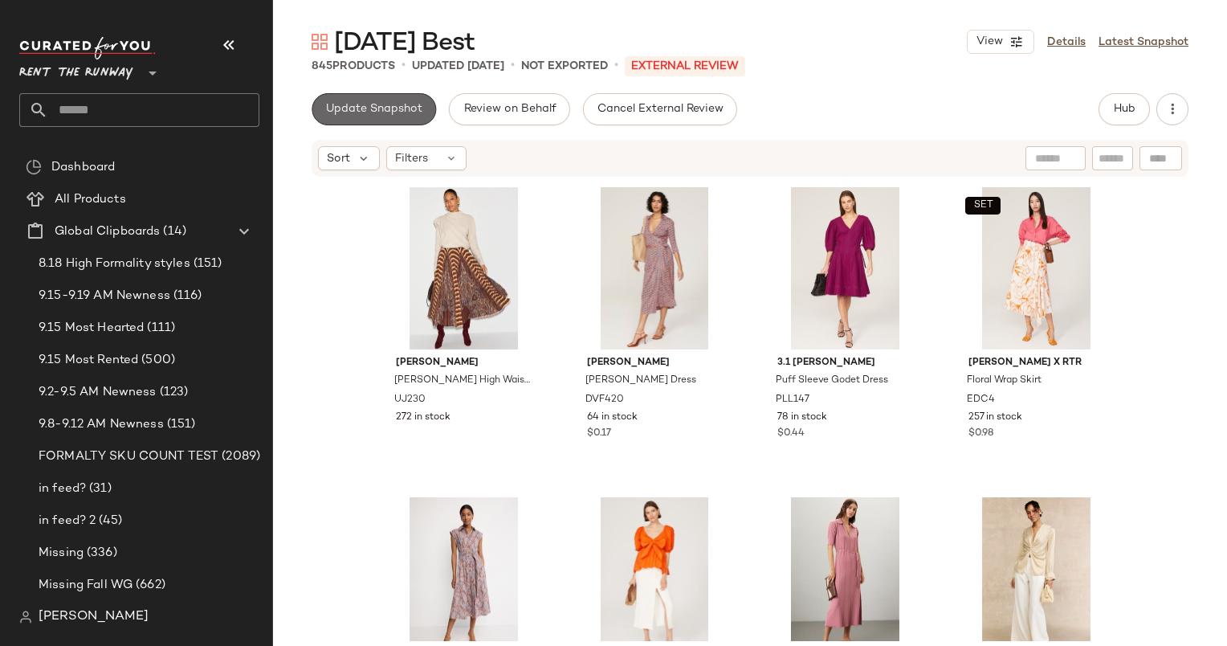
click at [379, 106] on span "Update Snapshot" at bounding box center [373, 109] width 97 height 13
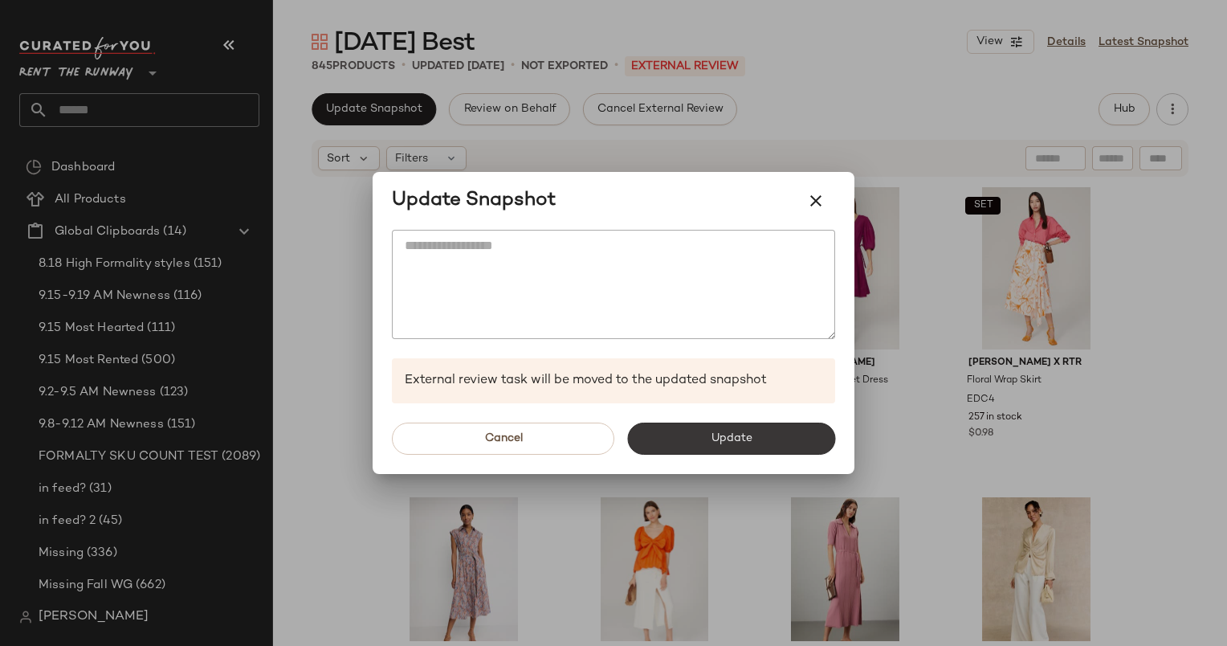
click at [734, 440] on span "Update" at bounding box center [731, 438] width 42 height 13
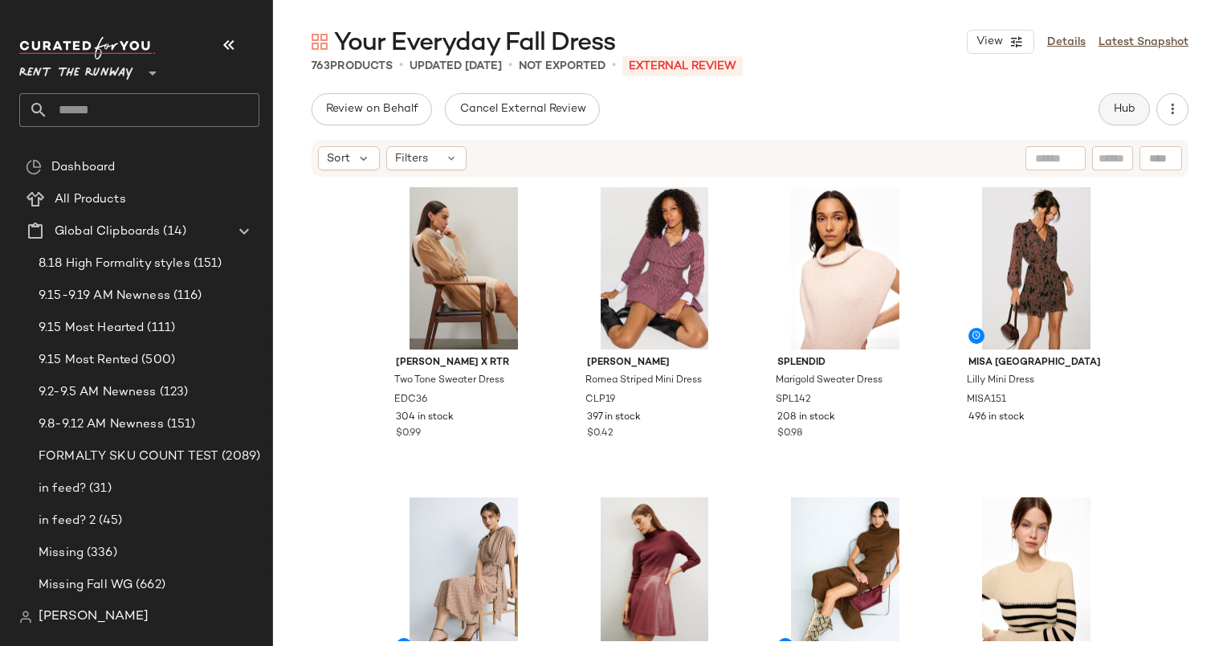
click at [1119, 101] on button "Hub" at bounding box center [1124, 109] width 51 height 32
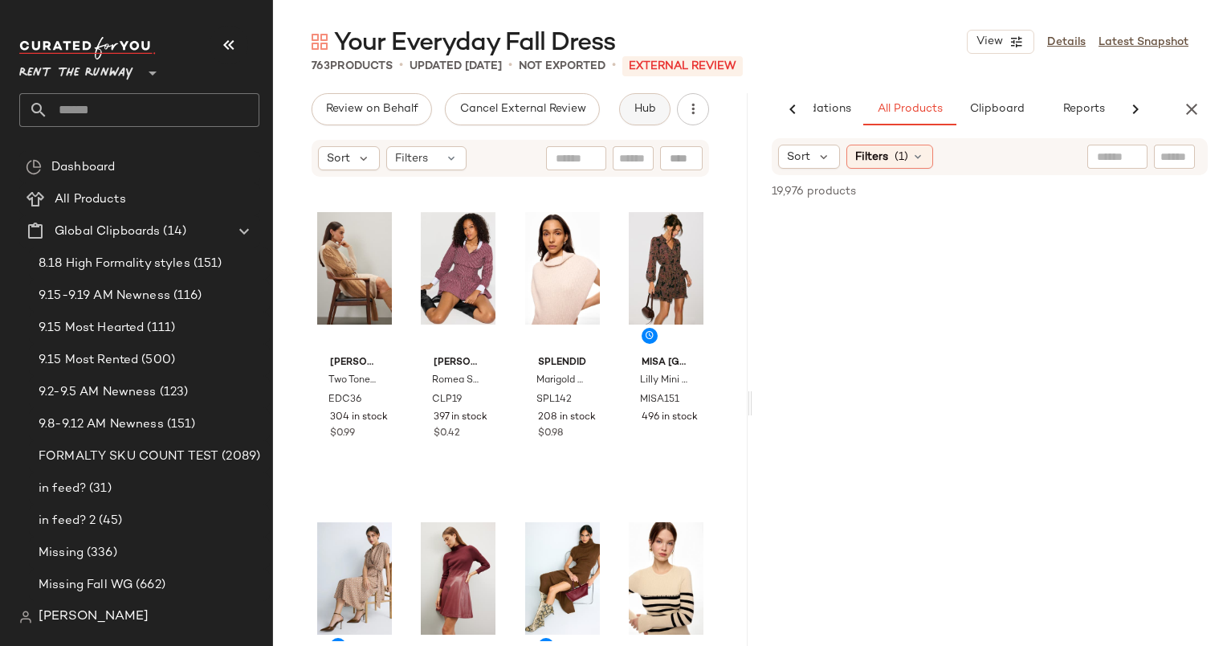
scroll to position [0, 98]
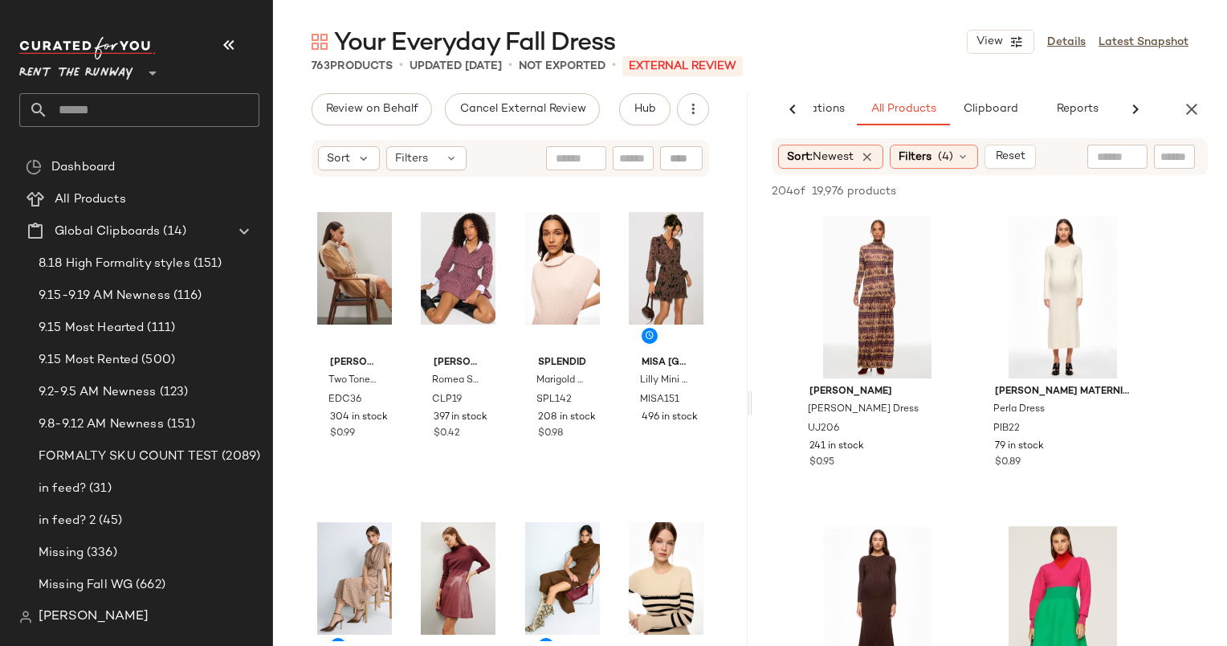
click at [872, 61] on div "763 Products • updated [DATE] • Not Exported • External REVIEW" at bounding box center [750, 66] width 954 height 16
click at [925, 177] on div "204 of 19,976 products • 0 selected Add to Top Add to Bottom Deselect All" at bounding box center [989, 192] width 475 height 35
click at [919, 163] on span "Filters" at bounding box center [915, 157] width 33 height 17
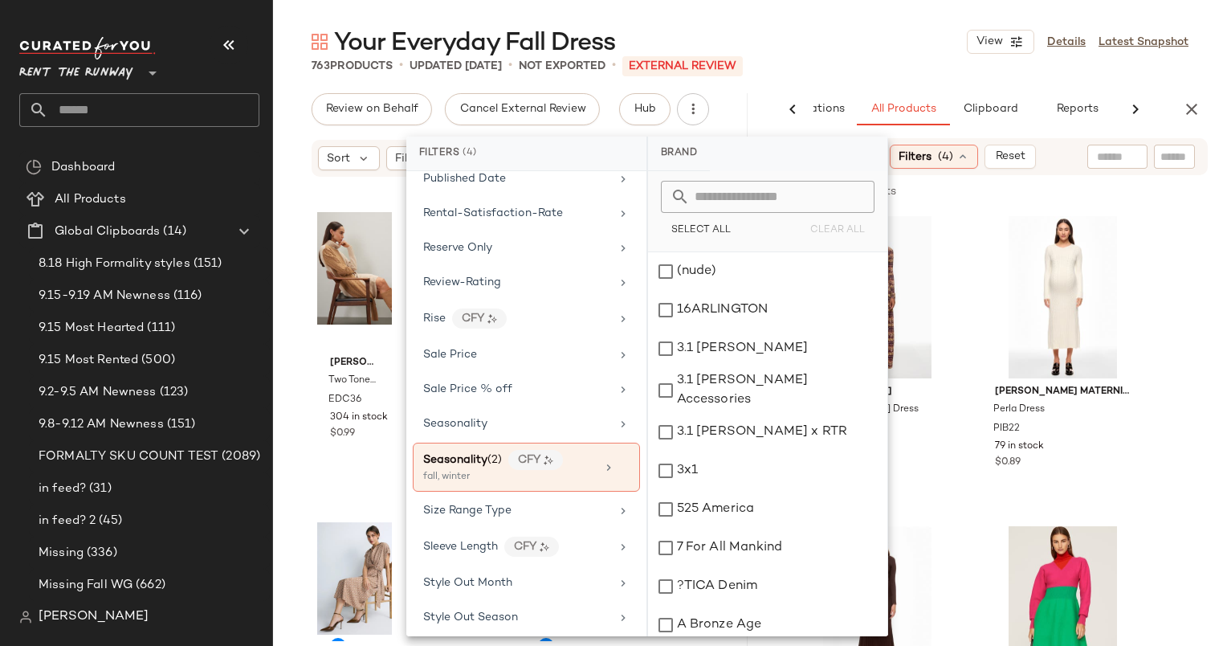
scroll to position [2158, 0]
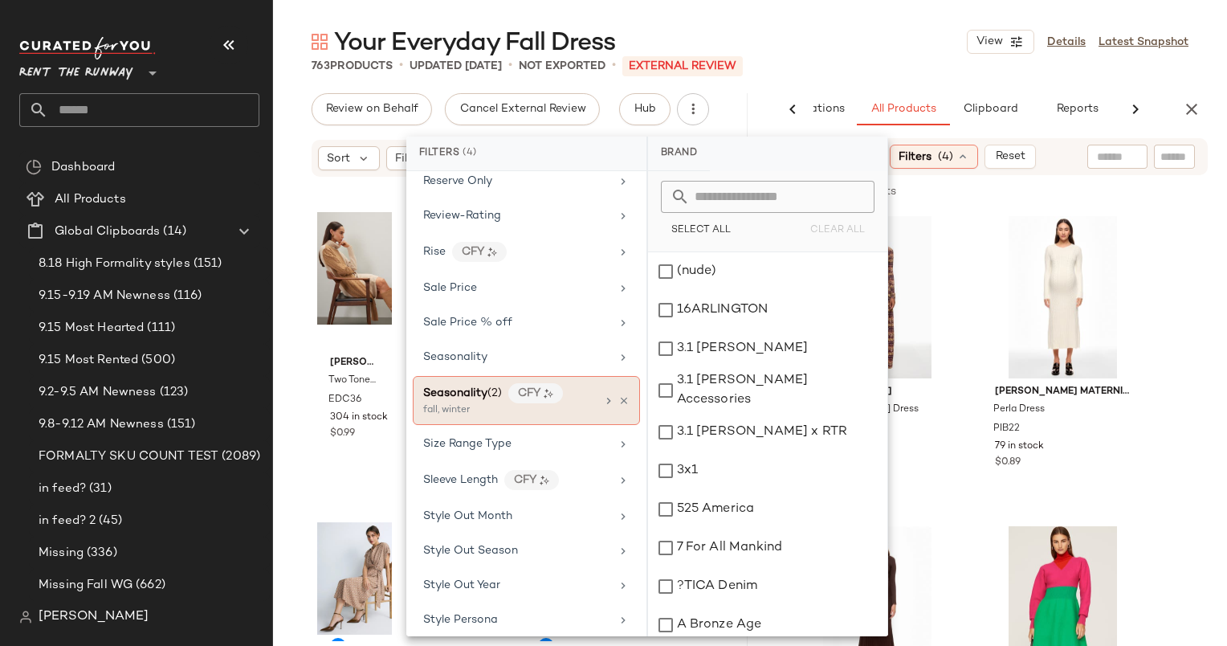
click at [587, 383] on div "Seasonality (2) CFY" at bounding box center [509, 393] width 173 height 20
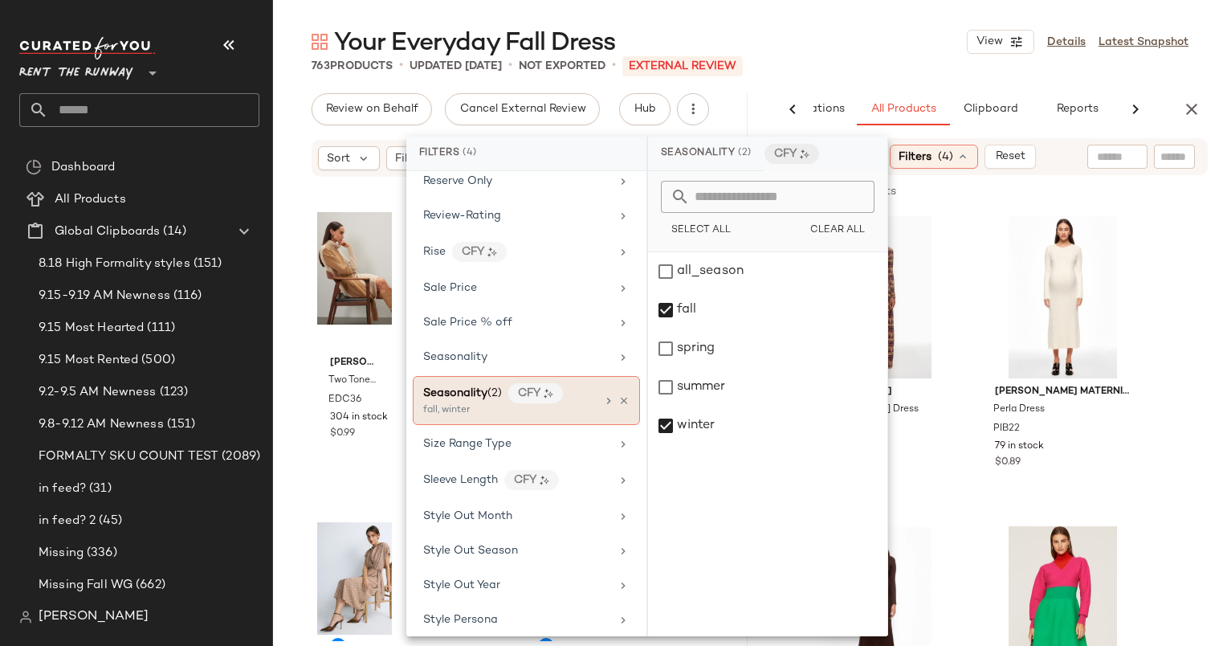
click at [625, 376] on div "Seasonality (2) CFY fall, winter" at bounding box center [526, 400] width 227 height 49
click at [604, 341] on div "Seasonality" at bounding box center [526, 356] width 227 height 31
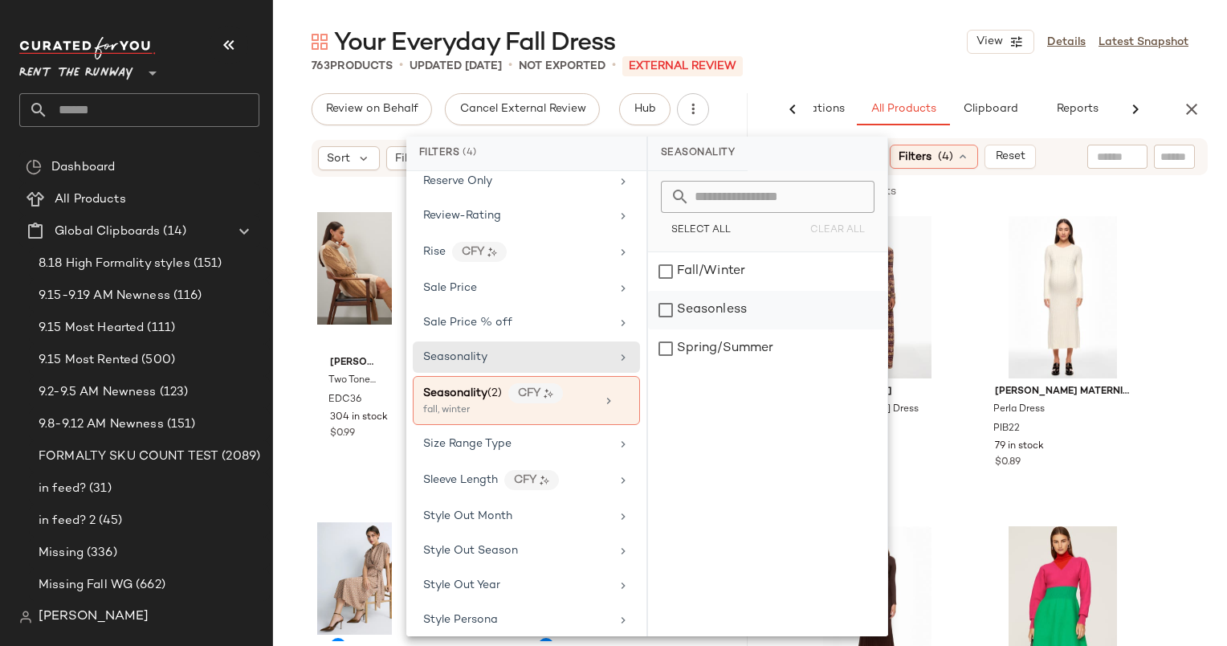
click at [712, 308] on div "Seasonless" at bounding box center [767, 310] width 239 height 39
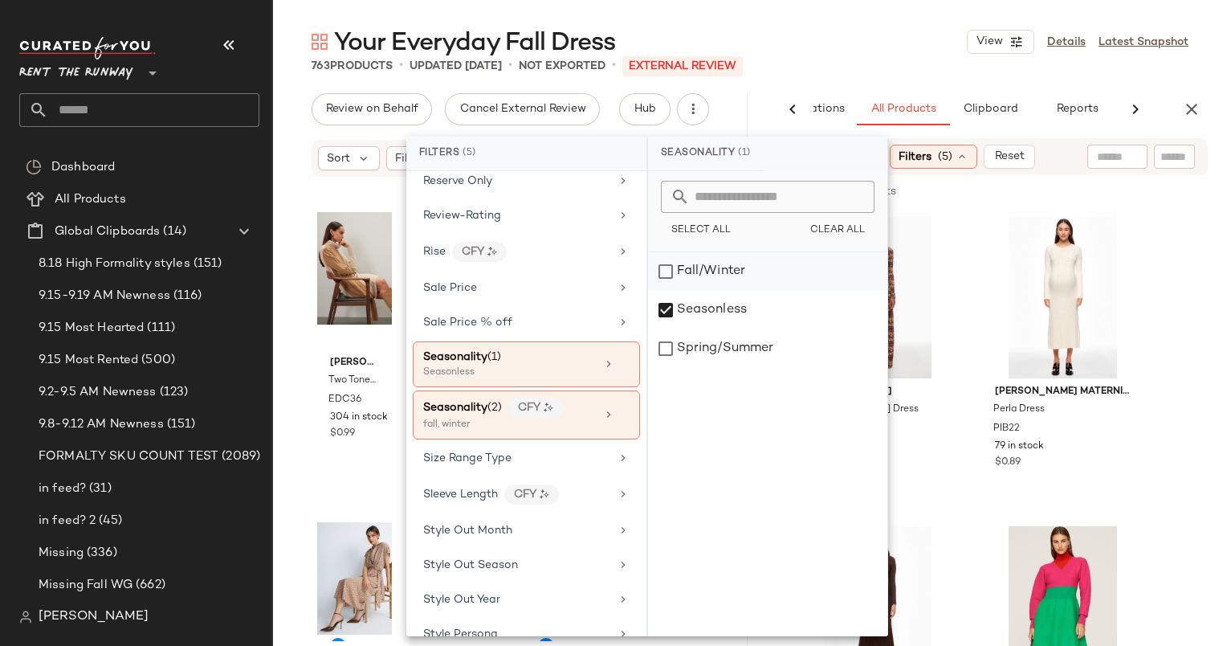
click at [702, 254] on div "Fall/Winter" at bounding box center [767, 271] width 239 height 39
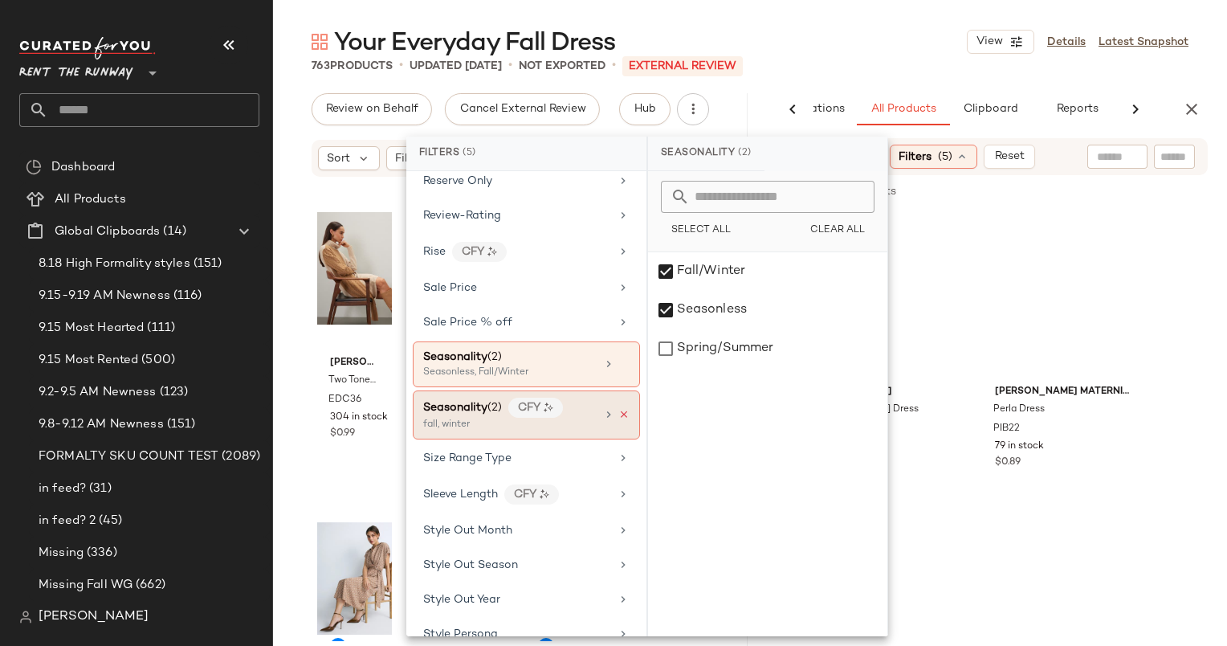
click at [622, 409] on icon at bounding box center [623, 414] width 11 height 11
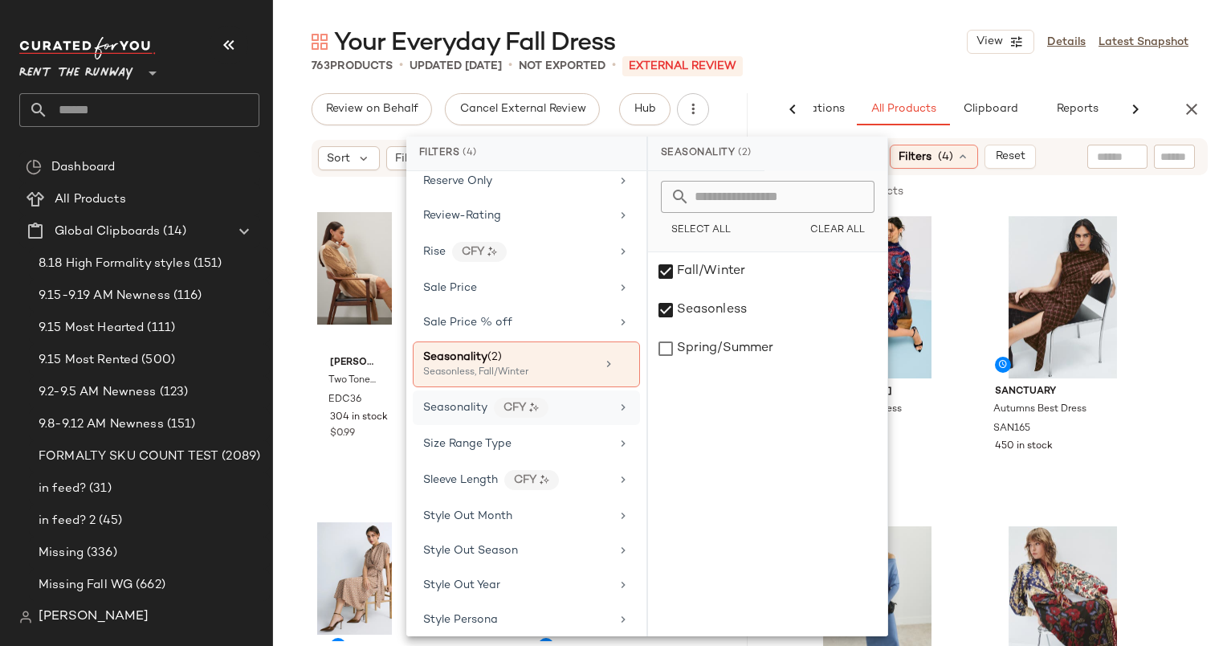
click at [954, 47] on div "Your Everyday Fall Dress View Details Latest Snapshot" at bounding box center [750, 42] width 954 height 32
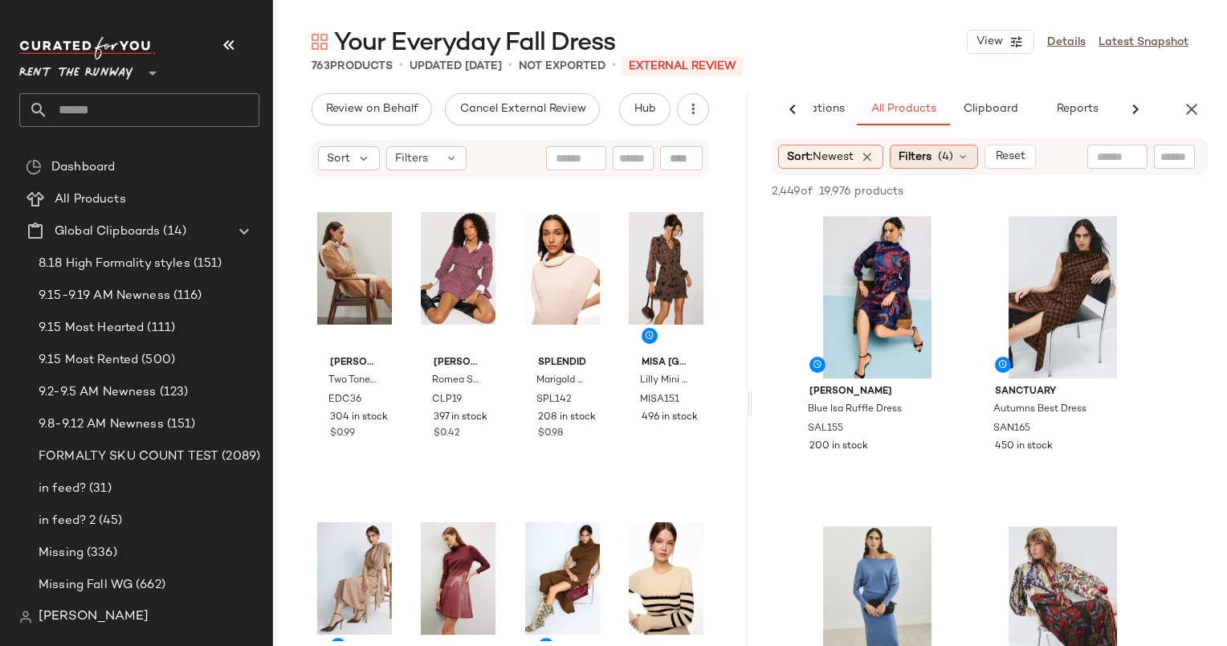
click at [947, 162] on span "(4)" at bounding box center [945, 157] width 15 height 17
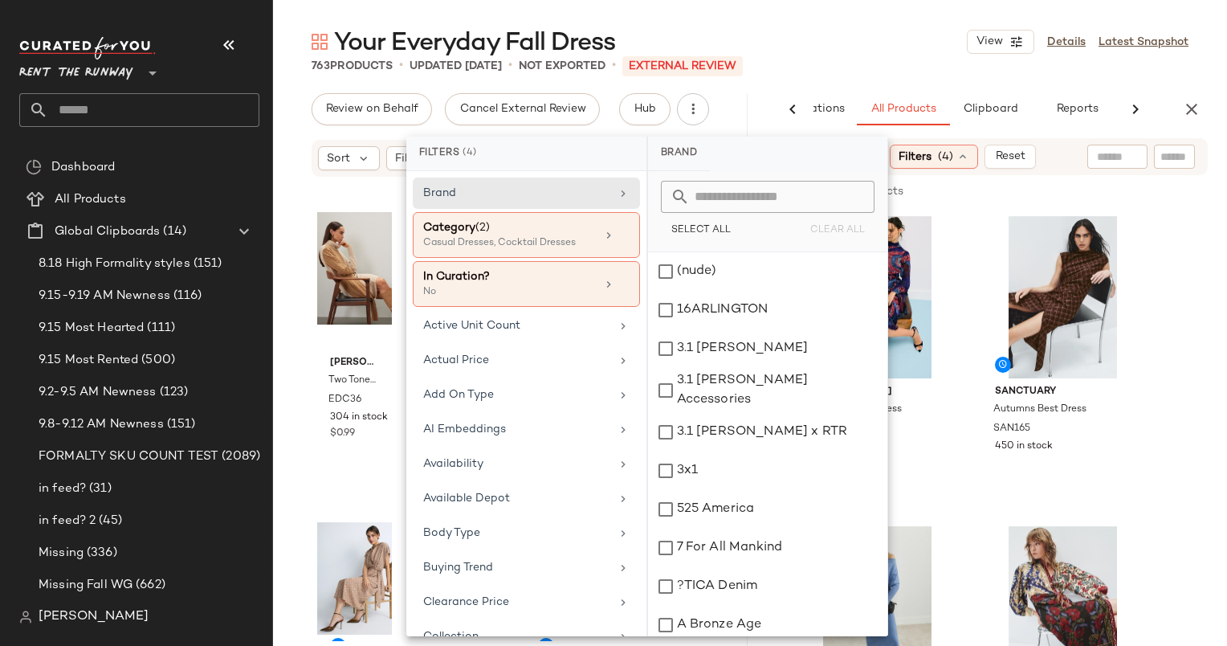
click at [862, 40] on div "Your Everyday Fall Dress View Details Latest Snapshot" at bounding box center [750, 42] width 954 height 32
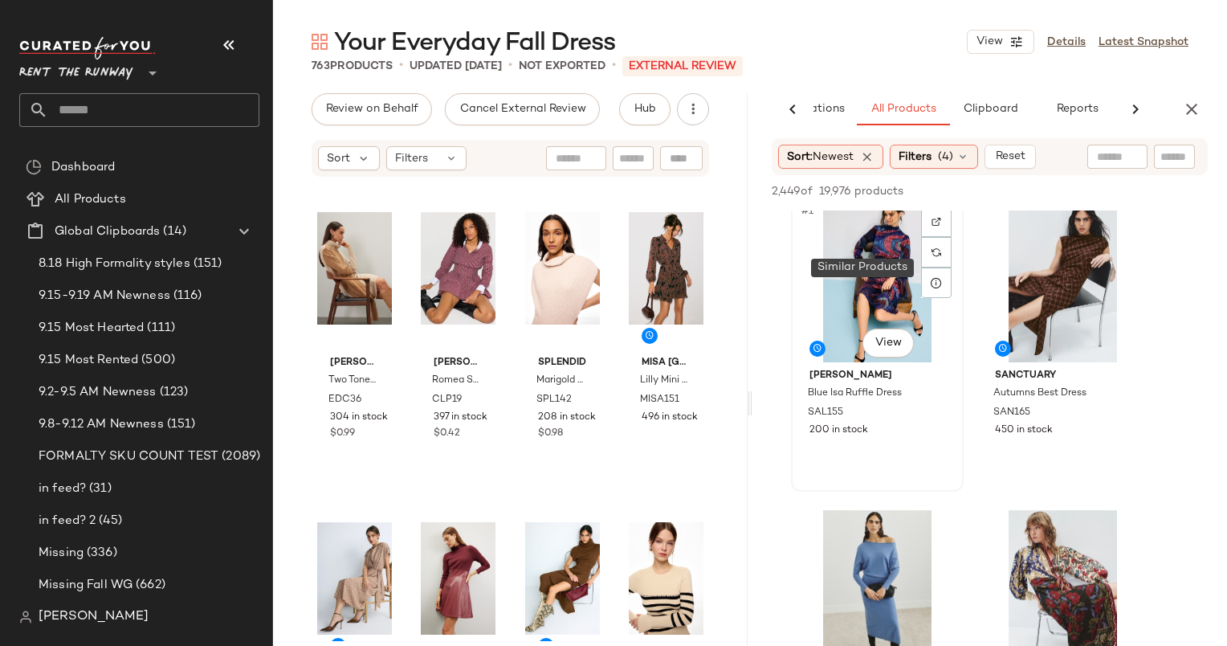
scroll to position [0, 0]
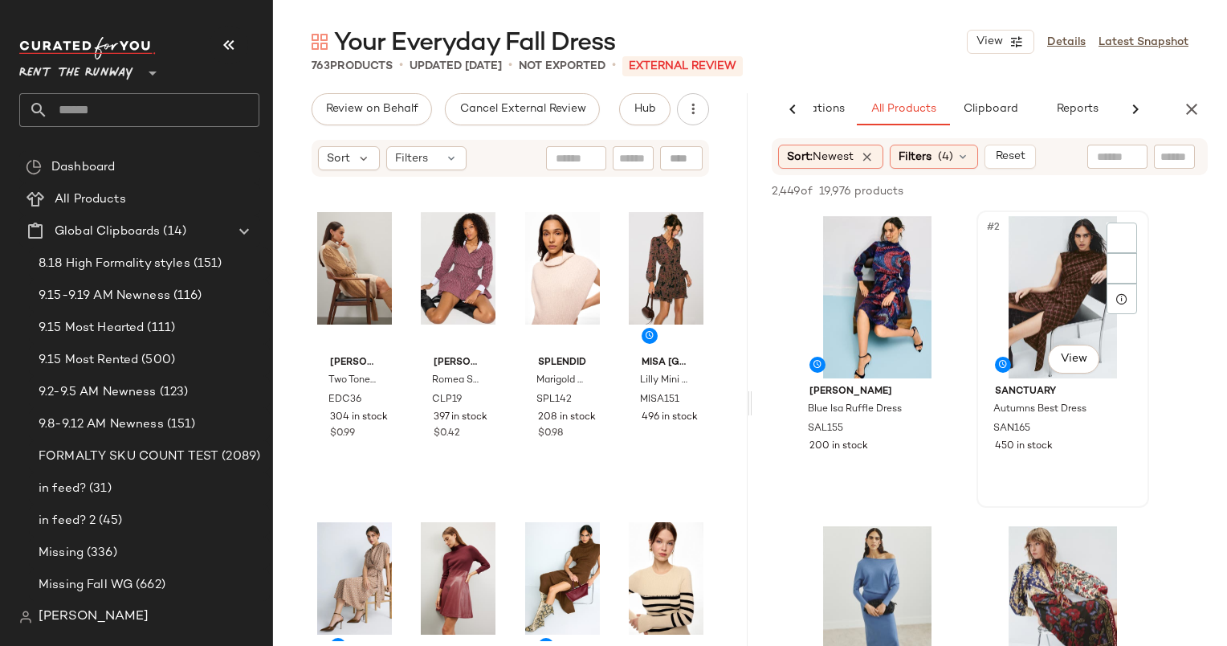
click at [1069, 316] on div "#2 View" at bounding box center [1062, 297] width 161 height 162
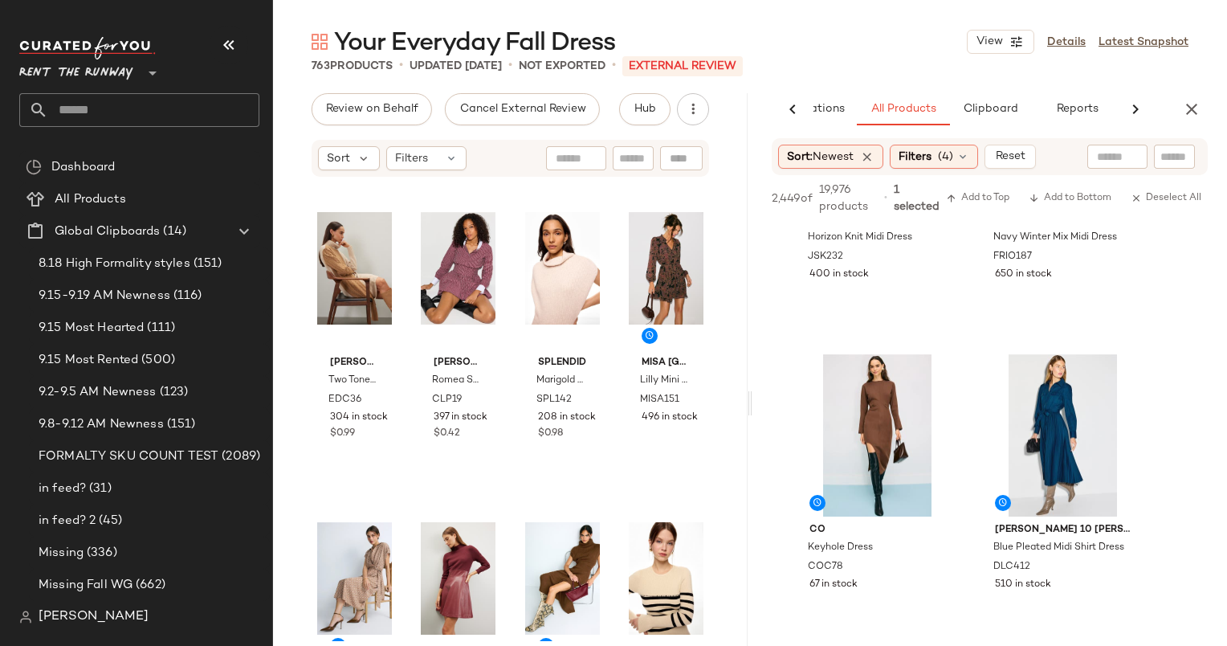
scroll to position [542, 0]
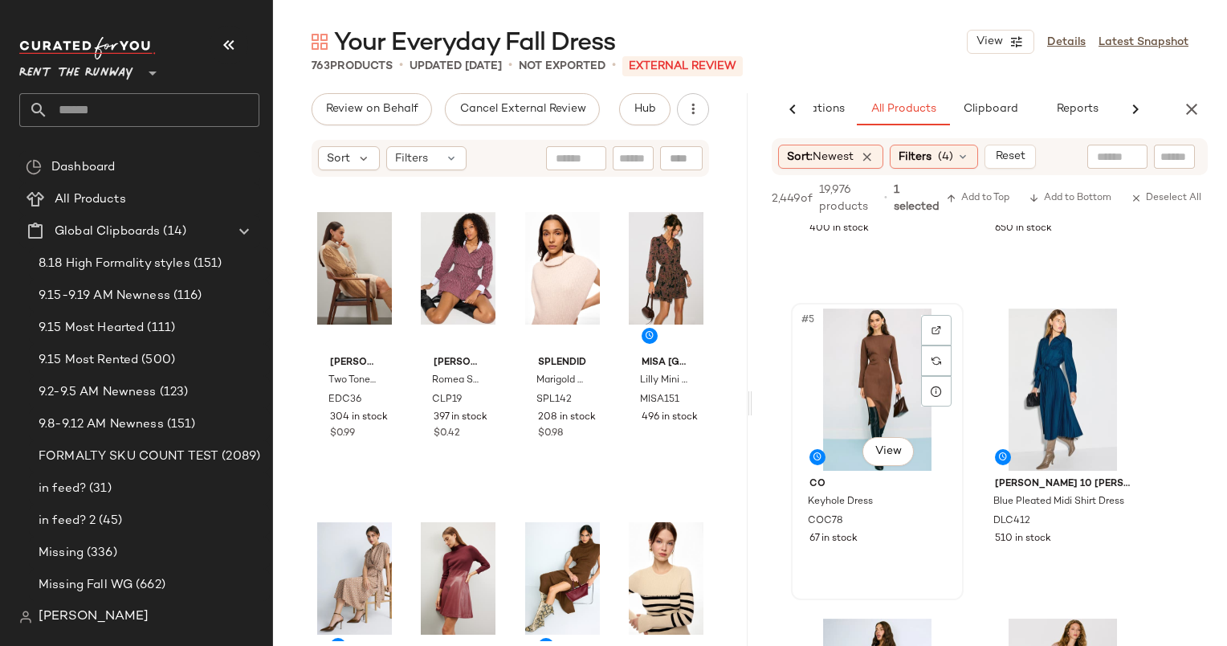
click at [866, 356] on div "#5 View" at bounding box center [877, 389] width 161 height 162
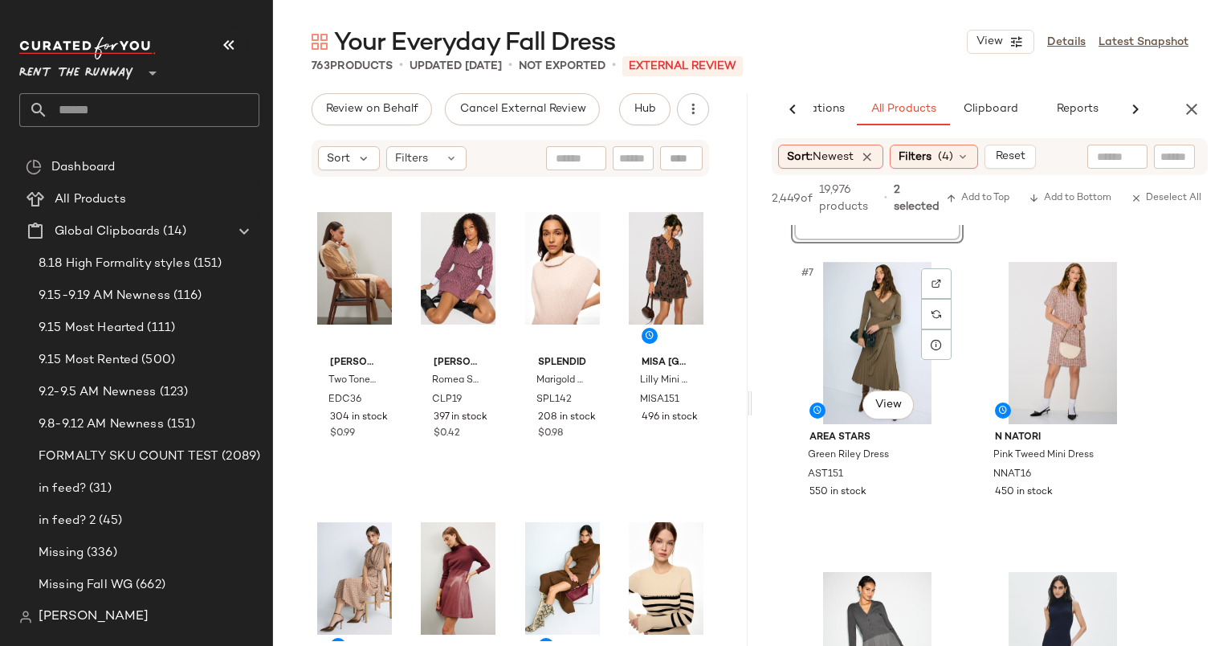
scroll to position [899, 0]
click at [883, 317] on div "#7 View" at bounding box center [877, 343] width 161 height 162
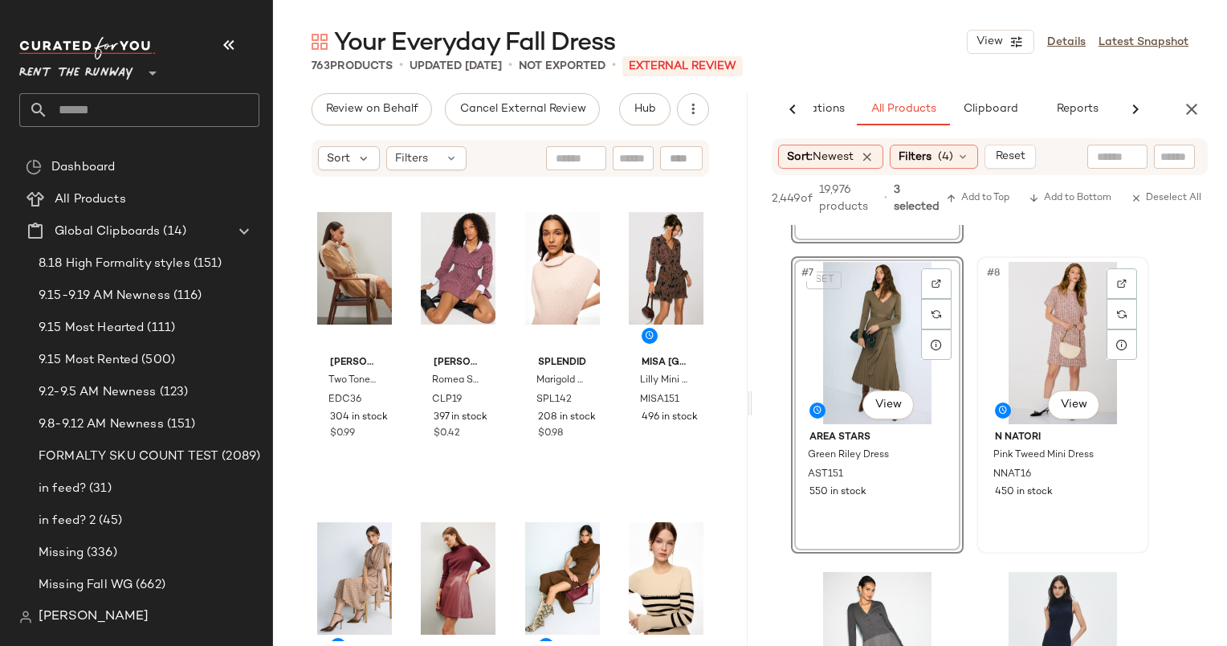
click at [1032, 332] on div "#8 View" at bounding box center [1062, 343] width 161 height 162
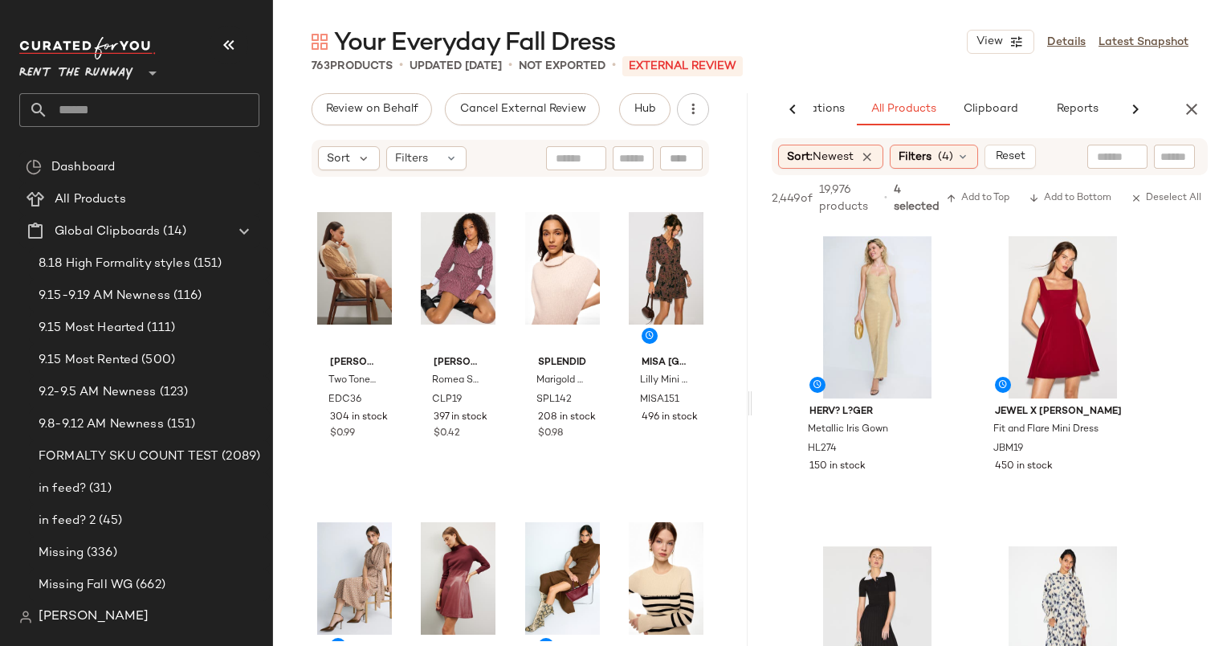
scroll to position [1580, 0]
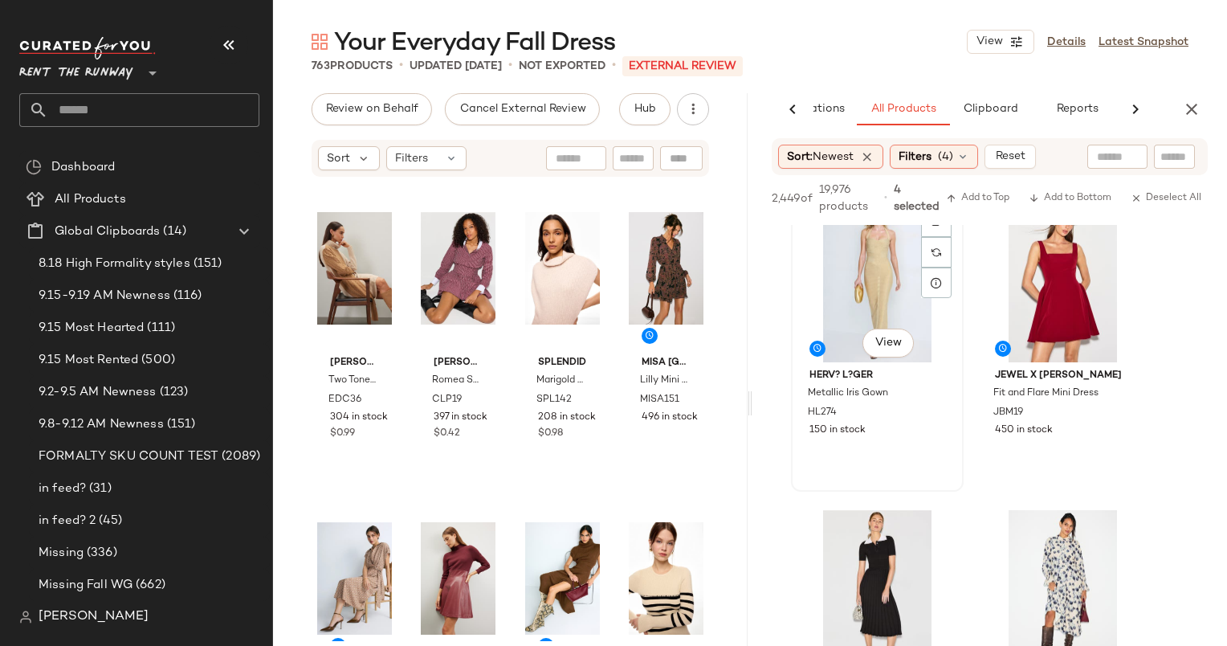
click at [861, 270] on div "#11 View" at bounding box center [877, 281] width 161 height 162
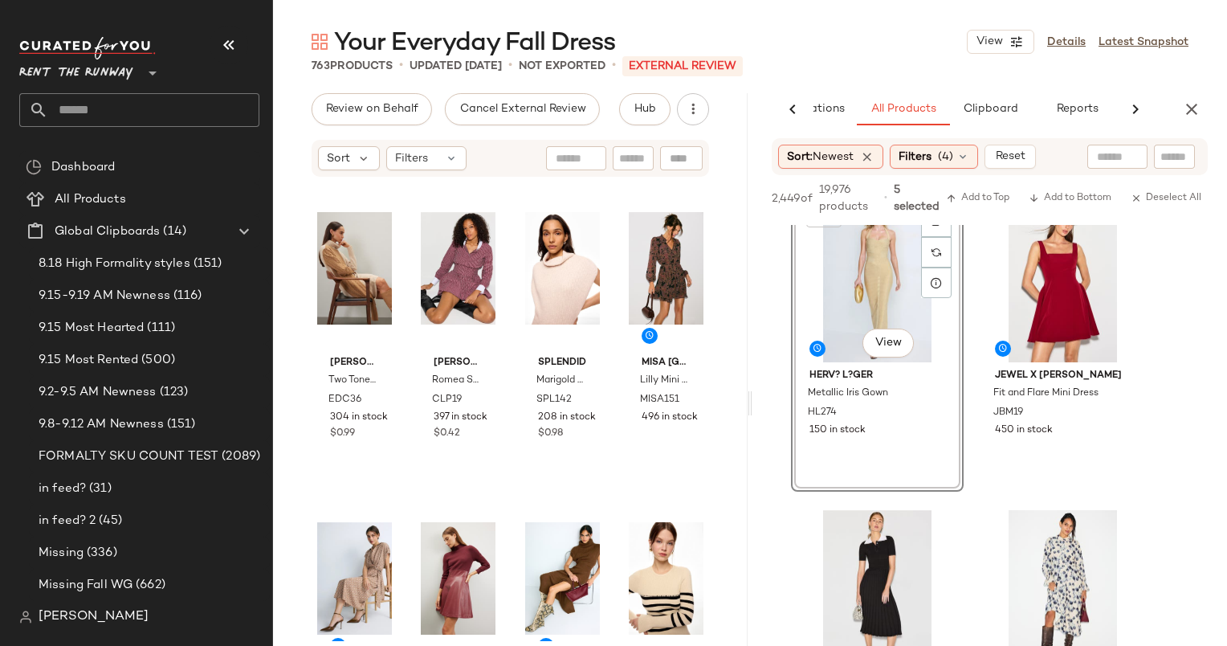
click at [911, 285] on div "SET #11 View" at bounding box center [877, 281] width 161 height 162
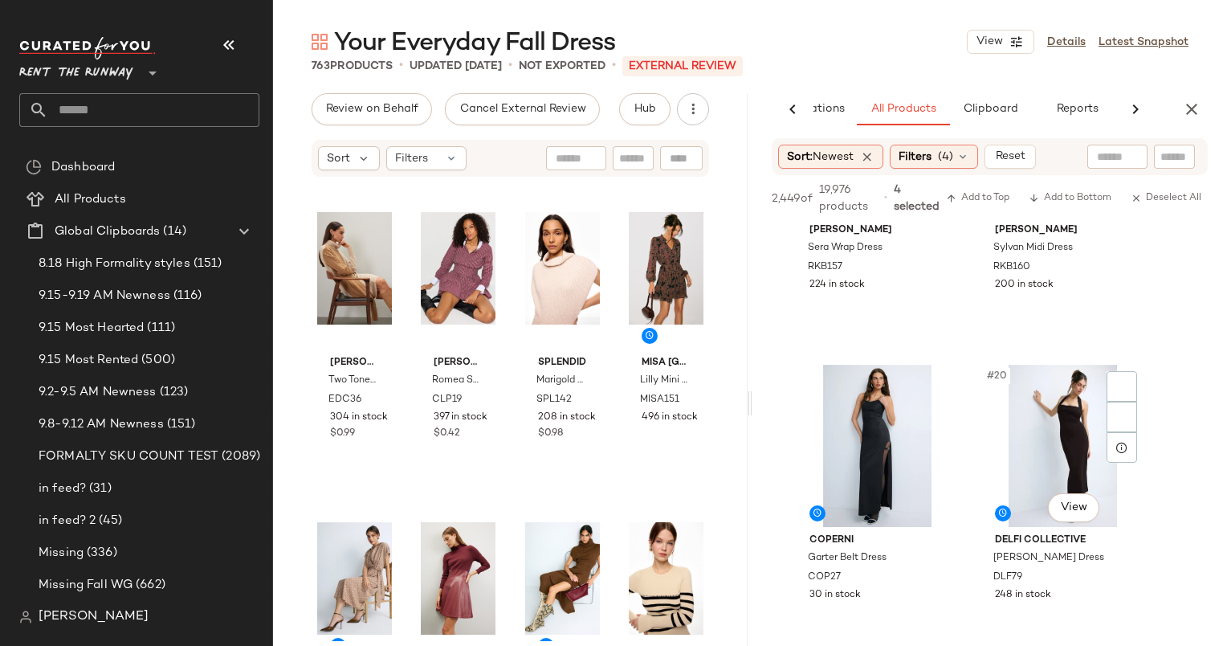
scroll to position [2717, 0]
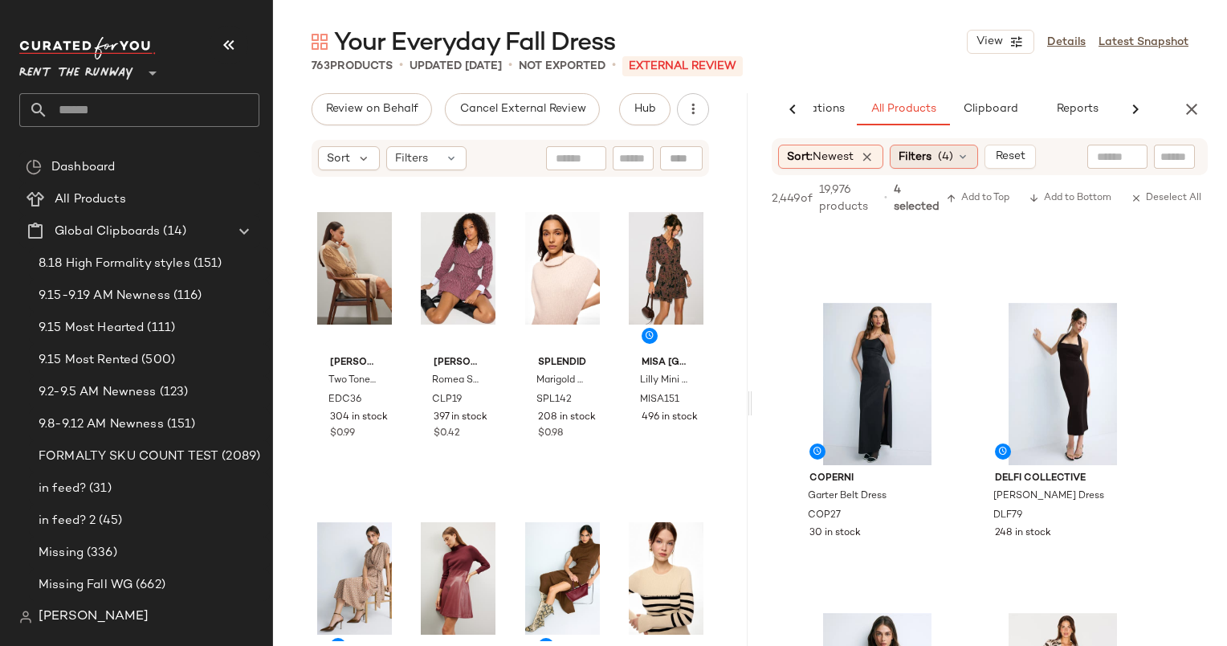
click at [942, 149] on span "(4)" at bounding box center [945, 157] width 15 height 17
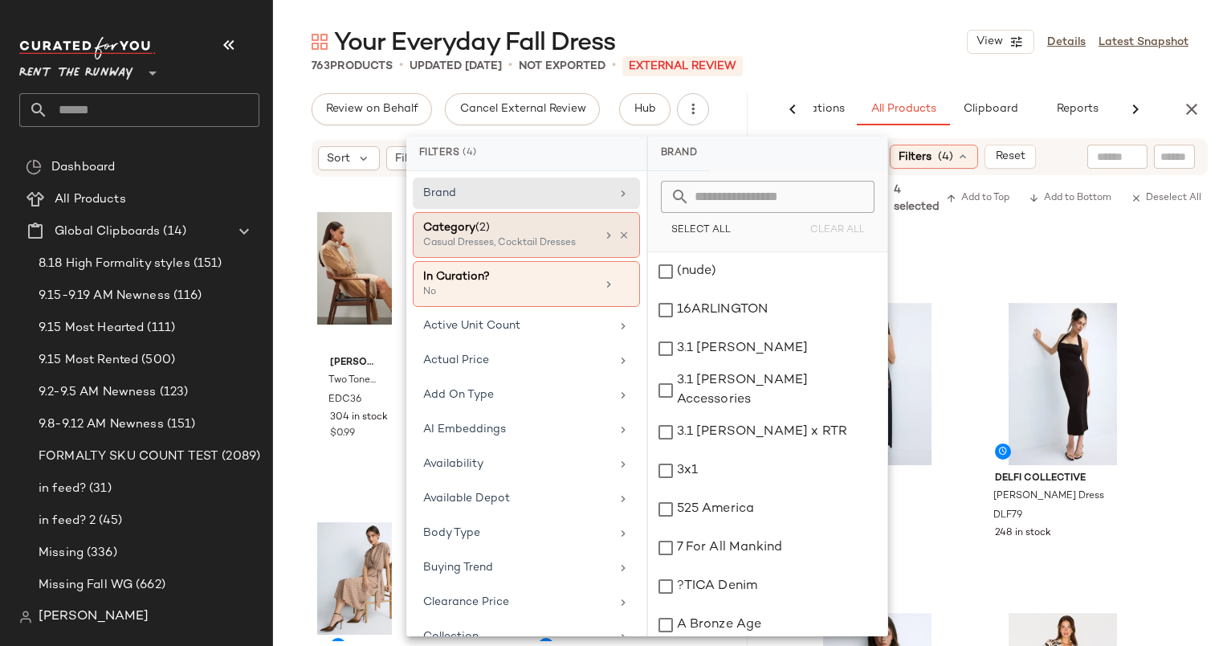
click at [578, 234] on div "Category (2)" at bounding box center [509, 227] width 173 height 17
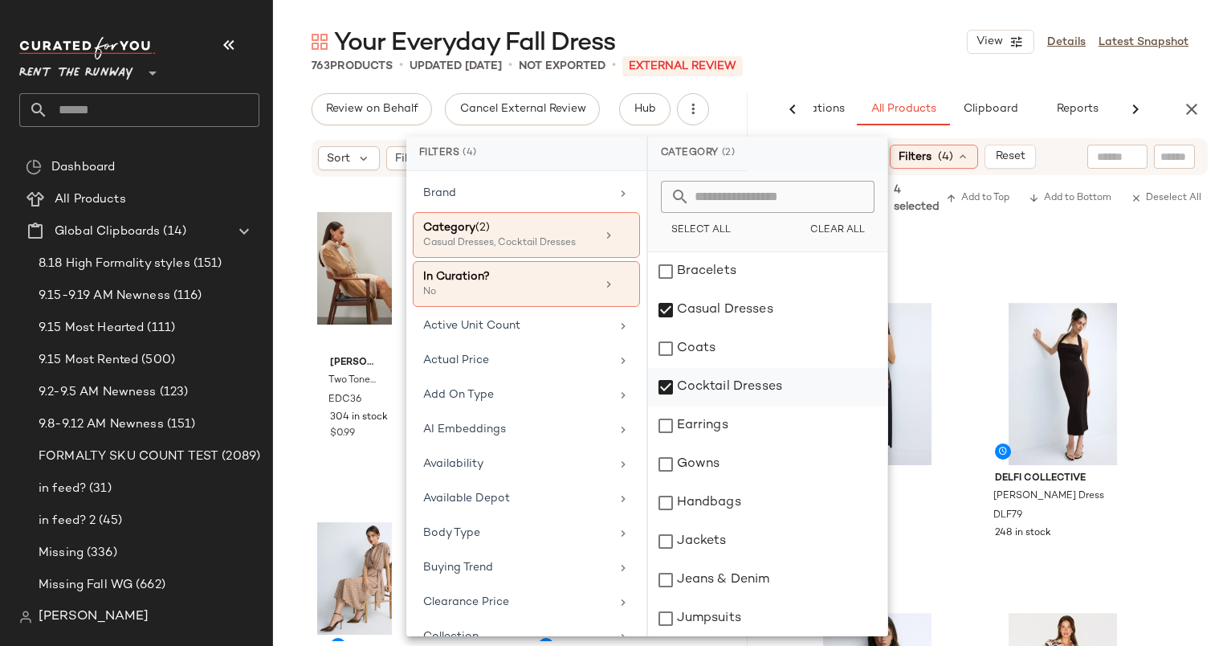
click at [756, 385] on div "Cocktail Dresses" at bounding box center [767, 387] width 239 height 39
click at [868, 35] on div "Your Everyday Fall Dress View Details Latest Snapshot" at bounding box center [750, 42] width 954 height 32
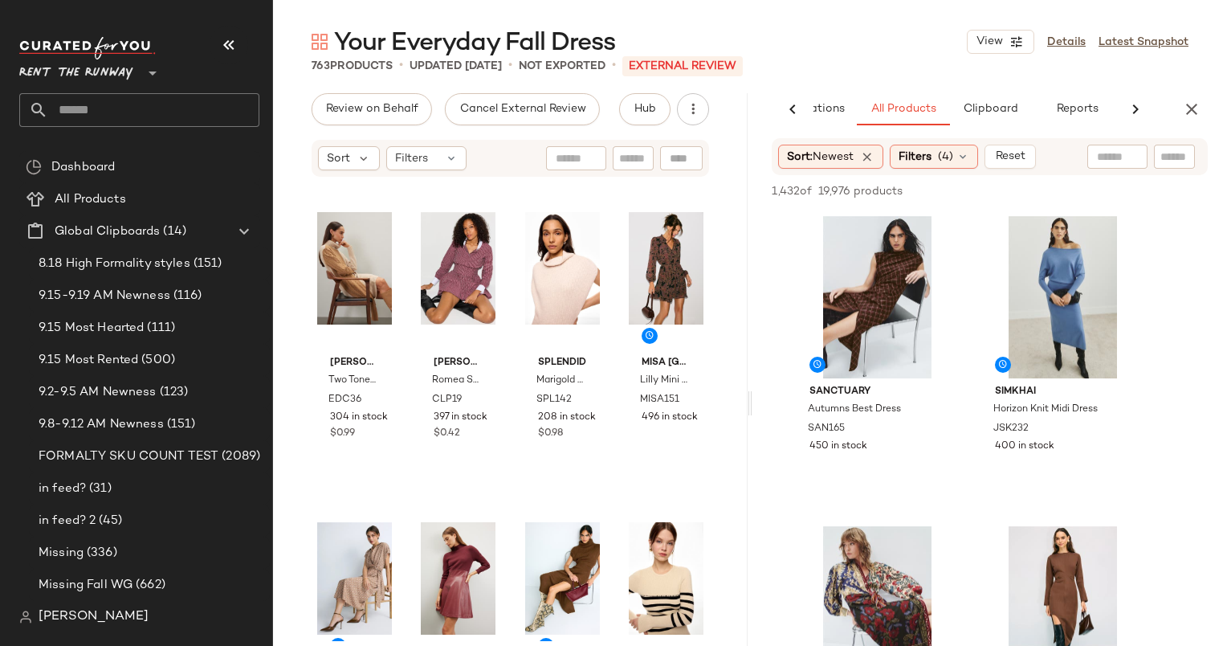
click at [768, 64] on div "763 Products • updated Sep 16th • Not Exported • External REVIEW" at bounding box center [750, 66] width 954 height 16
click at [858, 318] on div "#1 View" at bounding box center [877, 297] width 161 height 162
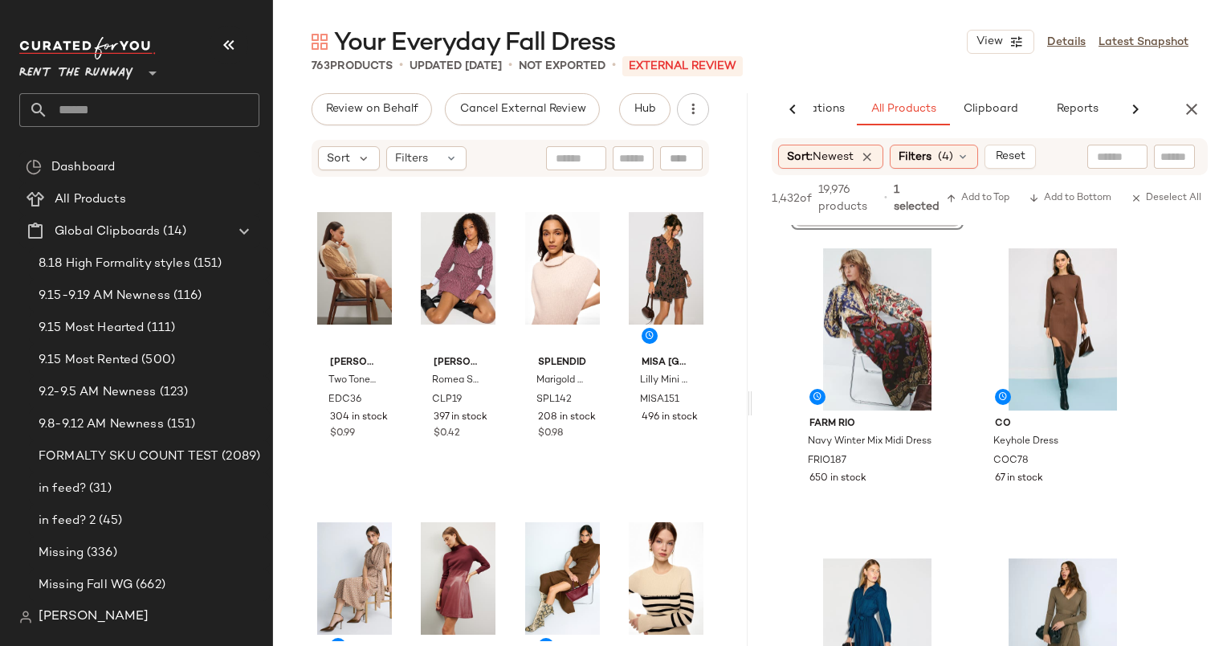
scroll to position [292, 0]
click at [1087, 290] on div "#4 View" at bounding box center [1062, 329] width 161 height 162
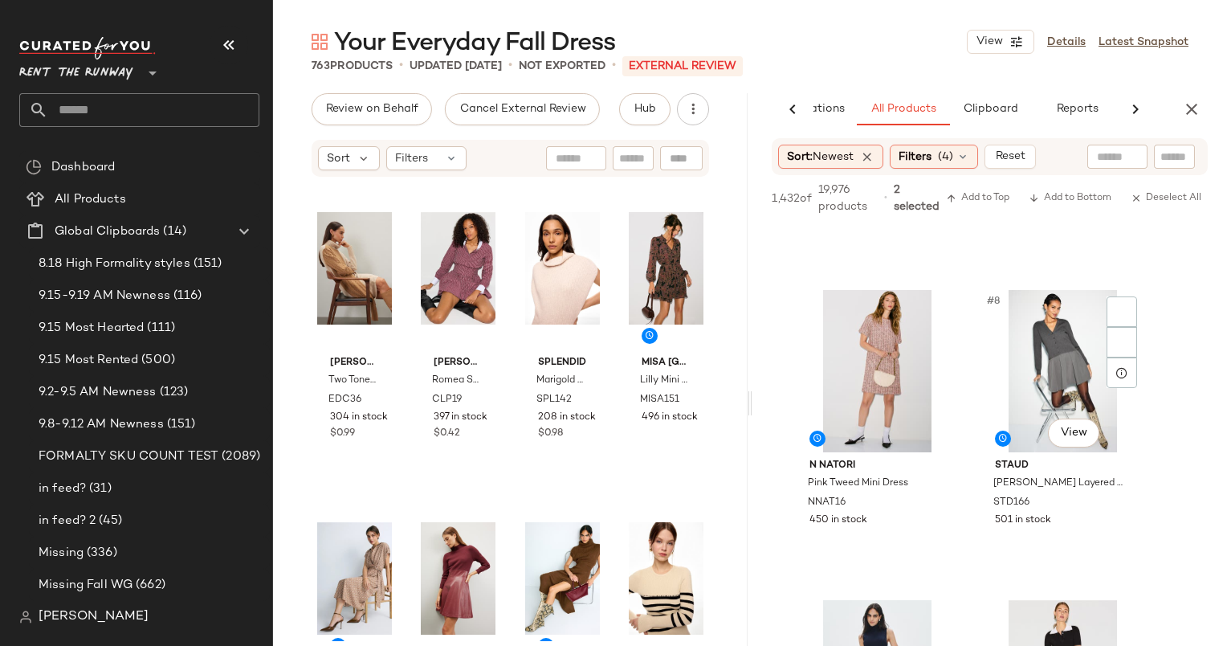
scroll to position [944, 0]
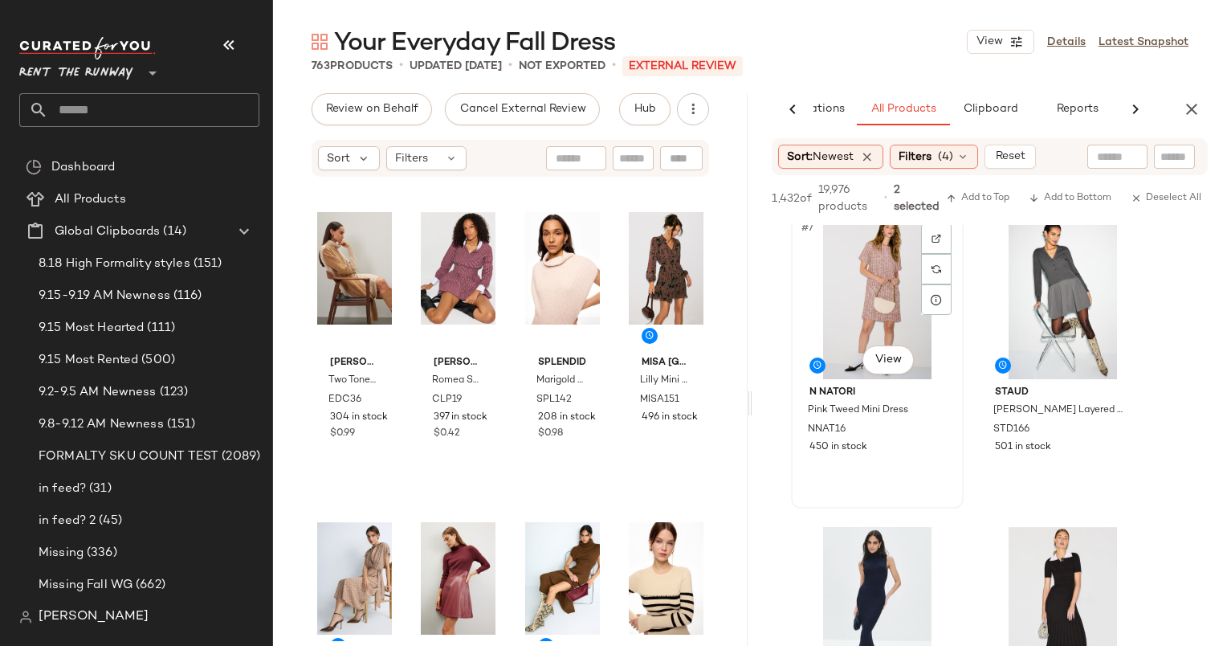
click at [871, 279] on div "#7 View" at bounding box center [877, 298] width 161 height 162
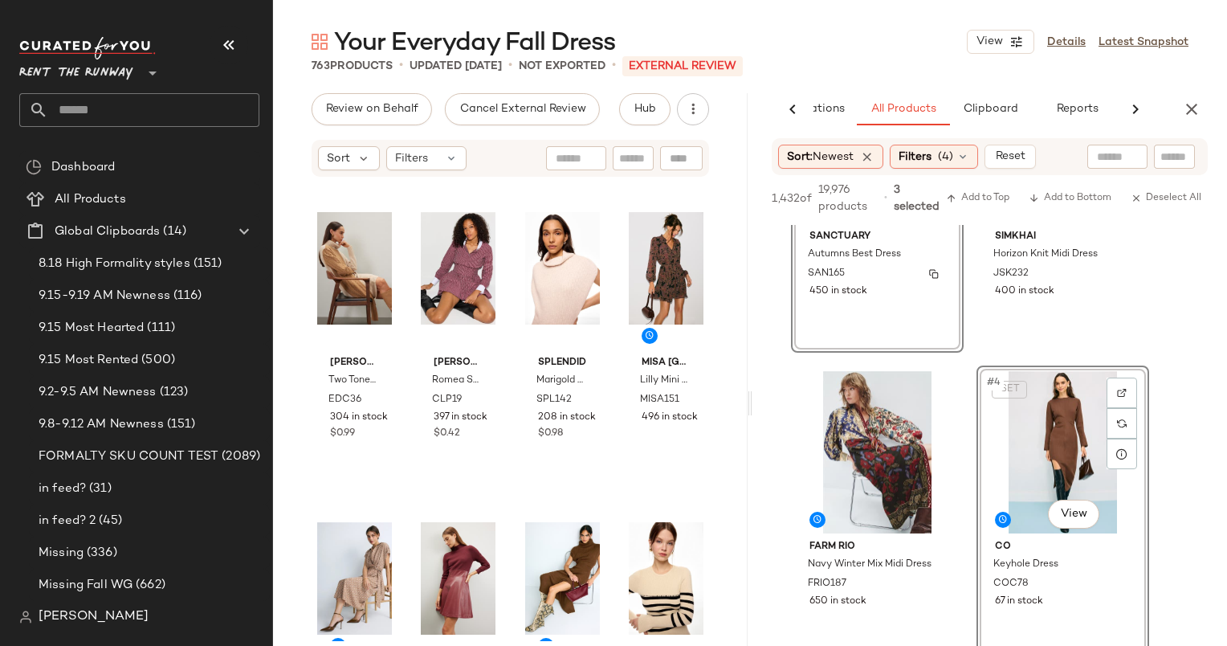
scroll to position [167, 0]
click at [990, 203] on span "Add to Top" at bounding box center [977, 198] width 63 height 11
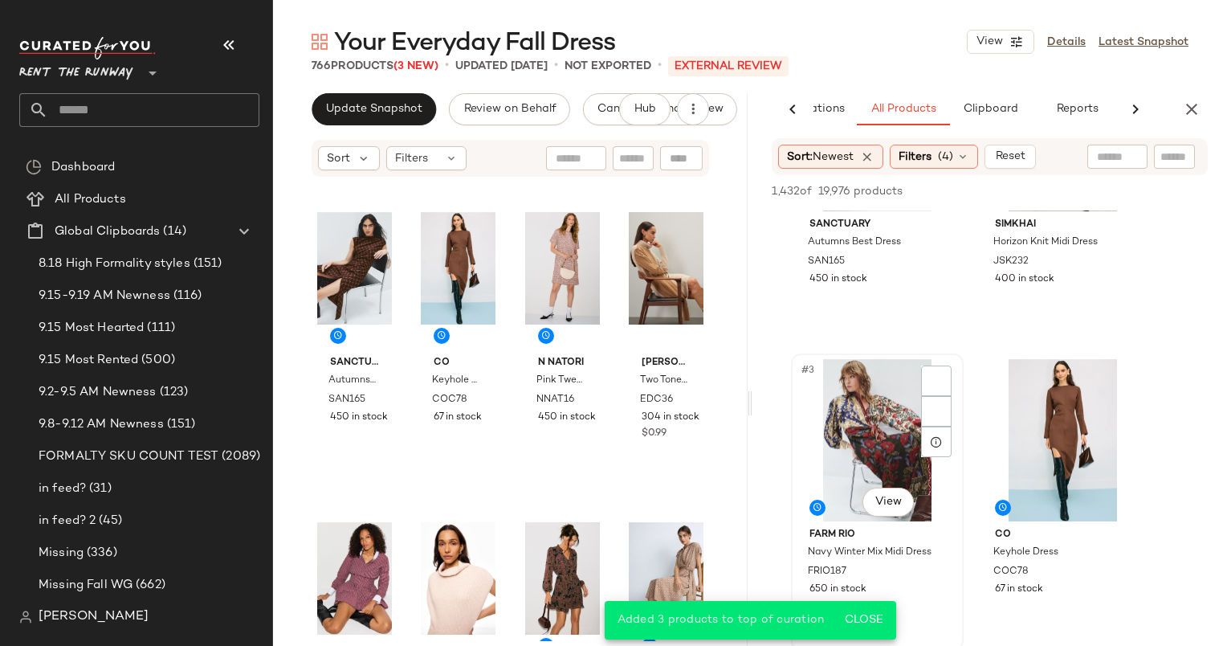
click at [810, 433] on div "#3 View" at bounding box center [877, 440] width 161 height 162
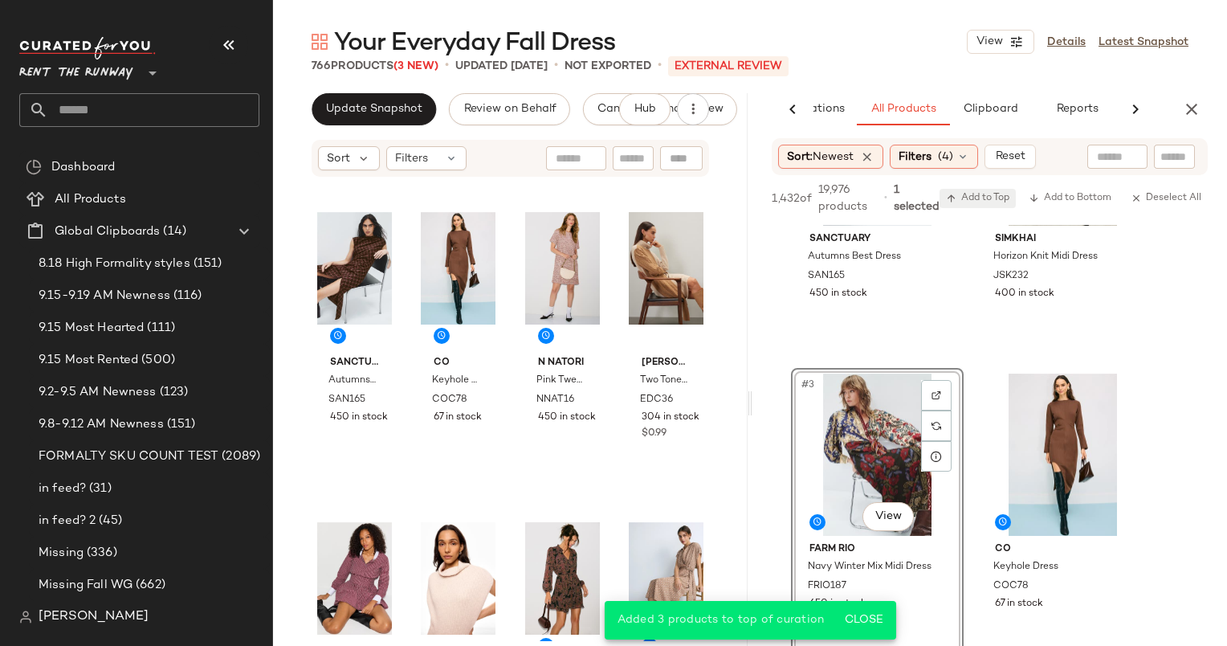
click at [970, 193] on span "Add to Top" at bounding box center [977, 198] width 63 height 11
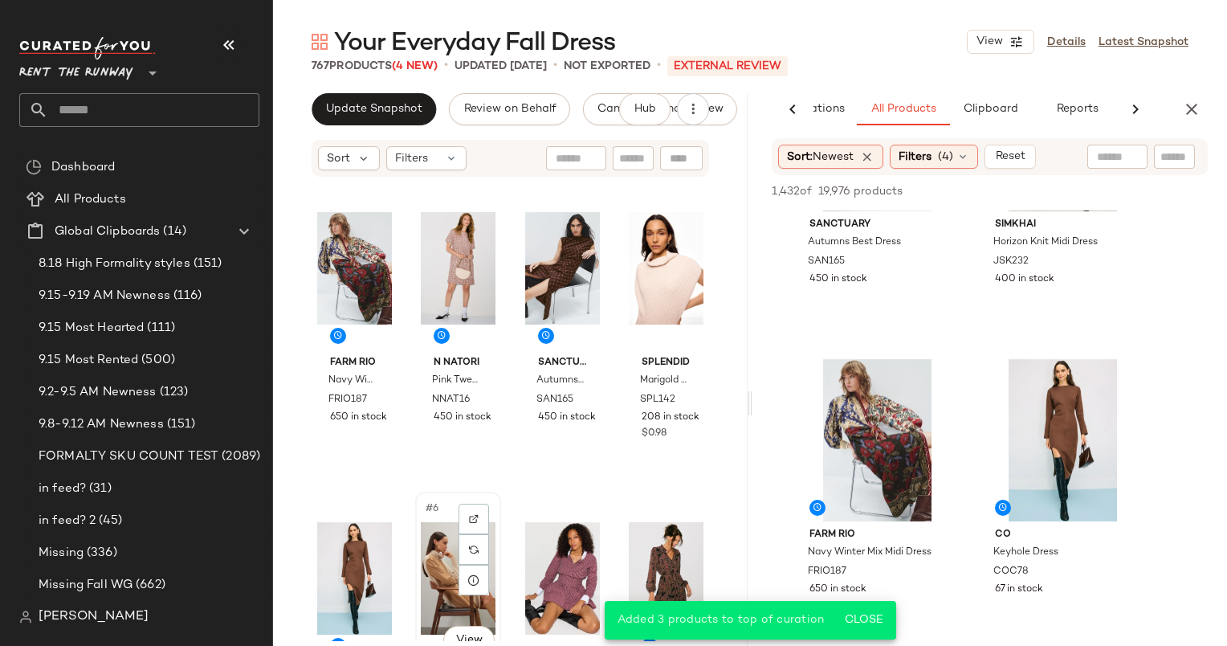
scroll to position [2, 0]
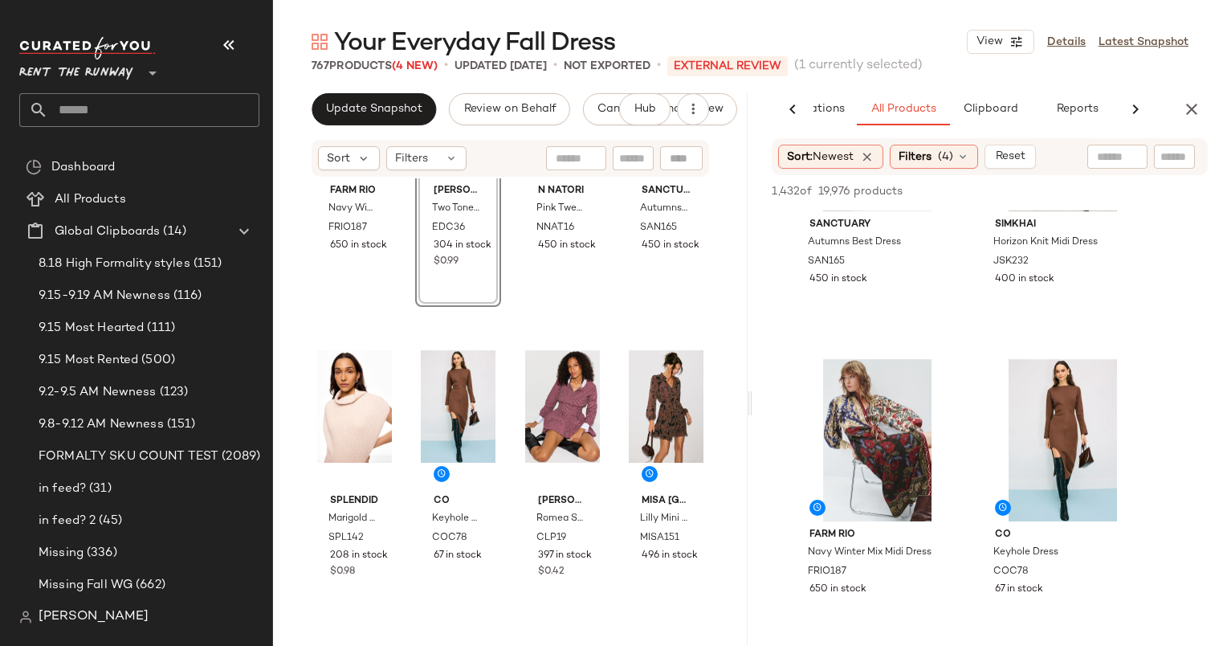
scroll to position [190, 0]
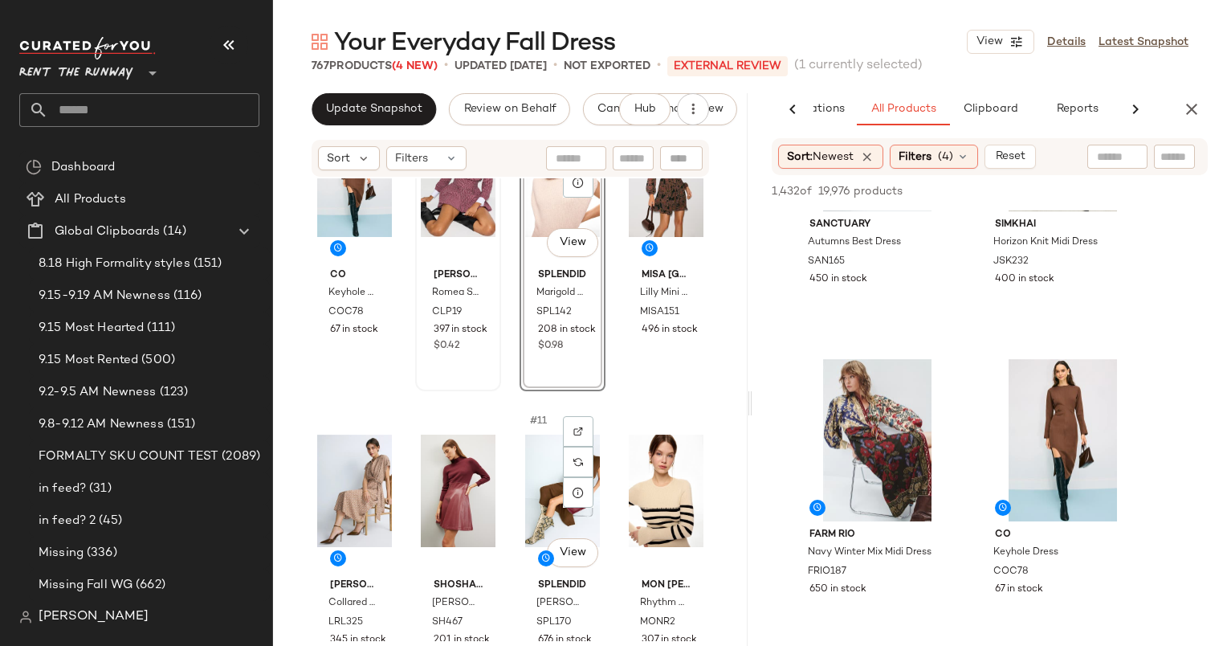
scroll to position [411, 0]
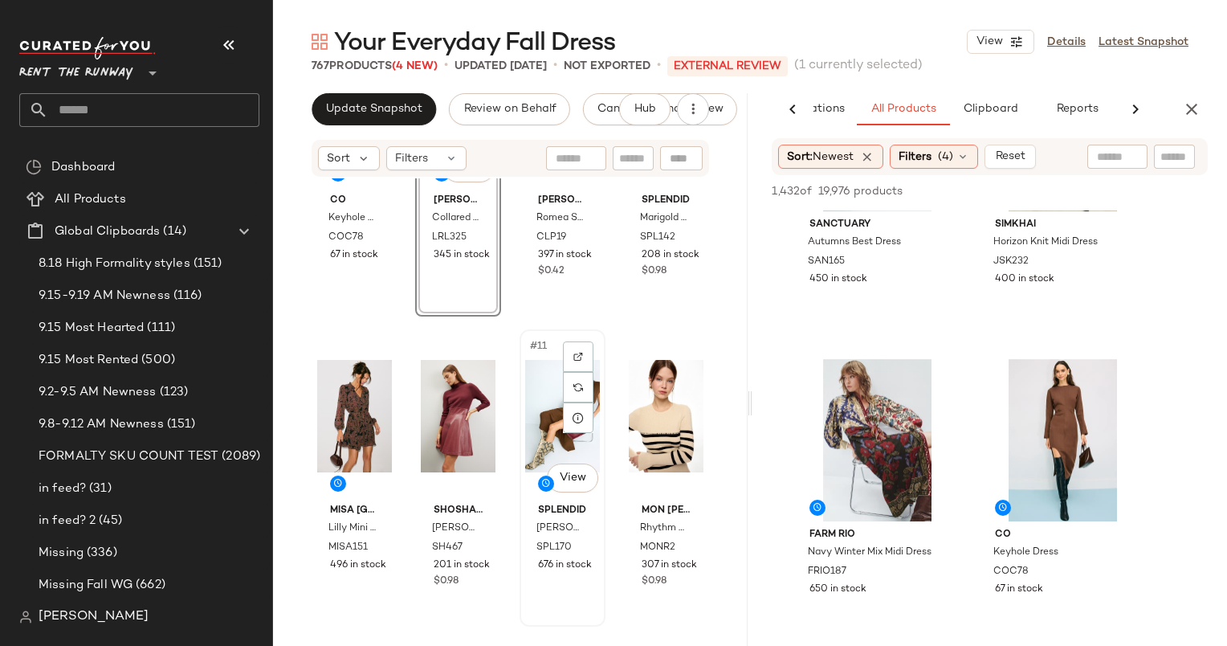
scroll to position [548, 0]
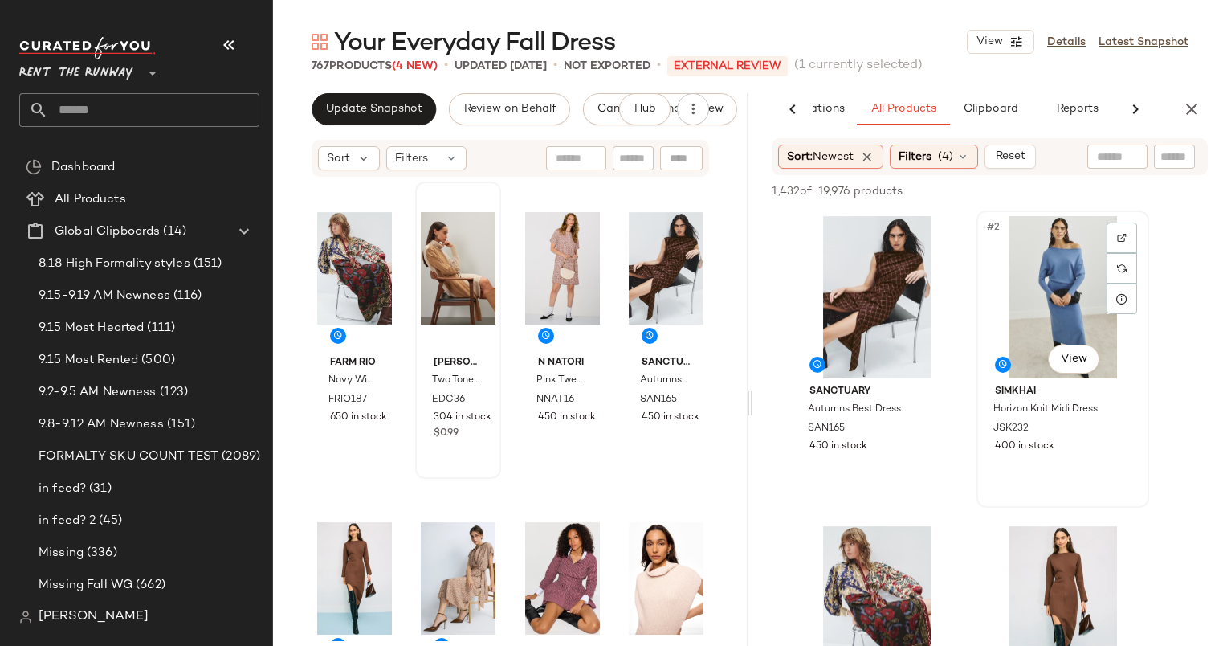
click at [1056, 244] on div "#2 View" at bounding box center [1062, 297] width 161 height 162
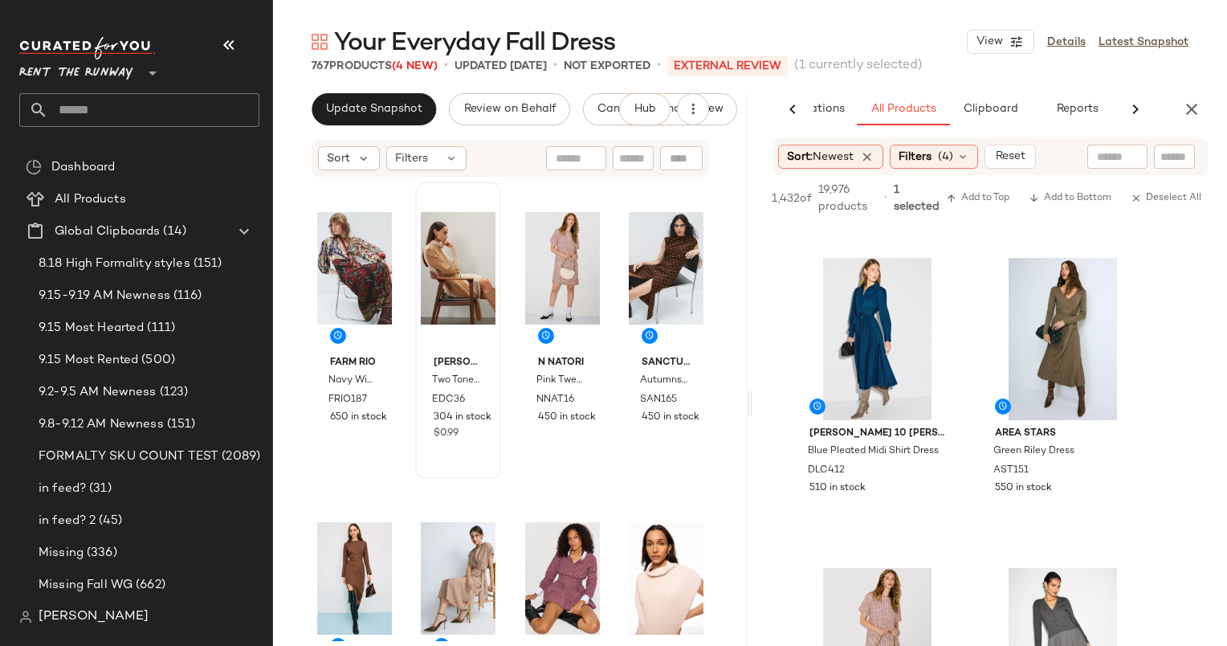
scroll to position [652, 0]
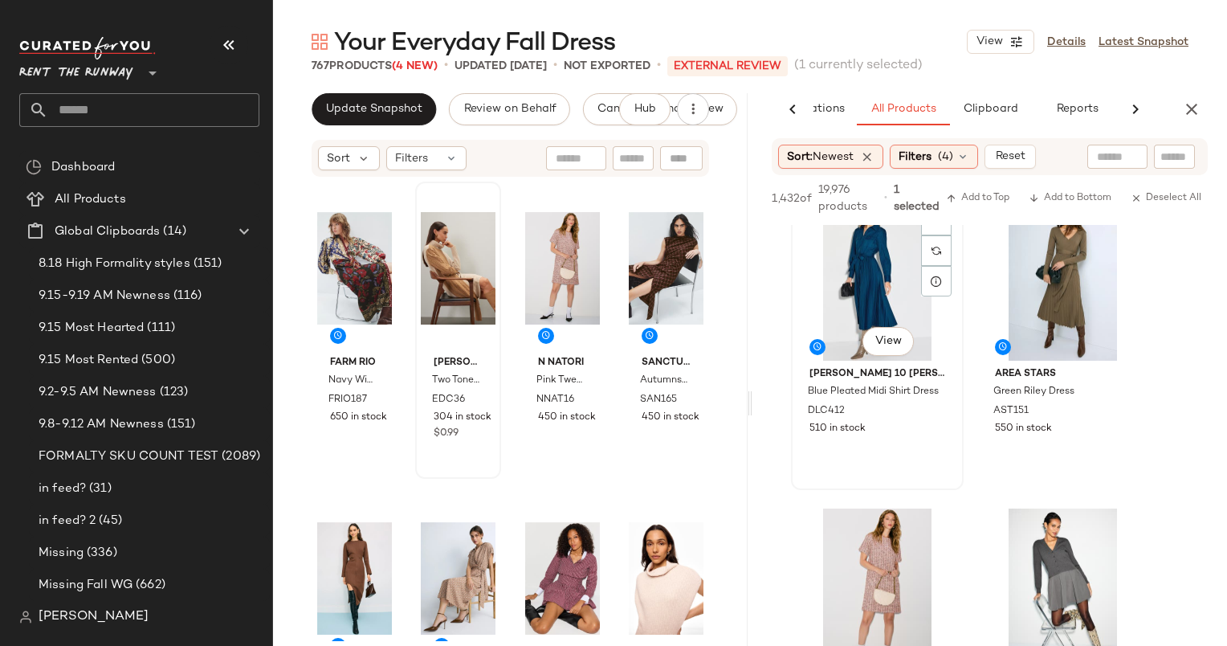
click at [866, 290] on div "#5 View" at bounding box center [877, 279] width 161 height 162
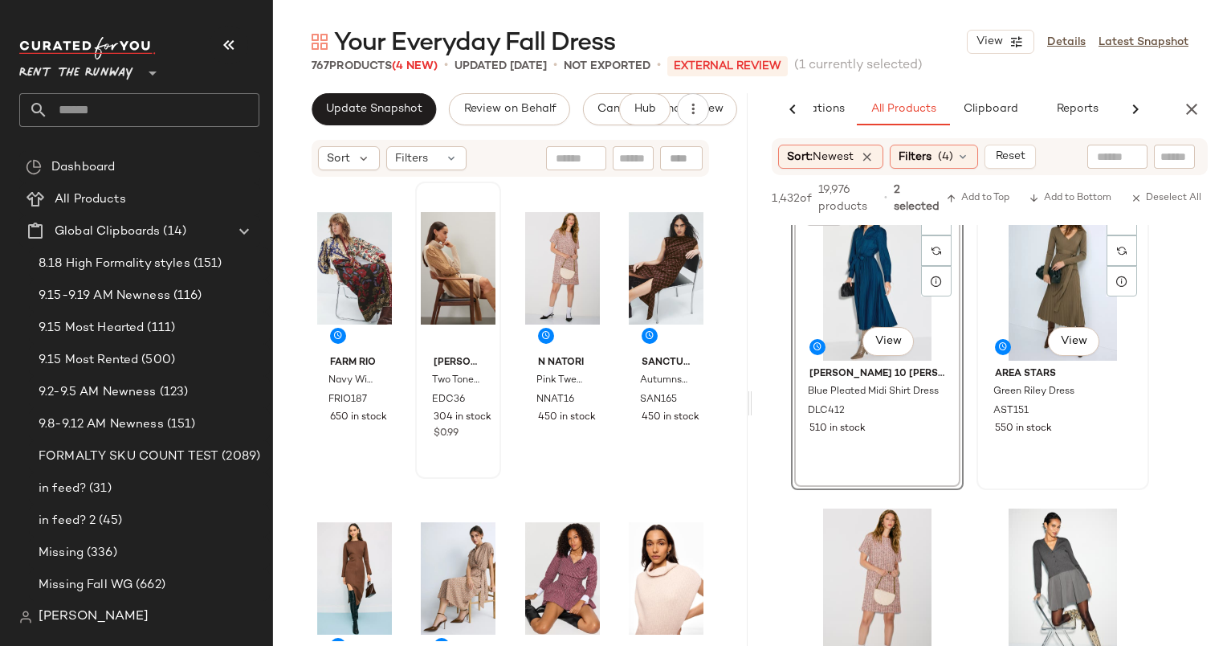
click at [1050, 289] on div "#6 View" at bounding box center [1062, 279] width 161 height 162
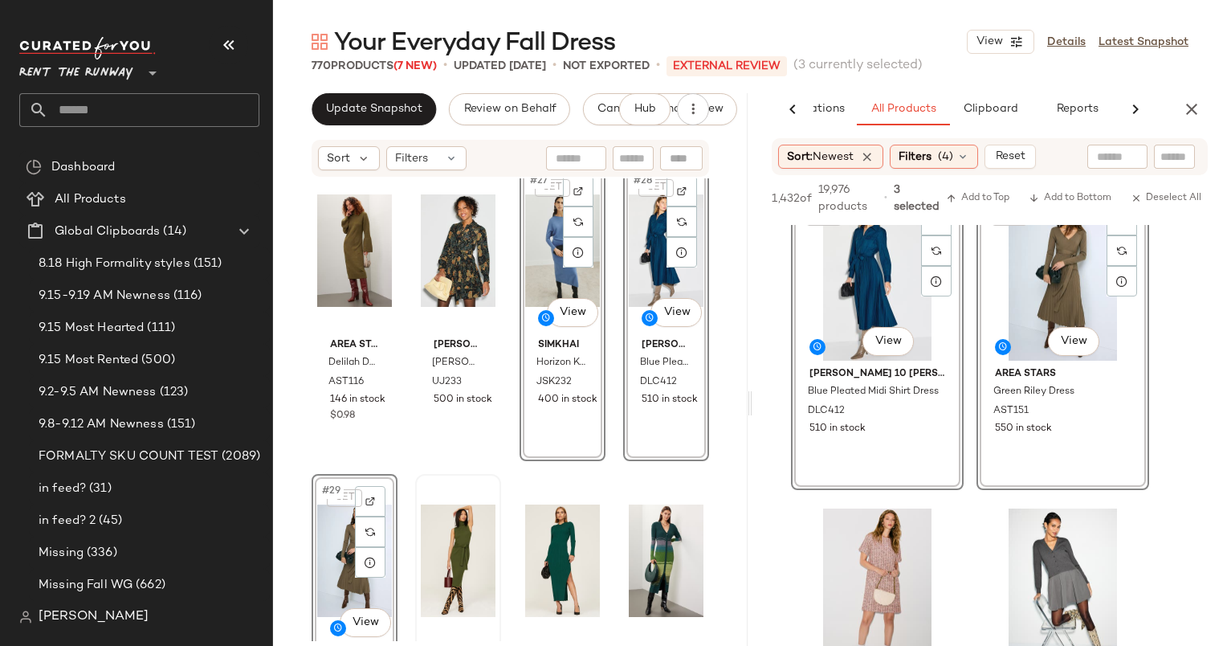
scroll to position [1898, 0]
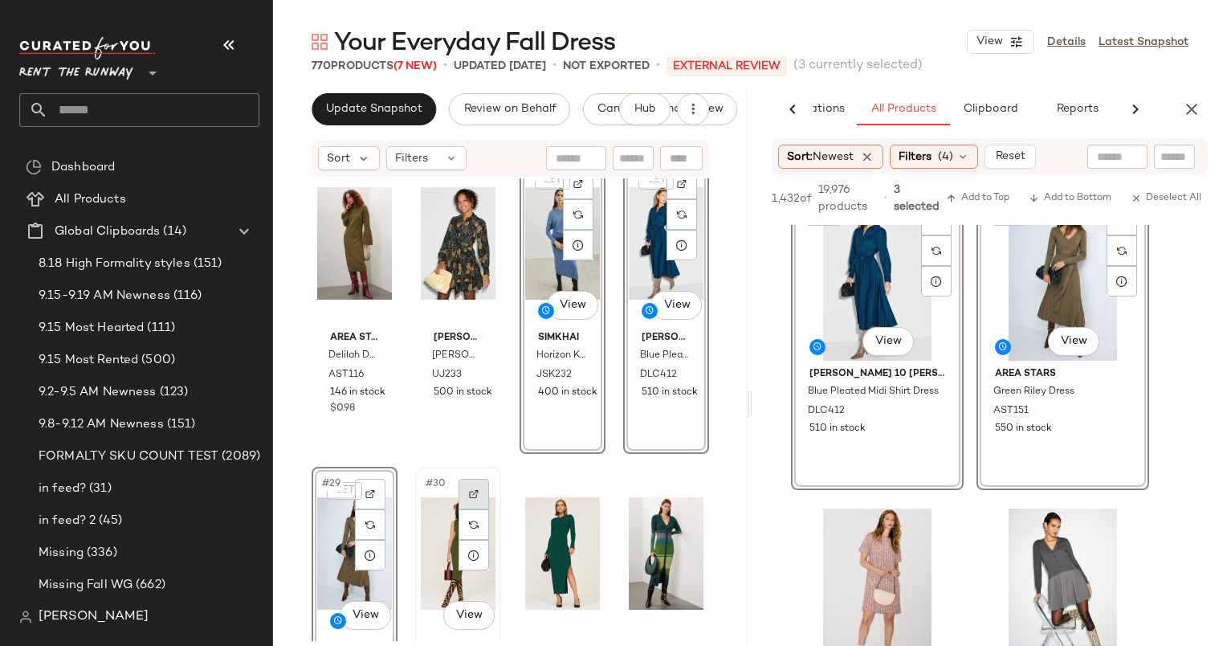
click at [459, 488] on div at bounding box center [474, 494] width 31 height 31
click at [402, 479] on div "Ronny Kobo x RTR Geometric Mock Neck Dress RKC82 108 in stock $0.99 Line + Dot …" at bounding box center [510, 409] width 475 height 463
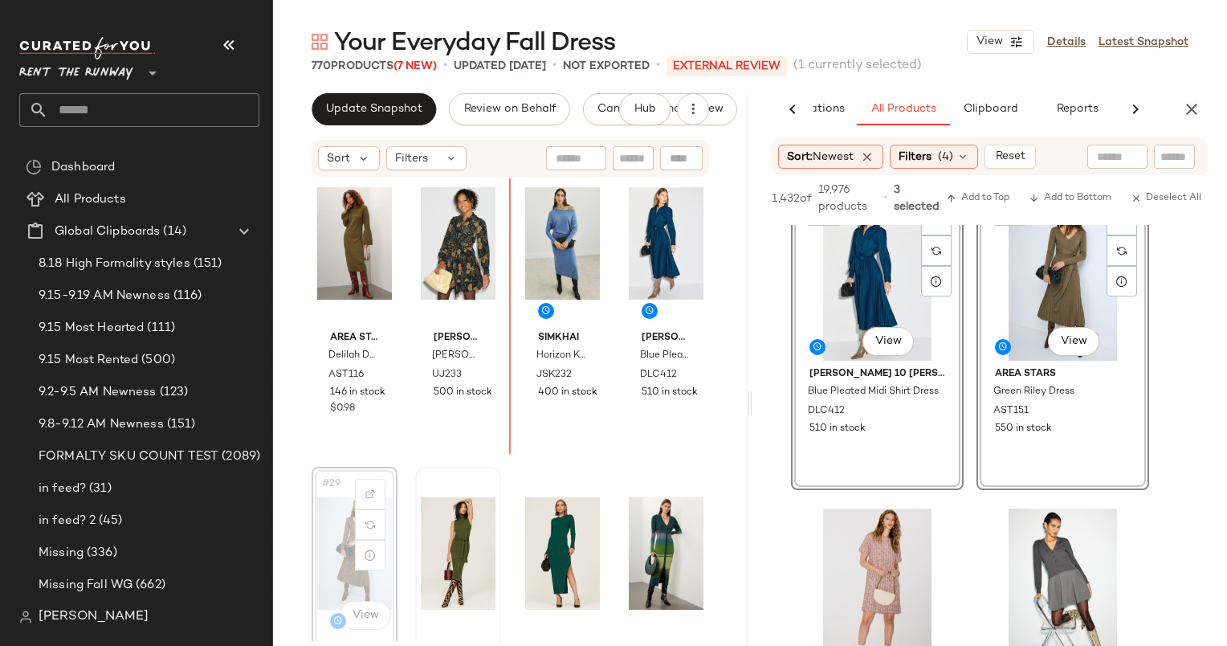
scroll to position [1898, 0]
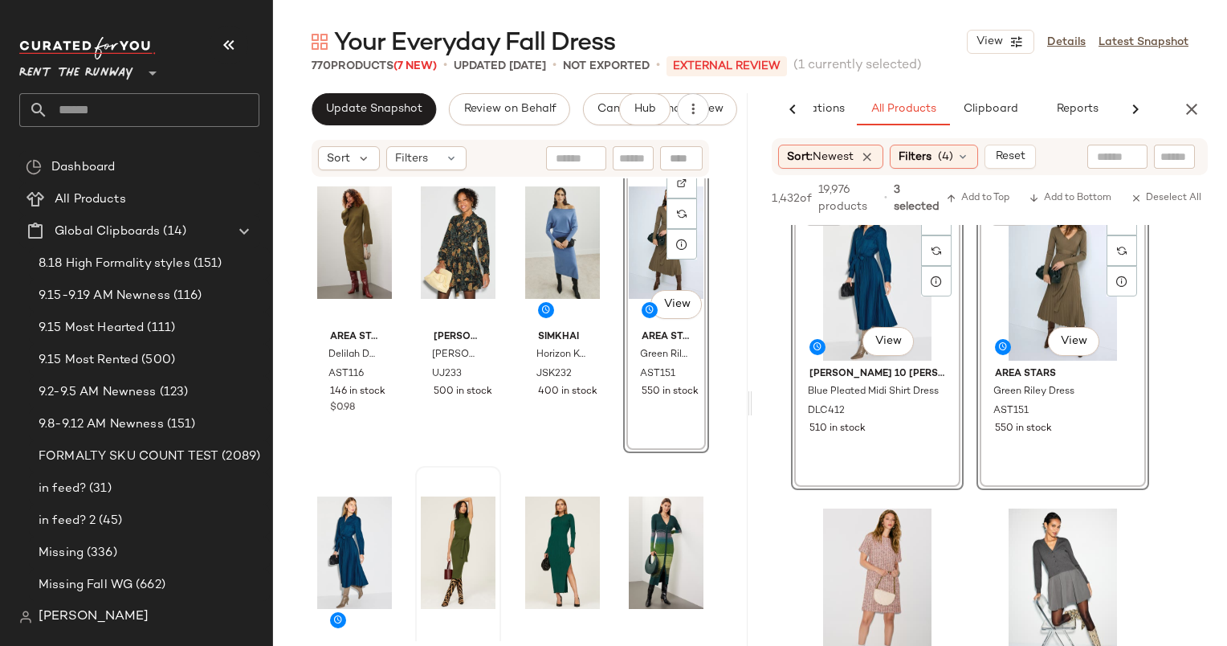
scroll to position [1484, 0]
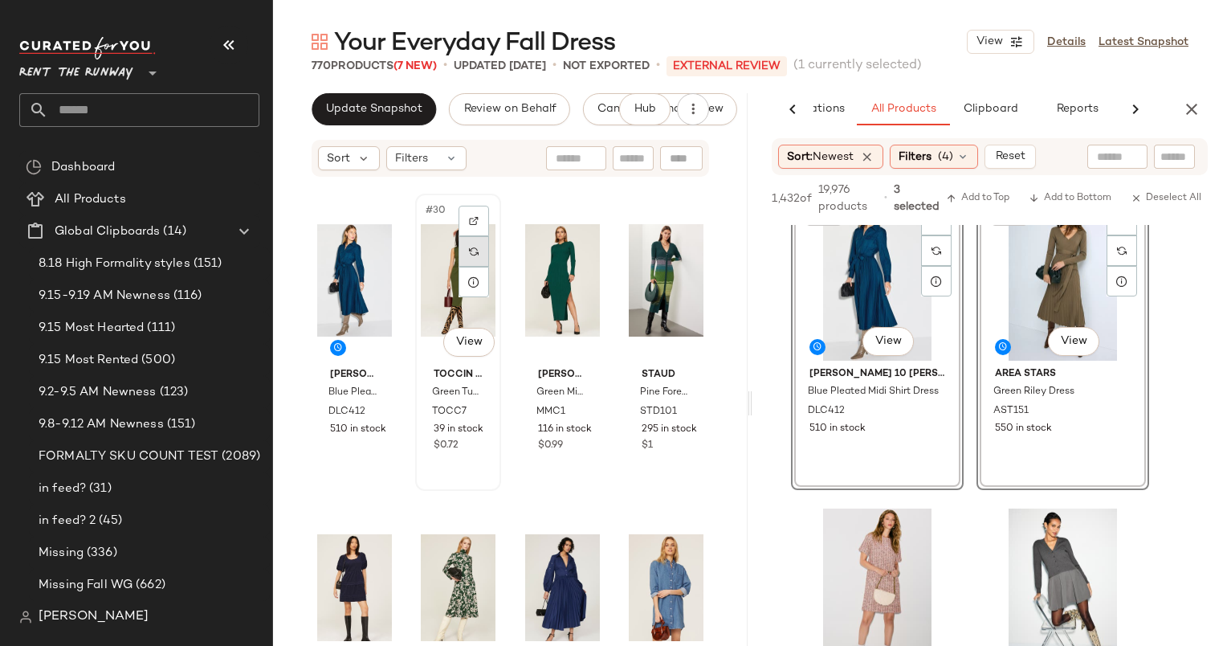
scroll to position [2171, 0]
click at [347, 88] on div "Your Everyday Fall Dress View Details Latest Snapshot 770 Products (7 New) • up…" at bounding box center [750, 336] width 954 height 620
click at [376, 106] on span "Update Snapshot" at bounding box center [373, 109] width 97 height 13
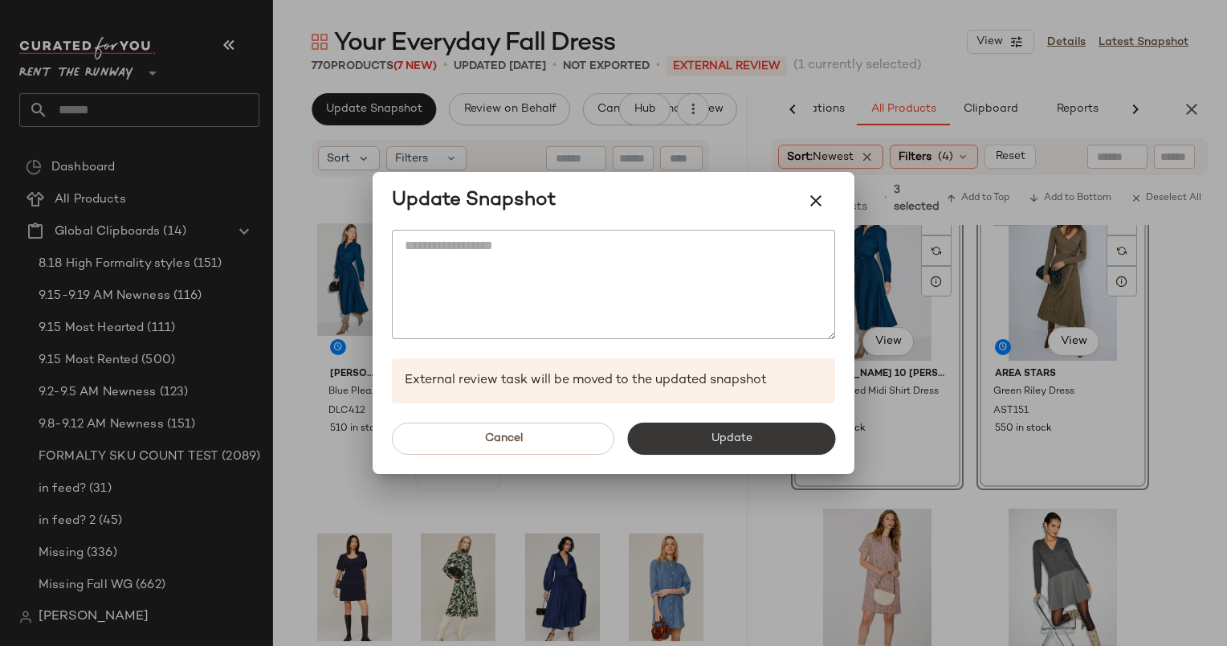
click at [671, 447] on button "Update" at bounding box center [731, 438] width 208 height 32
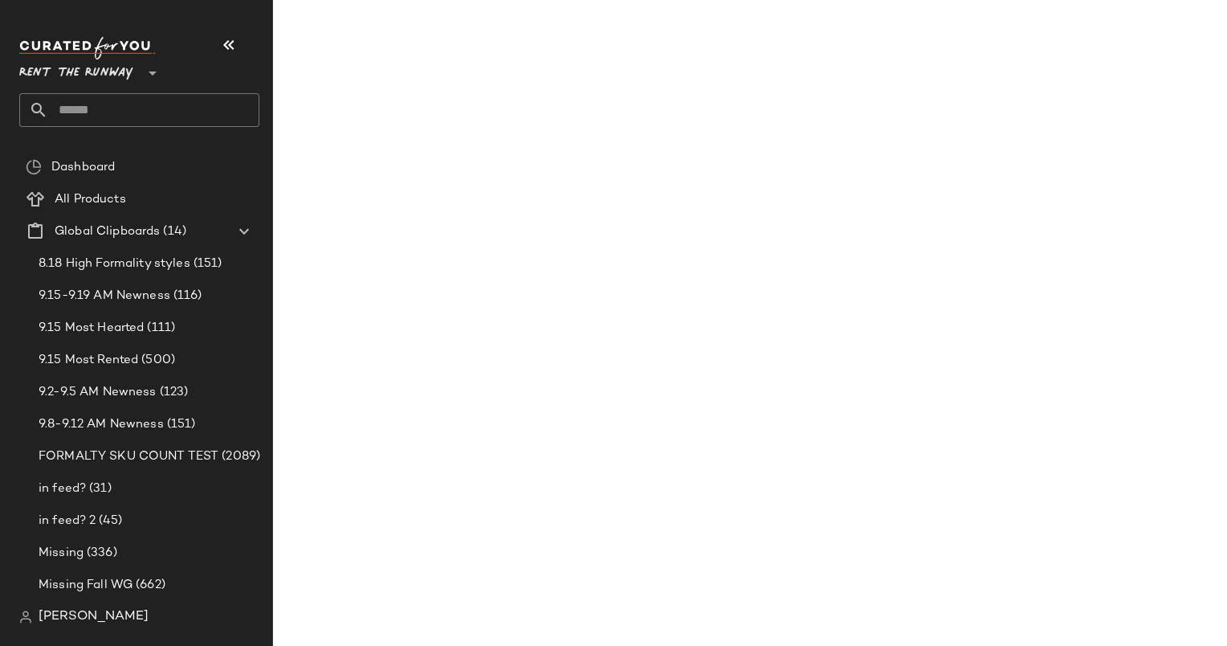
scroll to position [1272, 0]
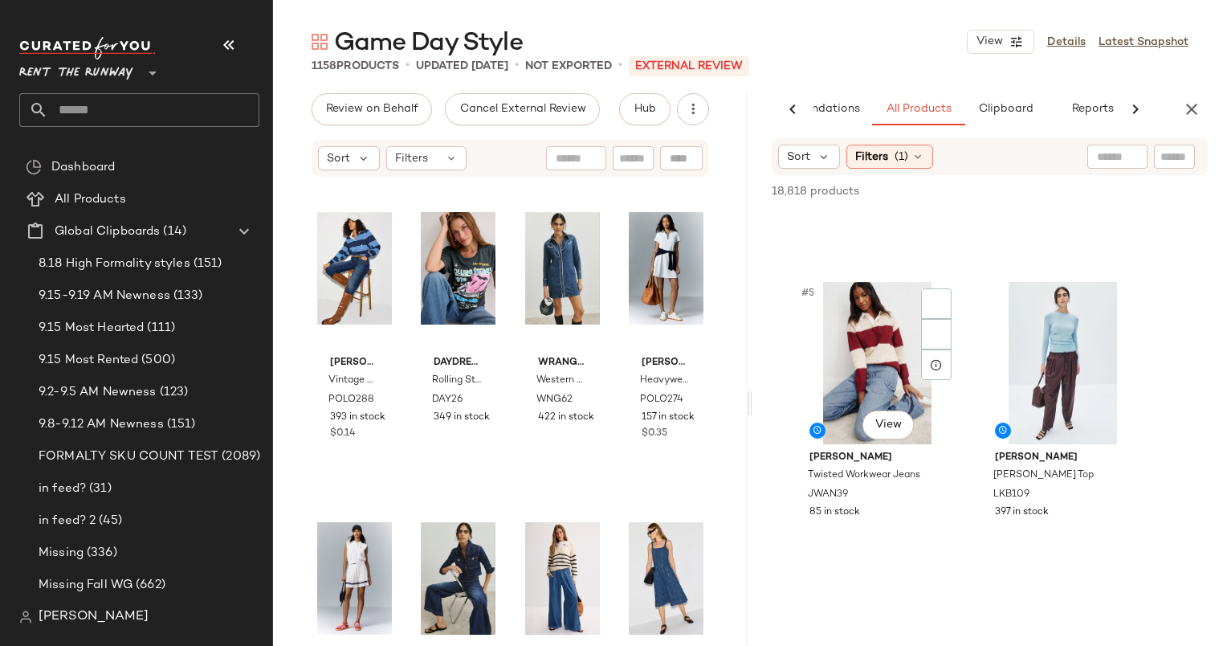
scroll to position [575, 0]
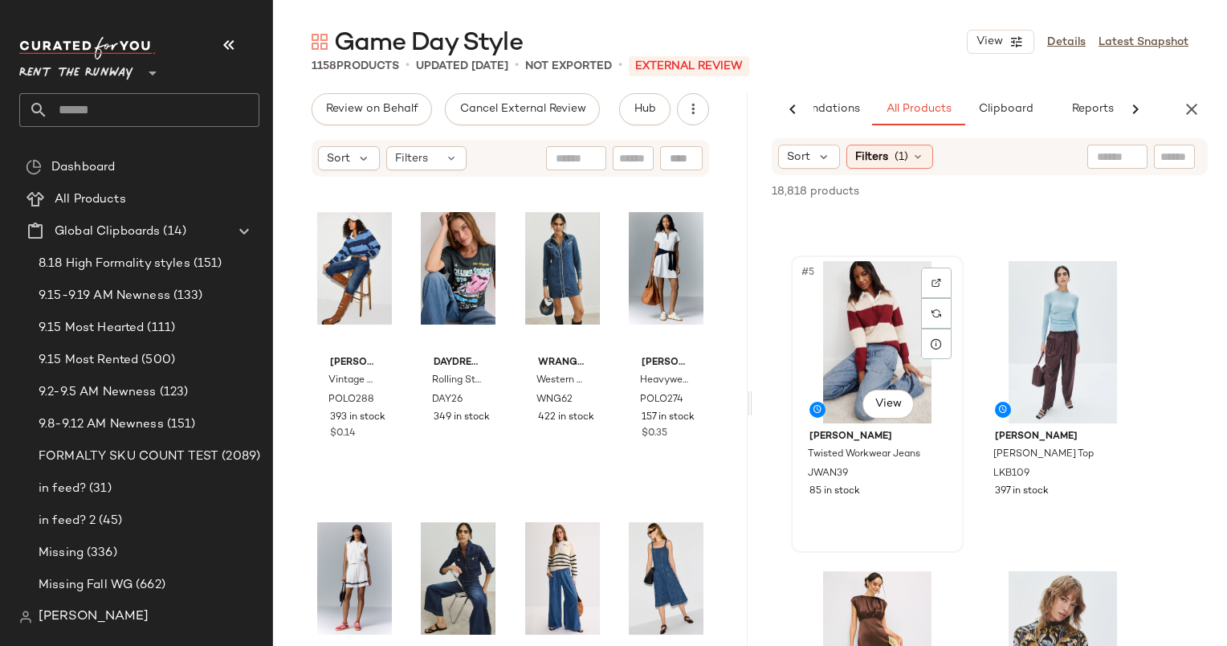
click at [844, 300] on div "#5 View" at bounding box center [877, 342] width 161 height 162
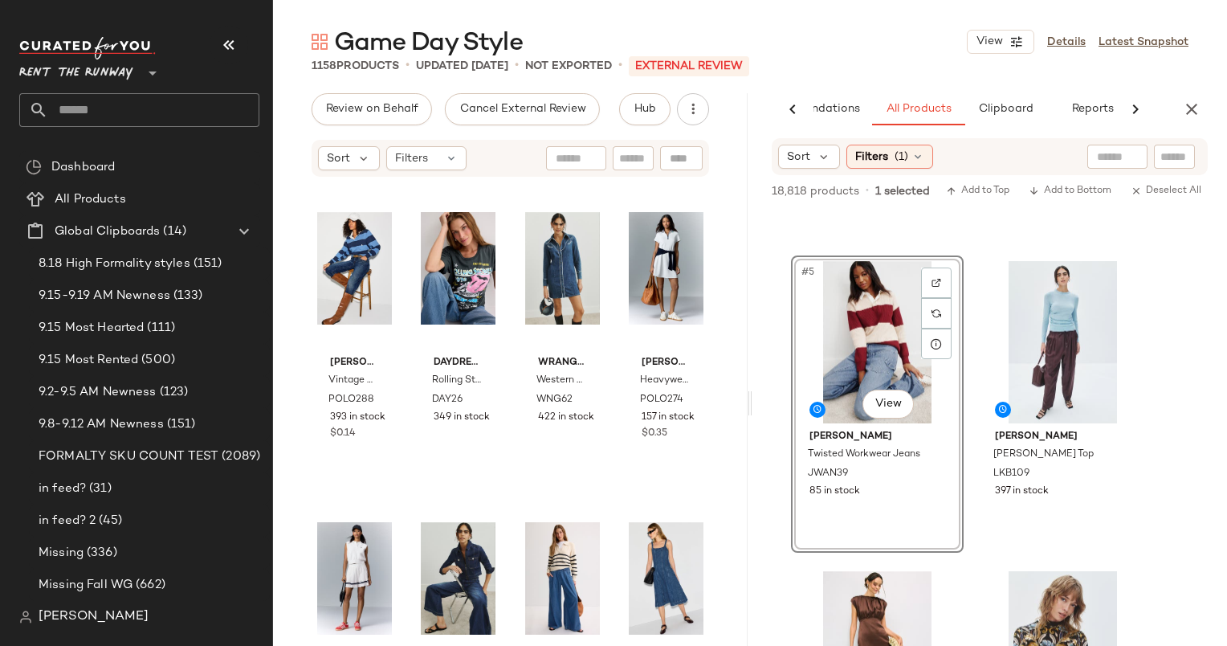
scroll to position [755, 0]
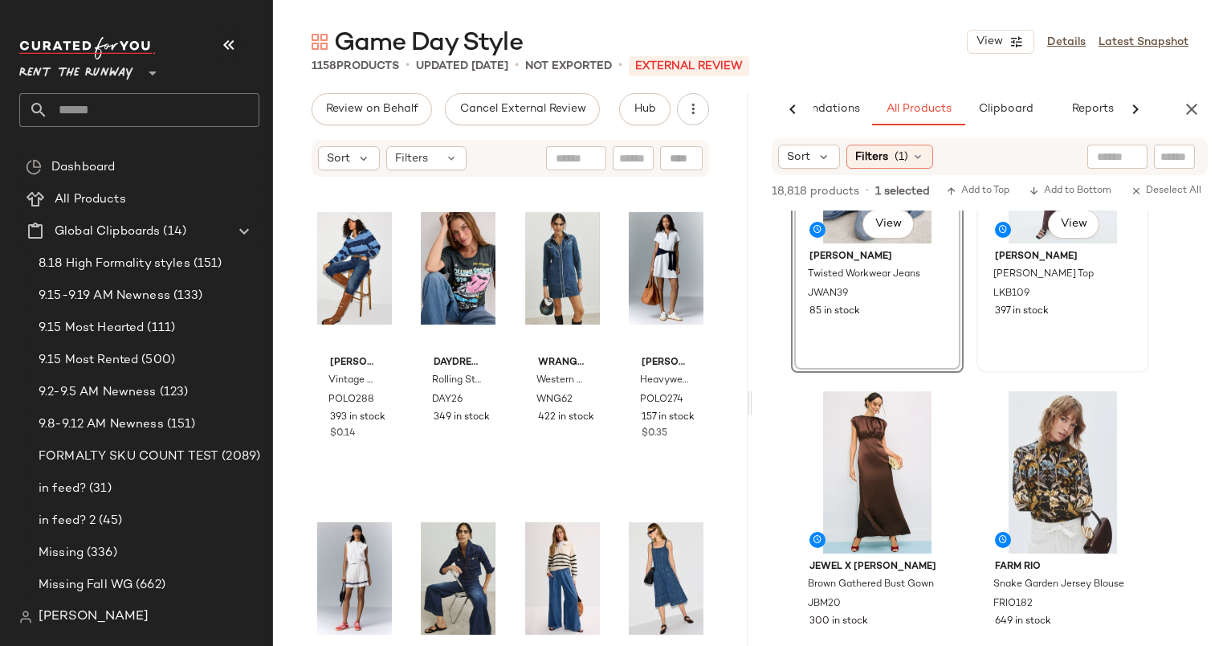
click at [1054, 313] on div "397 in stock" at bounding box center [1063, 311] width 136 height 14
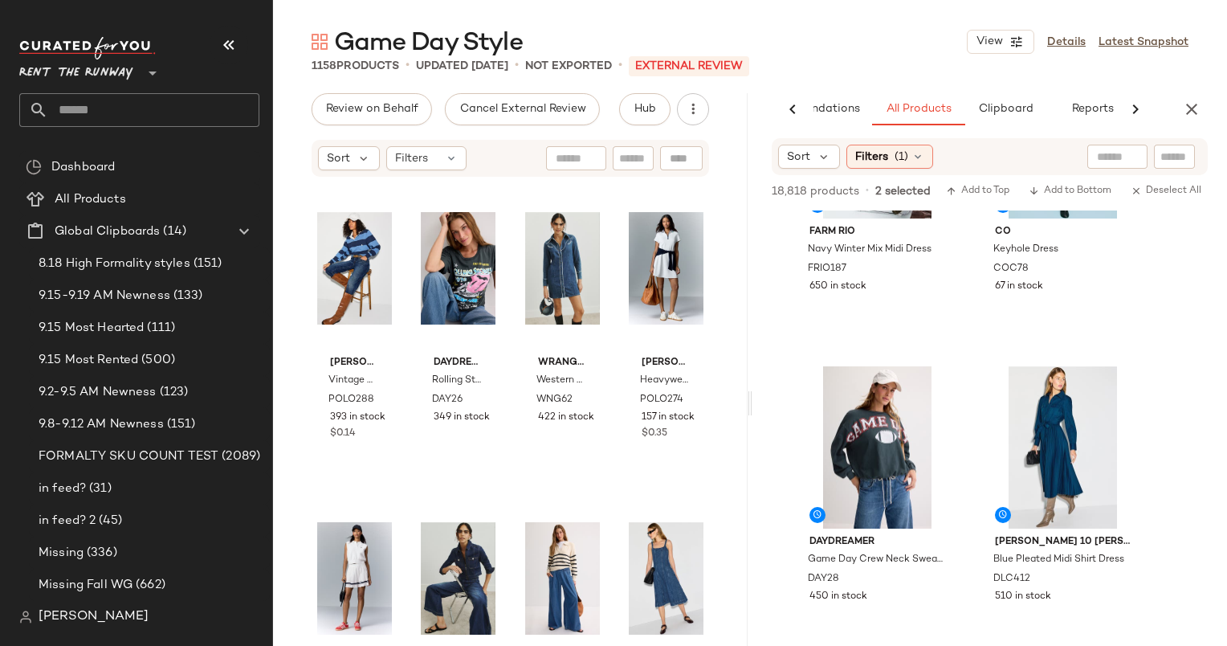
scroll to position [1457, 0]
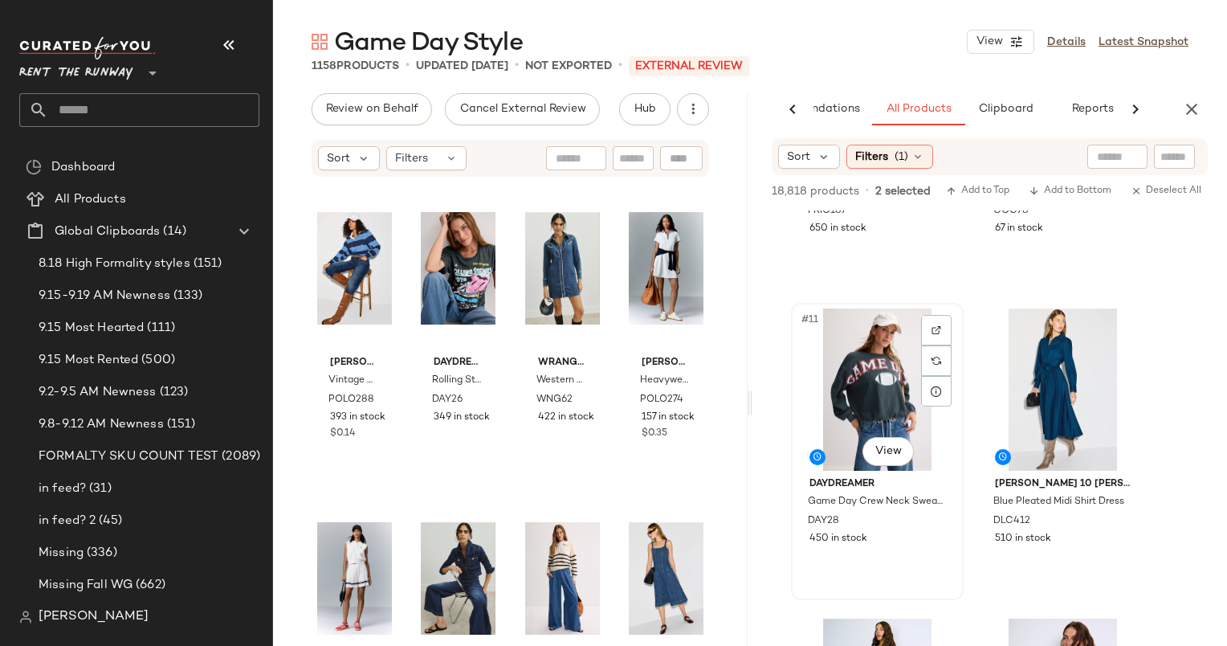
click at [886, 398] on div "#11 View" at bounding box center [877, 389] width 161 height 162
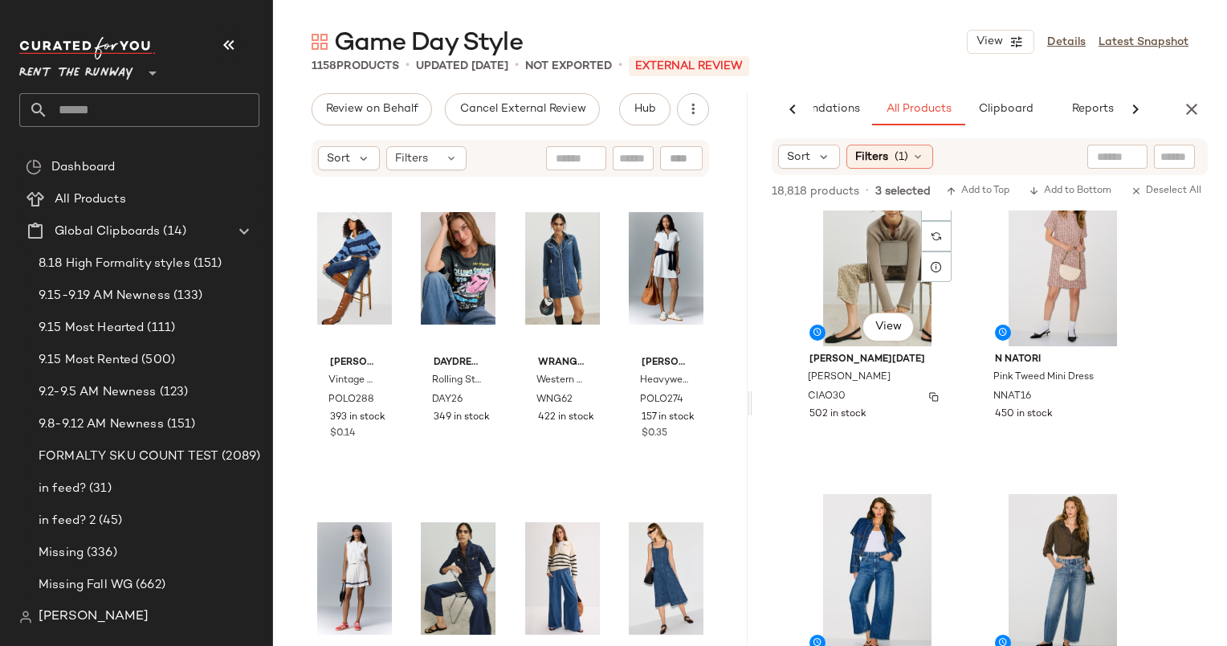
scroll to position [2513, 0]
click at [980, 181] on button "Add to Top" at bounding box center [978, 190] width 76 height 19
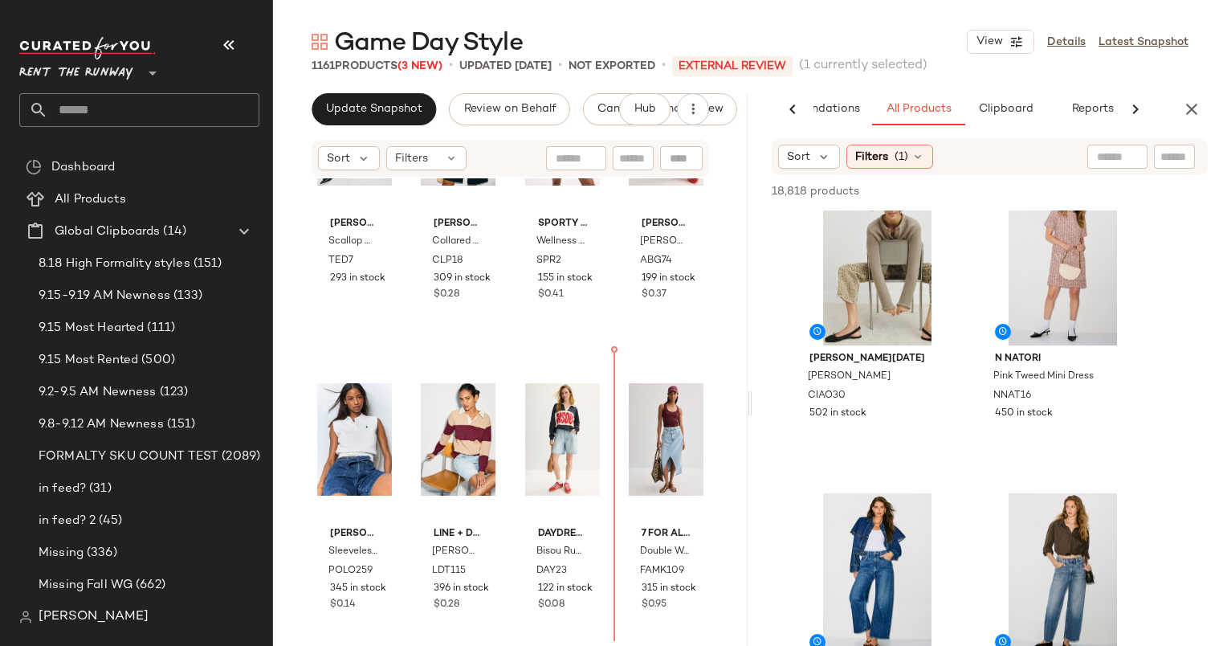
scroll to position [1702, 0]
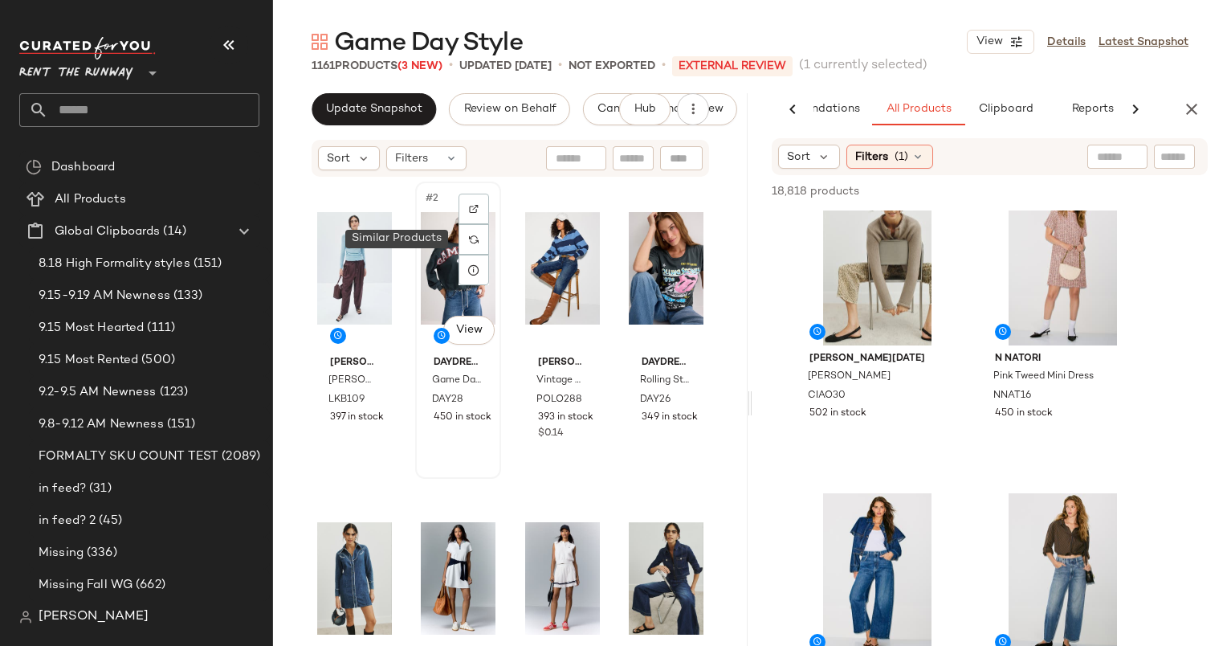
click at [452, 243] on div "#2 View" at bounding box center [458, 268] width 75 height 162
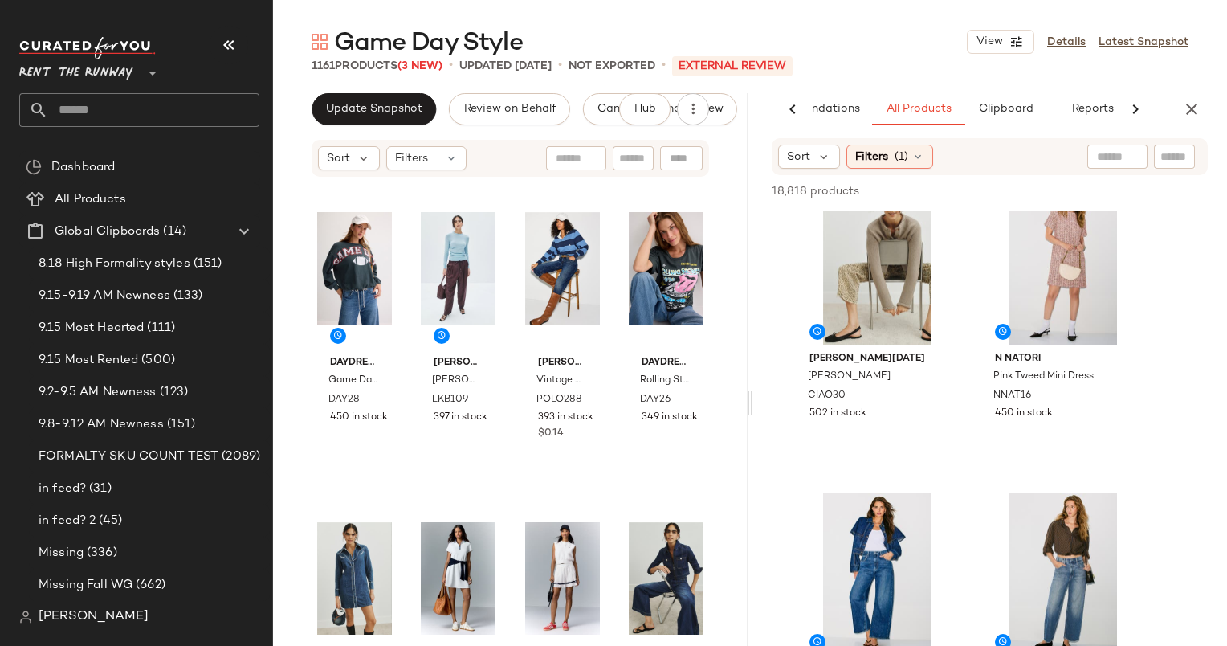
click at [328, 125] on div "Update Snapshot Review on Behalf Cancel External Review Hub Sort Filters DAYDRE…" at bounding box center [510, 403] width 475 height 620
click at [311, 115] on div "Update Snapshot Review on Behalf Cancel External Review Hub" at bounding box center [510, 109] width 475 height 32
click at [344, 110] on span "Update Snapshot" at bounding box center [373, 109] width 97 height 13
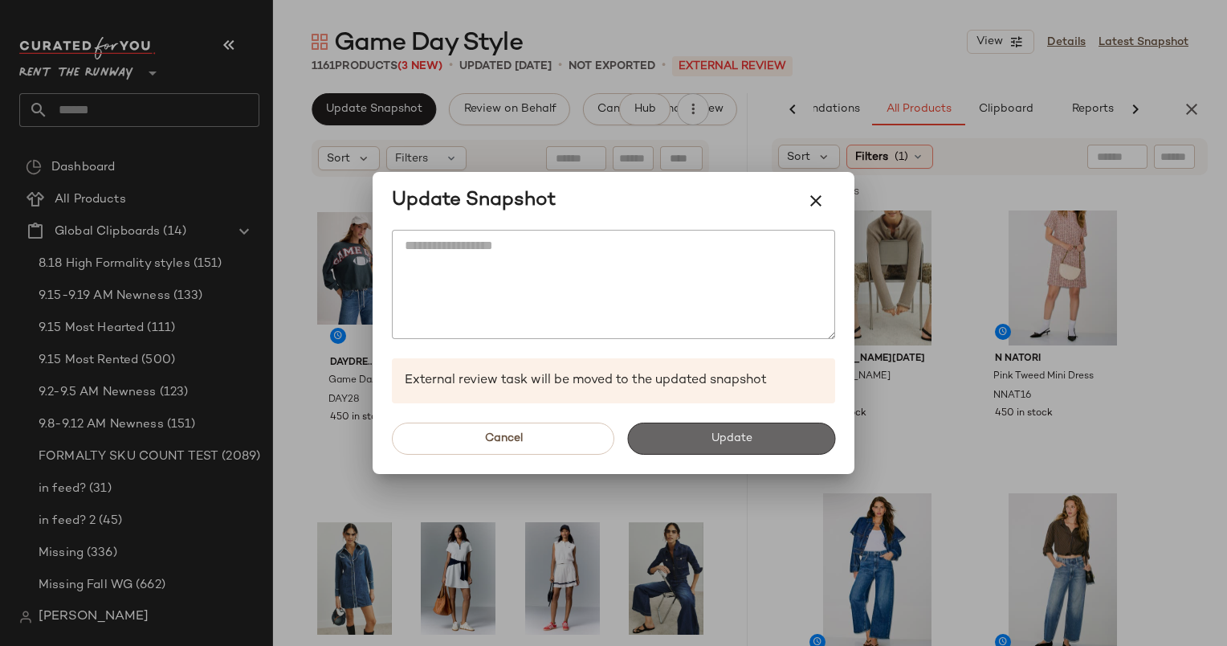
click at [678, 430] on button "Update" at bounding box center [731, 438] width 208 height 32
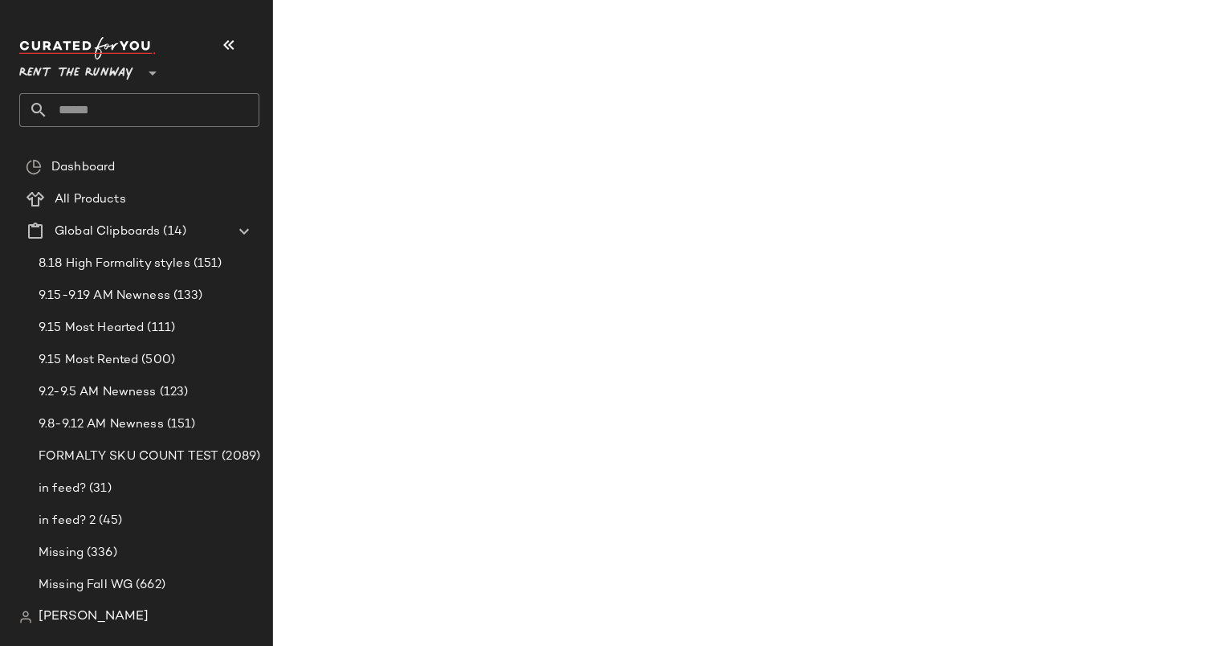
scroll to position [4992, 0]
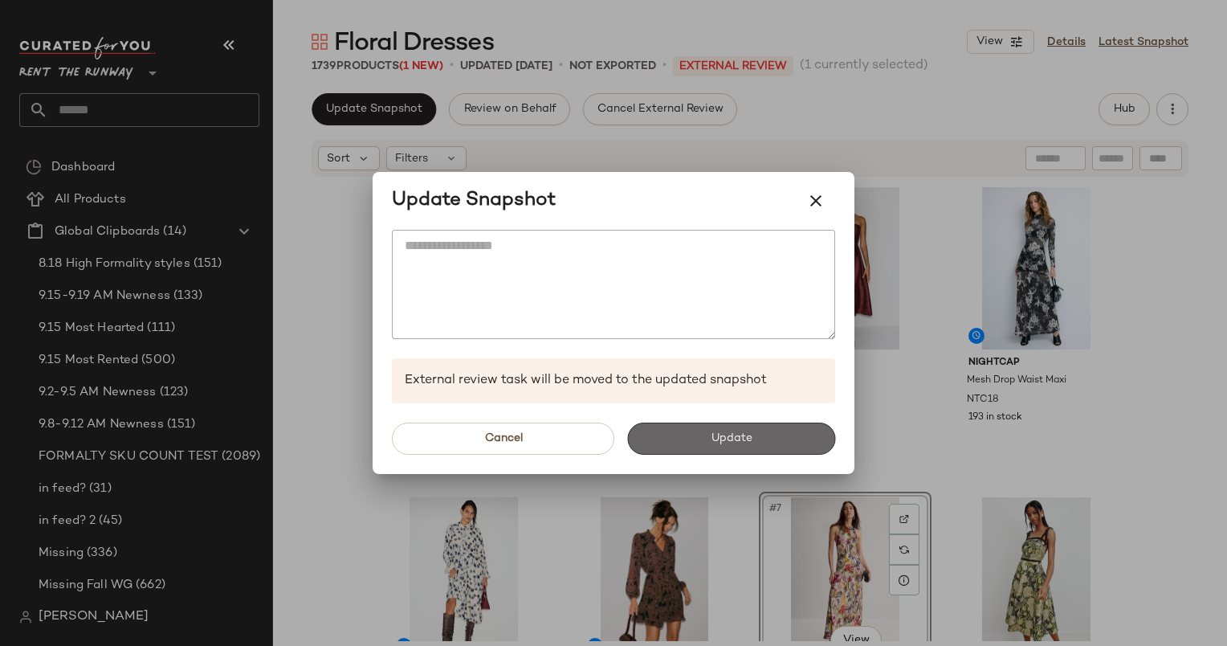
click at [734, 436] on span "Update" at bounding box center [731, 438] width 42 height 13
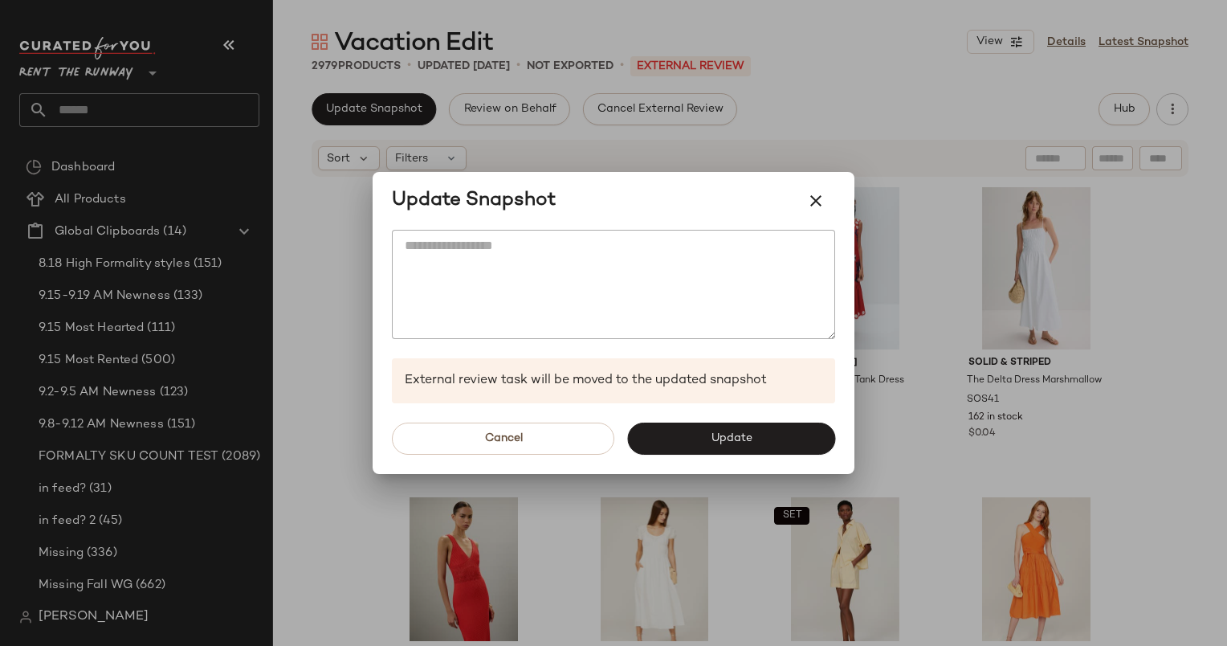
click at [748, 417] on div "Cancel Update" at bounding box center [614, 438] width 482 height 71
click at [764, 439] on button "Update" at bounding box center [731, 438] width 208 height 32
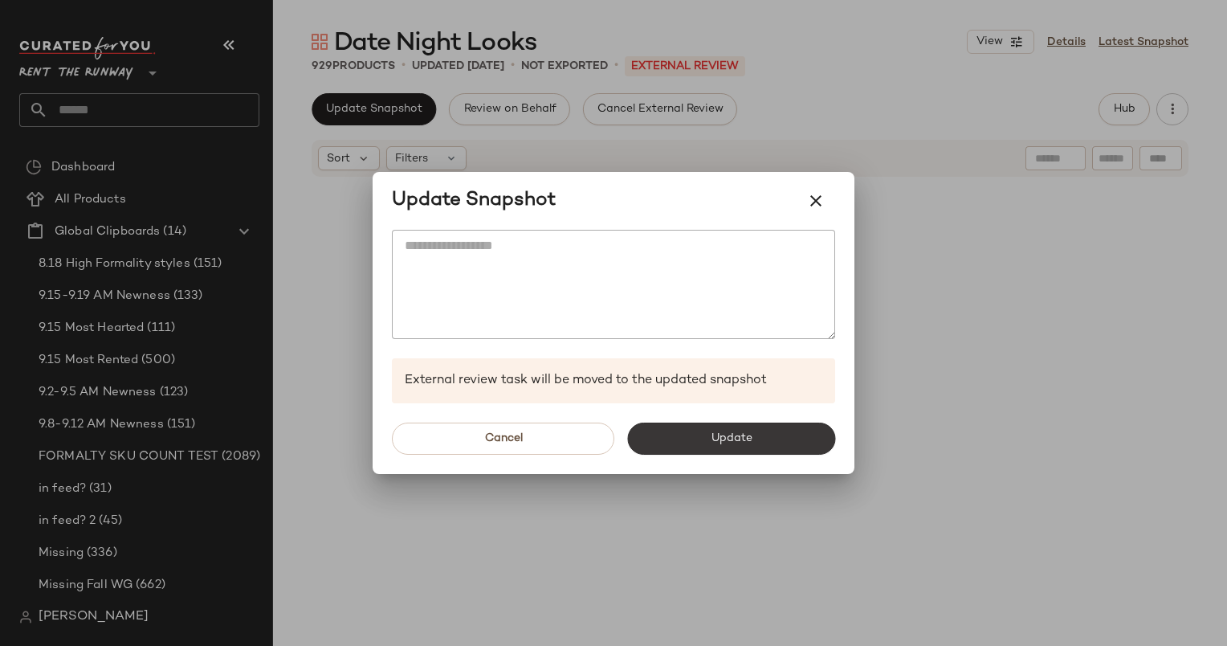
scroll to position [768, 0]
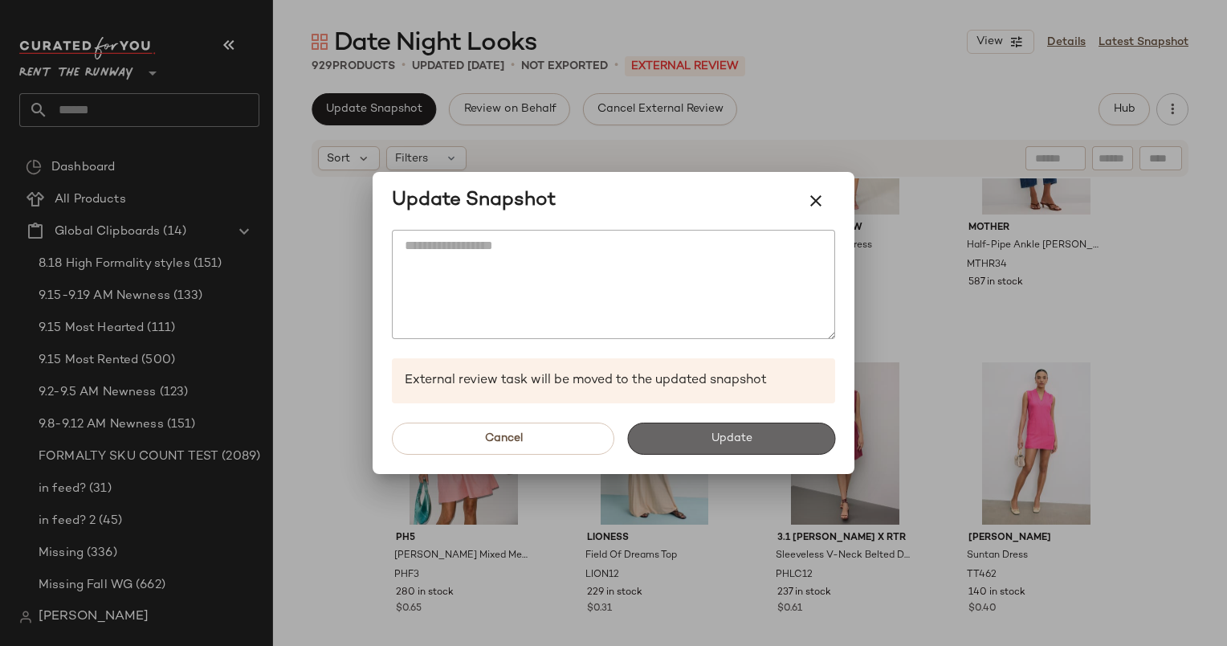
click at [698, 430] on button "Update" at bounding box center [731, 438] width 208 height 32
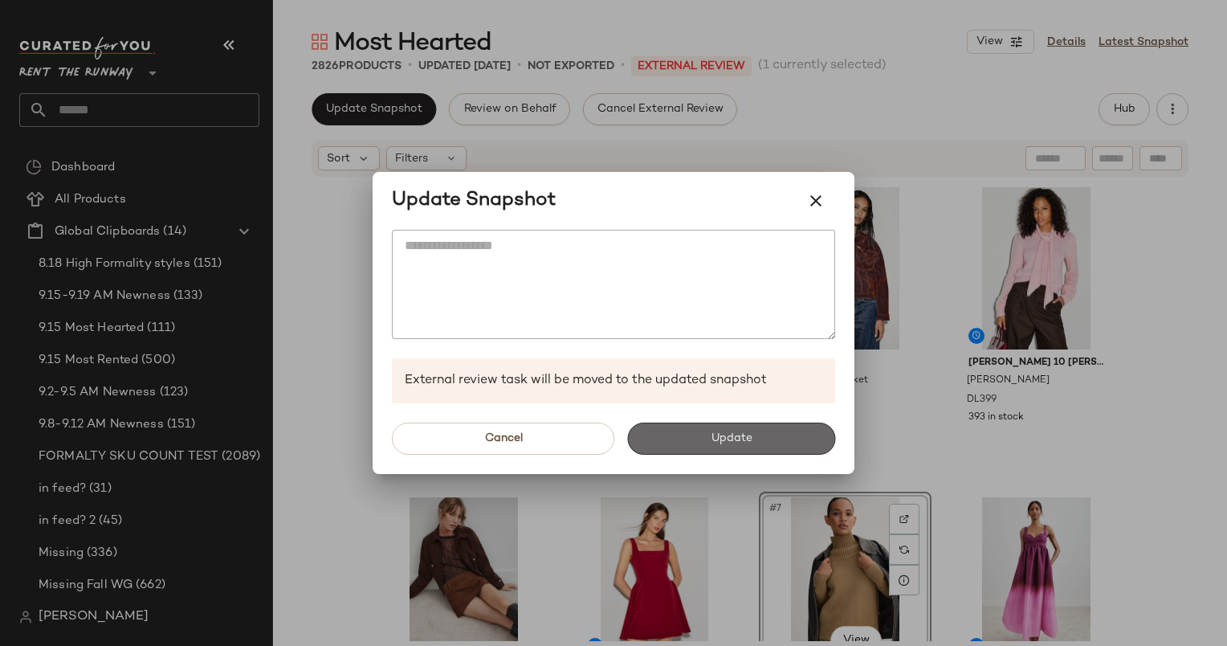
click at [700, 426] on button "Update" at bounding box center [731, 438] width 208 height 32
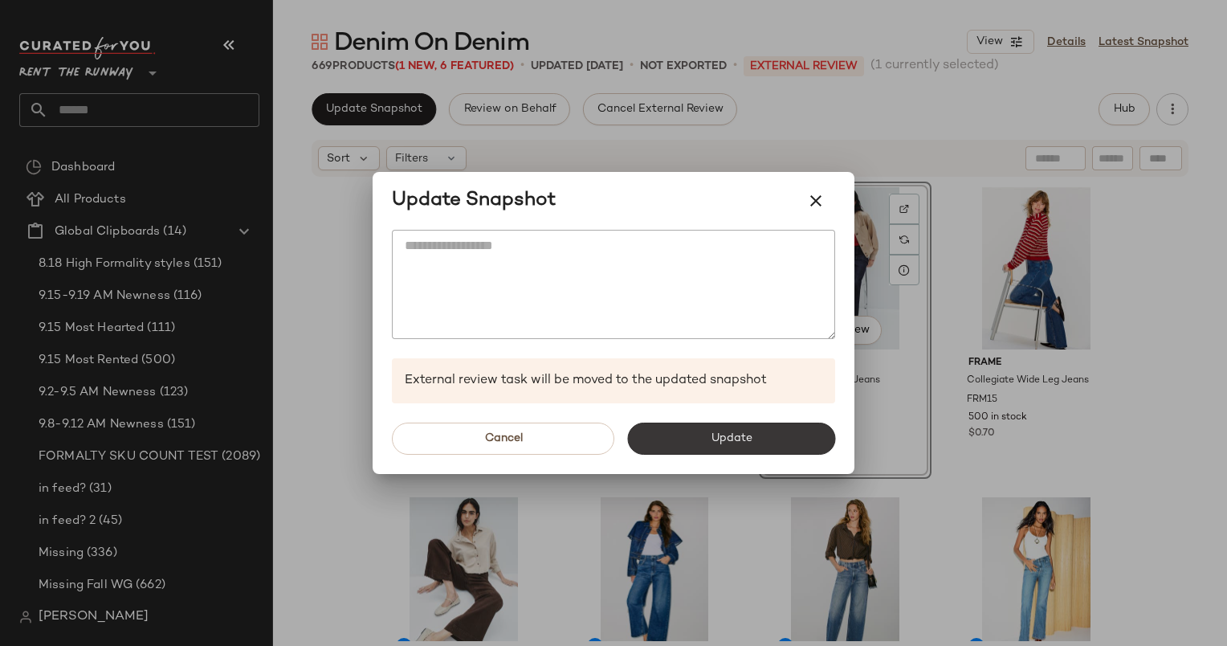
click at [729, 424] on button "Update" at bounding box center [731, 438] width 208 height 32
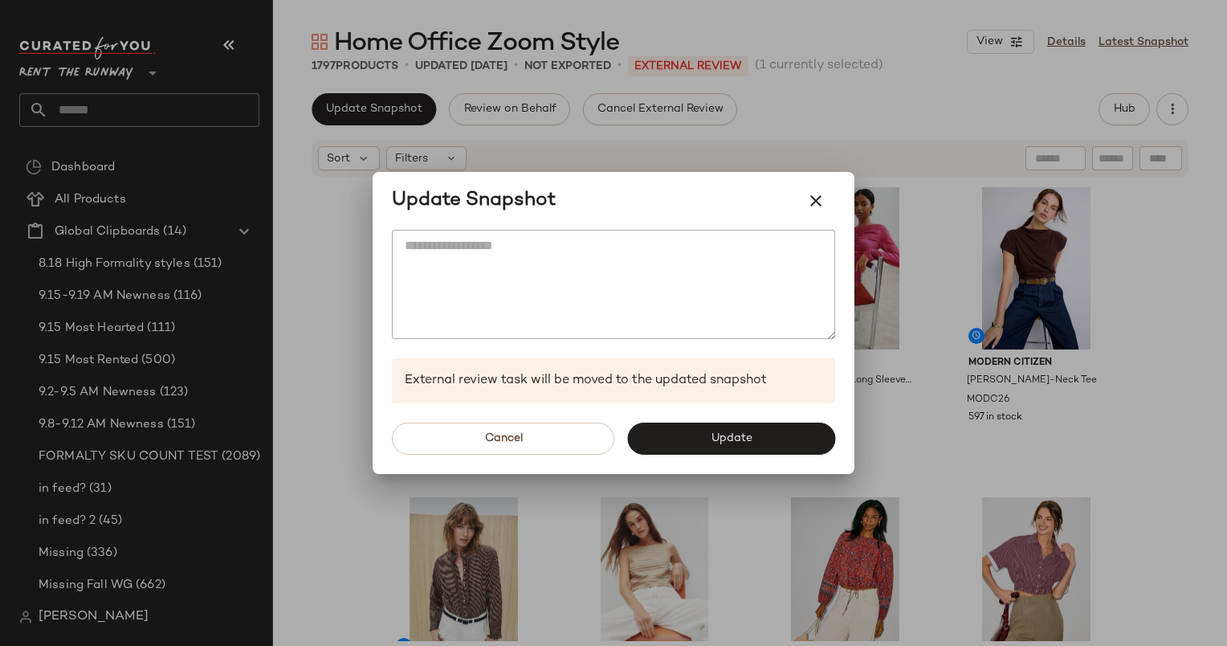
click at [722, 455] on div "Cancel Update" at bounding box center [614, 438] width 482 height 71
click at [717, 446] on button "Update" at bounding box center [731, 438] width 208 height 32
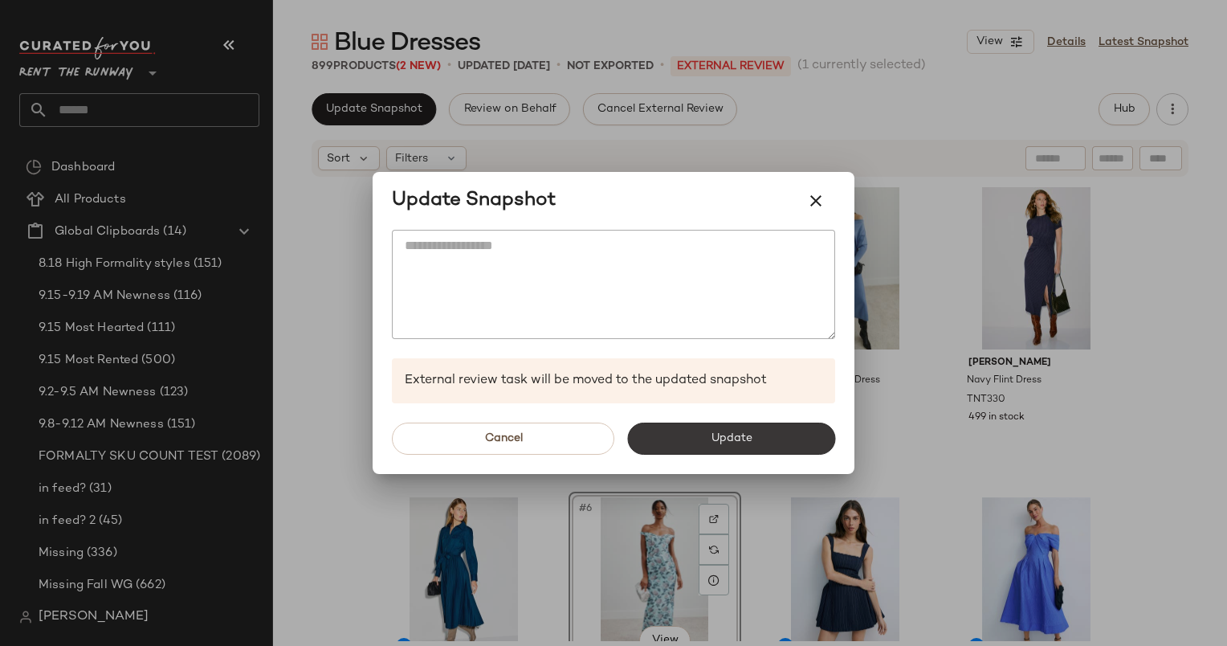
click at [707, 442] on button "Update" at bounding box center [731, 438] width 208 height 32
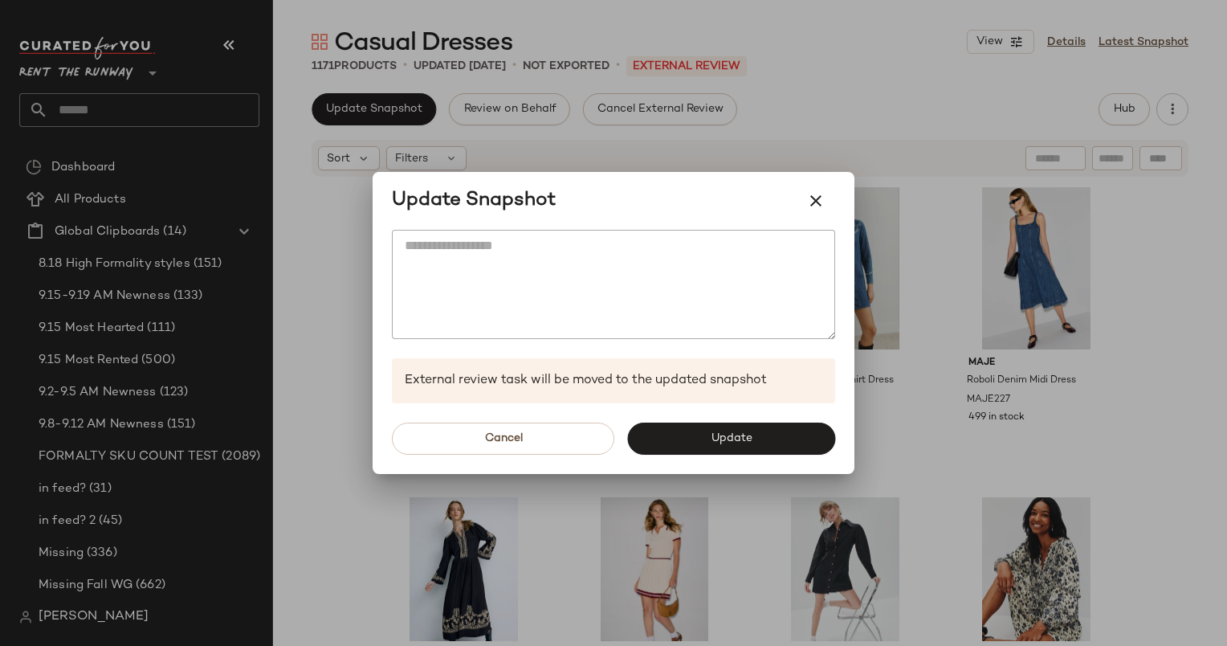
click at [716, 421] on div "Cancel Update" at bounding box center [614, 438] width 482 height 71
click at [728, 434] on span "Update" at bounding box center [731, 438] width 42 height 13
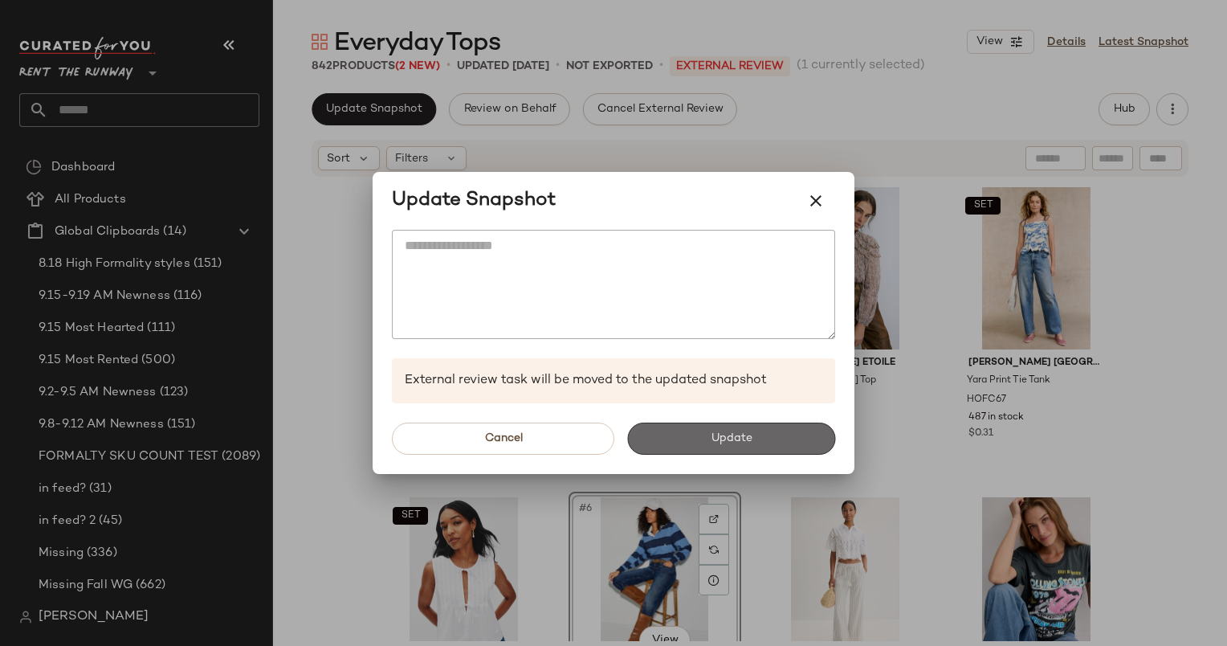
click at [726, 422] on button "Update" at bounding box center [731, 438] width 208 height 32
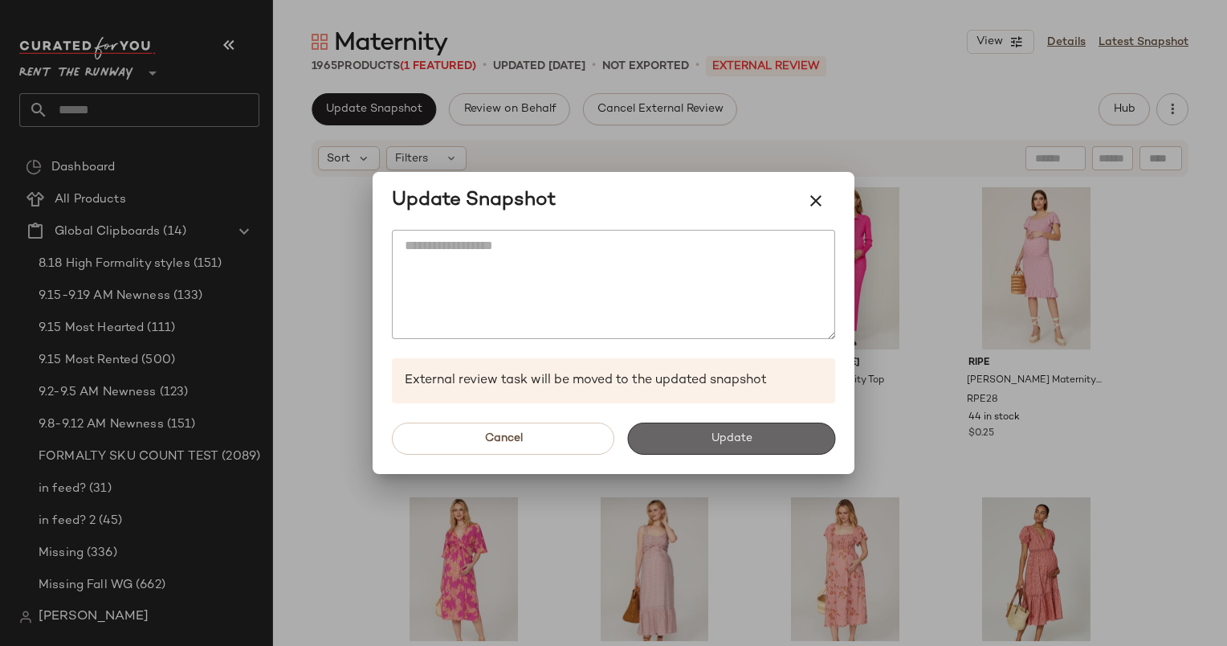
click at [740, 423] on button "Update" at bounding box center [731, 438] width 208 height 32
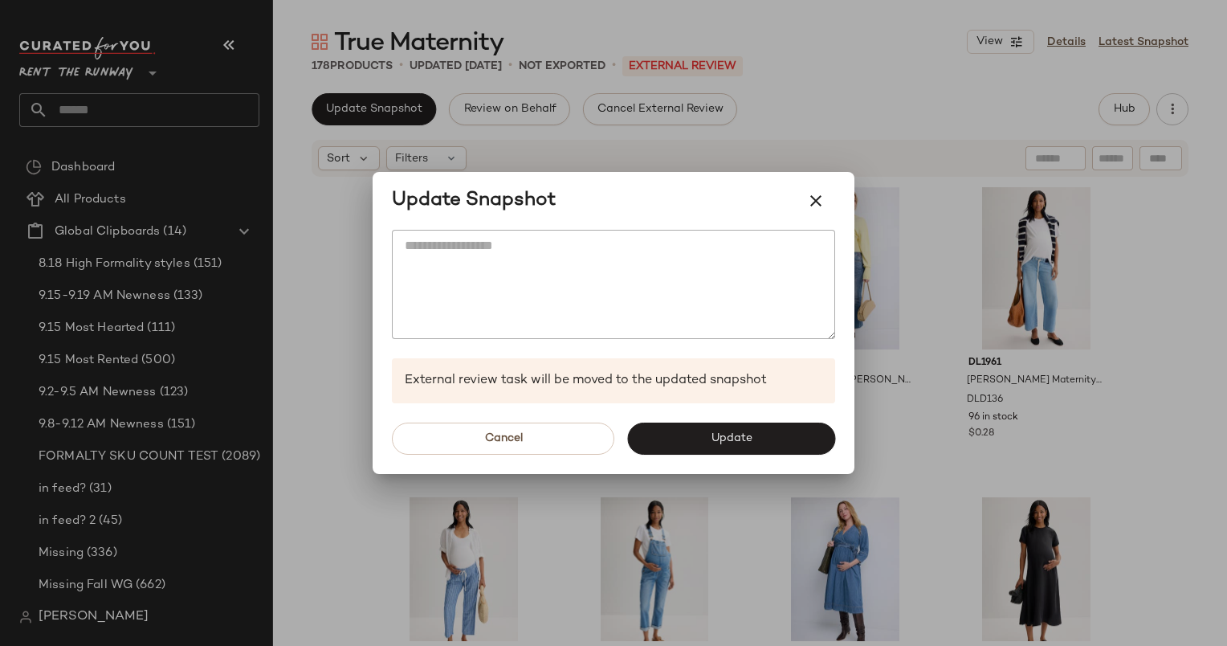
click at [748, 440] on span "Update" at bounding box center [731, 438] width 42 height 13
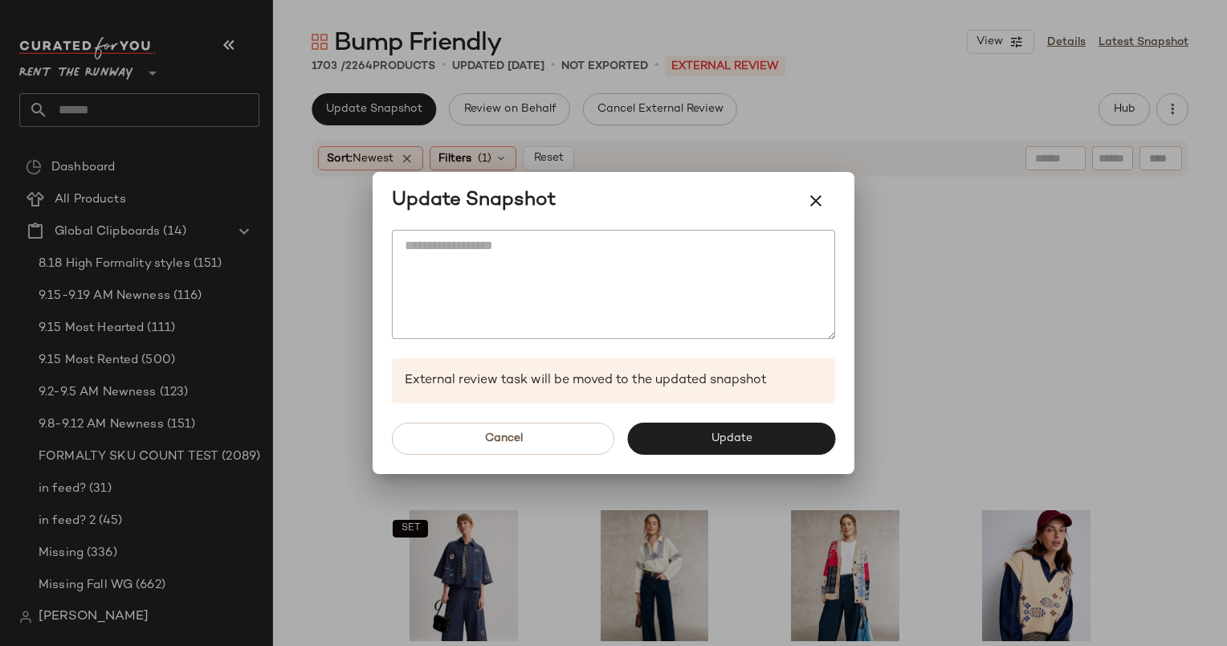
scroll to position [602, 0]
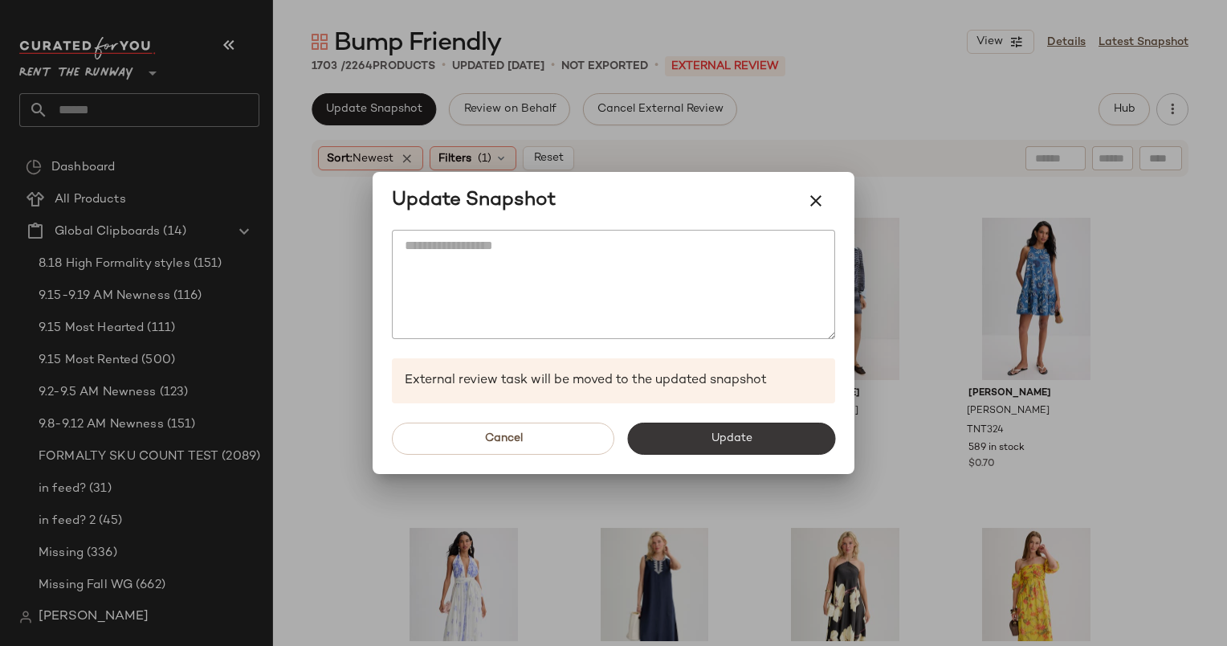
click at [748, 432] on span "Update" at bounding box center [731, 438] width 42 height 13
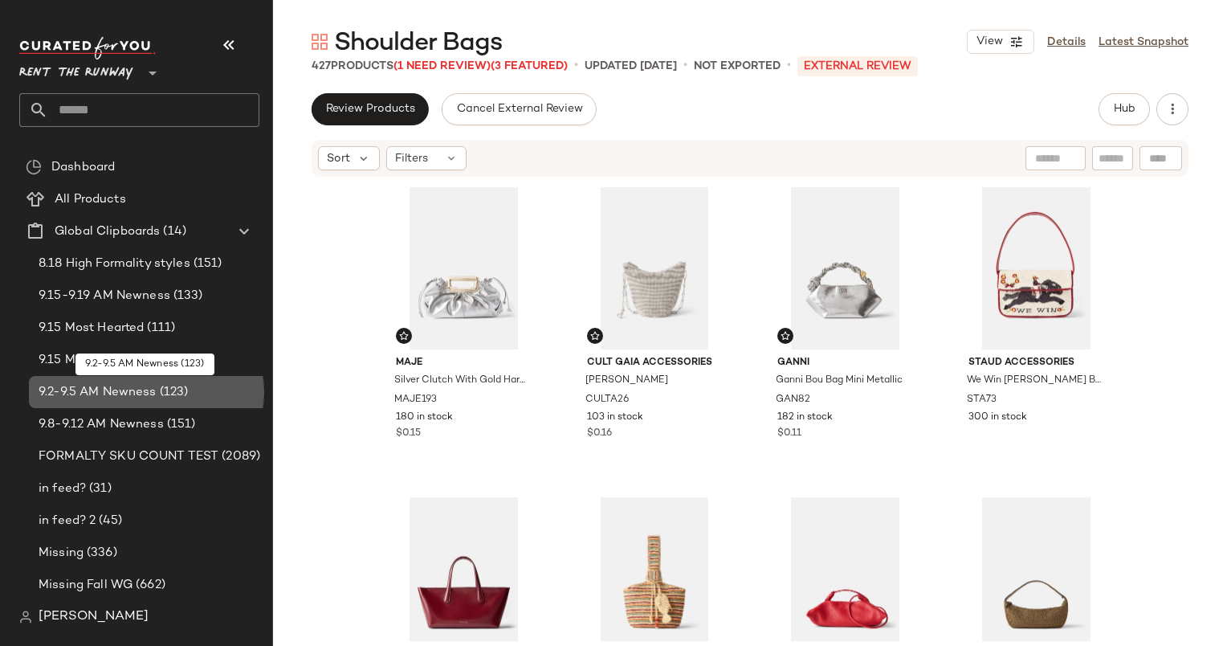
click at [138, 383] on span "9.2-9.5 AM Newness" at bounding box center [98, 392] width 118 height 18
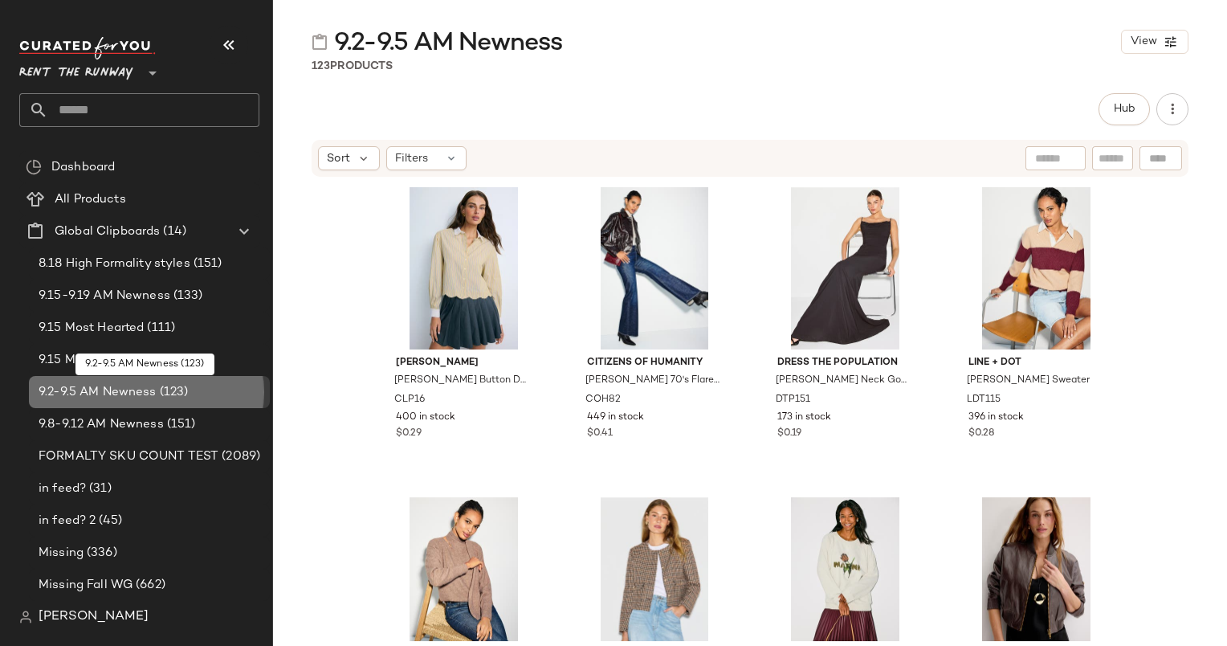
click at [138, 383] on span "9.2-9.5 AM Newness" at bounding box center [98, 392] width 118 height 18
drag, startPoint x: 0, startPoint y: 0, endPoint x: 138, endPoint y: 382, distance: 406.4
click at [138, 383] on span "9.2-9.5 AM Newness" at bounding box center [98, 392] width 118 height 18
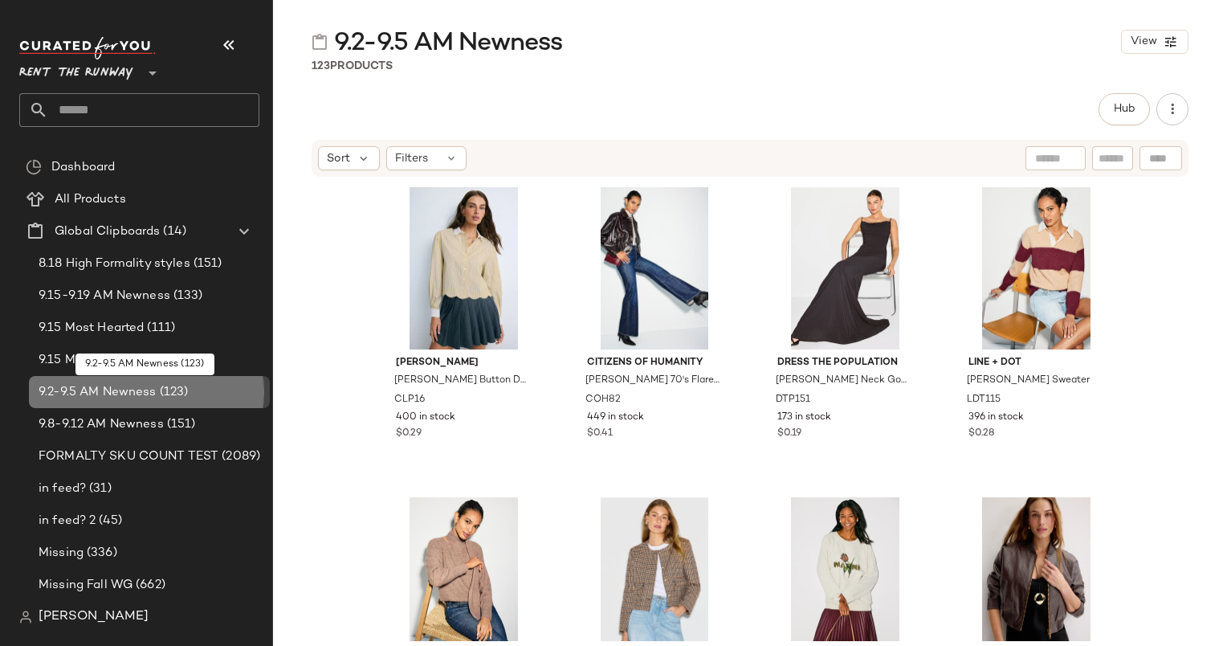
click at [138, 383] on span "9.2-9.5 AM Newness" at bounding box center [98, 392] width 118 height 18
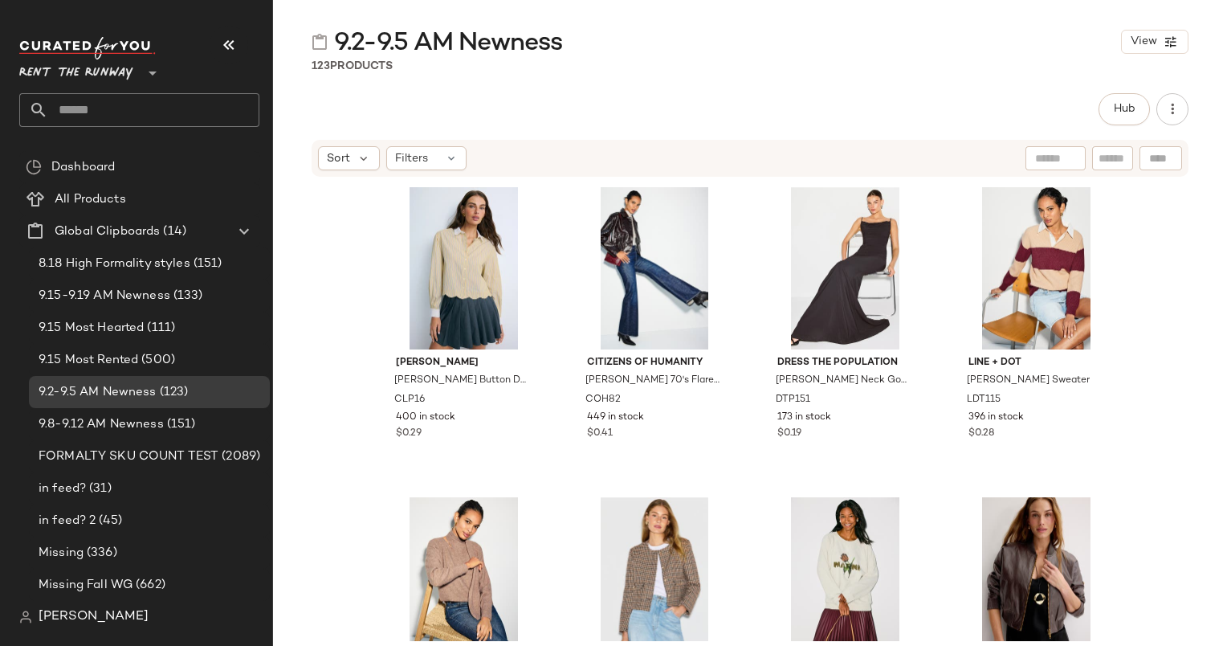
click at [371, 231] on div "Claudie Pierlot Cornelia Collard Button Down CLP16 400 in stock $0.29 Citizens …" at bounding box center [750, 409] width 954 height 463
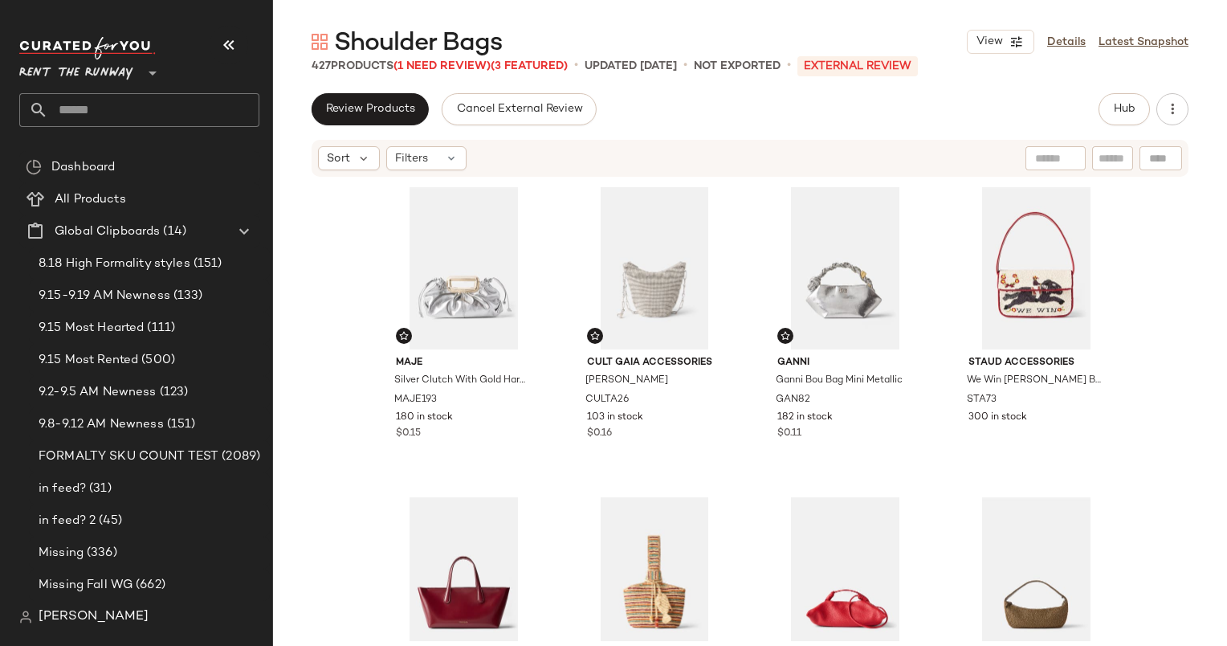
click at [1114, 161] on input "text" at bounding box center [1113, 158] width 28 height 17
paste input "*******"
type input "*******"
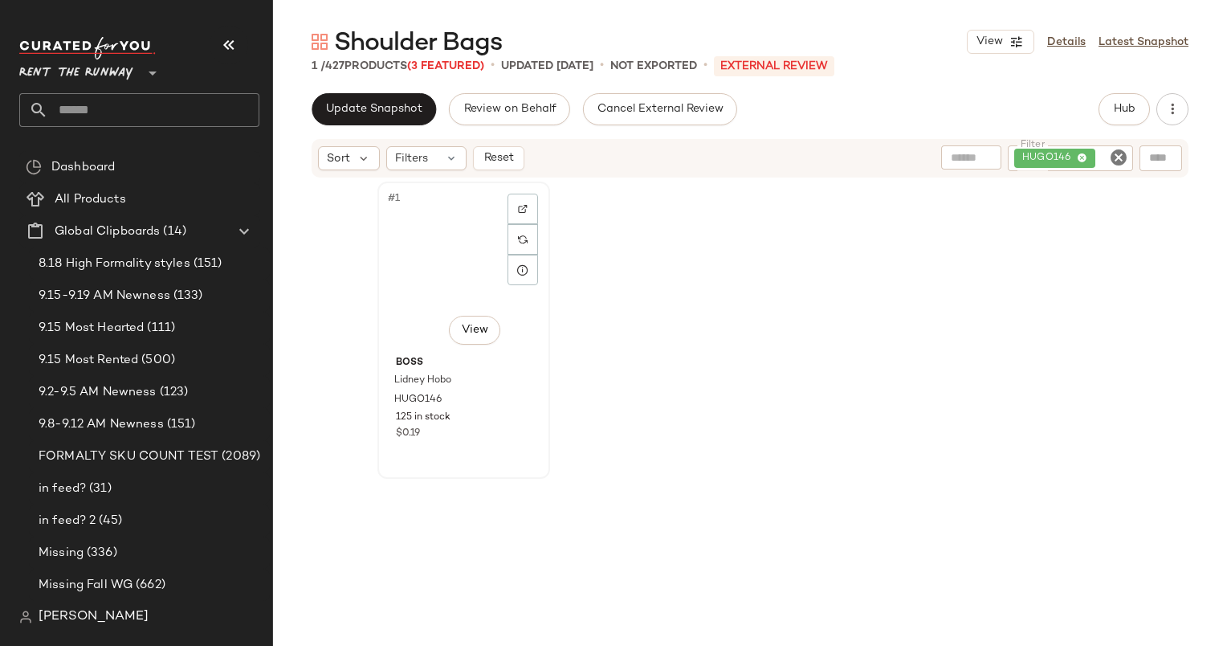
click at [476, 215] on div "#1 View" at bounding box center [463, 268] width 161 height 162
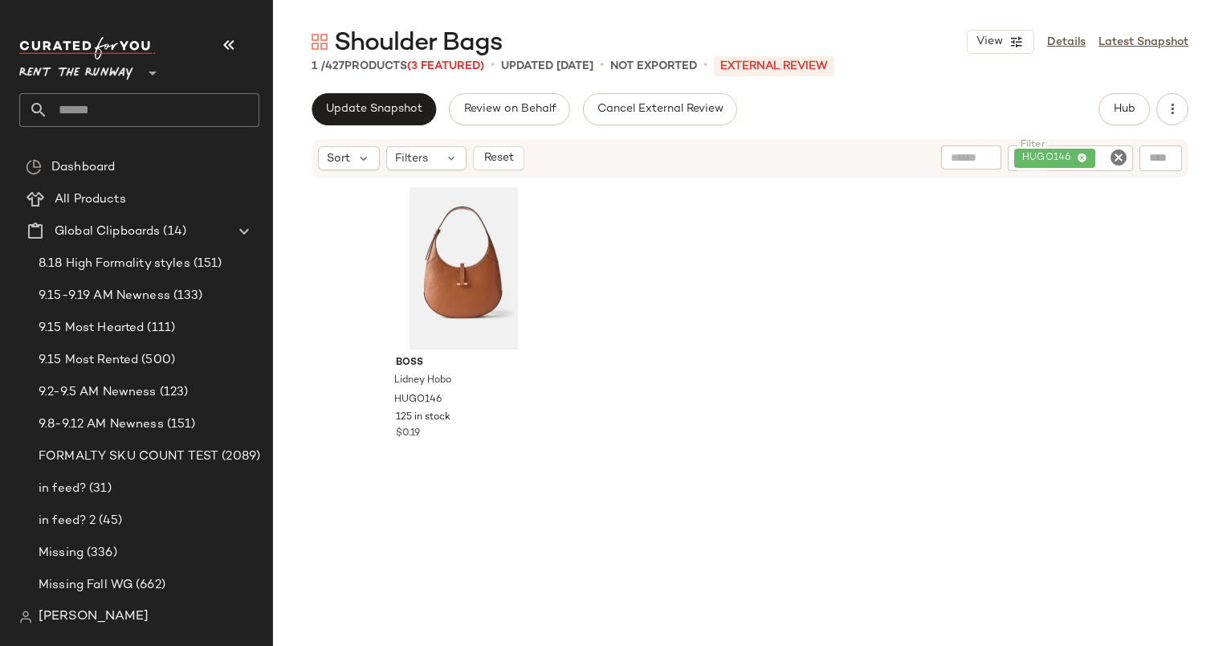
click at [1115, 165] on icon "Clear Filter" at bounding box center [1118, 157] width 19 height 19
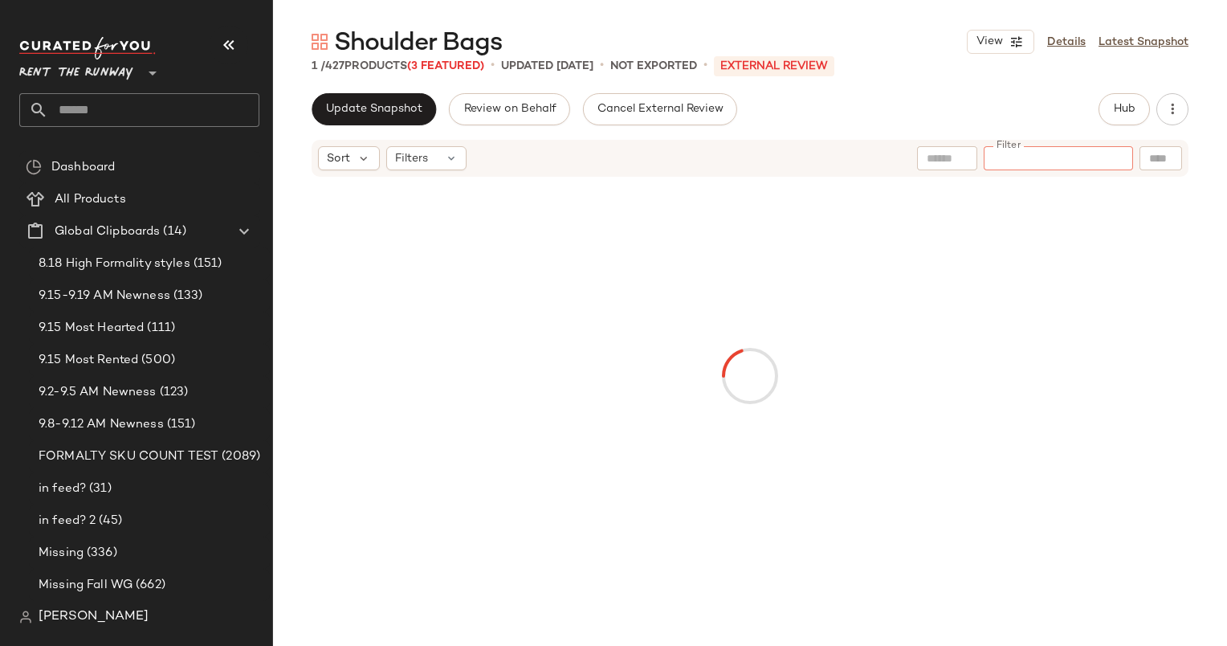
type input "******"
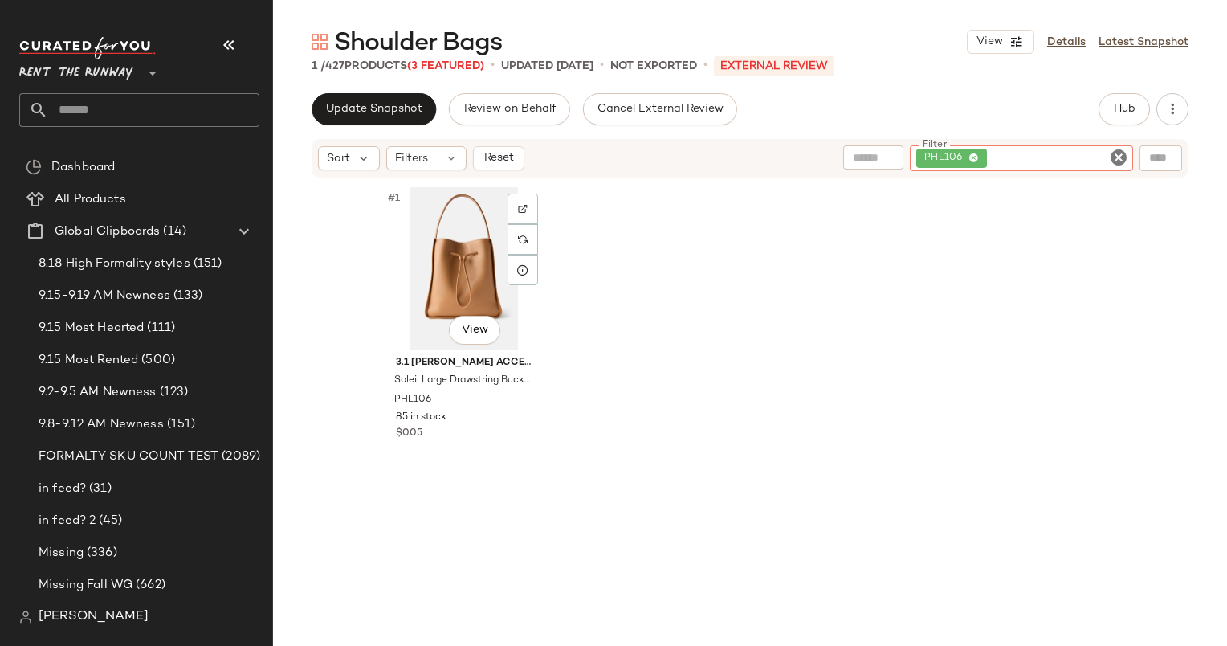
click at [446, 246] on div "#1 View" at bounding box center [463, 268] width 161 height 162
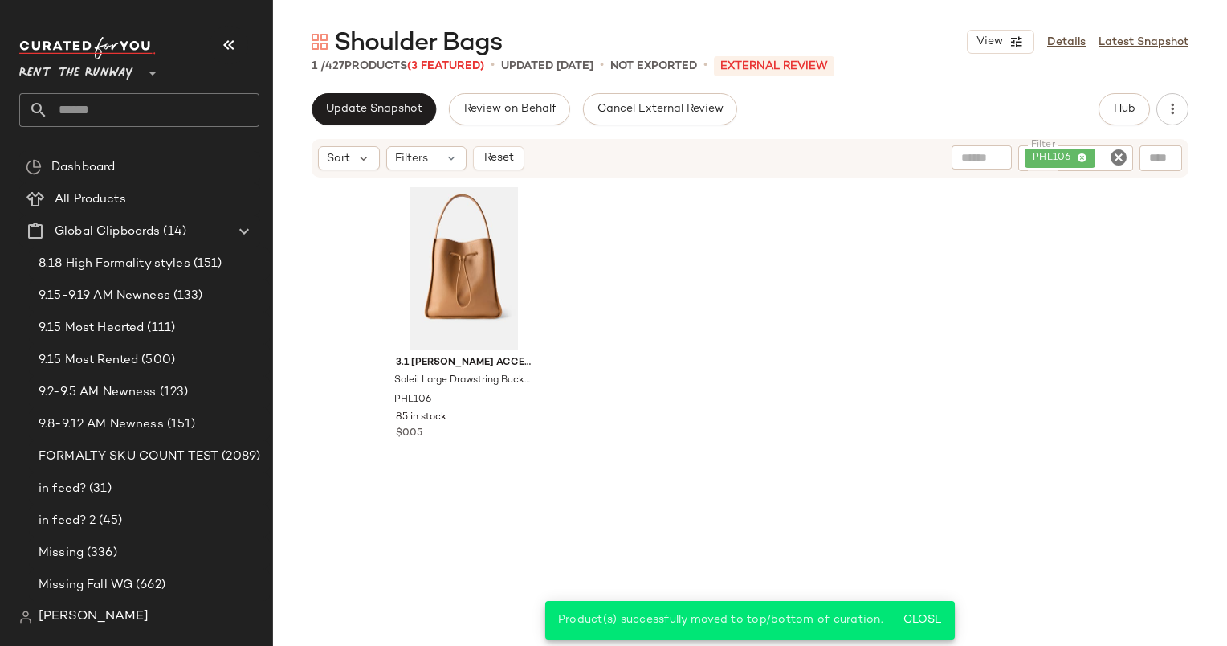
click at [1116, 158] on icon "Clear Filter" at bounding box center [1118, 157] width 19 height 19
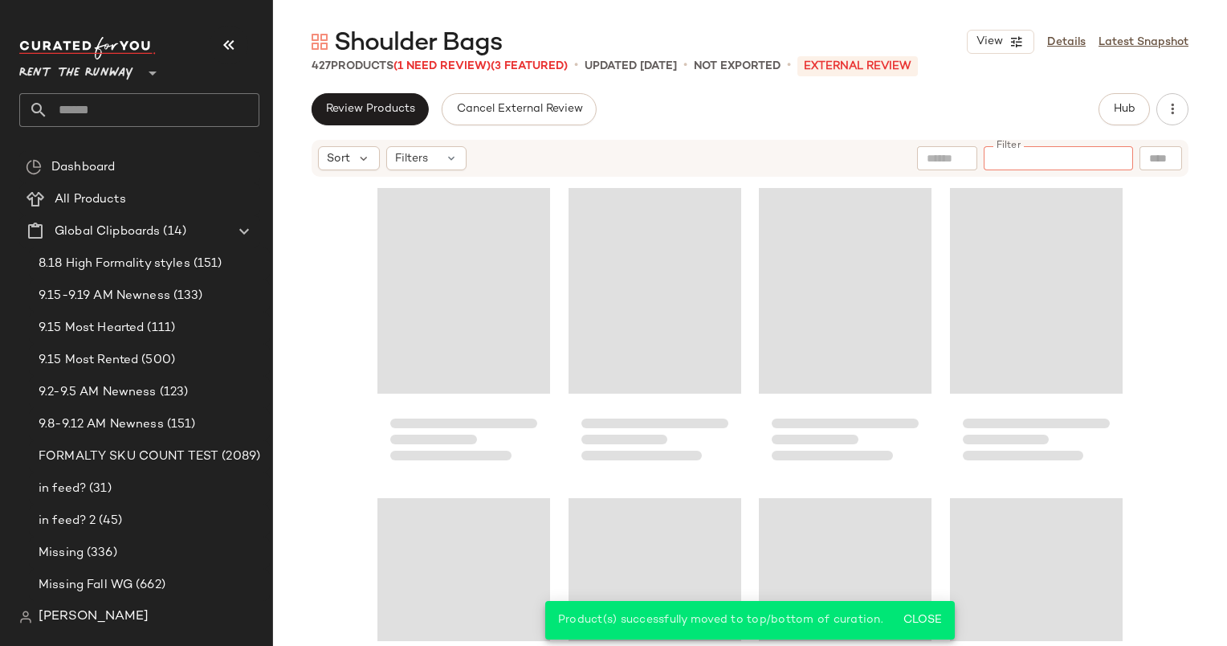
type input "******"
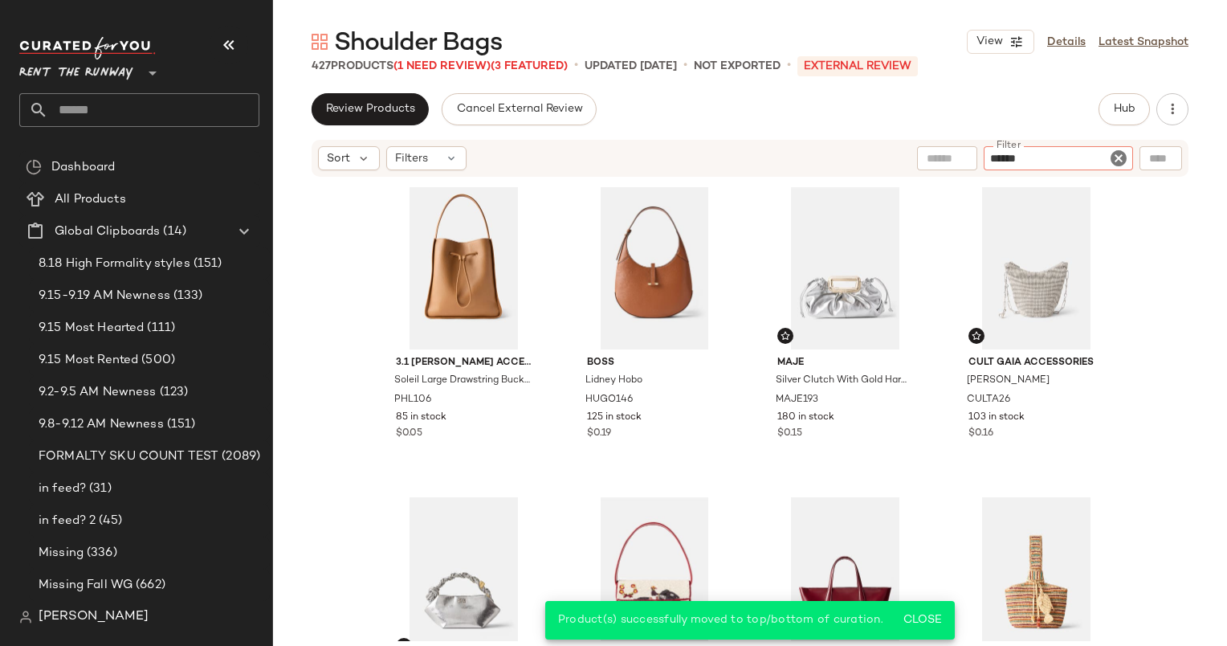
click at [1116, 158] on icon "Clear Filter" at bounding box center [1118, 158] width 19 height 19
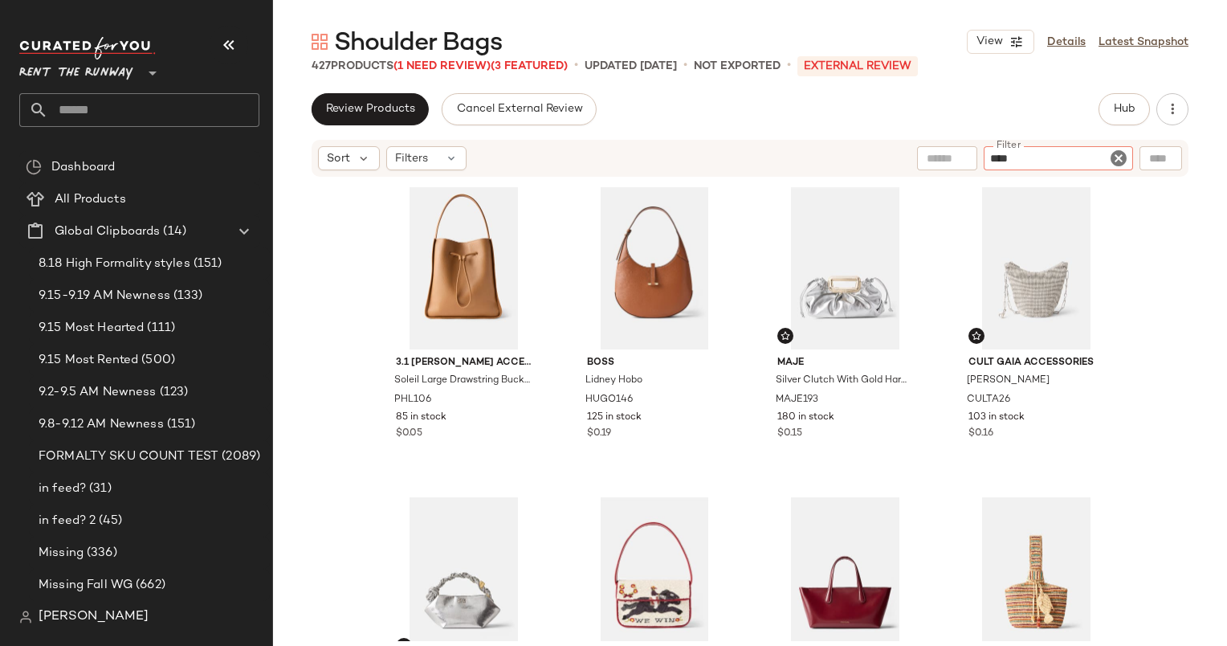
type input "*****"
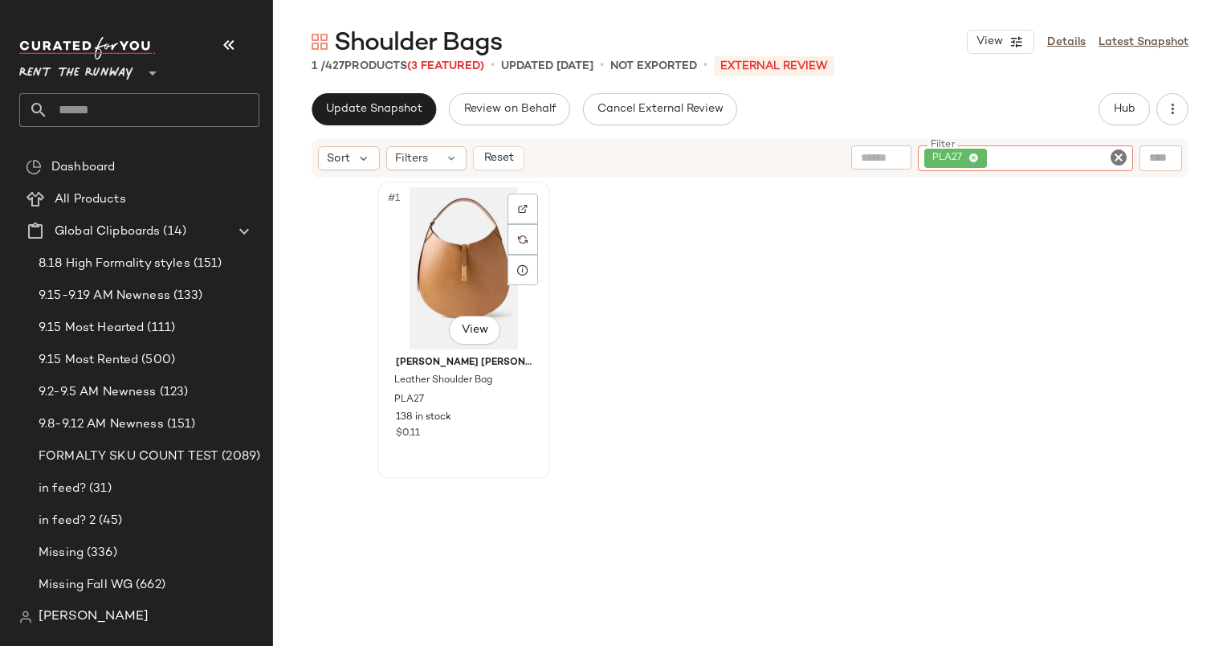
click at [455, 240] on div "#1 View" at bounding box center [463, 268] width 161 height 162
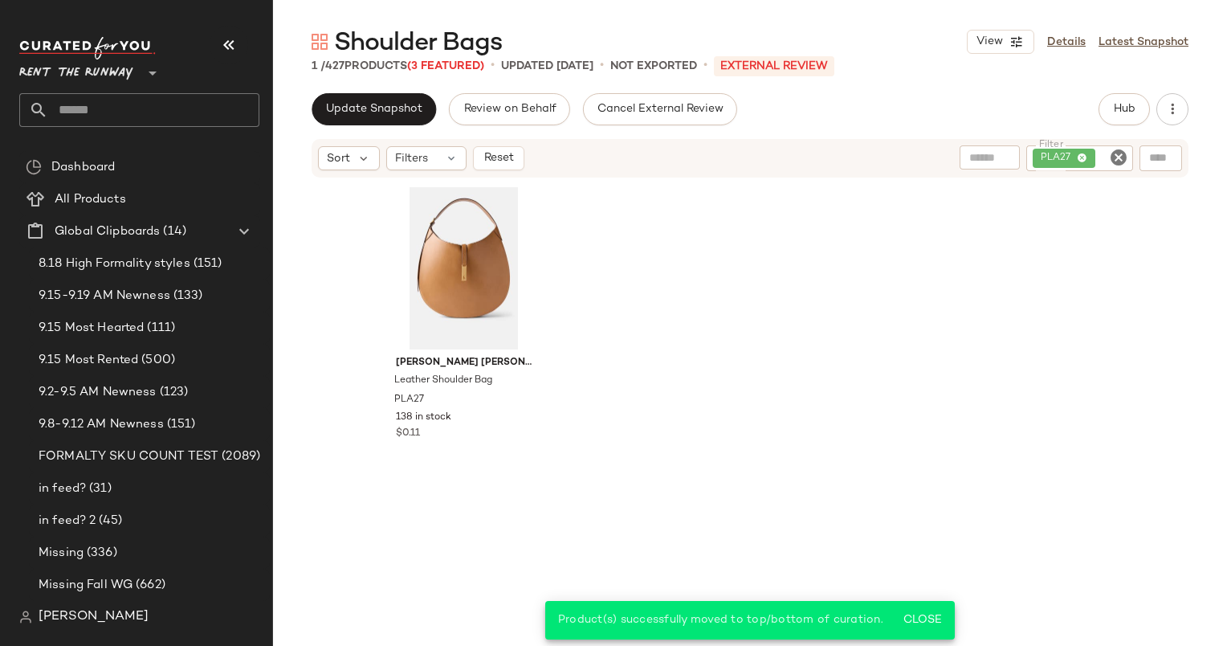
click at [500, 173] on div "Sort Filters Reset Filter PLA27 Filter" at bounding box center [750, 158] width 877 height 39
click at [491, 157] on span "Reset" at bounding box center [498, 158] width 31 height 13
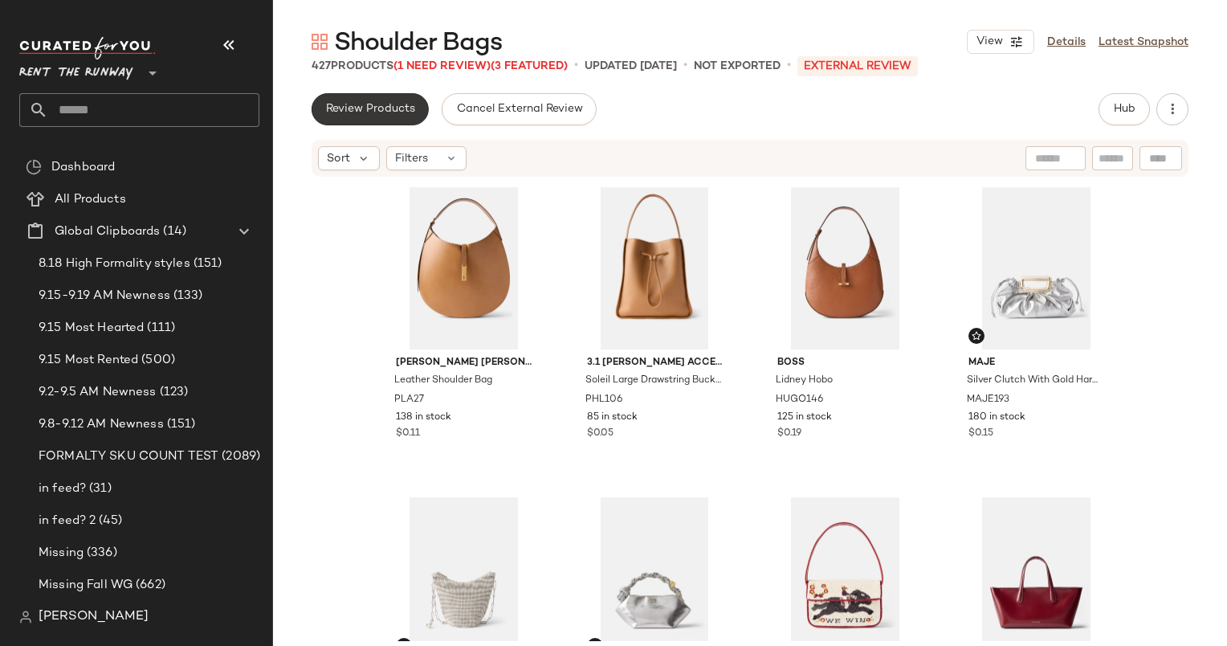
click at [395, 108] on span "Review Products" at bounding box center [370, 109] width 90 height 13
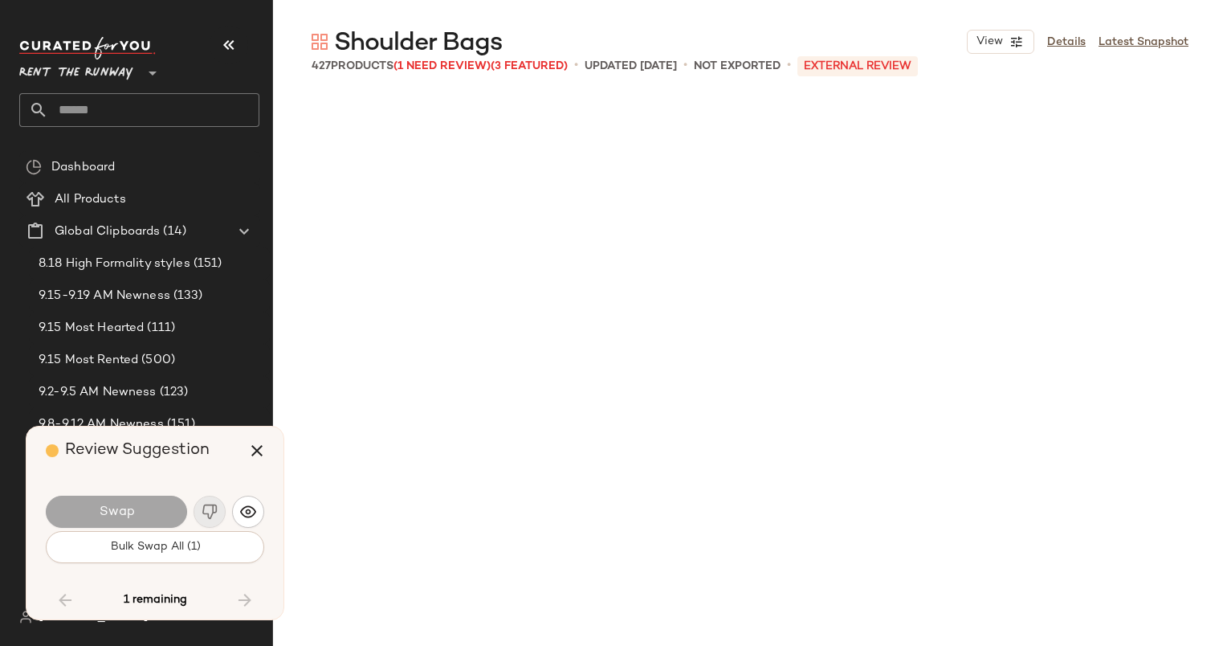
scroll to position [22317, 0]
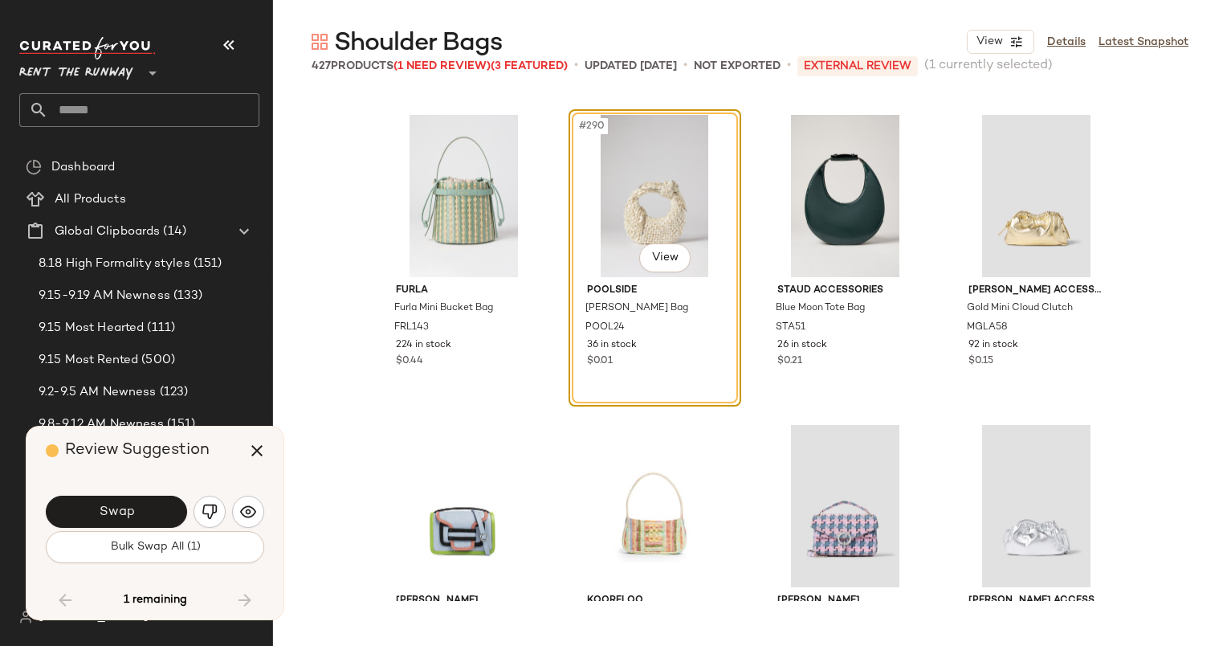
click at [626, 169] on div "#290 View" at bounding box center [654, 196] width 161 height 162
click at [442, 63] on span "(1 Need Review)" at bounding box center [441, 66] width 97 height 12
click at [1080, 37] on link "Details" at bounding box center [1066, 42] width 39 height 17
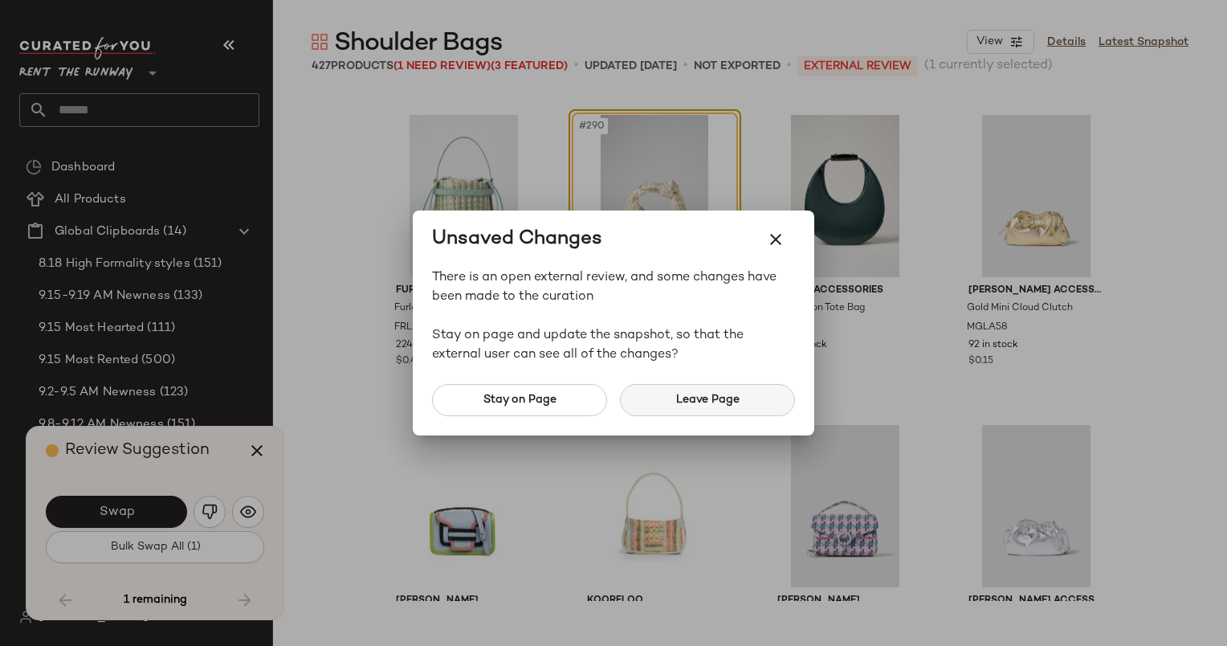
click at [681, 405] on span "Leave Page" at bounding box center [707, 399] width 64 height 13
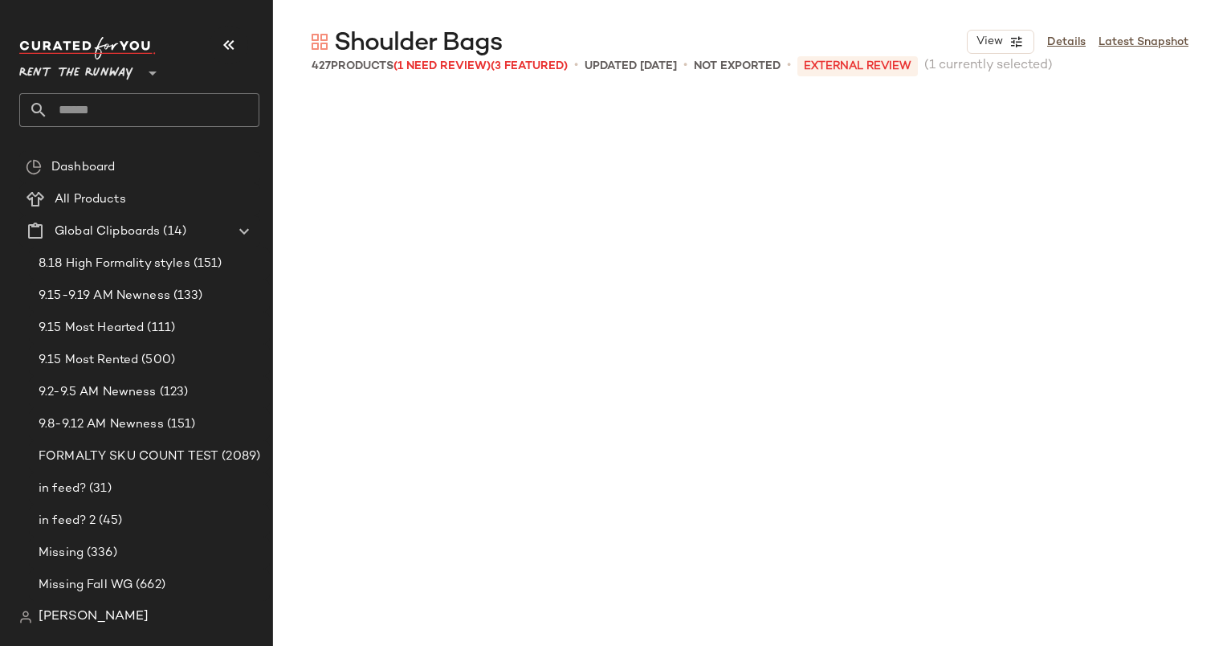
scroll to position [22317, 0]
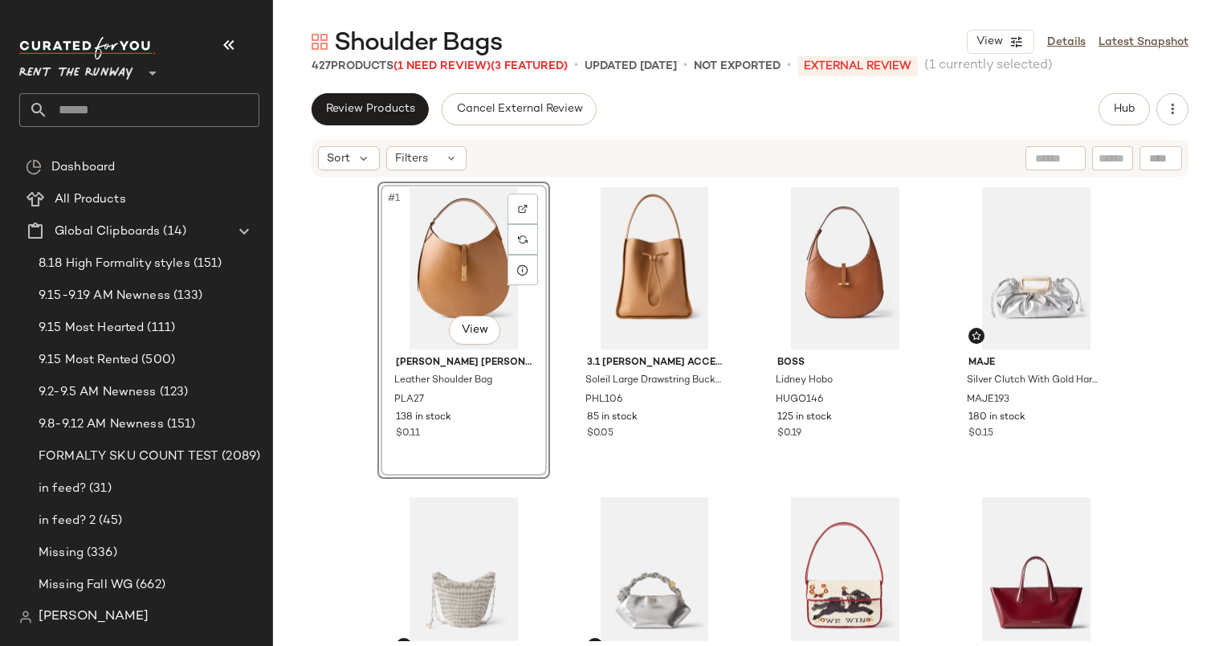
click at [419, 170] on div "Sort Filters" at bounding box center [750, 158] width 877 height 37
click at [424, 170] on div "Sort Filters" at bounding box center [750, 158] width 877 height 37
click at [423, 167] on div "Filters" at bounding box center [426, 158] width 80 height 24
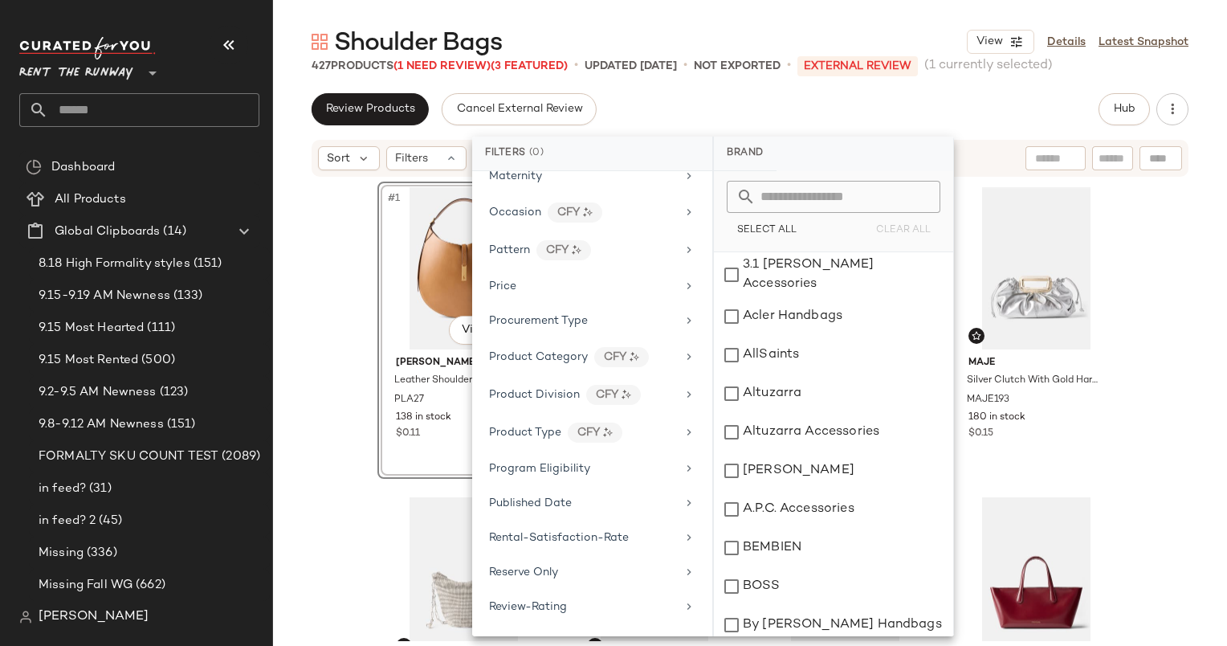
scroll to position [1402, 0]
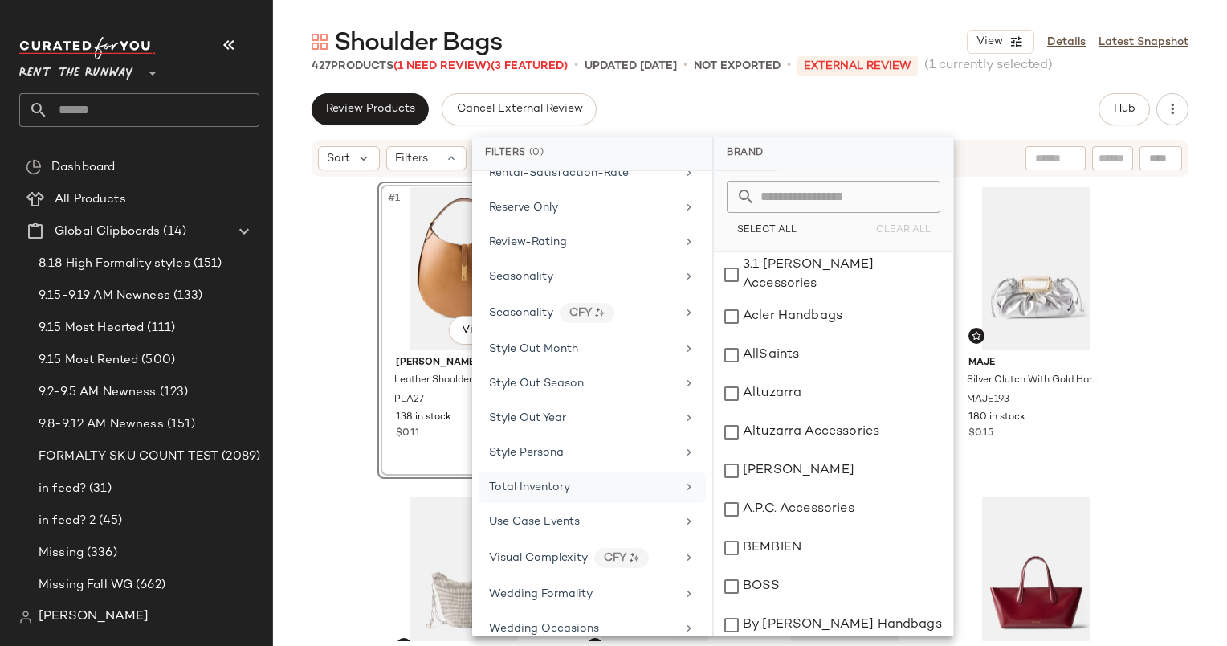
click at [589, 479] on div "Total Inventory" at bounding box center [582, 487] width 187 height 17
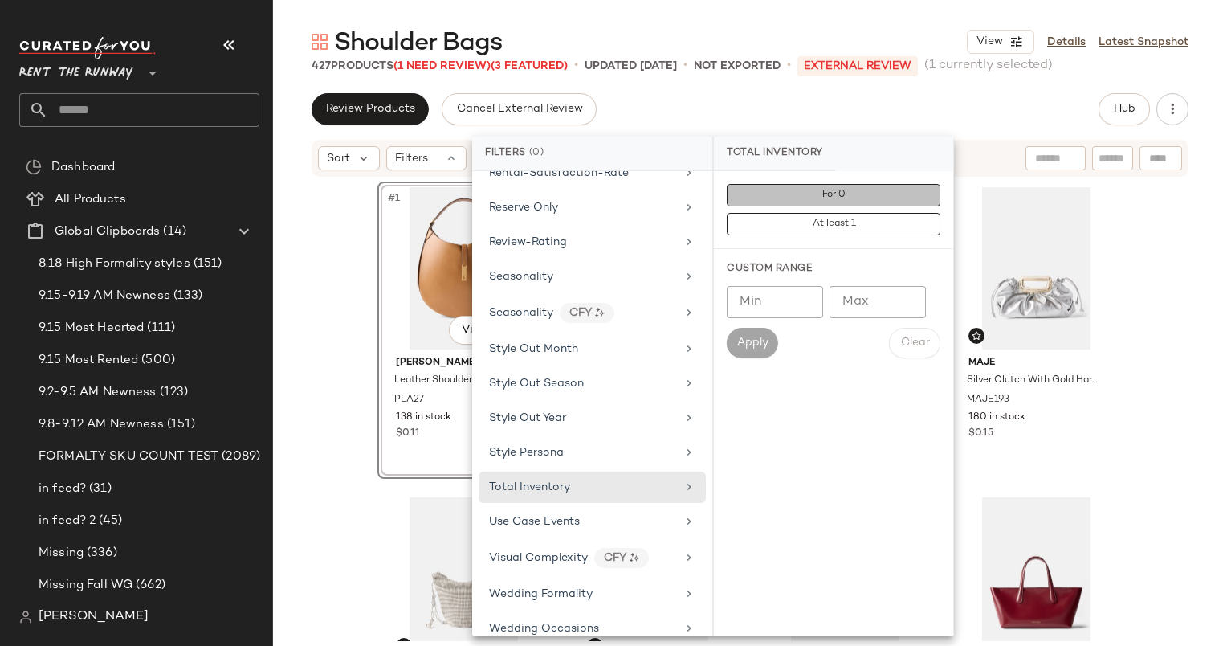
click at [794, 196] on button "For 0" at bounding box center [834, 195] width 214 height 22
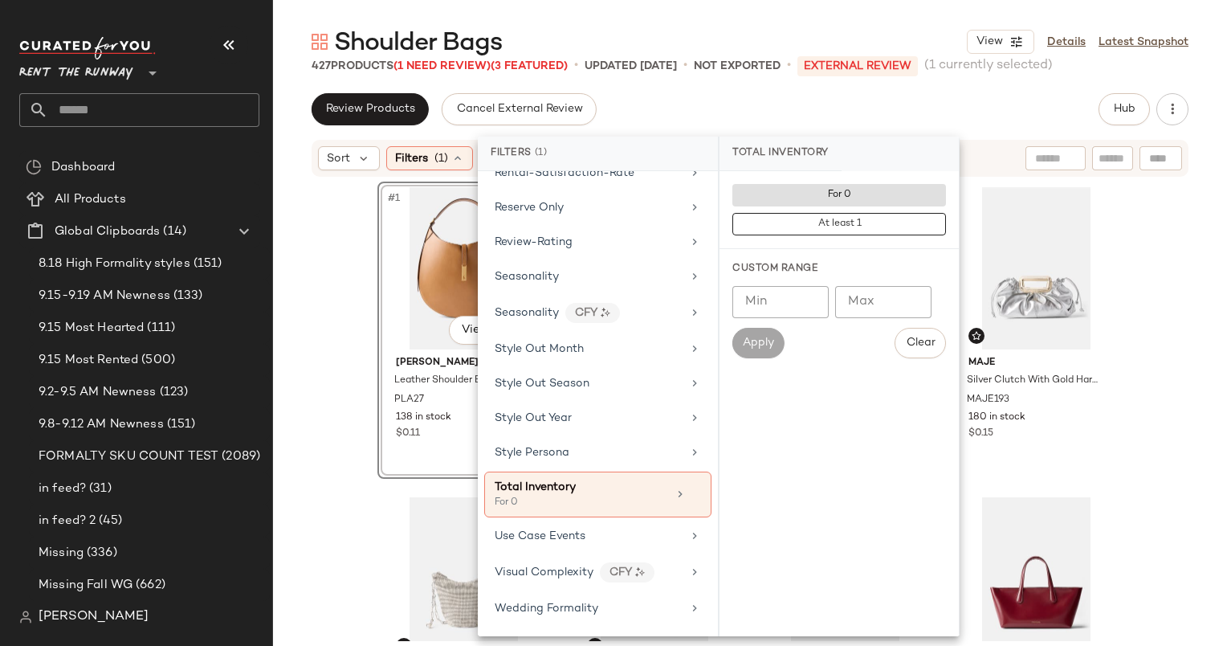
click at [860, 109] on div "Review Products Cancel External Review Hub" at bounding box center [750, 109] width 877 height 32
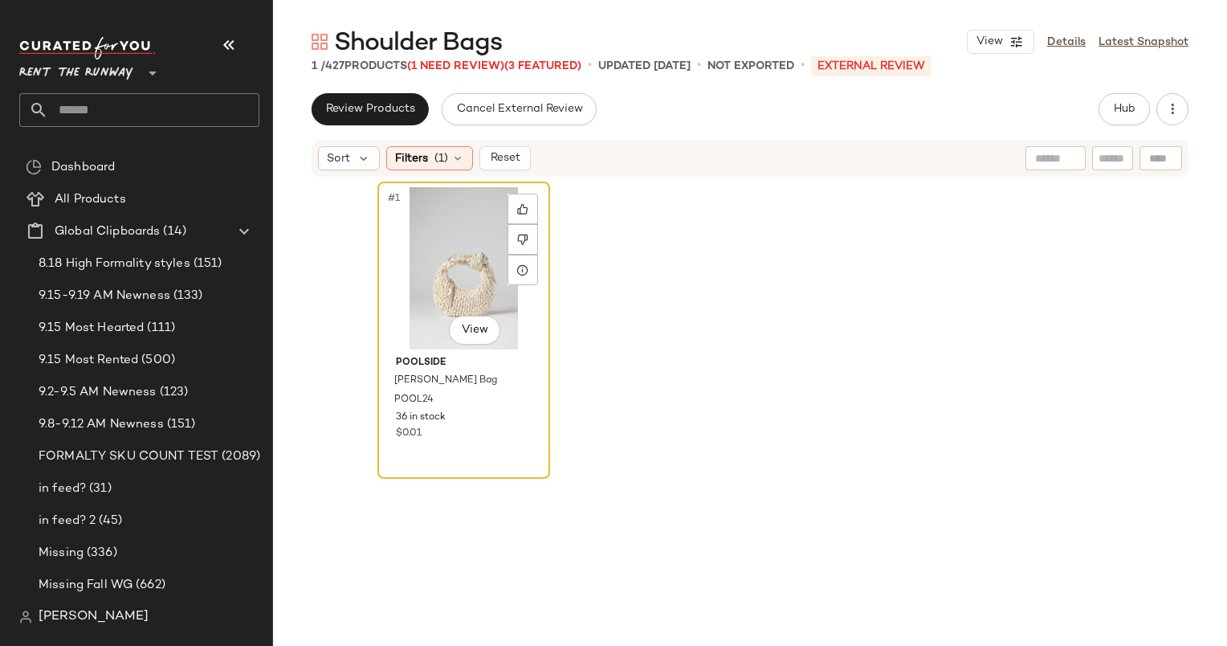
click at [418, 324] on div "#1 View" at bounding box center [463, 268] width 161 height 162
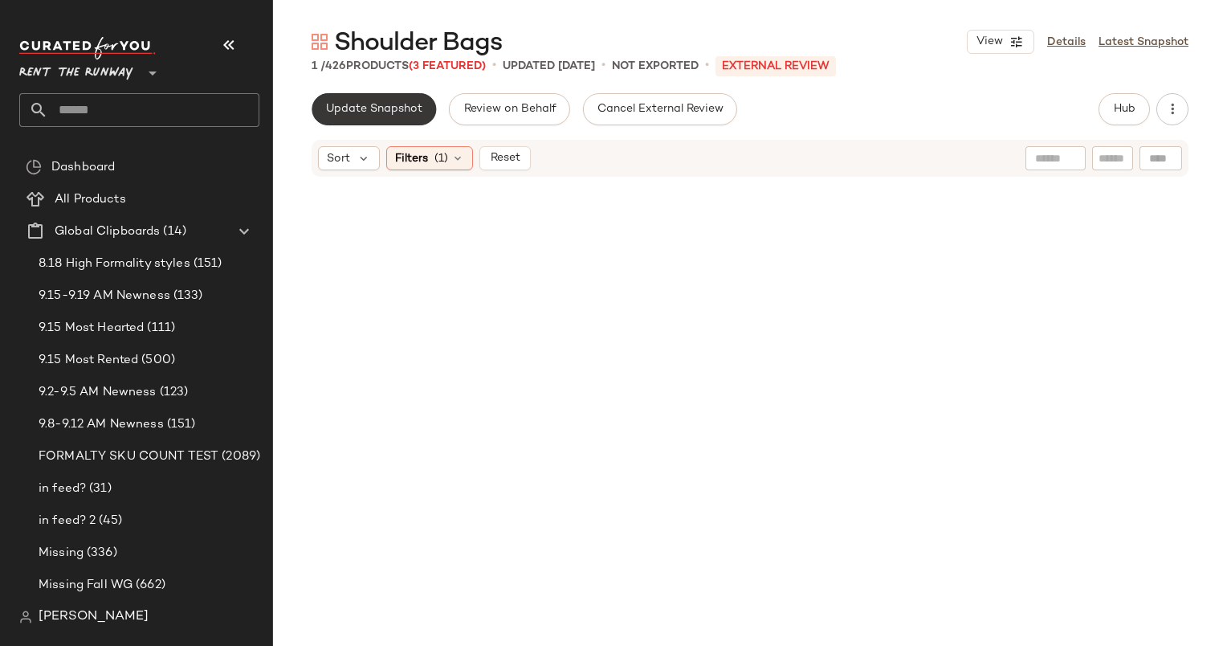
click at [379, 104] on span "Update Snapshot" at bounding box center [373, 109] width 97 height 13
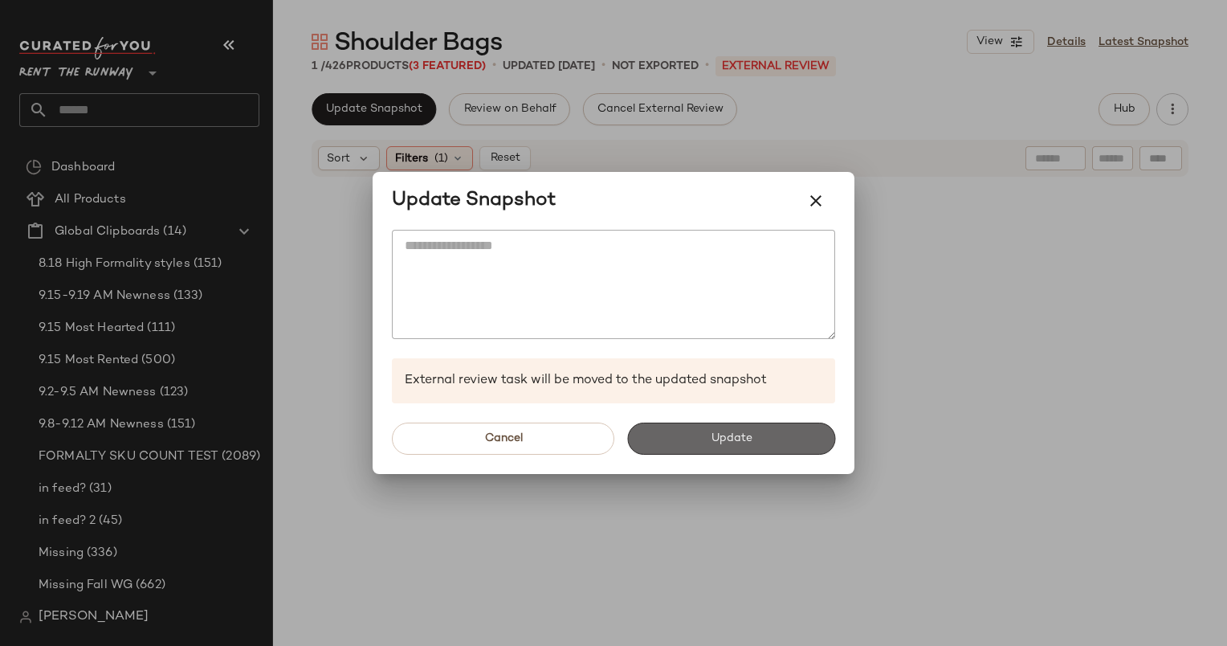
click at [727, 446] on button "Update" at bounding box center [731, 438] width 208 height 32
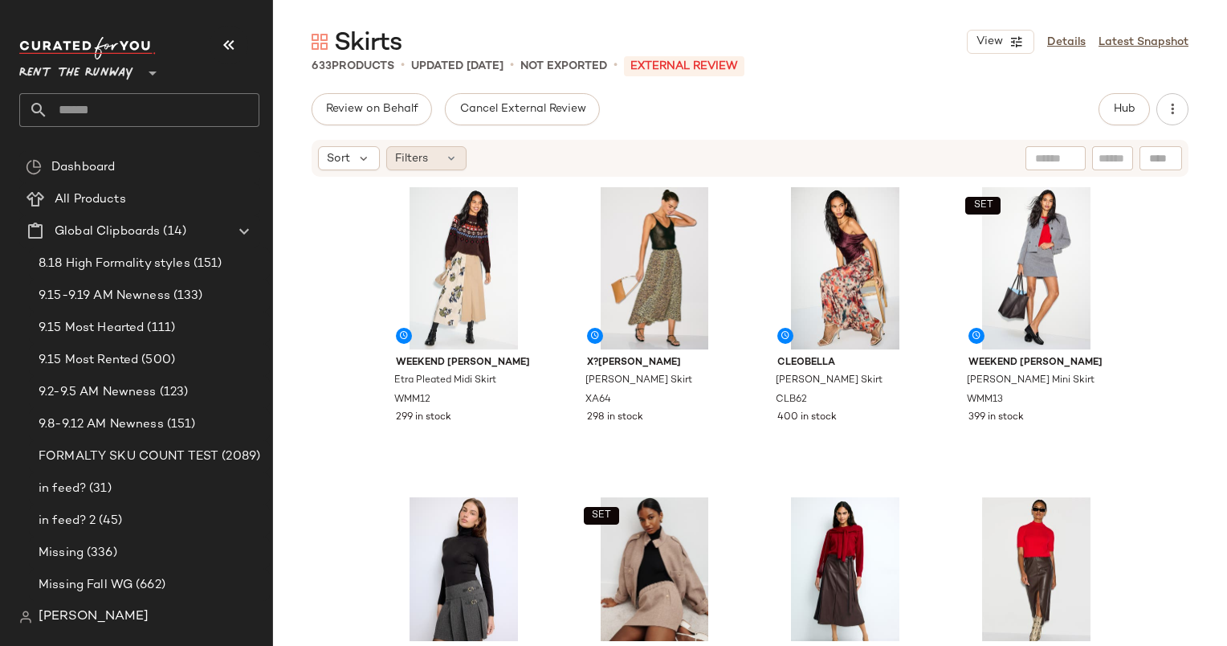
click at [438, 149] on div "Filters" at bounding box center [426, 158] width 80 height 24
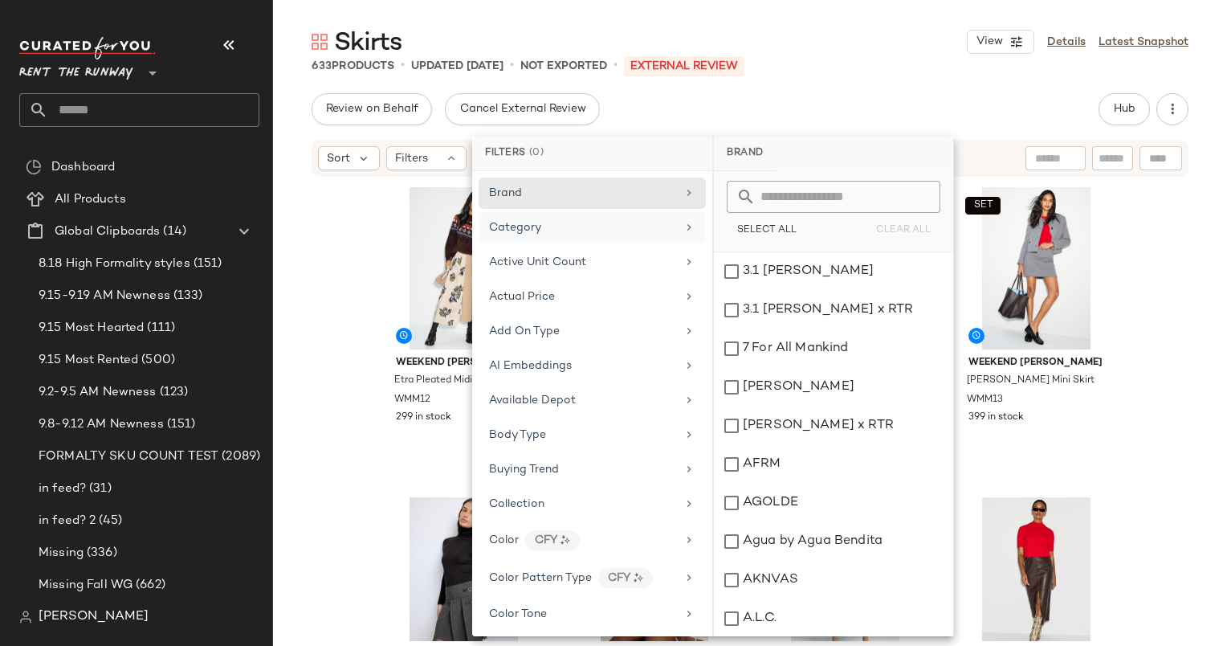
click at [613, 230] on div "Category" at bounding box center [582, 227] width 187 height 17
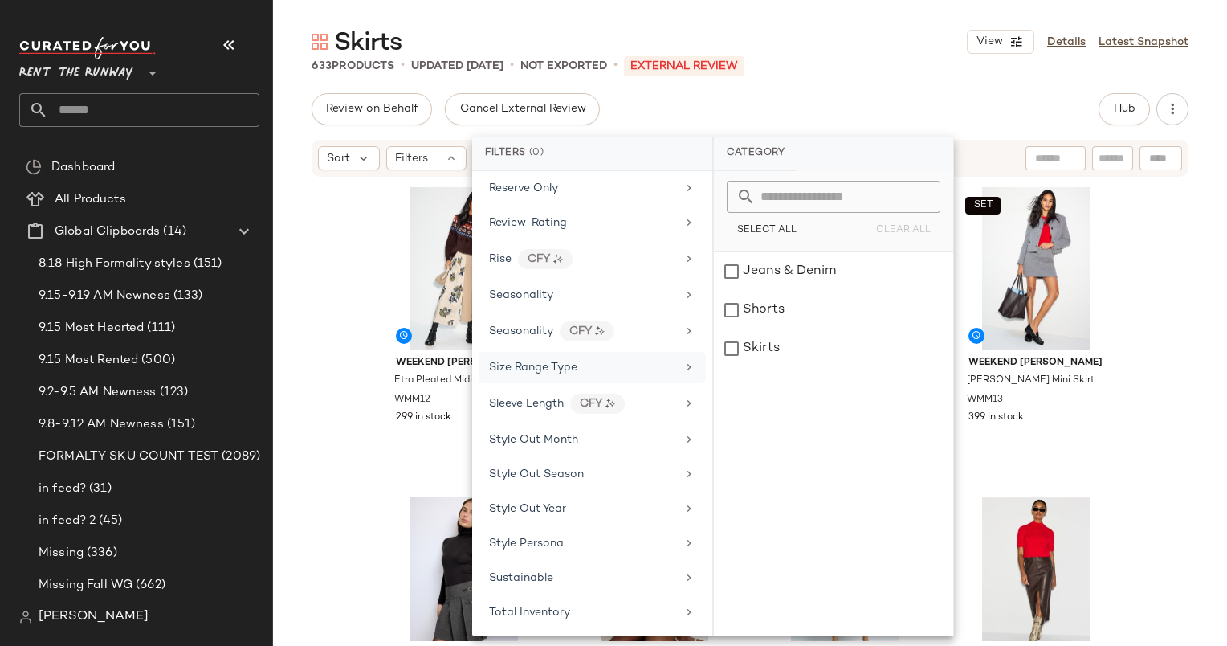
scroll to position [1999, 0]
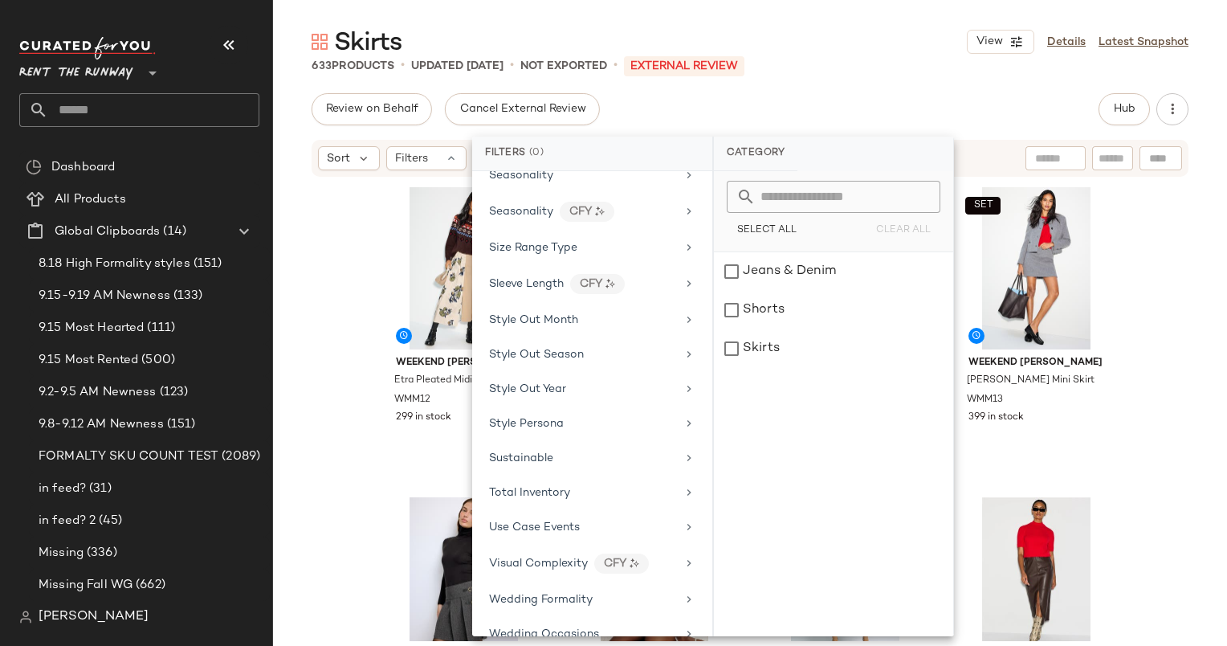
click at [350, 247] on div "Weekend [PERSON_NAME] [PERSON_NAME] Pleated Midi Skirt WMM12 299 in stock X?[PE…" at bounding box center [750, 409] width 954 height 463
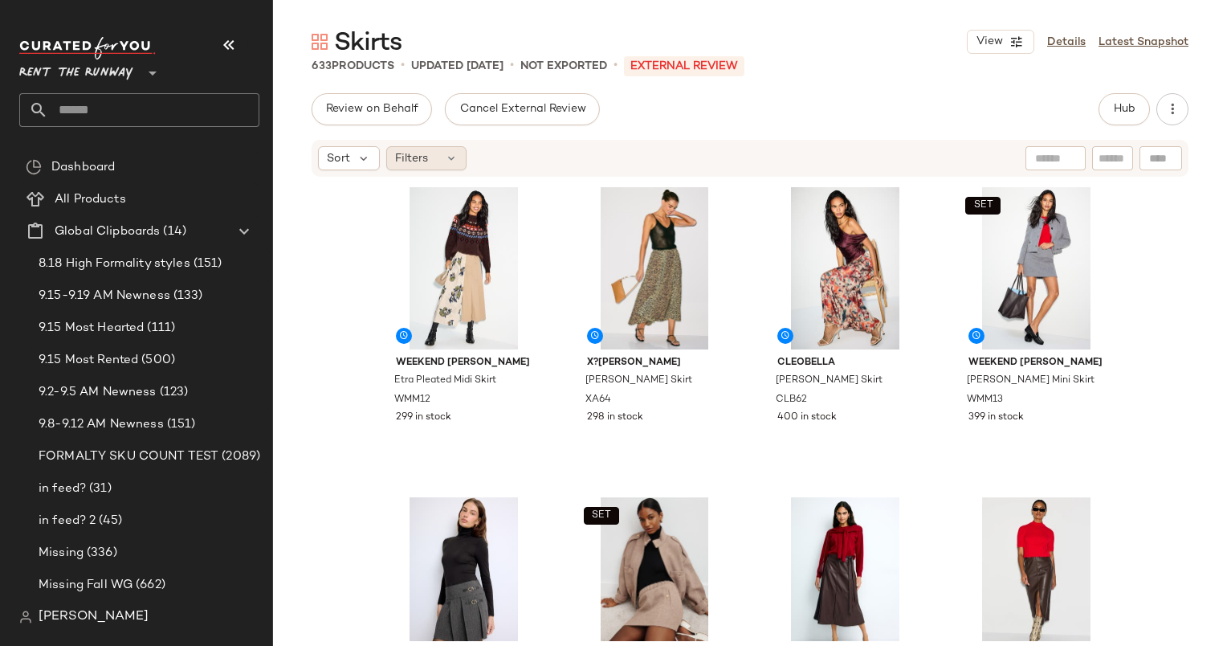
click at [422, 157] on span "Filters" at bounding box center [411, 158] width 33 height 17
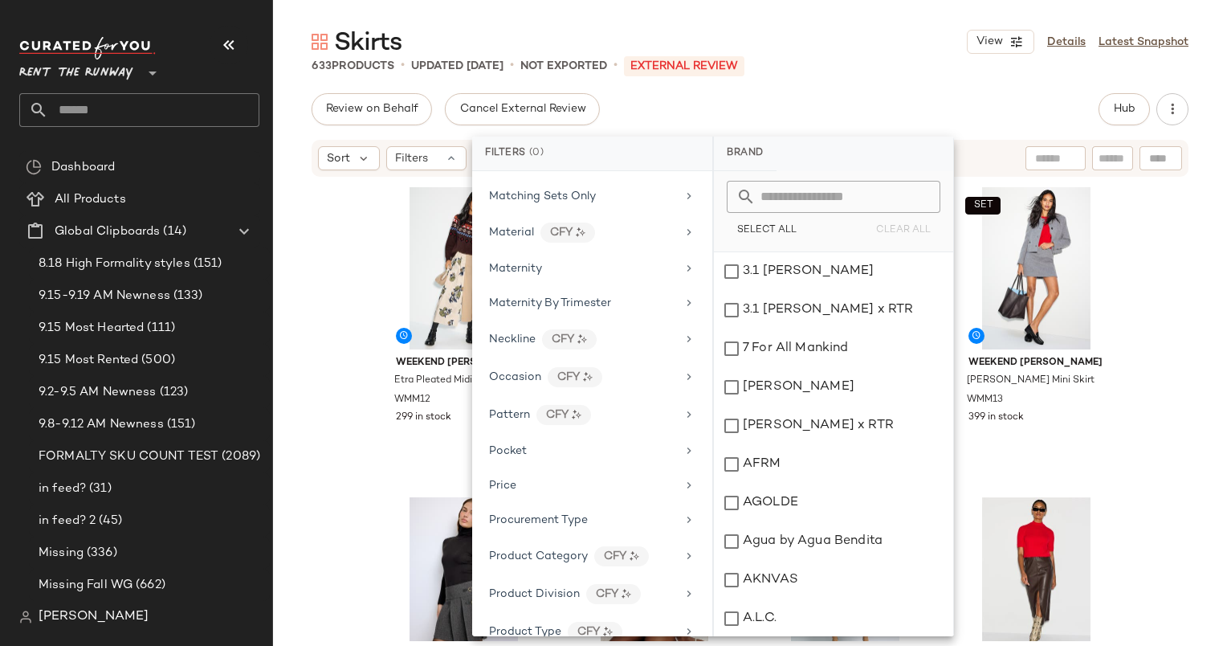
scroll to position [1258, 0]
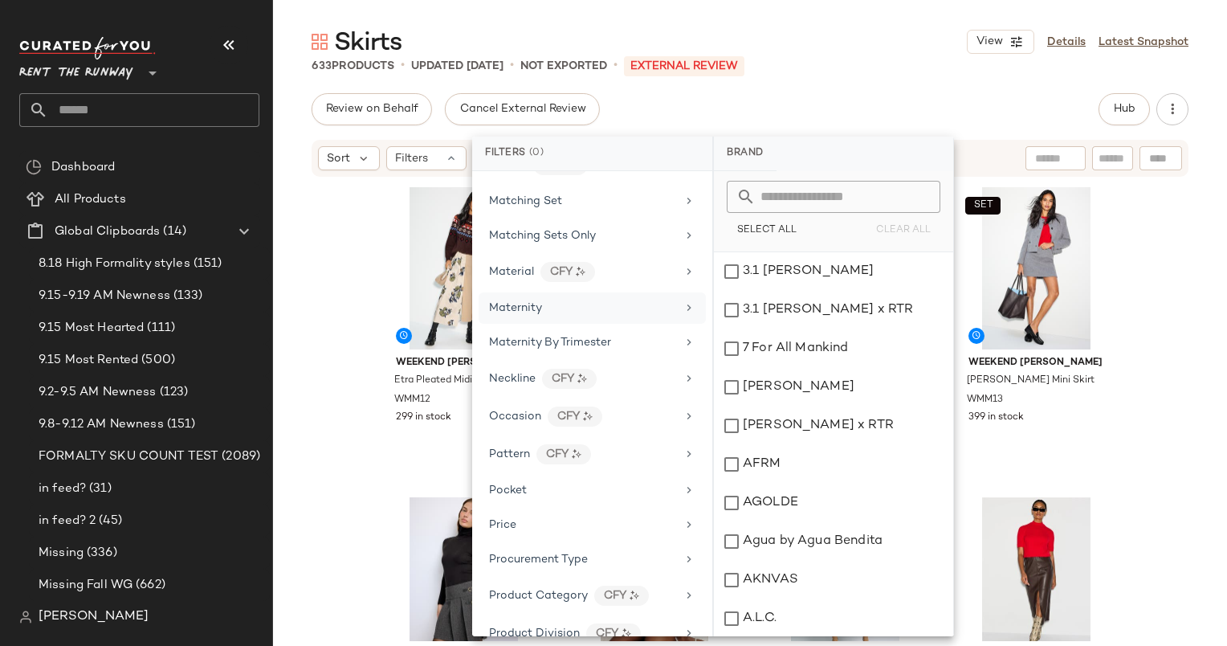
click at [585, 300] on div "Maternity" at bounding box center [582, 308] width 187 height 17
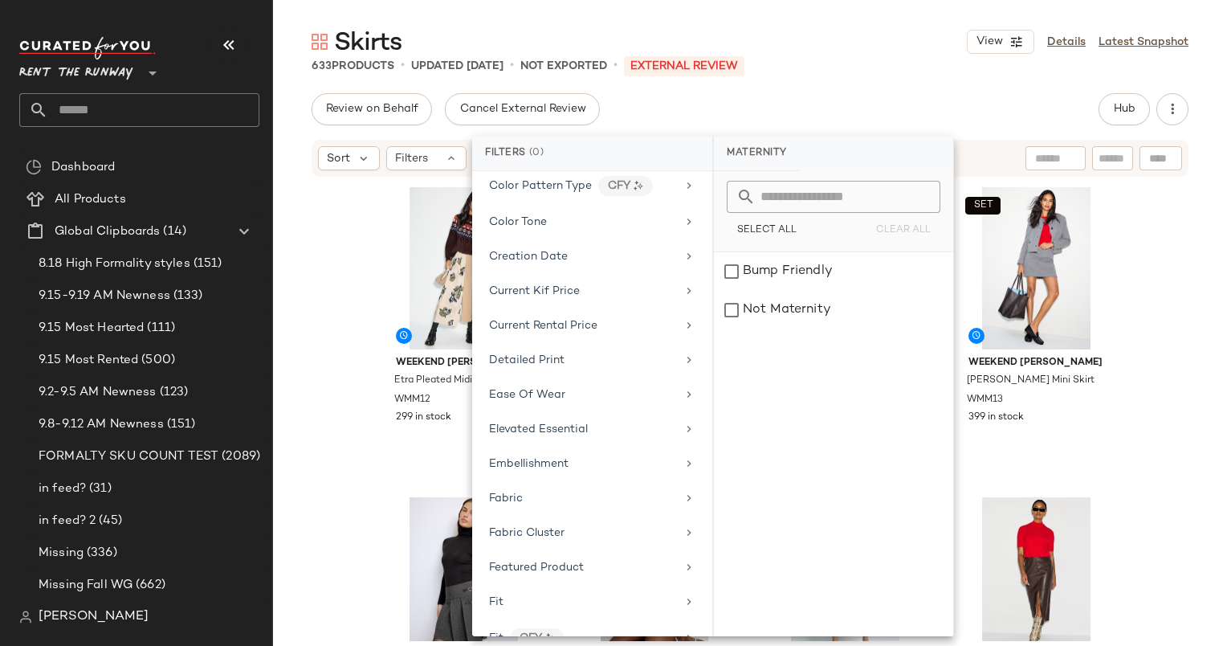
scroll to position [0, 0]
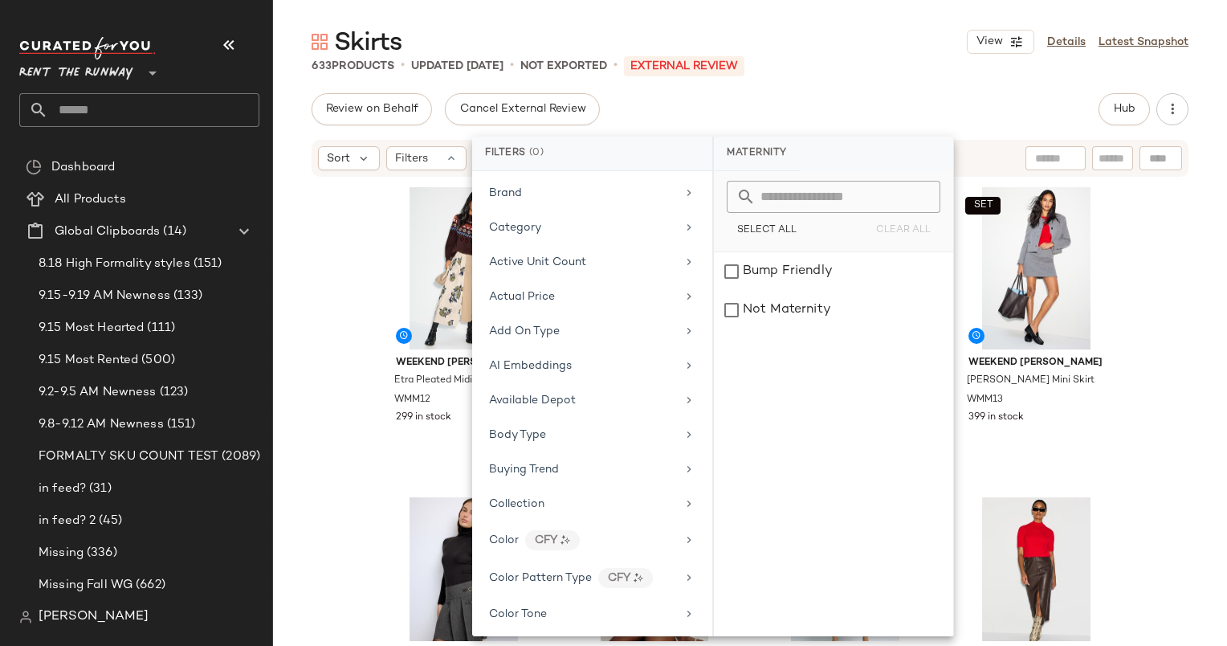
click at [344, 263] on div "Weekend [PERSON_NAME] [PERSON_NAME] Pleated Midi Skirt WMM12 299 in stock X?[PE…" at bounding box center [750, 409] width 954 height 463
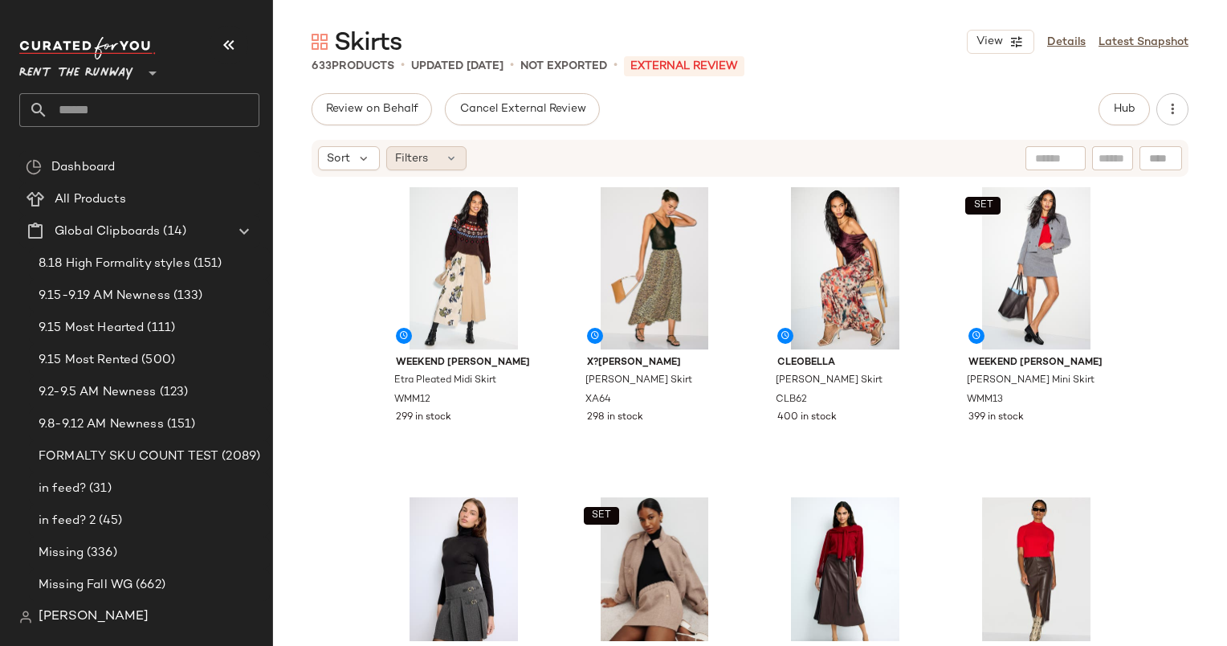
click at [450, 155] on icon at bounding box center [451, 158] width 13 height 13
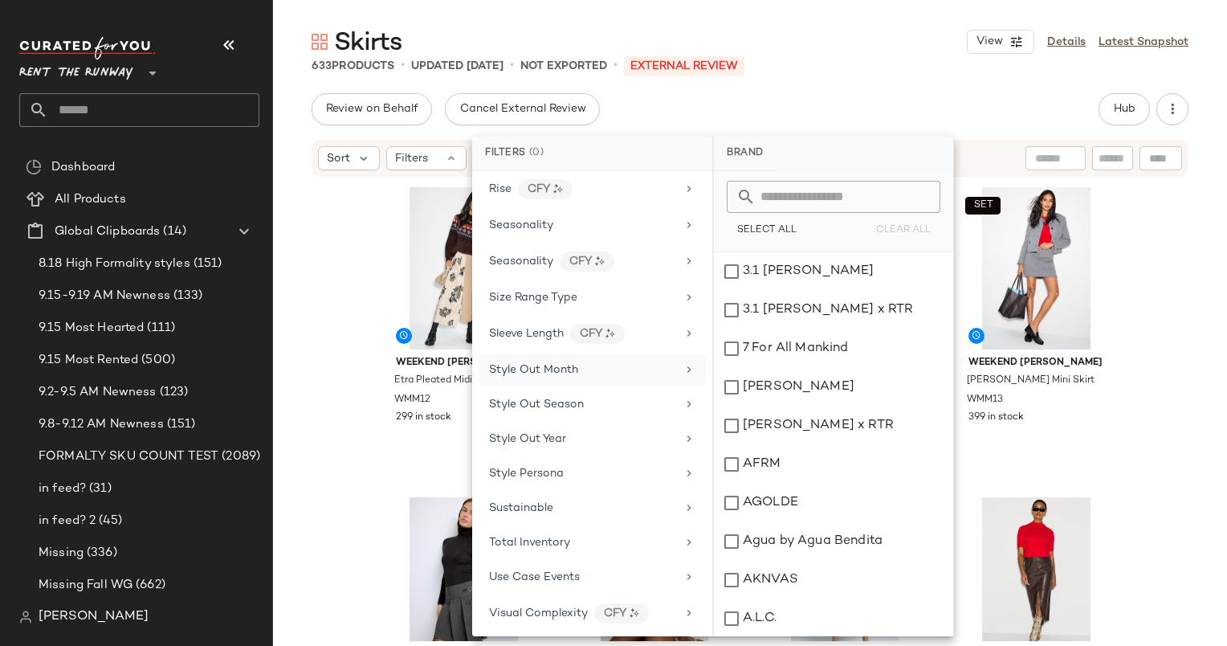
scroll to position [1949, 0]
click at [605, 218] on div "Seasonality" at bounding box center [582, 226] width 187 height 17
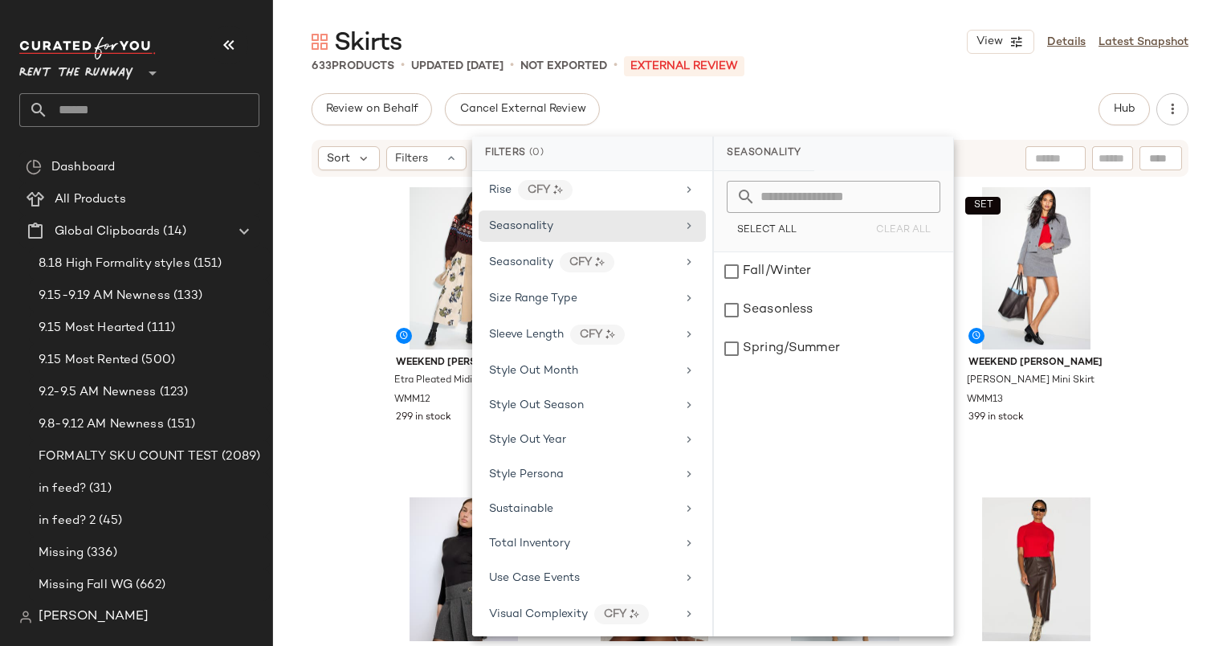
click at [931, 72] on div "633 Products • updated Sep 17th • Not Exported • External REVIEW" at bounding box center [750, 66] width 954 height 16
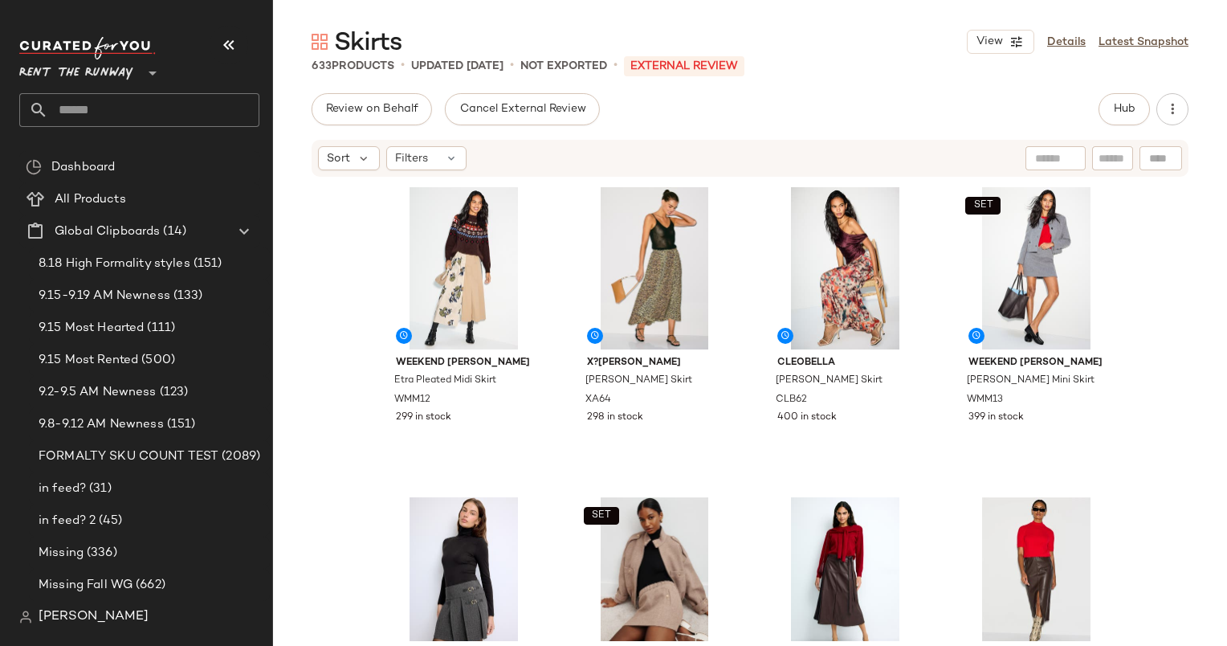
click at [952, 73] on div "633 Products • updated Sep 17th • Not Exported • External REVIEW" at bounding box center [750, 66] width 954 height 16
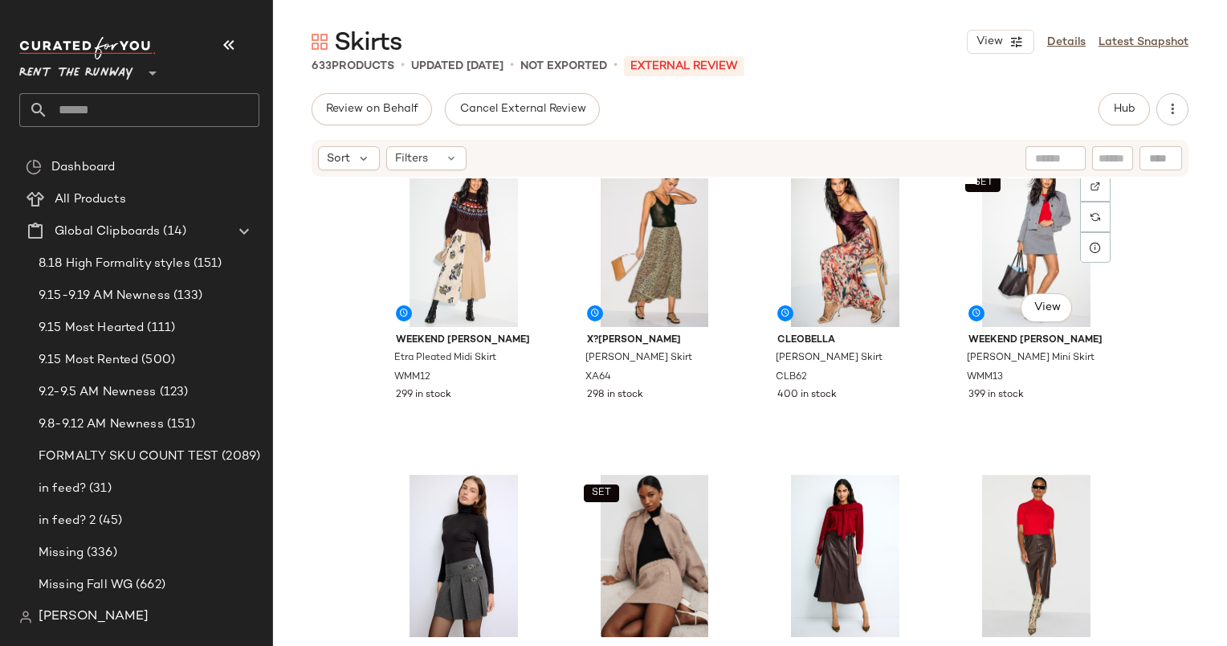
scroll to position [0, 0]
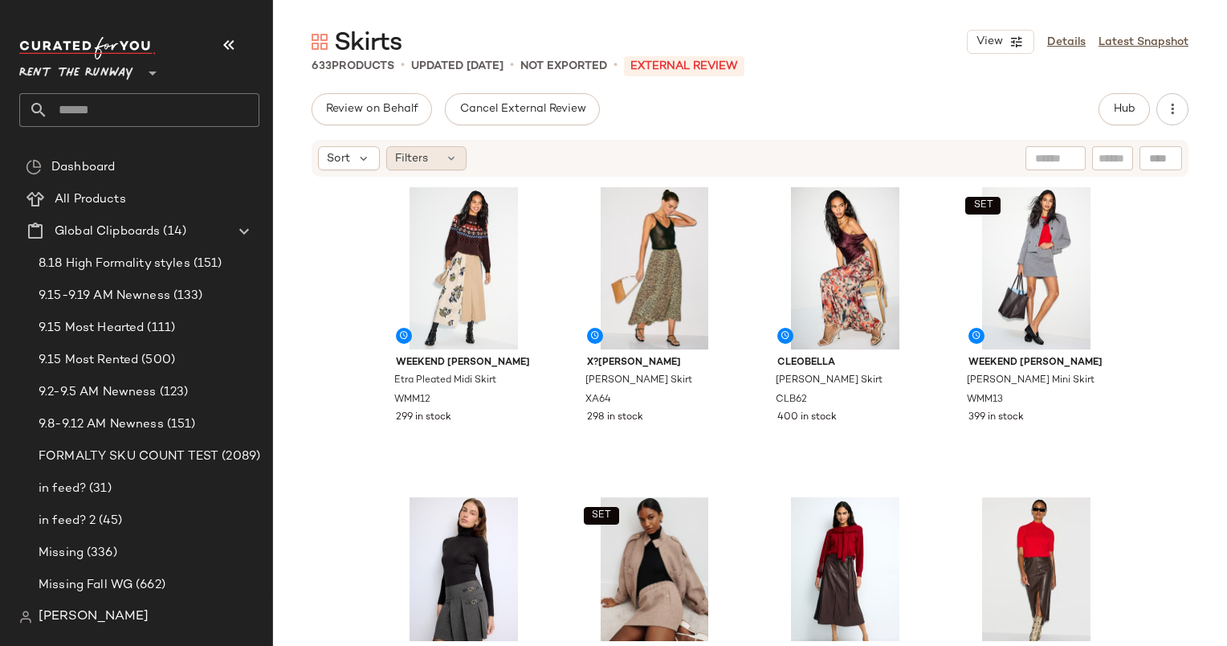
click at [433, 164] on div "Filters" at bounding box center [426, 158] width 80 height 24
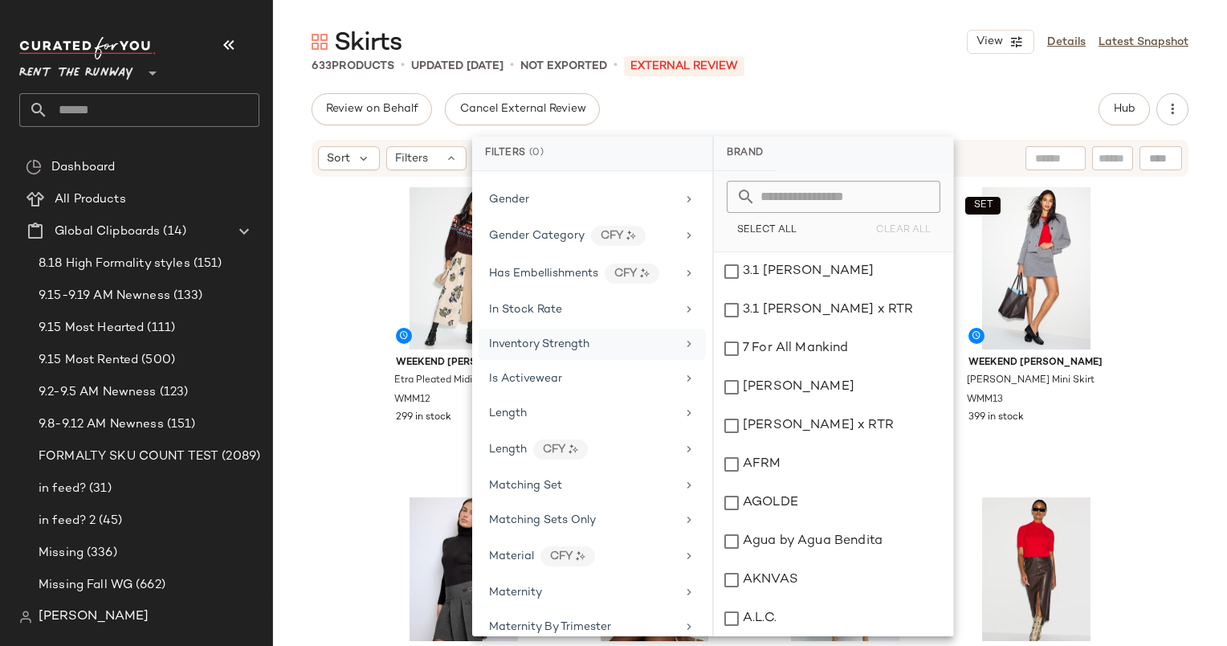
scroll to position [1041, 0]
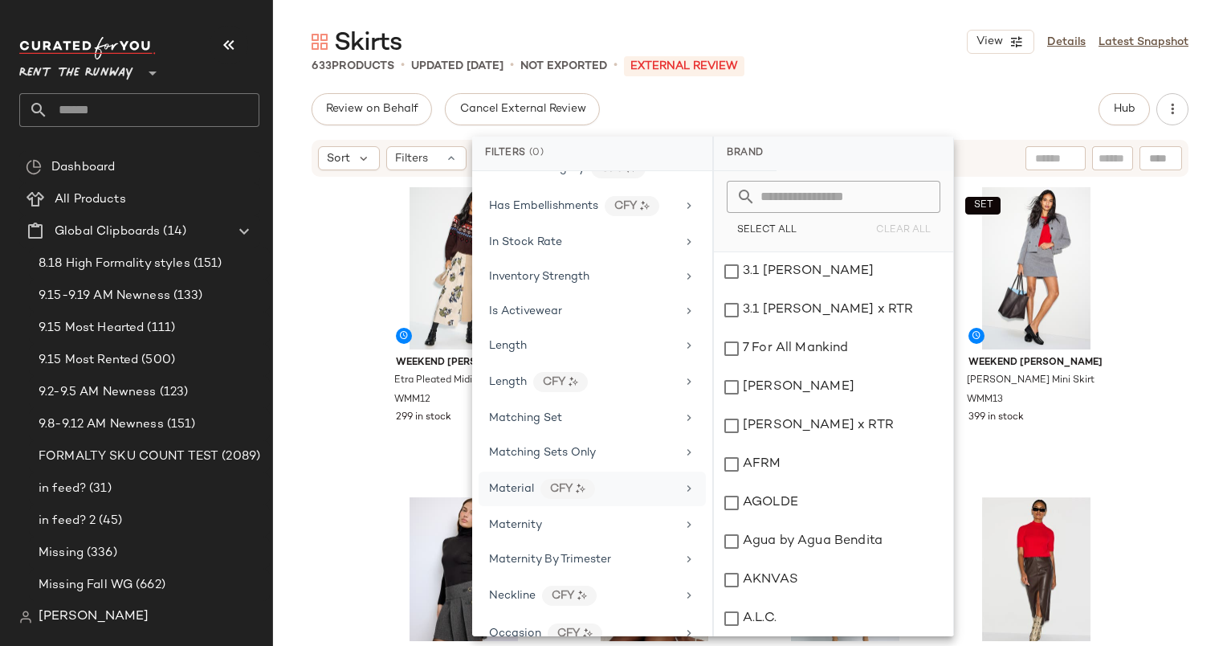
click at [644, 485] on div "Material CFY" at bounding box center [582, 489] width 187 height 20
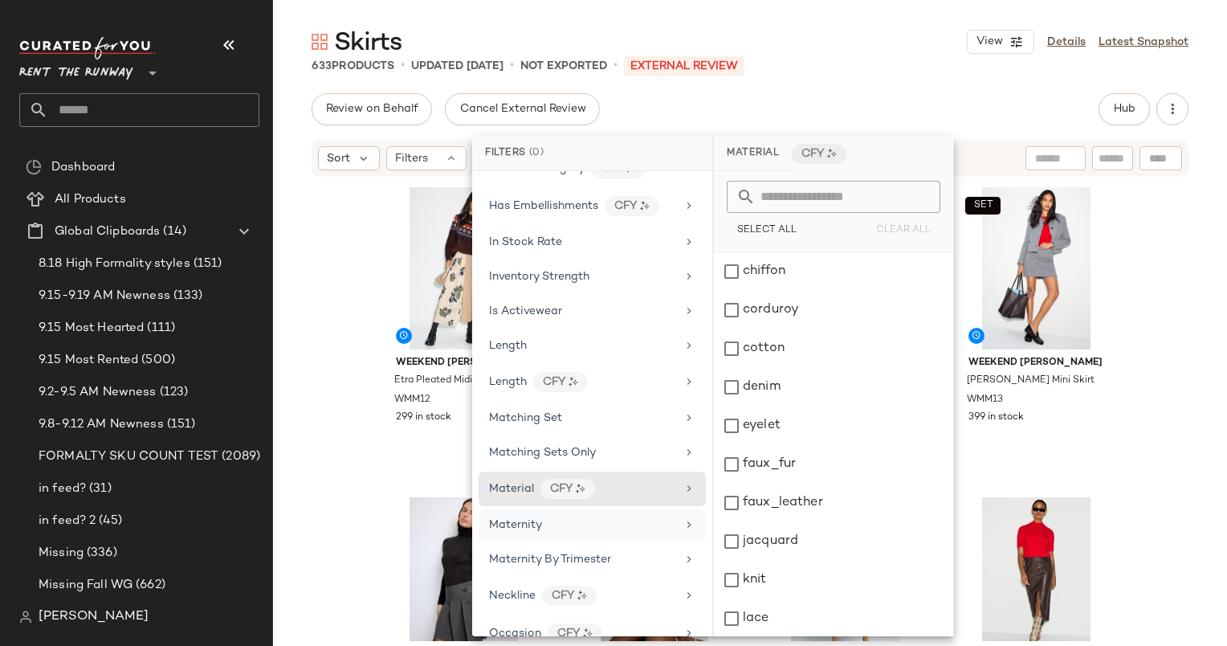
click at [651, 516] on div "Maternity" at bounding box center [582, 524] width 187 height 17
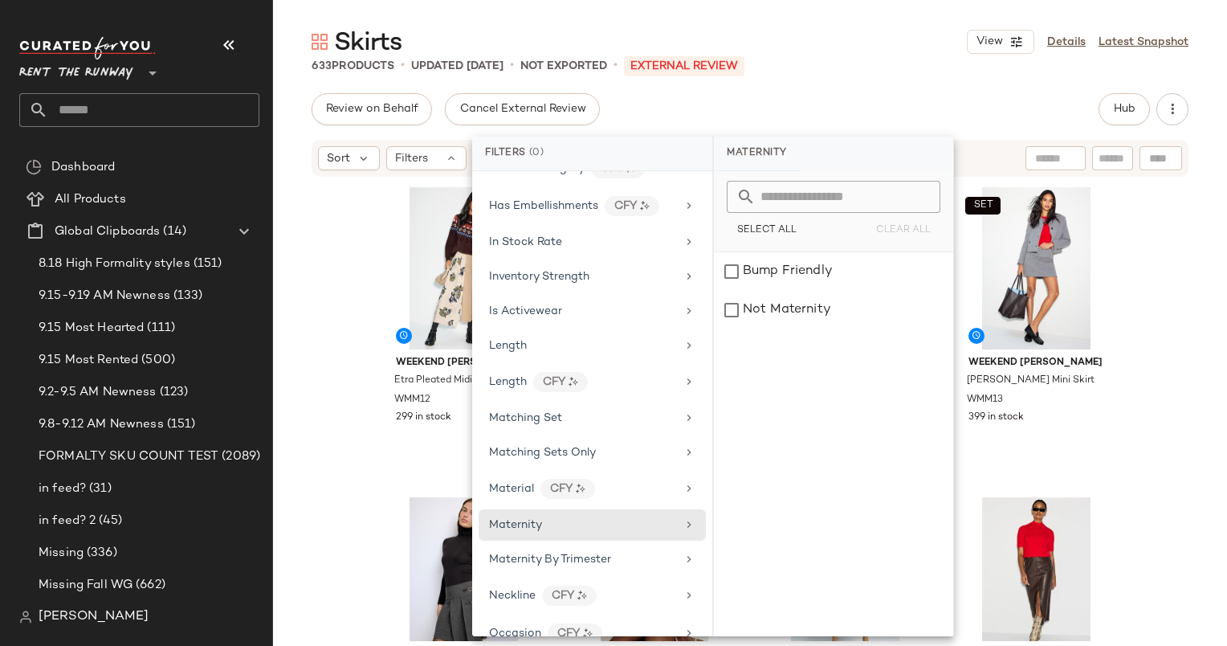
click at [699, 119] on div "Review on Behalf Cancel External Review Hub" at bounding box center [750, 109] width 877 height 32
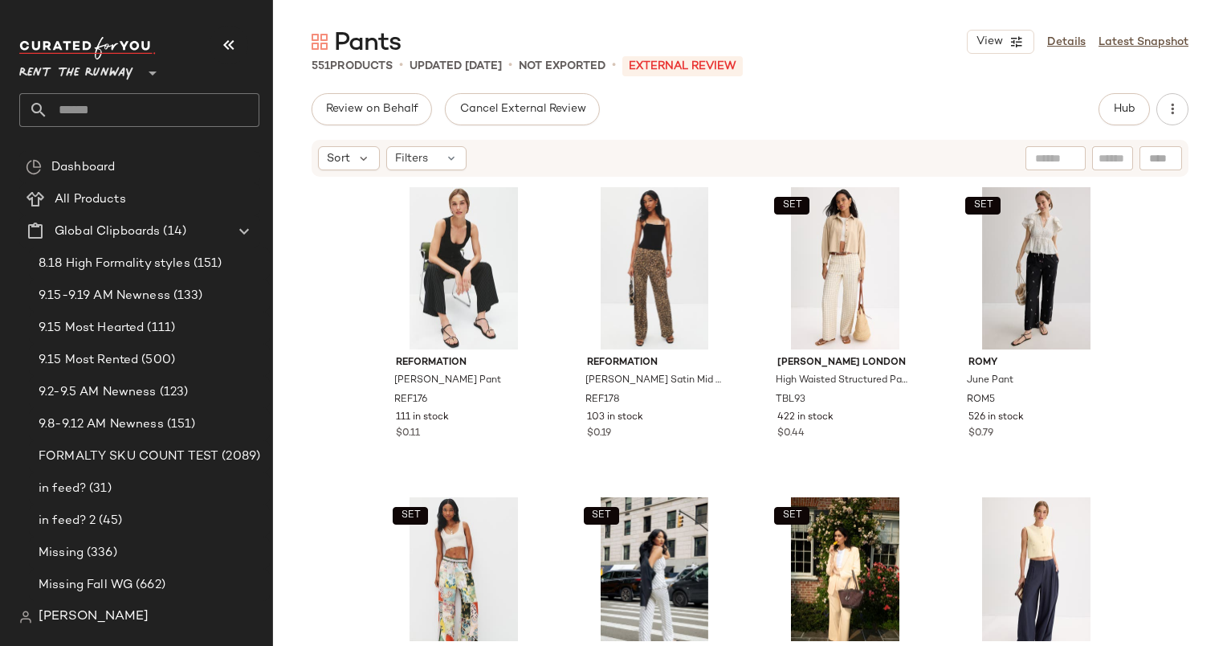
click at [421, 170] on div "Sort Filters" at bounding box center [750, 158] width 877 height 37
click at [471, 167] on div "Sort Filters" at bounding box center [645, 158] width 655 height 24
click at [459, 162] on div "Filters" at bounding box center [426, 158] width 80 height 24
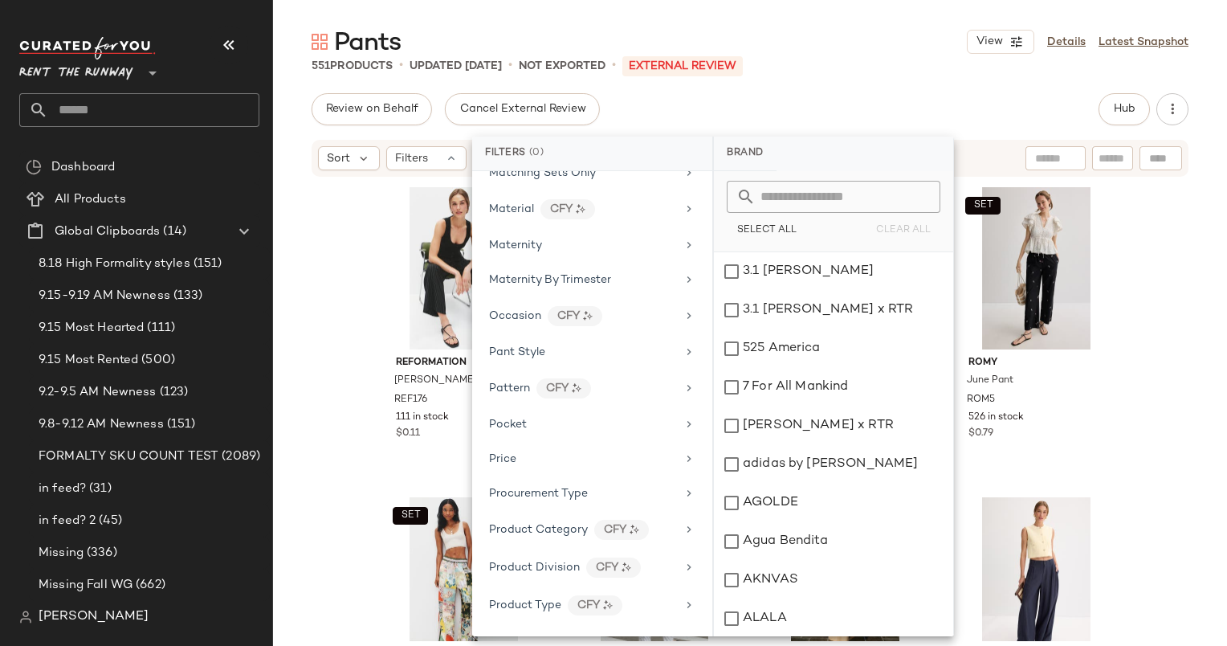
scroll to position [1336, 0]
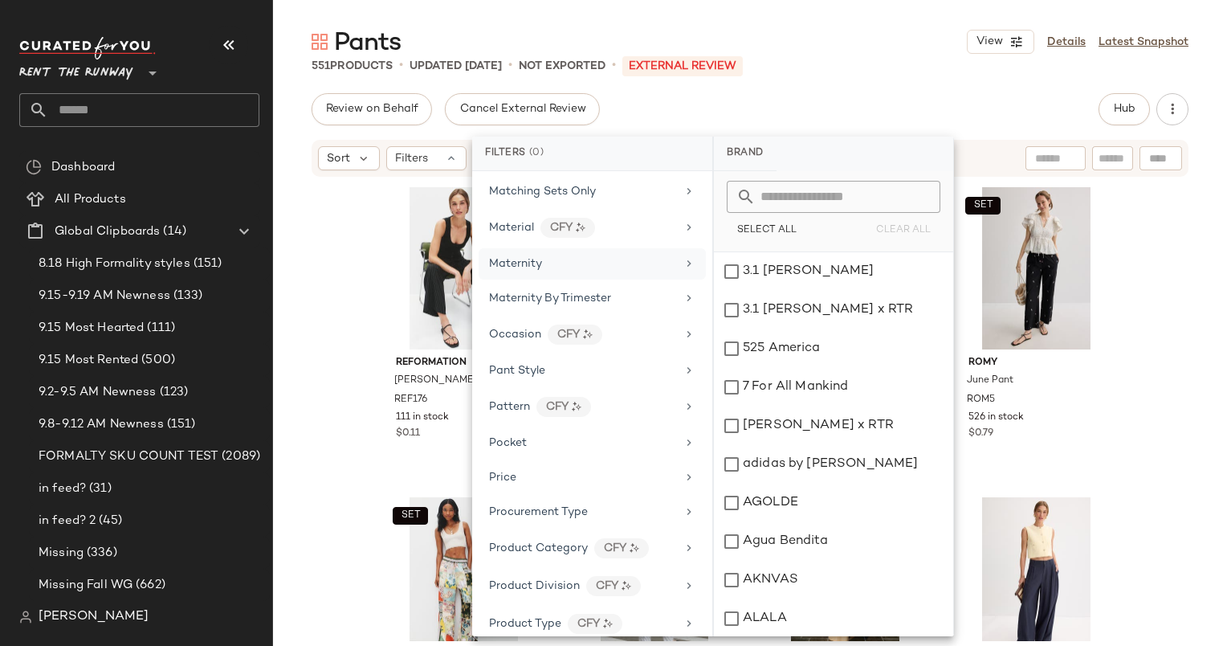
click at [603, 248] on div "Maternity" at bounding box center [592, 263] width 227 height 31
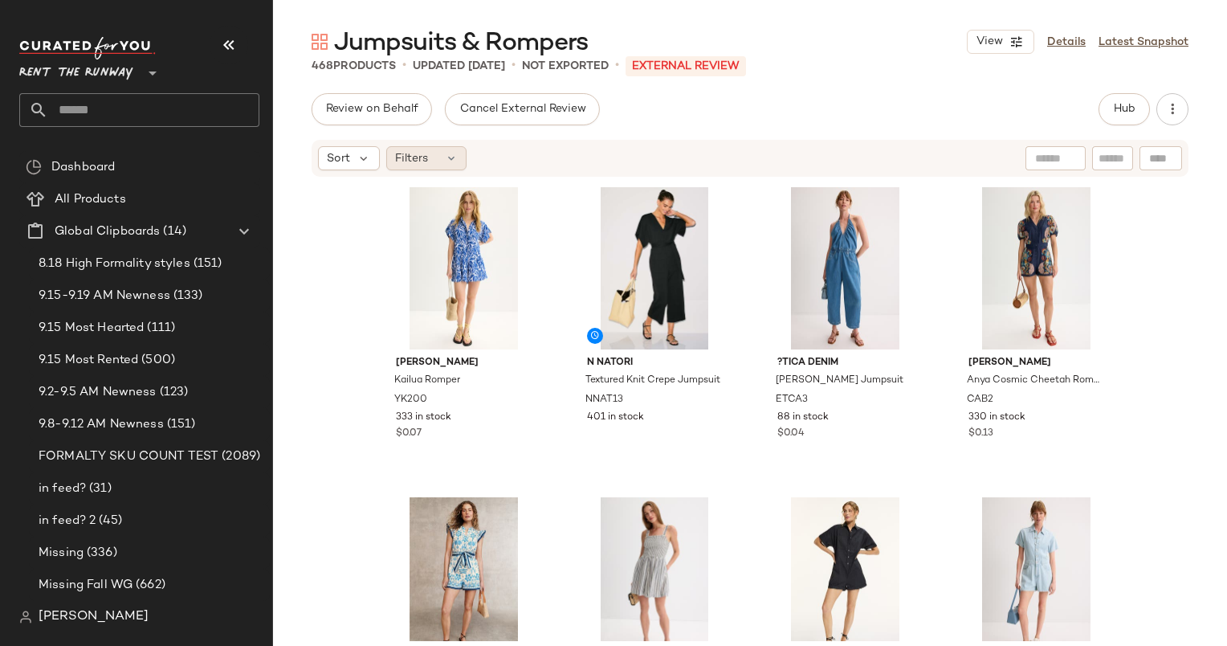
click at [415, 160] on span "Filters" at bounding box center [411, 158] width 33 height 17
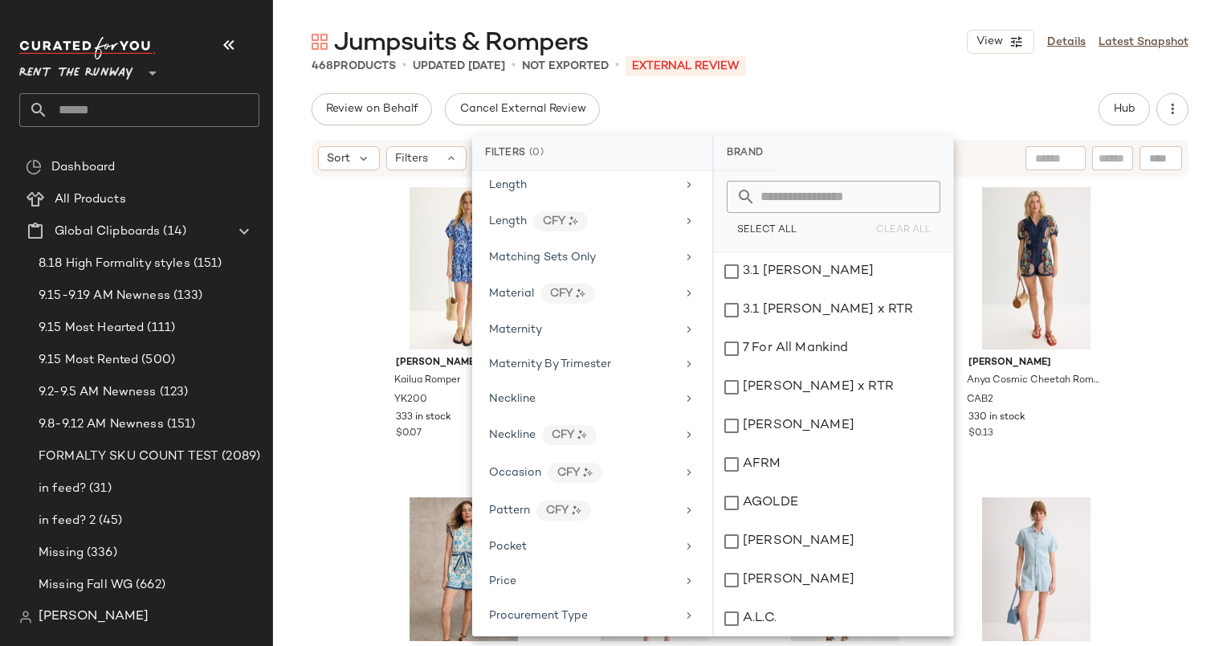
scroll to position [1168, 0]
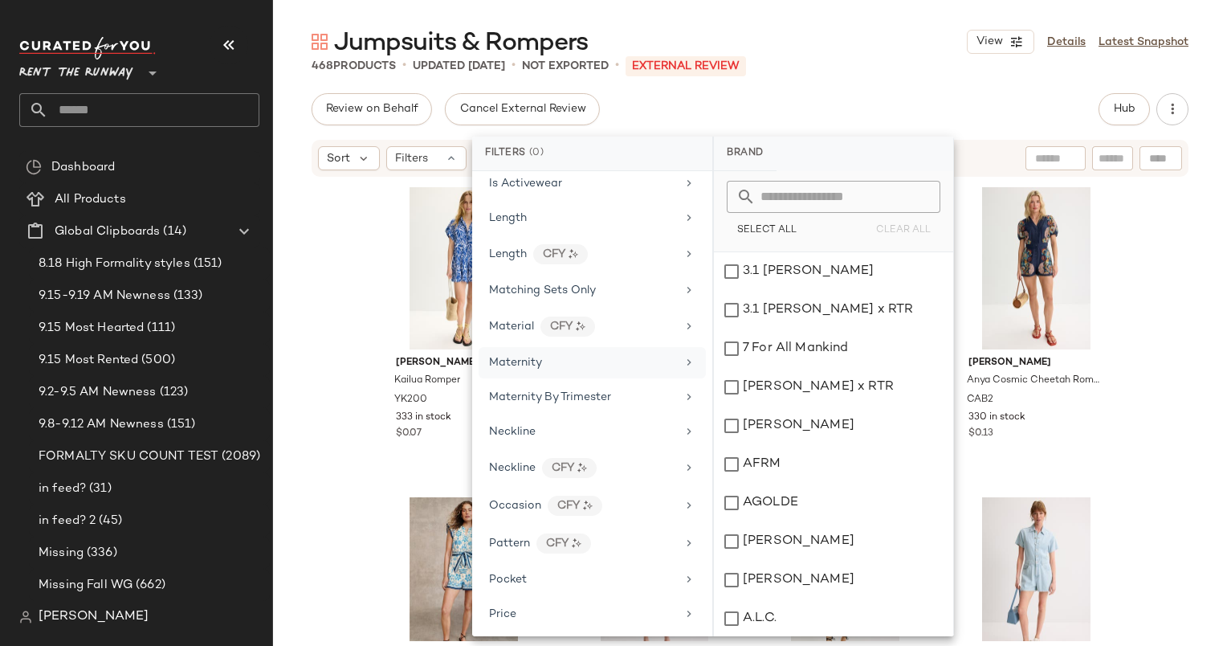
click at [546, 360] on div "Maternity" at bounding box center [592, 362] width 227 height 31
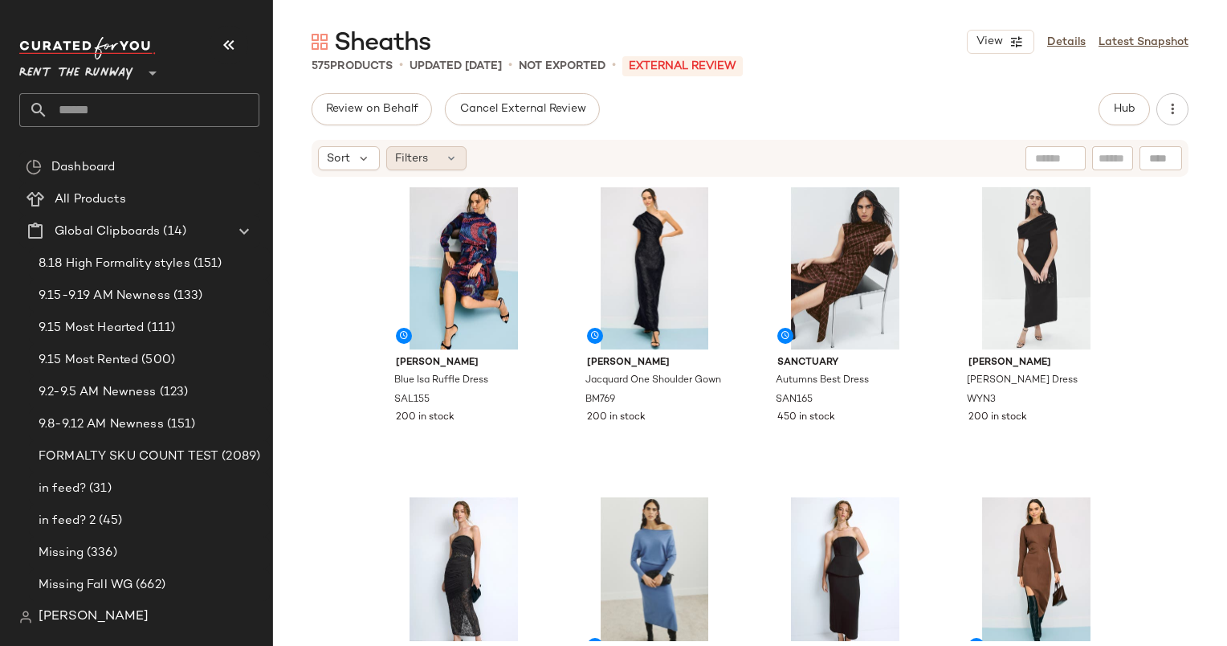
click at [427, 156] on div "Filters" at bounding box center [426, 158] width 80 height 24
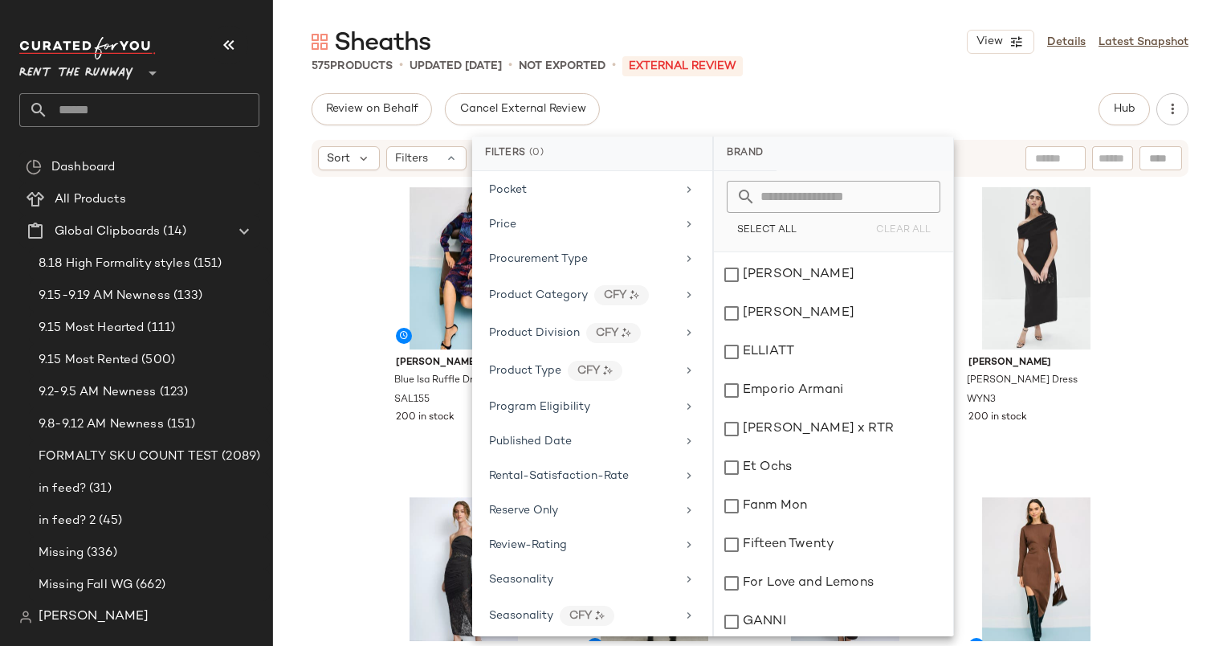
scroll to position [1200, 0]
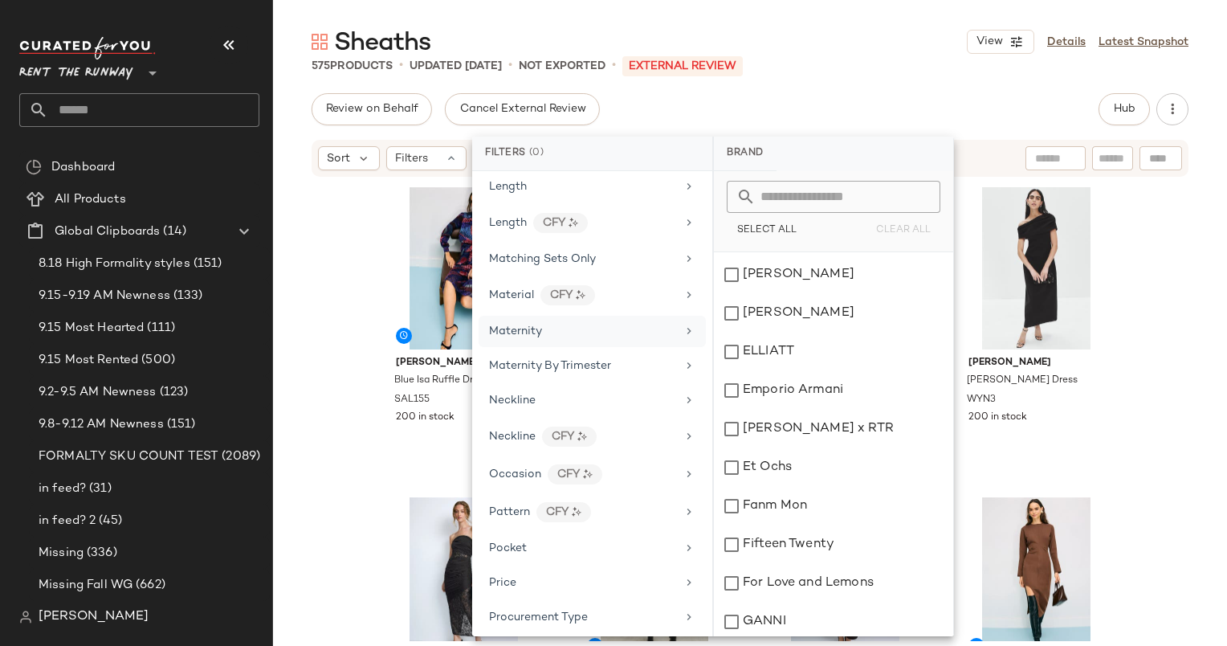
click at [607, 323] on div "Maternity" at bounding box center [582, 331] width 187 height 17
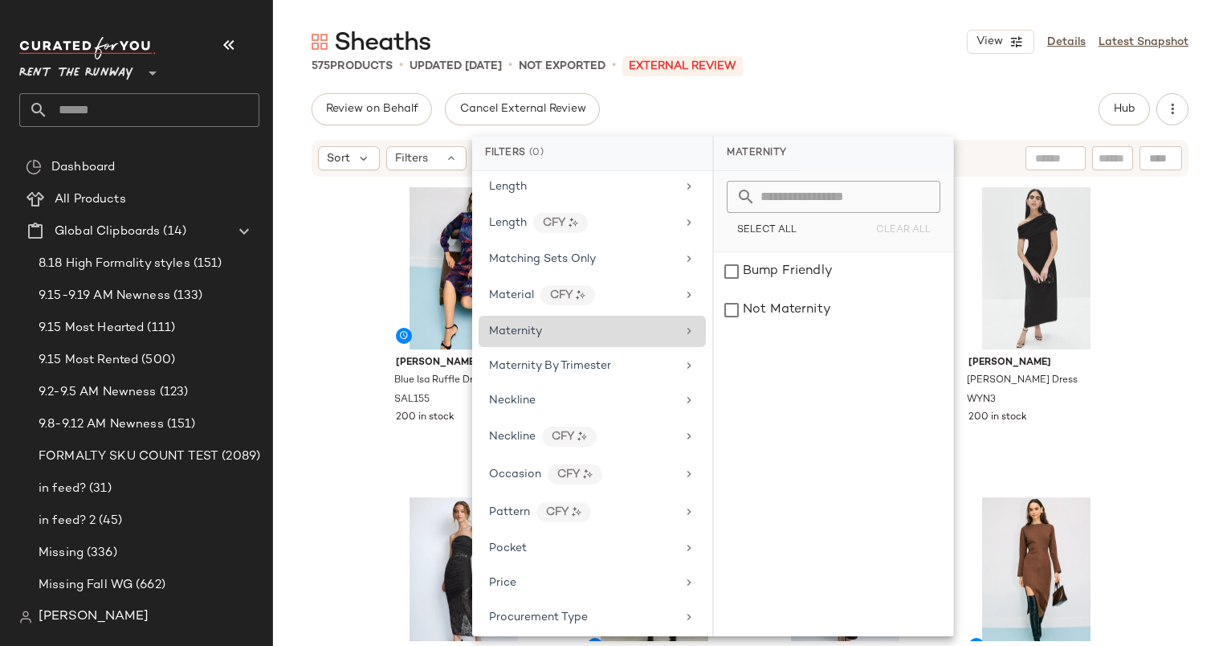
scroll to position [0, 0]
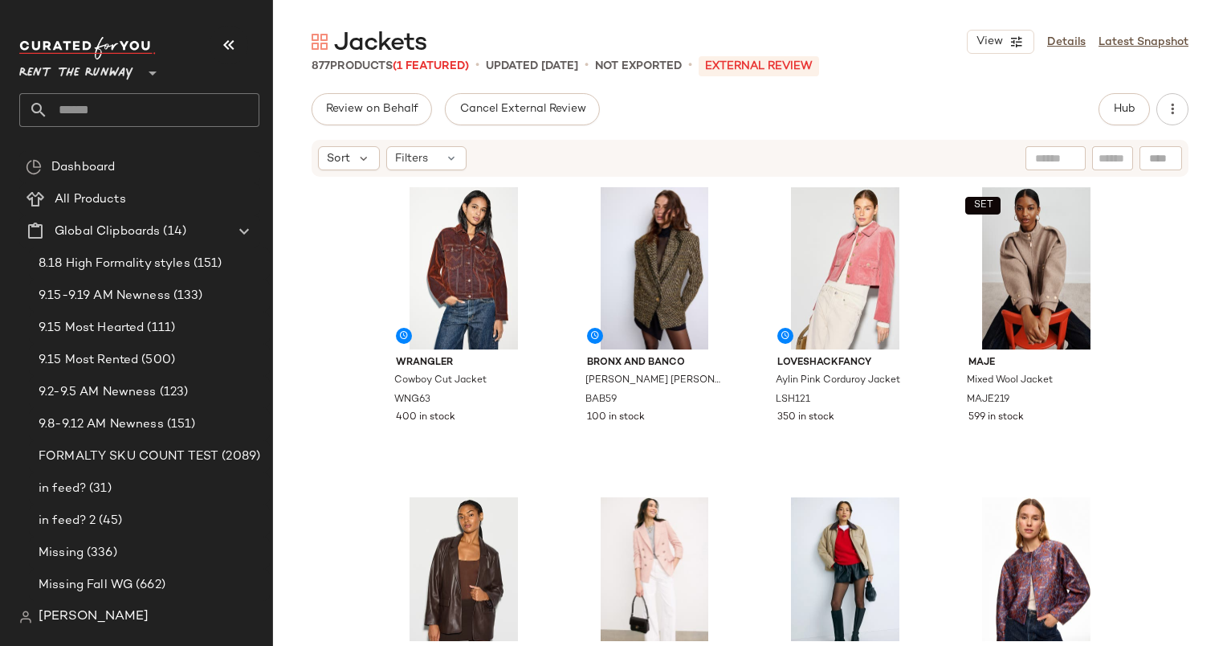
click at [440, 142] on div "Sort Filters" at bounding box center [750, 158] width 877 height 37
click at [447, 149] on div "Filters" at bounding box center [426, 158] width 80 height 24
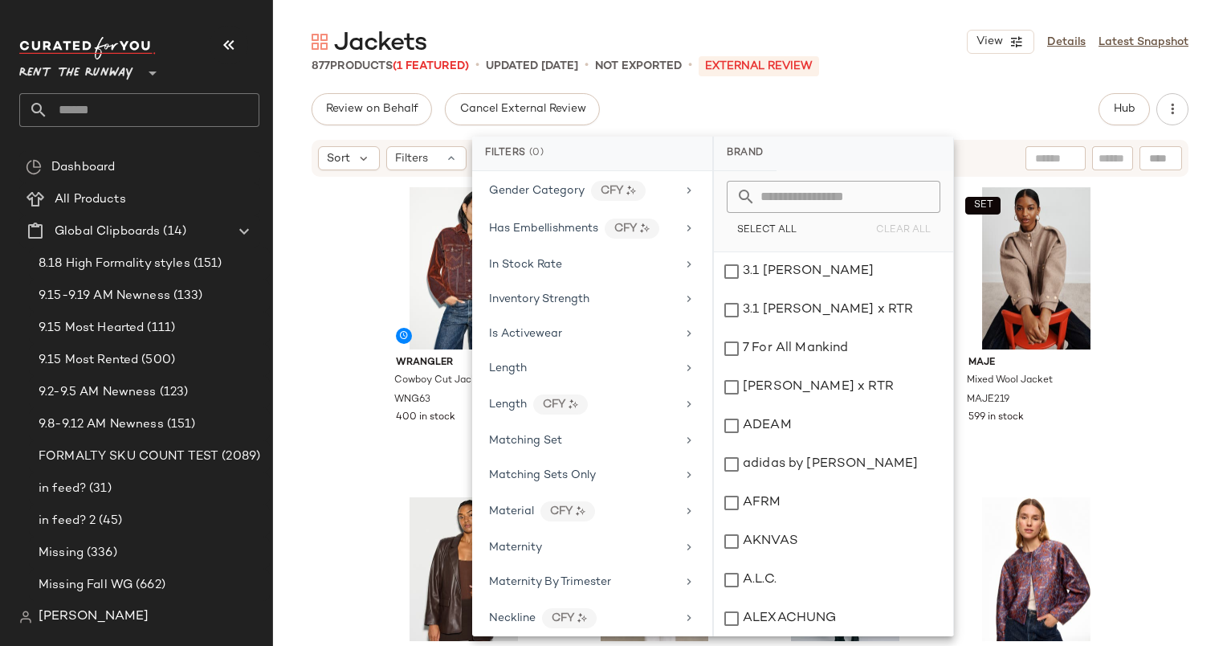
scroll to position [1158, 0]
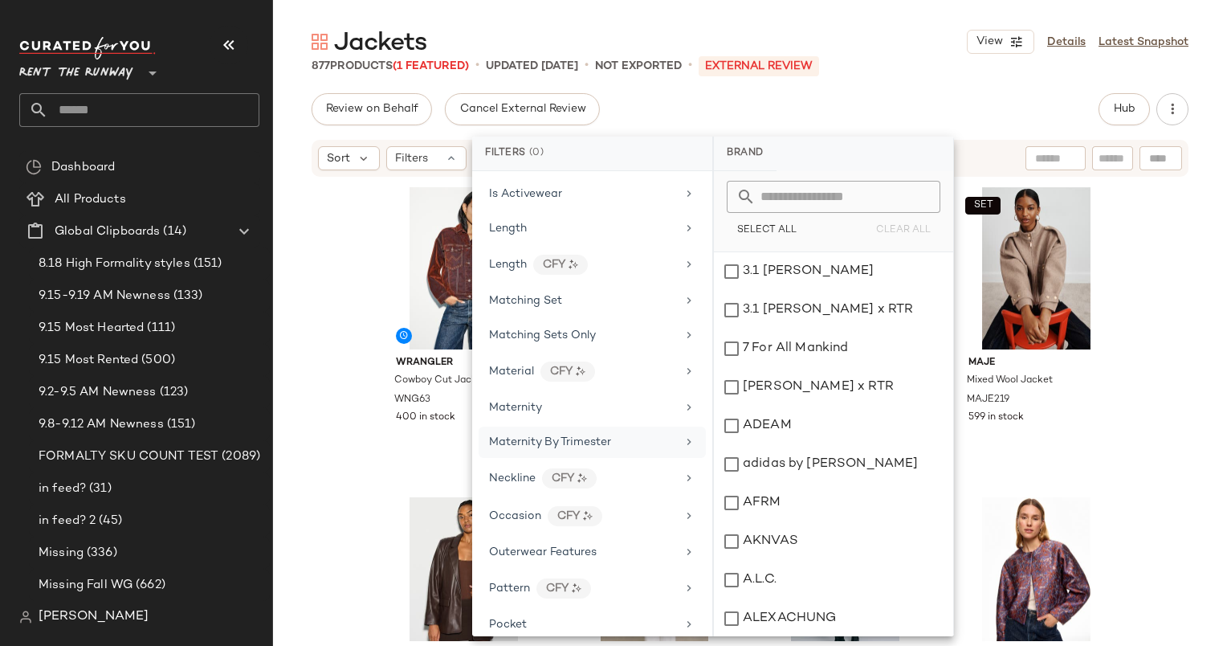
click at [626, 437] on div "Maternity By Trimester" at bounding box center [592, 441] width 227 height 31
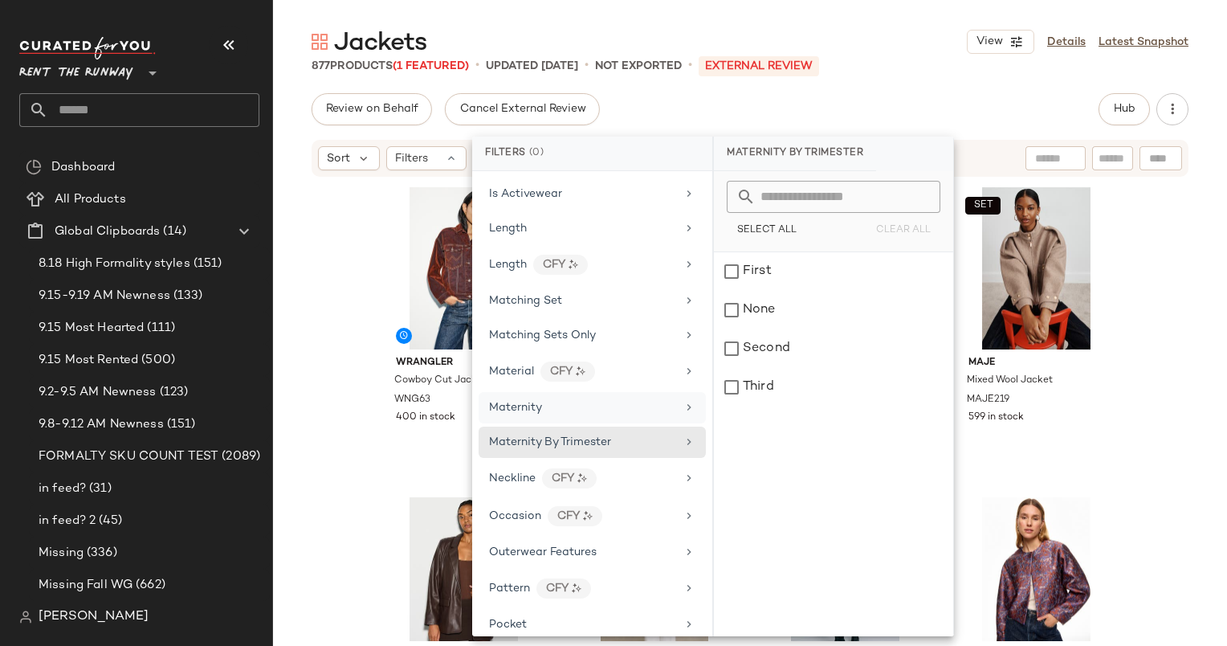
click at [540, 402] on span "Maternity" at bounding box center [515, 408] width 53 height 12
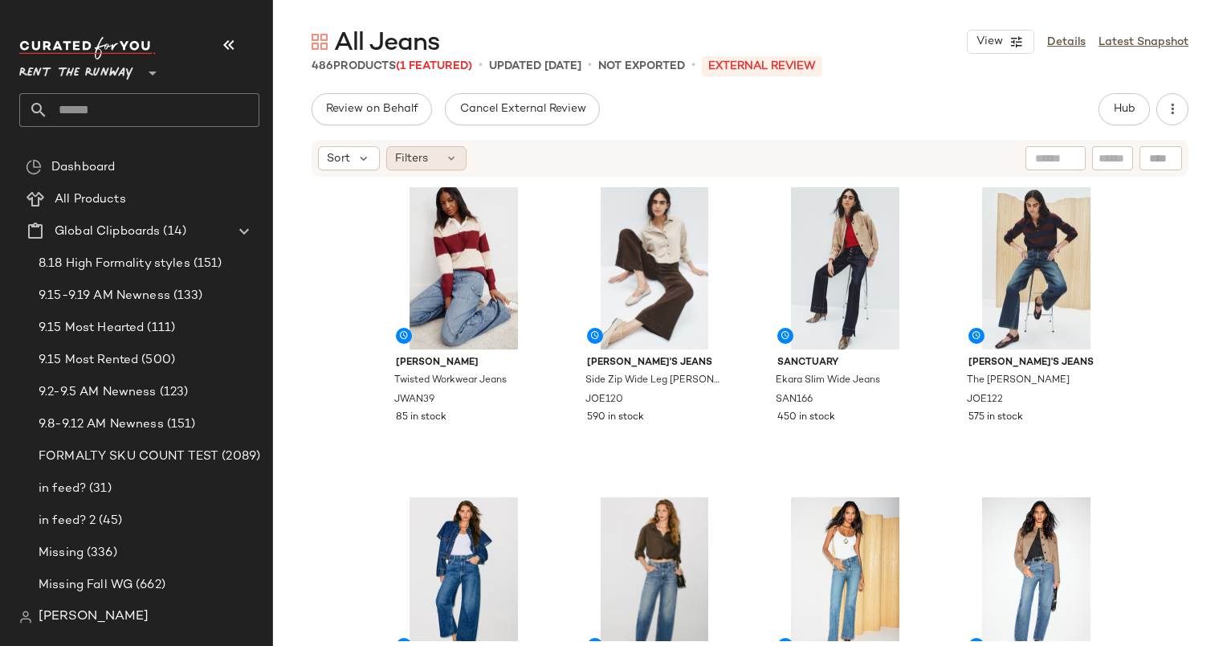
click at [445, 156] on icon at bounding box center [451, 158] width 13 height 13
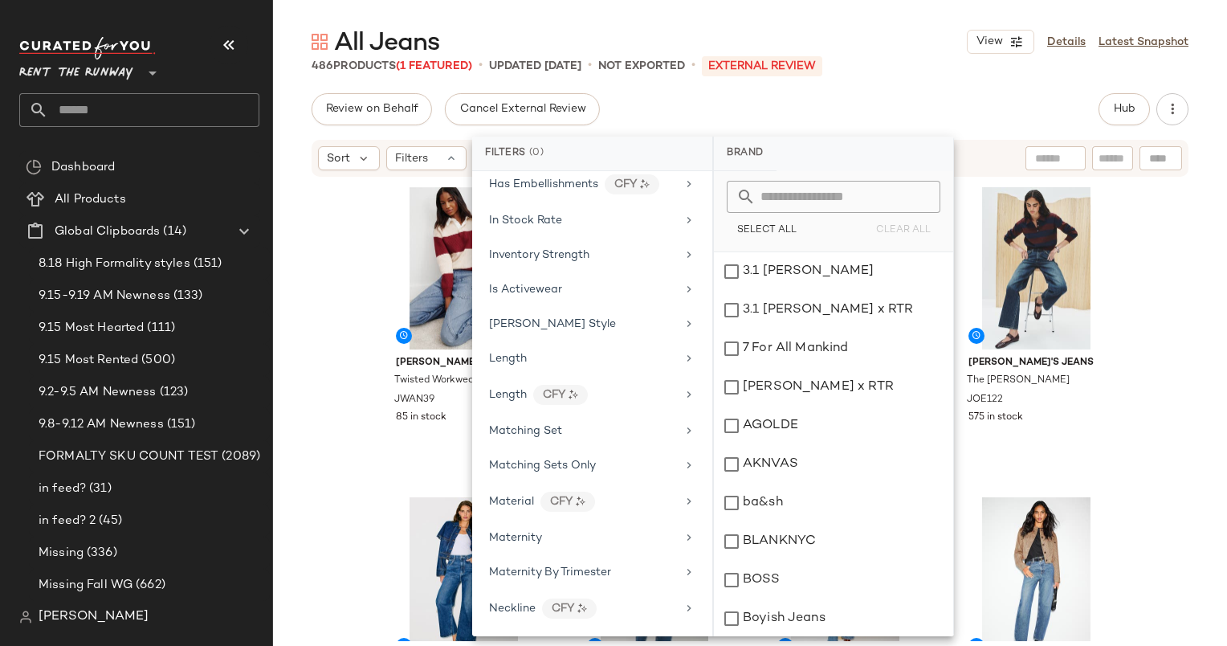
scroll to position [1107, 0]
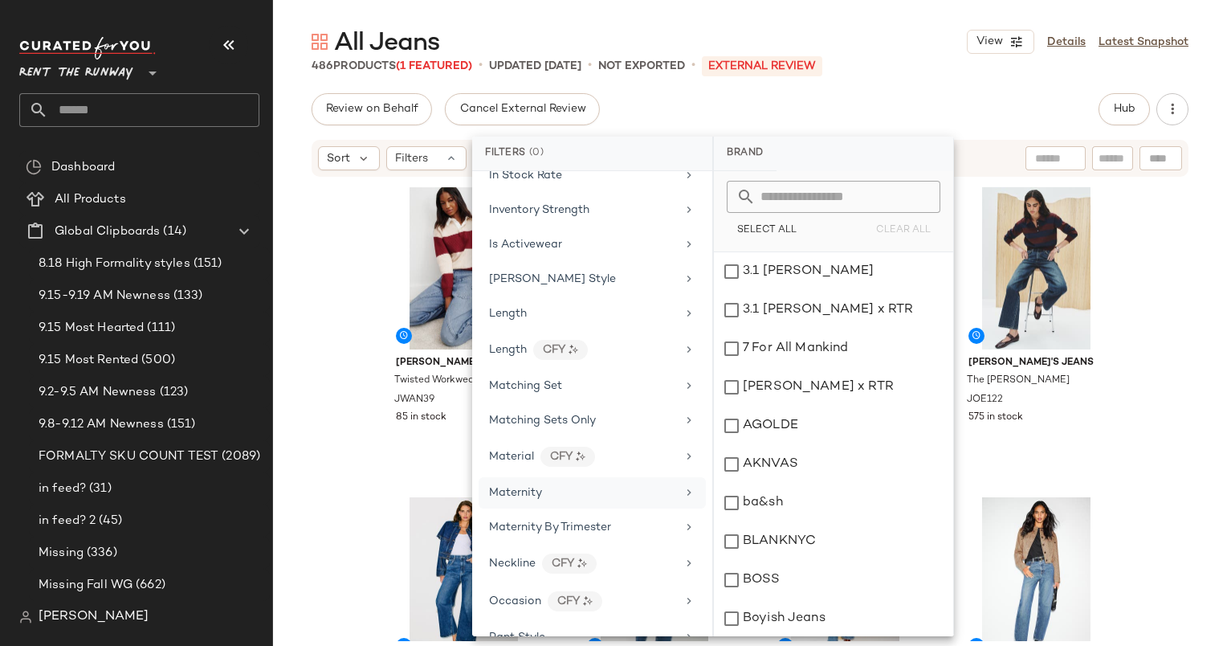
click at [574, 484] on div "Maternity" at bounding box center [582, 492] width 187 height 17
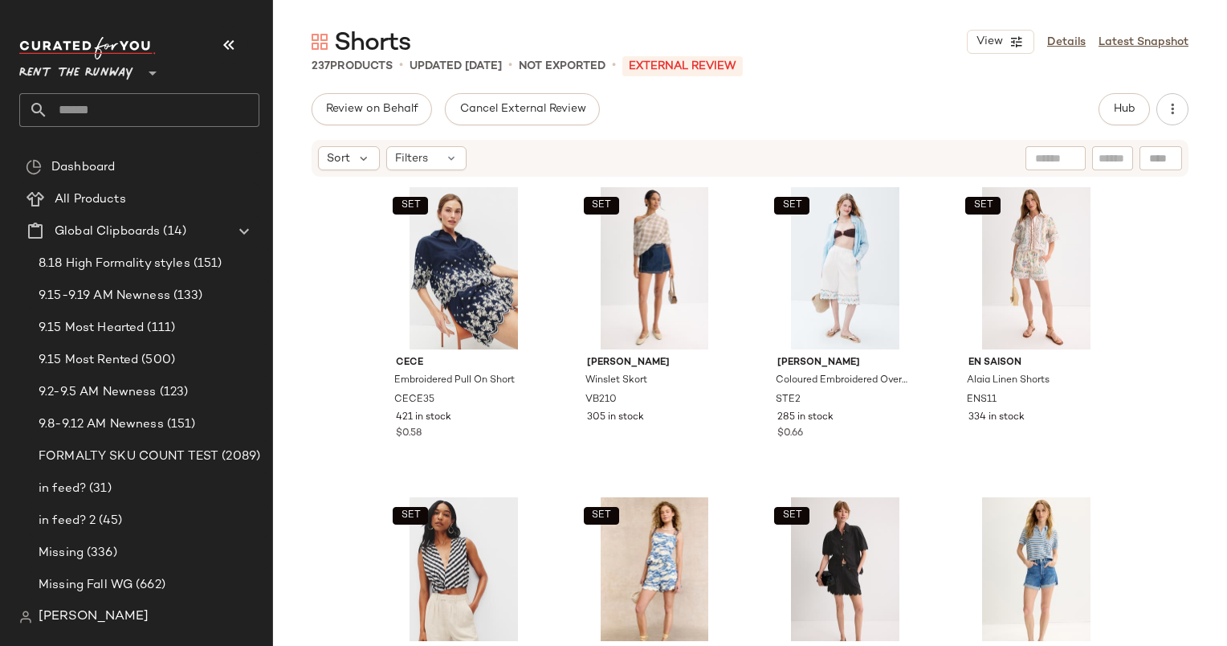
click at [438, 172] on div "Sort Filters" at bounding box center [750, 158] width 877 height 37
click at [426, 164] on span "Filters" at bounding box center [411, 158] width 33 height 17
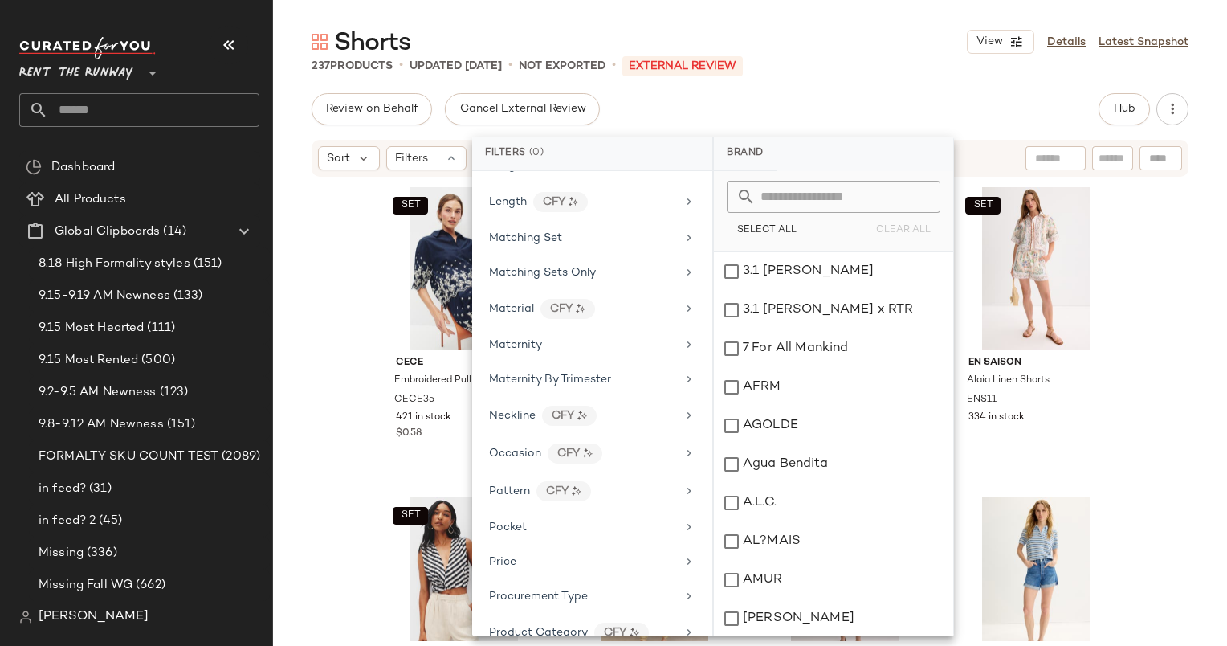
scroll to position [1254, 0]
click at [555, 338] on div "Maternity" at bounding box center [582, 345] width 187 height 17
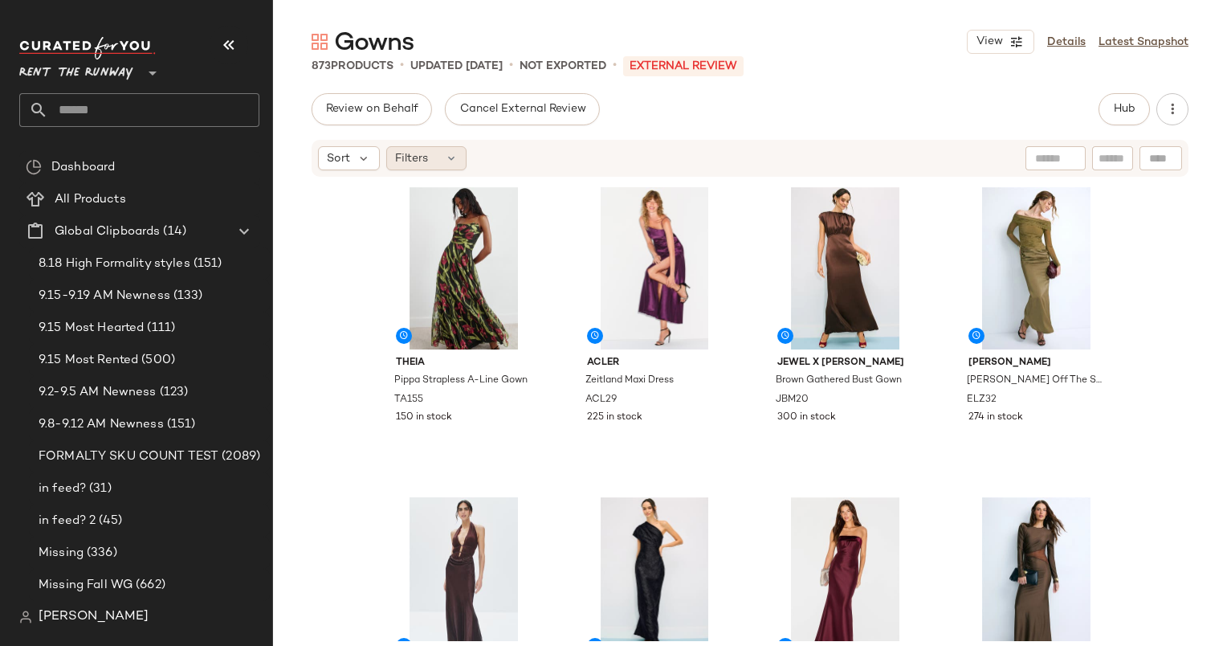
click at [428, 163] on div "Filters" at bounding box center [426, 158] width 80 height 24
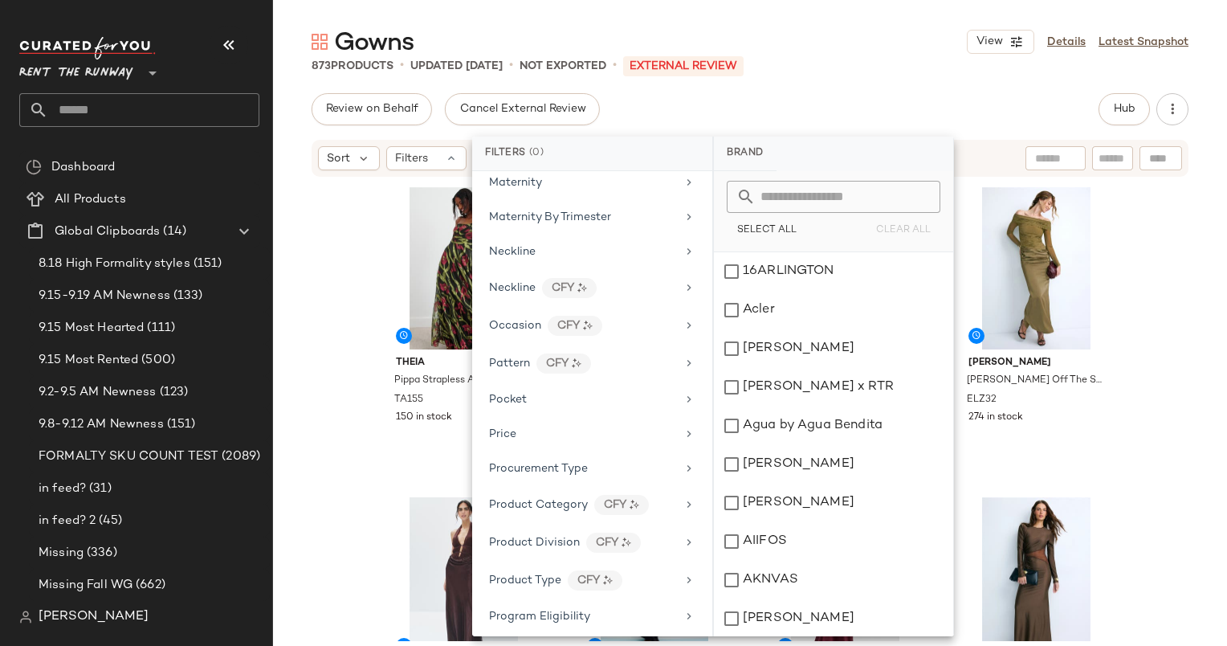
scroll to position [1274, 0]
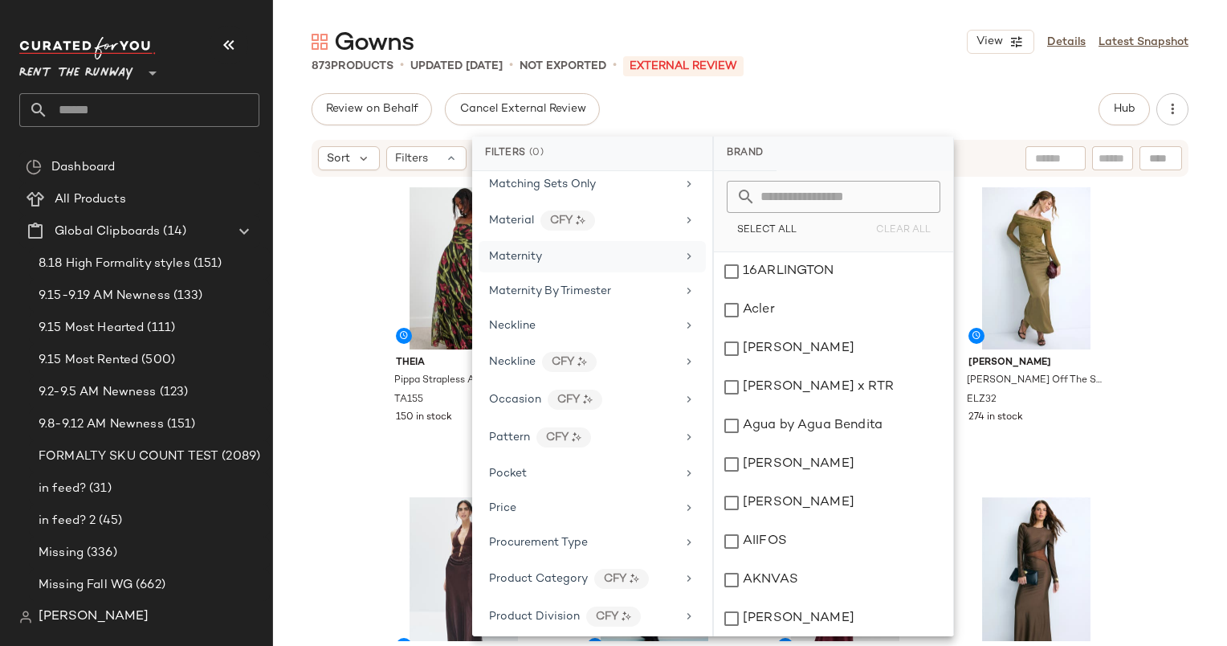
click at [578, 254] on div "Maternity" at bounding box center [592, 256] width 227 height 31
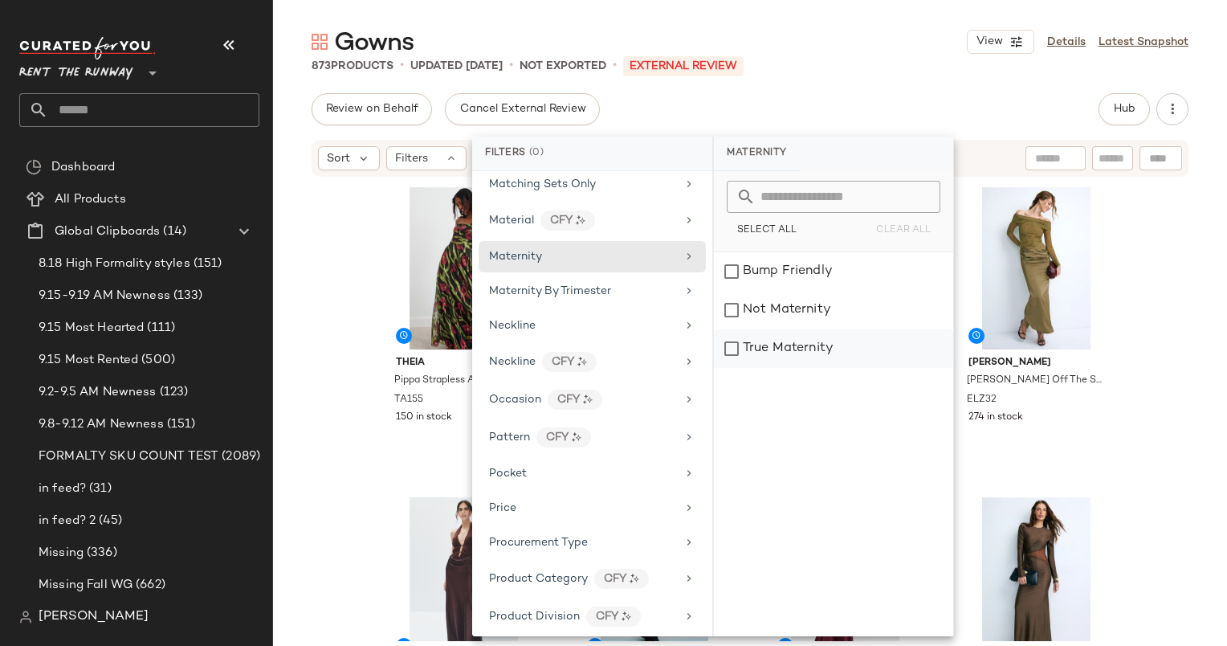
click at [813, 355] on div "True Maternity" at bounding box center [833, 348] width 239 height 39
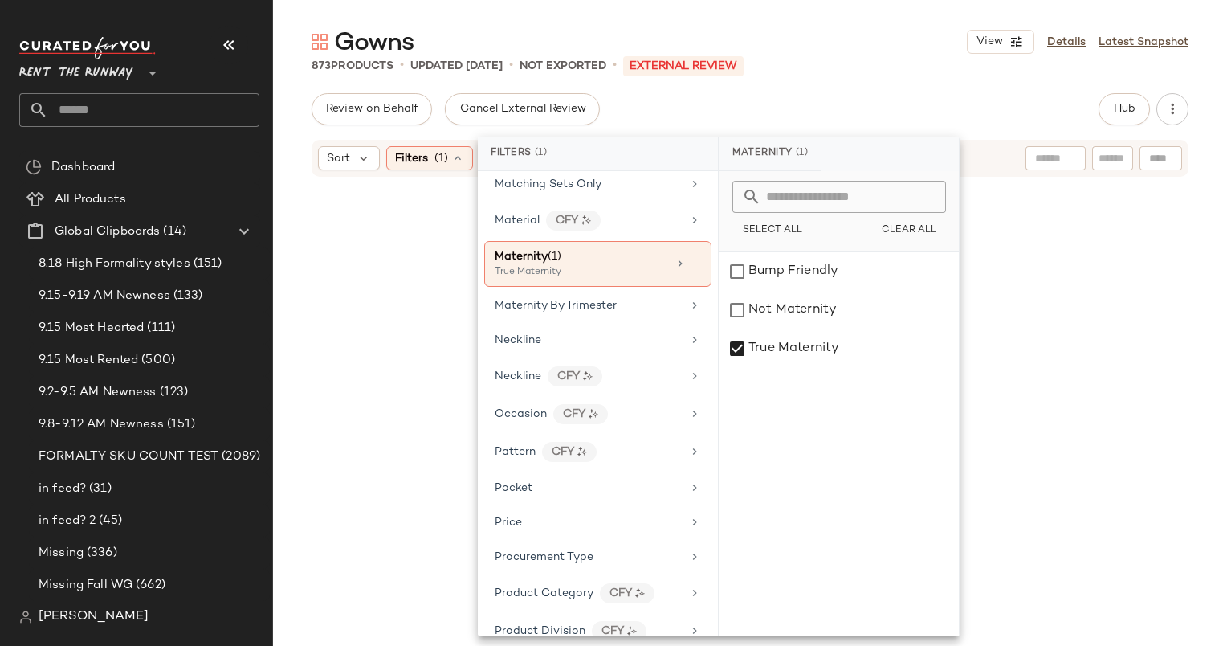
click at [785, 107] on div "Review on Behalf Cancel External Review Hub" at bounding box center [750, 109] width 877 height 32
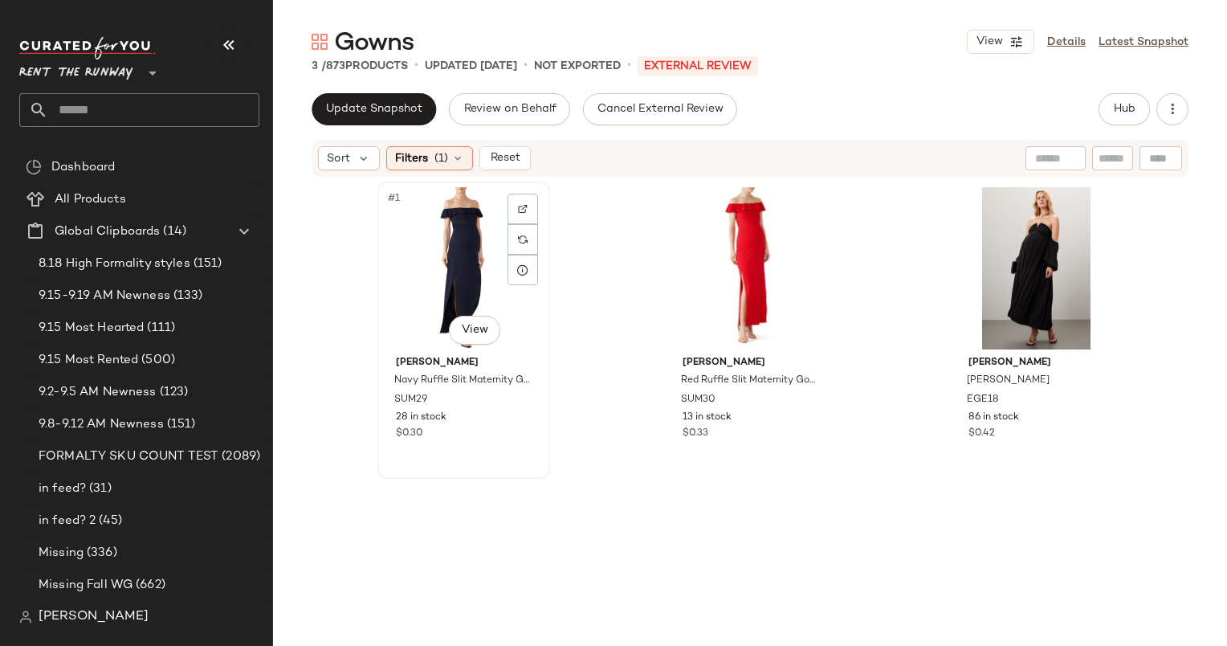
click at [452, 225] on div "#1 View" at bounding box center [463, 268] width 161 height 162
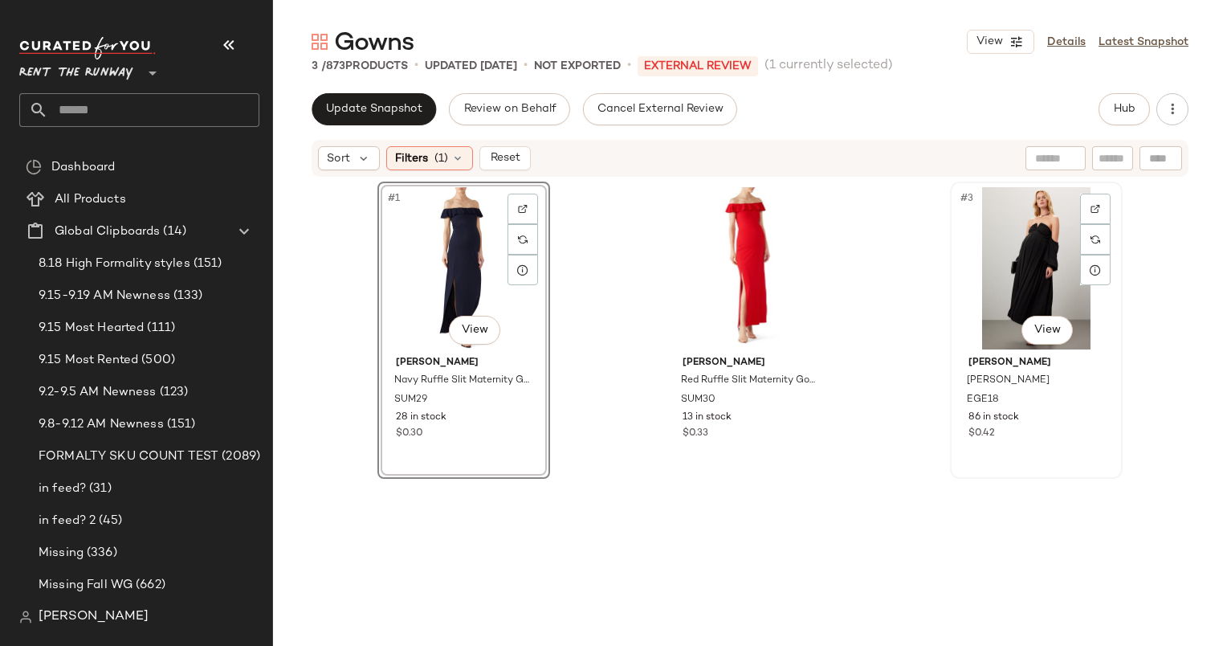
click at [996, 219] on div "#3 View" at bounding box center [1036, 268] width 161 height 162
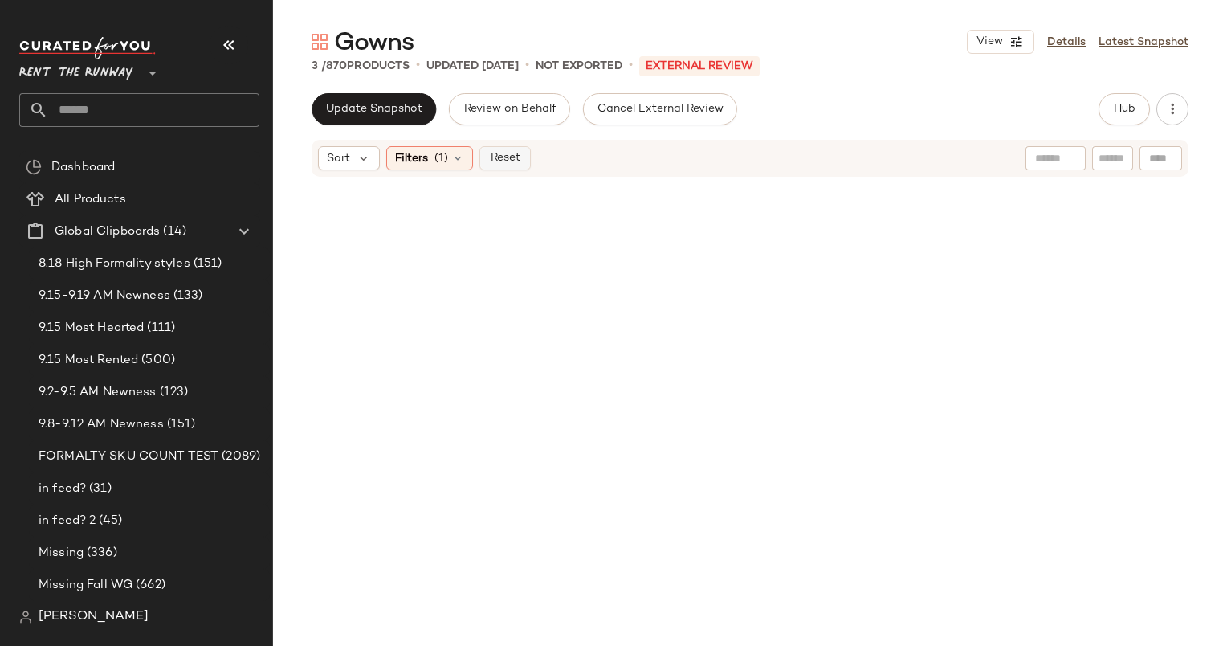
click at [520, 162] on button "Reset" at bounding box center [504, 158] width 51 height 24
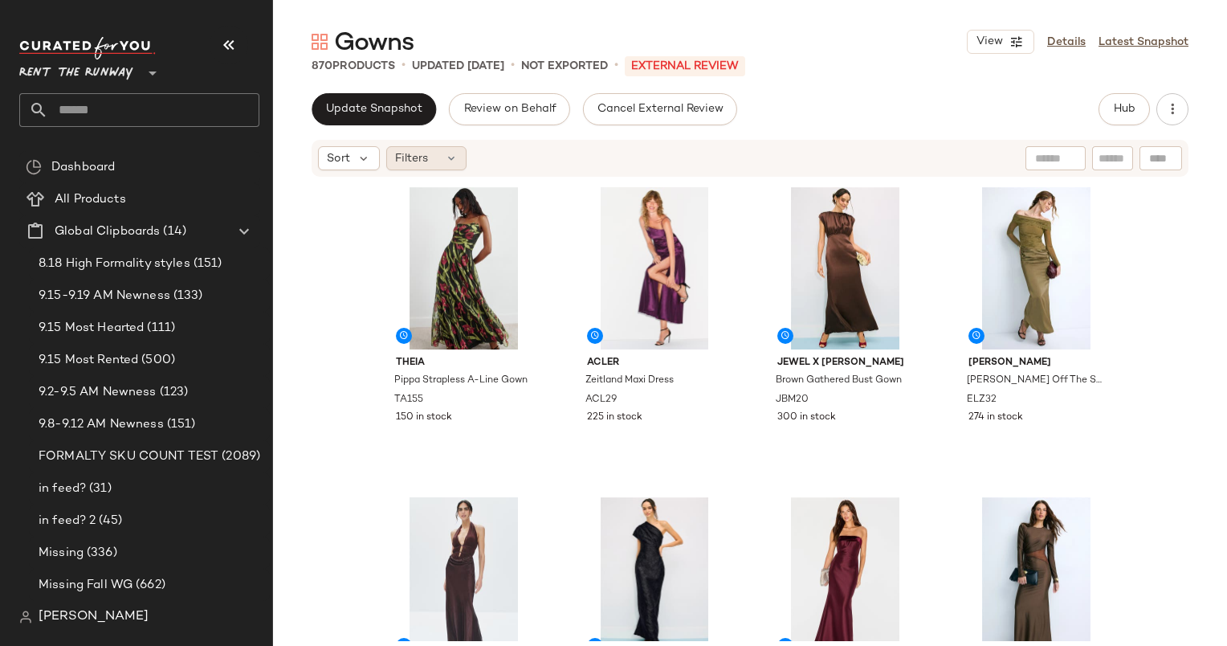
click at [445, 163] on icon at bounding box center [451, 158] width 13 height 13
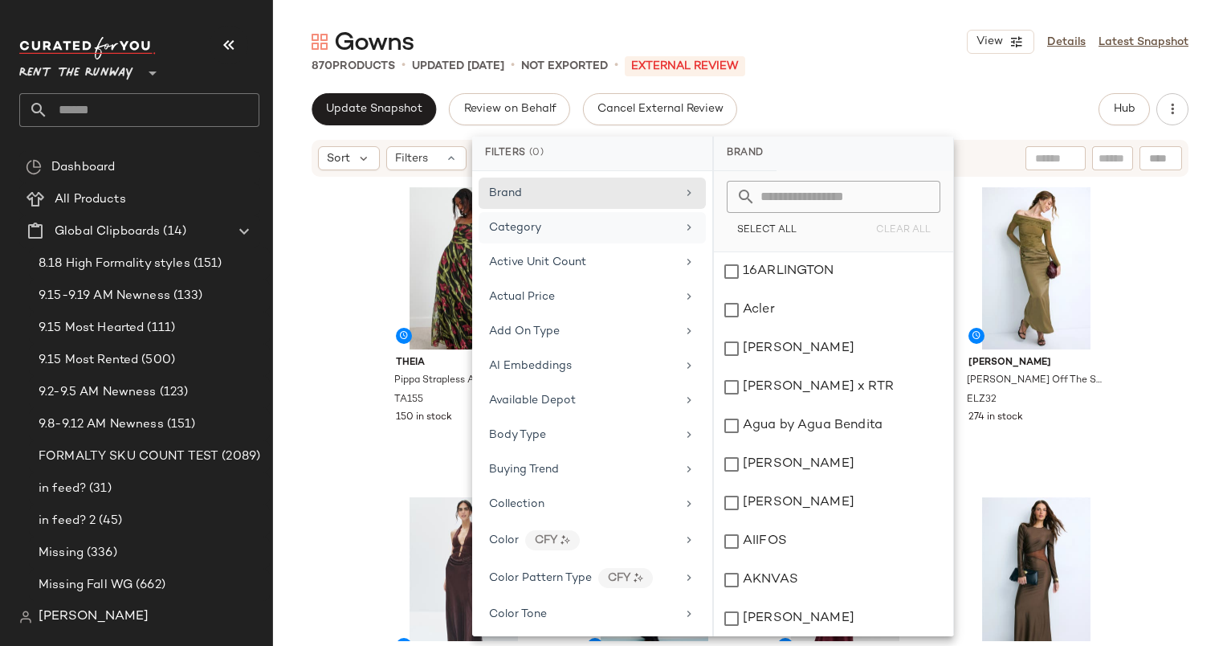
click at [549, 220] on div "Category" at bounding box center [582, 227] width 187 height 17
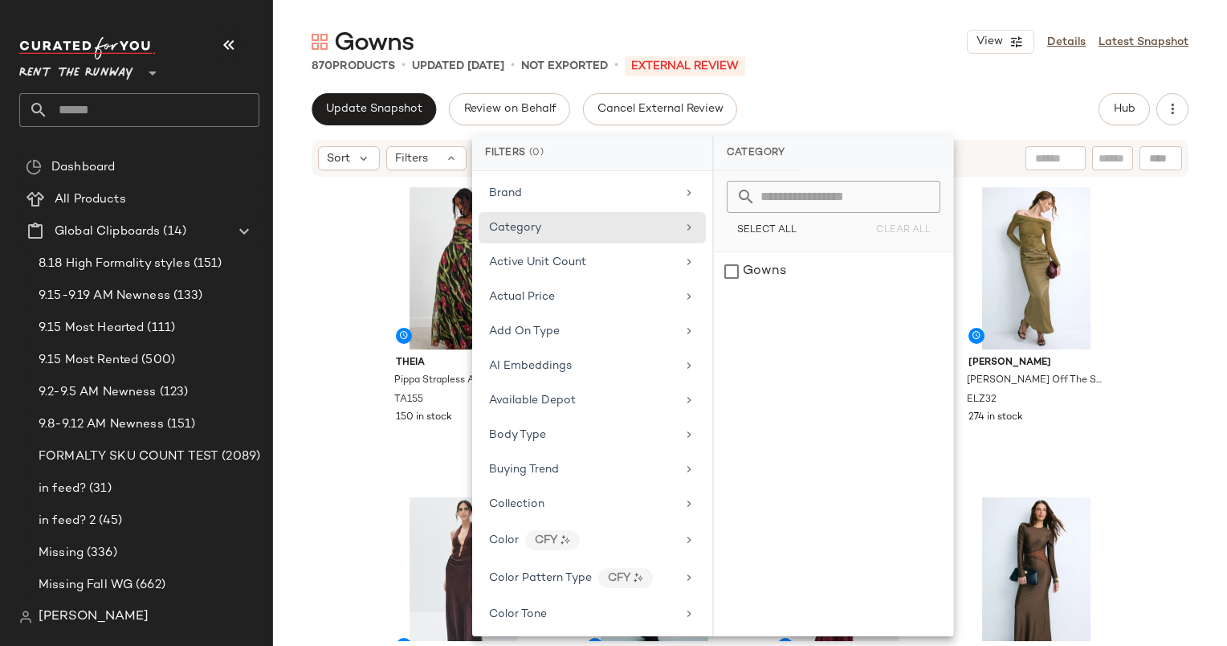
click at [795, 114] on div "Update Snapshot Review on Behalf Cancel External Review Hub" at bounding box center [750, 109] width 877 height 32
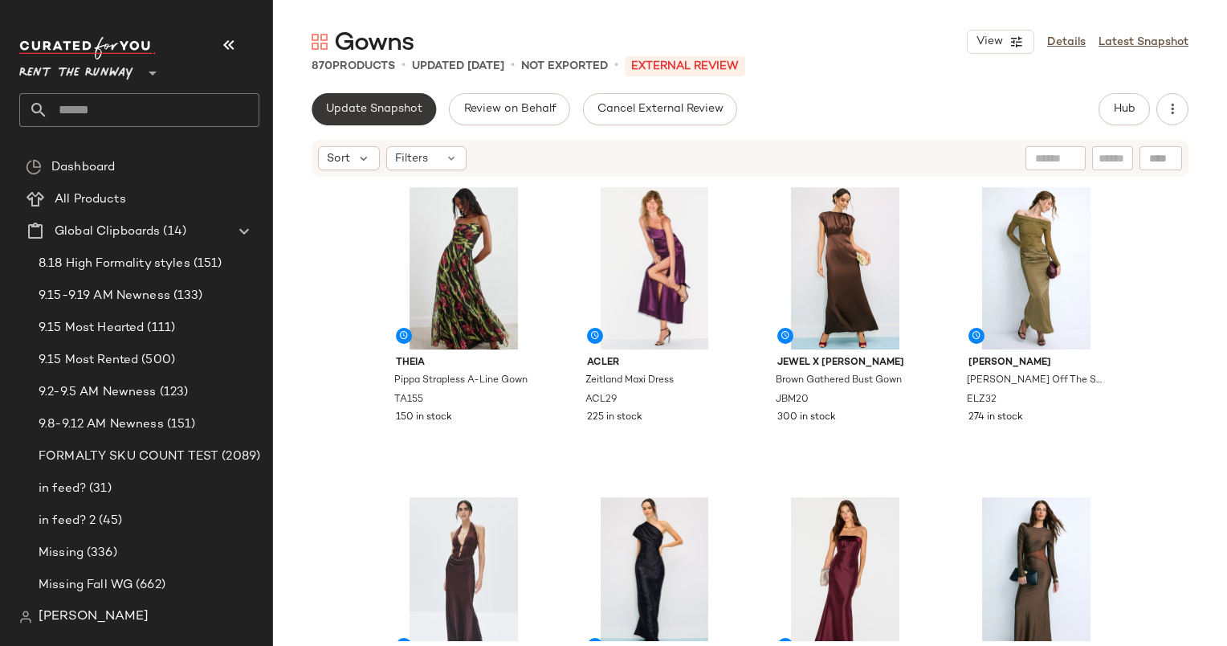
click at [417, 109] on span "Update Snapshot" at bounding box center [373, 109] width 97 height 13
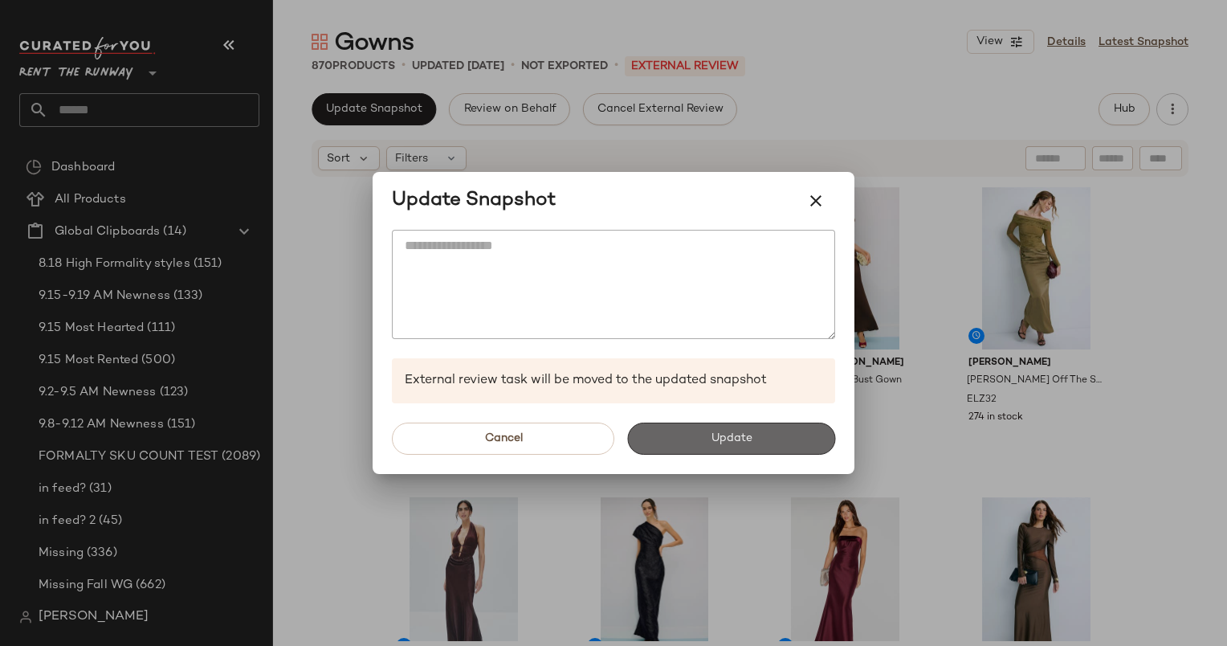
click at [801, 438] on button "Update" at bounding box center [731, 438] width 208 height 32
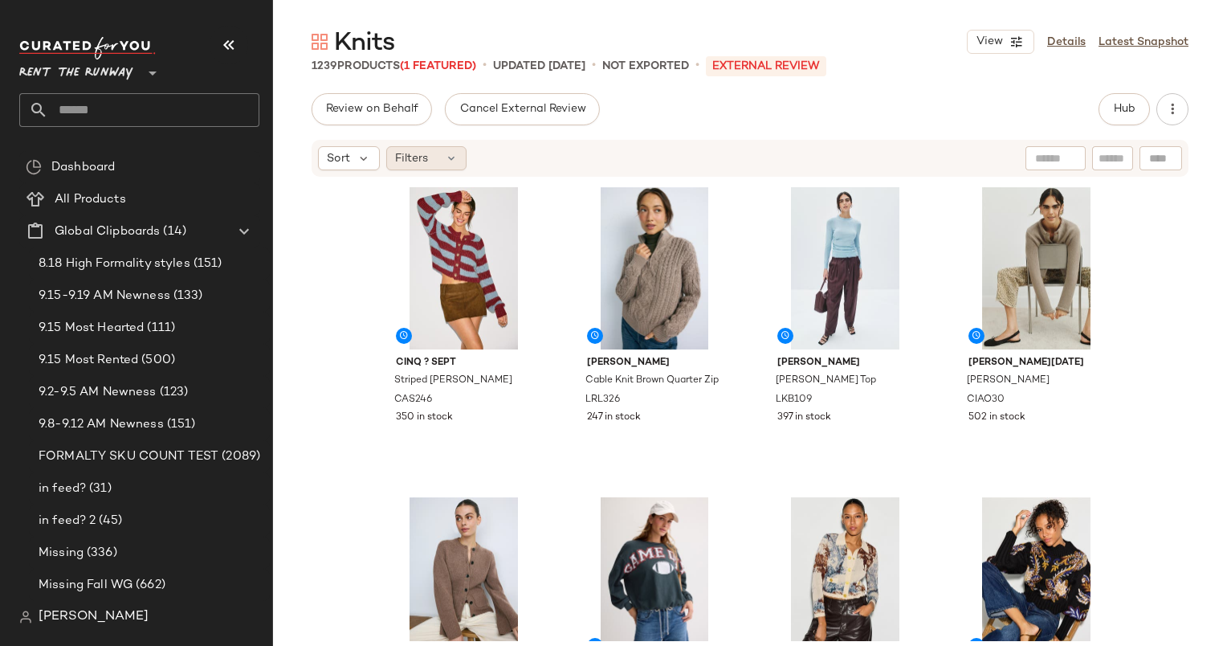
click at [441, 162] on div "Filters" at bounding box center [426, 158] width 80 height 24
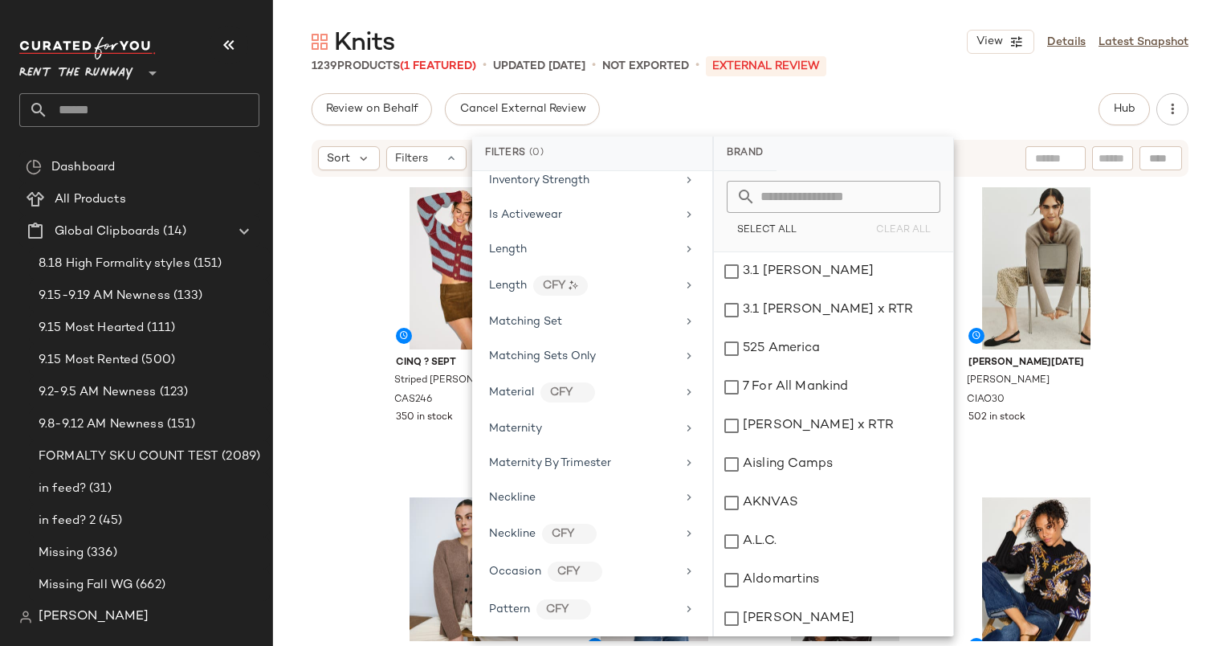
scroll to position [1372, 0]
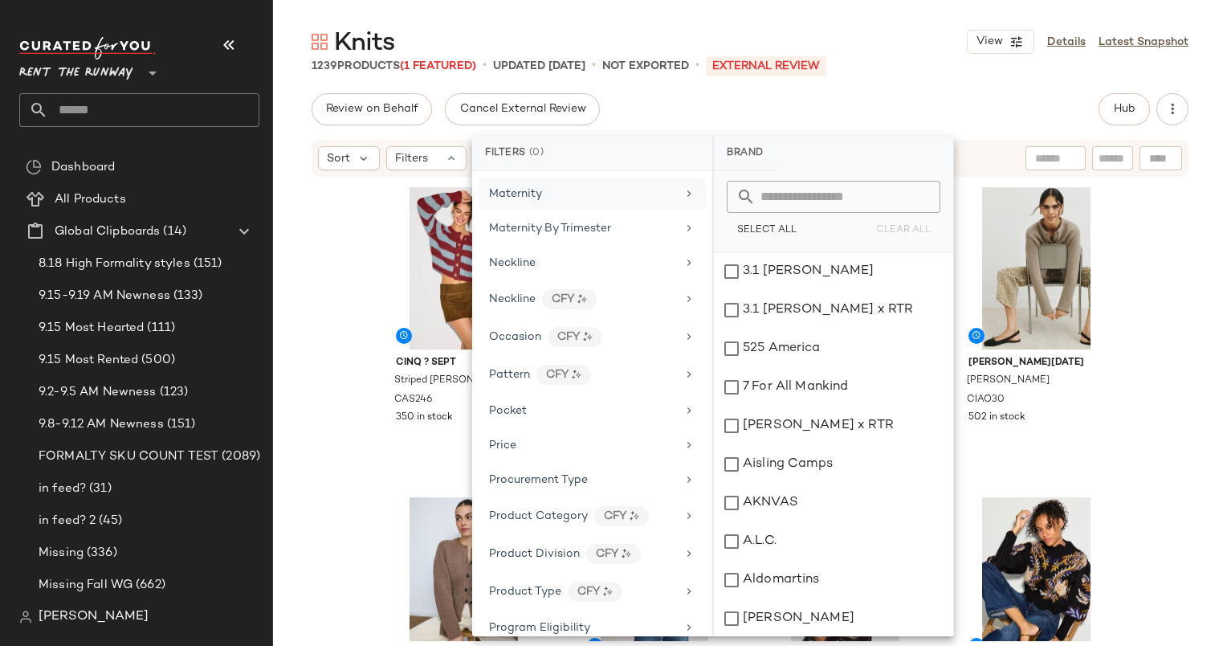
click at [569, 185] on div "Maternity" at bounding box center [582, 193] width 187 height 17
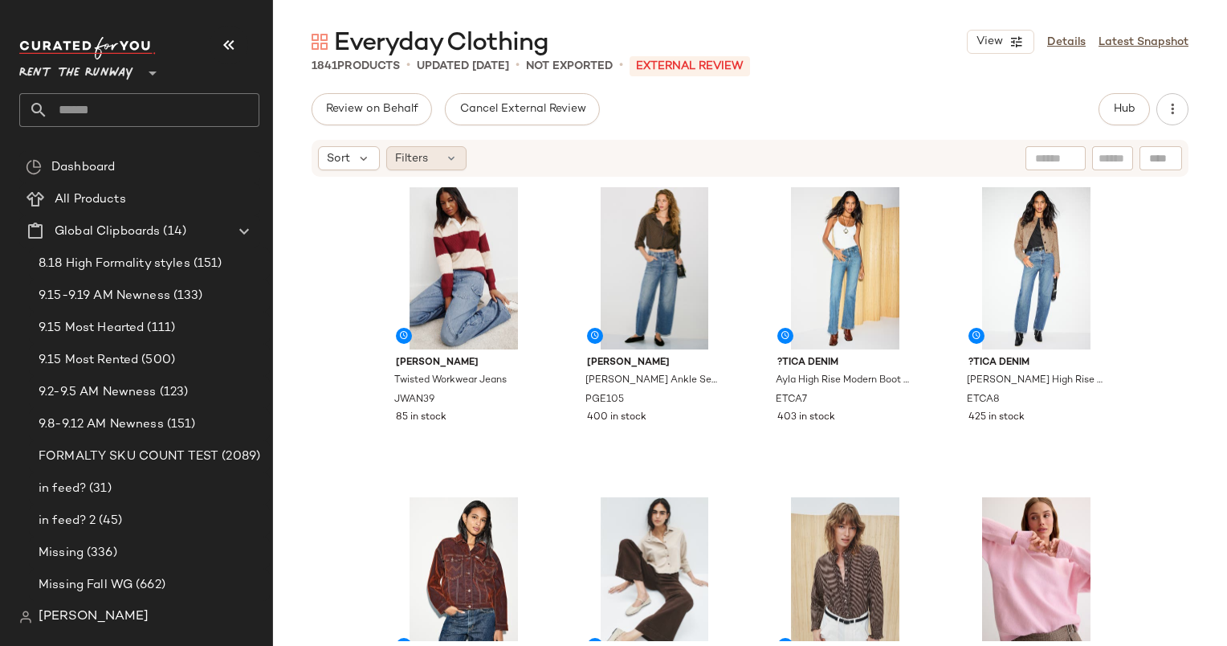
click at [443, 149] on div "Filters" at bounding box center [426, 158] width 80 height 24
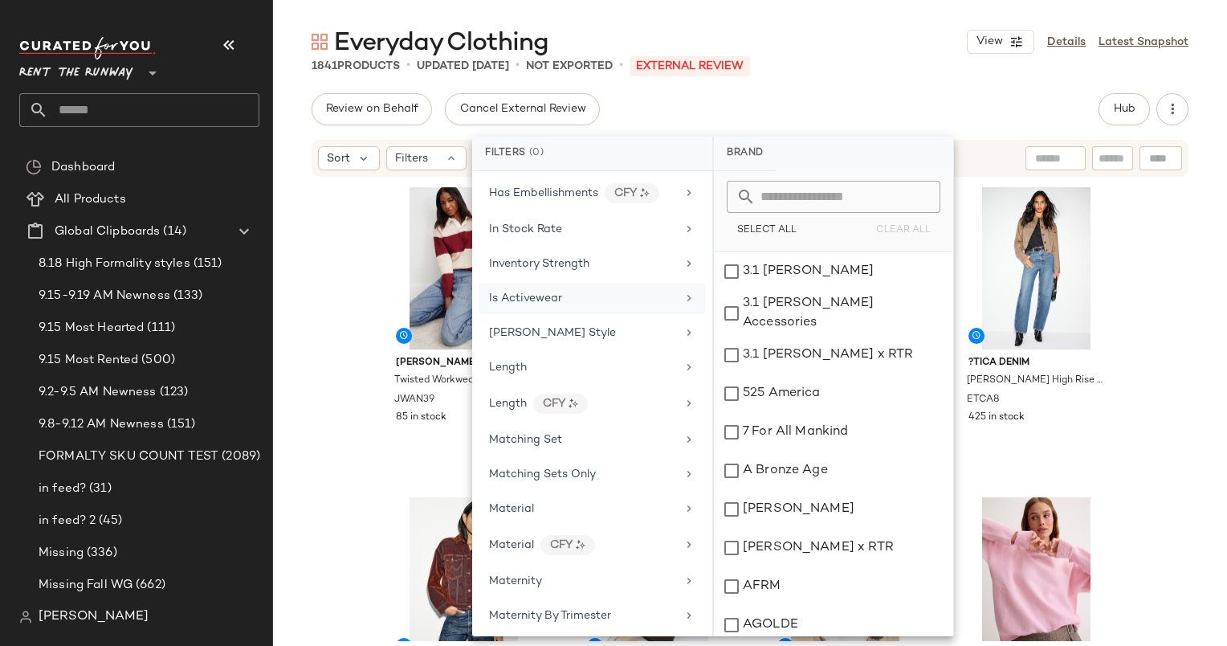
scroll to position [1055, 0]
click at [630, 546] on div "Brand Category Active Unit Count Actual Price Add On Type AI Embeddings Availab…" at bounding box center [592, 403] width 240 height 465
click at [636, 571] on div "Maternity" at bounding box center [582, 579] width 187 height 17
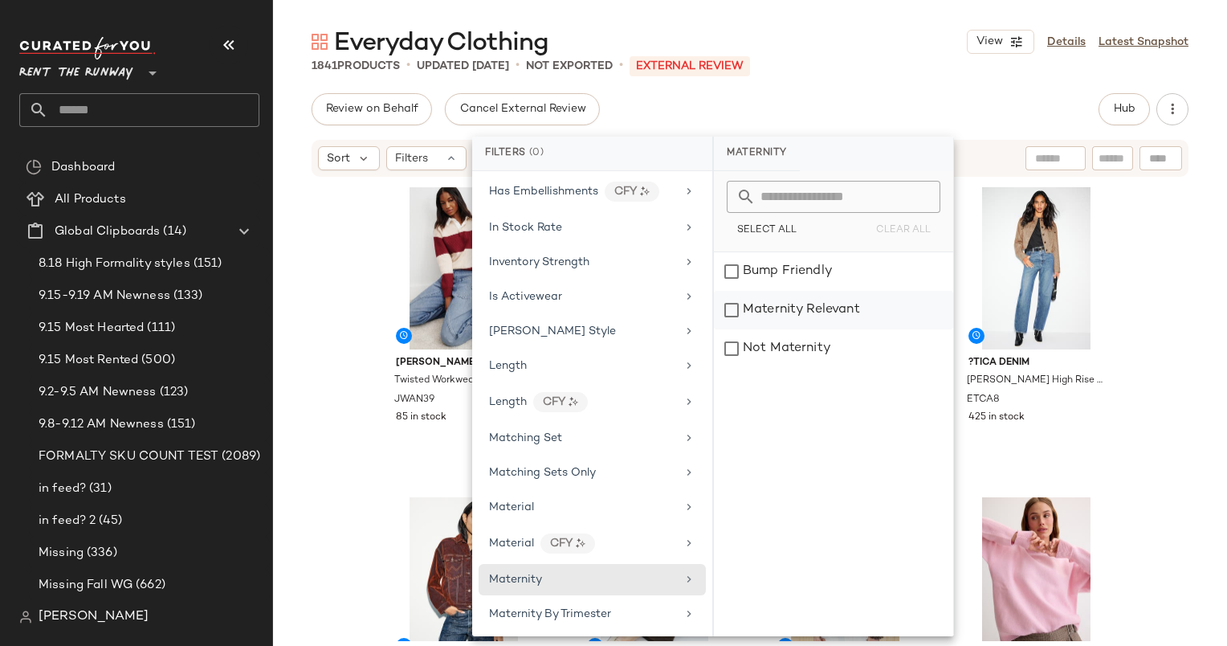
click at [774, 320] on div "Maternity Relevant" at bounding box center [833, 310] width 239 height 39
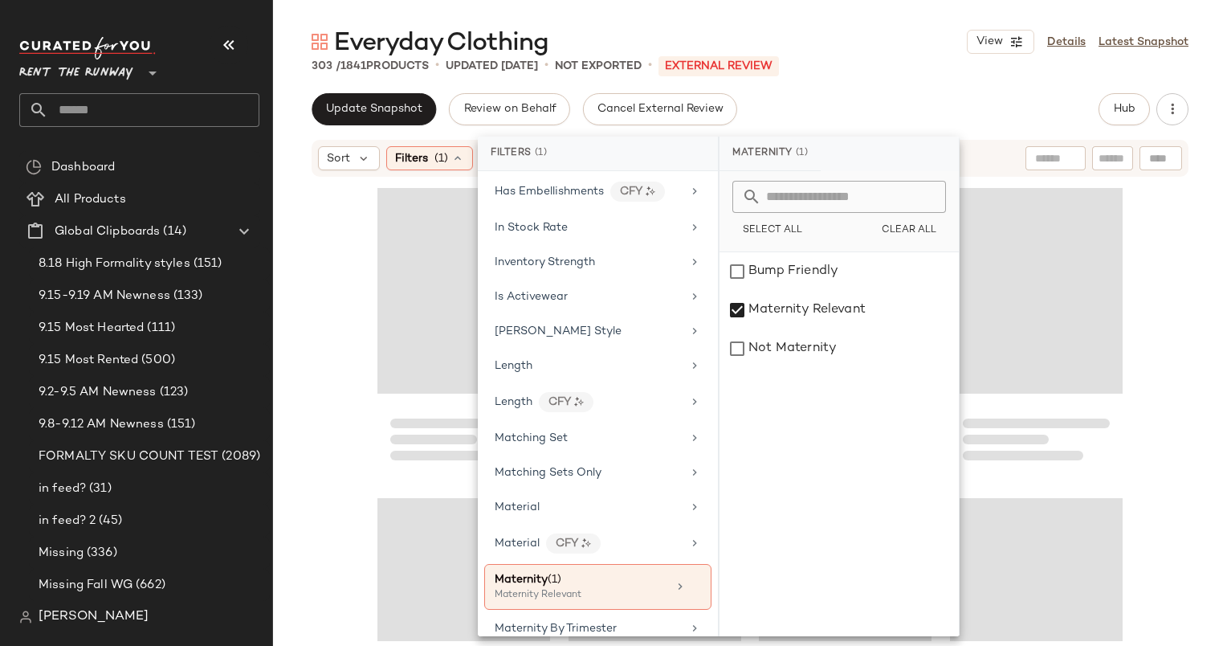
click at [1042, 325] on div "Loading..." at bounding box center [1036, 291] width 173 height 206
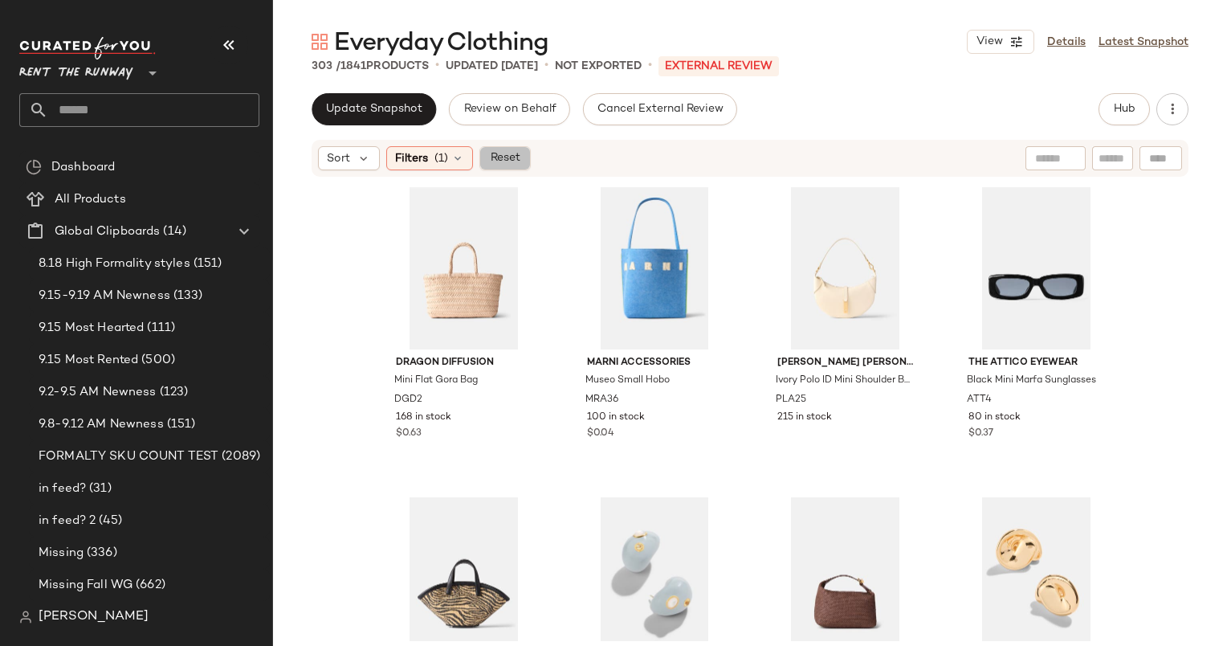
click at [510, 161] on span "Reset" at bounding box center [504, 158] width 31 height 13
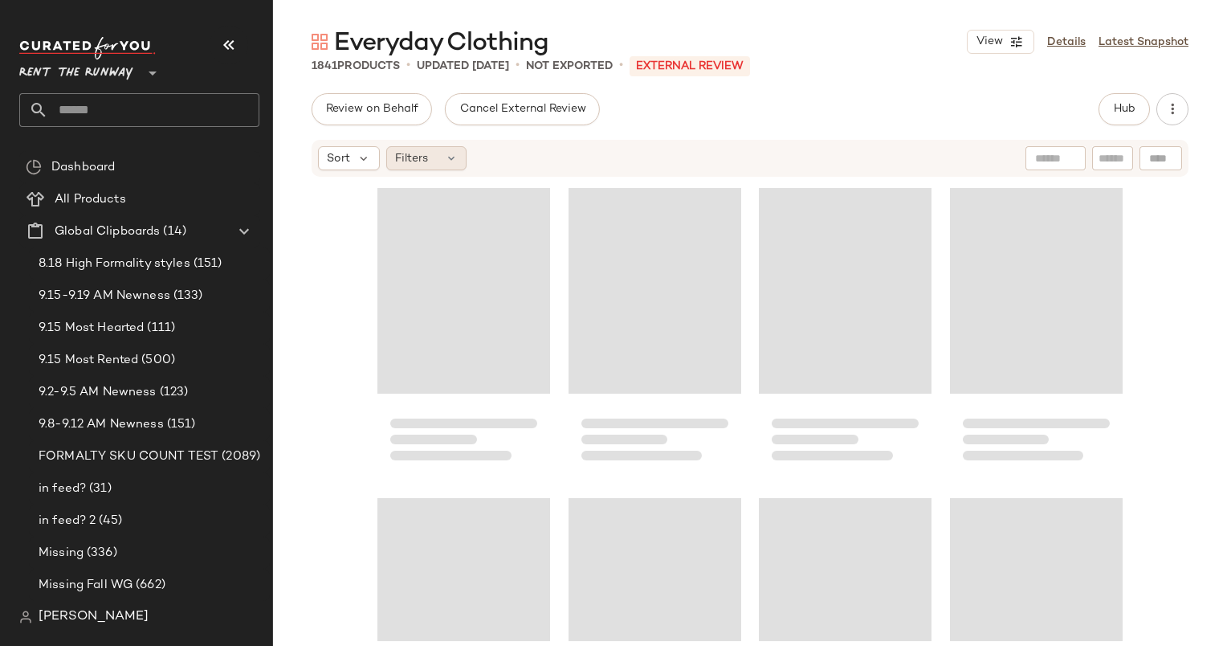
click at [414, 160] on span "Filters" at bounding box center [411, 158] width 33 height 17
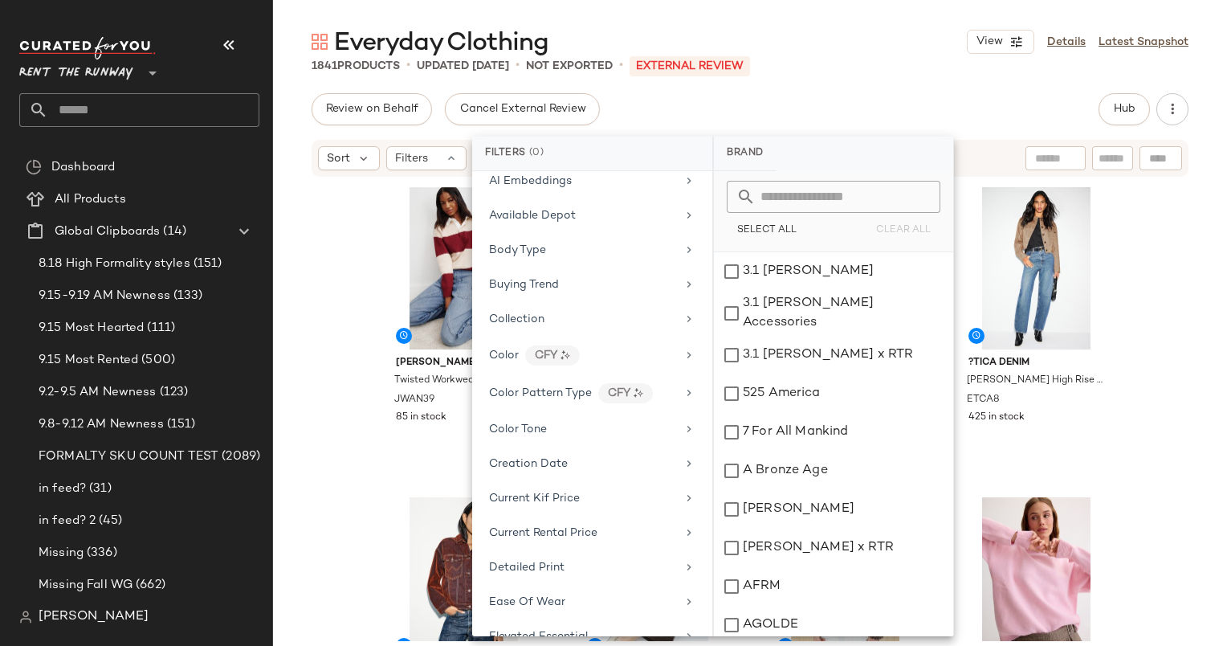
scroll to position [0, 0]
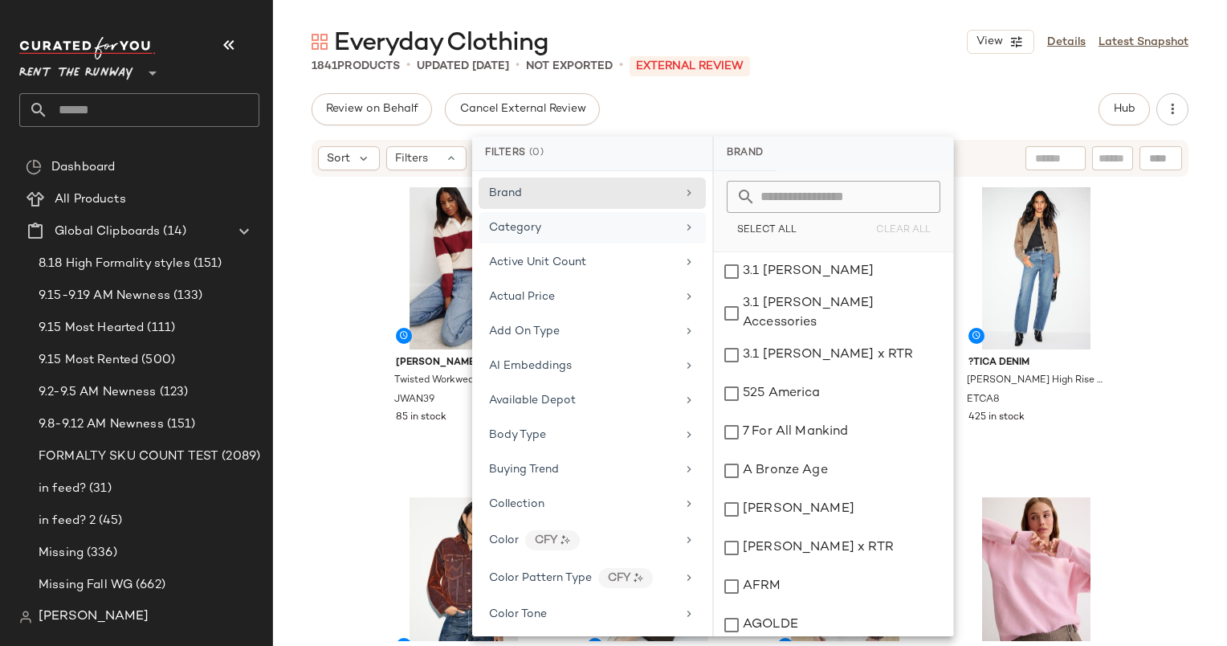
click at [490, 234] on div "Category" at bounding box center [515, 227] width 52 height 17
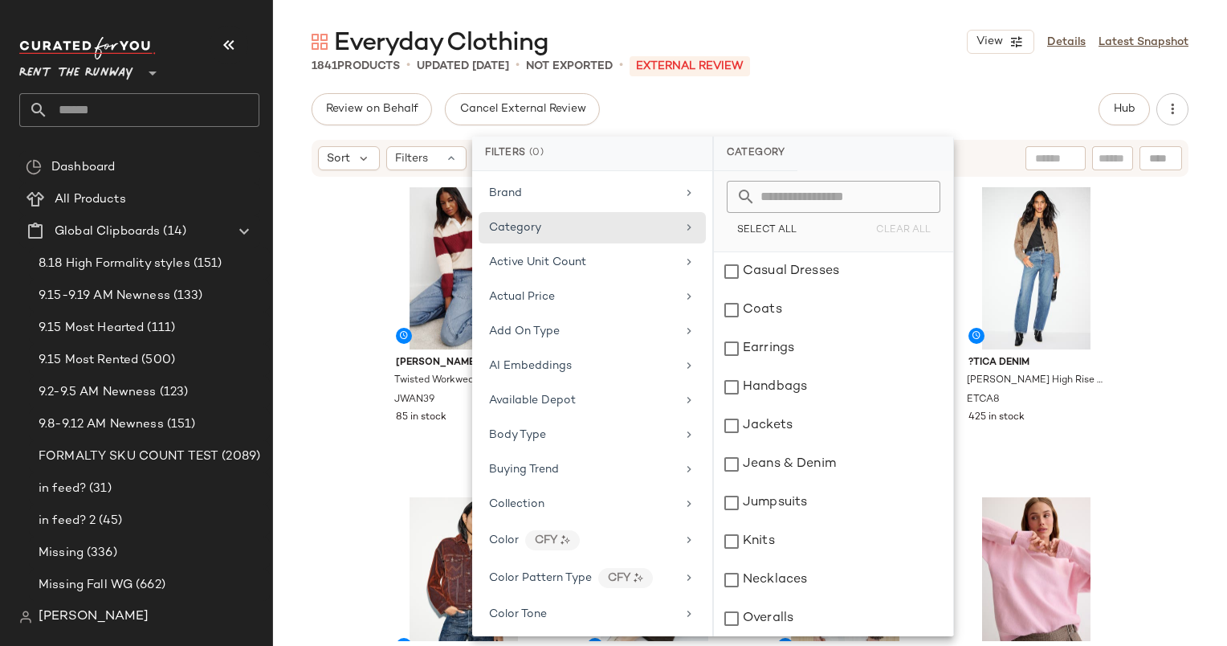
click at [295, 273] on div "JW Anderson Twisted Workwear Jeans JWAN39 85 in stock PAIGE Cameron Ankle Seame…" at bounding box center [750, 409] width 954 height 463
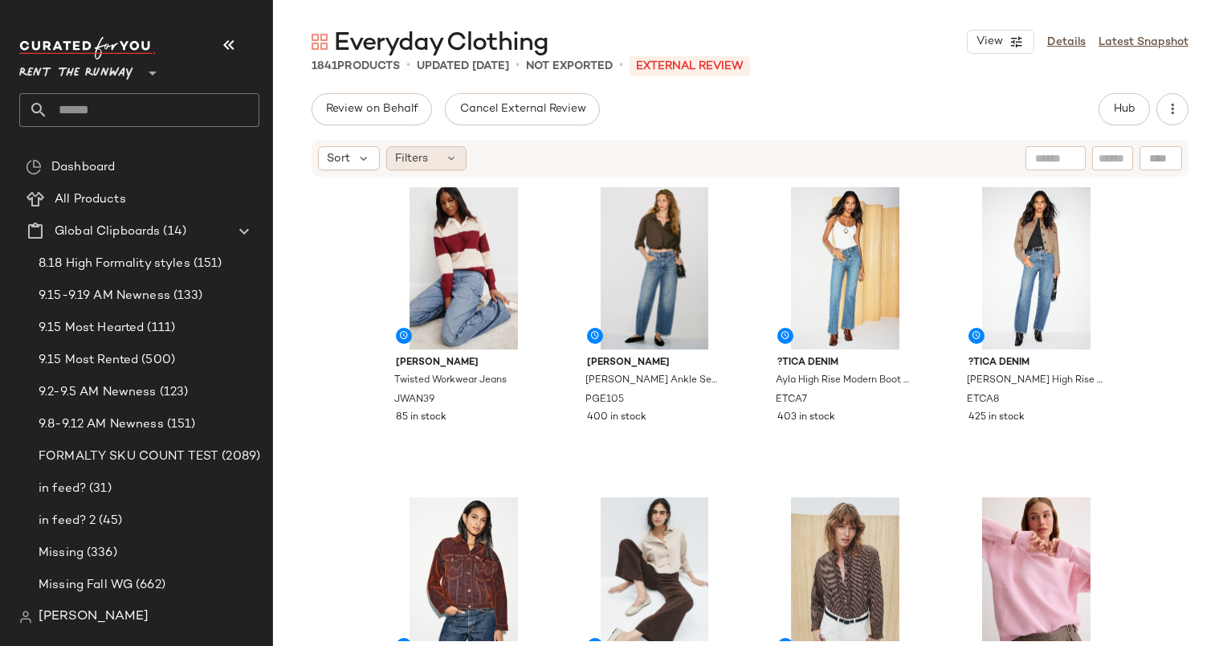
click at [443, 153] on div "Filters" at bounding box center [426, 158] width 80 height 24
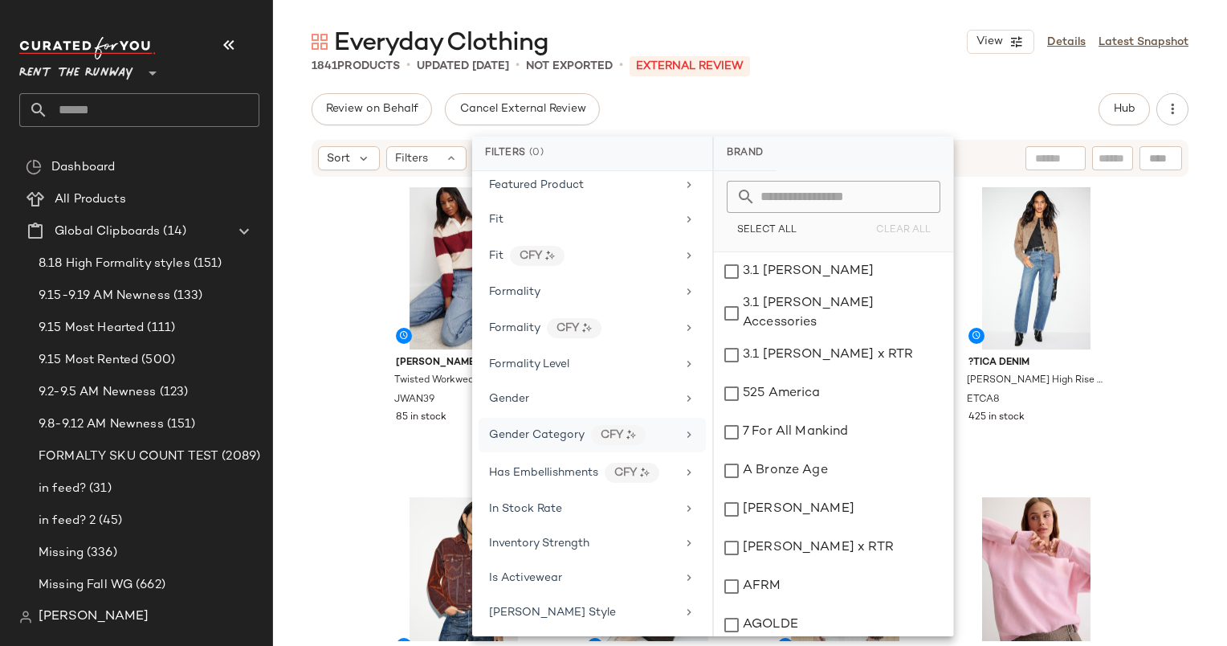
scroll to position [770, 0]
click at [548, 287] on div "Formality" at bounding box center [582, 295] width 187 height 17
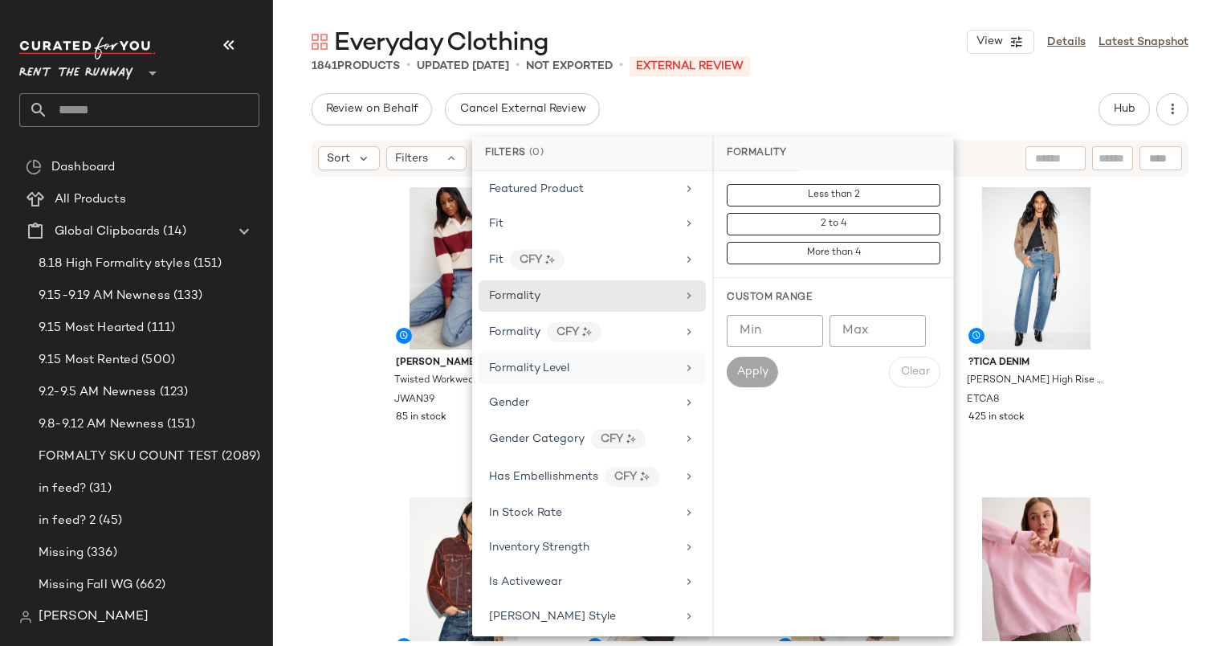
click at [570, 363] on div "Formality Level" at bounding box center [582, 368] width 187 height 17
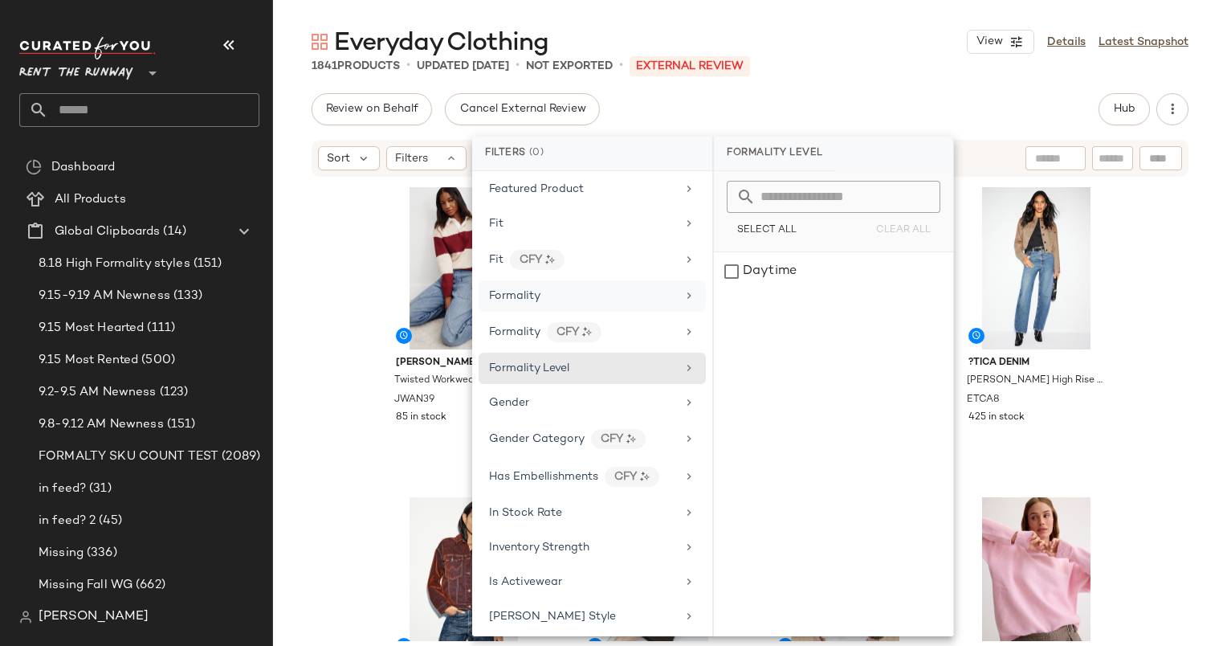
click at [537, 290] on span "Formality" at bounding box center [514, 296] width 51 height 12
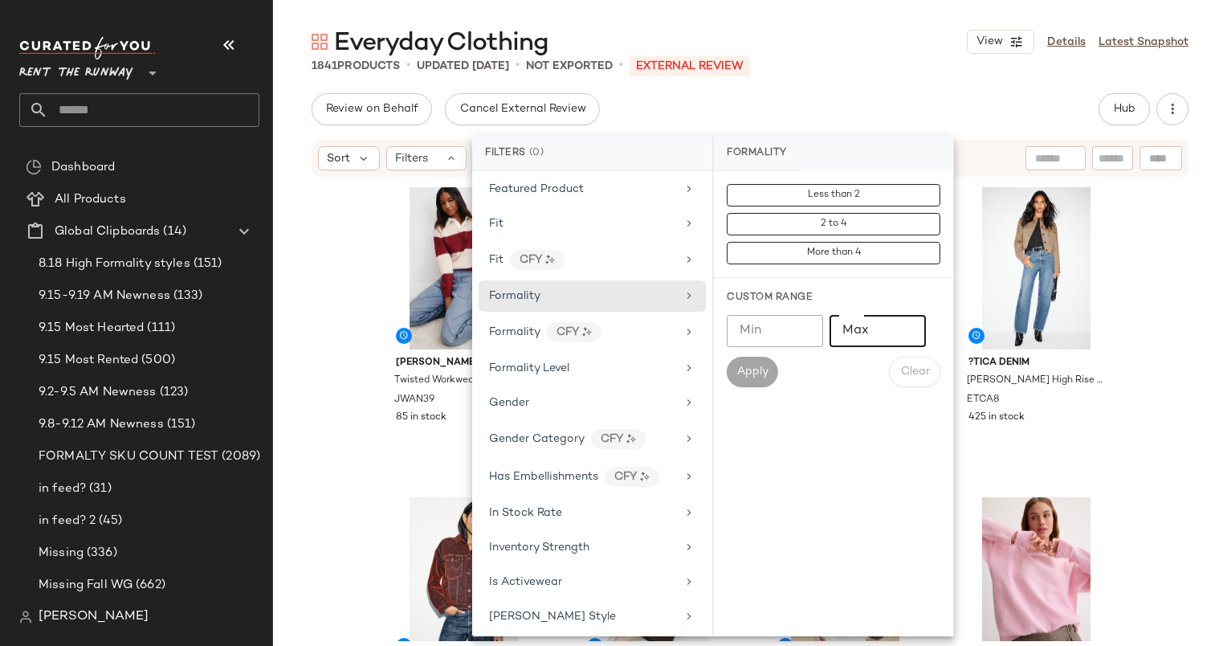
click at [867, 331] on input "Max" at bounding box center [878, 331] width 96 height 32
click at [838, 257] on span "More than 4" at bounding box center [832, 252] width 55 height 11
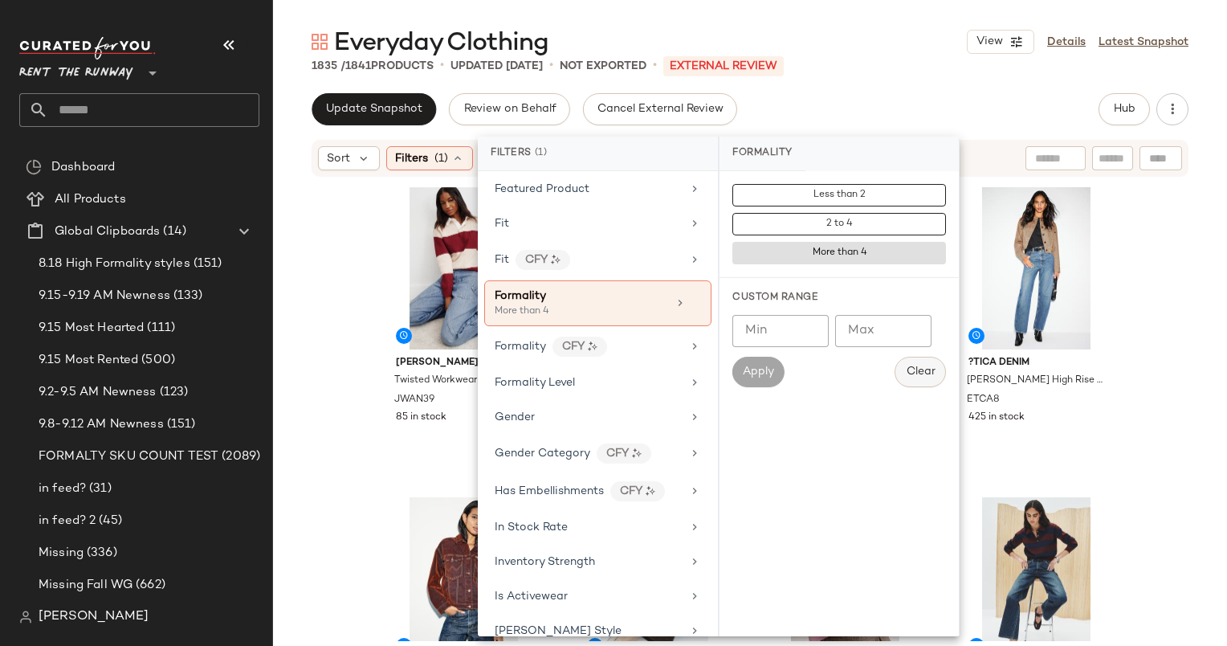
click at [926, 371] on span "Clear" at bounding box center [921, 371] width 30 height 13
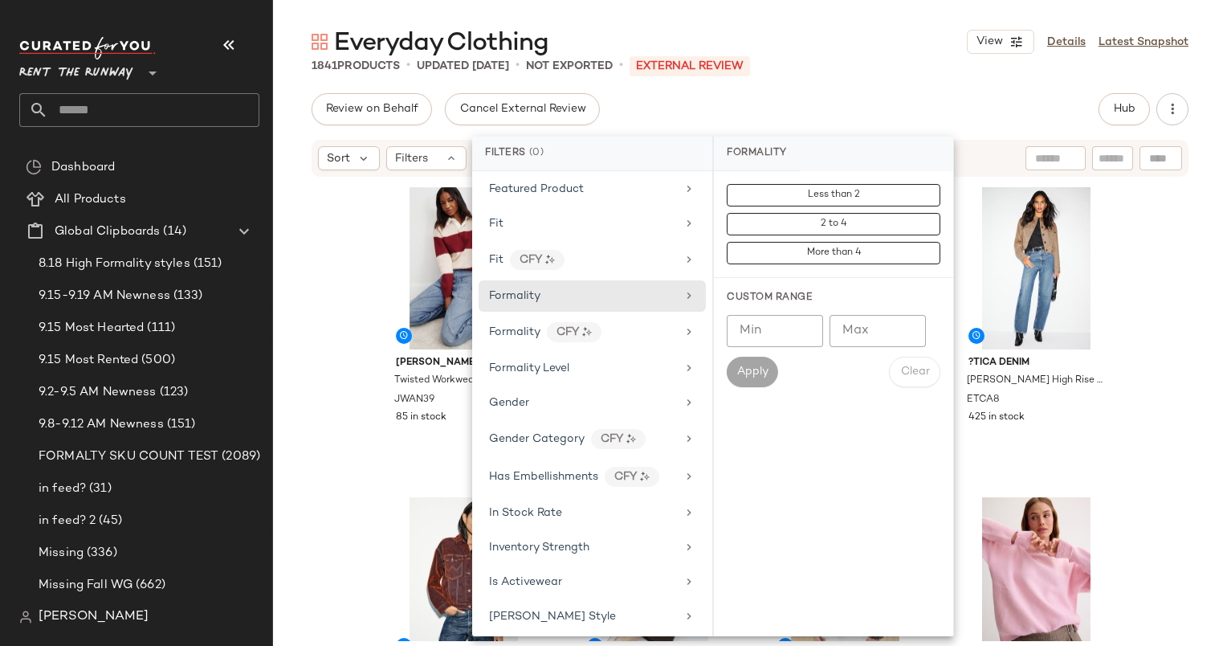
click at [842, 332] on input "Max" at bounding box center [878, 331] width 96 height 32
type input "*"
click at [744, 373] on span "Apply" at bounding box center [752, 371] width 32 height 13
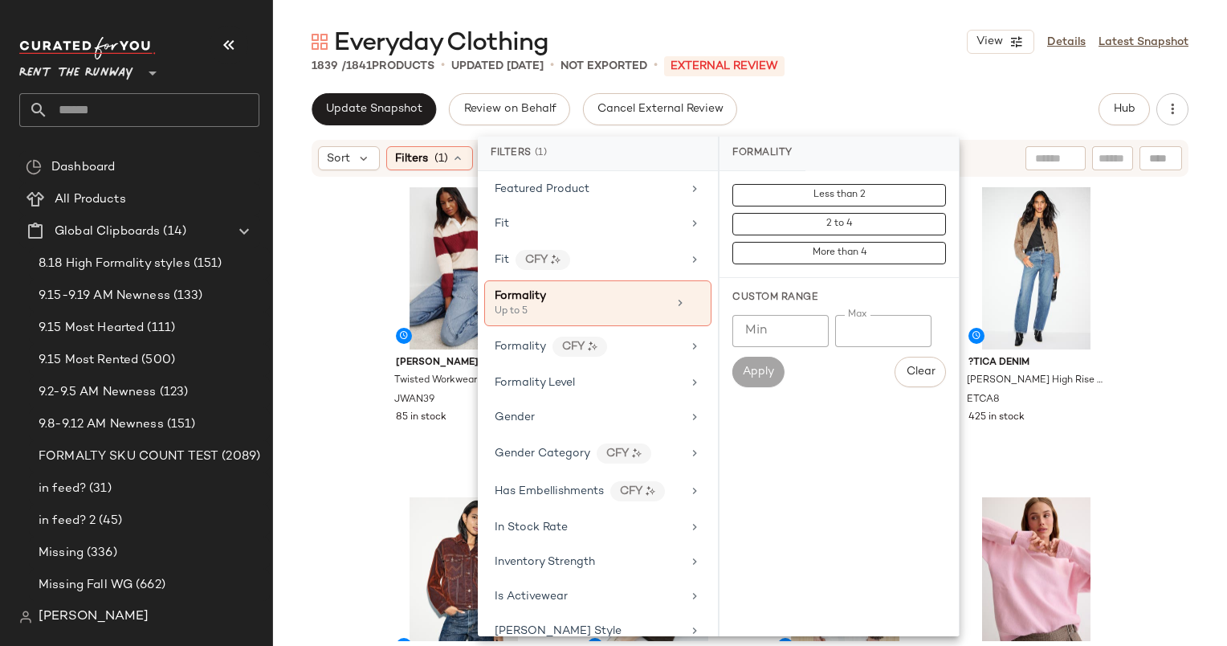
click at [875, 321] on input "*" at bounding box center [883, 331] width 96 height 32
type input "*"
click at [752, 366] on span "Apply" at bounding box center [758, 371] width 32 height 13
click at [877, 337] on input "*" at bounding box center [883, 331] width 96 height 32
click at [777, 336] on input "Min" at bounding box center [780, 331] width 96 height 32
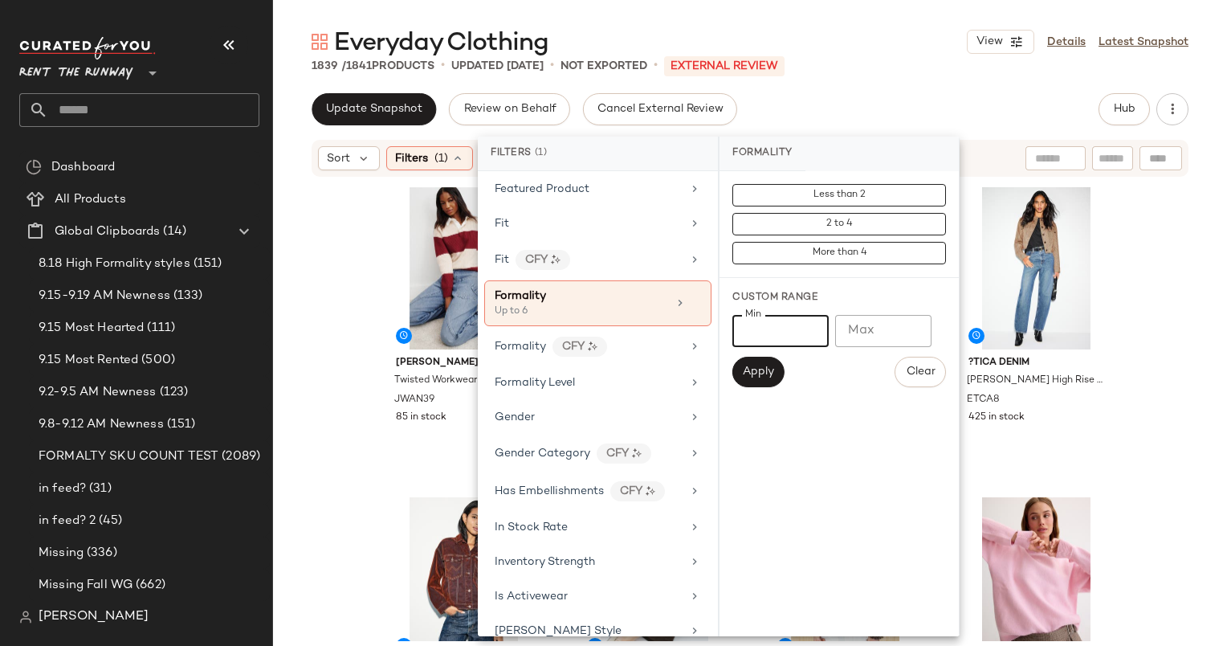
type input "*"
click at [889, 328] on input "Max" at bounding box center [883, 331] width 96 height 32
type input "*"
click at [742, 379] on button "Apply" at bounding box center [757, 372] width 51 height 31
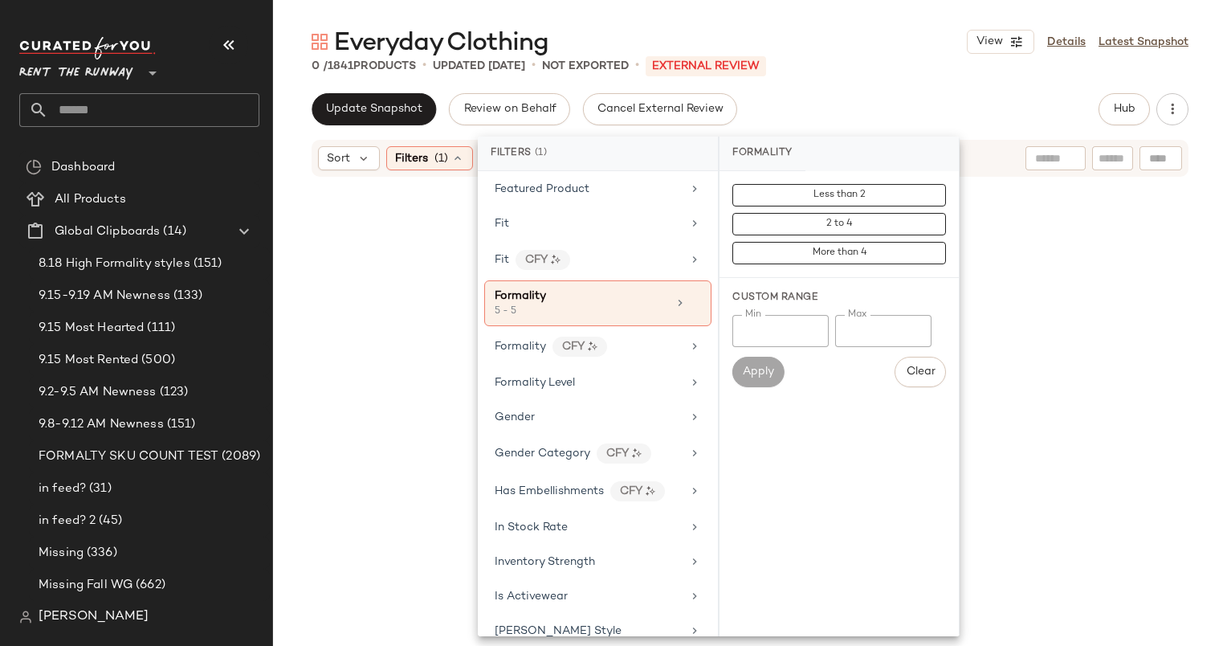
click at [791, 331] on input "*" at bounding box center [780, 331] width 96 height 32
type input "*"
click at [887, 327] on input "*" at bounding box center [883, 331] width 96 height 32
type input "*"
click at [741, 382] on button "Apply" at bounding box center [757, 372] width 51 height 31
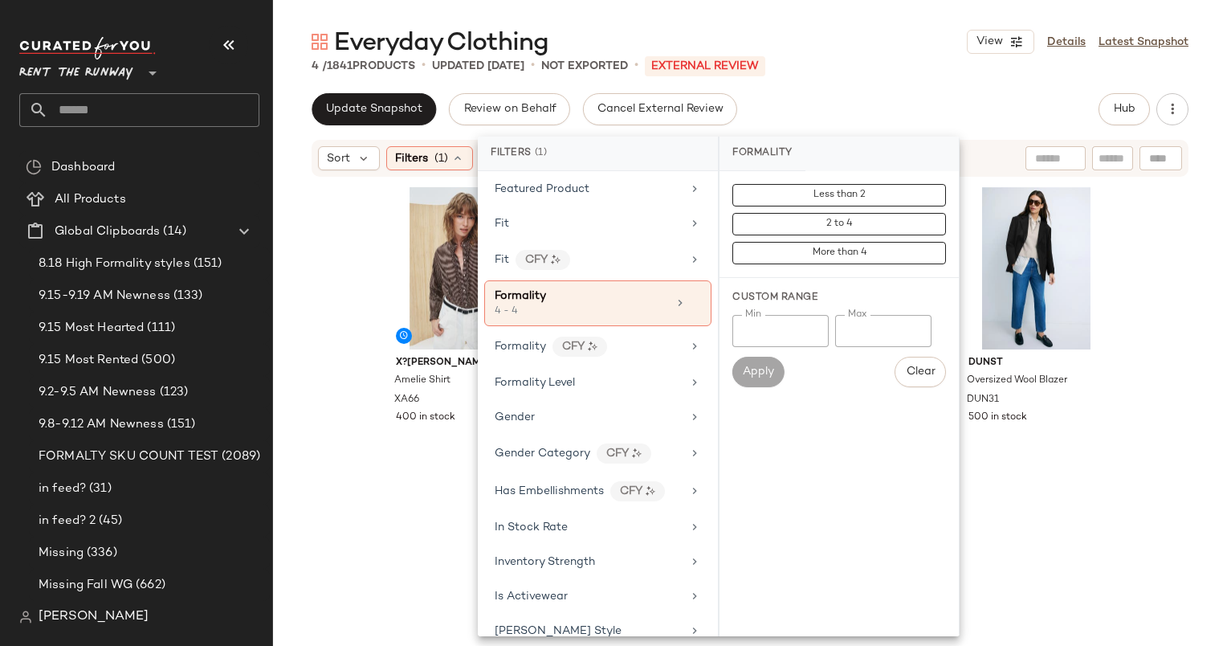
click at [317, 300] on div "X?RENA Amelie Shirt XA66 400 in stock A.P.C. Mila Polo Sweater AC31 400 in stoc…" at bounding box center [750, 375] width 954 height 395
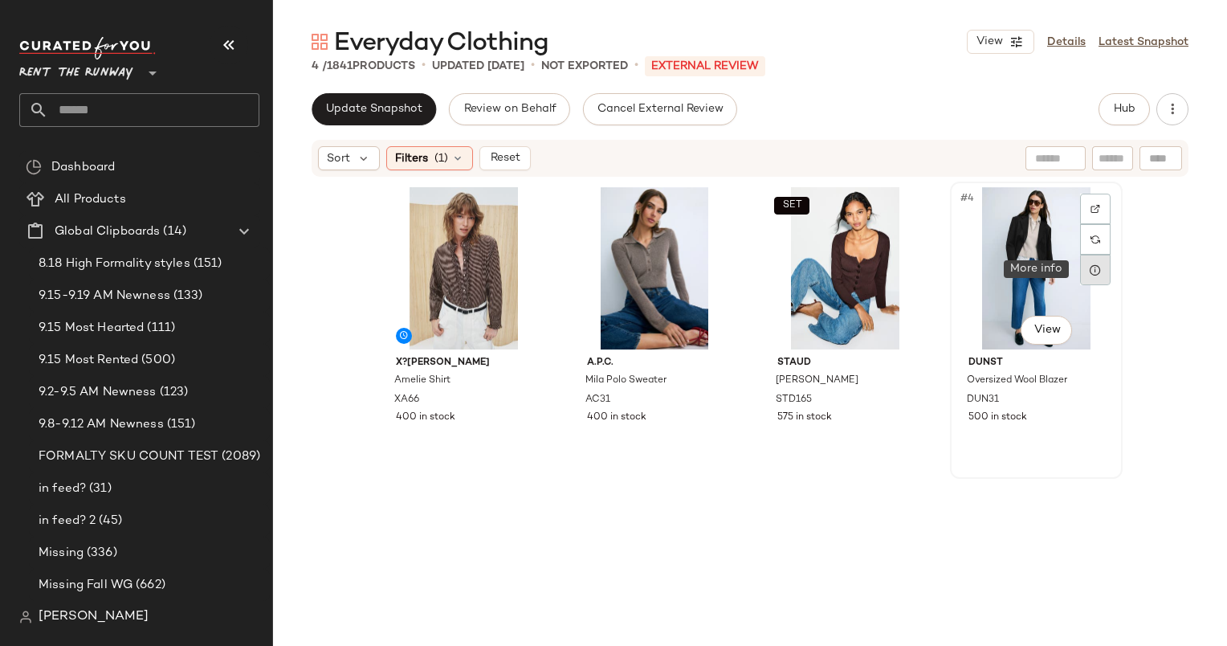
click at [1094, 259] on div at bounding box center [1095, 270] width 31 height 31
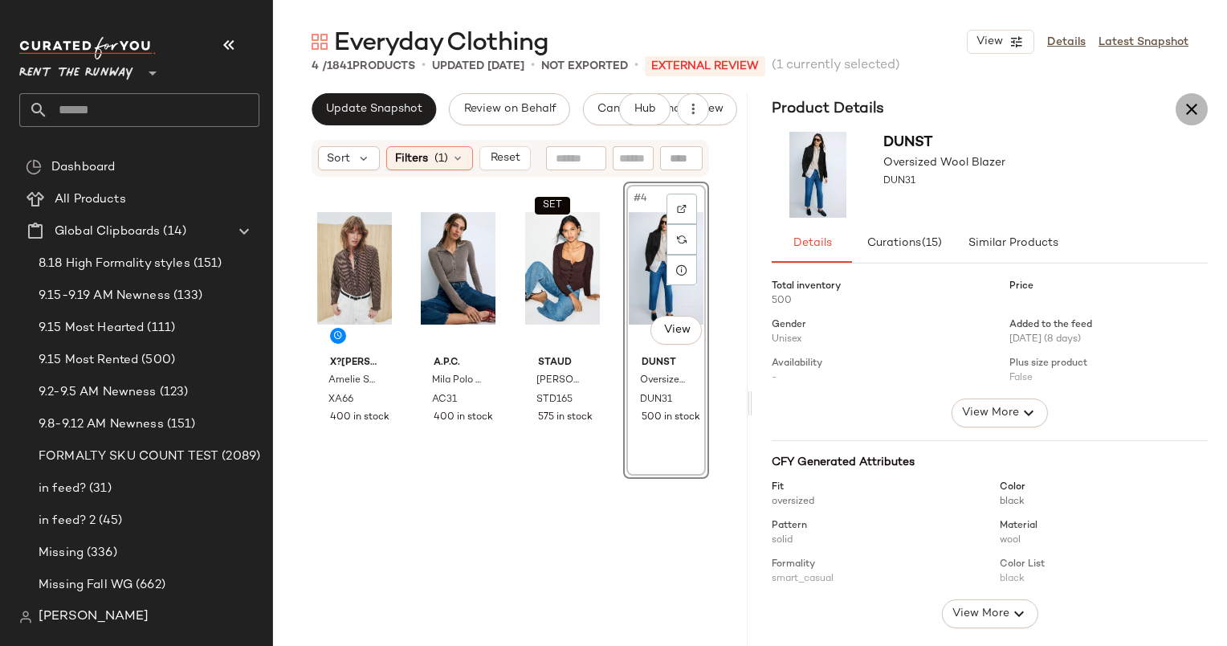
click at [1192, 117] on icon "button" at bounding box center [1191, 109] width 19 height 19
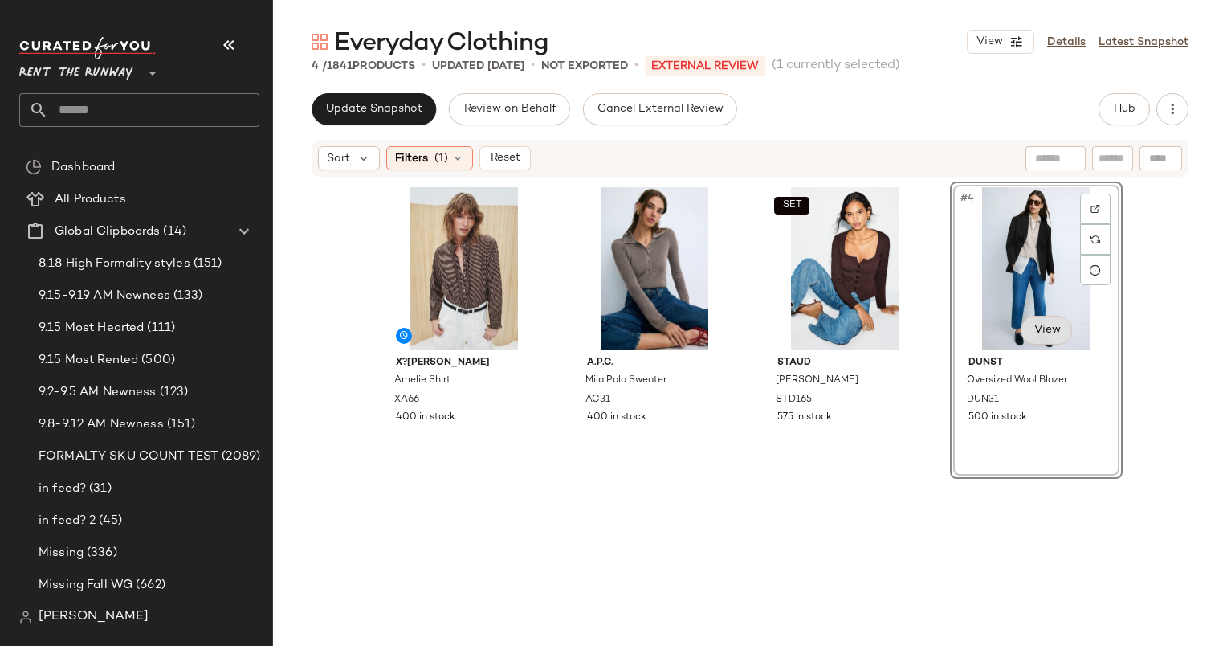
click at [1046, 319] on body "Rent the Runway ** Dashboard All Products Global Clipboards (14) 8.18 High Form…" at bounding box center [613, 323] width 1227 height 646
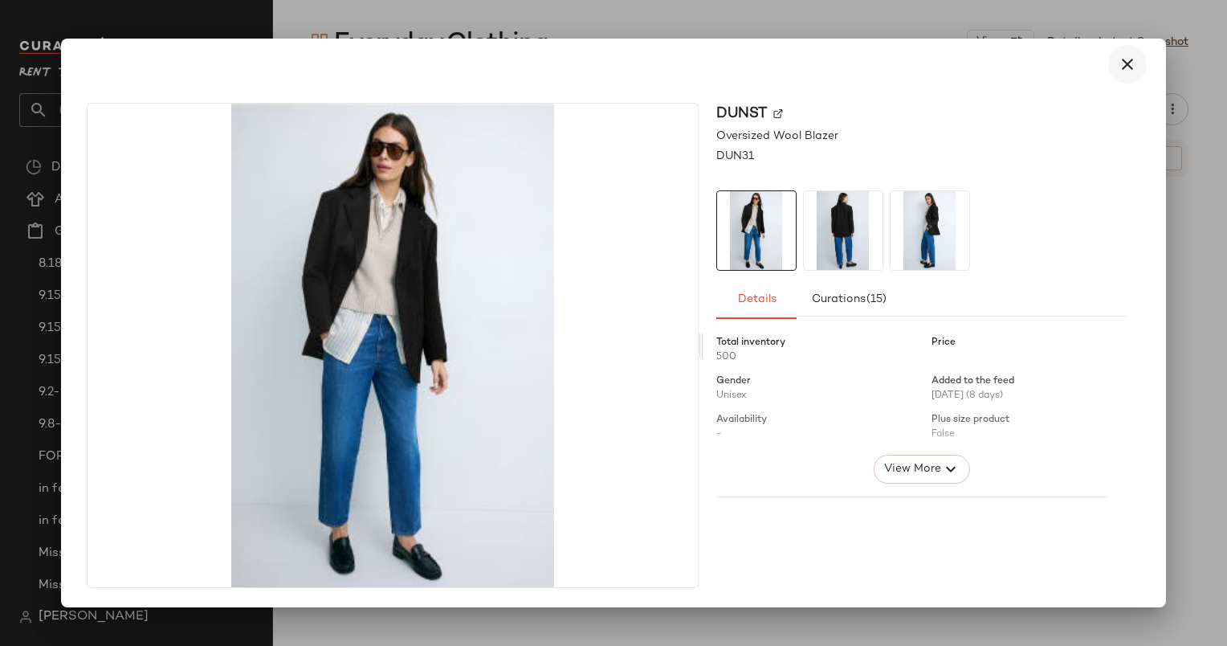
click at [1122, 74] on button "button" at bounding box center [1127, 64] width 39 height 39
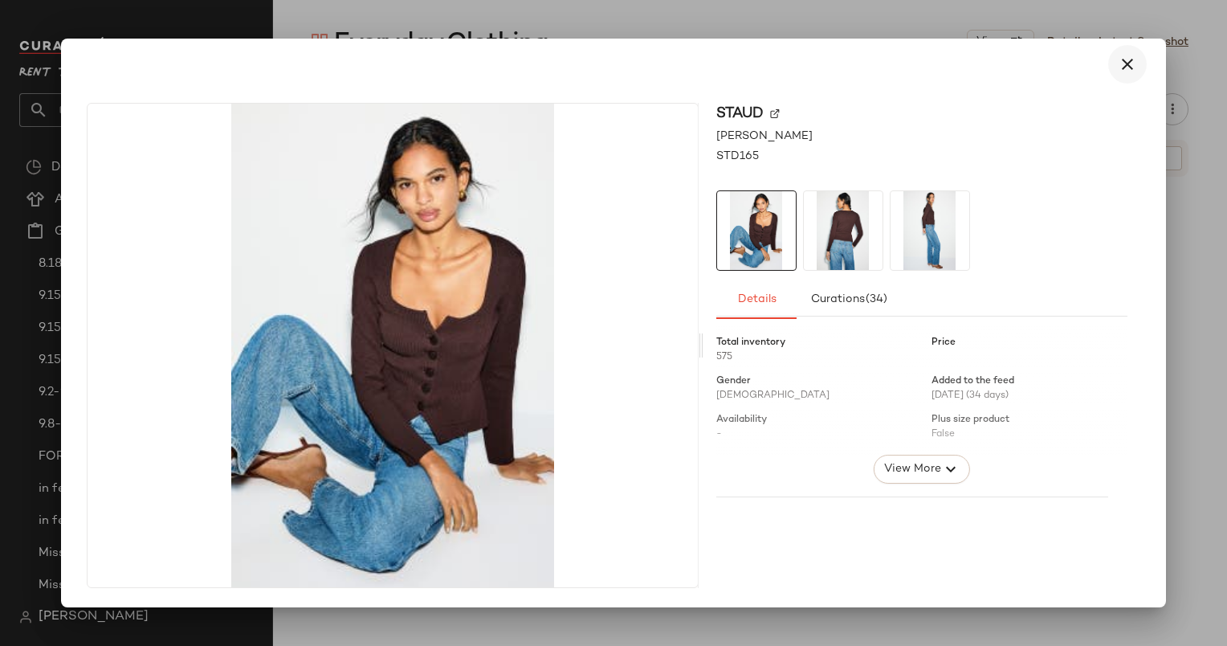
click at [1133, 67] on icon "button" at bounding box center [1127, 64] width 19 height 19
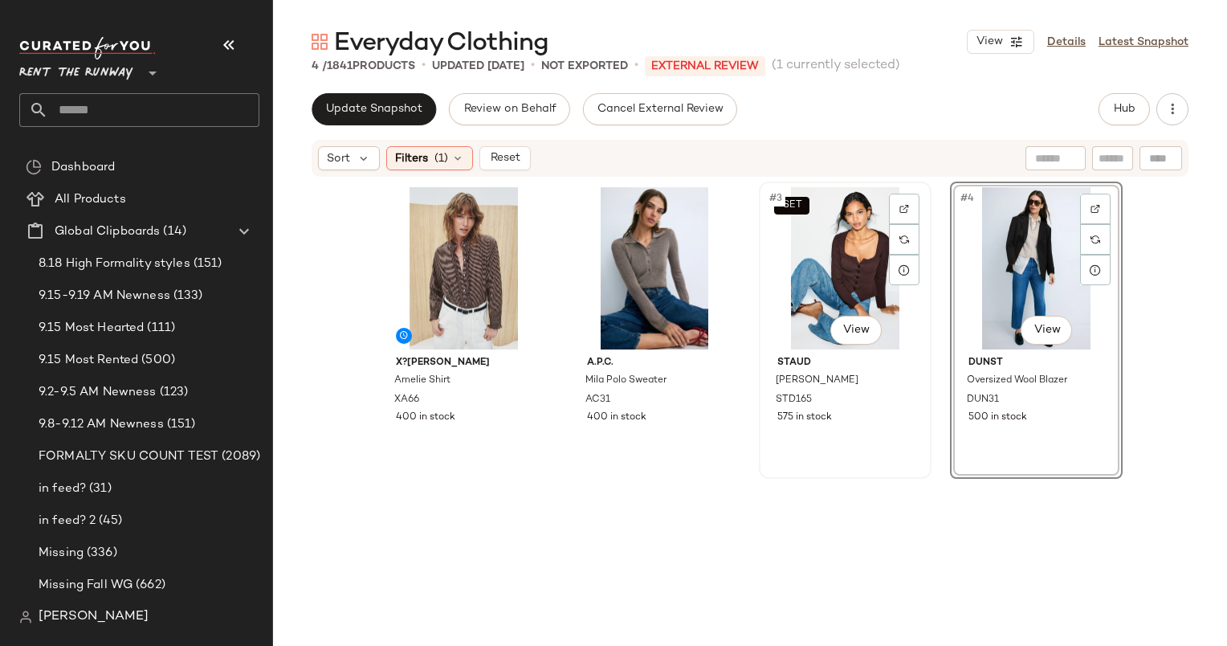
click at [793, 288] on div "SET #3 View" at bounding box center [844, 268] width 161 height 162
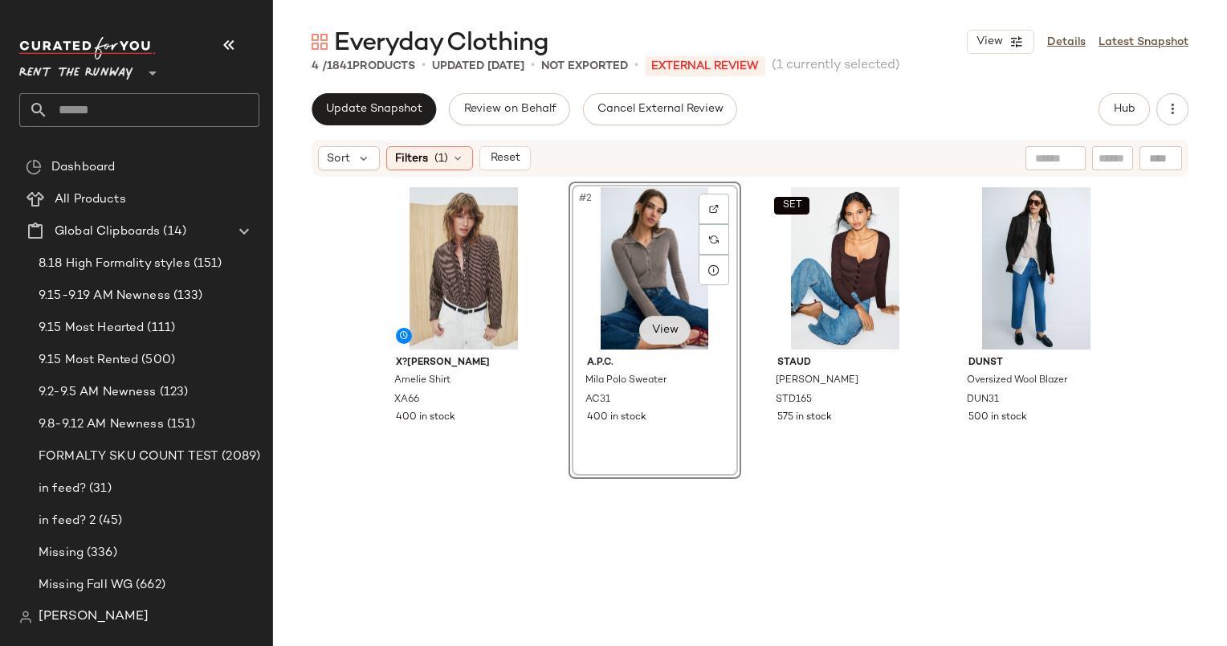
click at [654, 318] on body "Rent the Runway ** Dashboard All Products Global Clipboards (14) 8.18 High Form…" at bounding box center [613, 323] width 1227 height 646
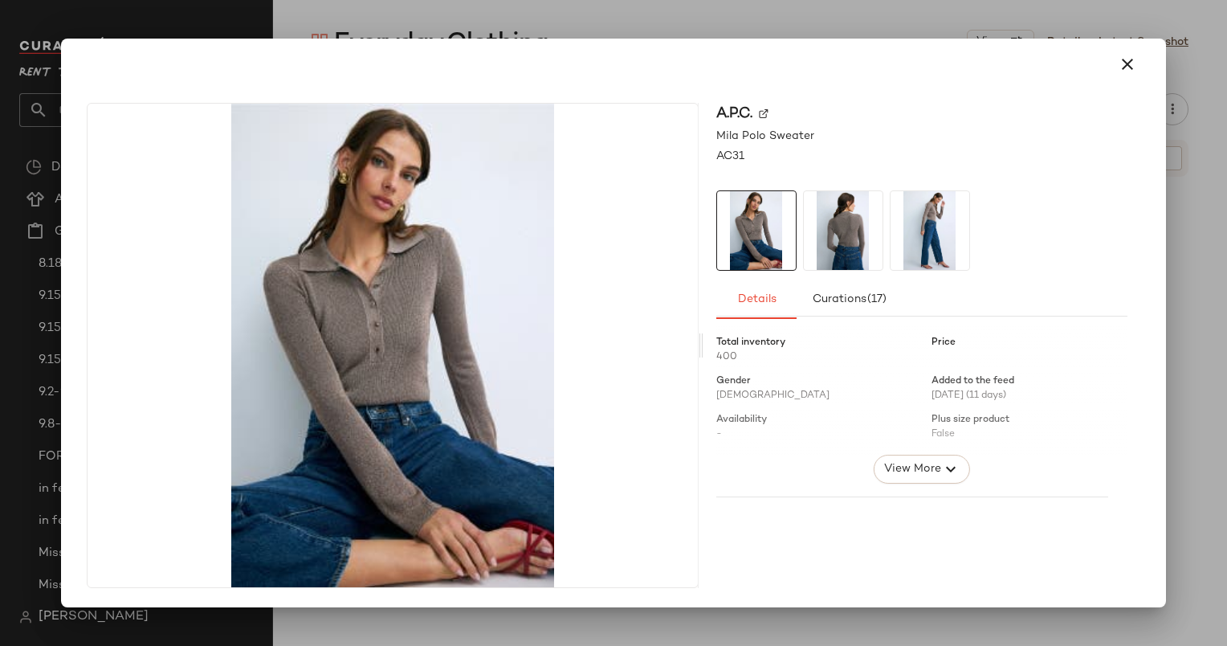
click at [923, 234] on img at bounding box center [930, 230] width 79 height 79
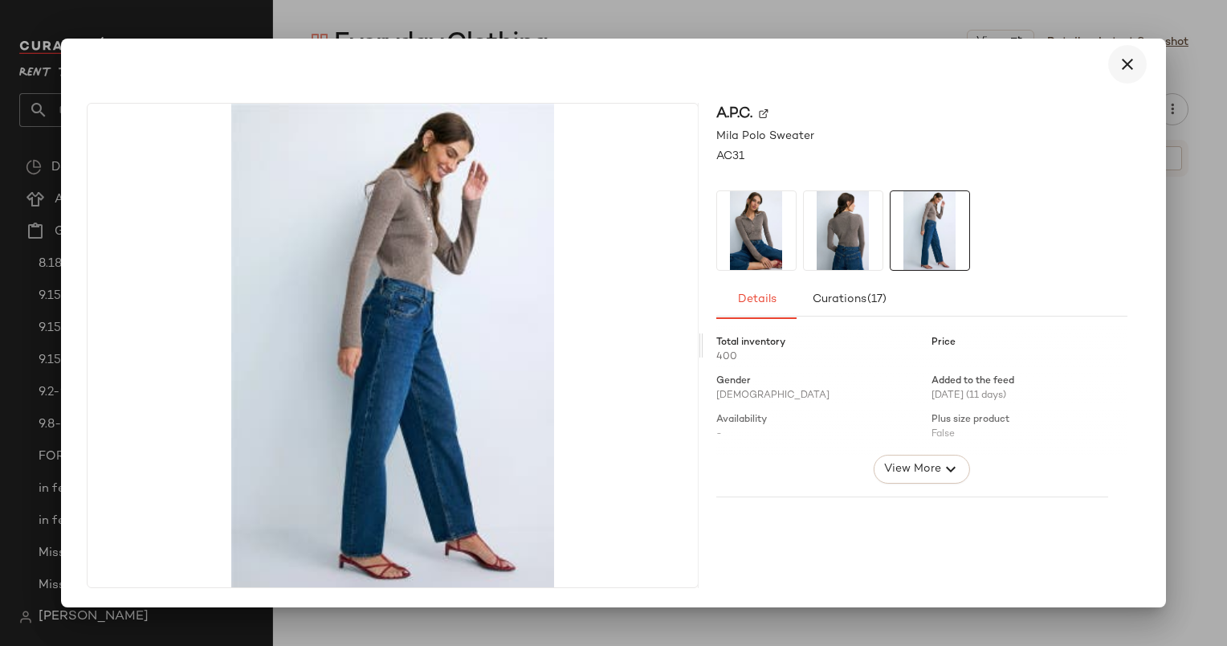
click at [1135, 64] on icon "button" at bounding box center [1127, 64] width 19 height 19
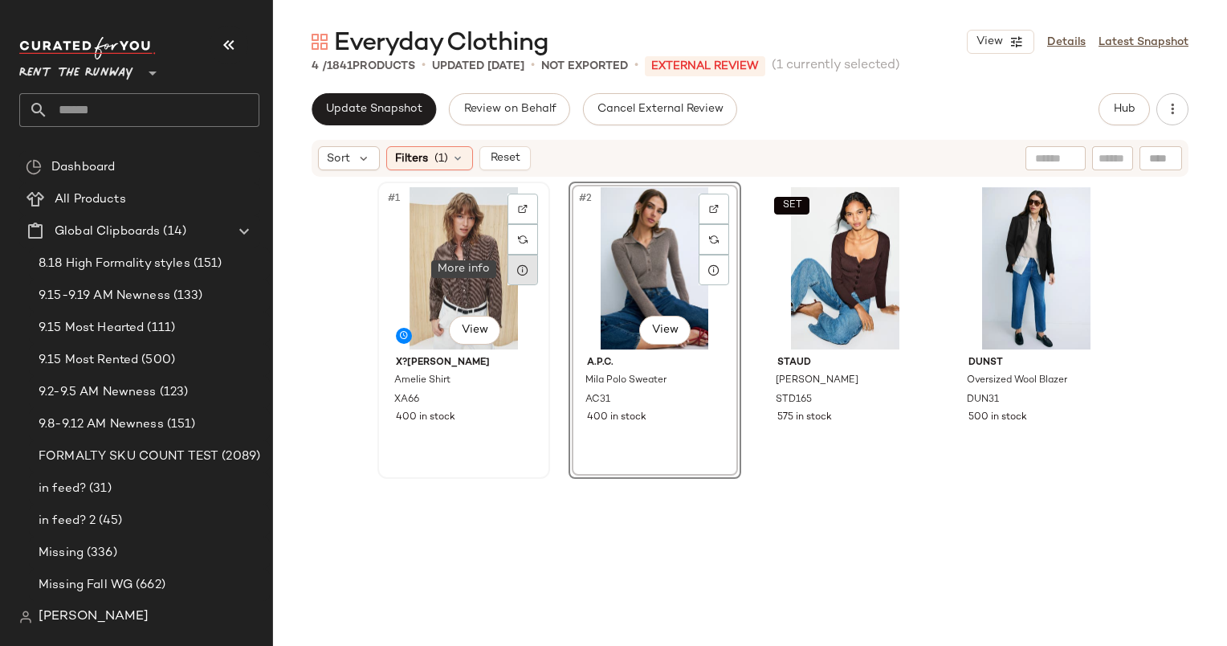
click at [516, 270] on icon at bounding box center [522, 269] width 13 height 13
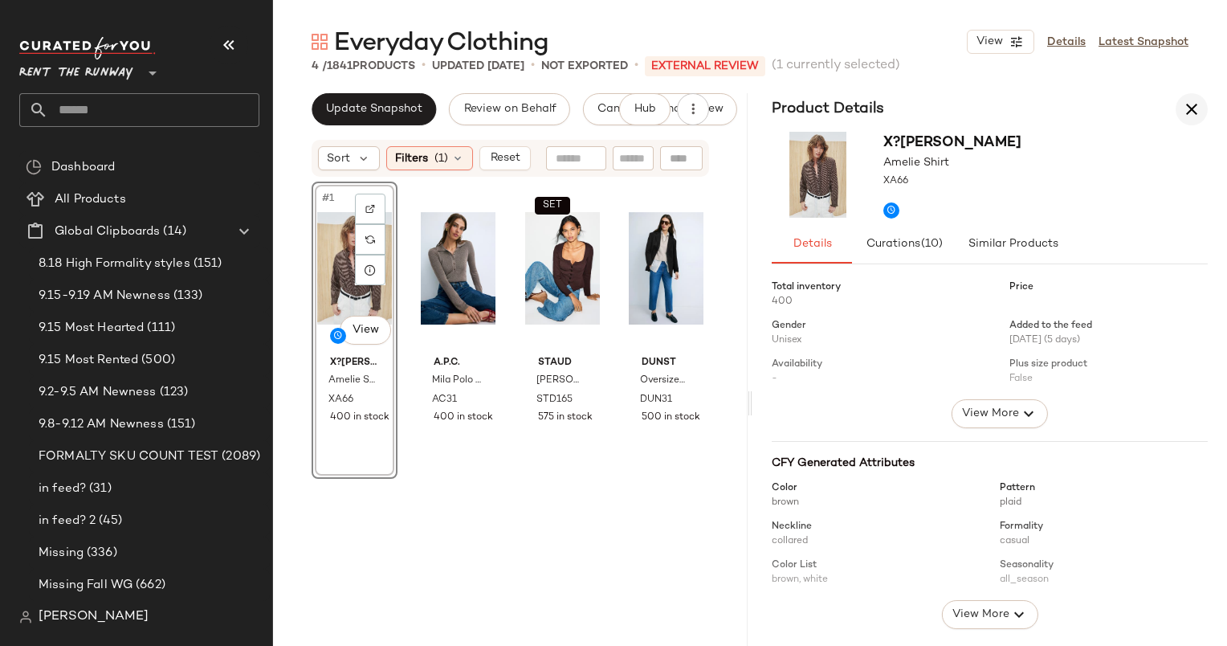
click at [1194, 116] on icon "button" at bounding box center [1191, 109] width 19 height 19
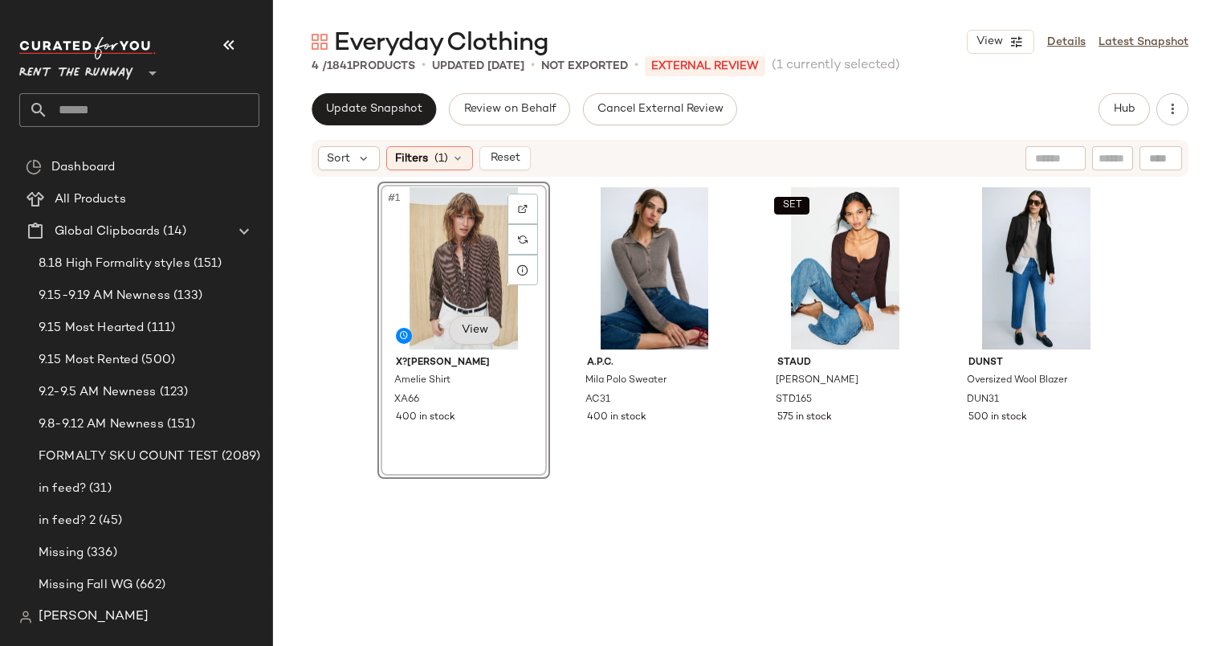
click at [479, 323] on body "Rent the Runway ** Dashboard All Products Global Clipboards (14) 8.18 High Form…" at bounding box center [613, 323] width 1227 height 646
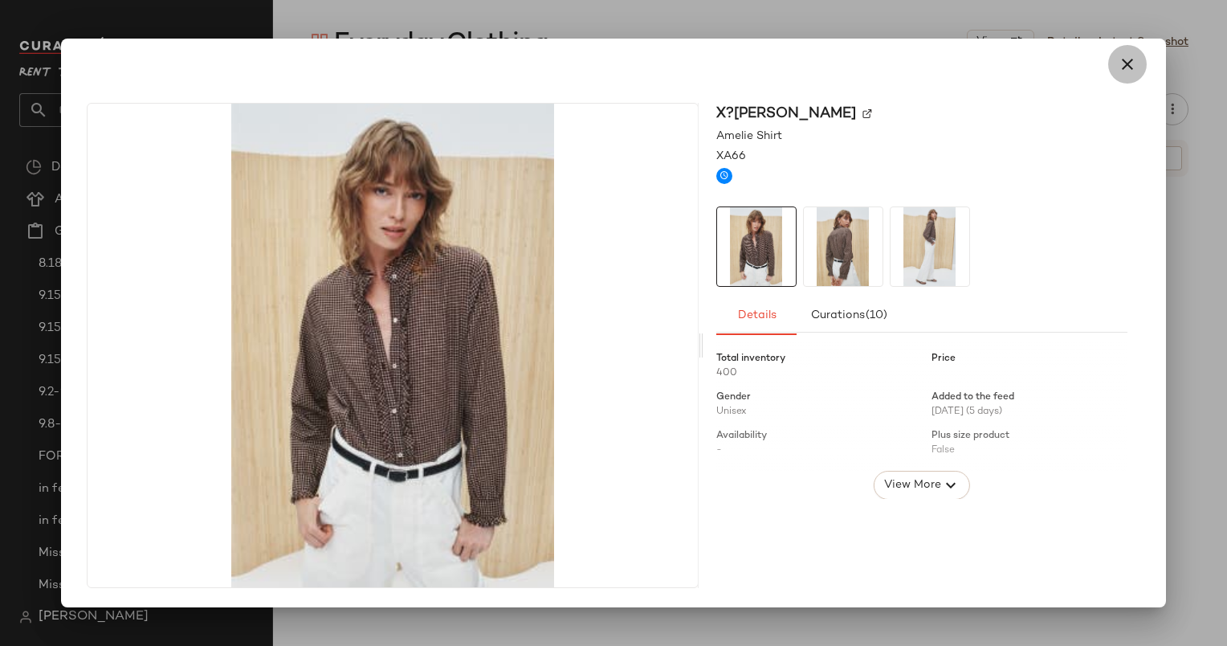
click at [1119, 63] on icon "button" at bounding box center [1127, 64] width 19 height 19
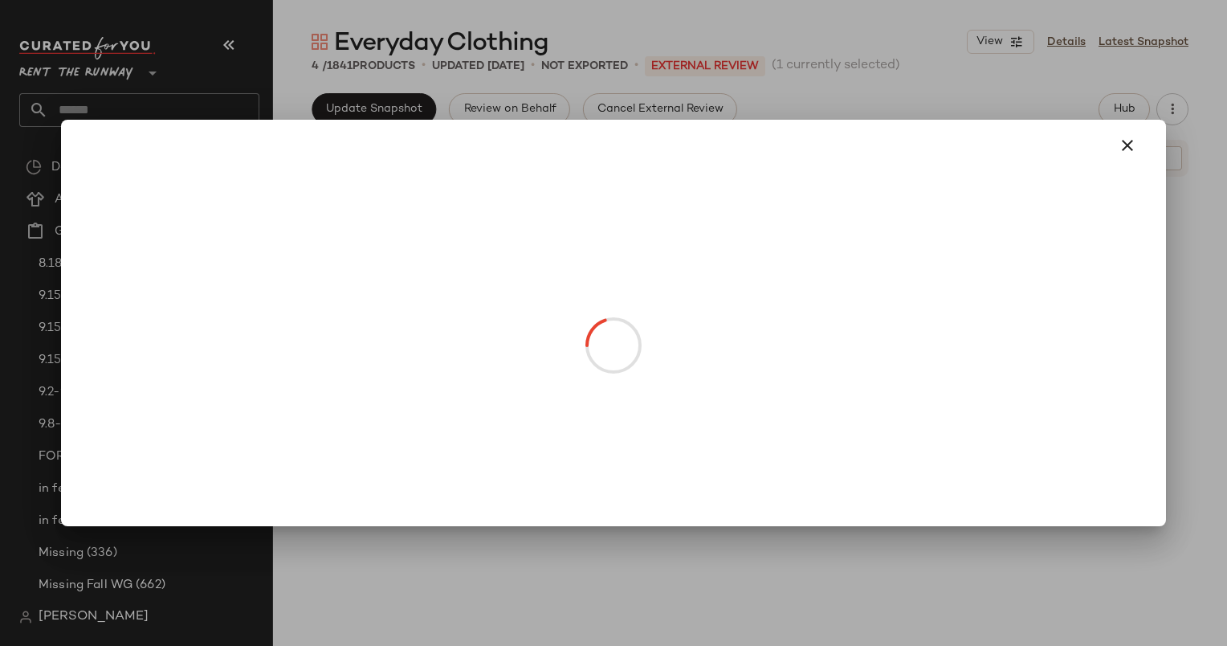
click at [483, 314] on body "Rent the Runway ** Dashboard All Products Global Clipboards (14) 8.18 High Form…" at bounding box center [613, 323] width 1227 height 646
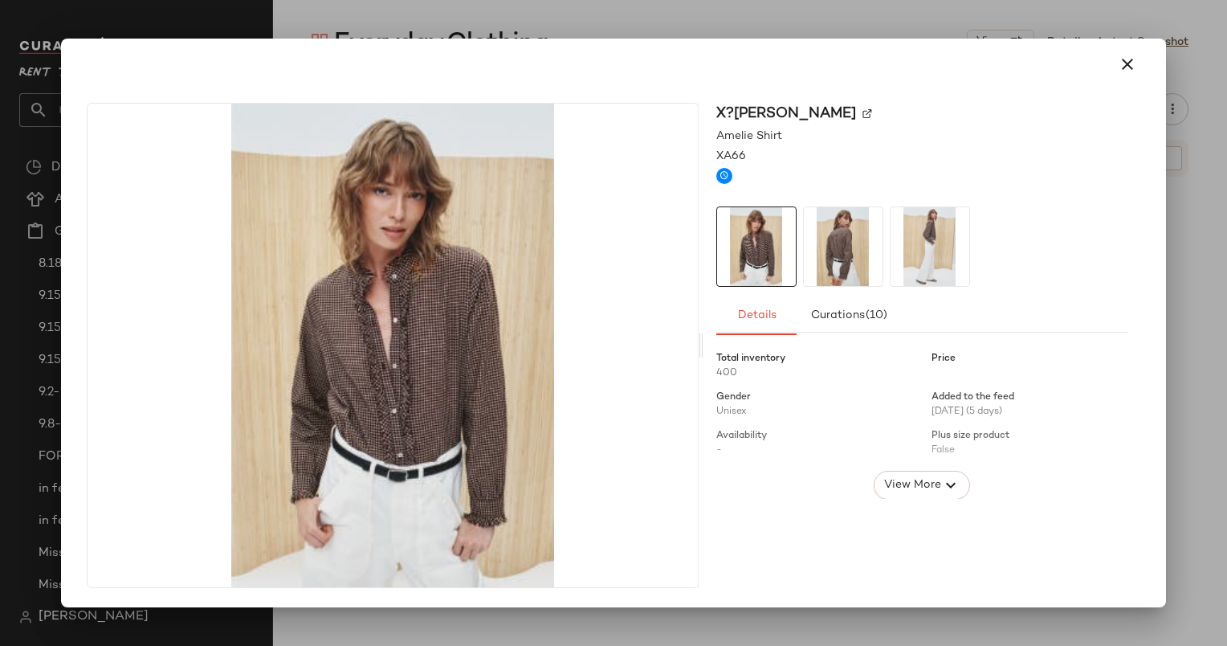
click at [903, 252] on img at bounding box center [930, 246] width 79 height 79
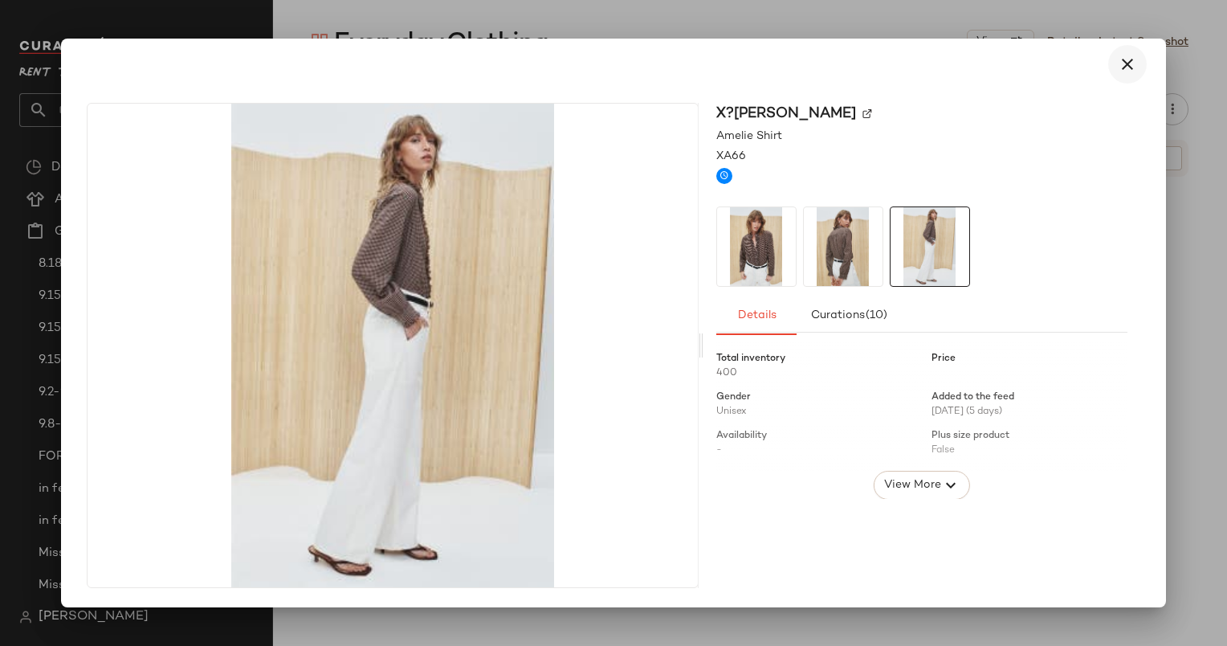
click at [1143, 73] on button "button" at bounding box center [1127, 64] width 39 height 39
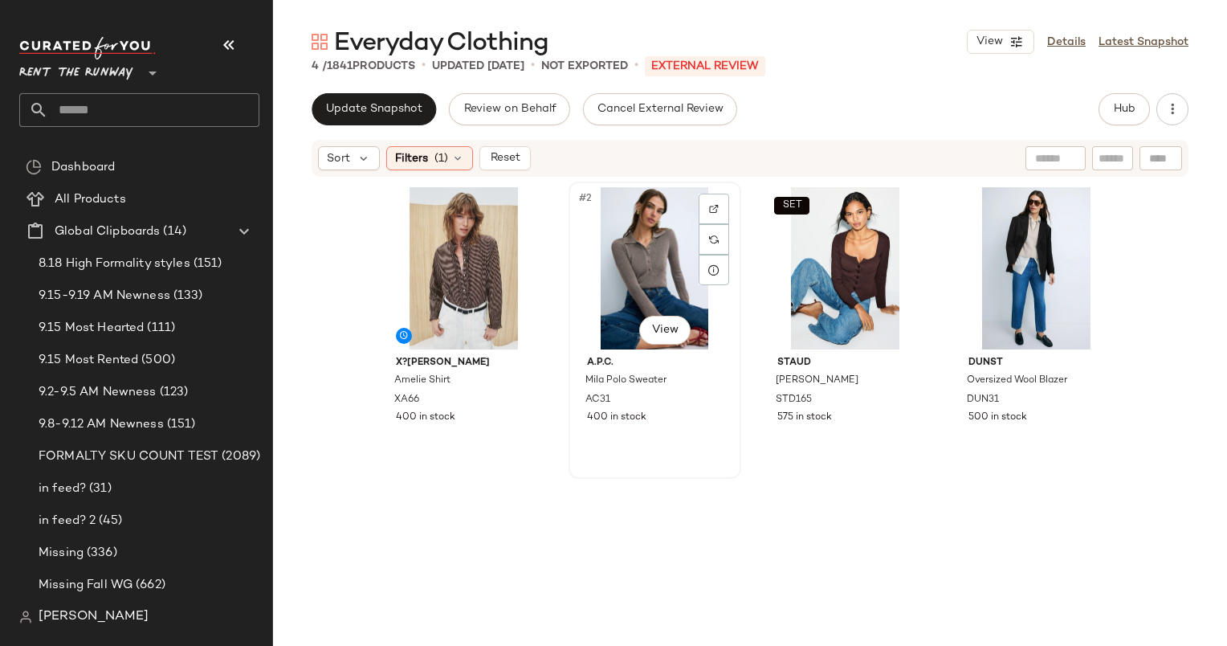
click at [699, 463] on div "#2 View A.P.C. Mila Polo Sweater AC31 400 in stock" at bounding box center [654, 330] width 169 height 294
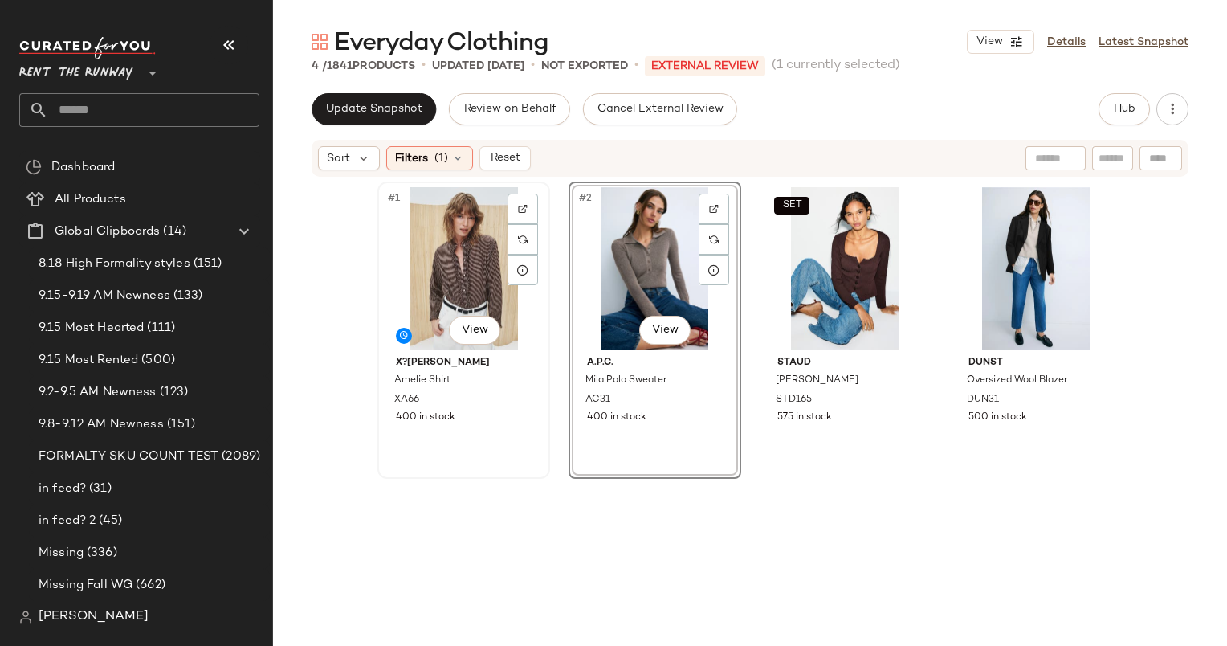
click at [455, 279] on div "#1 View" at bounding box center [463, 268] width 161 height 162
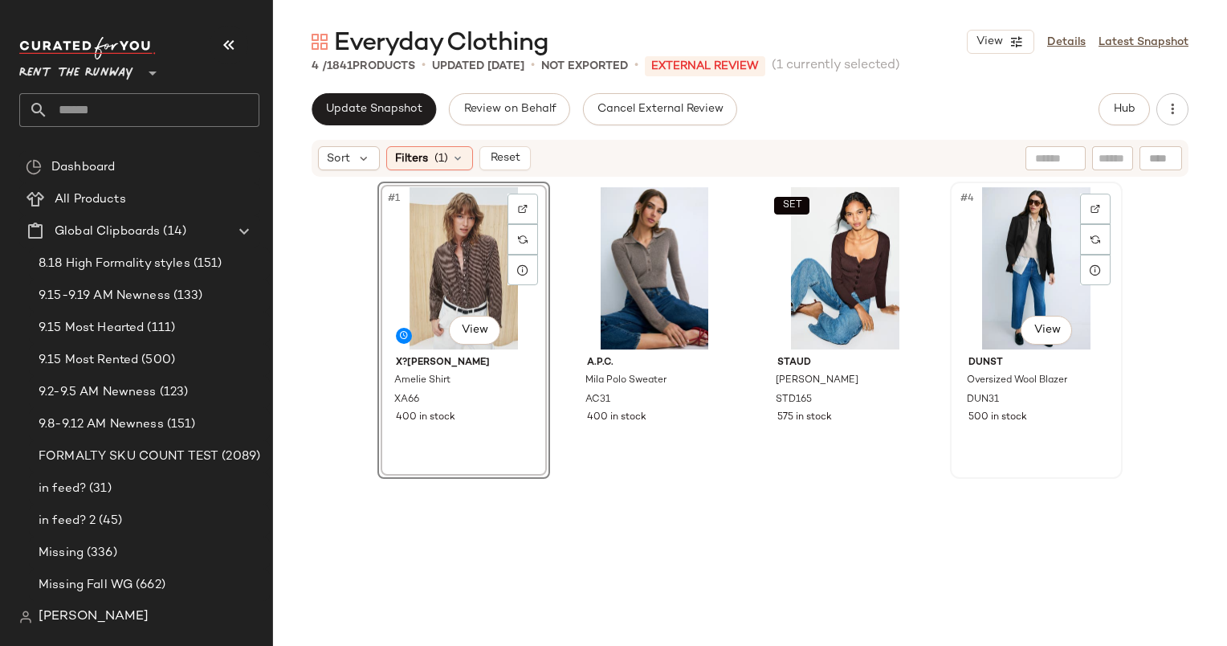
click at [956, 284] on div "#4 View" at bounding box center [1036, 268] width 161 height 162
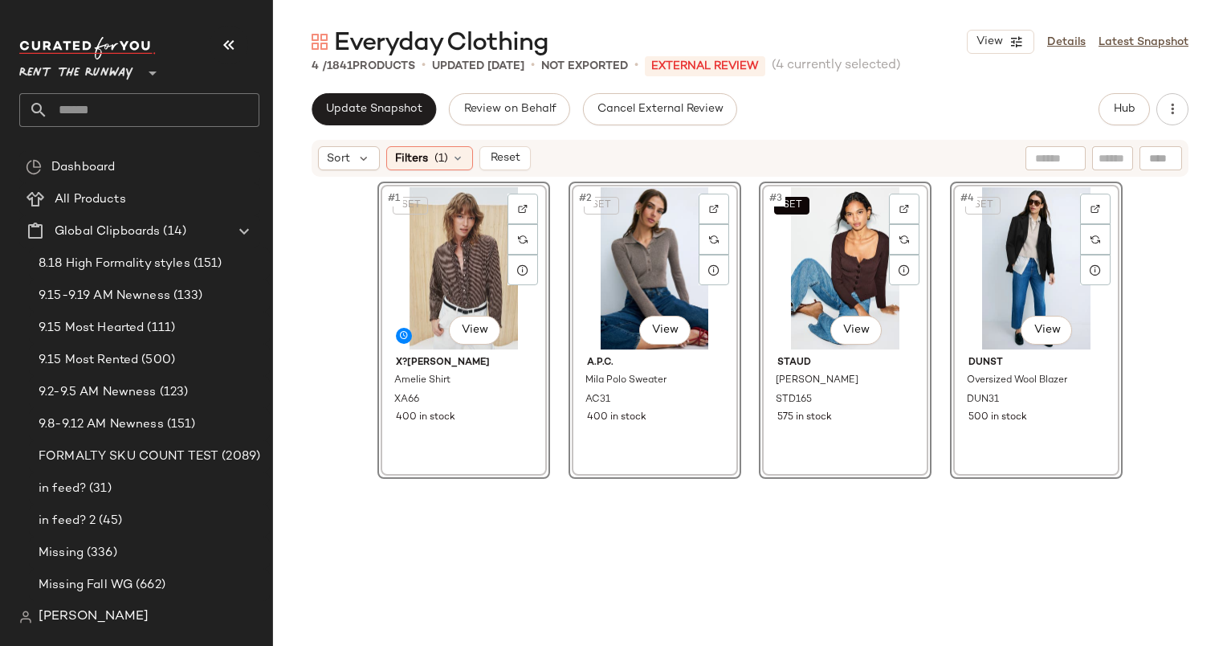
click at [966, 284] on div "SET #4 View" at bounding box center [1036, 268] width 161 height 162
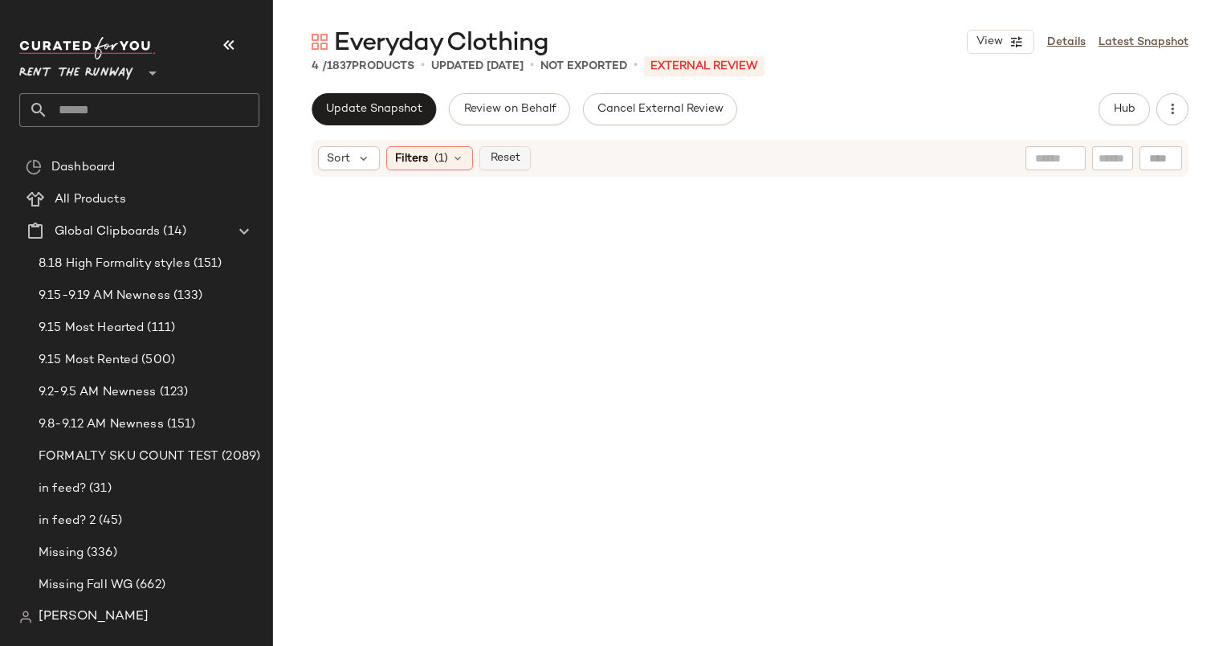
click at [503, 169] on button "Reset" at bounding box center [504, 158] width 51 height 24
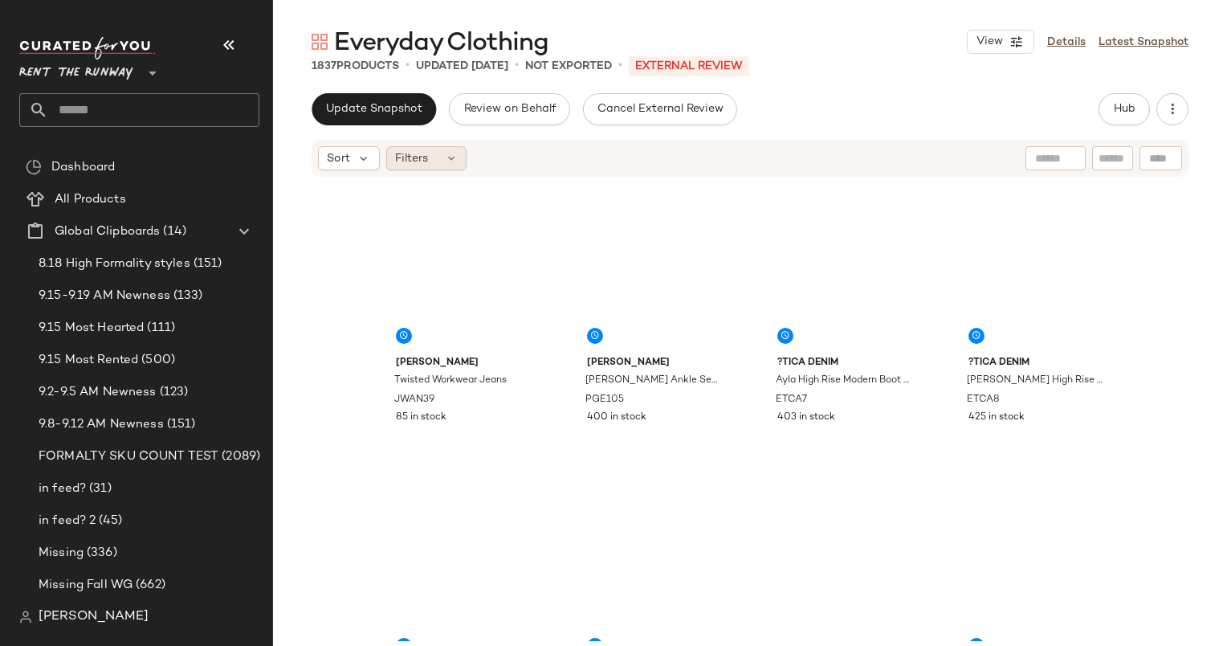
click at [418, 165] on span "Filters" at bounding box center [411, 158] width 33 height 17
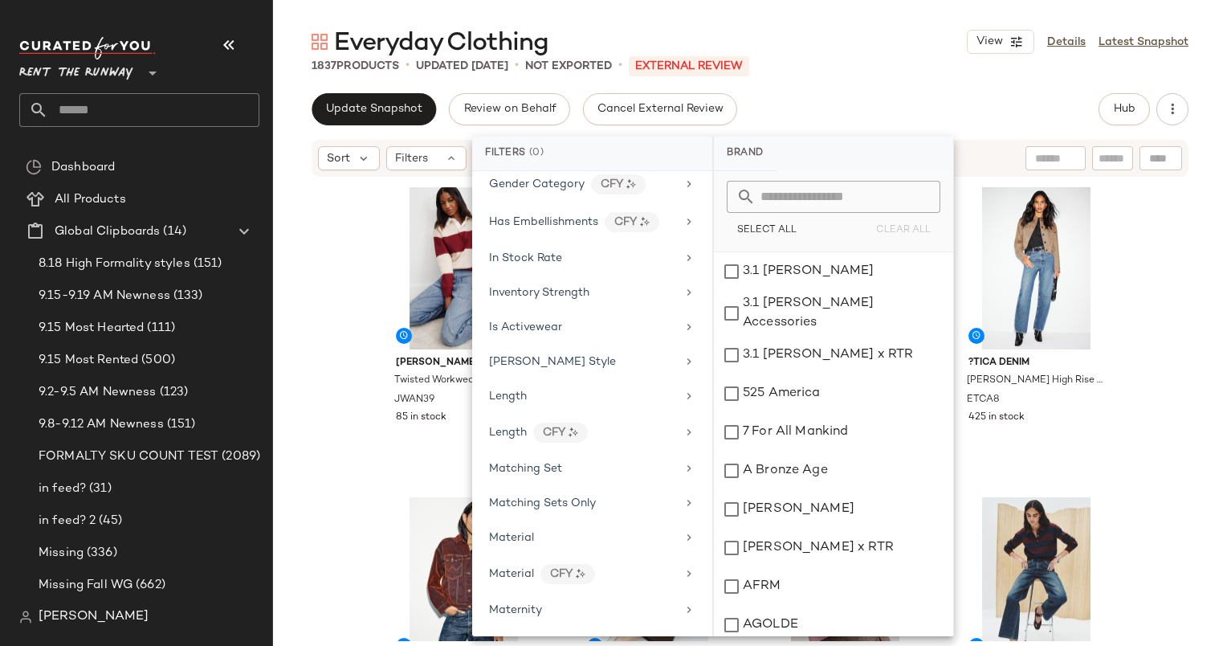
scroll to position [1145, 0]
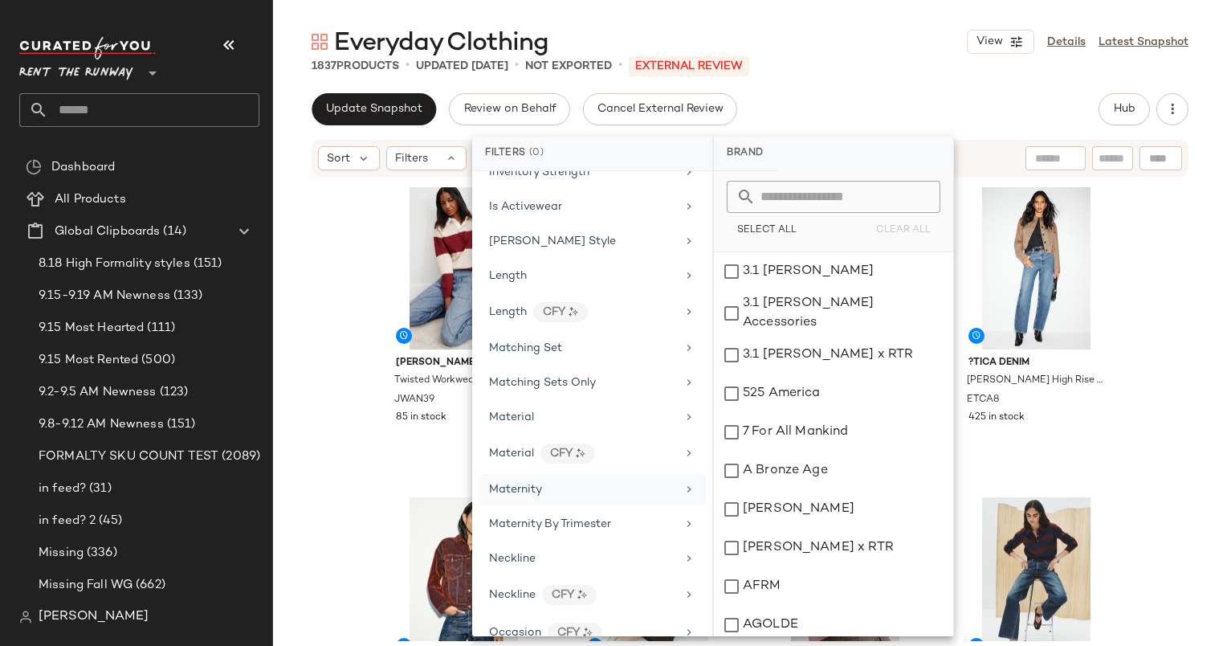
click at [660, 481] on div "Maternity" at bounding box center [582, 489] width 187 height 17
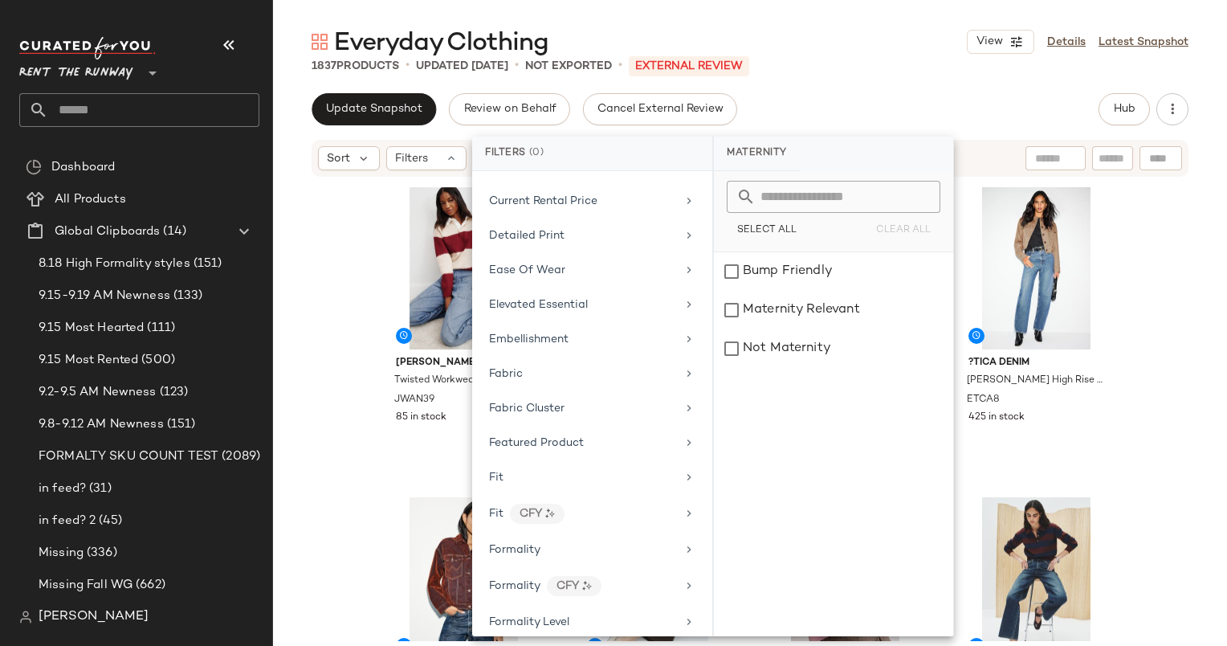
scroll to position [516, 0]
click at [838, 115] on div "Update Snapshot Review on Behalf Cancel External Review Hub" at bounding box center [750, 109] width 877 height 32
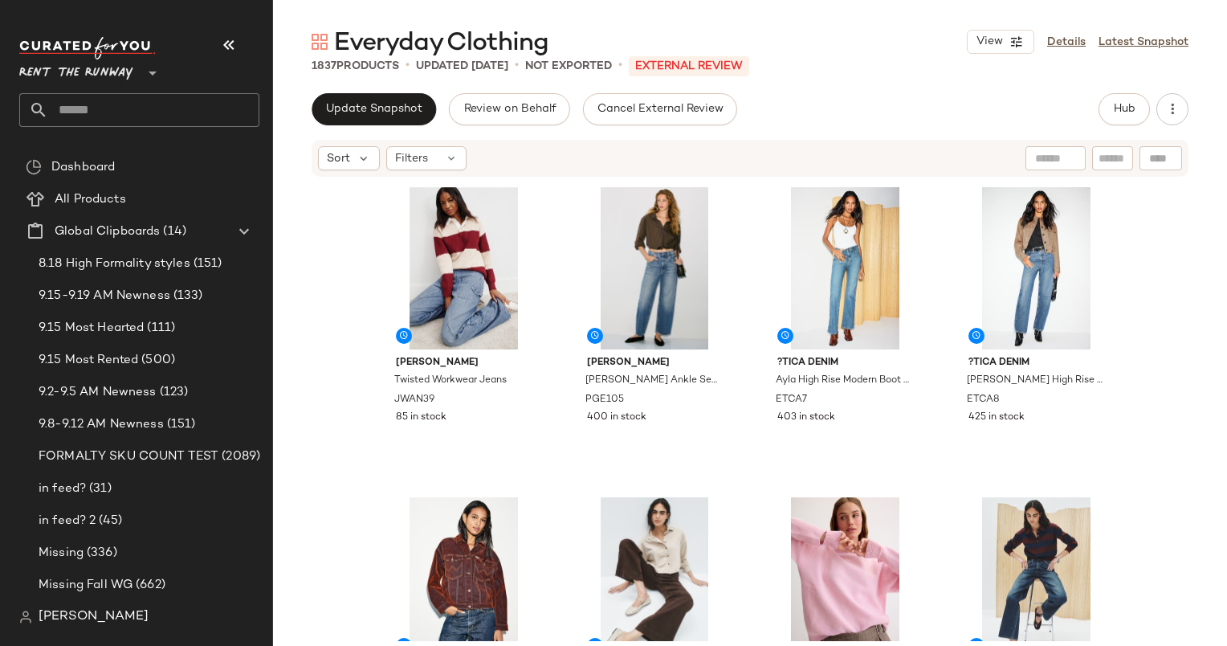
click at [466, 162] on div "Sort Filters" at bounding box center [645, 158] width 655 height 24
click at [452, 162] on icon at bounding box center [451, 158] width 13 height 13
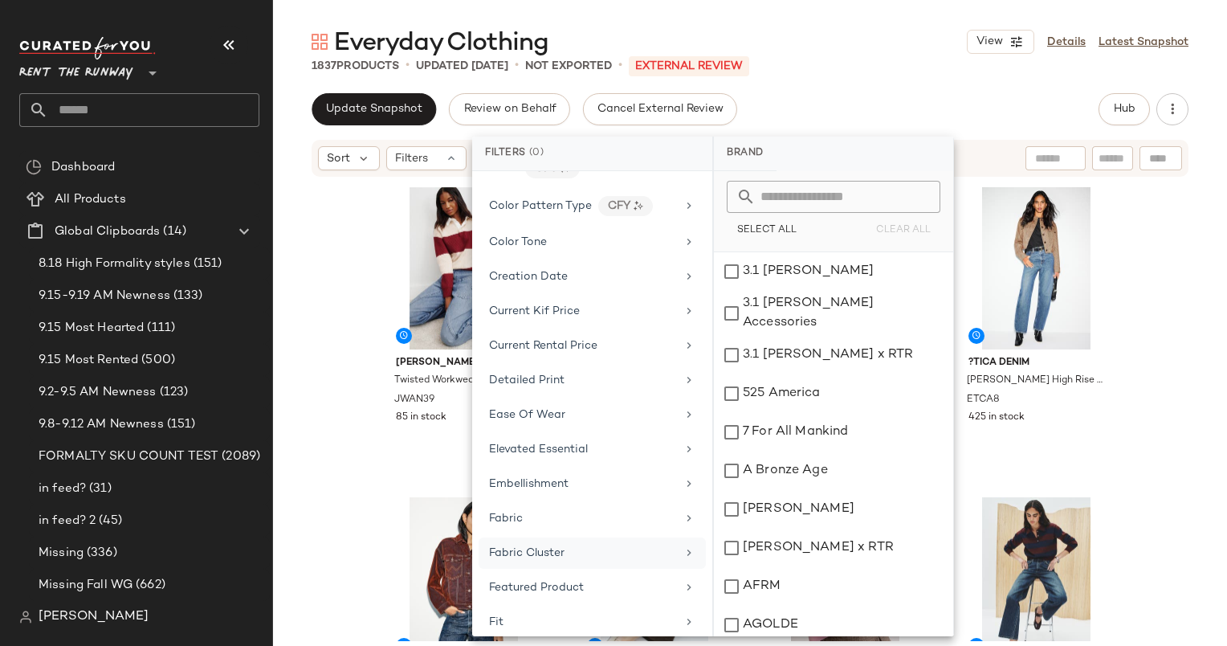
scroll to position [615, 0]
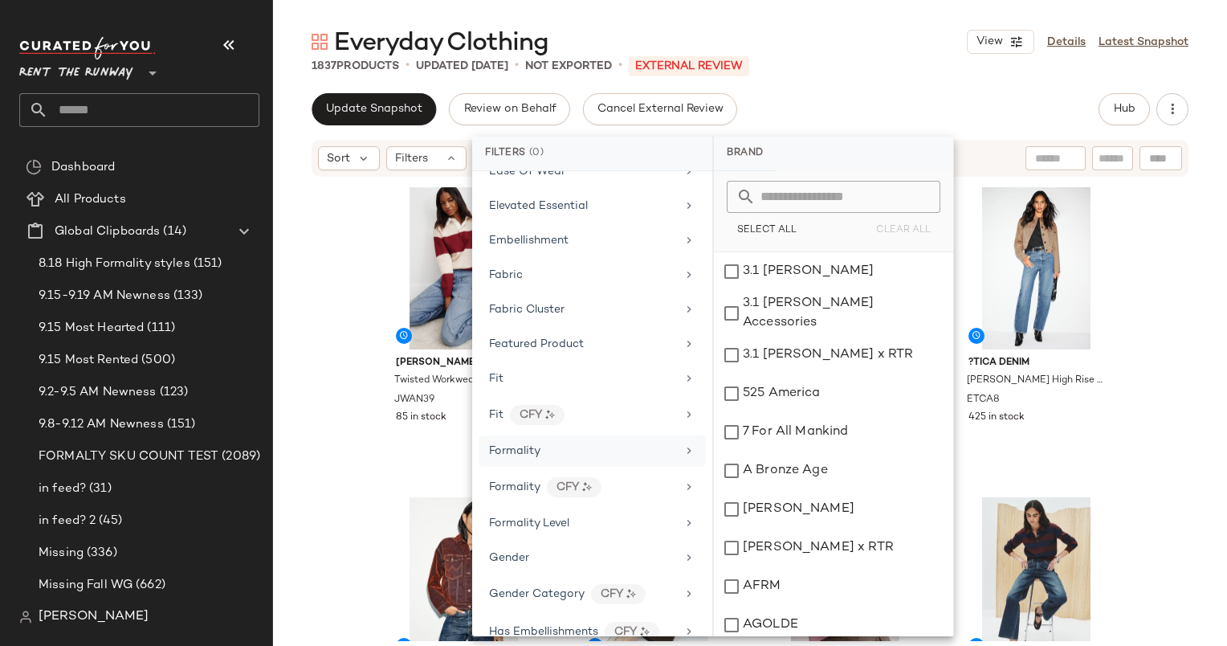
click at [563, 454] on div "Formality" at bounding box center [592, 450] width 227 height 31
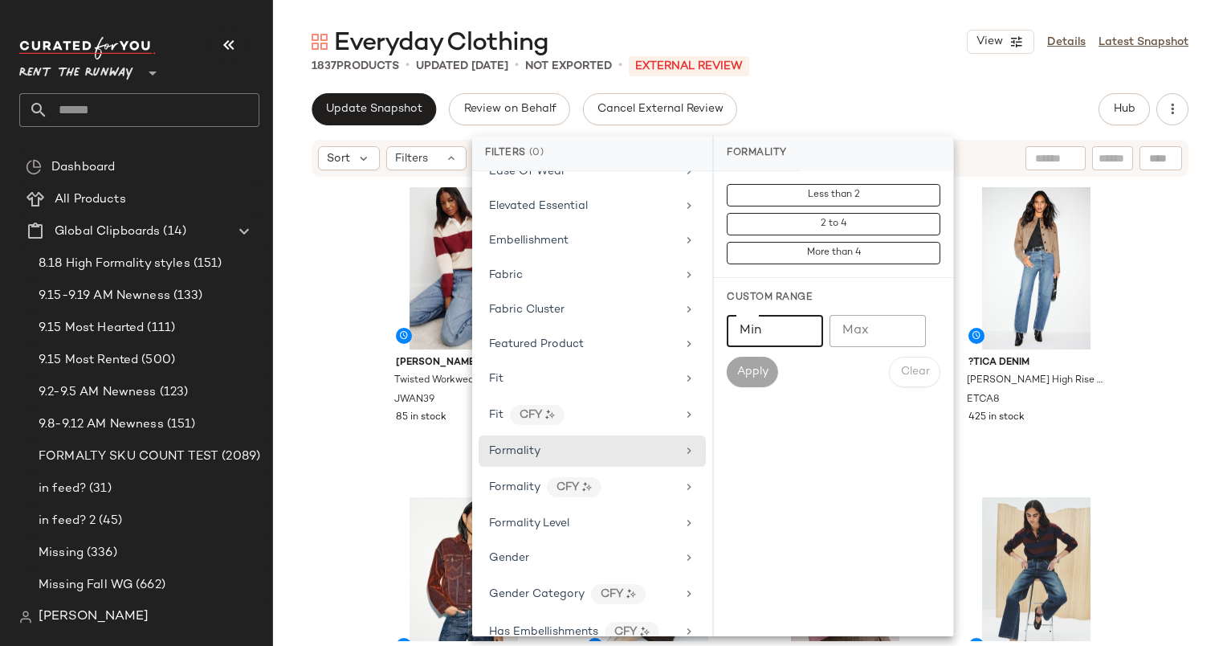
click at [728, 316] on input "Min" at bounding box center [775, 331] width 96 height 32
type input "*"
click at [896, 335] on input "Max" at bounding box center [878, 331] width 96 height 32
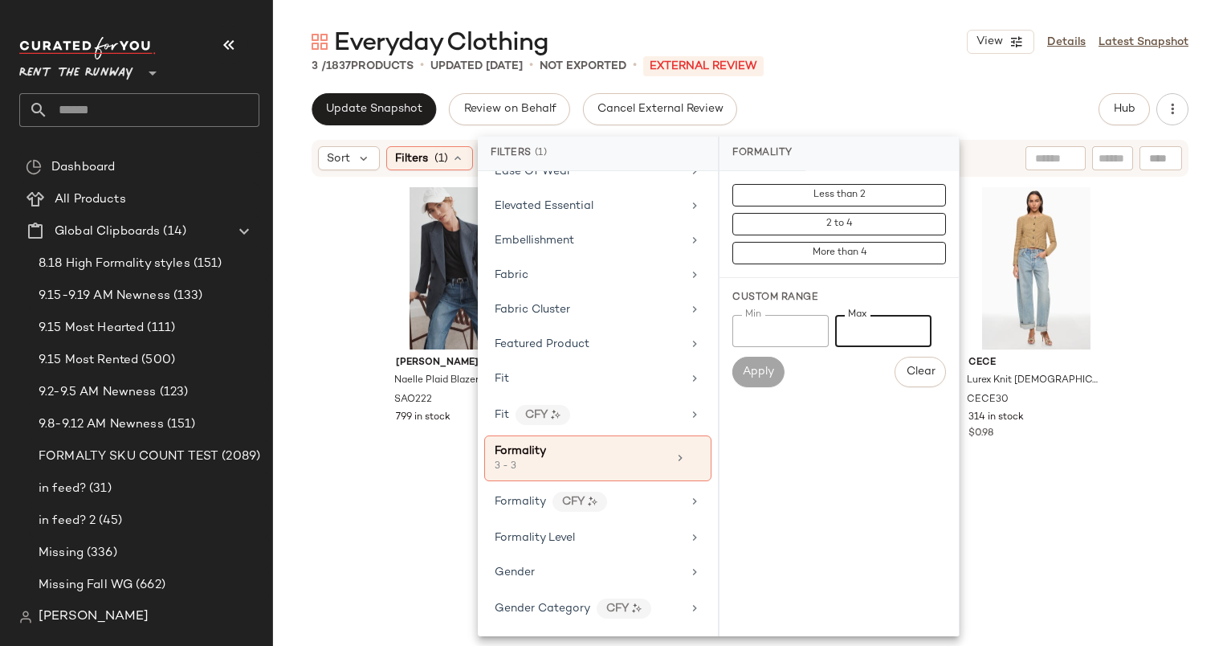
type input "*"
click at [909, 79] on div "Everyday Clothing View Details Latest Snapshot 3 / 1837 Products • updated Sep …" at bounding box center [750, 336] width 954 height 620
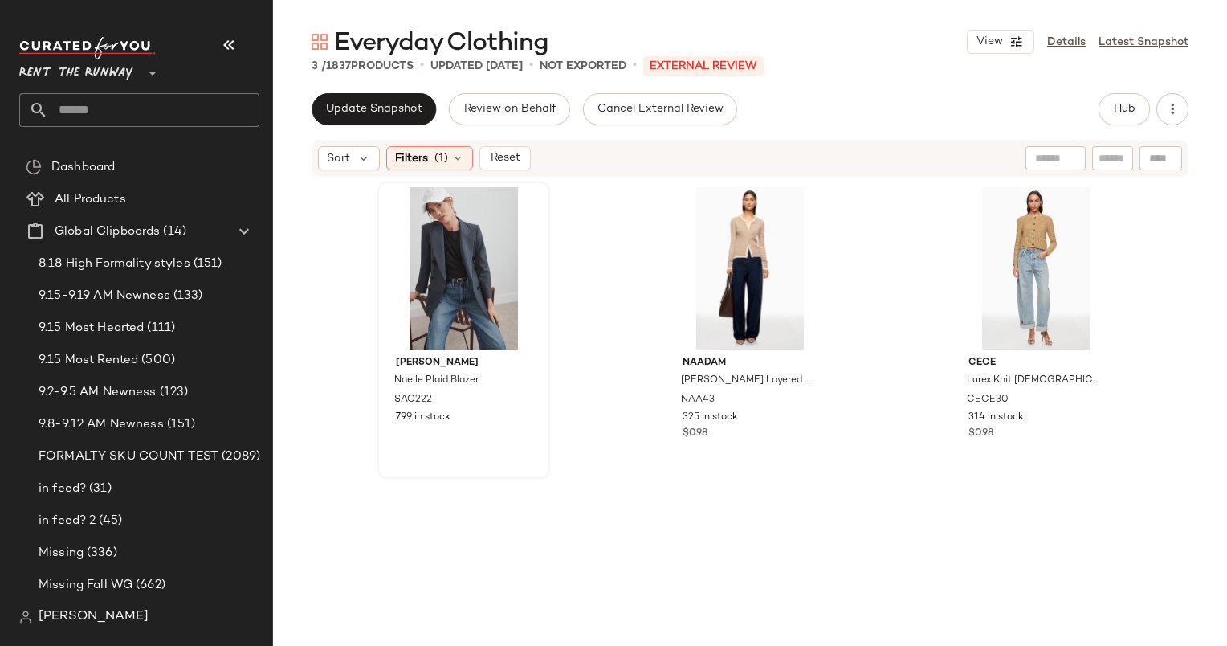
click at [432, 279] on div at bounding box center [463, 268] width 161 height 162
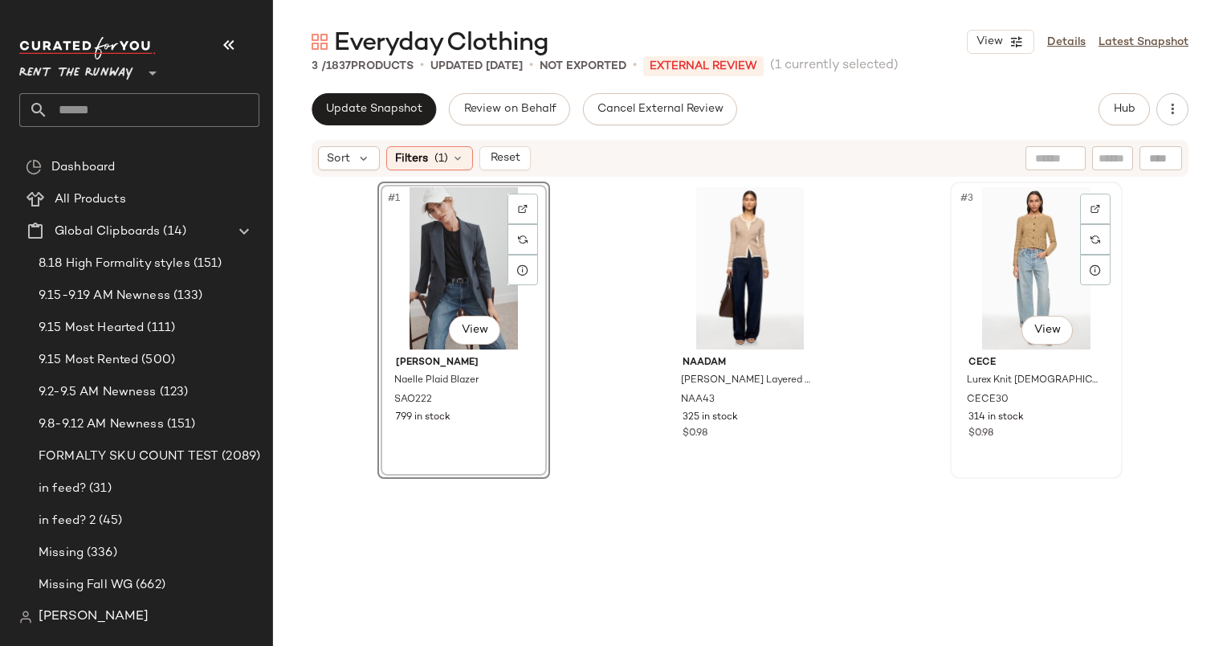
click at [1006, 246] on div "#3 View" at bounding box center [1036, 268] width 161 height 162
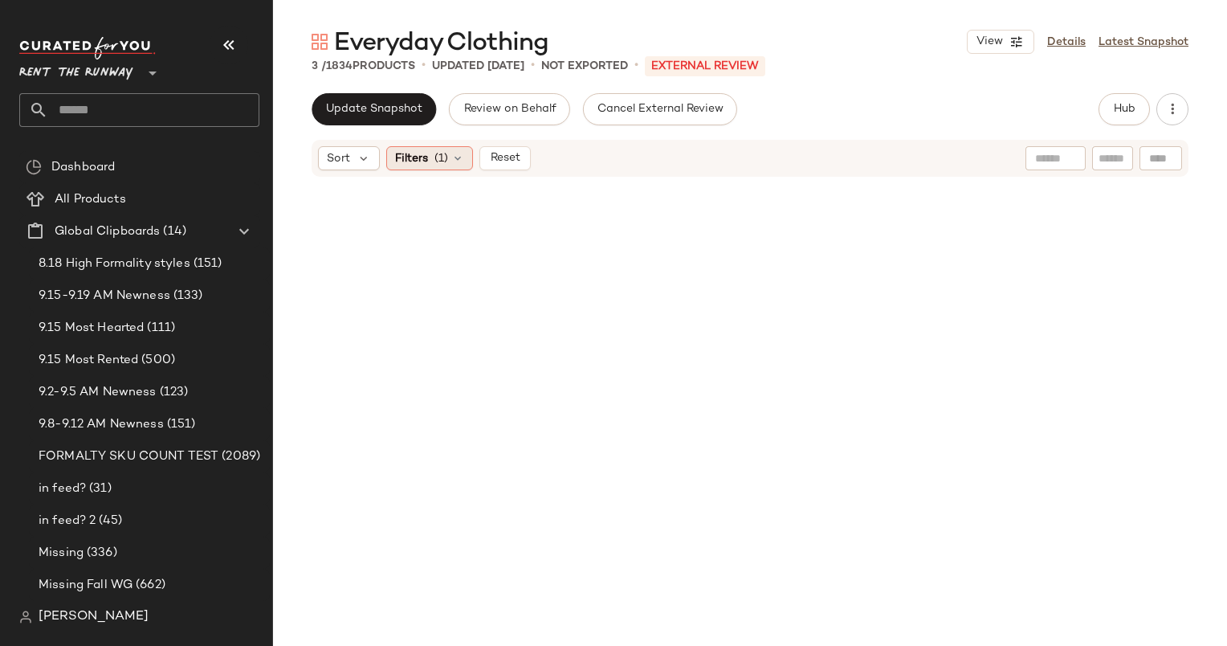
click at [462, 155] on icon at bounding box center [457, 158] width 13 height 13
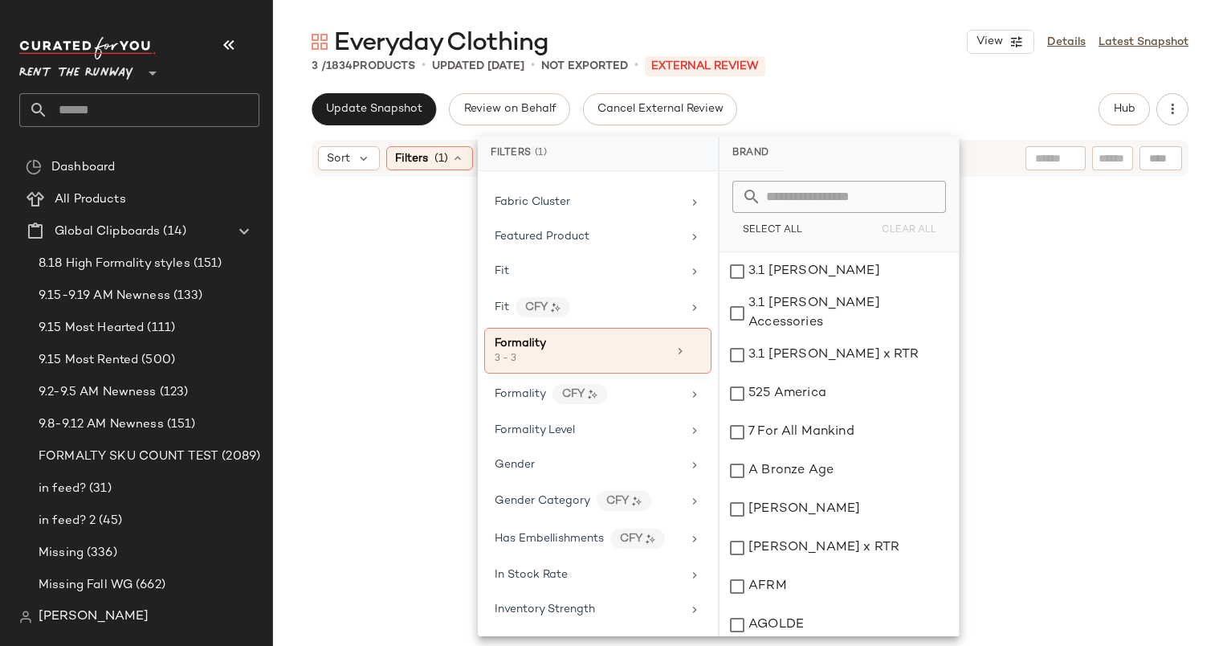
scroll to position [723, 0]
click at [597, 337] on div "Formality" at bounding box center [581, 343] width 173 height 17
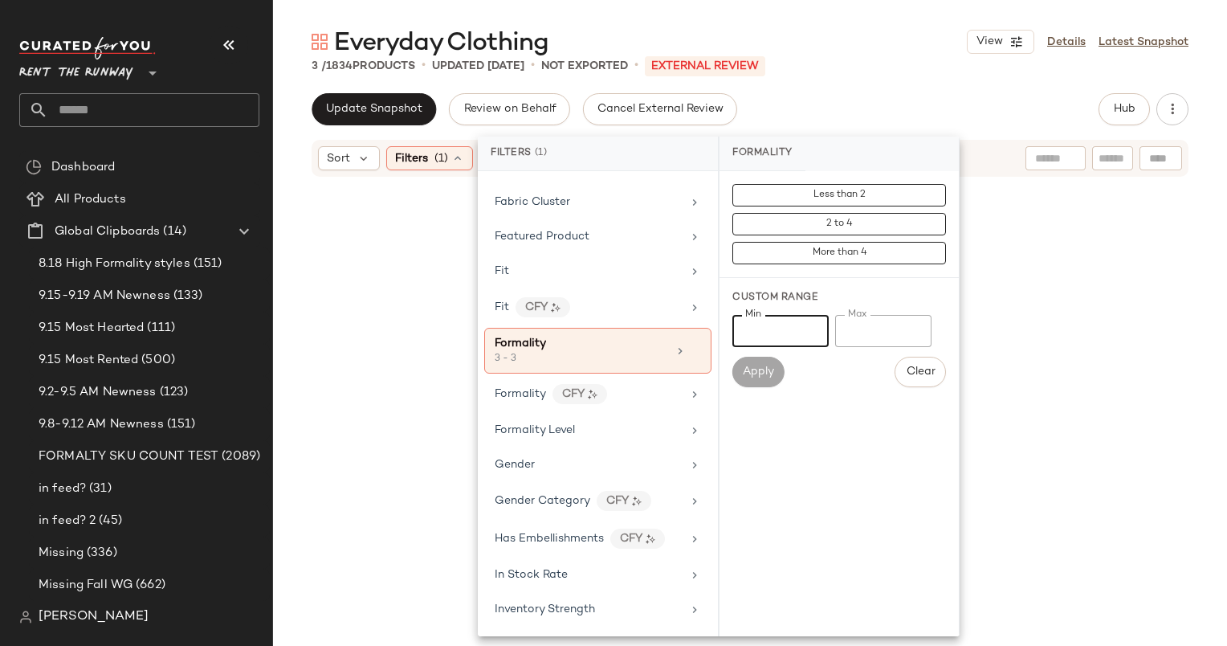
click at [784, 330] on input "*" at bounding box center [780, 331] width 96 height 32
type input "*"
click at [876, 340] on input "*" at bounding box center [883, 331] width 96 height 32
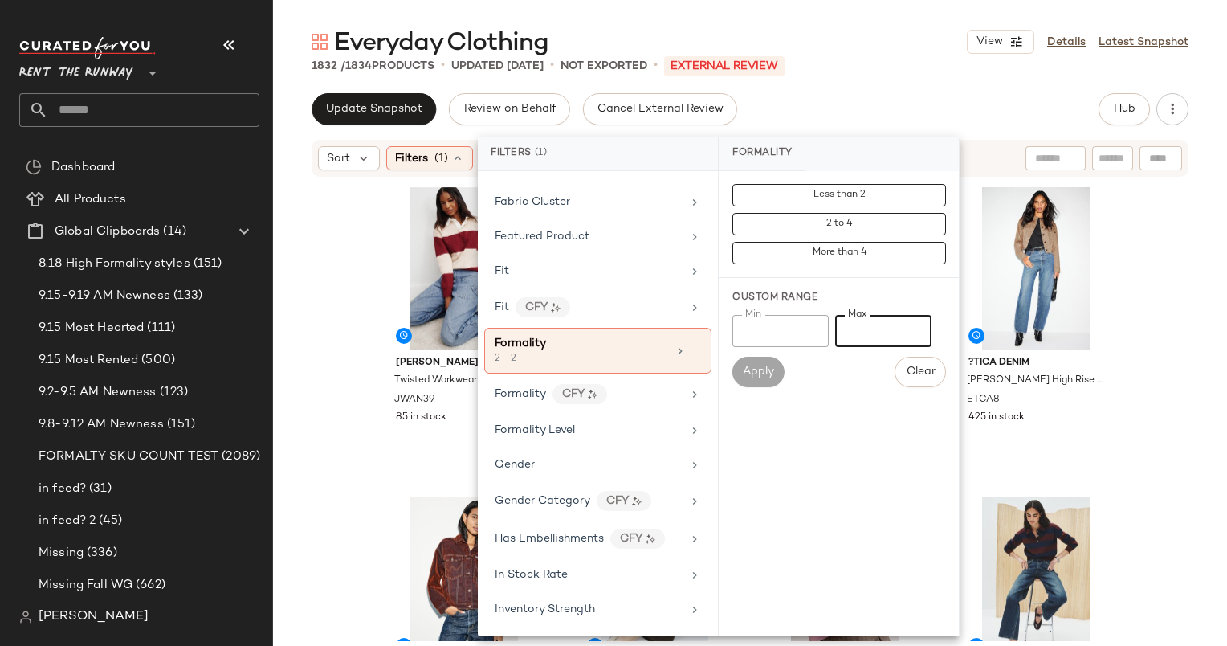
type input "*"
click at [872, 90] on div "Everyday Clothing View Details Latest Snapshot 1832 / 1834 Products • updated S…" at bounding box center [750, 336] width 954 height 620
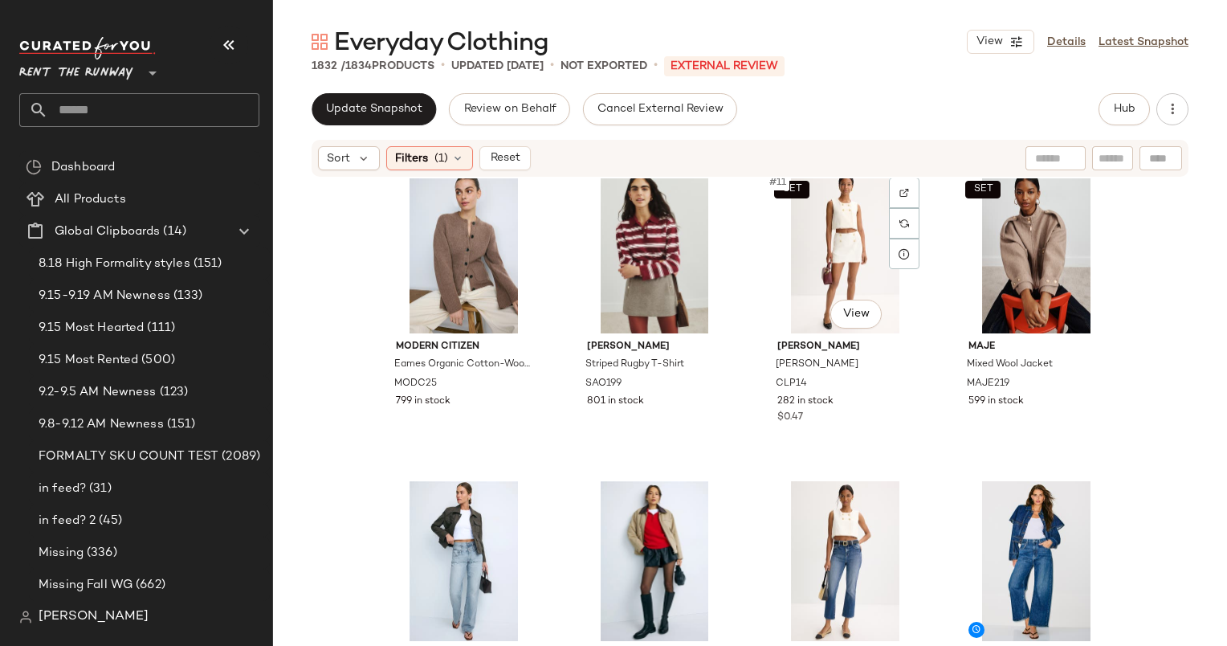
scroll to position [650, 0]
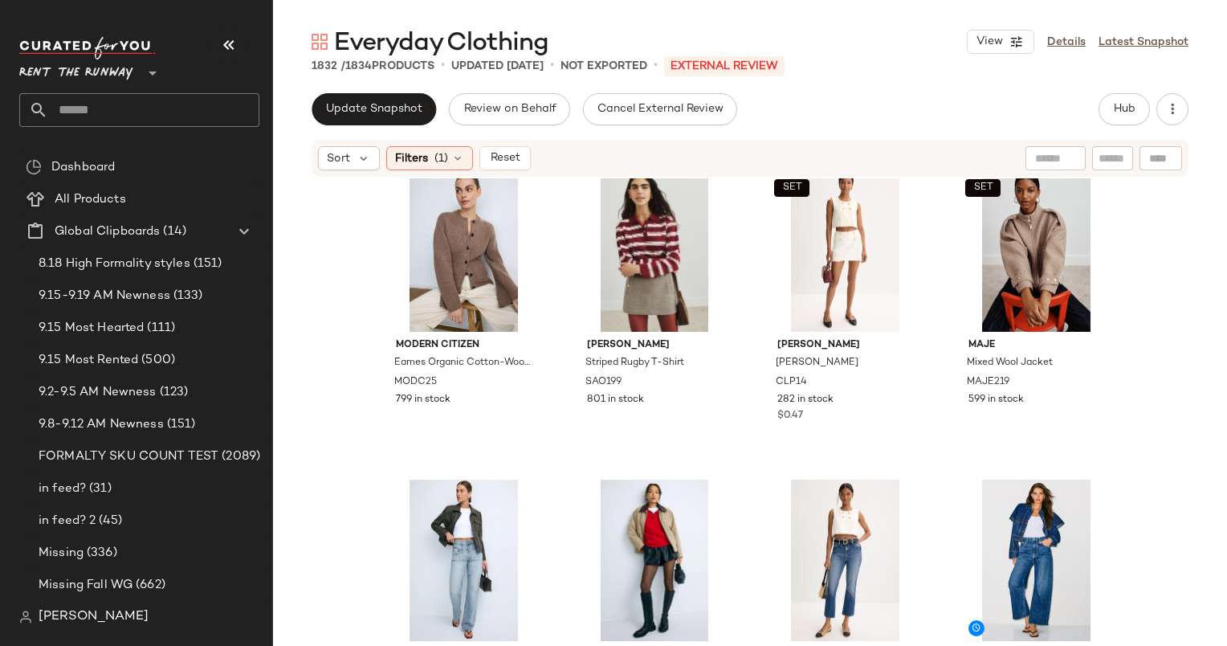
click at [408, 170] on div "Sort Filters (1) Reset" at bounding box center [750, 158] width 877 height 37
click span "Filters"
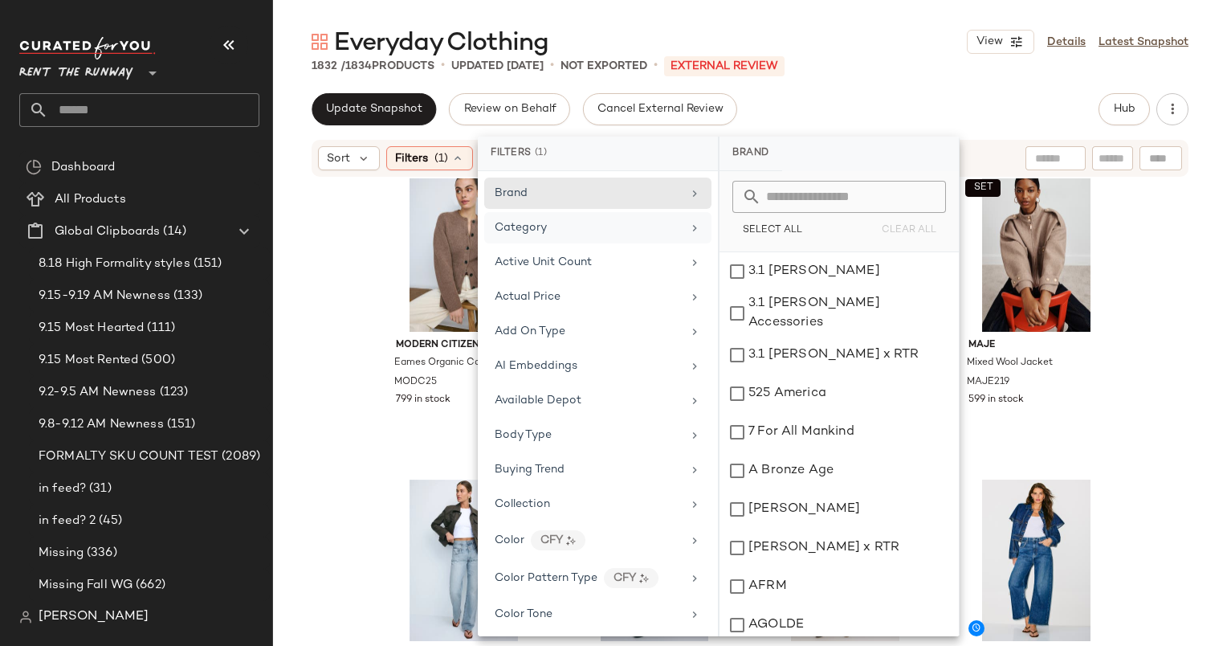
click div "Category"
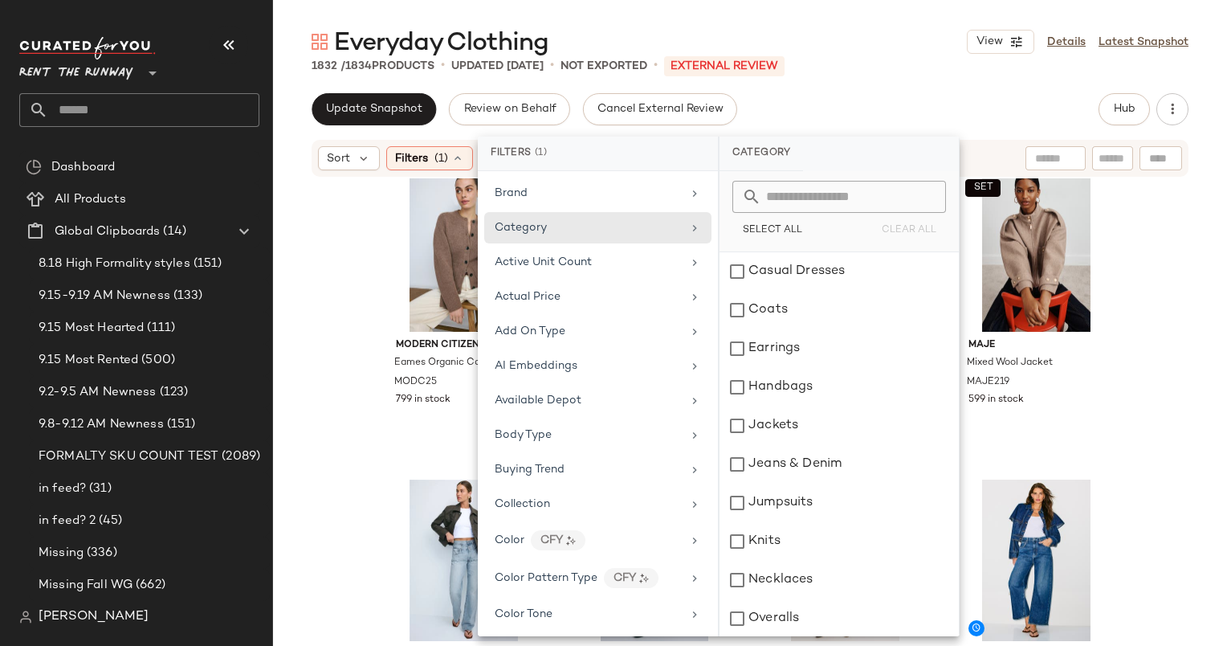
scroll to position [0, 0]
click div "Casual Dresses"
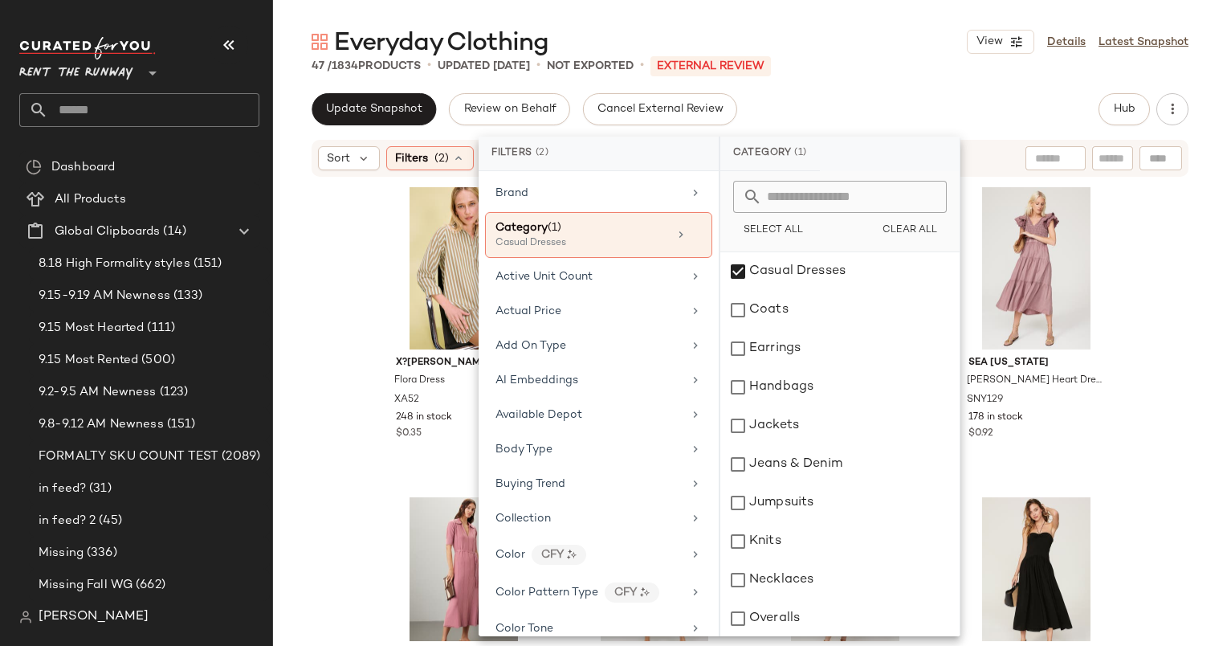
click div "Update Snapshot Review on Behalf Cancel External Review Hub"
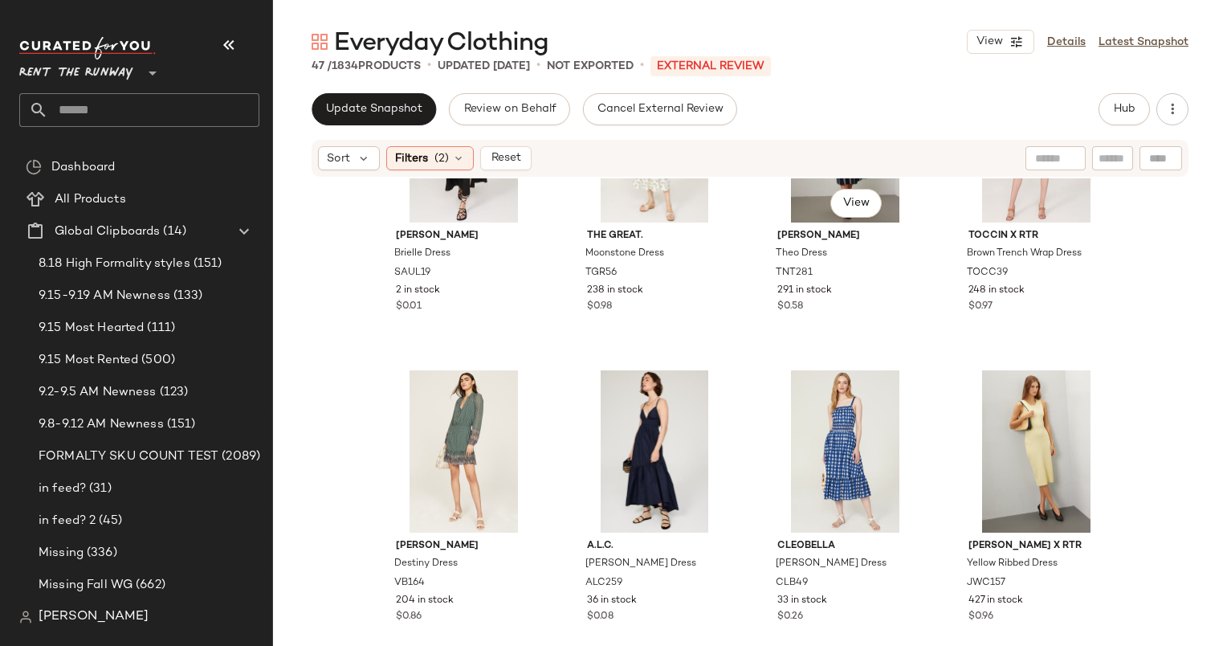
scroll to position [2370, 0]
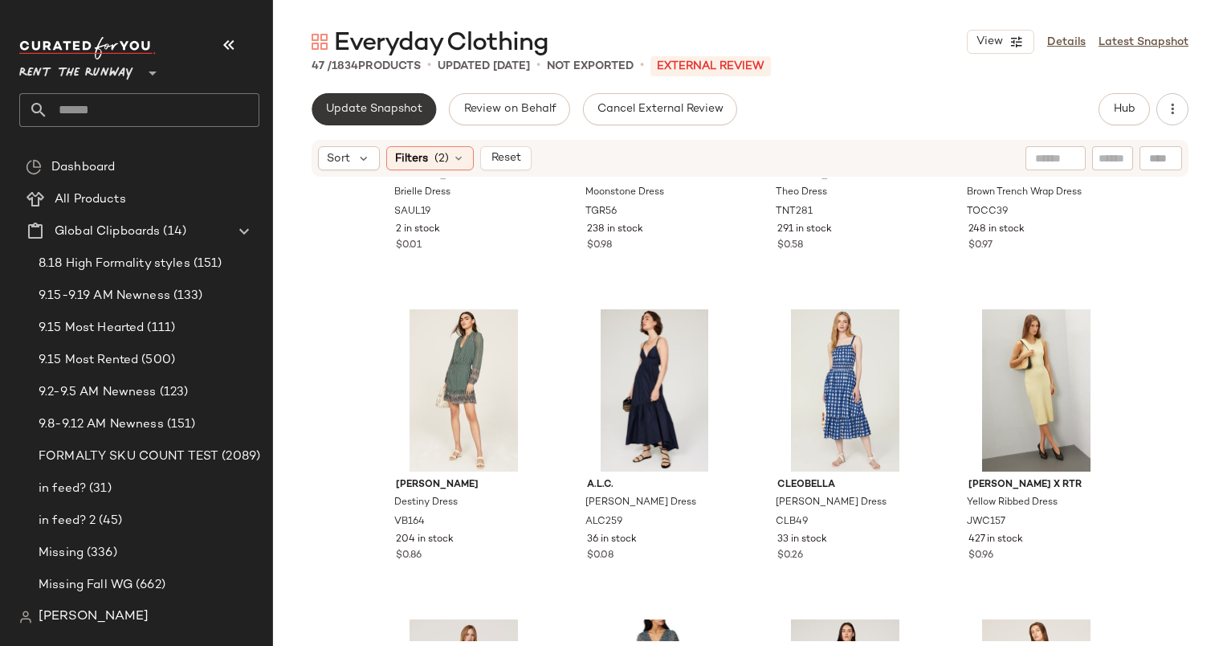
click button "Update Snapshot"
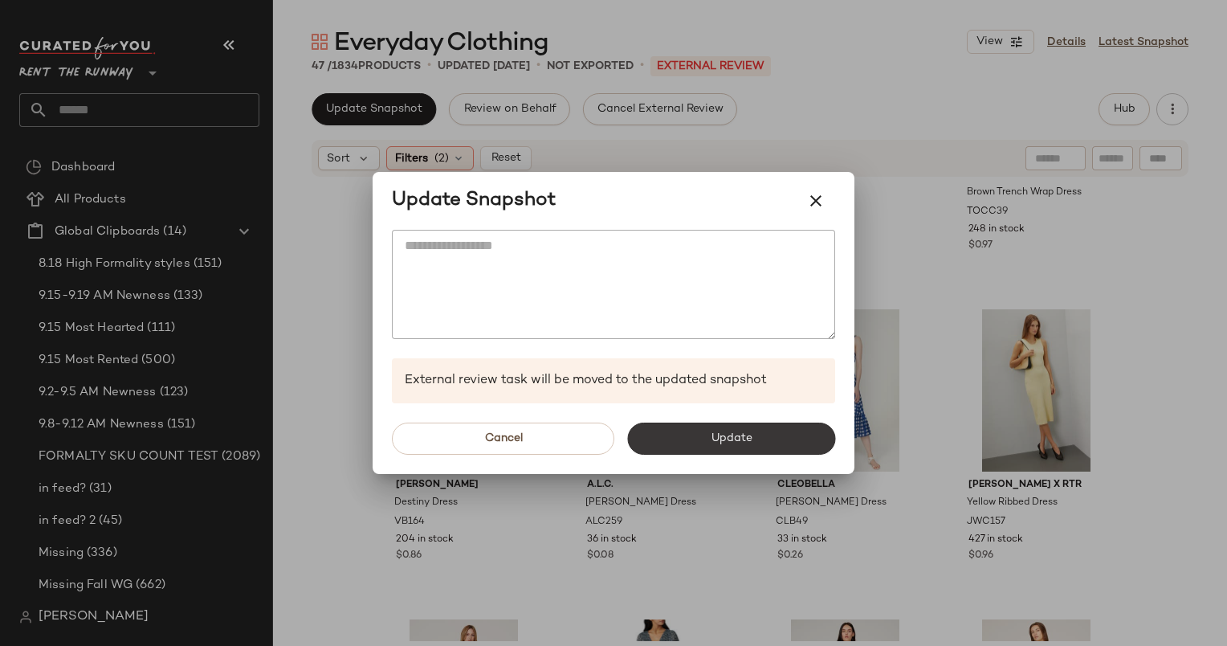
click span "Update"
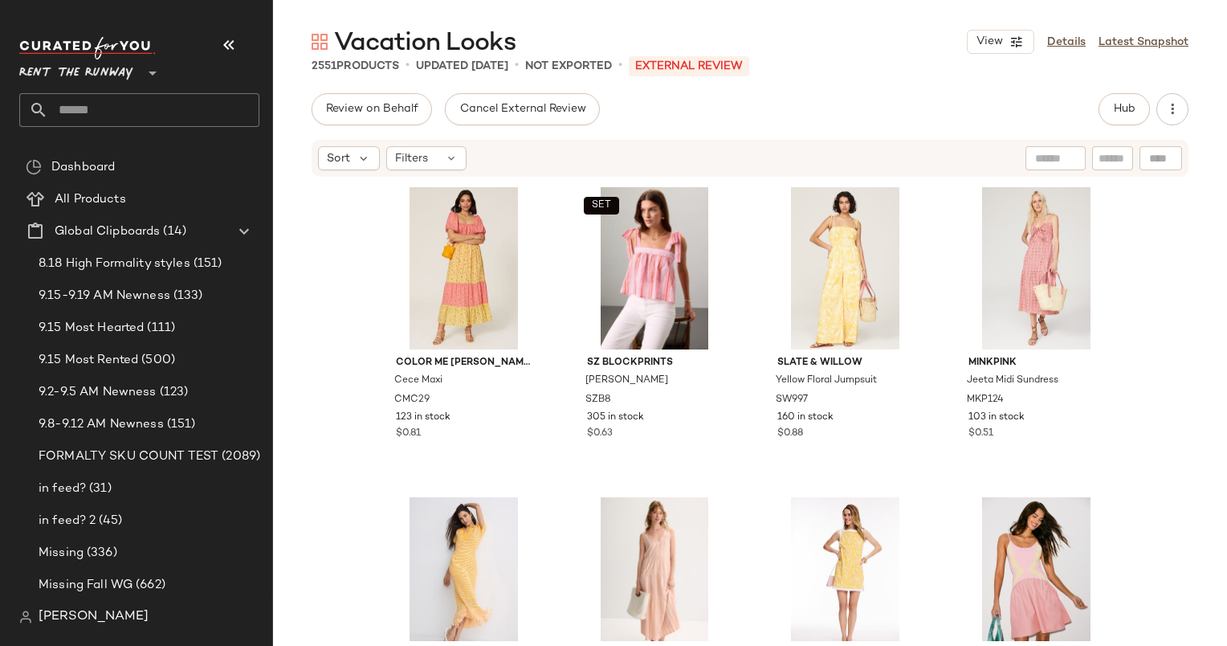
click at [344, 276] on div "Color Me Courtney Cece Maxi CMC29 123 in stock $0.81 SET SZ Blockprints Emma Ta…" at bounding box center [750, 409] width 954 height 463
click at [450, 156] on icon at bounding box center [451, 158] width 13 height 13
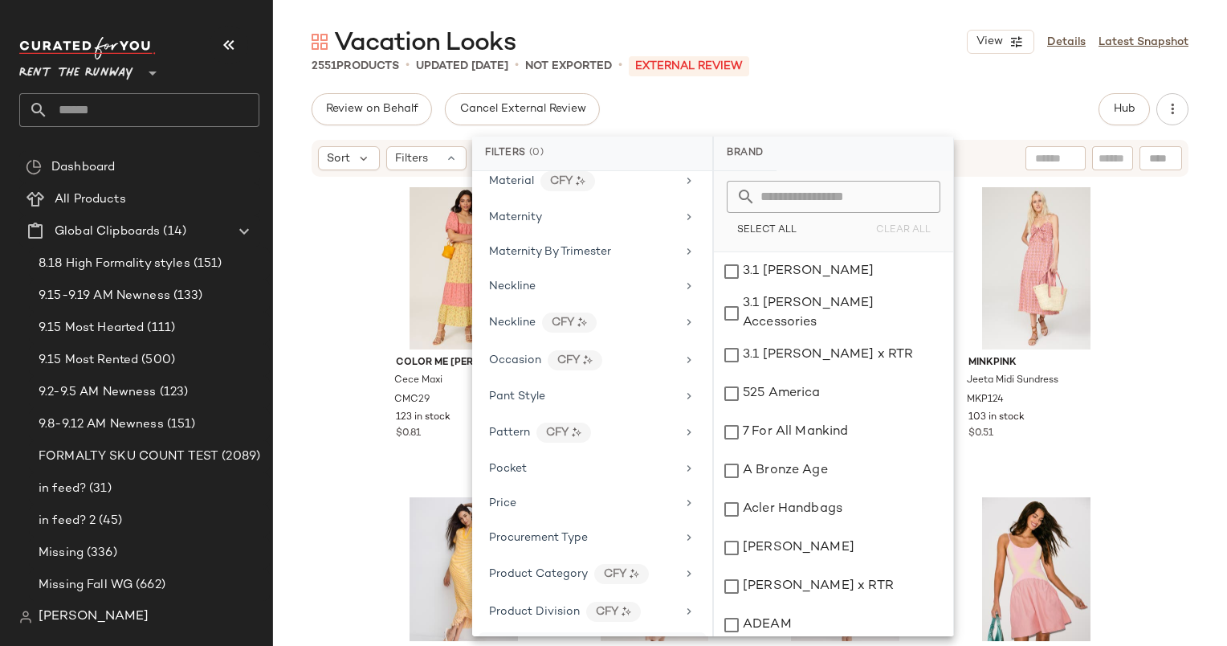
scroll to position [1410, 0]
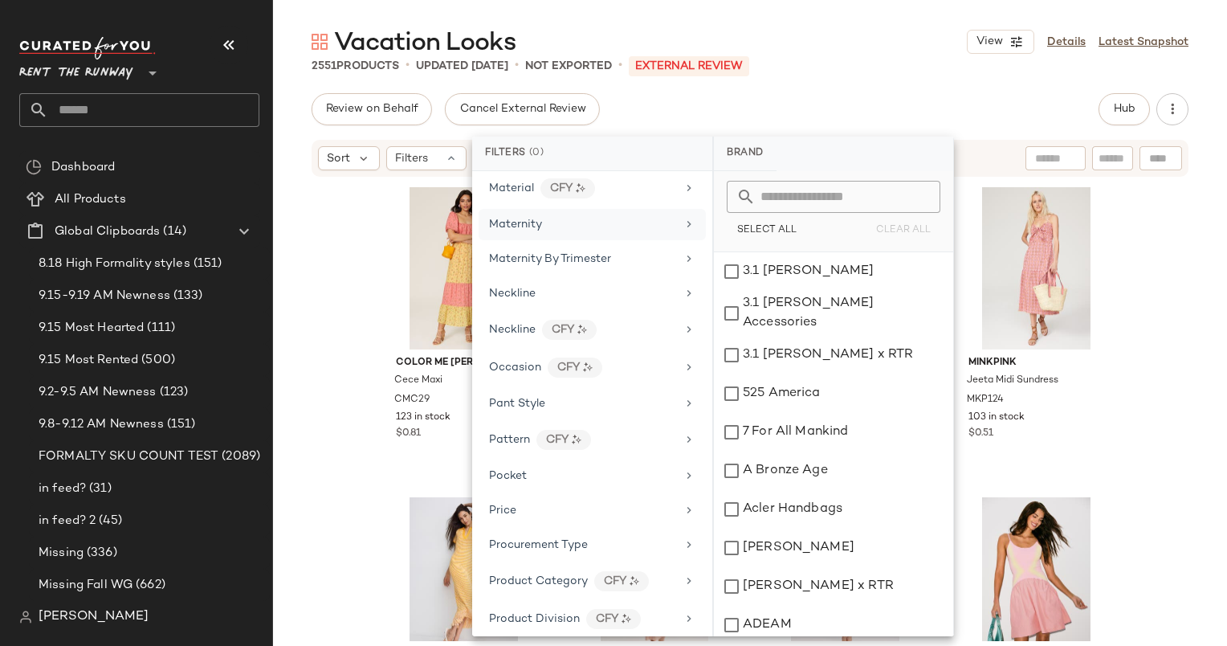
click at [487, 212] on div "Maternity" at bounding box center [592, 224] width 227 height 31
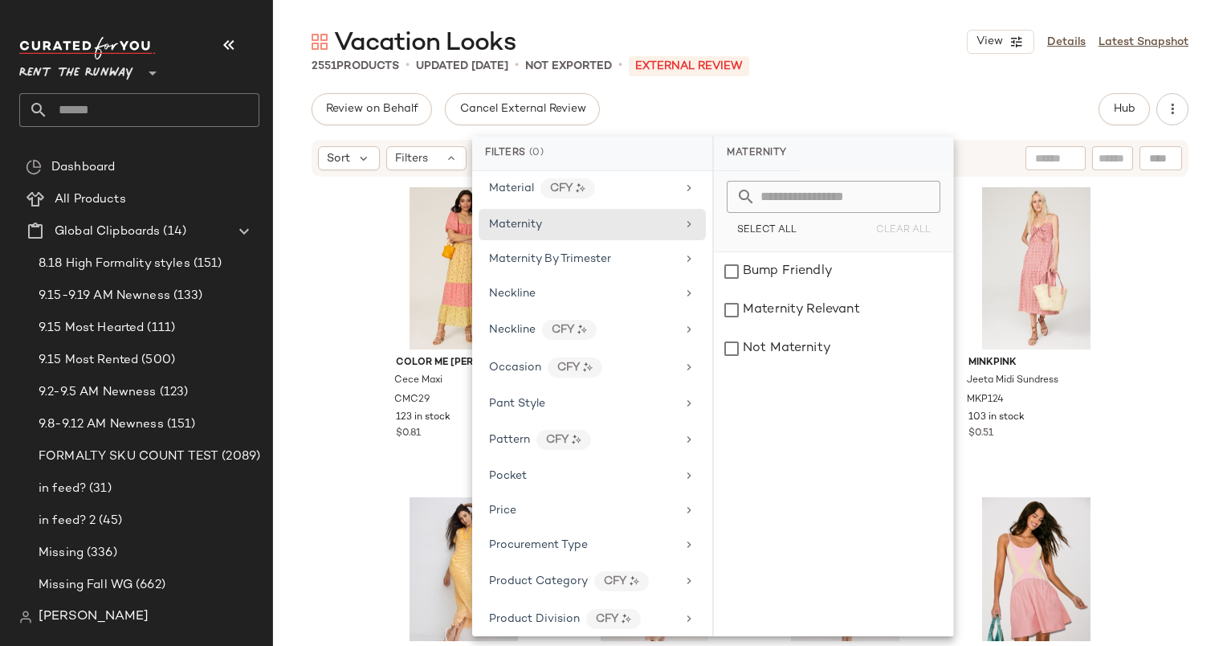
click at [790, 119] on div "Review on Behalf Cancel External Review Hub" at bounding box center [750, 109] width 877 height 32
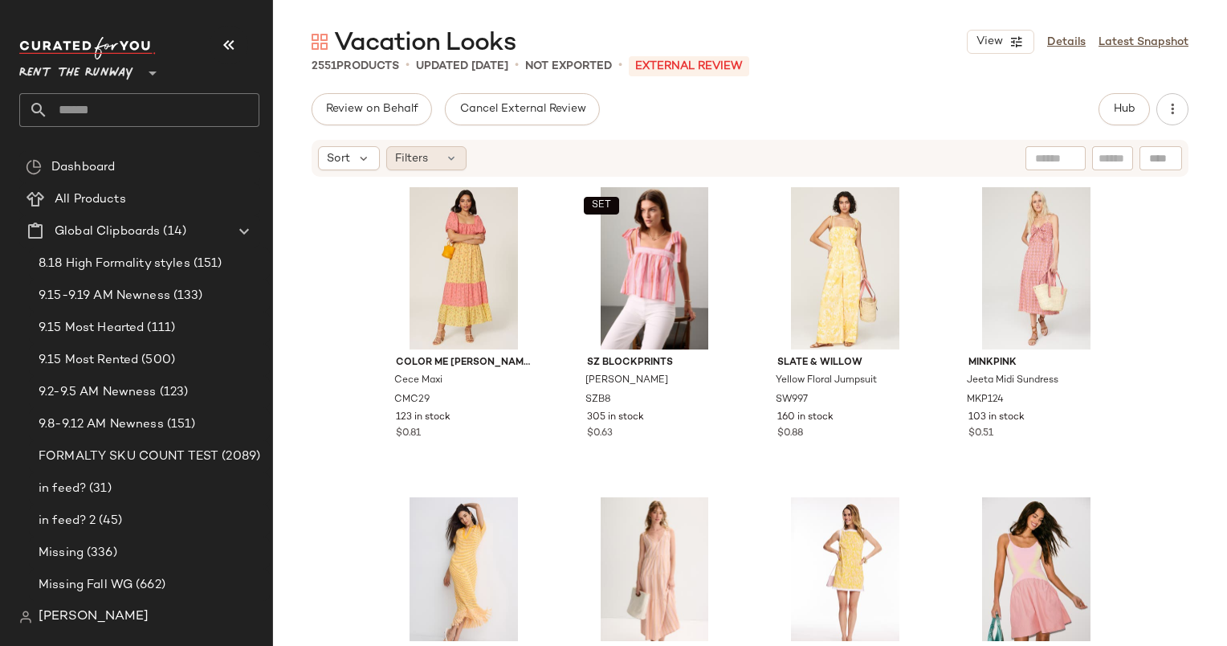
click at [434, 152] on div "Filters" at bounding box center [426, 158] width 80 height 24
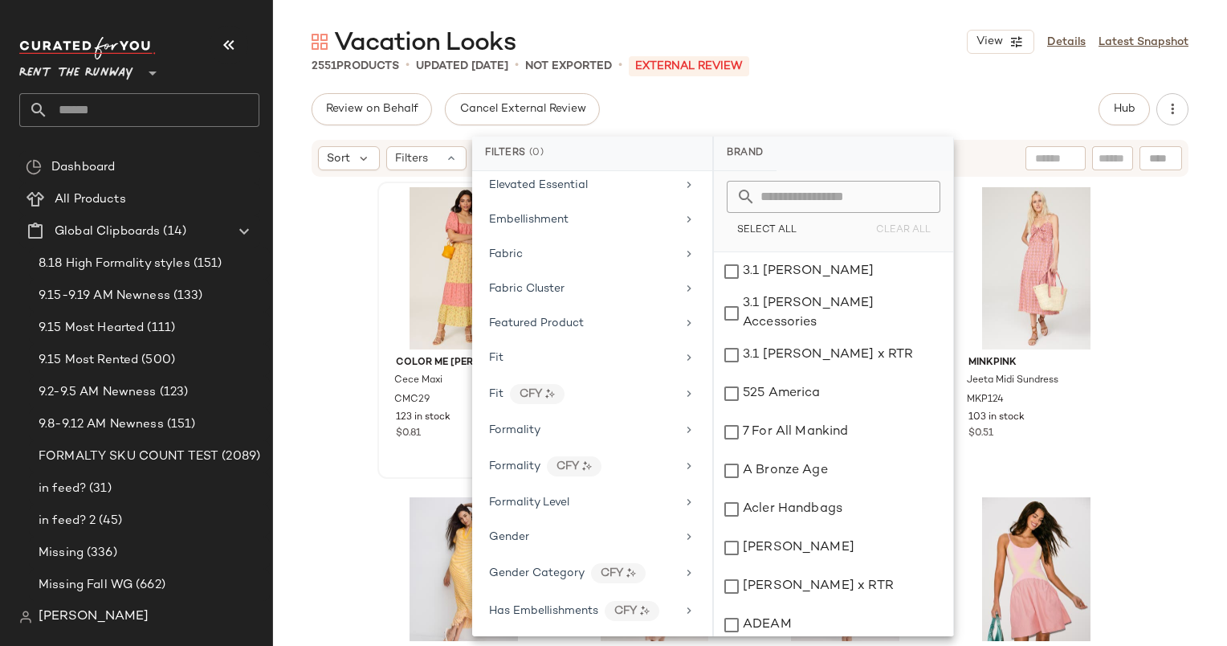
scroll to position [699, 0]
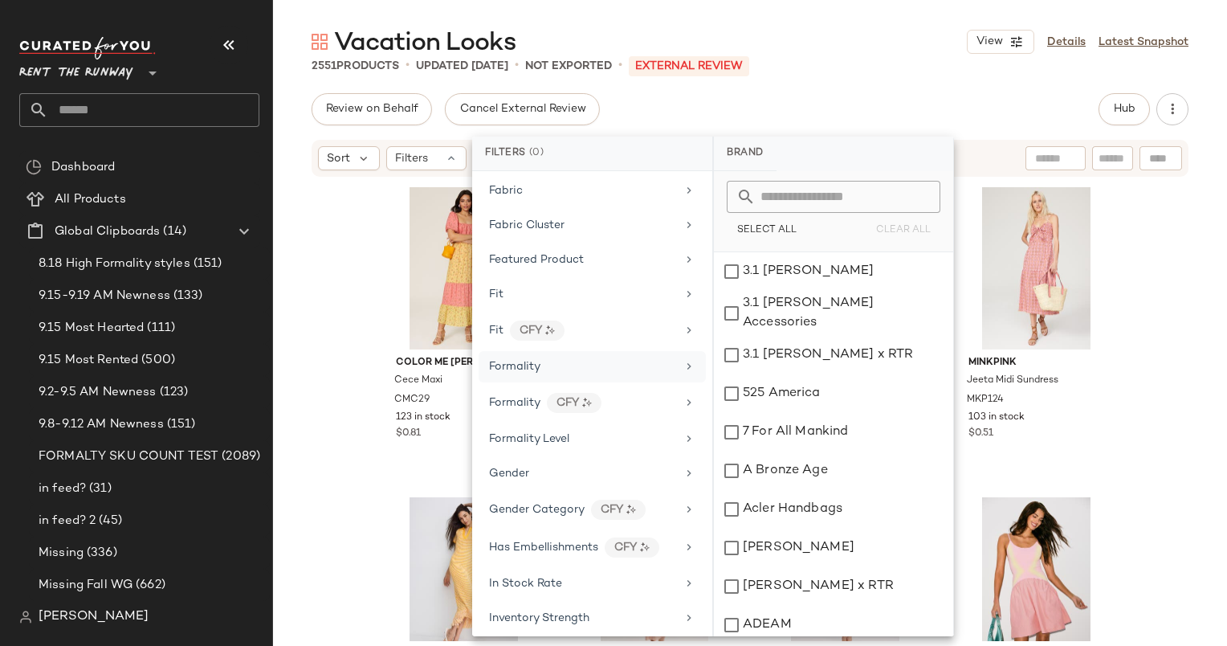
click at [544, 366] on div "Formality" at bounding box center [592, 366] width 227 height 31
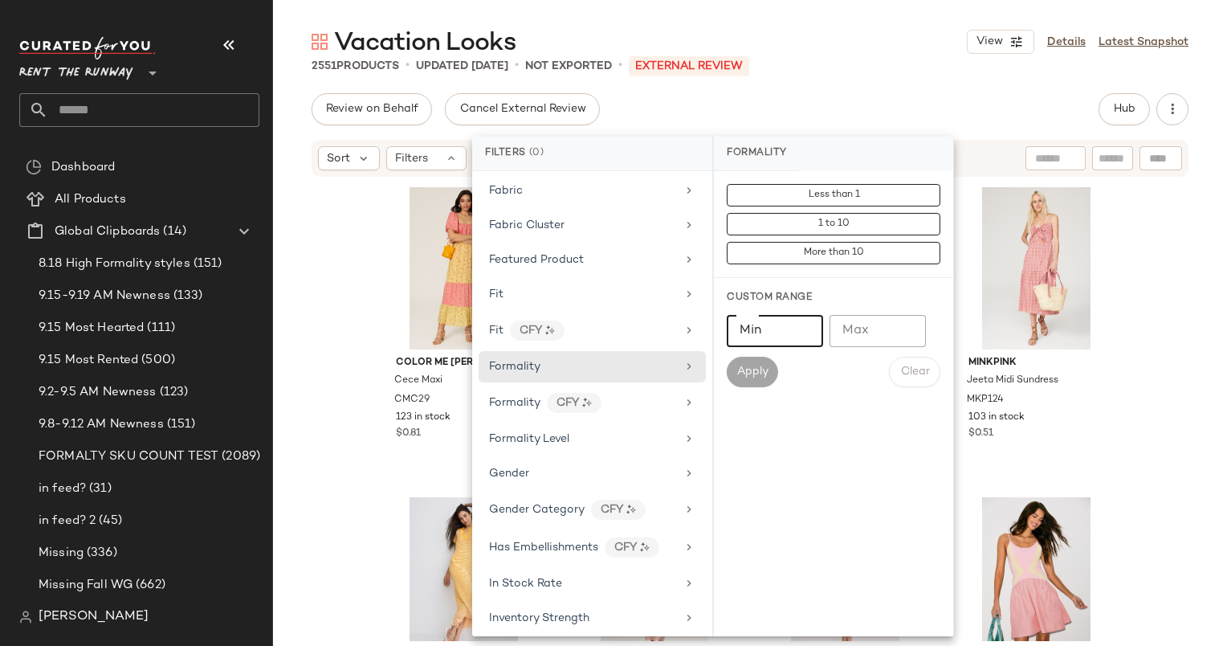
click at [772, 340] on input "Min" at bounding box center [775, 331] width 96 height 32
type input "*"
click at [843, 329] on input "Max" at bounding box center [878, 331] width 96 height 32
click at [337, 357] on div "Color Me Courtney Cece Maxi CMC29 123 in stock $0.81 SET SZ Blockprints Emma Ta…" at bounding box center [750, 409] width 954 height 463
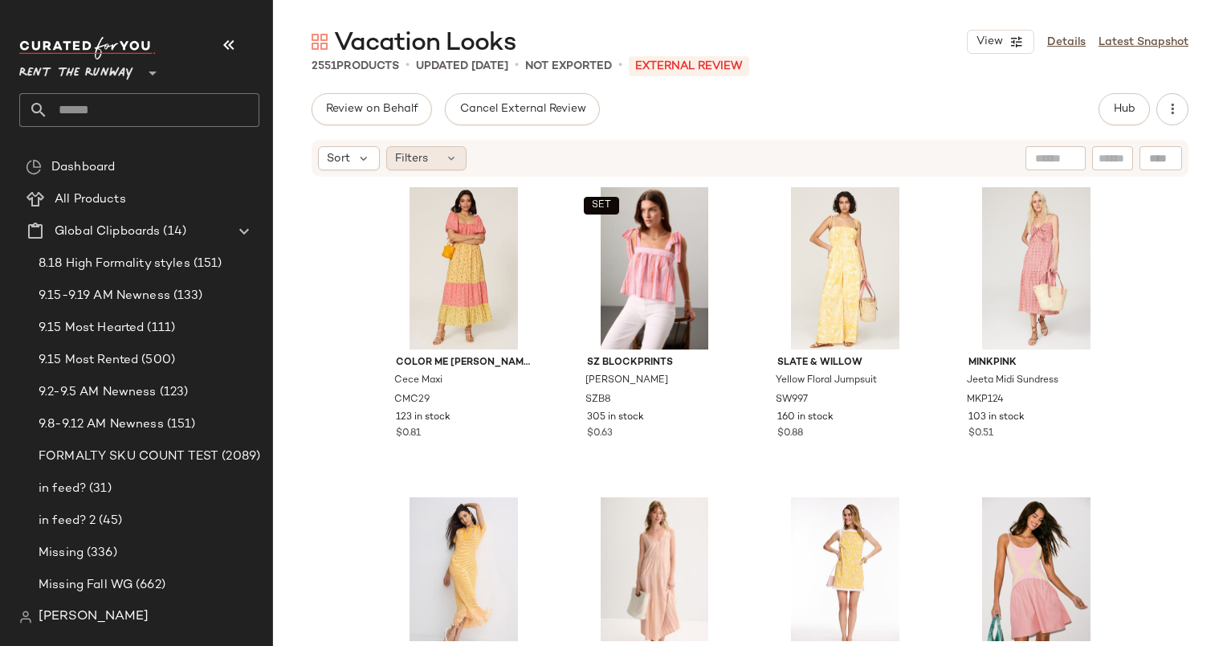
click at [421, 154] on span "Filters" at bounding box center [411, 158] width 33 height 17
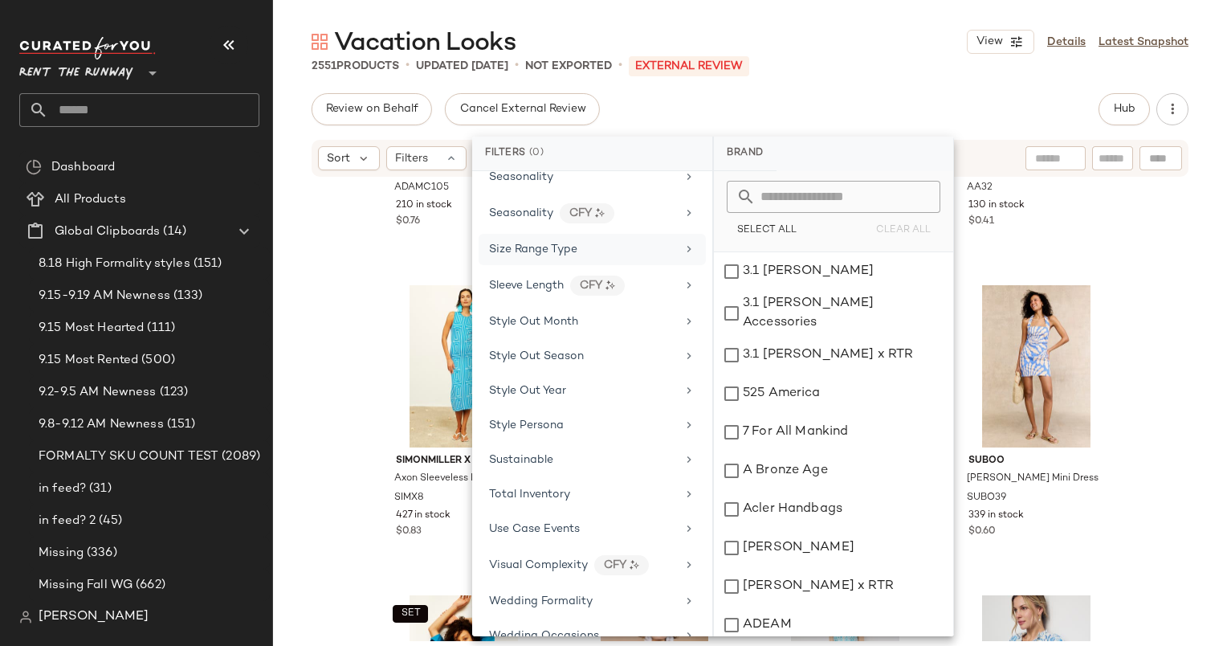
scroll to position [2093, 0]
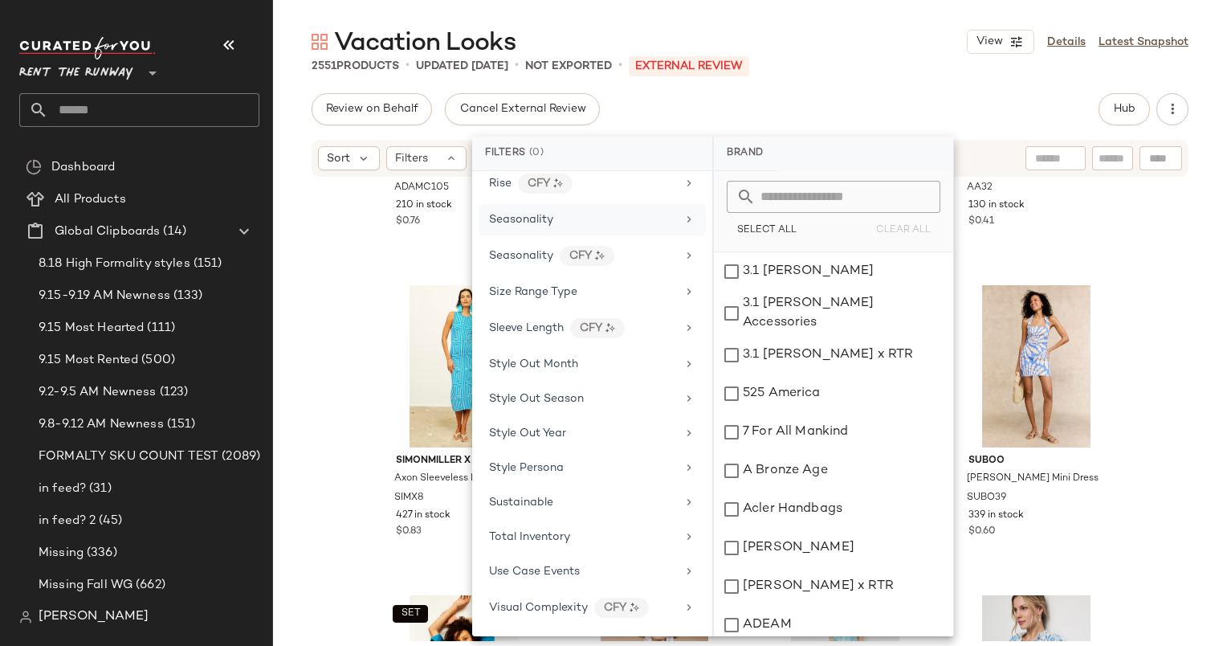
click at [512, 211] on div "Seasonality" at bounding box center [521, 219] width 64 height 17
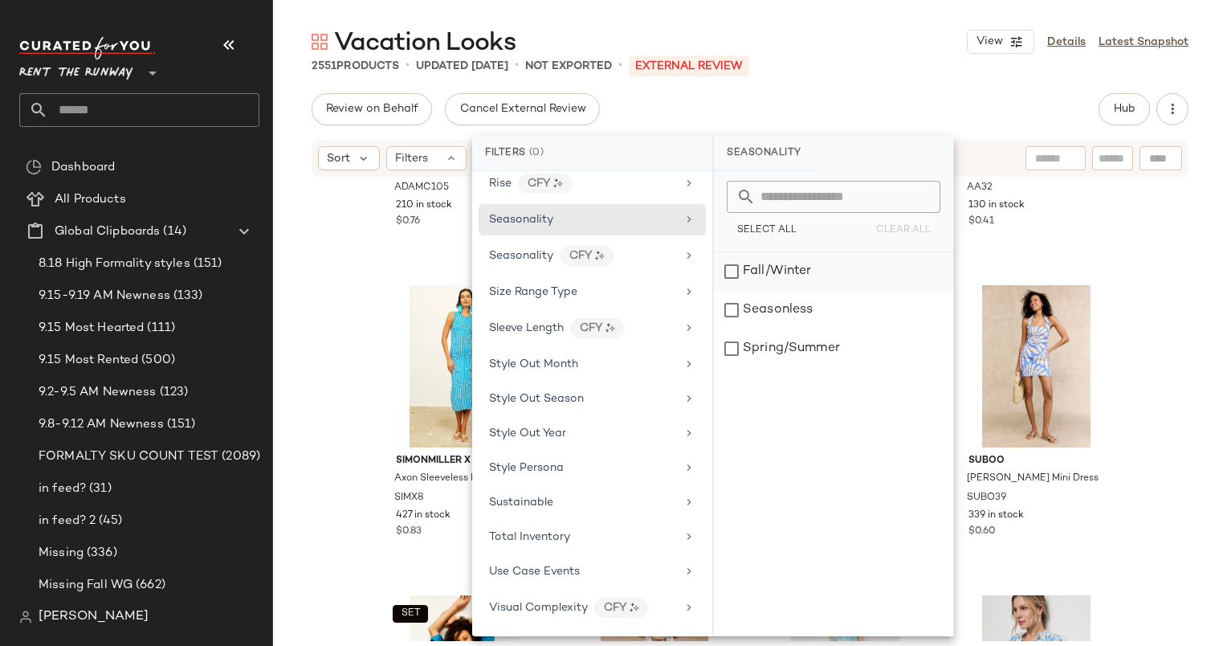
click at [740, 281] on div "Fall/Winter" at bounding box center [833, 271] width 239 height 39
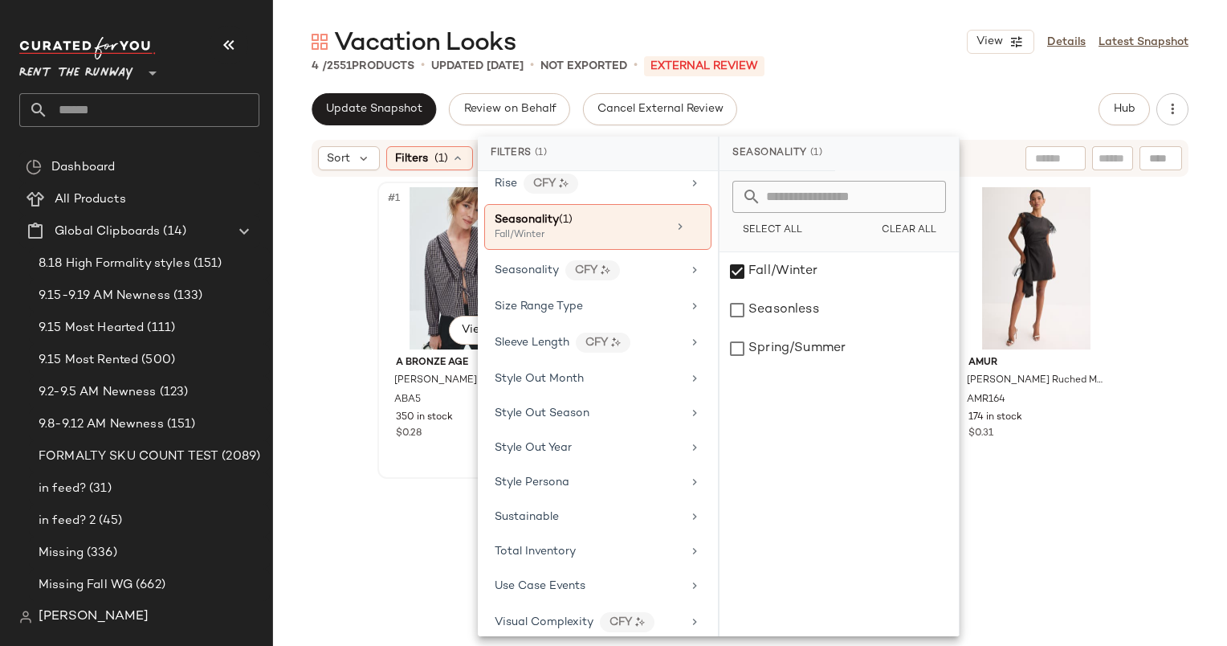
click at [406, 253] on div "#1 View" at bounding box center [463, 268] width 161 height 162
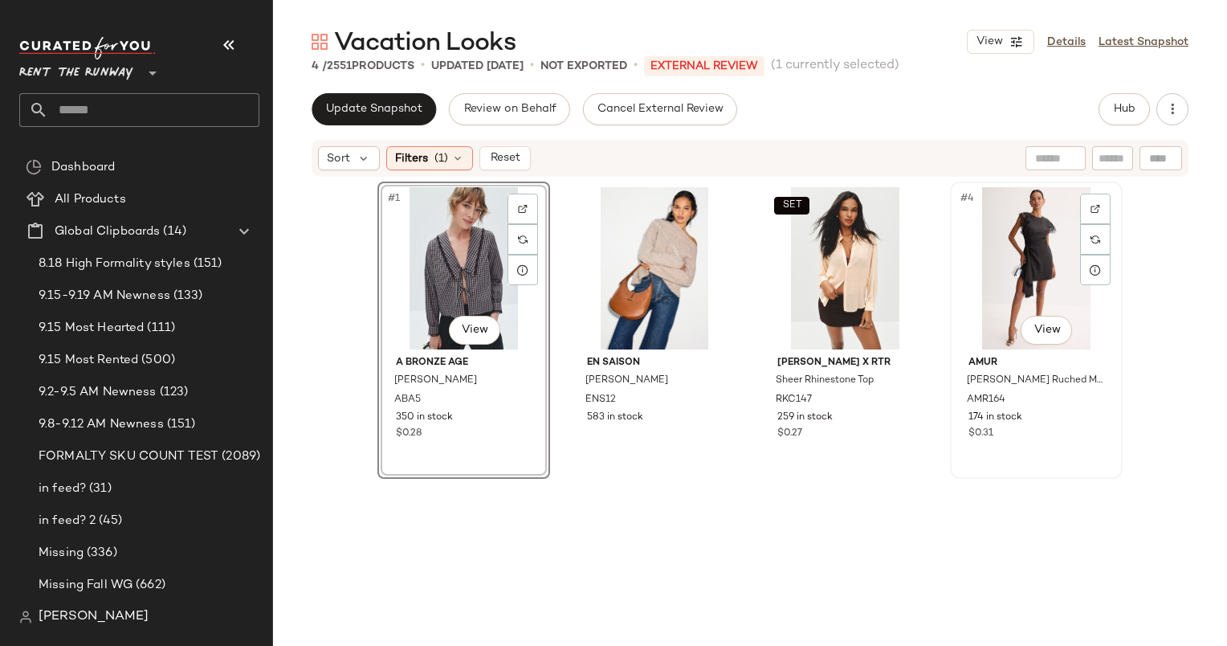
click at [1071, 291] on div "#4 View" at bounding box center [1036, 268] width 161 height 162
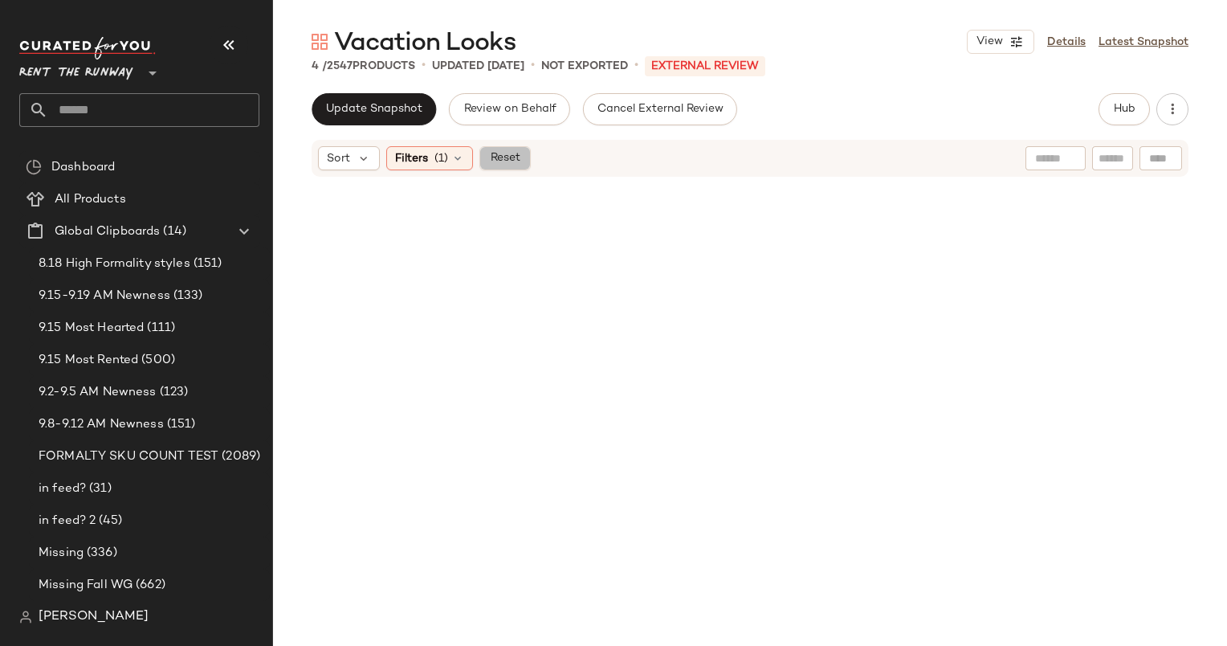
click at [489, 160] on span "Reset" at bounding box center [504, 158] width 31 height 13
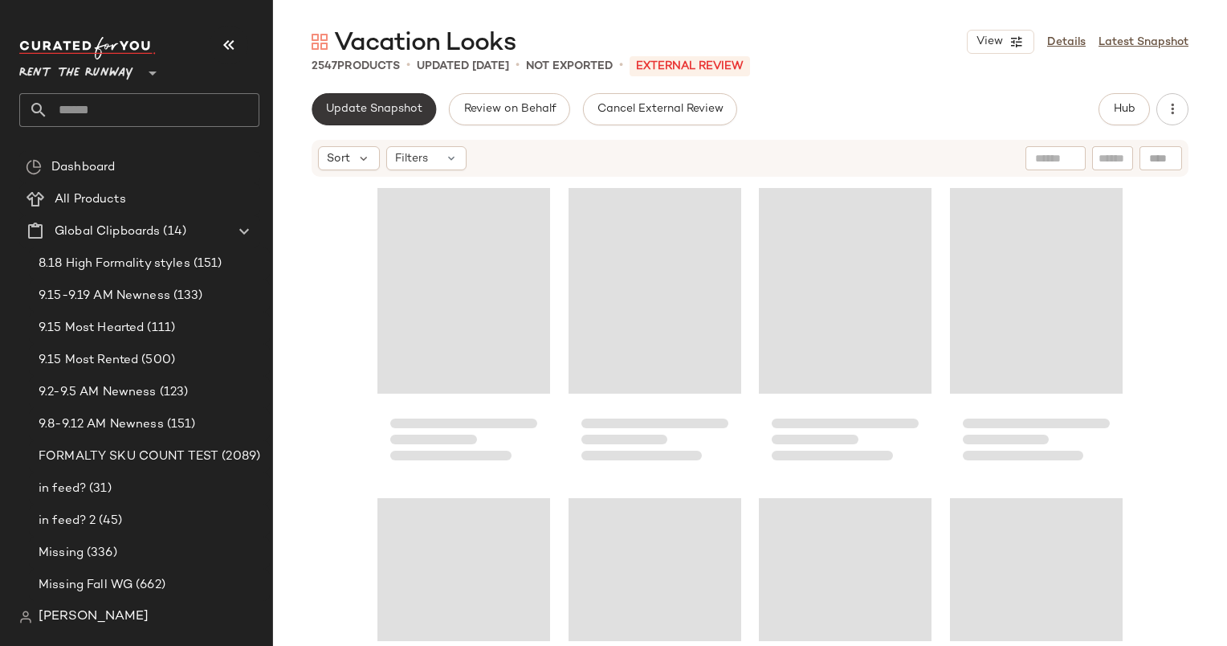
click at [406, 108] on span "Update Snapshot" at bounding box center [373, 109] width 97 height 13
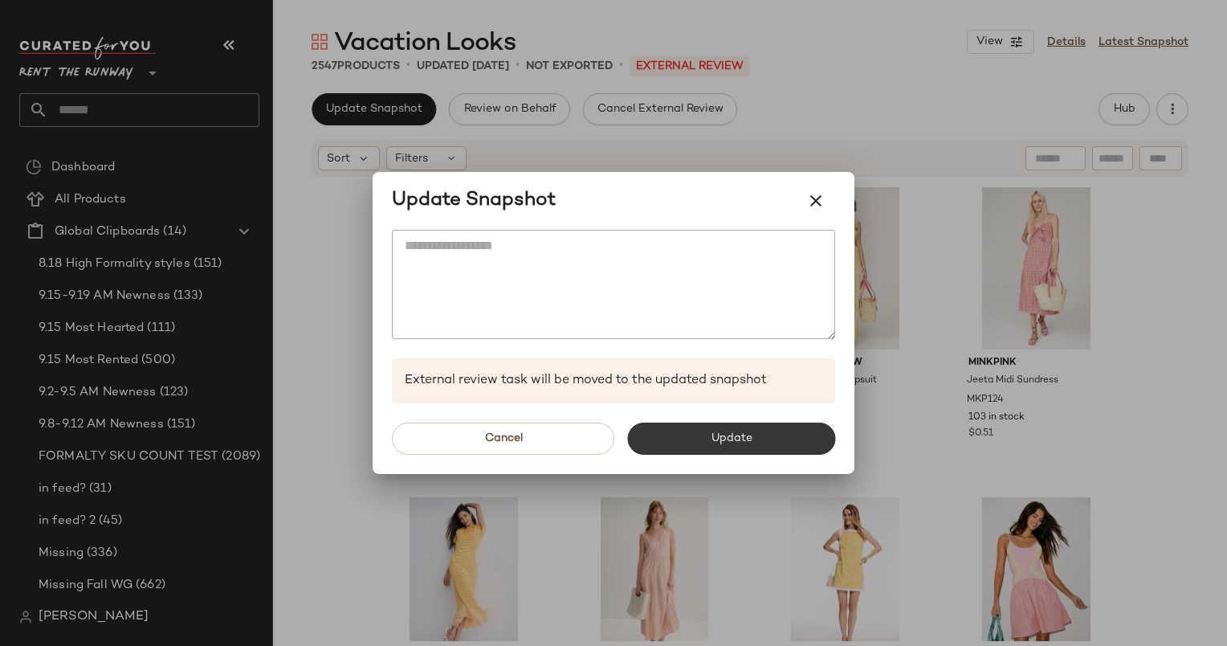
click at [738, 429] on button "Update" at bounding box center [731, 438] width 208 height 32
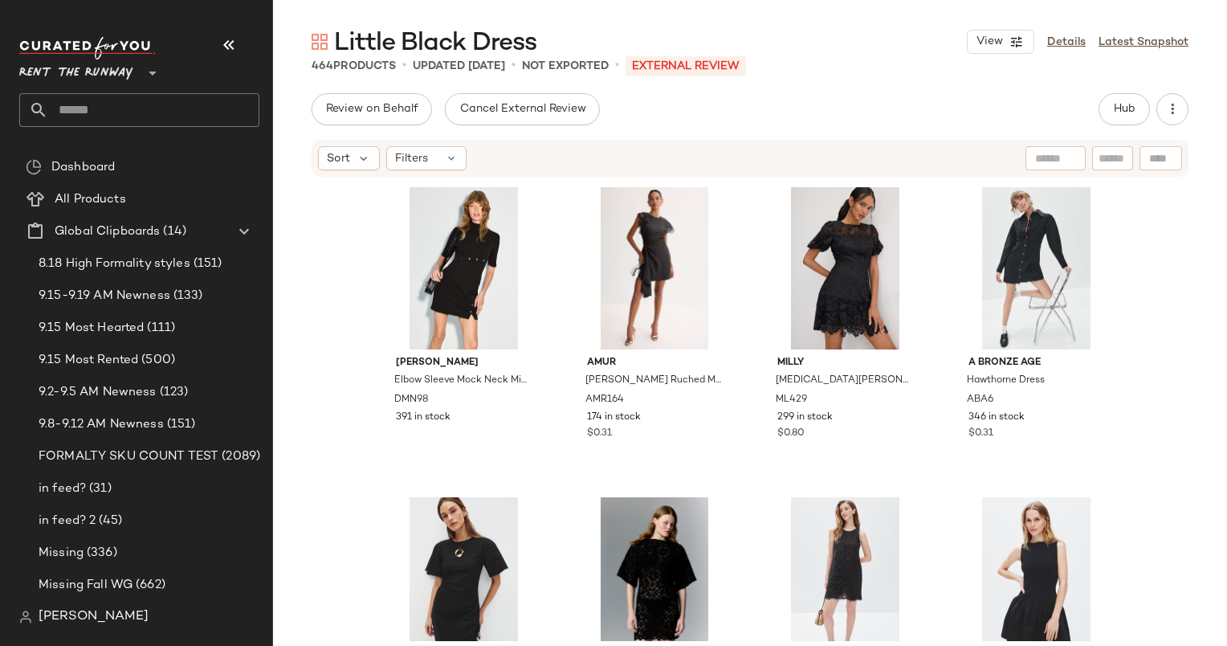
click at [922, 59] on div "464 Products • updated [DATE] • Not Exported • External REVIEW" at bounding box center [750, 66] width 954 height 16
click at [430, 157] on div "Filters" at bounding box center [426, 158] width 80 height 24
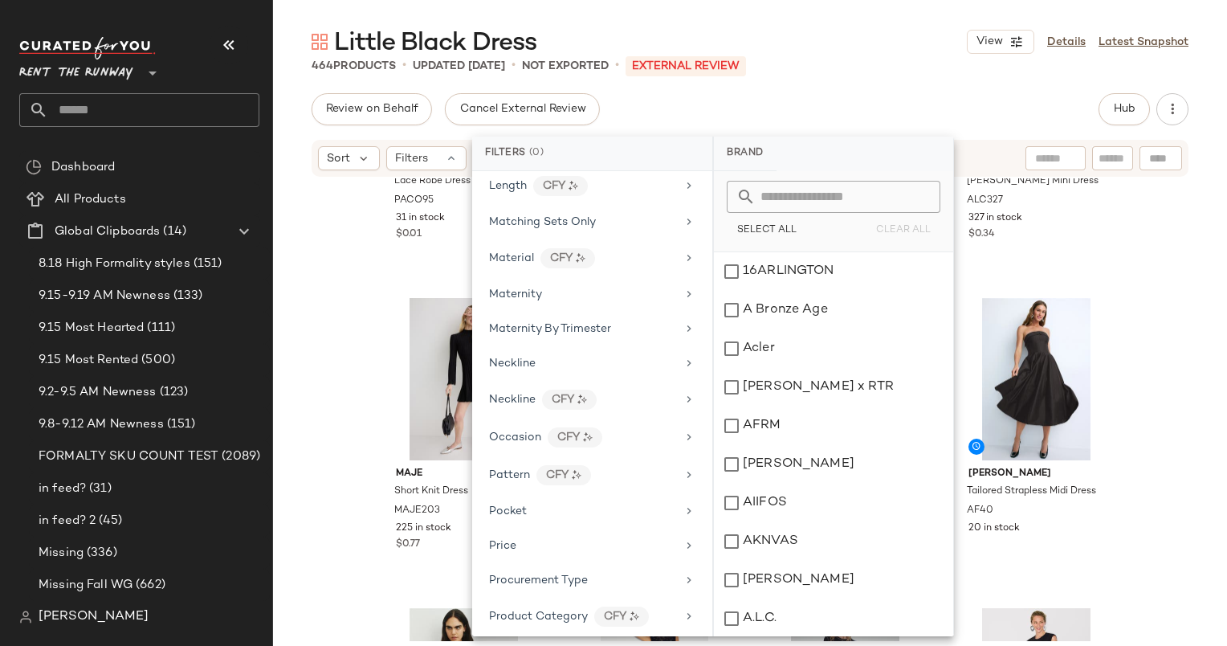
scroll to position [1224, 0]
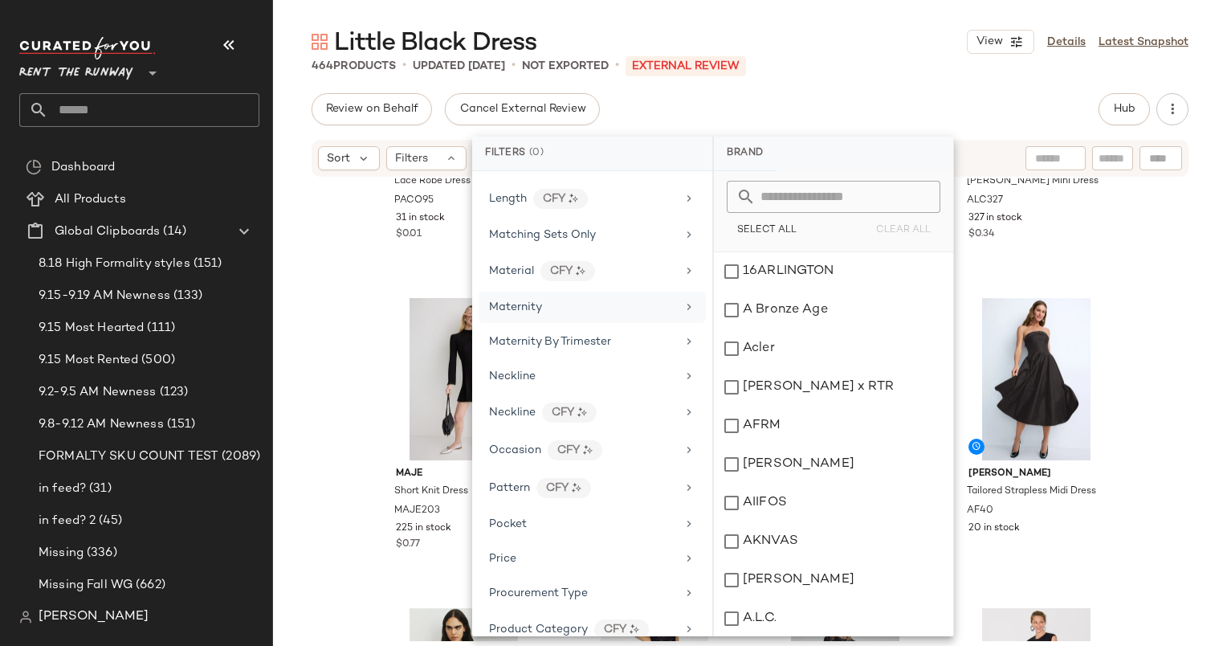
click at [528, 301] on span "Maternity" at bounding box center [515, 307] width 53 height 12
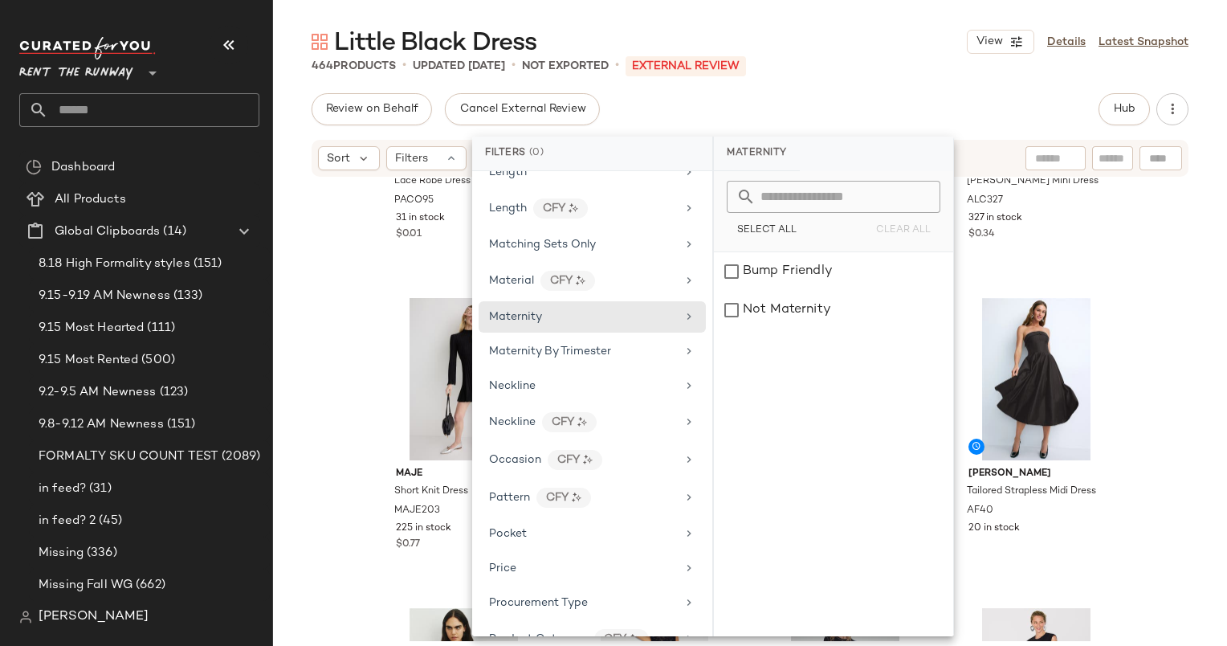
scroll to position [1216, 0]
click at [345, 327] on div "Rabanne Lace Robe Dress PACO95 31 in stock $0.01 [PERSON_NAME] Kashton Sheath D…" at bounding box center [750, 409] width 954 height 463
